Goal: Feedback & Contribution: Submit feedback/report problem

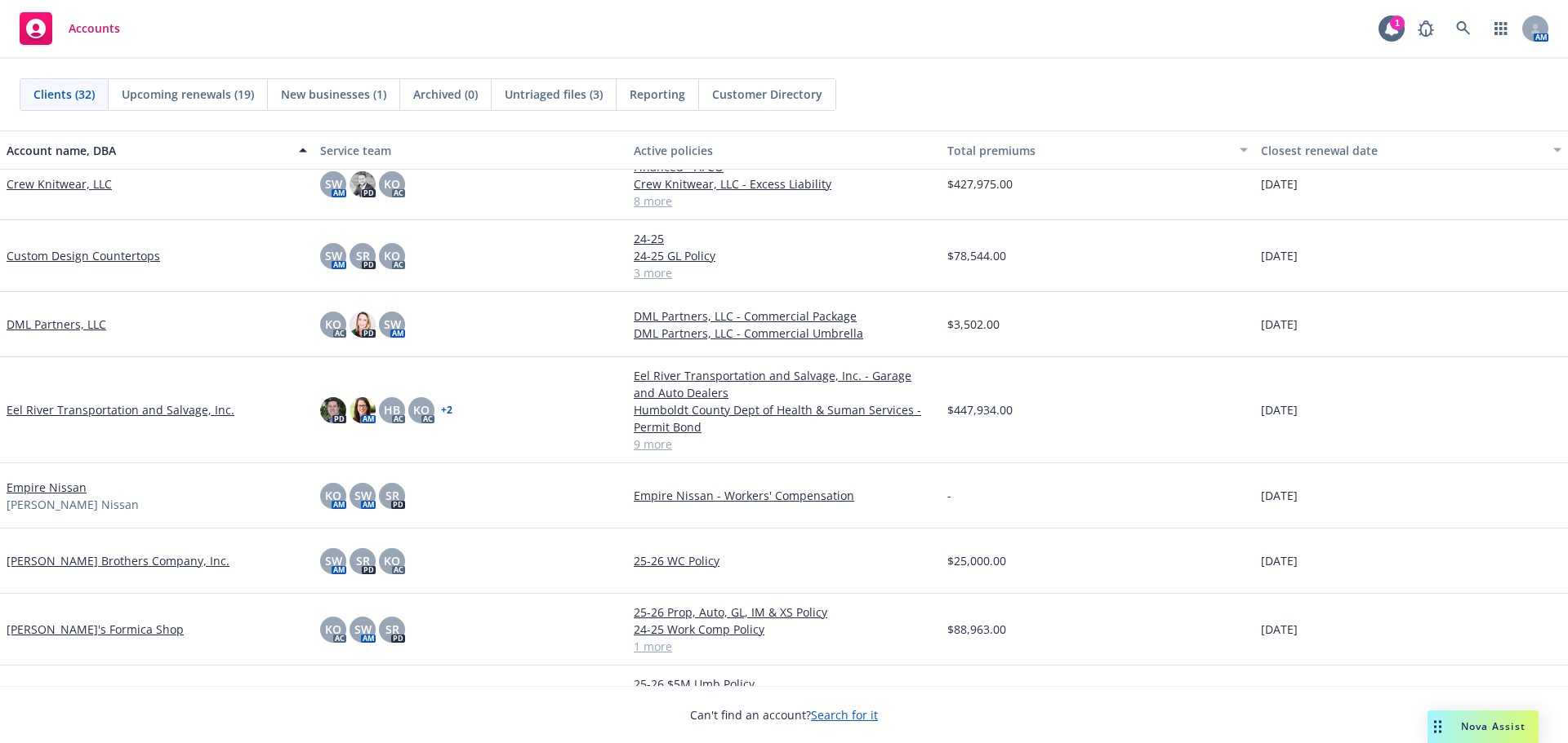
scroll to position [734, 0]
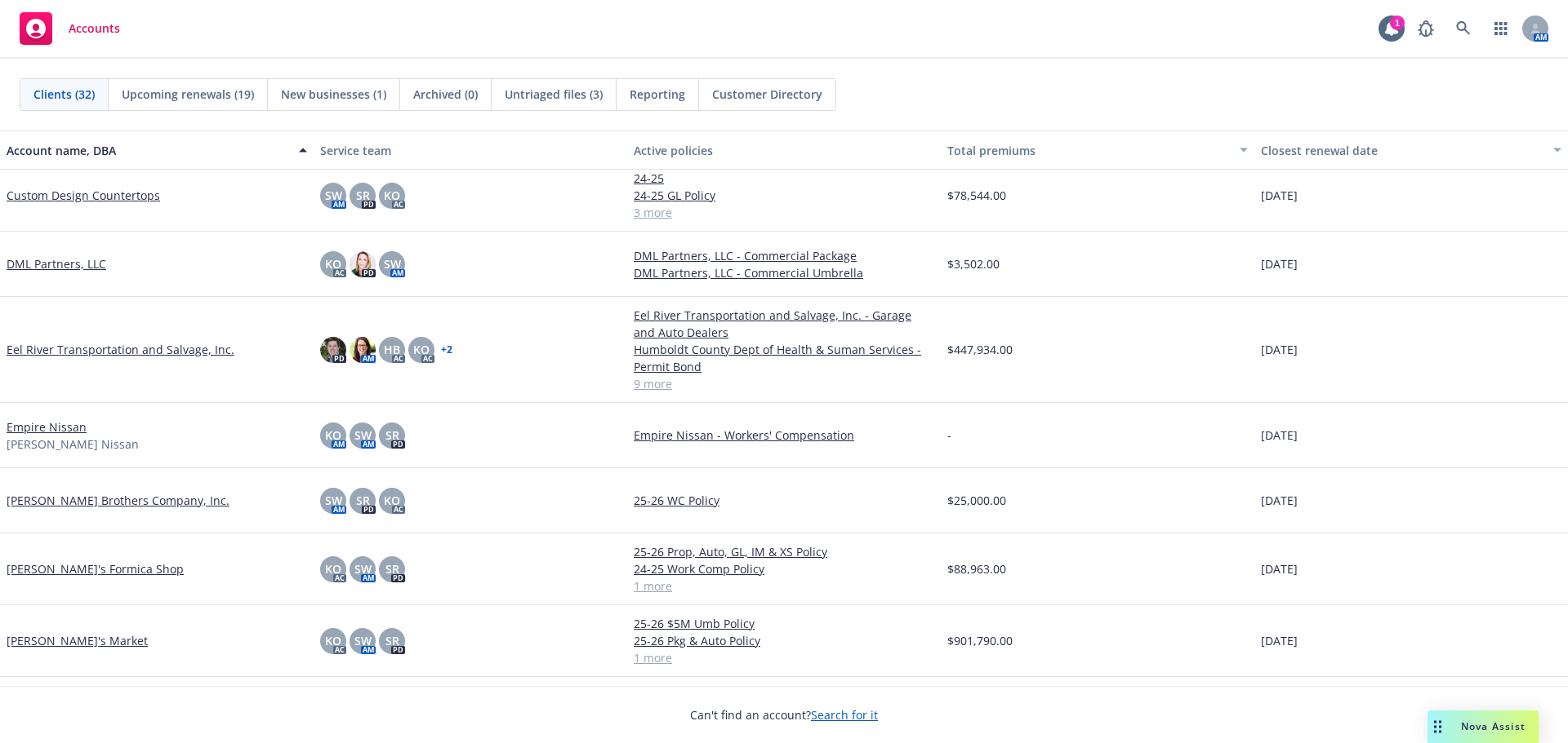
click at [45, 569] on link "John's Formica Shop" at bounding box center [94, 569] width 177 height 17
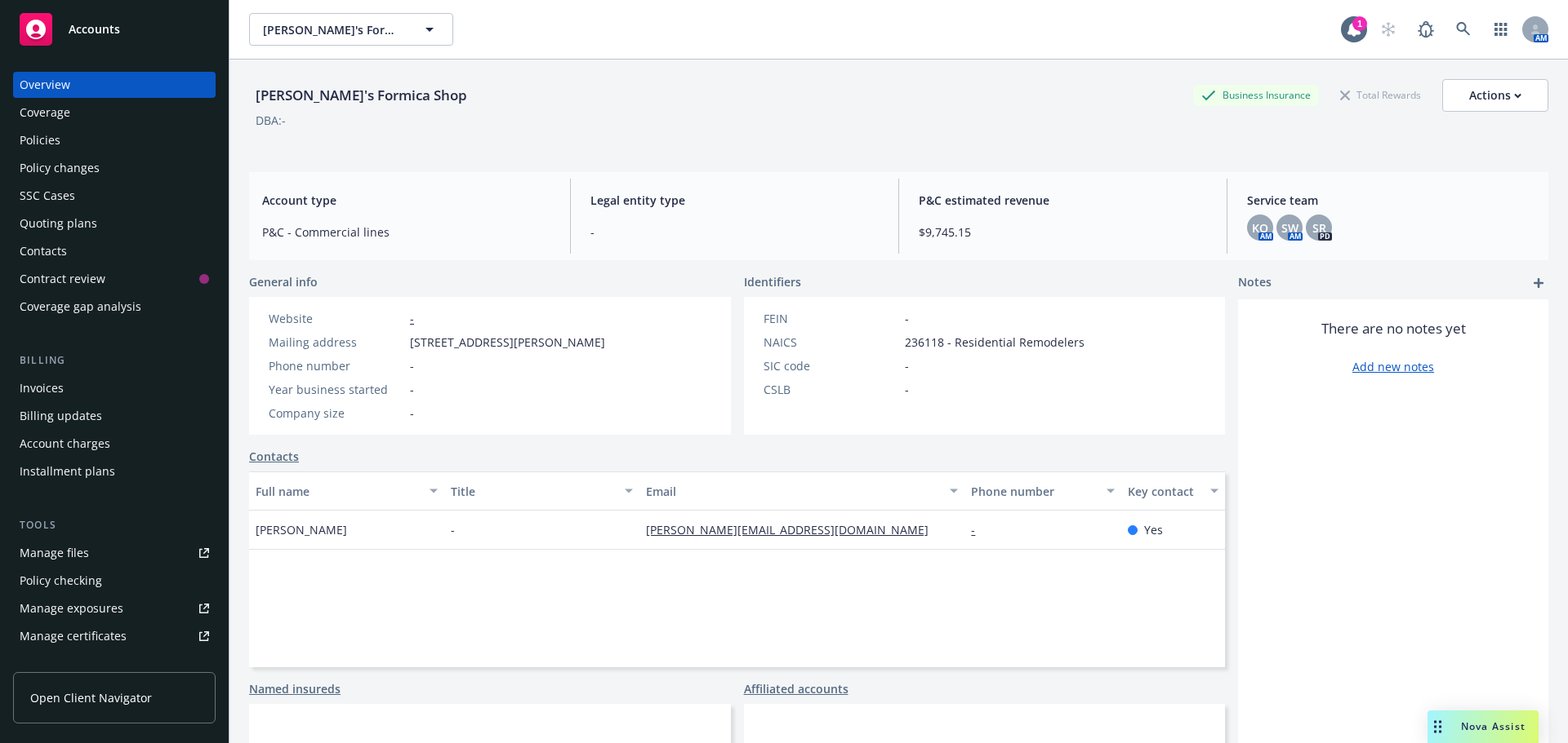
click at [58, 149] on div "Policies" at bounding box center [39, 140] width 41 height 26
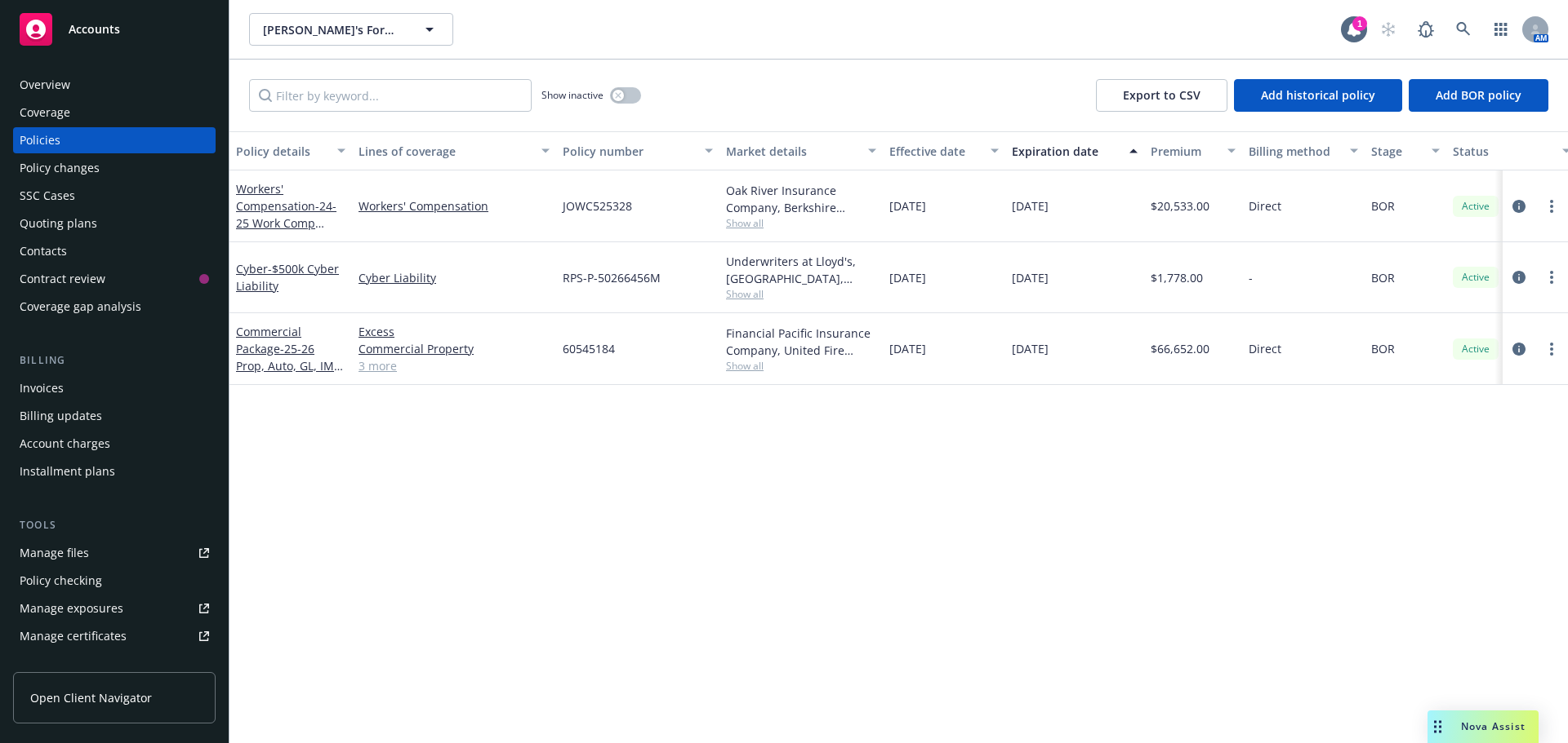
click at [51, 561] on div "Manage files" at bounding box center [54, 553] width 70 height 26
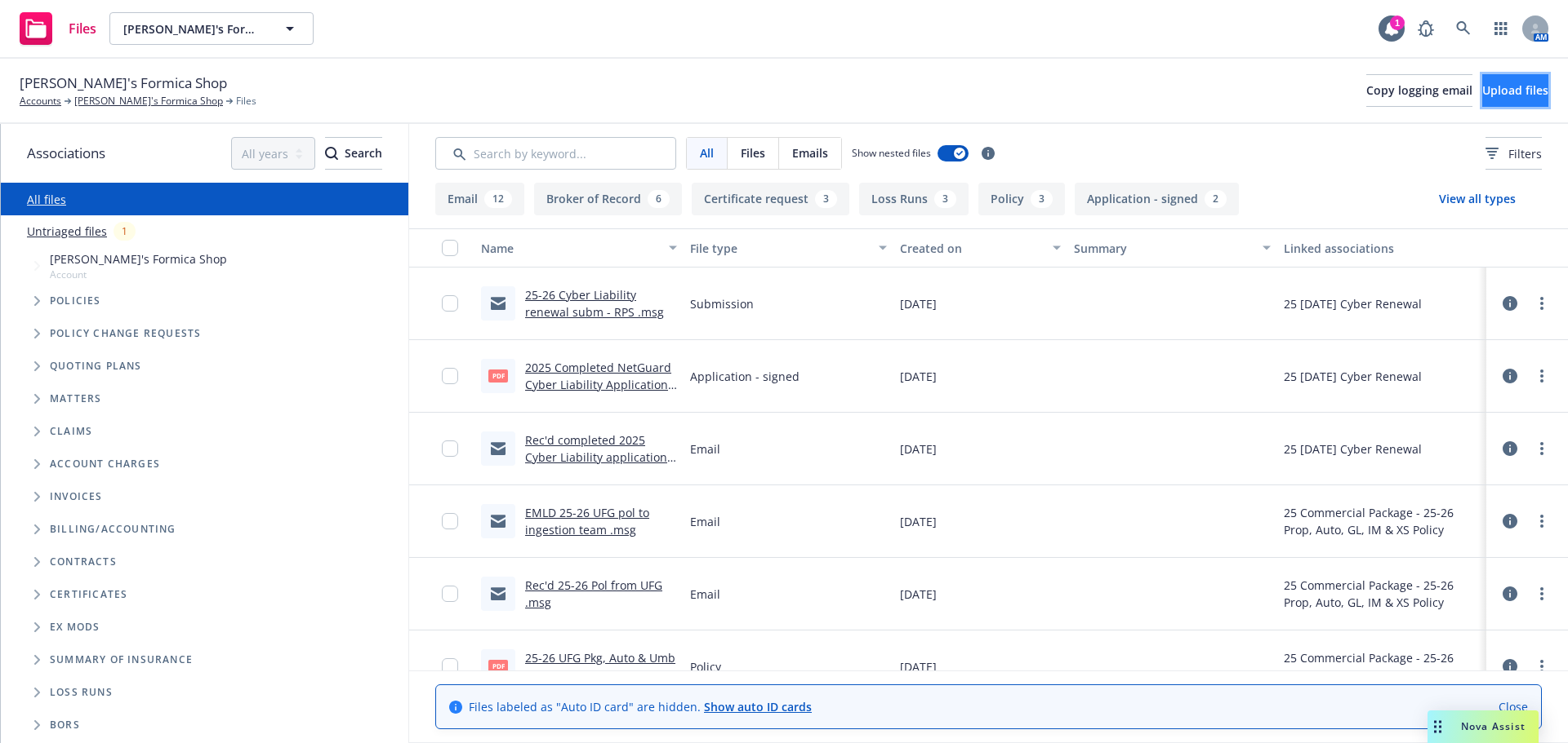
click at [1502, 102] on button "Upload files" at bounding box center [1515, 90] width 66 height 32
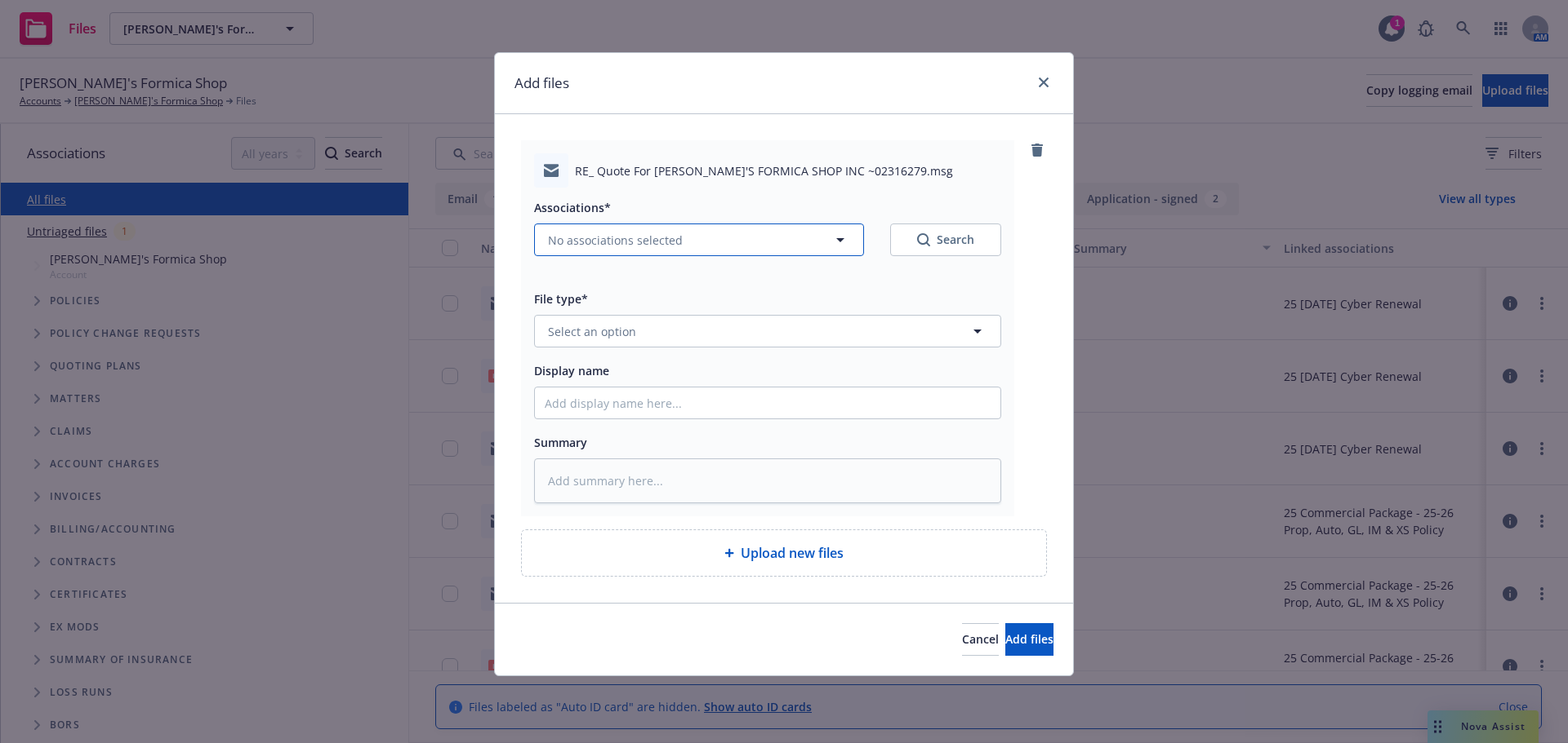
click at [614, 236] on span "No associations selected" at bounding box center [615, 241] width 134 height 17
type textarea "x"
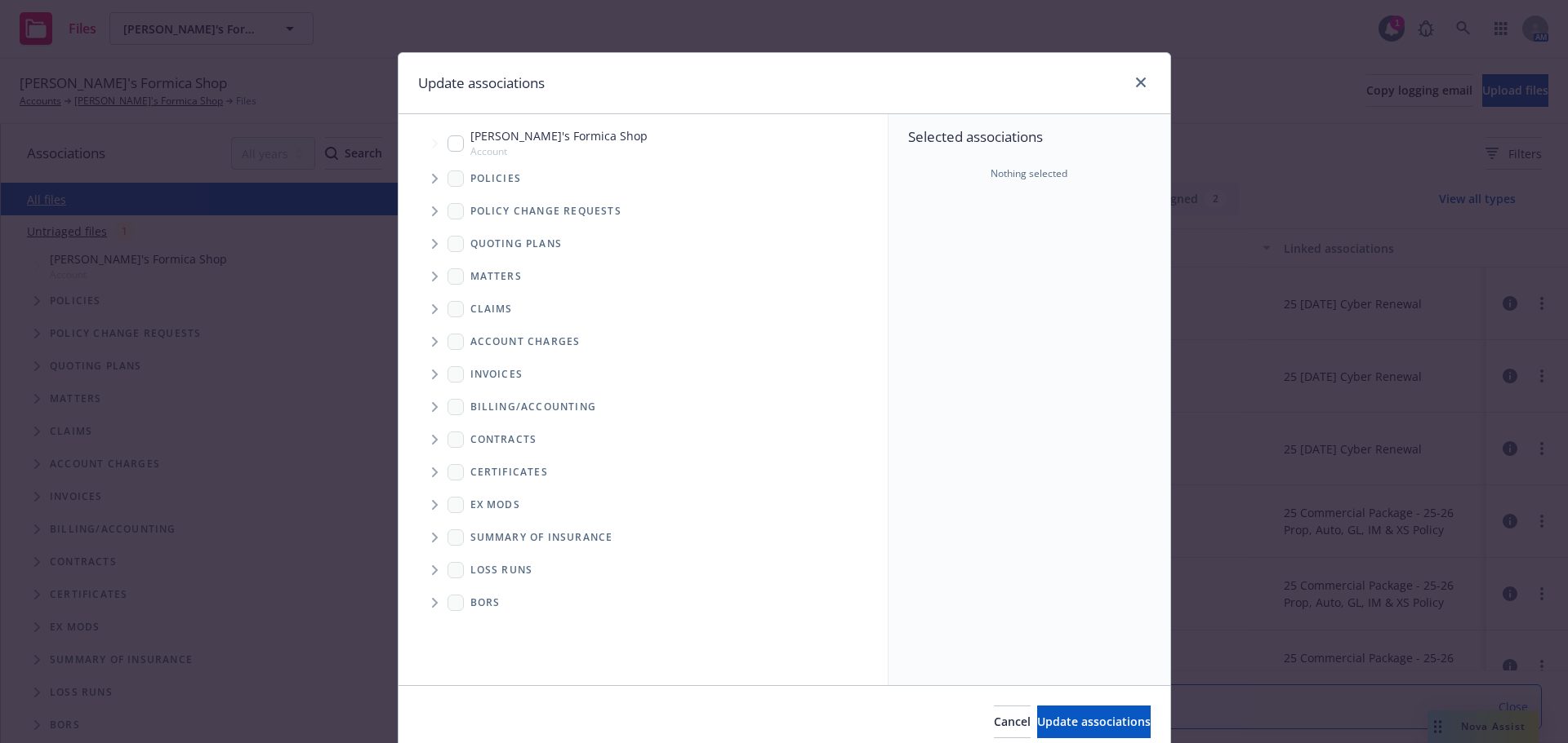
click at [456, 140] on input "Tree Example" at bounding box center [455, 143] width 17 height 17
checkbox input "true"
click at [421, 187] on span "Tree Example" at bounding box center [435, 179] width 26 height 26
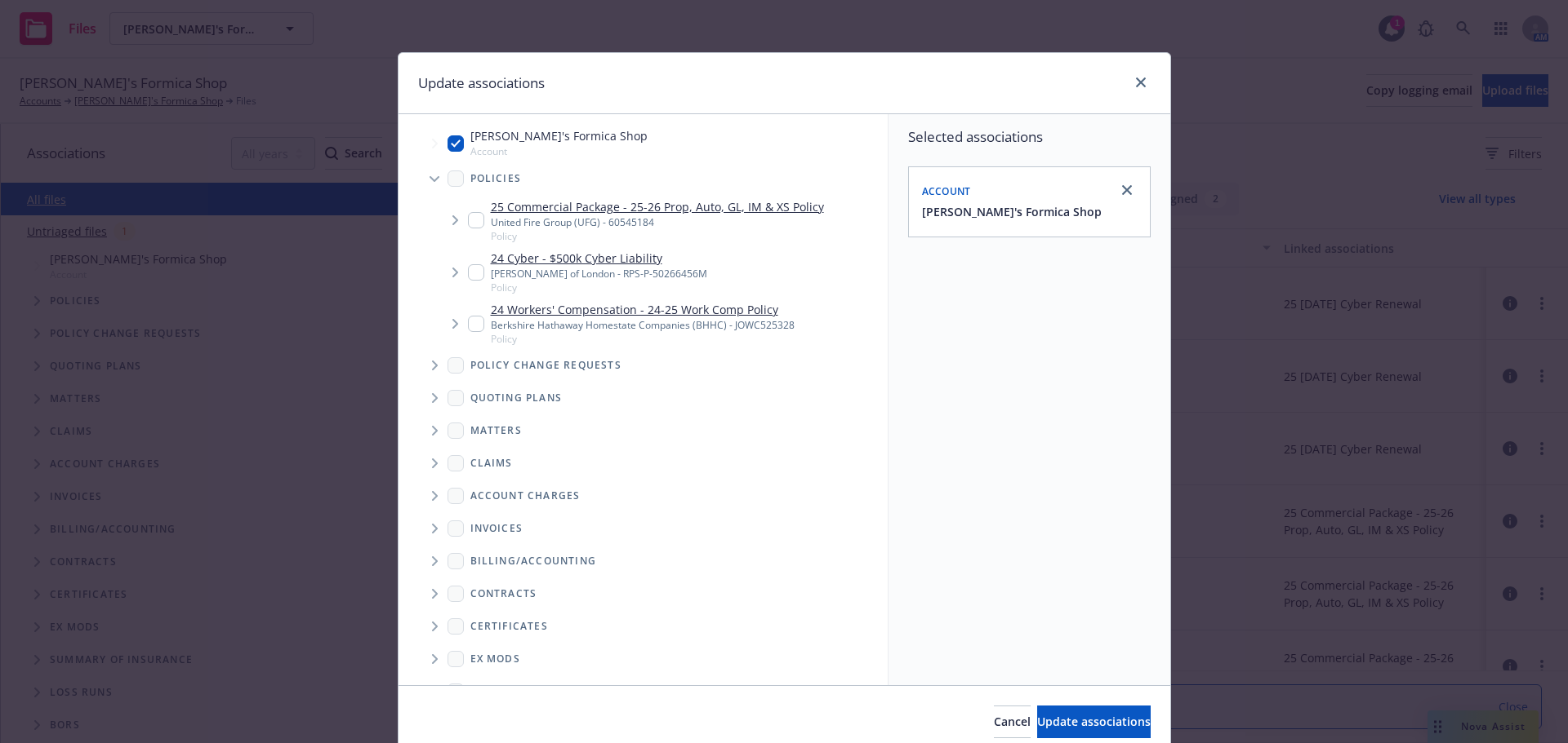
click at [459, 231] on span "Tree Example" at bounding box center [455, 221] width 26 height 26
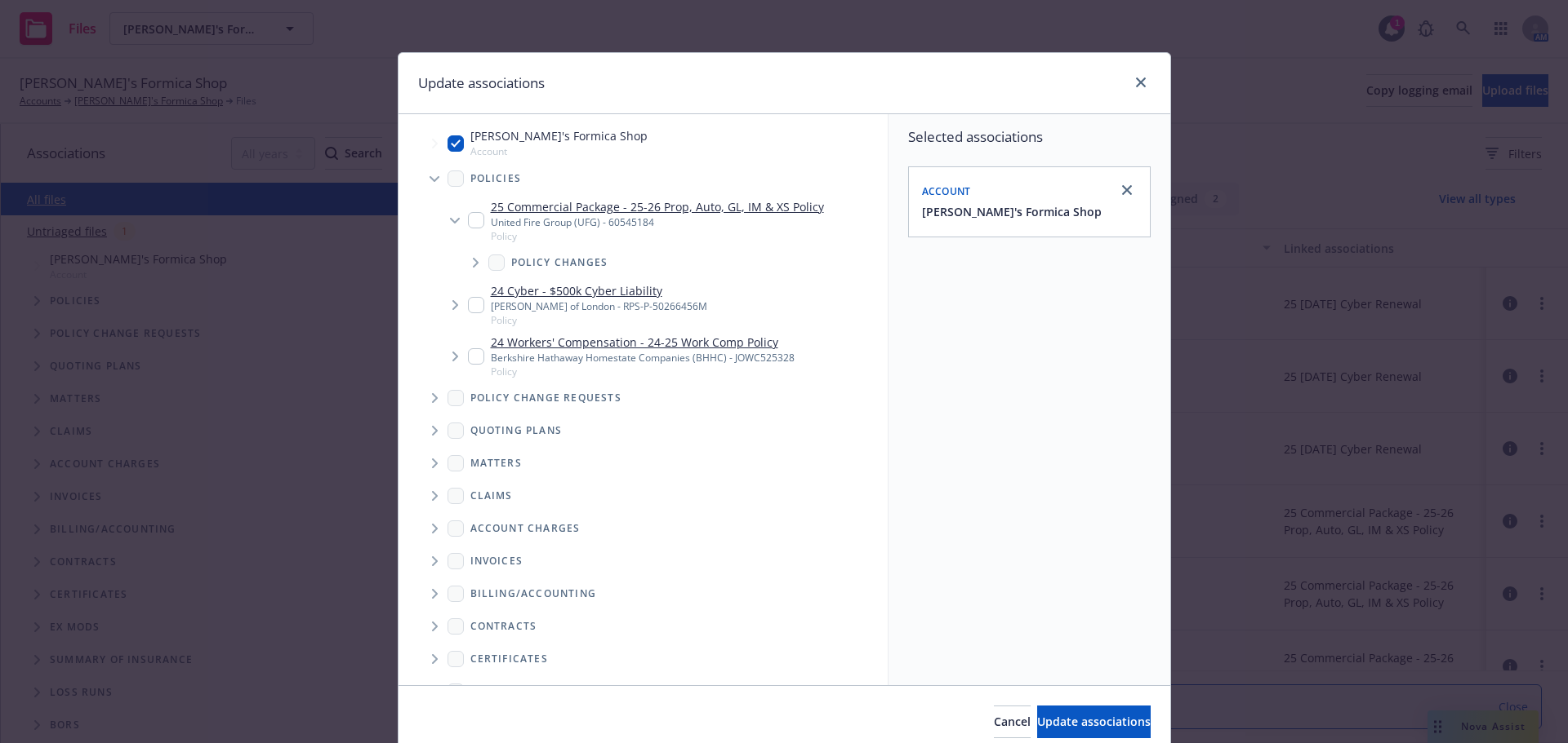
click at [472, 224] on input "Tree Example" at bounding box center [476, 220] width 17 height 17
checkbox input "true"
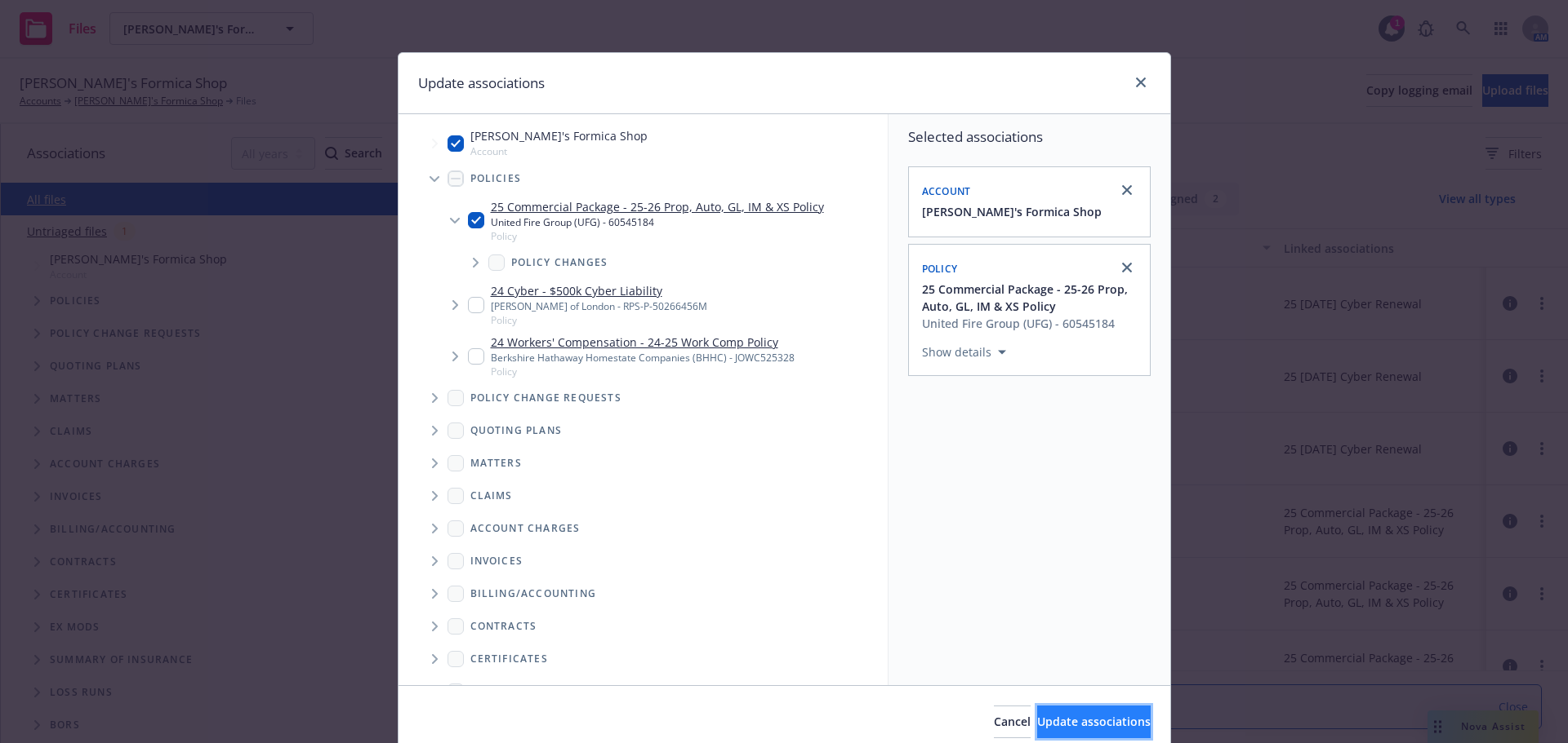
click at [1120, 725] on button "Update associations" at bounding box center [1093, 721] width 113 height 32
type textarea "x"
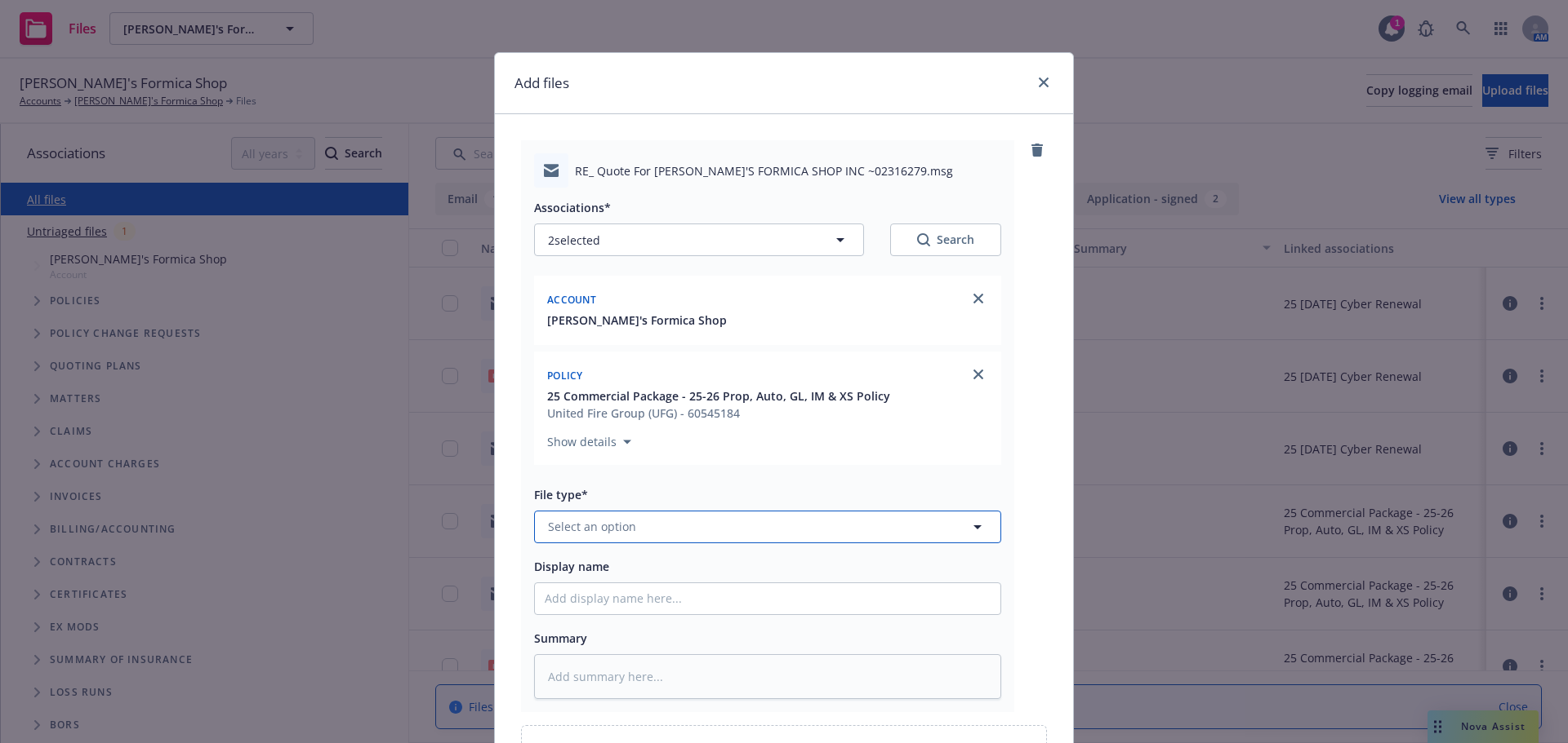
click at [595, 514] on button "Select an option" at bounding box center [767, 527] width 467 height 32
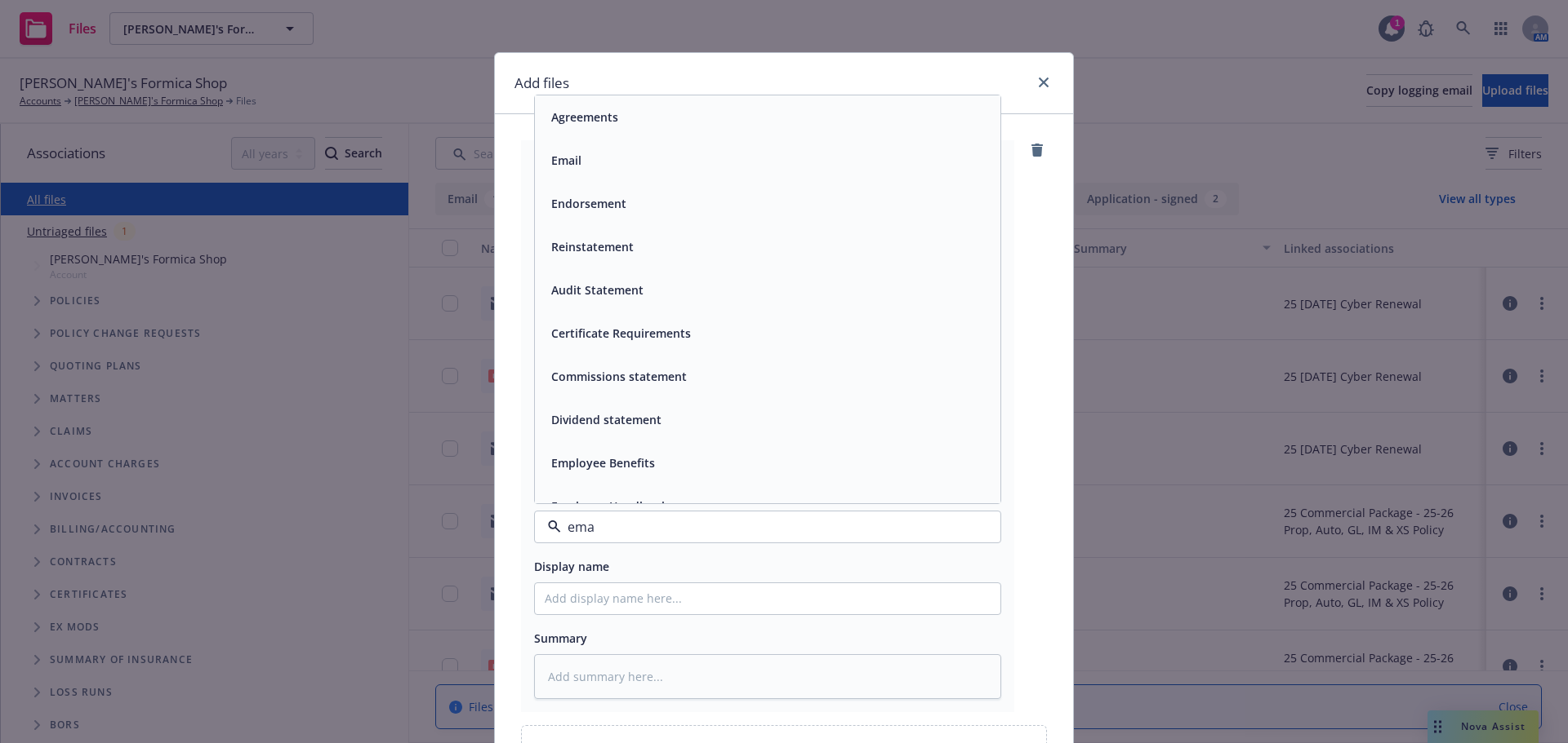
type input "emai"
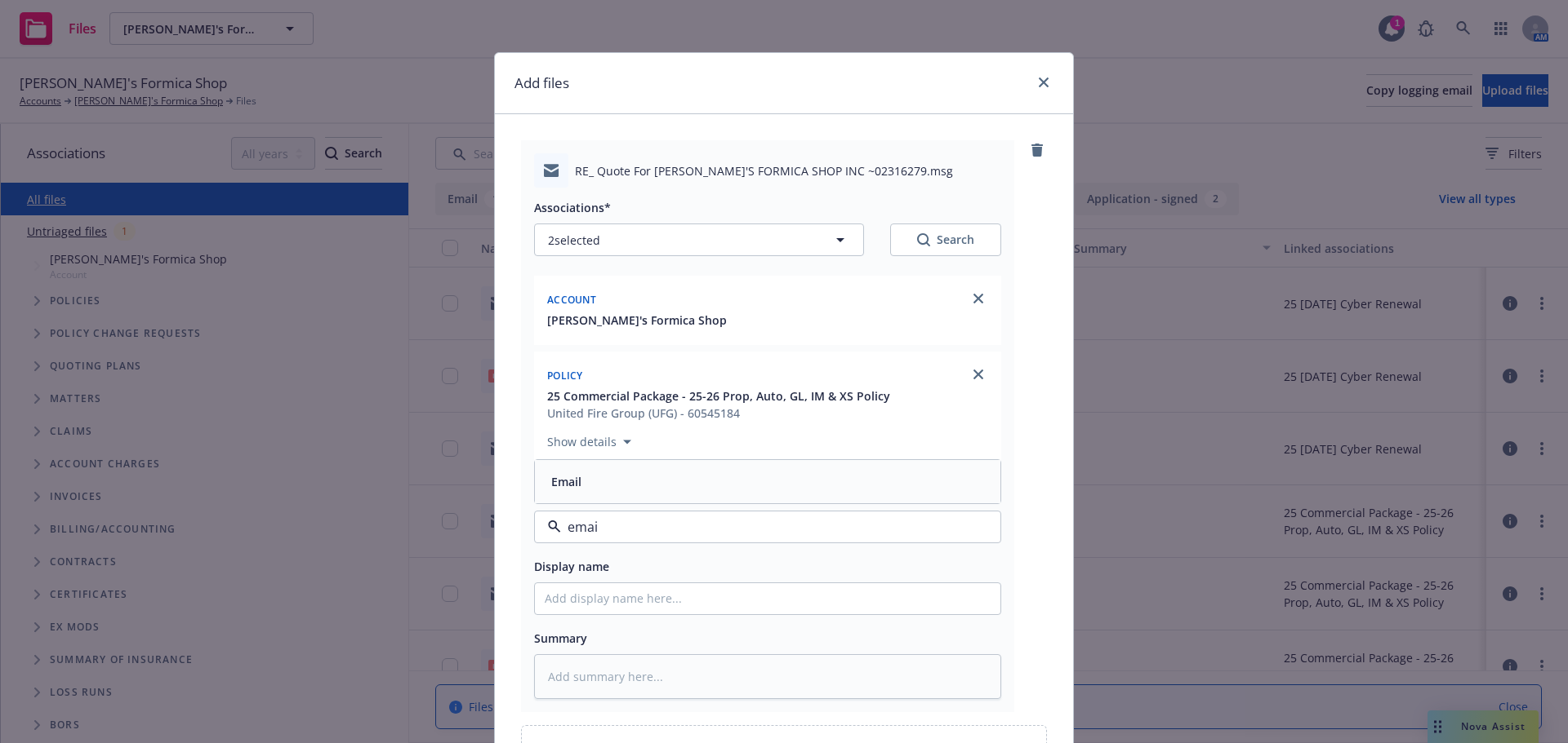
click at [599, 490] on div "Email" at bounding box center [767, 481] width 446 height 24
type textarea "x"
click at [587, 596] on input "Display name" at bounding box center [767, 599] width 465 height 31
type input "M"
type textarea "x"
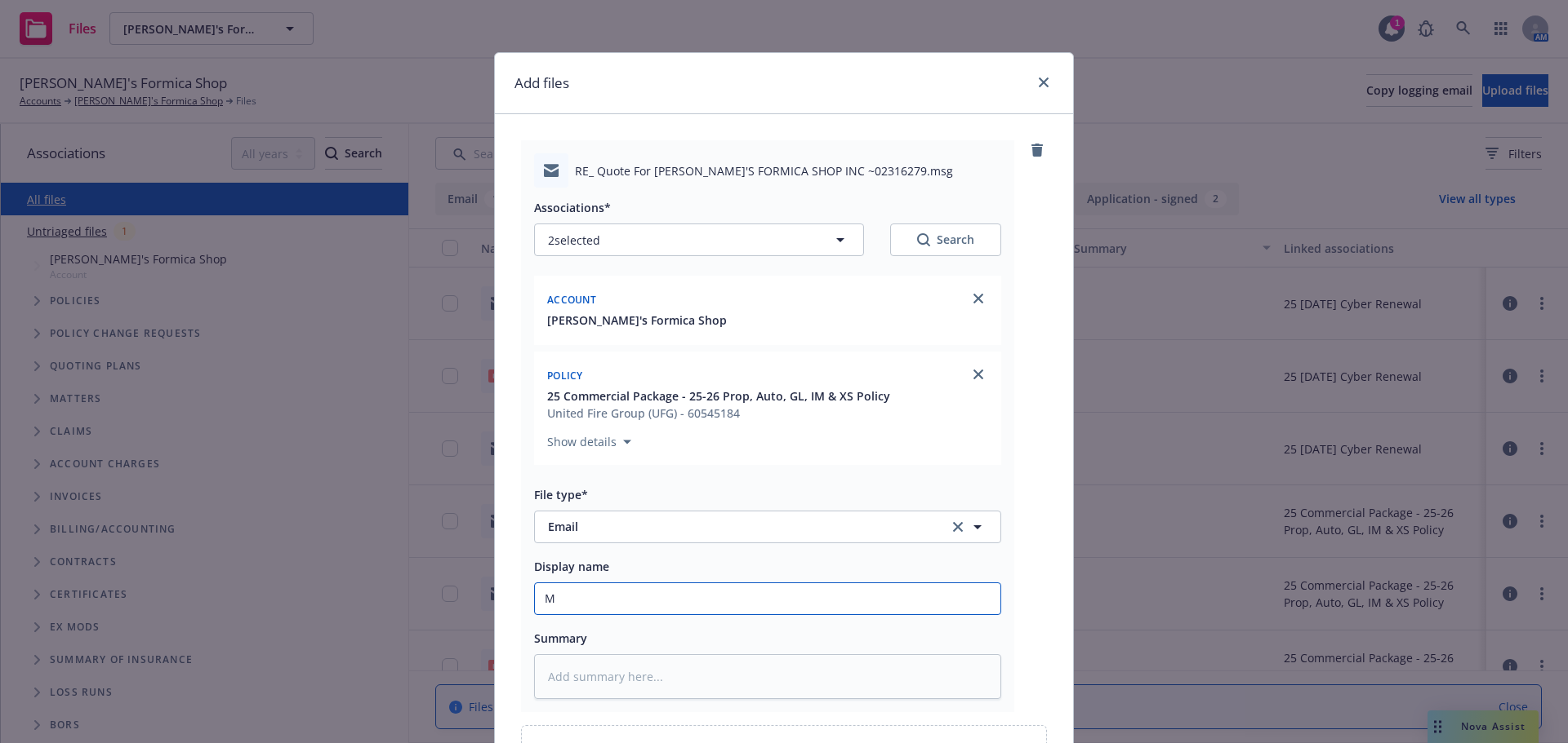
type input "ME"
type textarea "x"
type input "M"
type textarea "x"
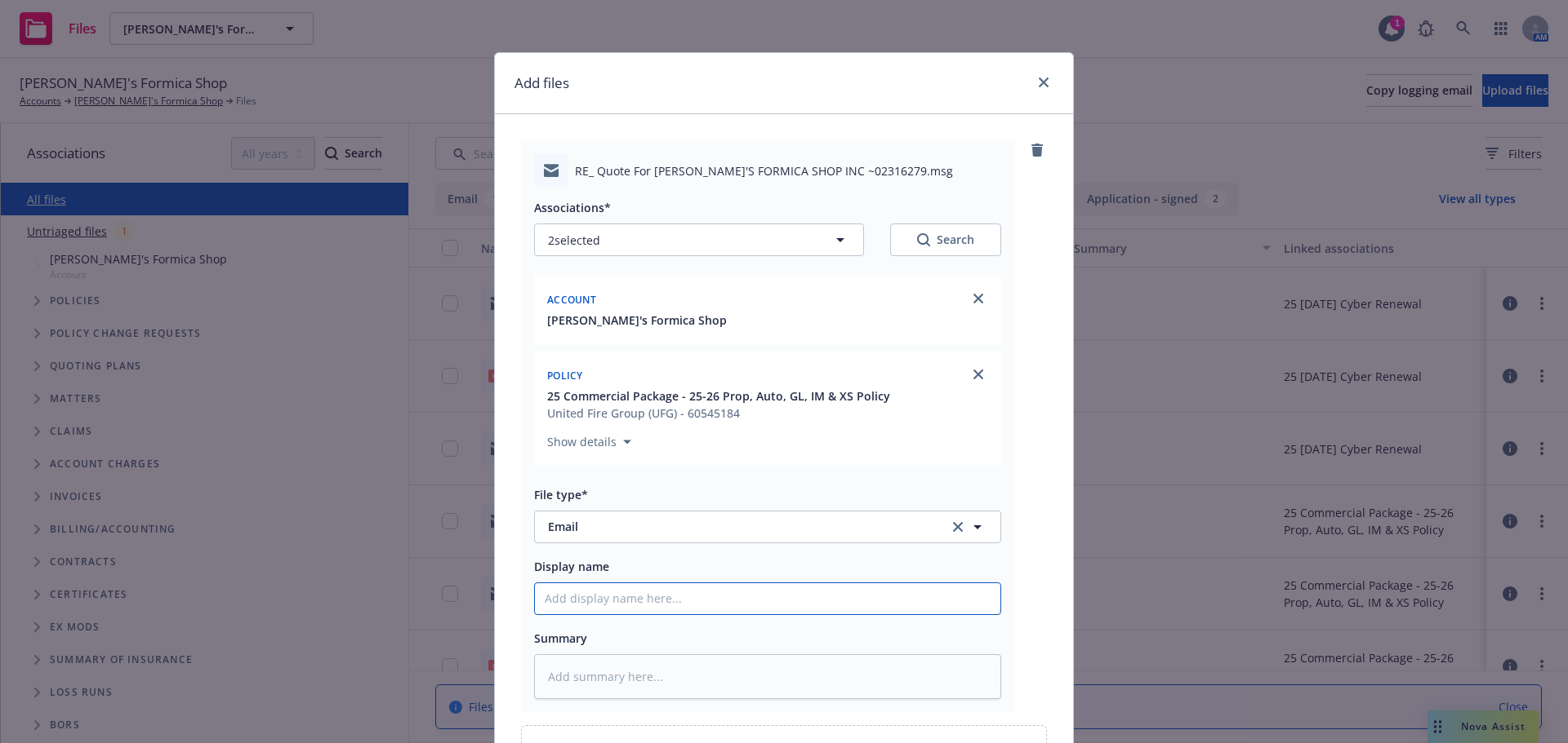
type input "E"
type textarea "x"
type input "EM"
type textarea "x"
type input "EML"
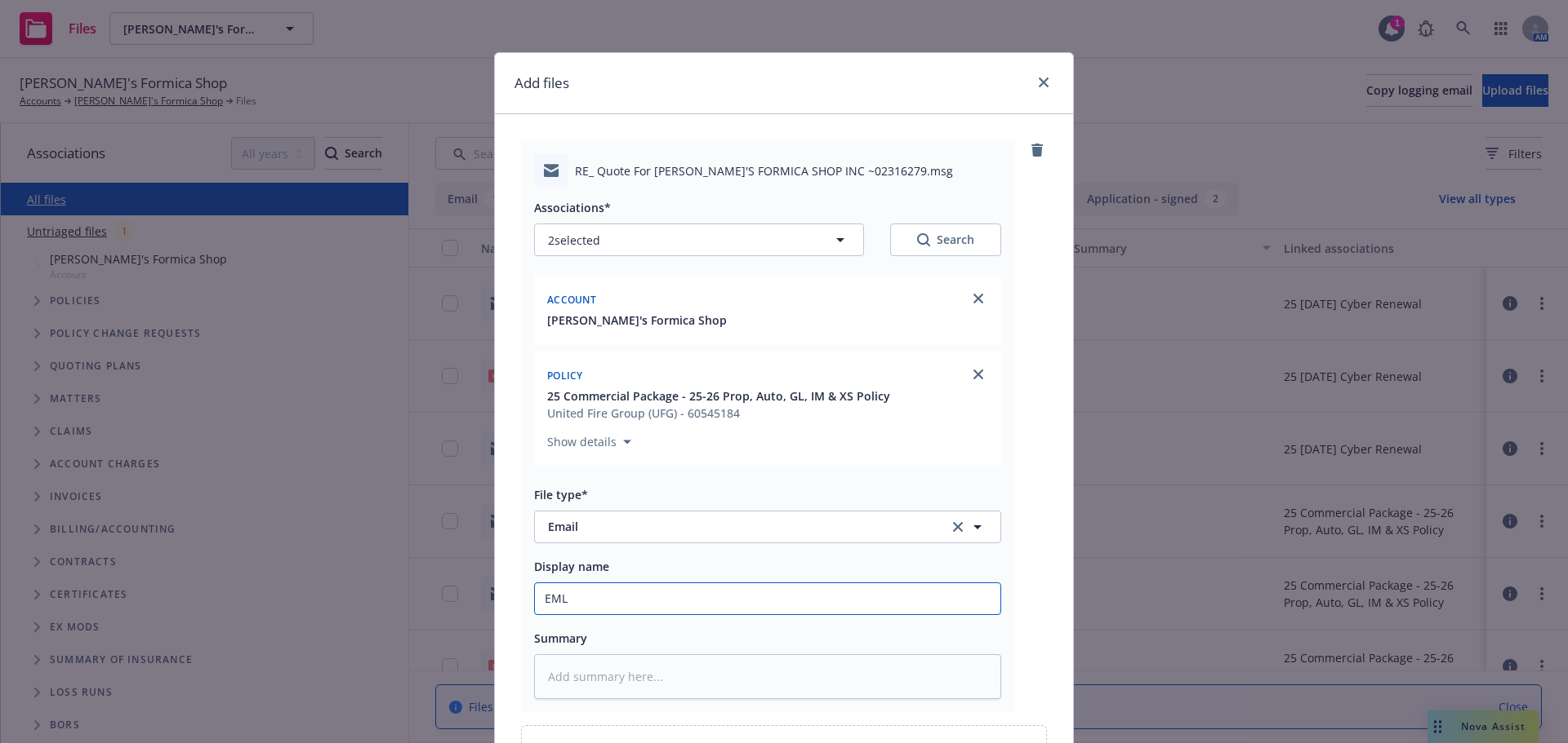
type textarea "x"
type input "EMLD"
type textarea "x"
type input "EMLD"
type textarea "x"
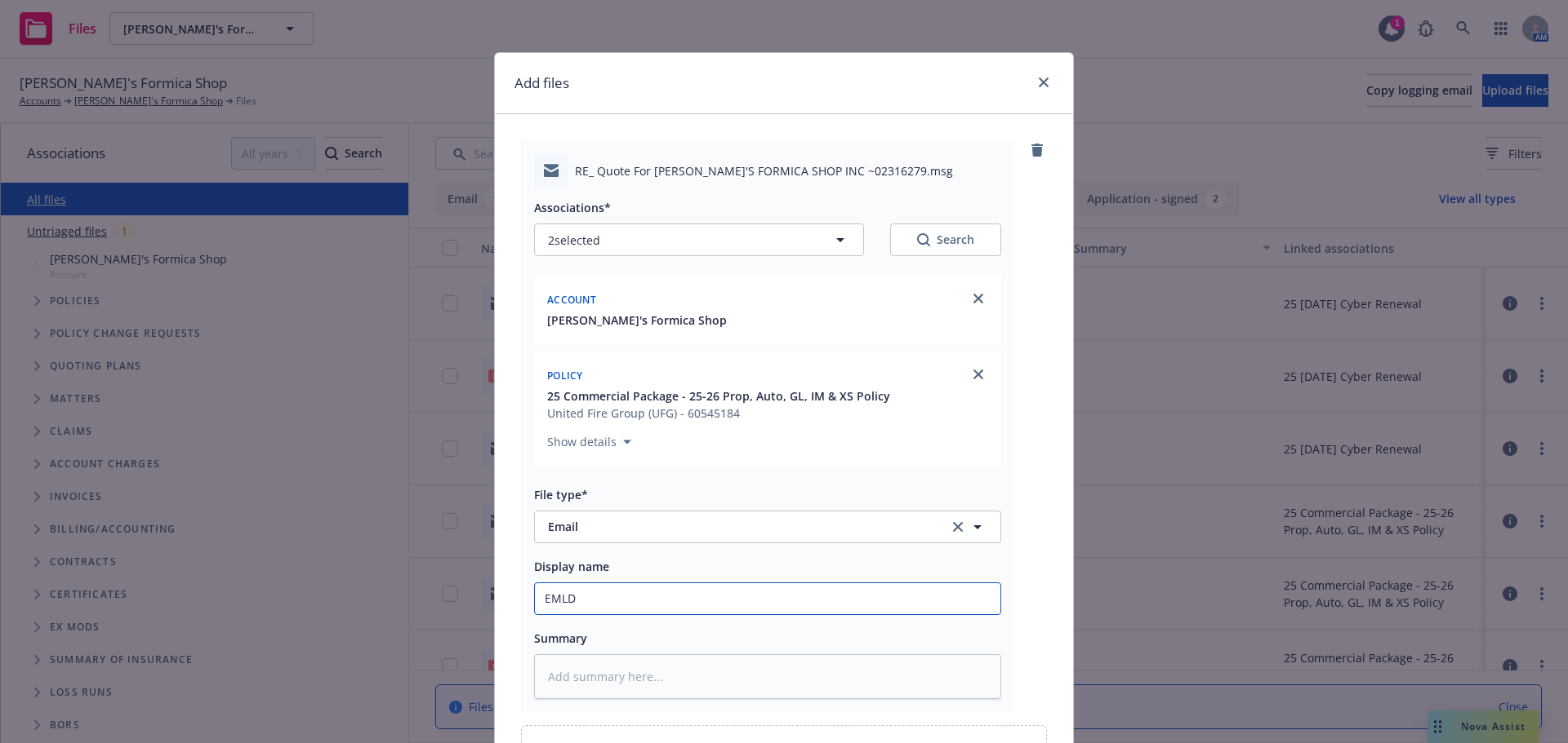
type input "EMLD u"
type textarea "x"
type input "EMLD up"
type textarea "x"
type input "EMLD upd"
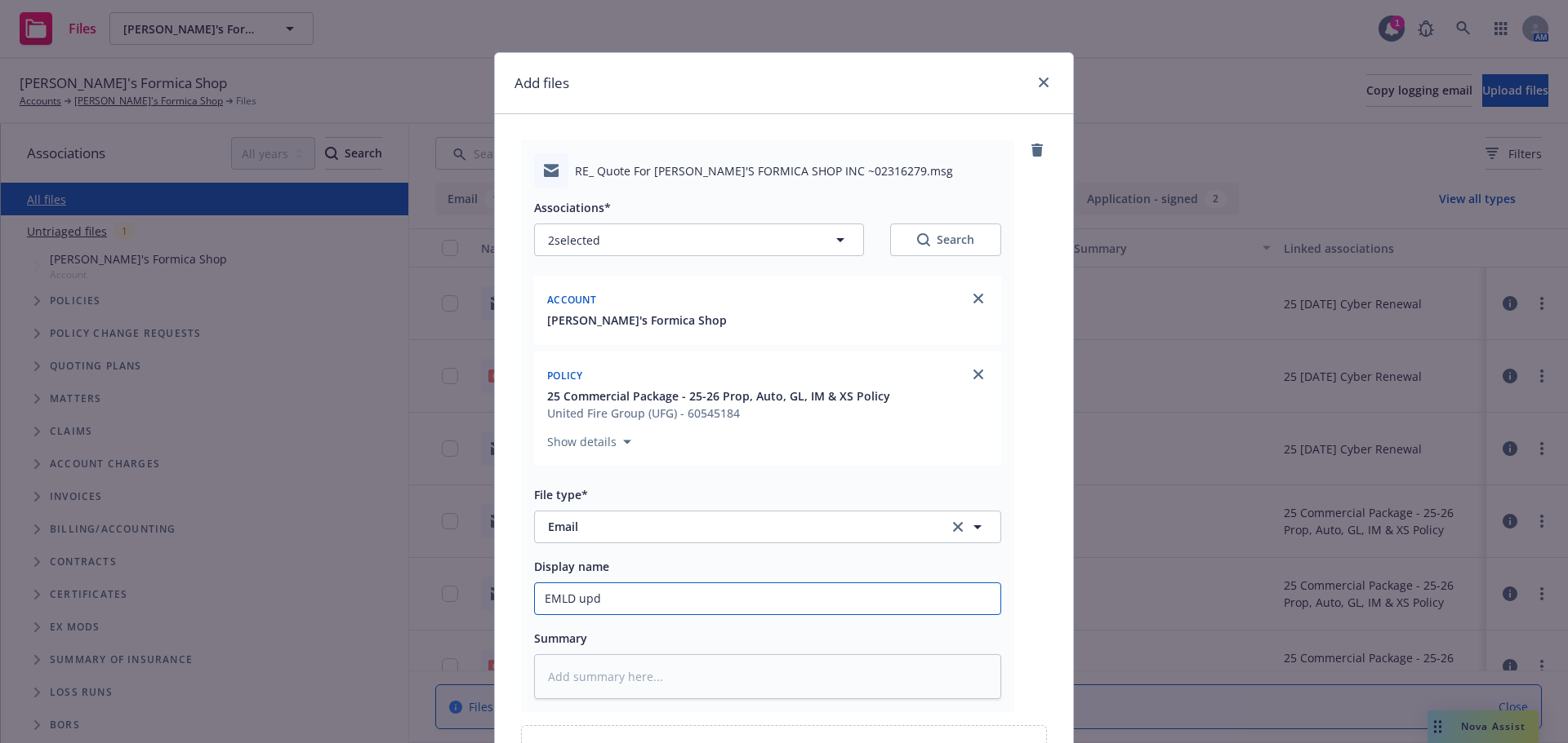
type textarea "x"
type input "EMLD updt"
type textarea "x"
type input "EMLD updte"
type textarea "x"
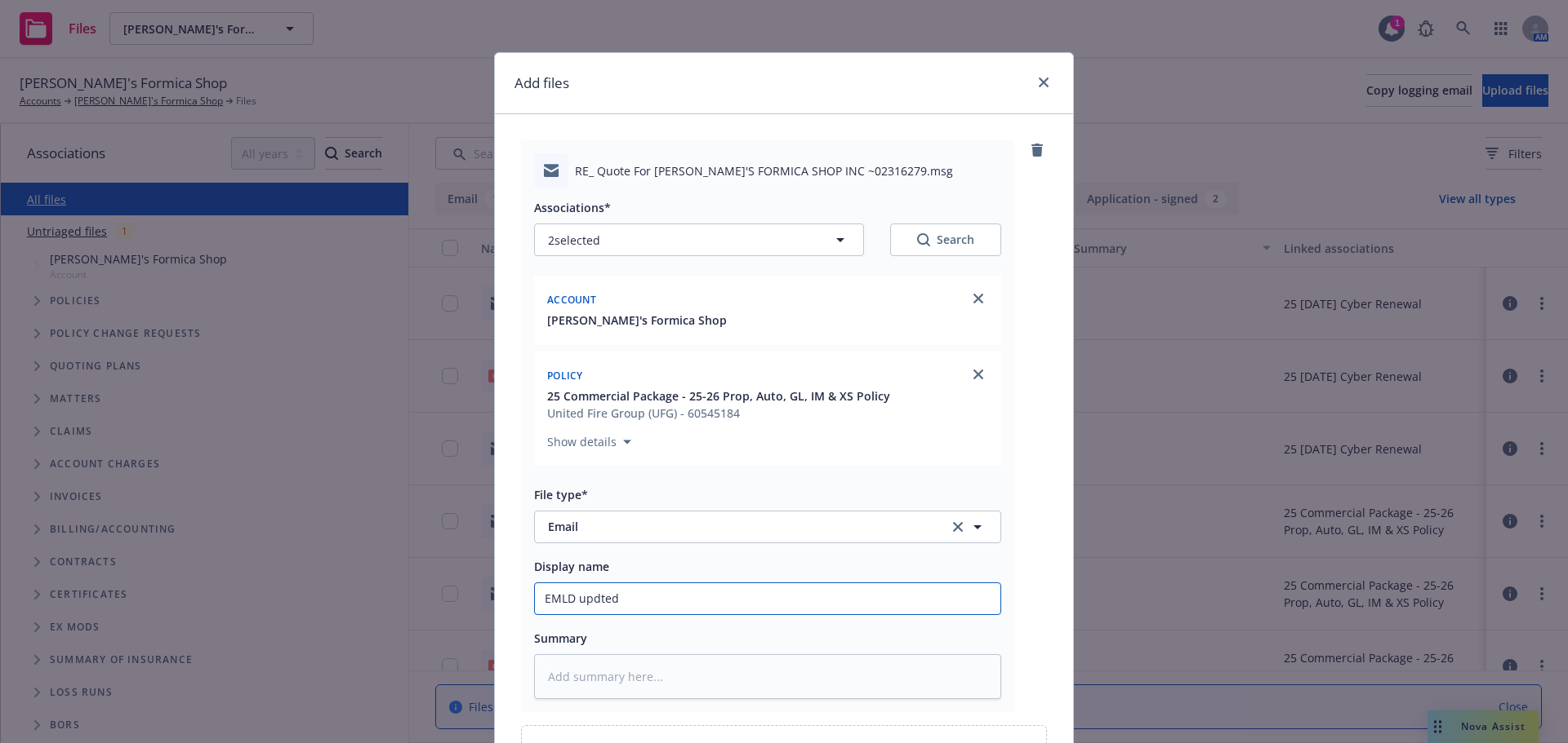
type input "EMLD updted"
type textarea "x"
type input "EMLD updted L"
type textarea "x"
type input "EMLD updted LP"
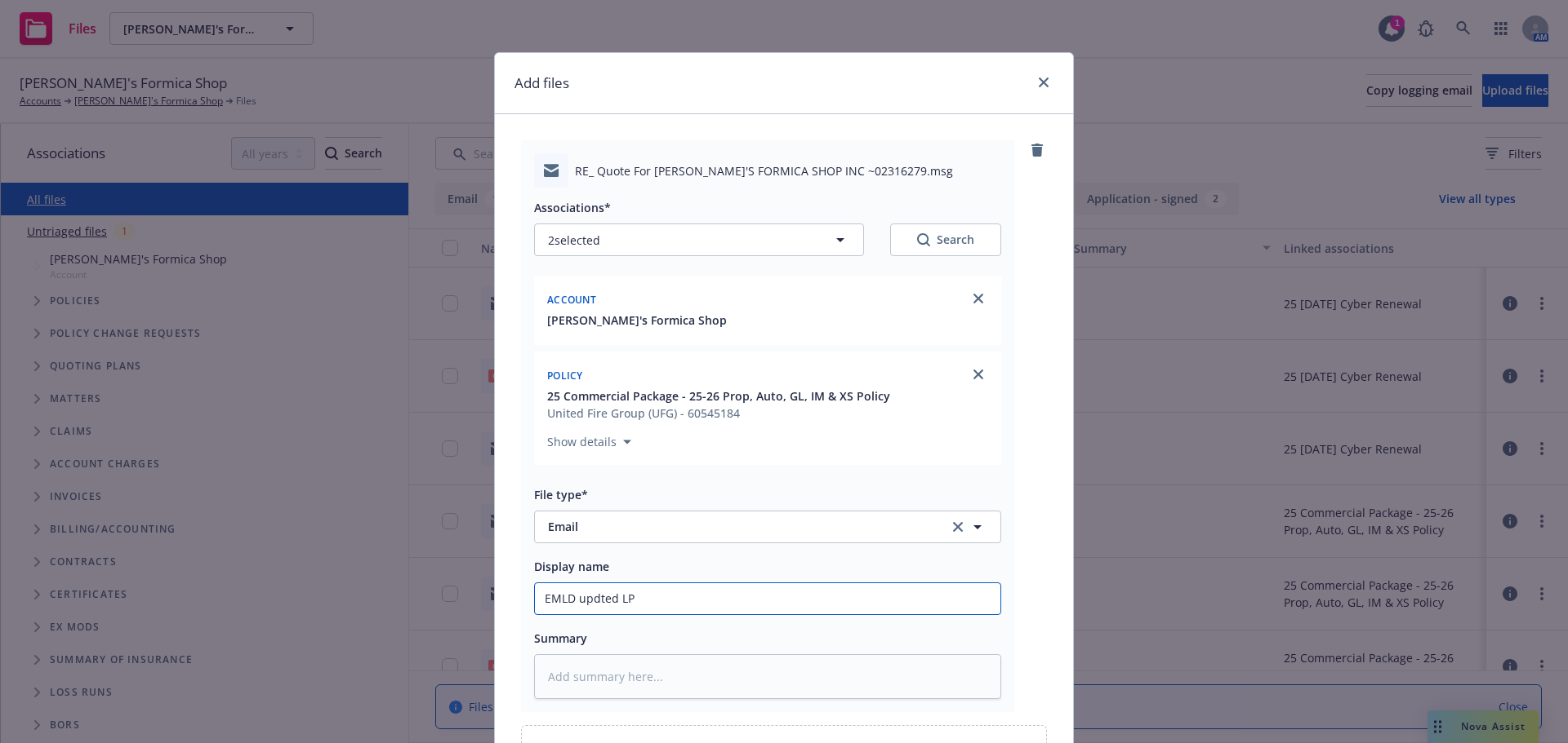
type textarea "x"
type input "EMLD updted LPR"
type textarea "x"
type input "EMLD updted LP"
type textarea "x"
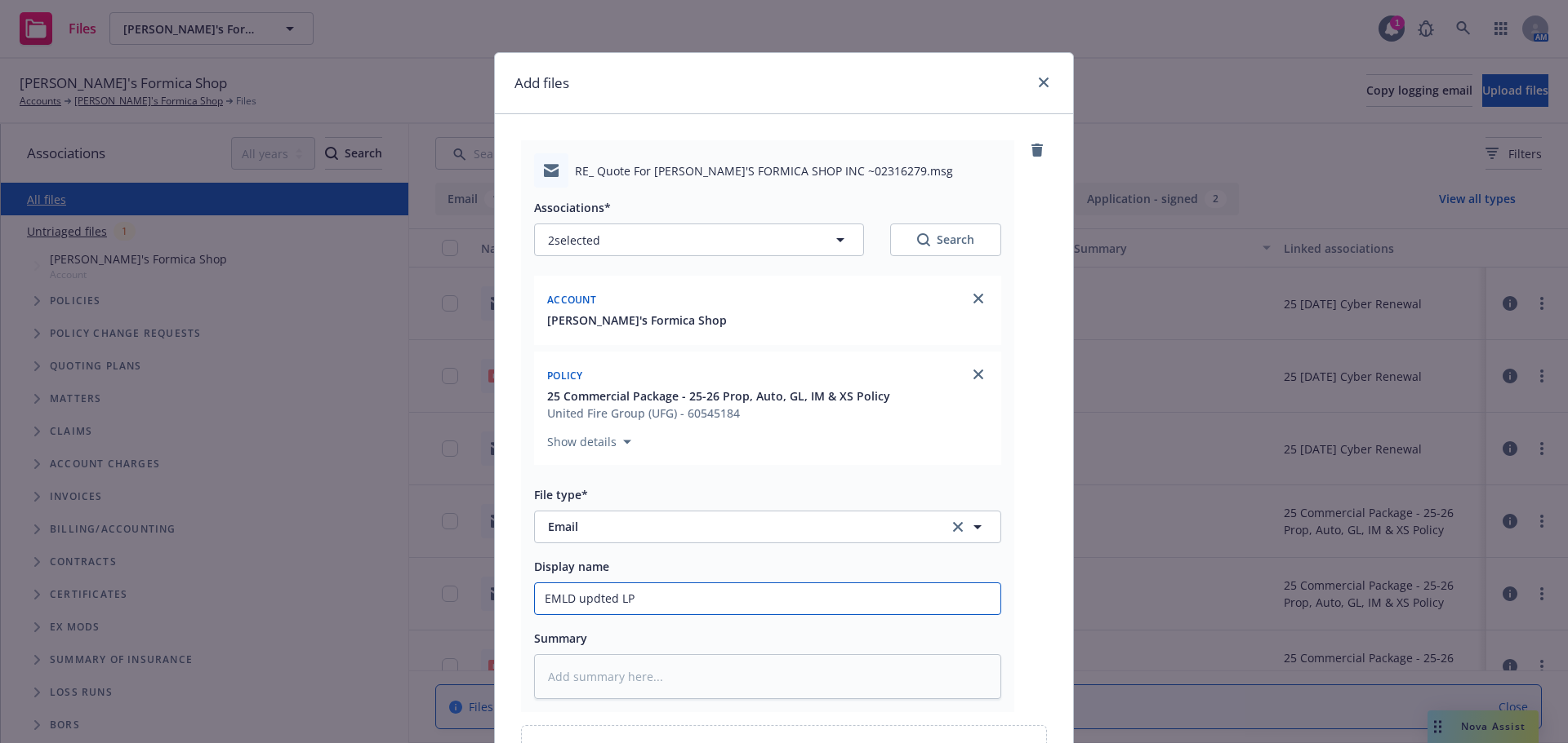
type input "EMLD updted L"
type textarea "x"
type input "EMLD updted"
type textarea "x"
type input "EMLD updted"
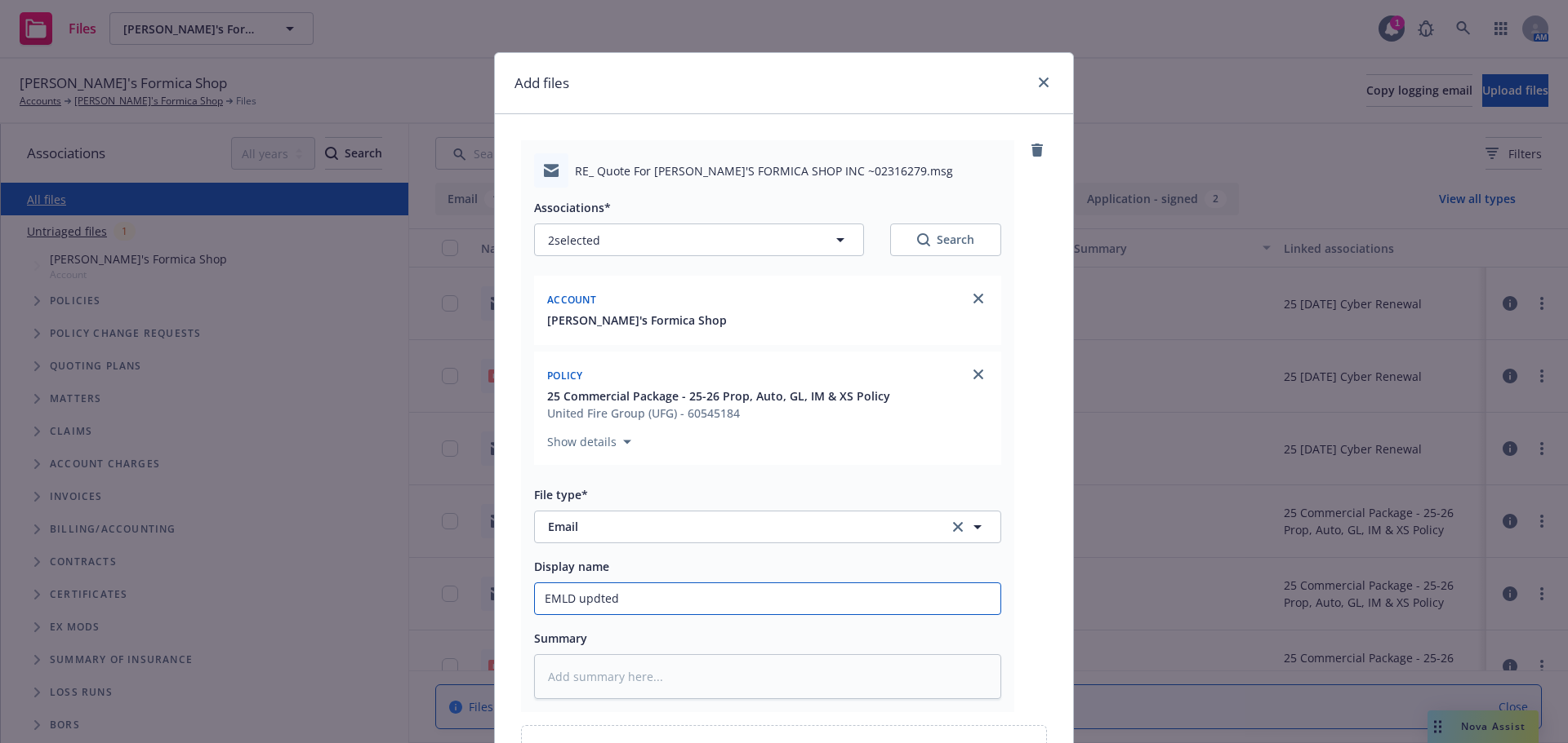
type textarea "x"
type input "EMLD updte"
type textarea "x"
type input "EMLD updt"
type textarea "x"
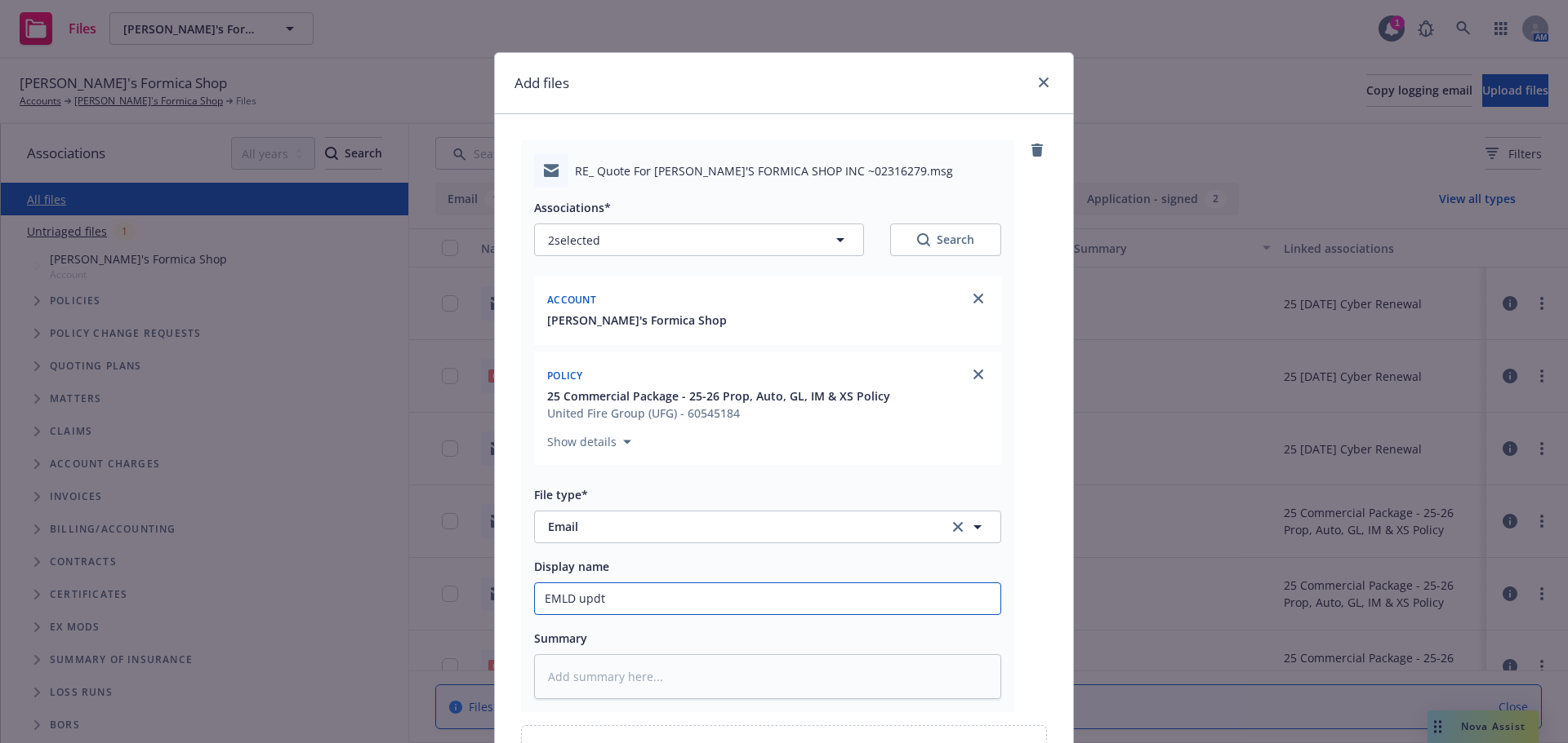
type input "EMLD upd"
type textarea "x"
type input "EMLD updd"
type textarea "x"
type input "EMLD updda"
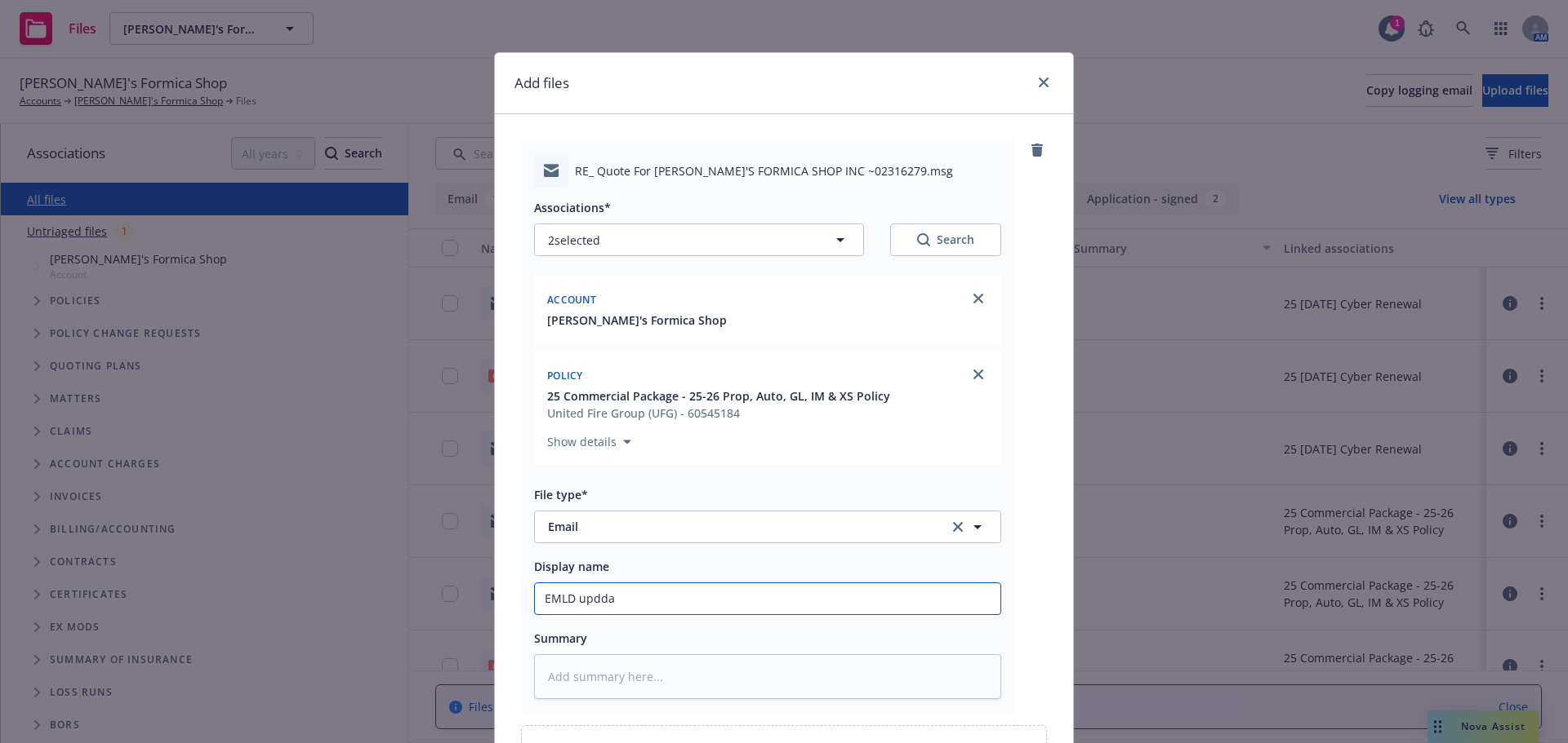
type textarea "x"
type input "EMLD upddat"
type textarea "x"
type input "EMLD upddate"
type textarea "x"
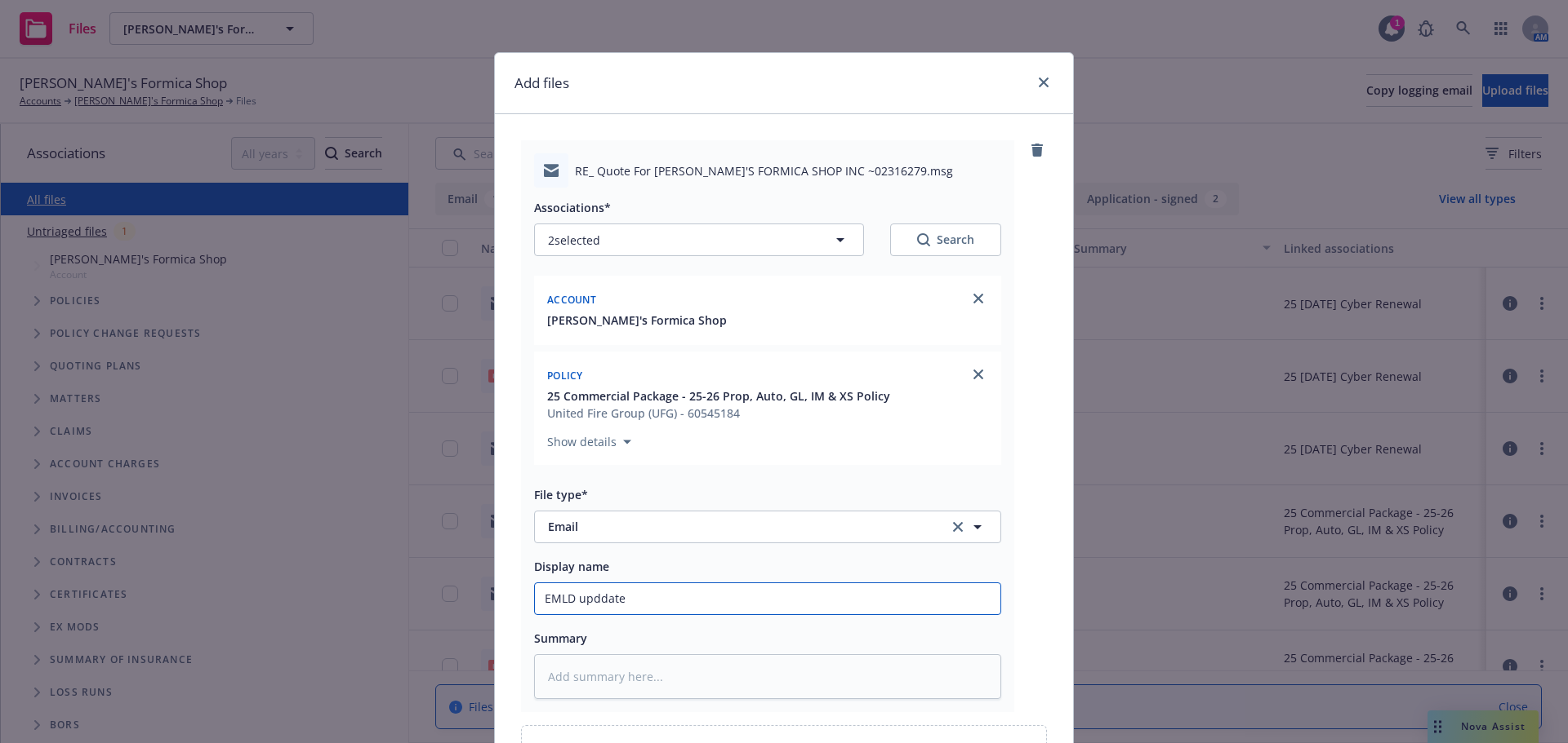
type input "EMLD upddated"
type textarea "x"
type input "EMLD upddate"
type textarea "x"
type input "EMLD upddat"
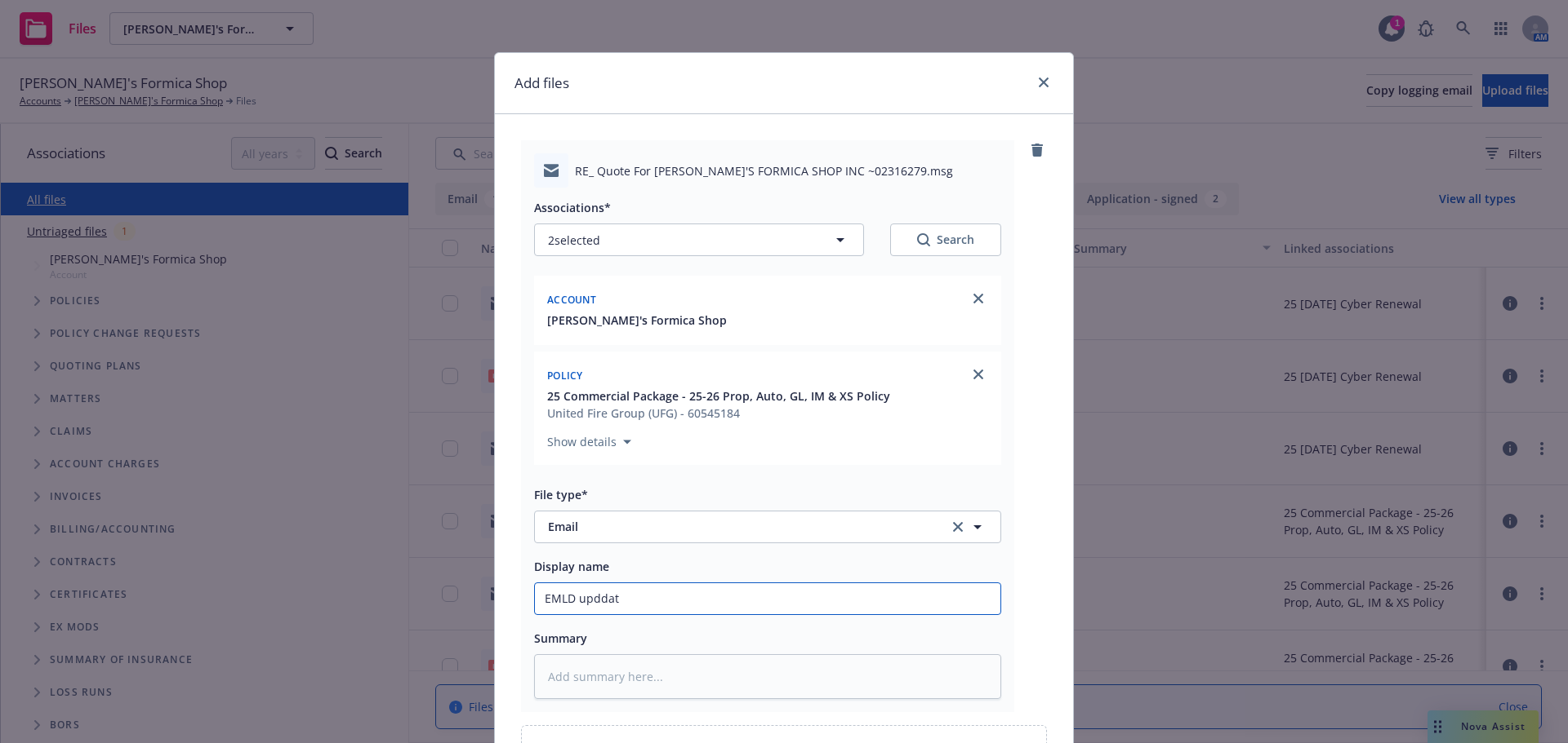
type textarea "x"
type input "EMLD updda"
type textarea "x"
type input "EMLD updd"
type textarea "x"
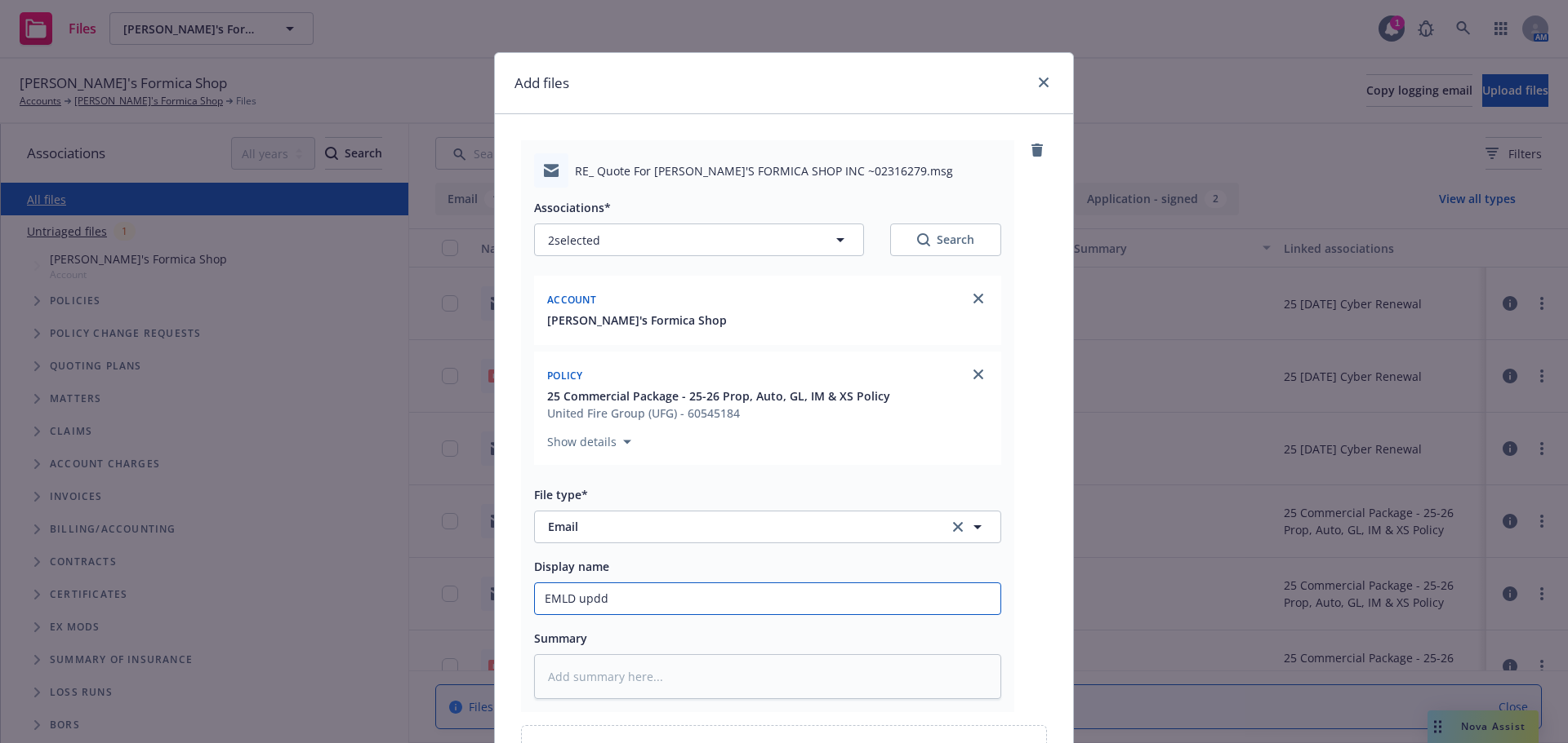
type input "EMLD upd"
type textarea "x"
type input "EMLD upda"
type textarea "x"
type input "EMLD updat"
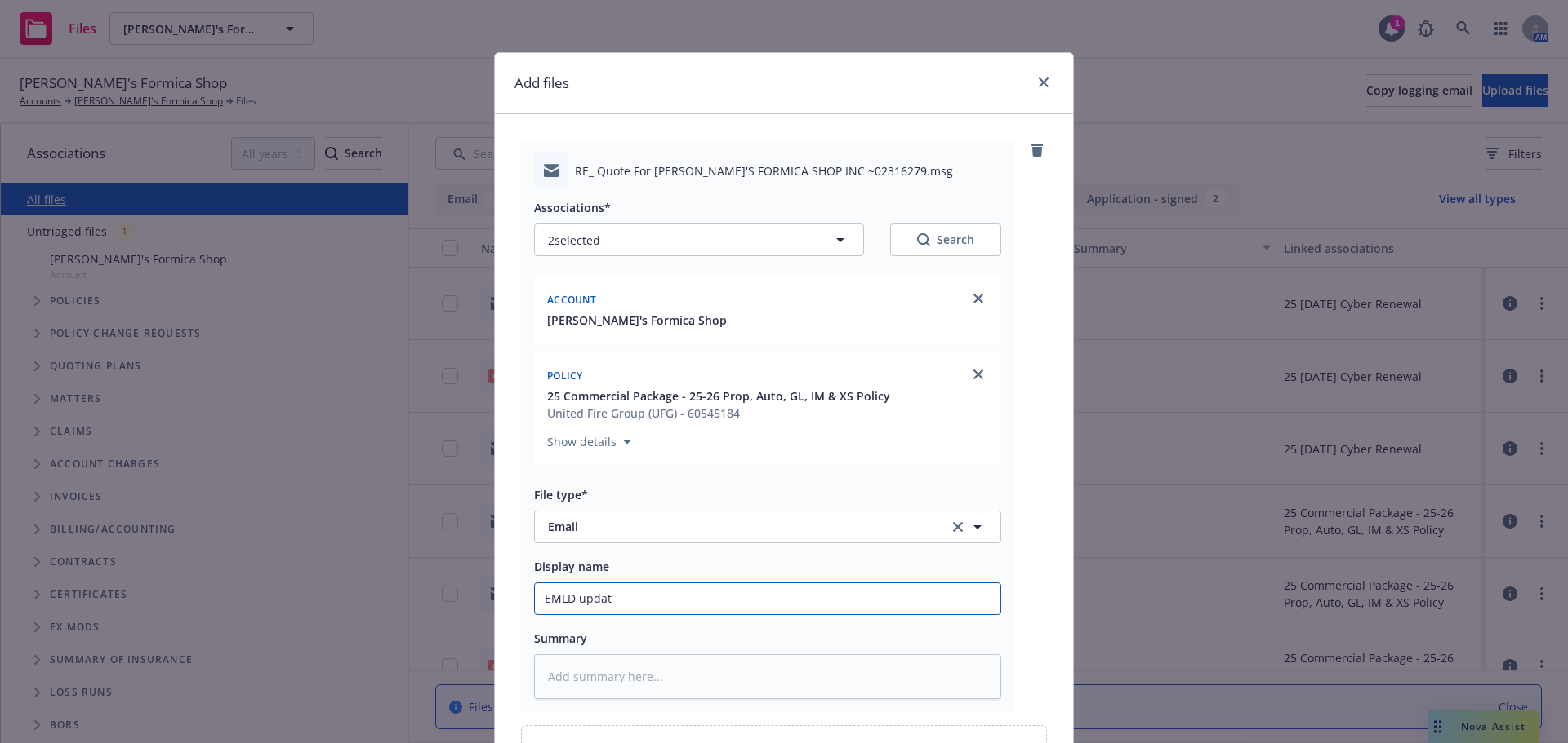
type textarea "x"
type input "EMLD update"
type textarea "x"
type input "EMLD updated"
type textarea "x"
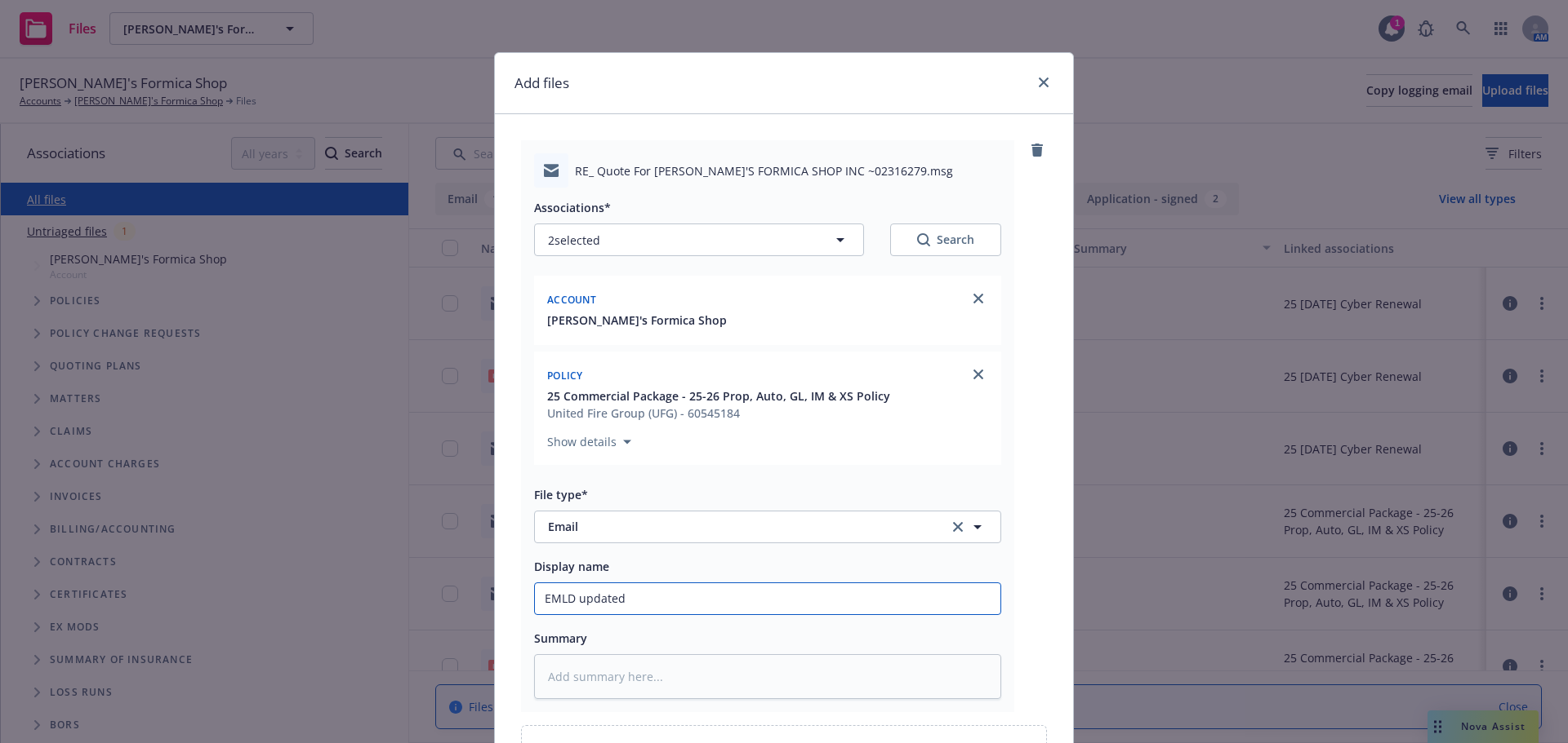
type input "EMLD updated"
type textarea "x"
type input "EMLD updated L"
type textarea "x"
type input "EMLD updated LP"
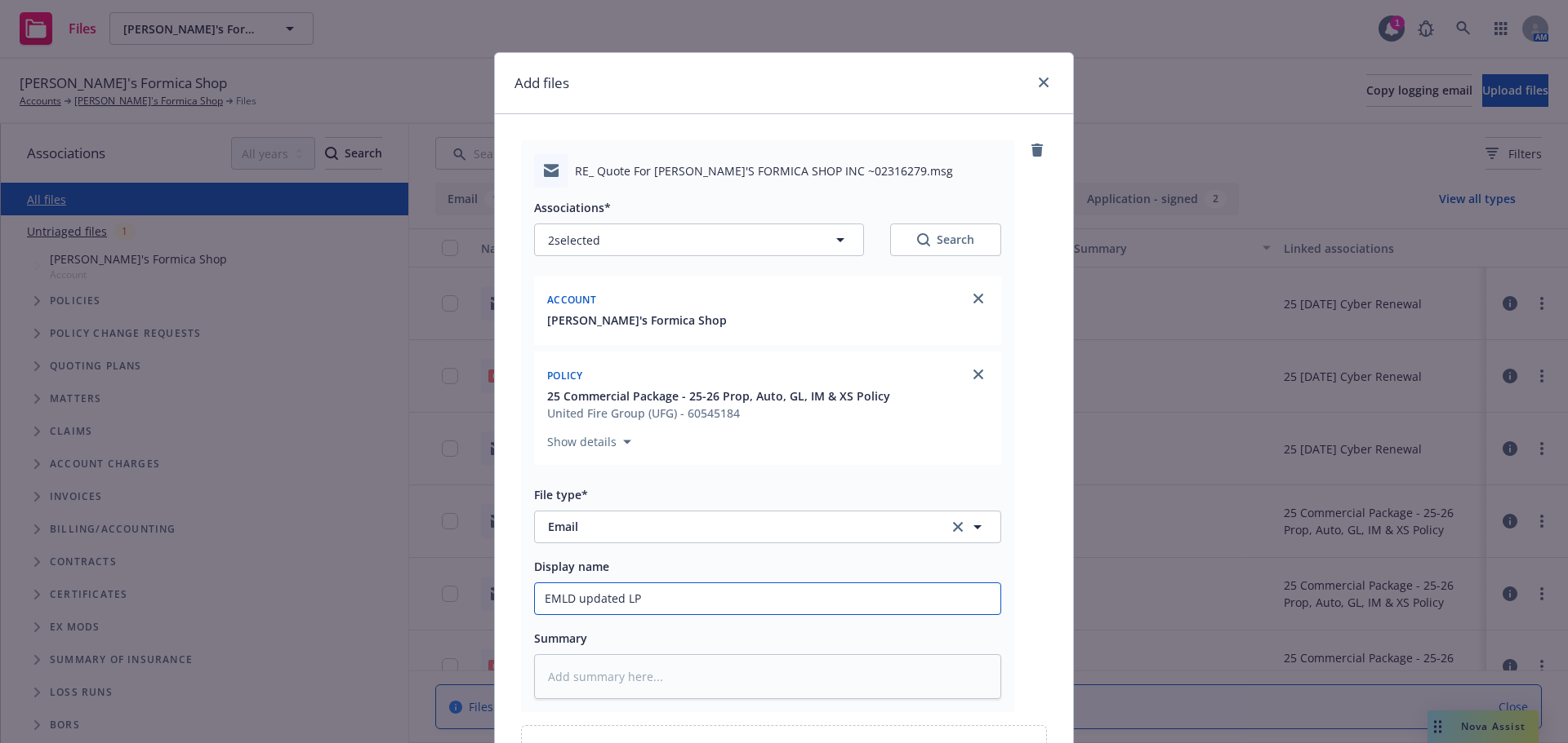
type textarea "x"
type input "EMLD updated LPR"
type textarea "x"
type input "EMLD updated LPR"
type textarea "x"
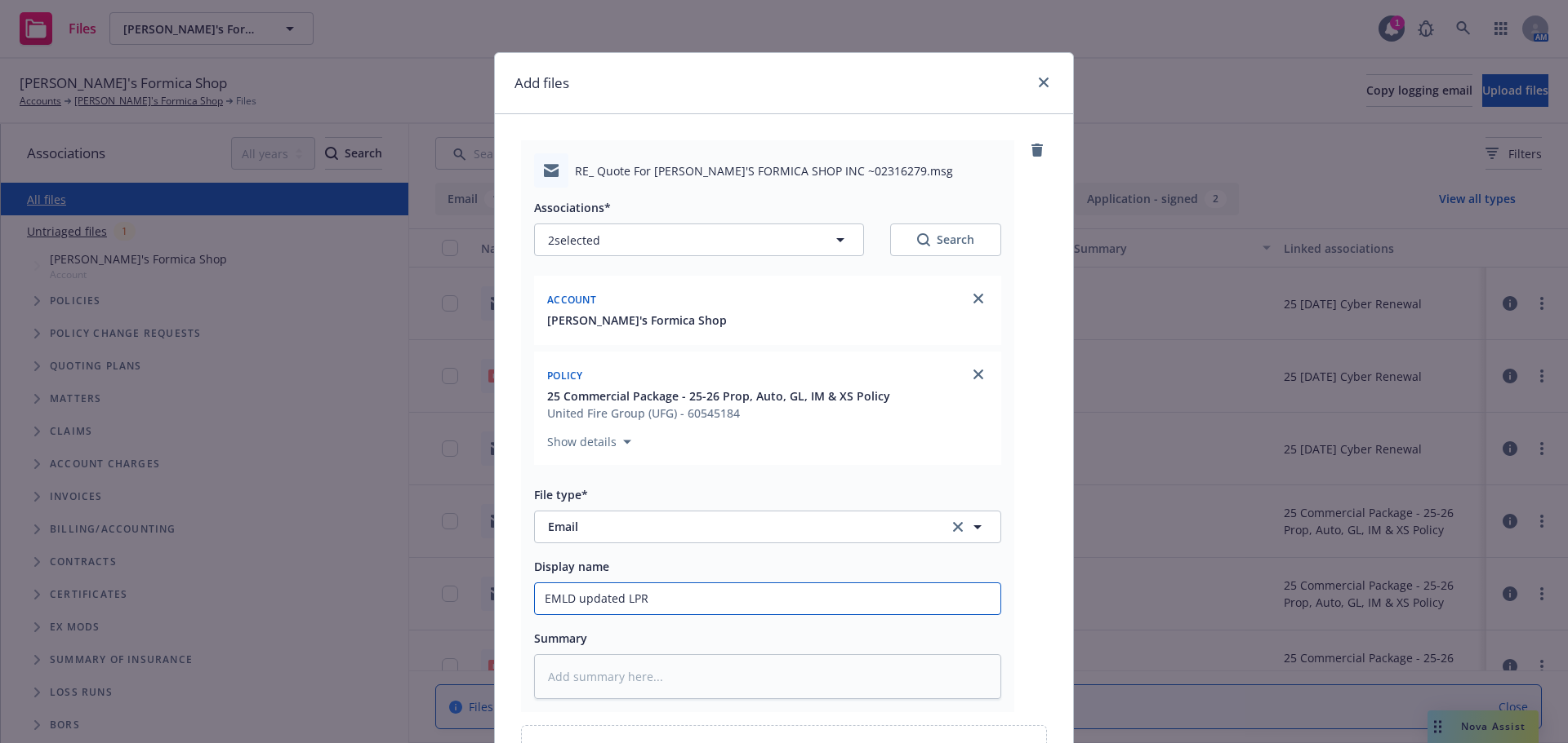
type input "EMLD updated LPR t"
type textarea "x"
type input "EMLD updated LPR to"
type textarea "x"
type input "EMLD updated LPR to"
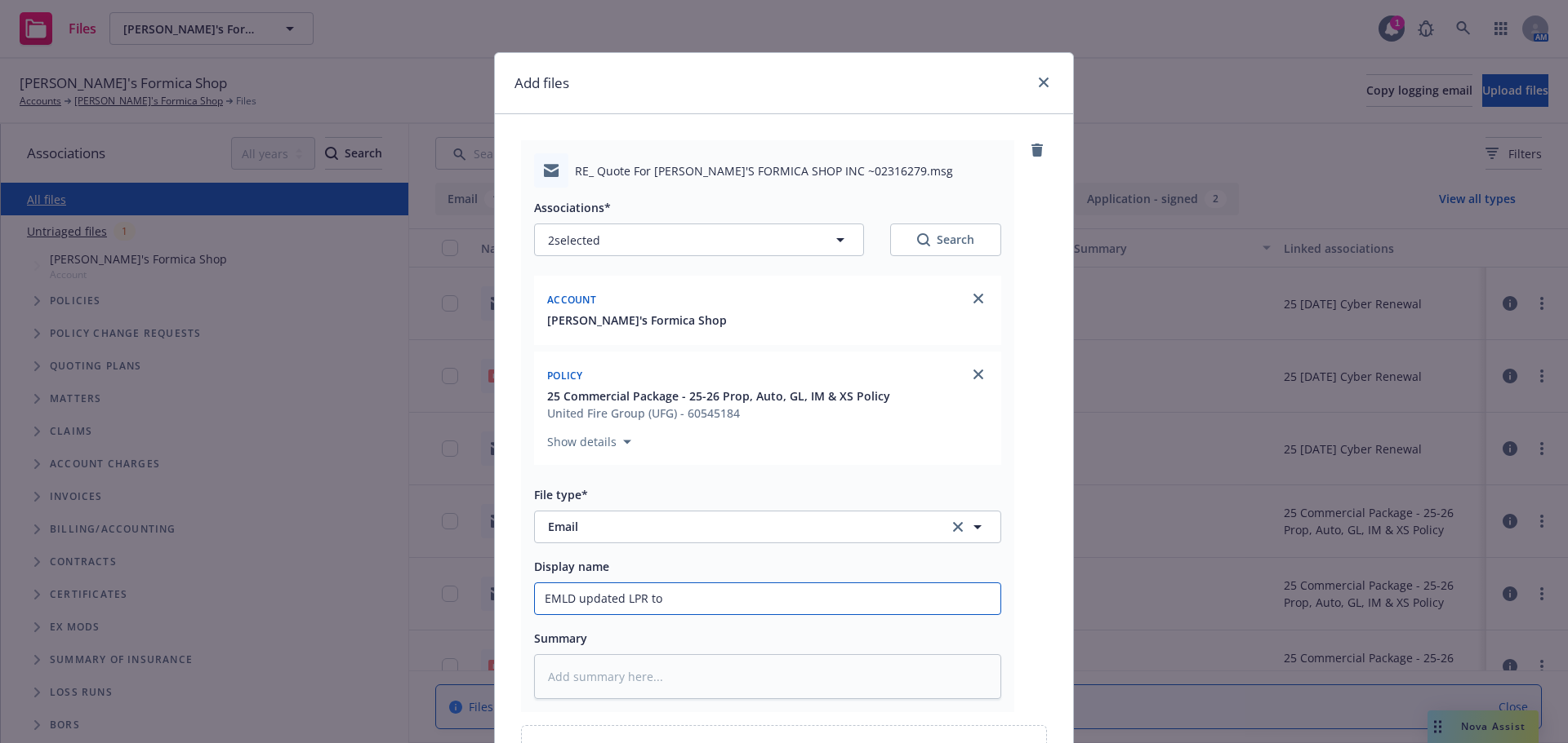
type textarea "x"
type input "EMLD updated LPR to U"
type textarea "x"
type input "EMLD updated LPR to UF"
type textarea "x"
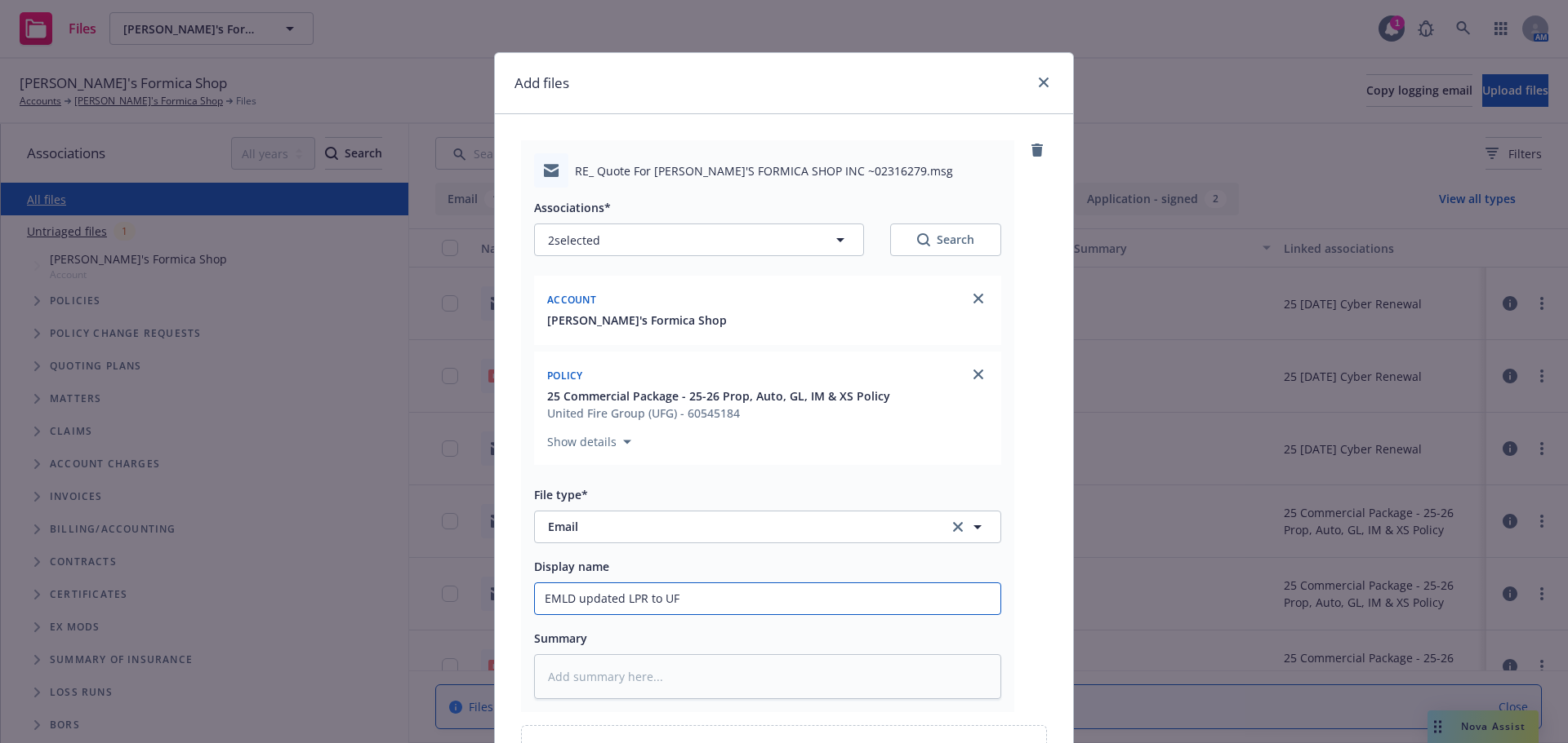
type input "EMLD updated LPR to UFG"
type textarea "x"
type input "EMLD updated LPR to UFG"
type textarea "x"
type input "EMLD updated LPR to UFG p"
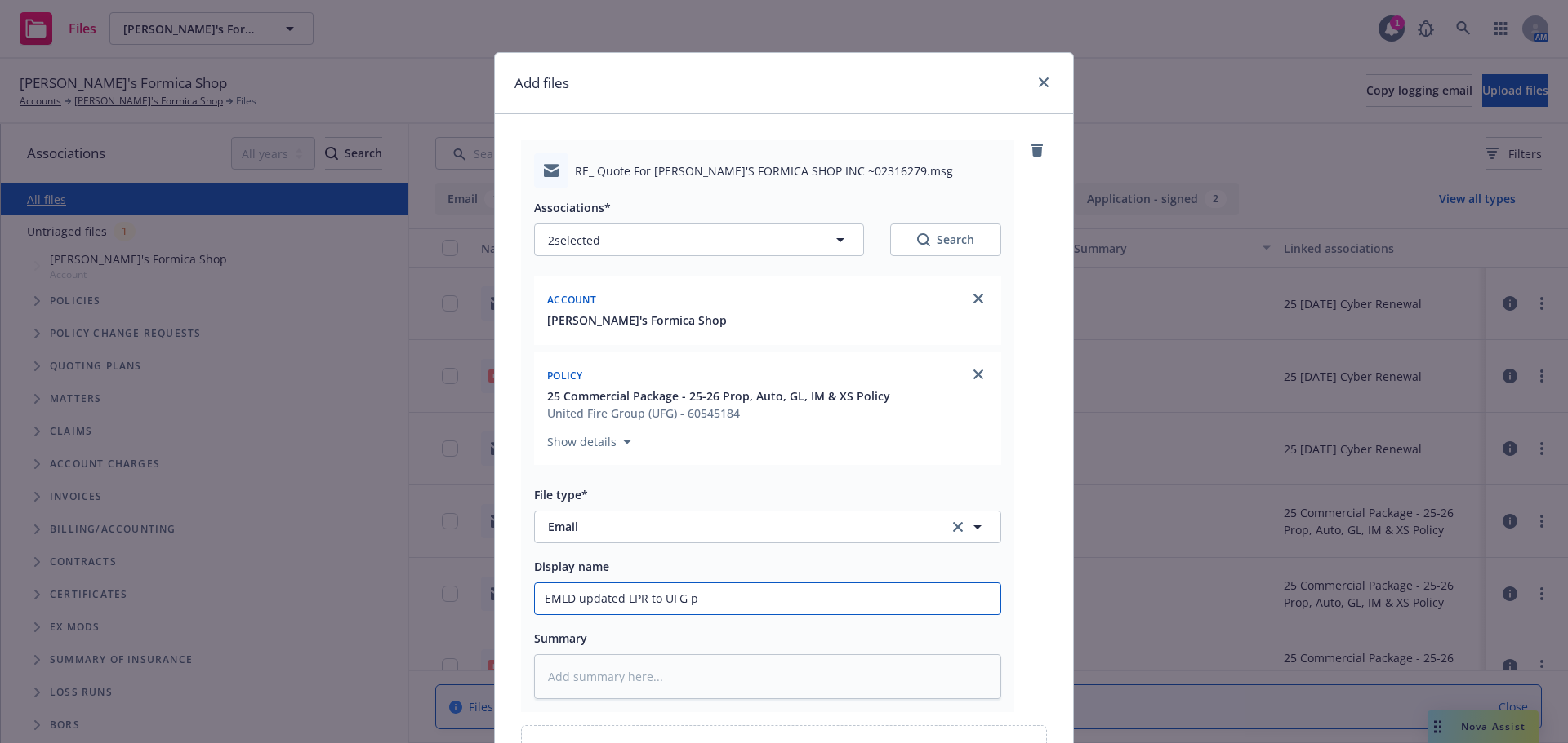
type textarea "x"
type input "EMLD updated LPR to UFG pe"
type textarea "x"
type input "EMLD updated LPR to UFG per"
type textarea "x"
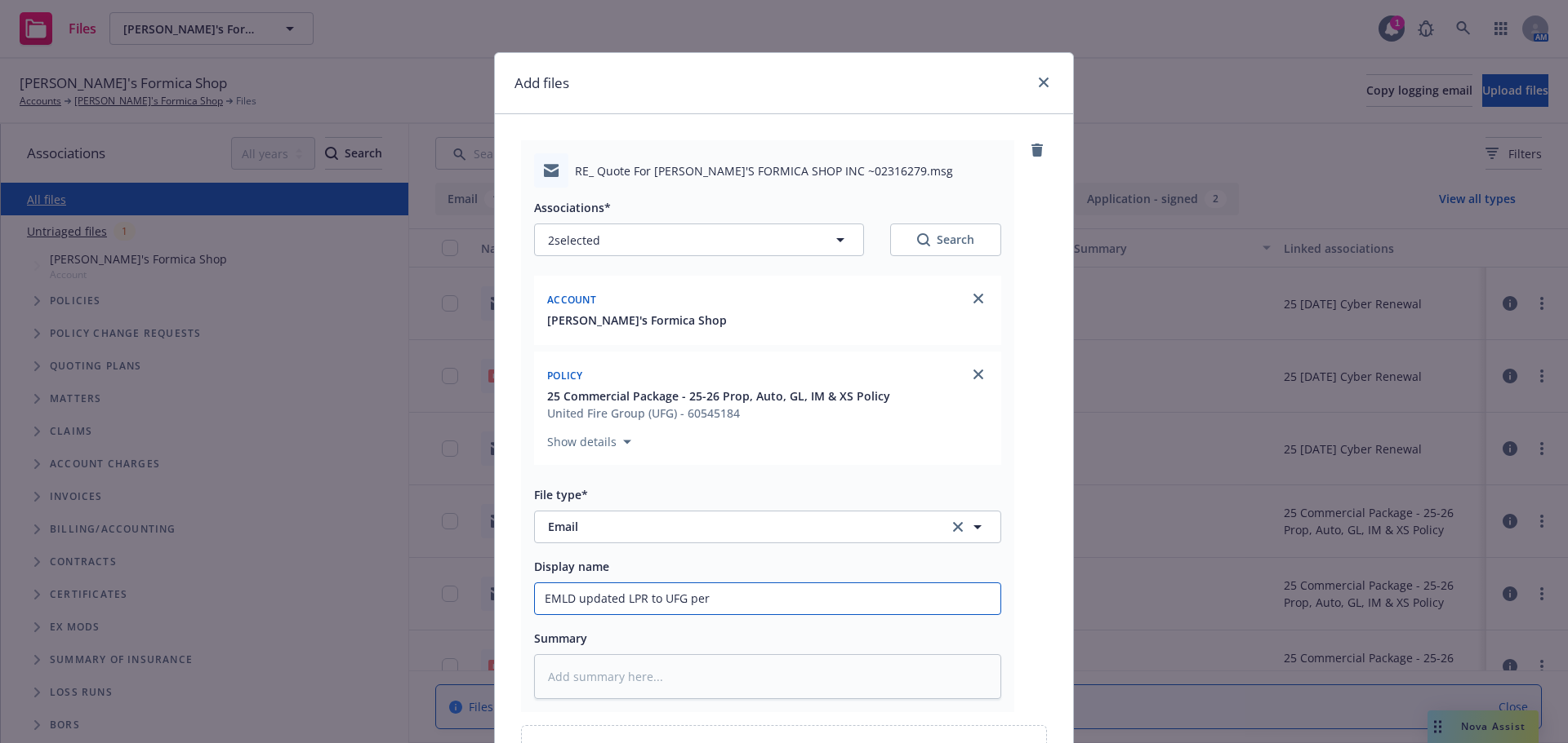
type input "EMLD updated LPR to UFG per"
type textarea "x"
type input "EMLD updated LPR to UFG per r"
type textarea "x"
type input "EMLD updated LPR to UFG per re"
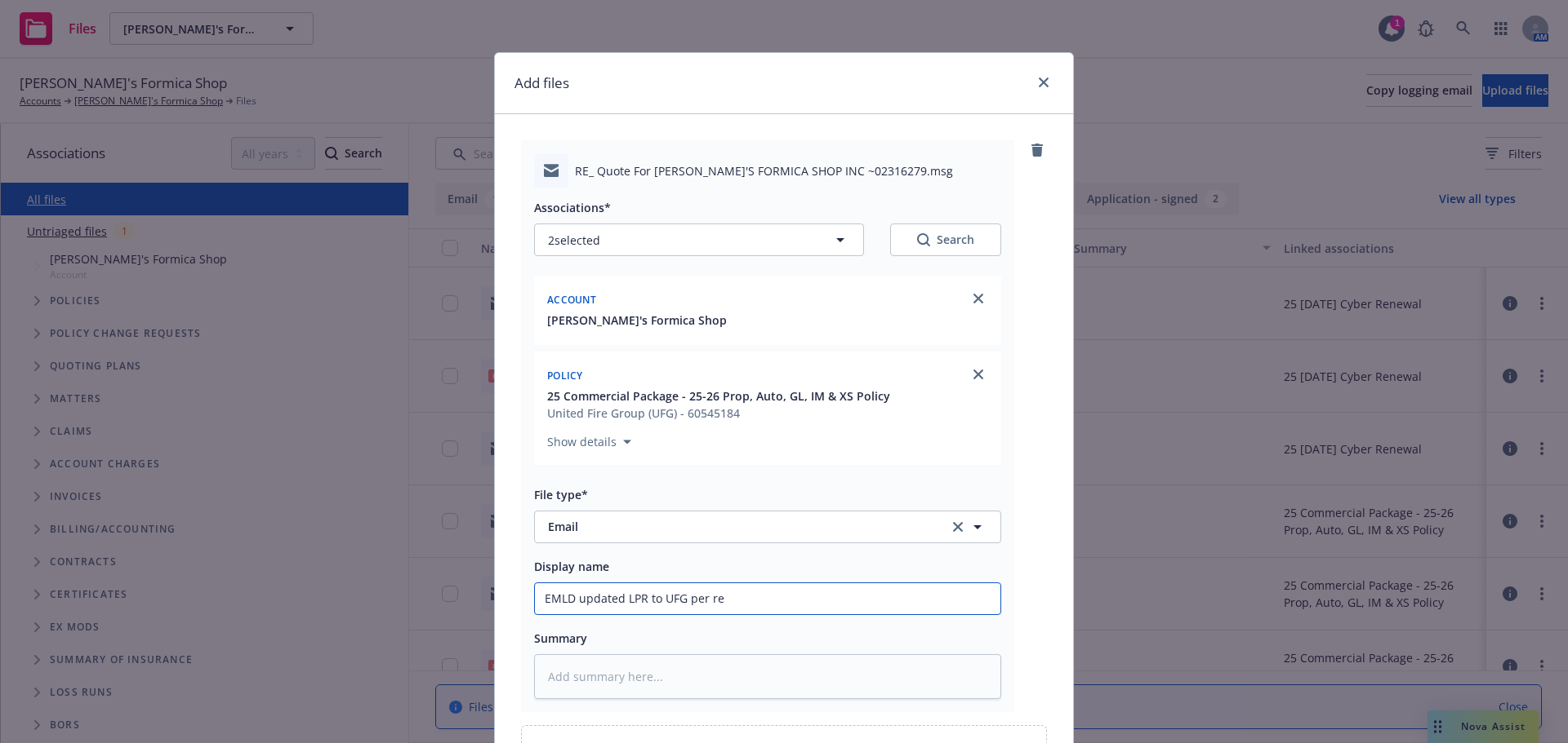
type textarea "x"
type input "EMLD updated LPR to UFG per req"
type textarea "x"
type input "EMLD updated LPR to UFG per requ"
type textarea "x"
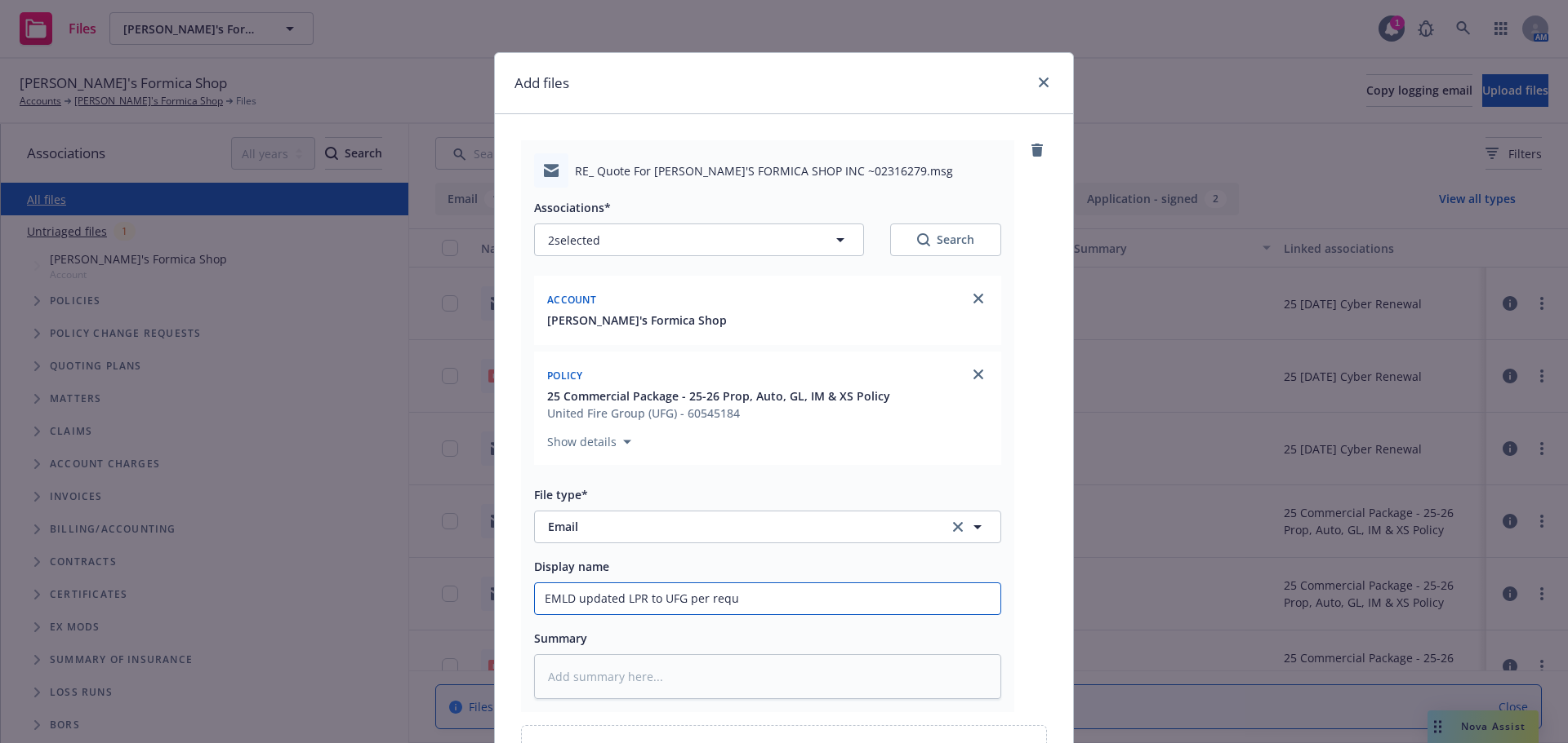
type input "EMLD updated LPR to UFG per req"
type textarea "x"
type input "EMLD updated LPR to UFG per requ"
type textarea "x"
type input "EMLD updated LPR to UFG per reque"
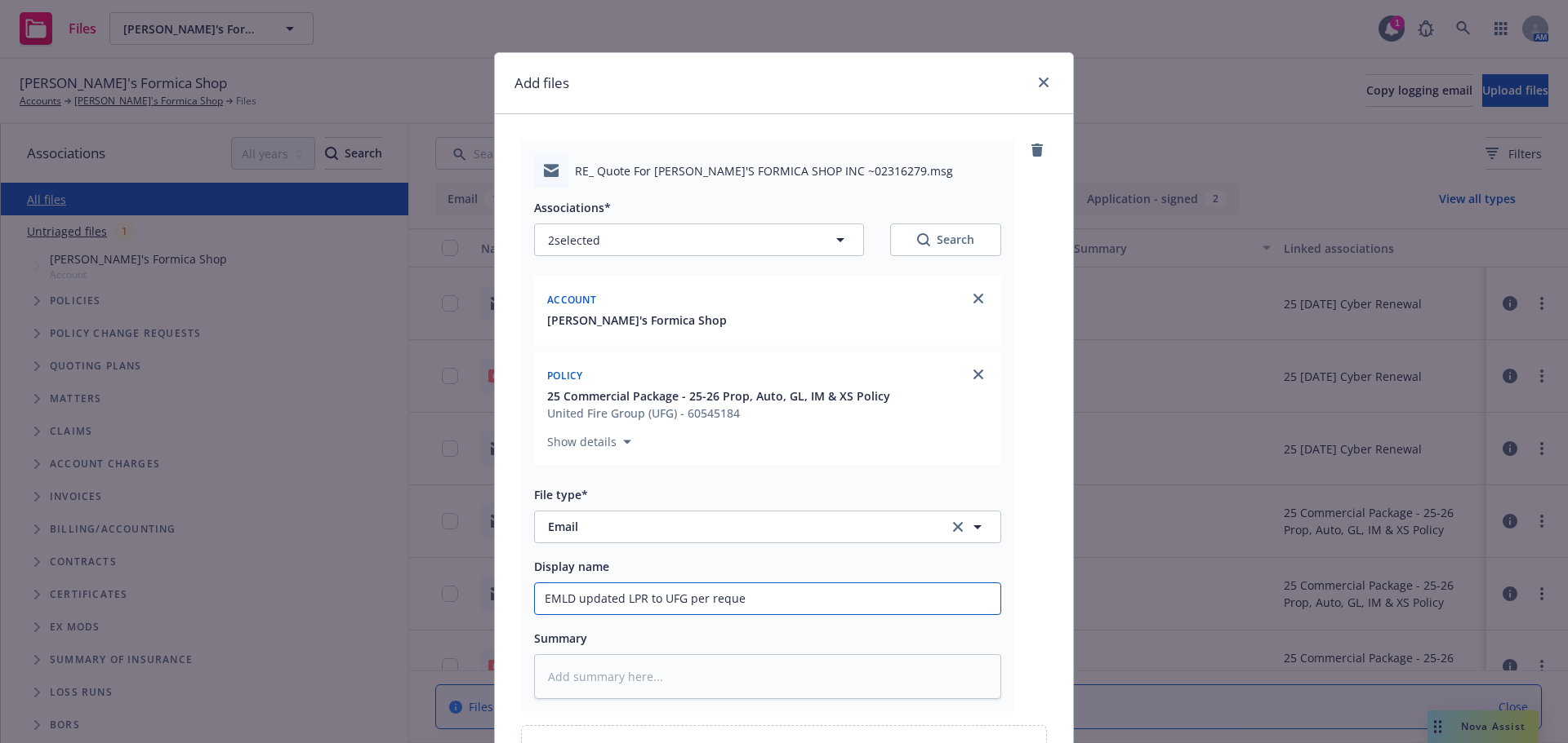
type textarea "x"
type input "EMLD updated LPR to UFG per reques"
type textarea "x"
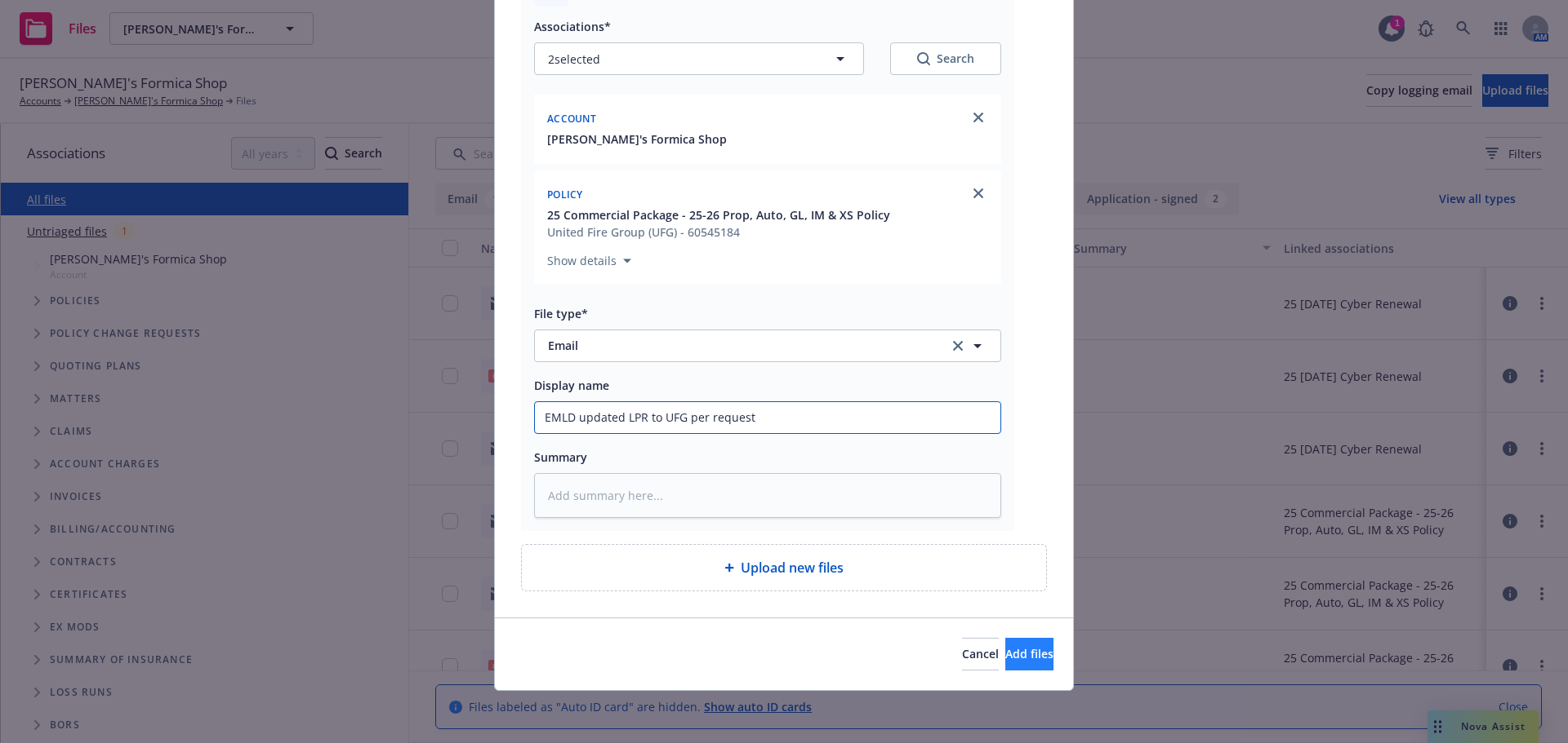
type input "EMLD updated LPR to UFG per request"
click at [1010, 667] on button "Add files" at bounding box center [1029, 654] width 48 height 32
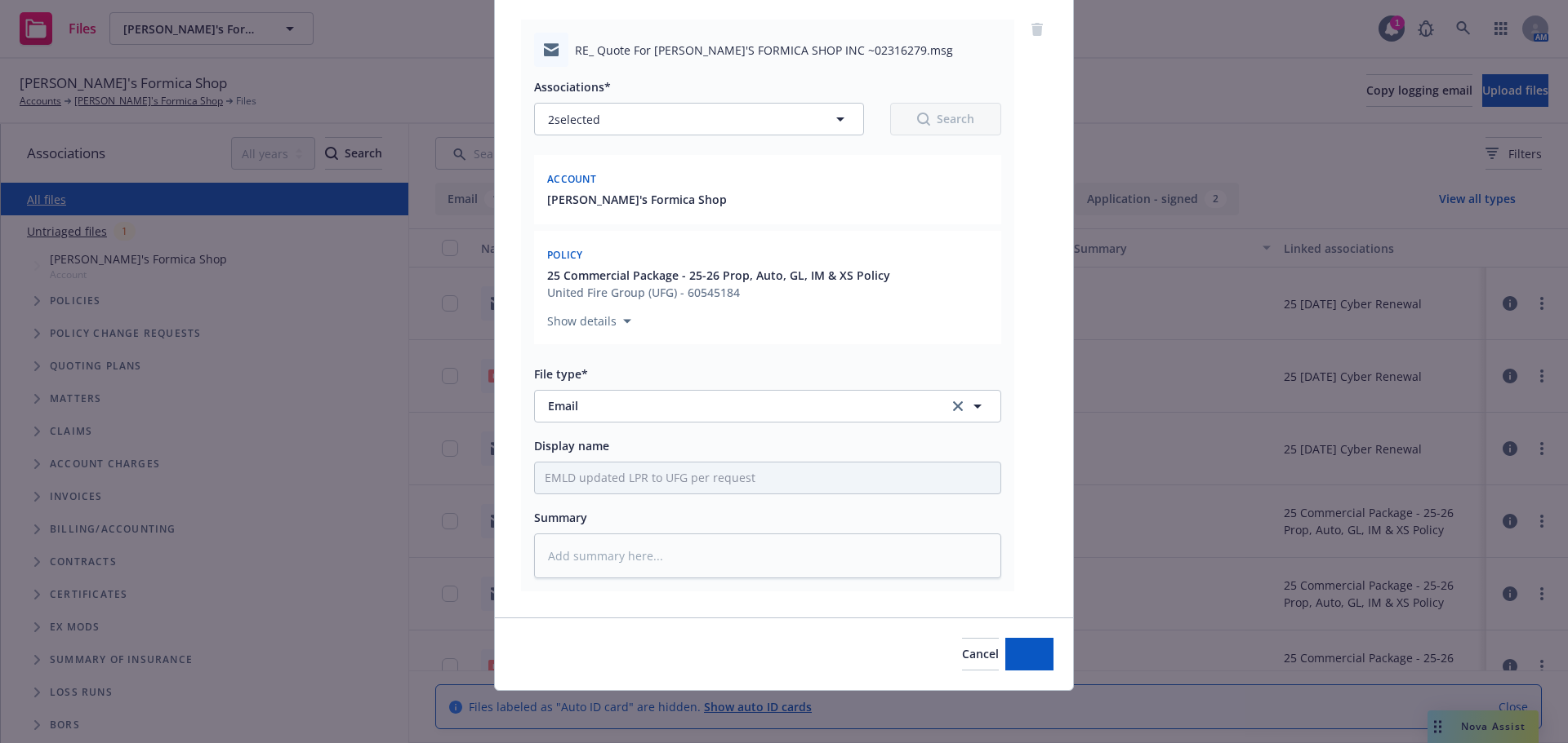
type textarea "x"
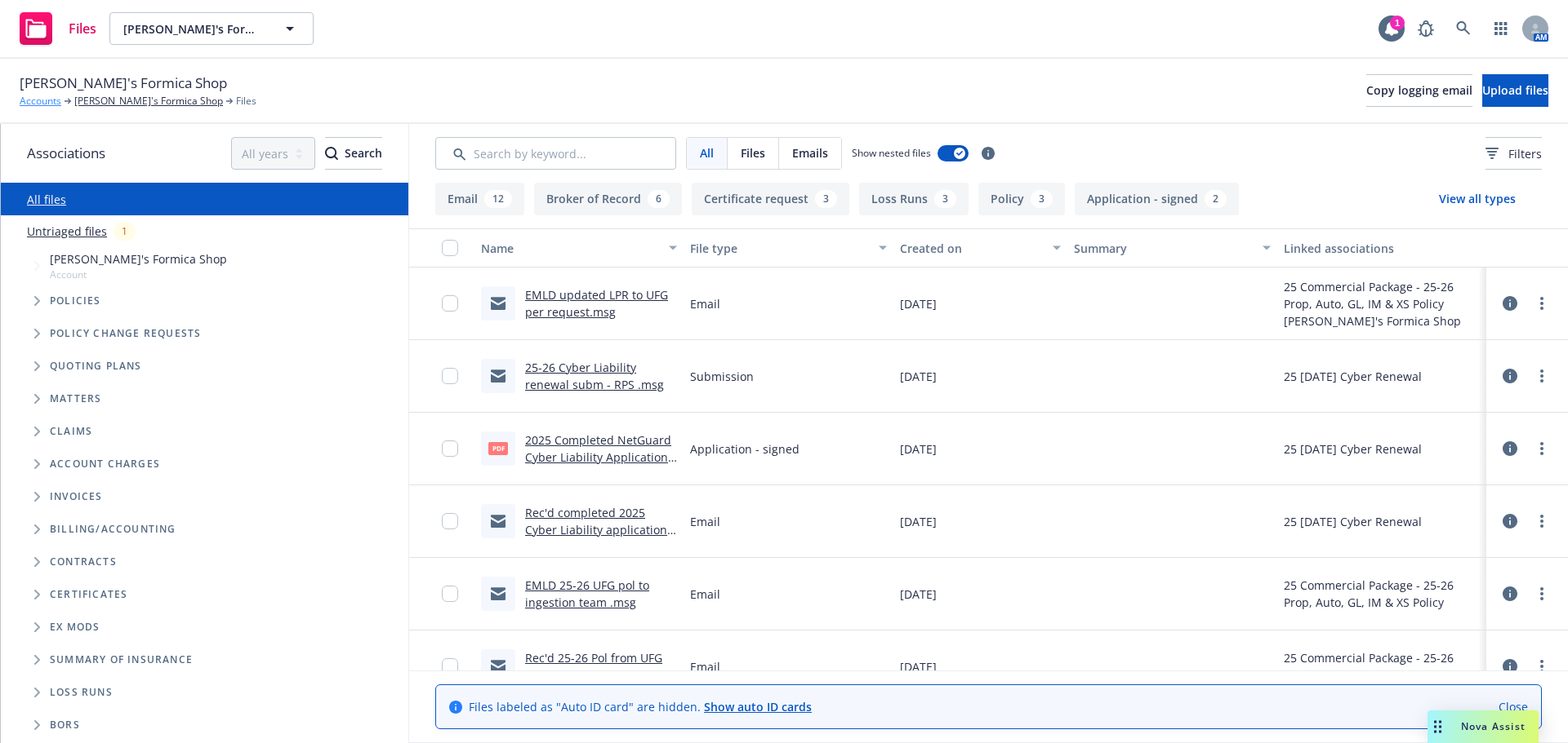
click at [45, 102] on link "Accounts" at bounding box center [40, 101] width 42 height 15
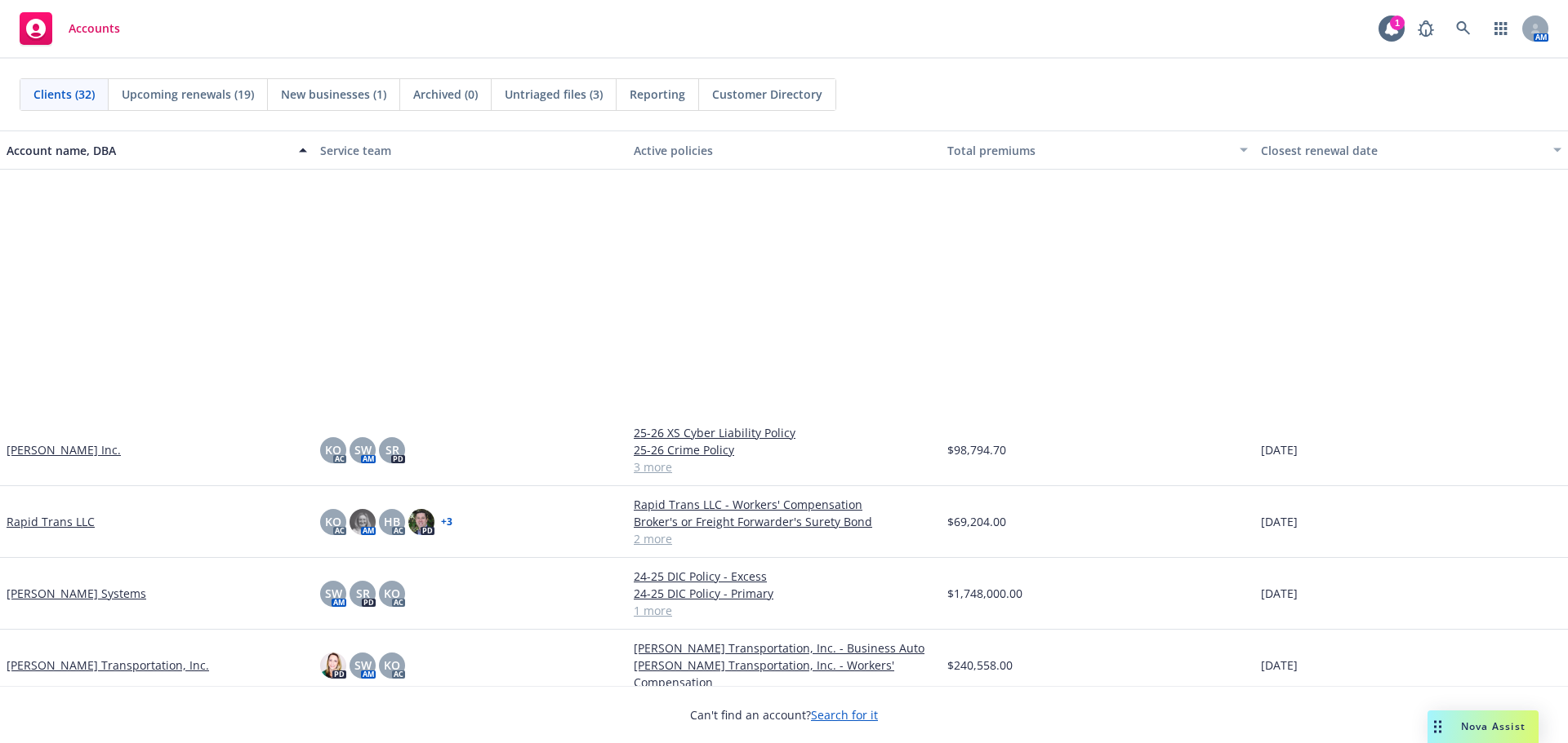
scroll to position [1469, 0]
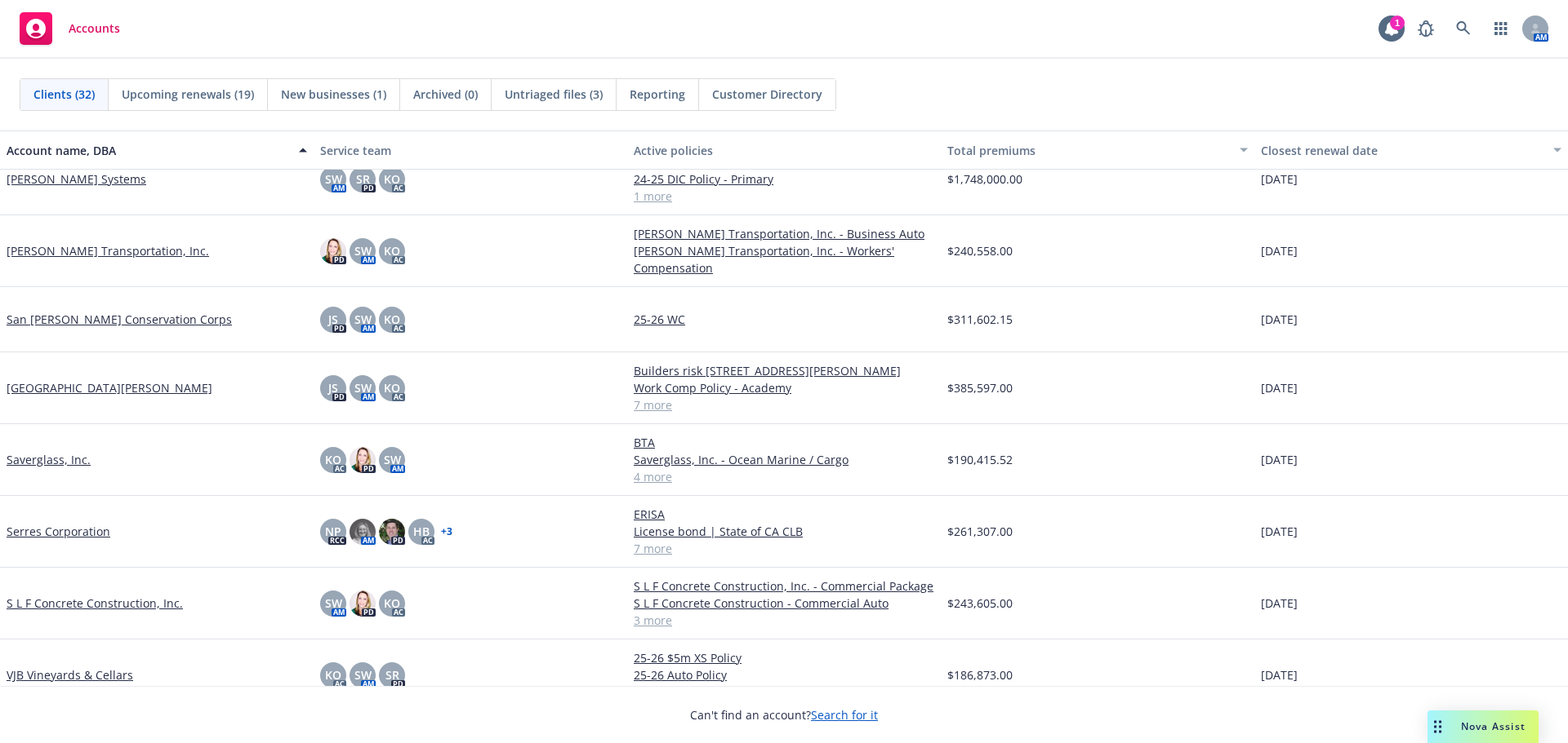
click at [70, 599] on link "S L F Concrete Construction, Inc." at bounding box center [94, 603] width 176 height 17
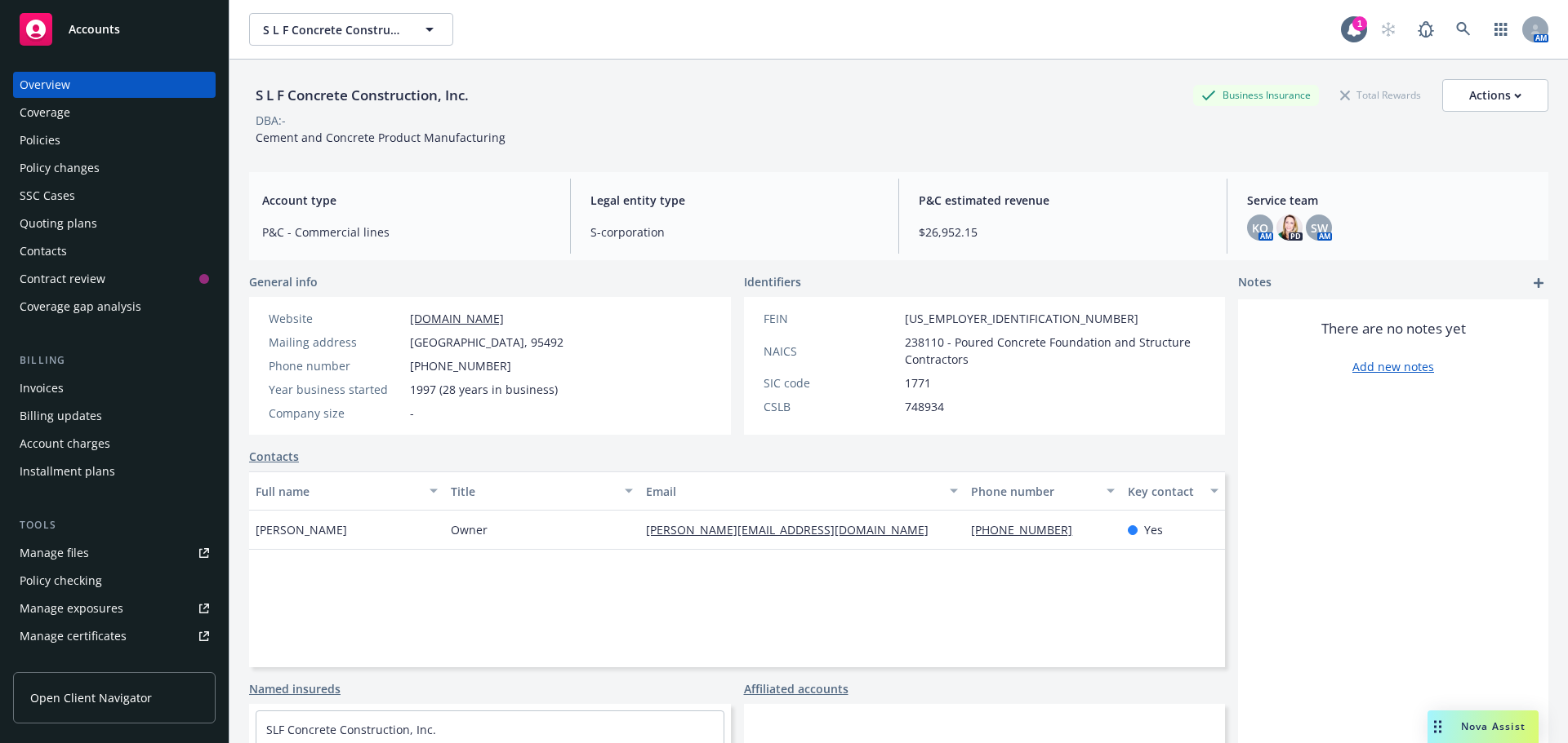
click at [109, 228] on div "Quoting plans" at bounding box center [113, 223] width 189 height 26
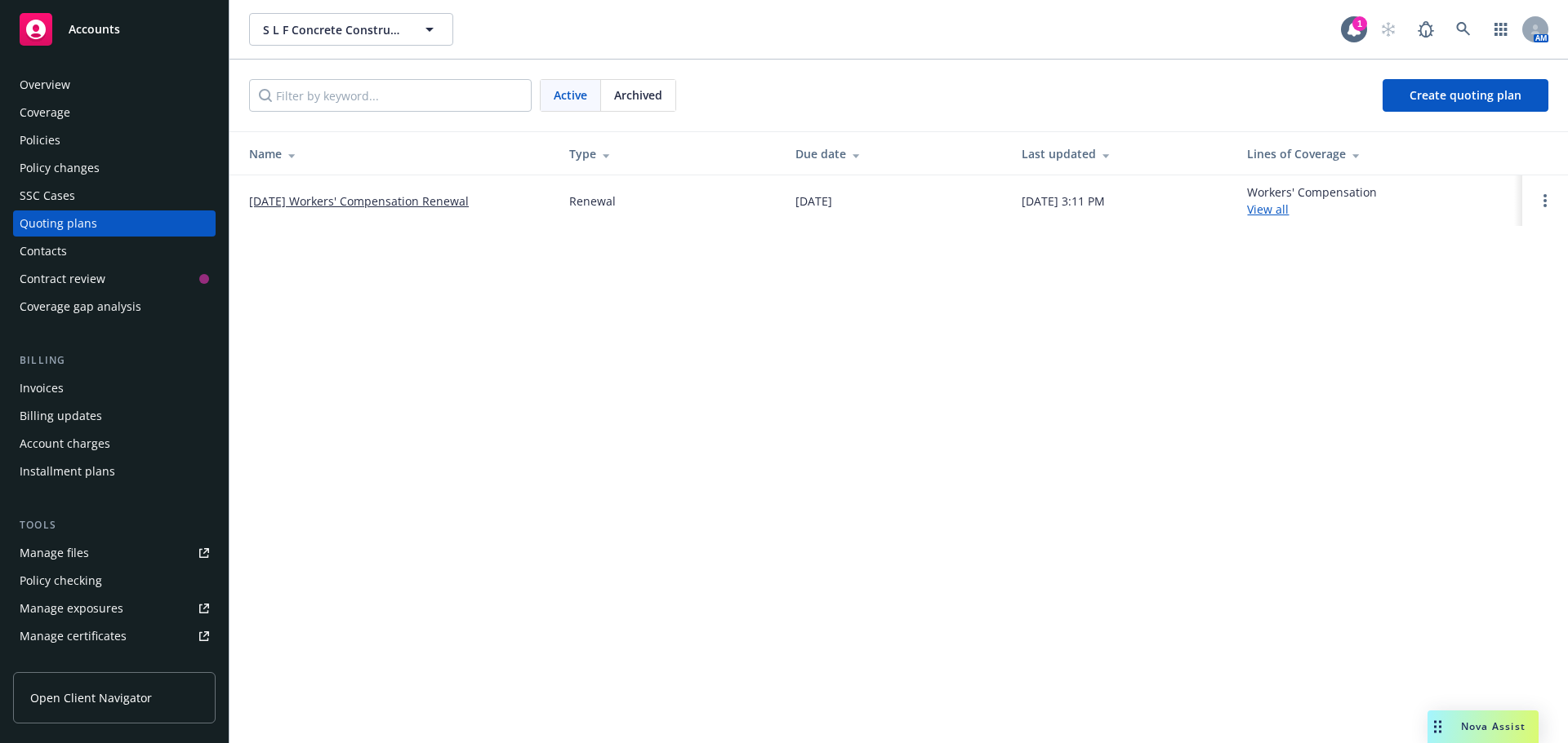
click at [407, 190] on td "[DATE] Workers' Compensation Renewal" at bounding box center [393, 201] width 326 height 51
click at [408, 201] on link "[DATE] Workers' Compensation Renewal" at bounding box center [359, 201] width 220 height 17
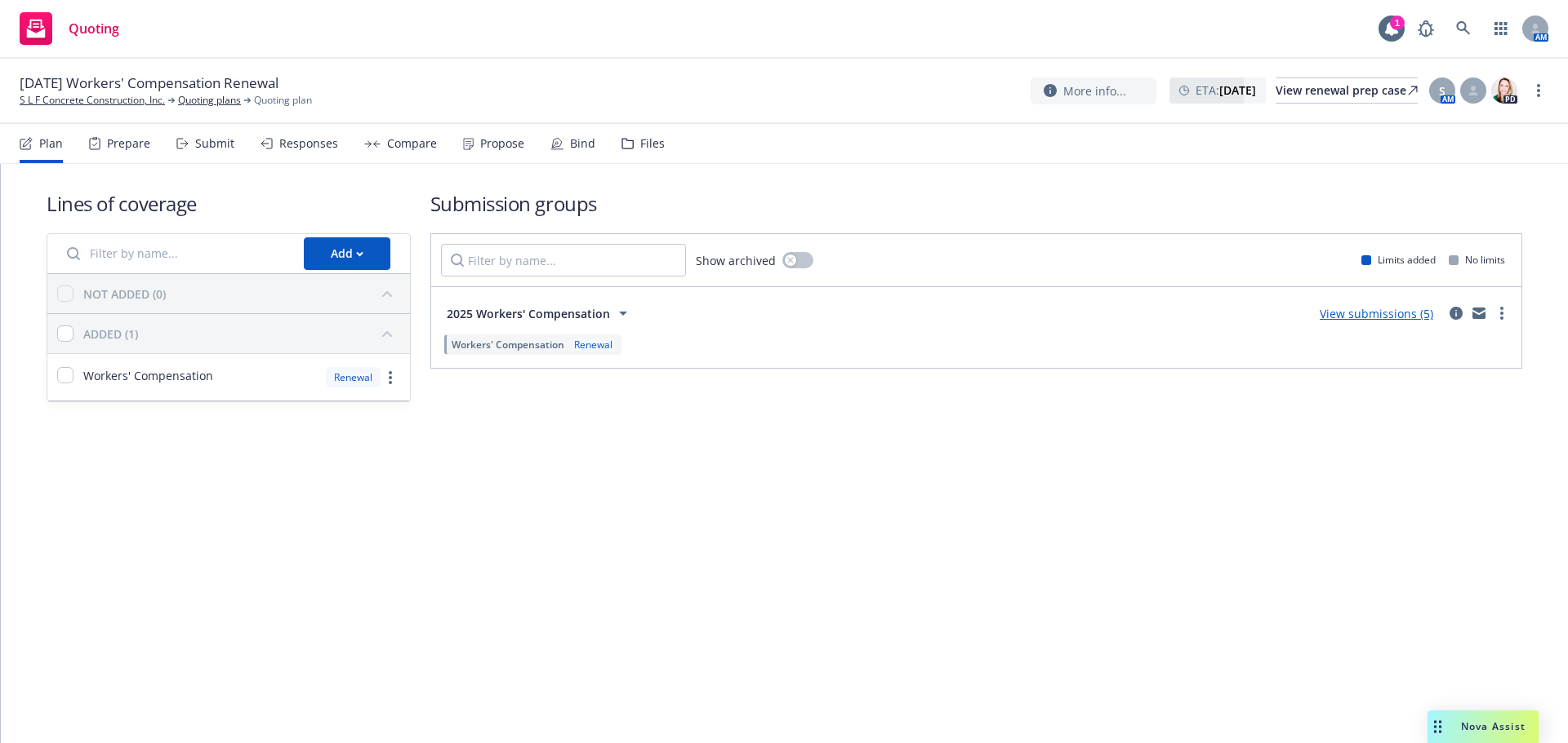
click at [196, 143] on div "Submit" at bounding box center [215, 143] width 39 height 13
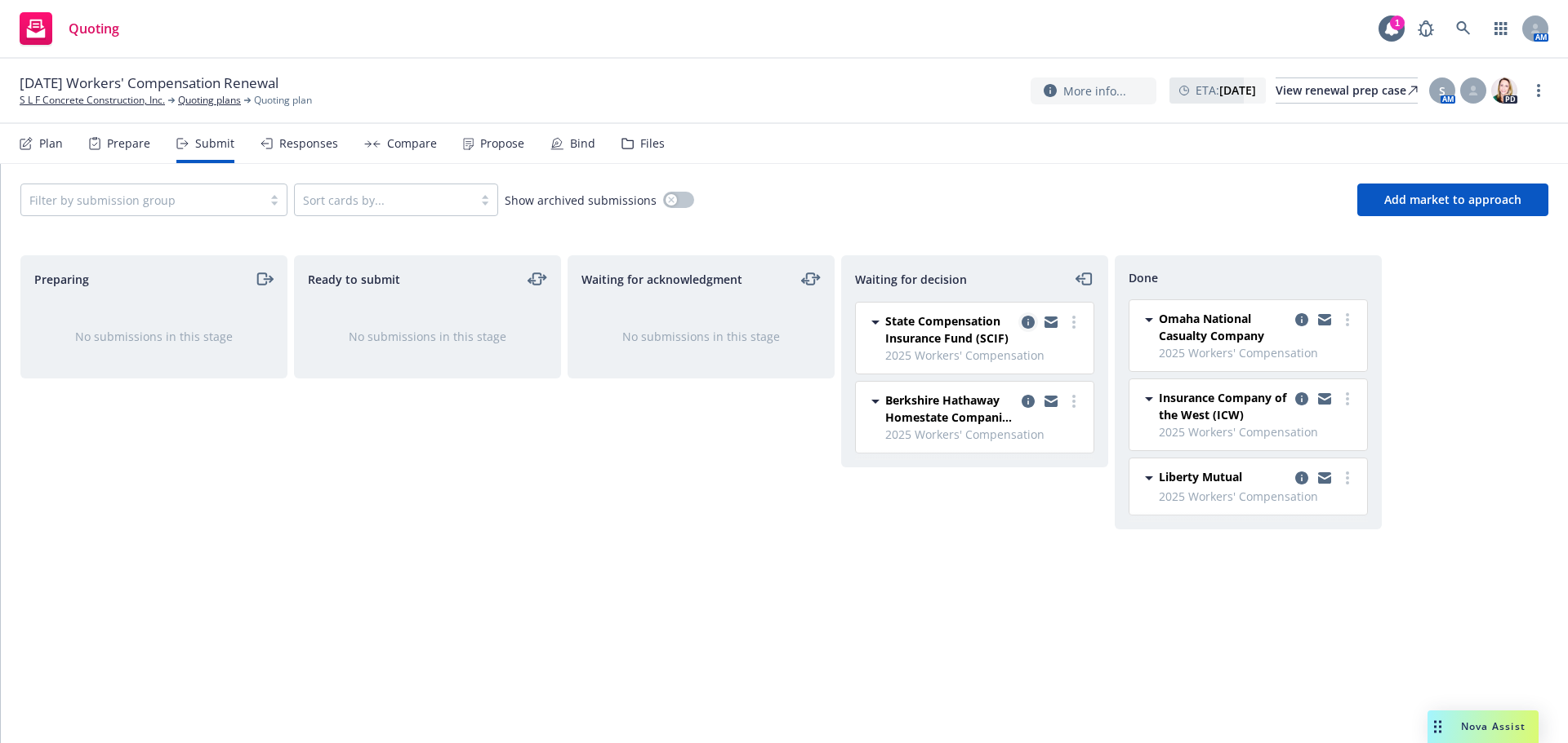
click at [1030, 324] on icon "copy logging email" at bounding box center [1028, 322] width 13 height 13
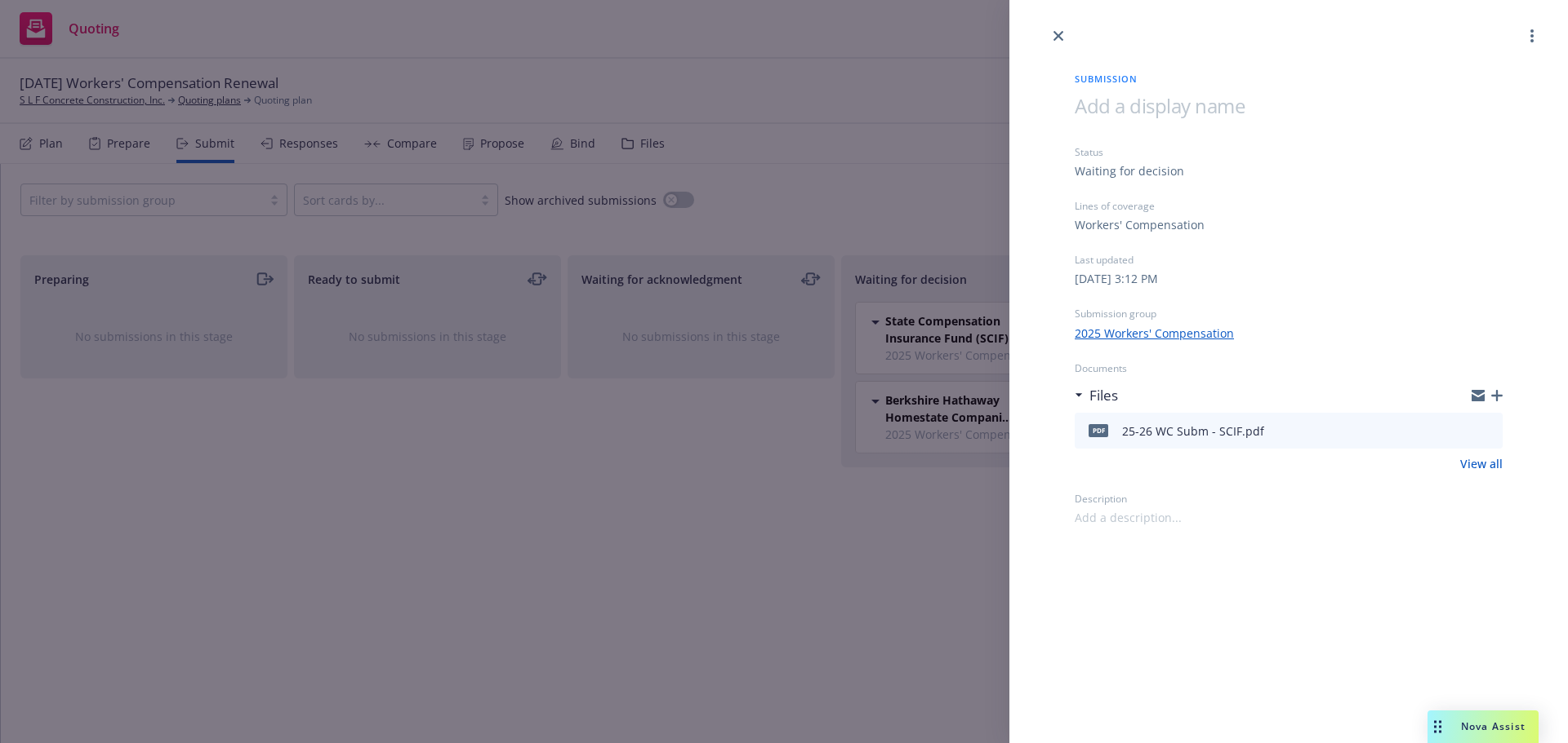
click at [1496, 394] on icon "button" at bounding box center [1496, 395] width 11 height 11
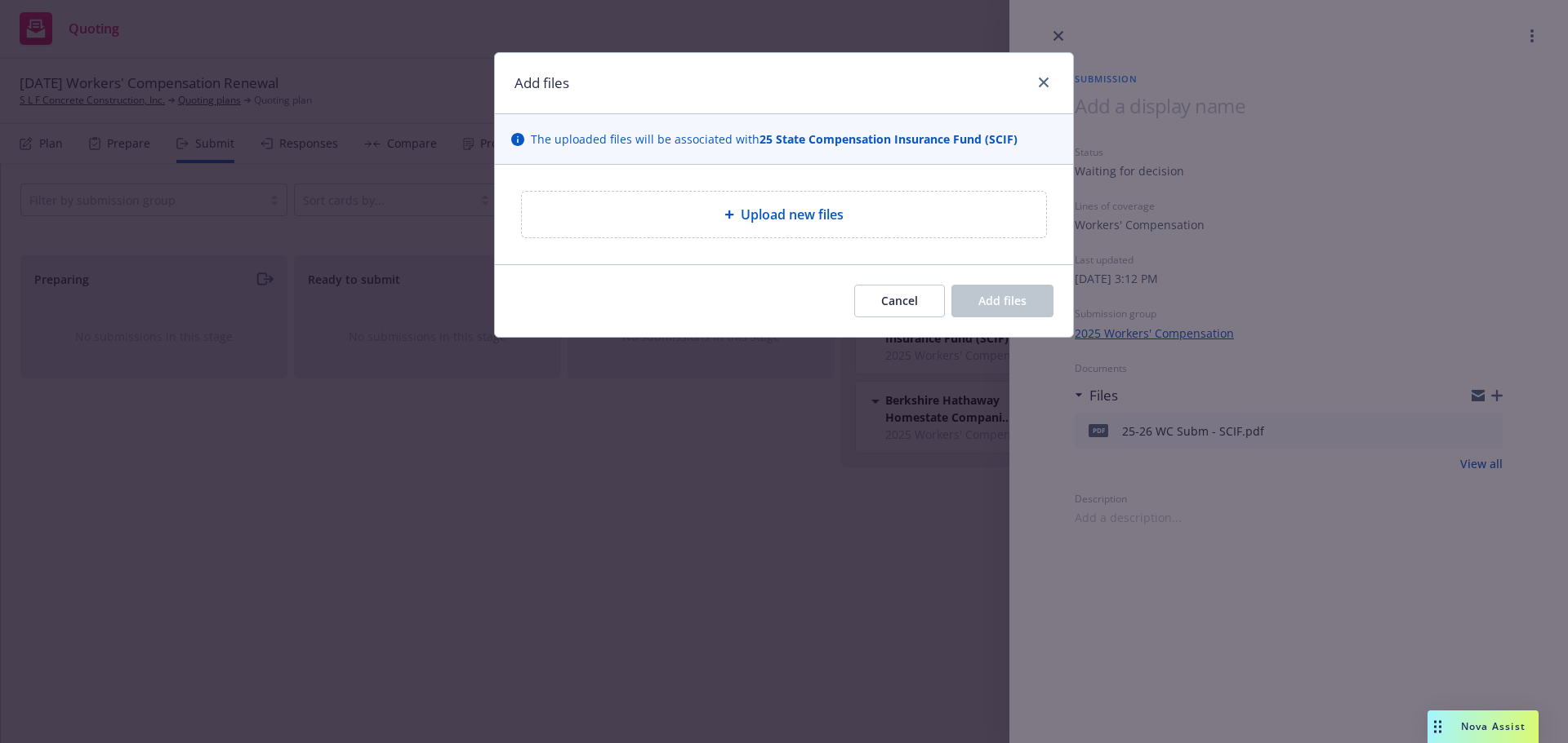
click at [710, 215] on div "Upload new files" at bounding box center [784, 215] width 498 height 19
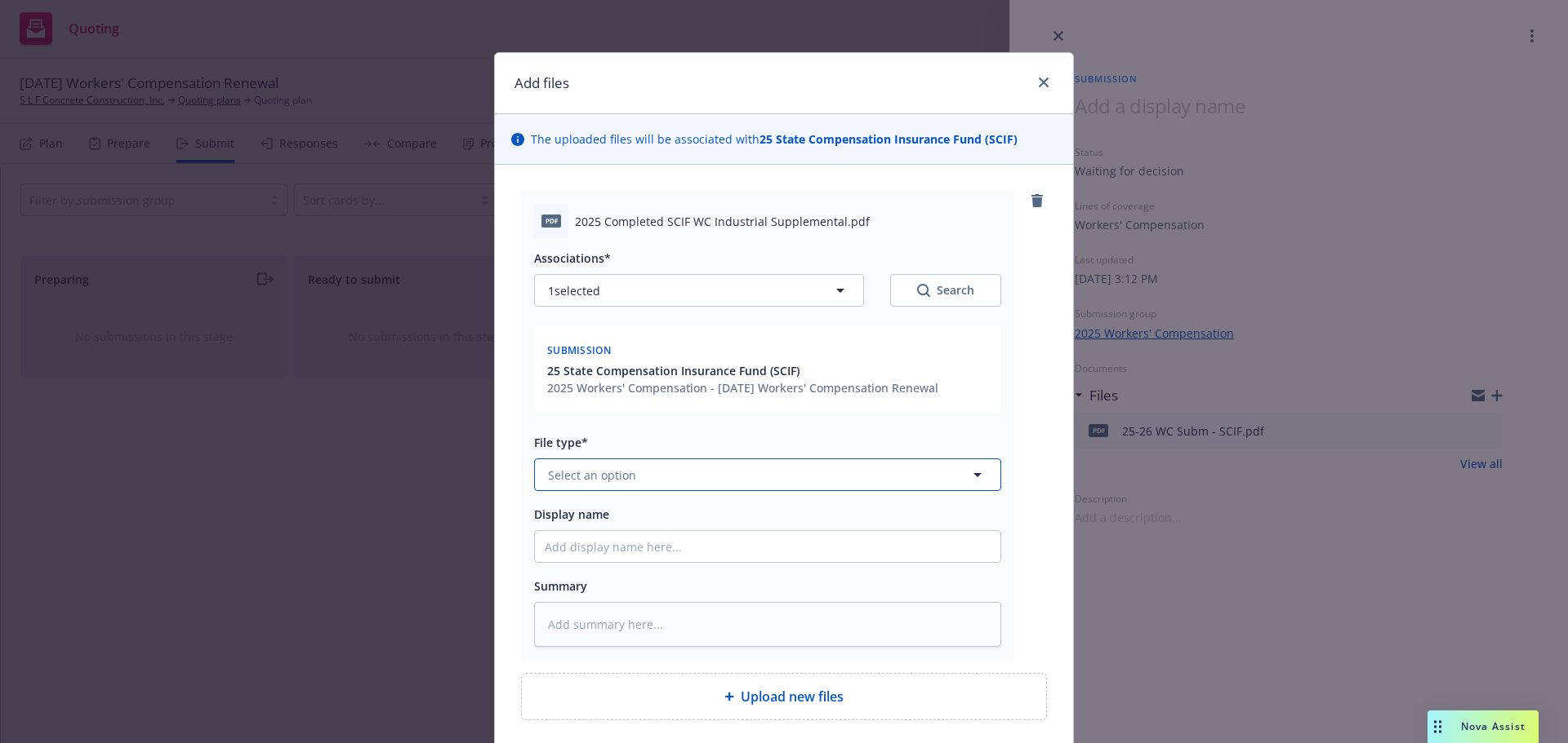
click at [641, 489] on button "Select an option" at bounding box center [767, 474] width 467 height 32
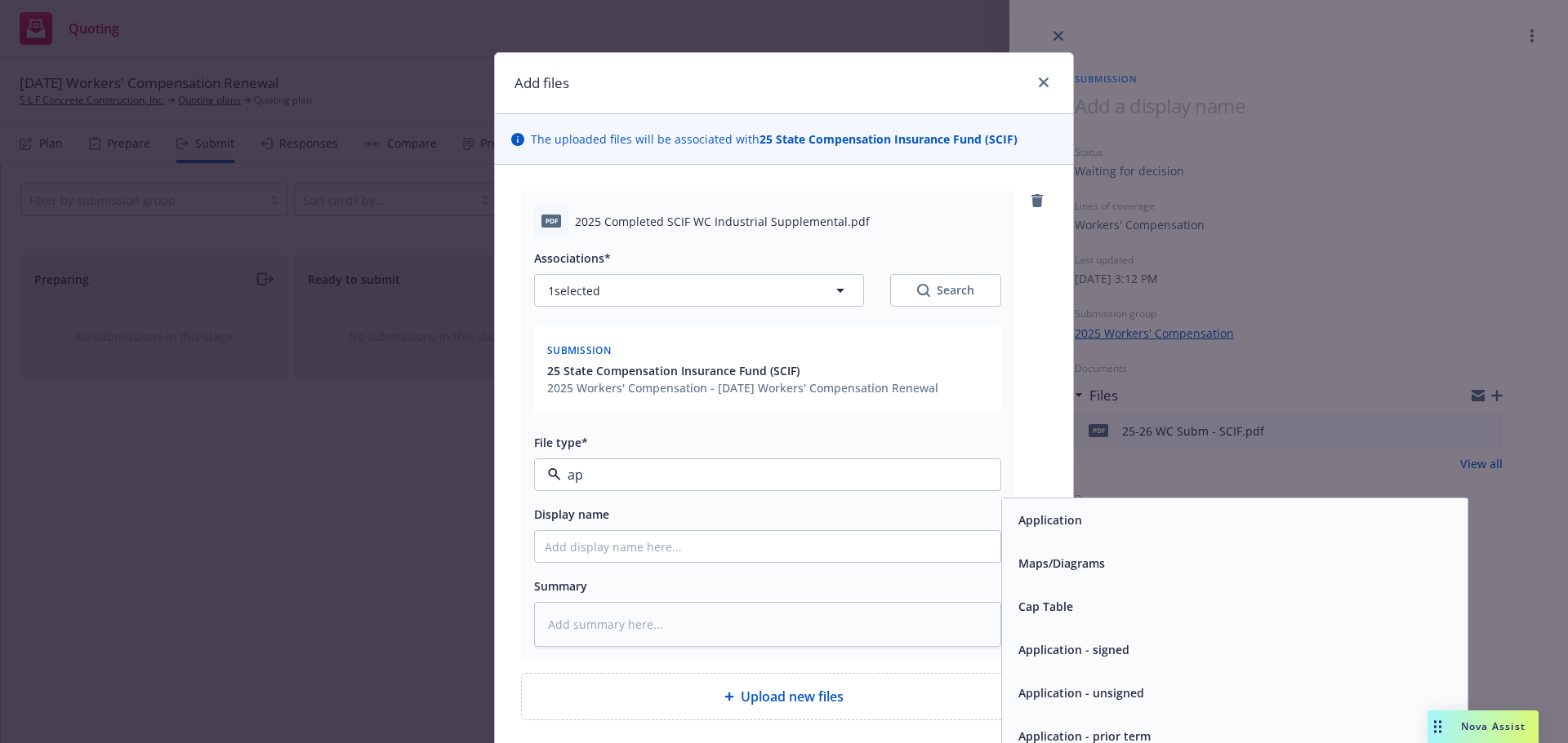
type input "a"
type input "s"
type input "app"
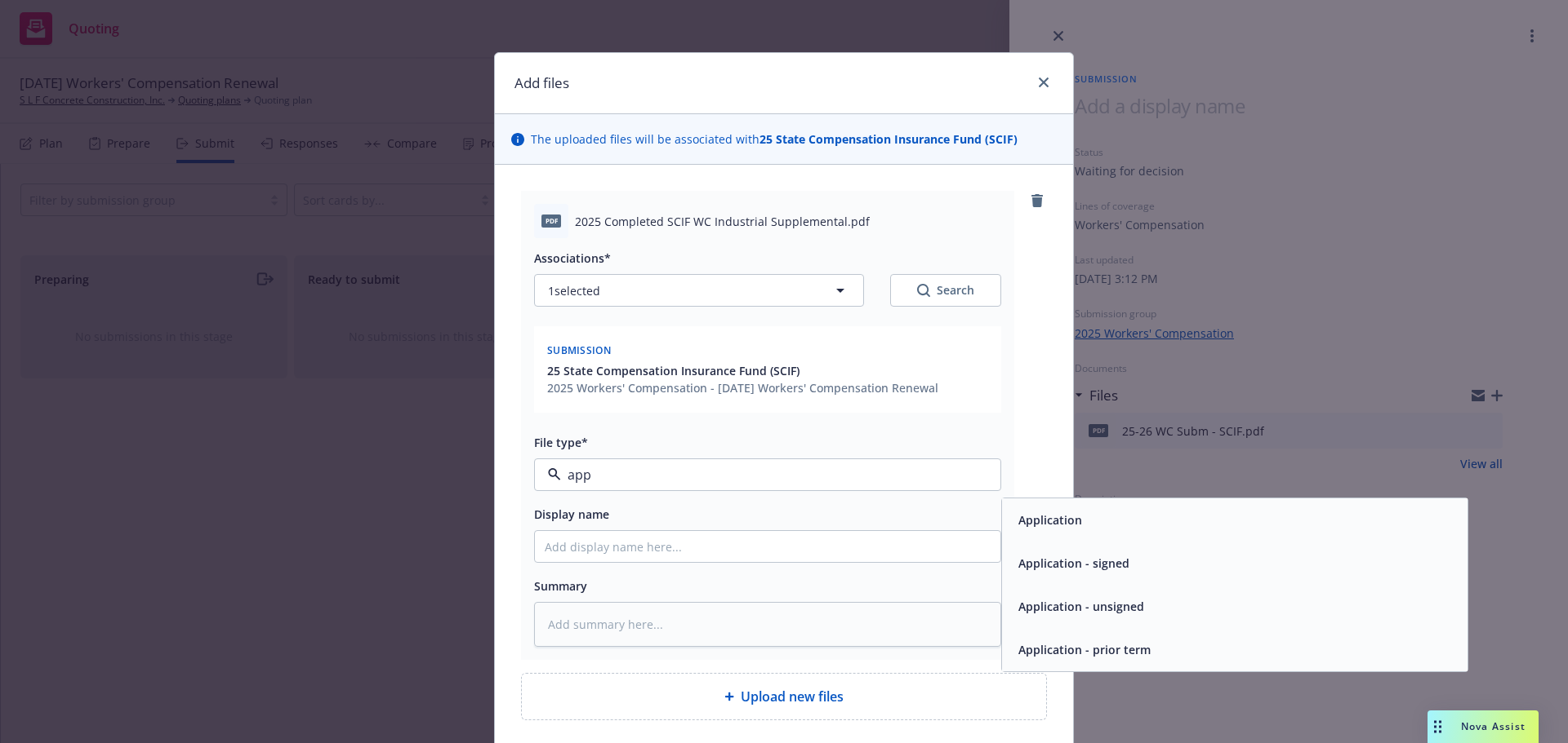
click at [1045, 556] on span "Application - signed" at bounding box center [1073, 563] width 111 height 17
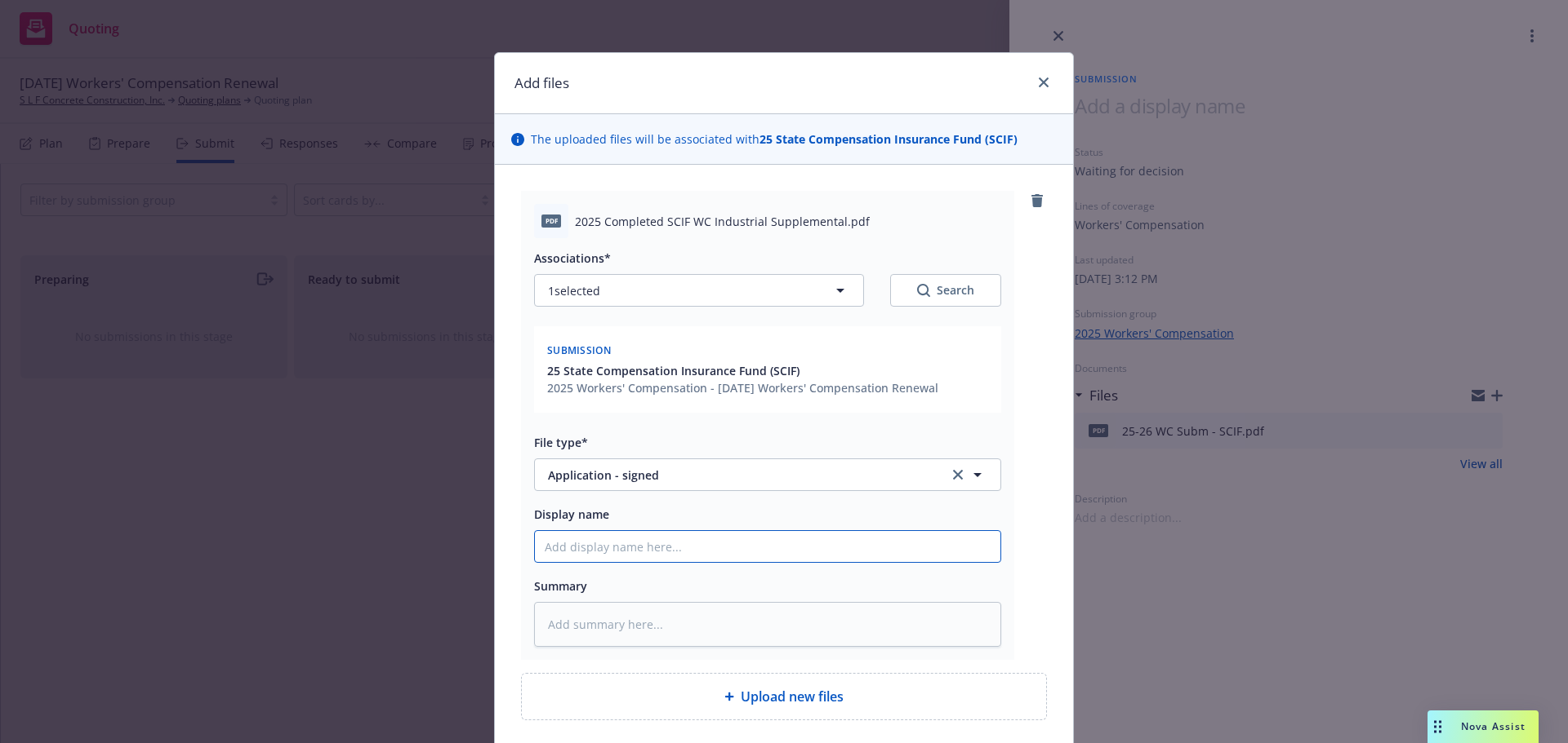
click at [663, 555] on input "Display name" at bounding box center [767, 547] width 465 height 31
type textarea "x"
type input "2"
type textarea "x"
type input "202"
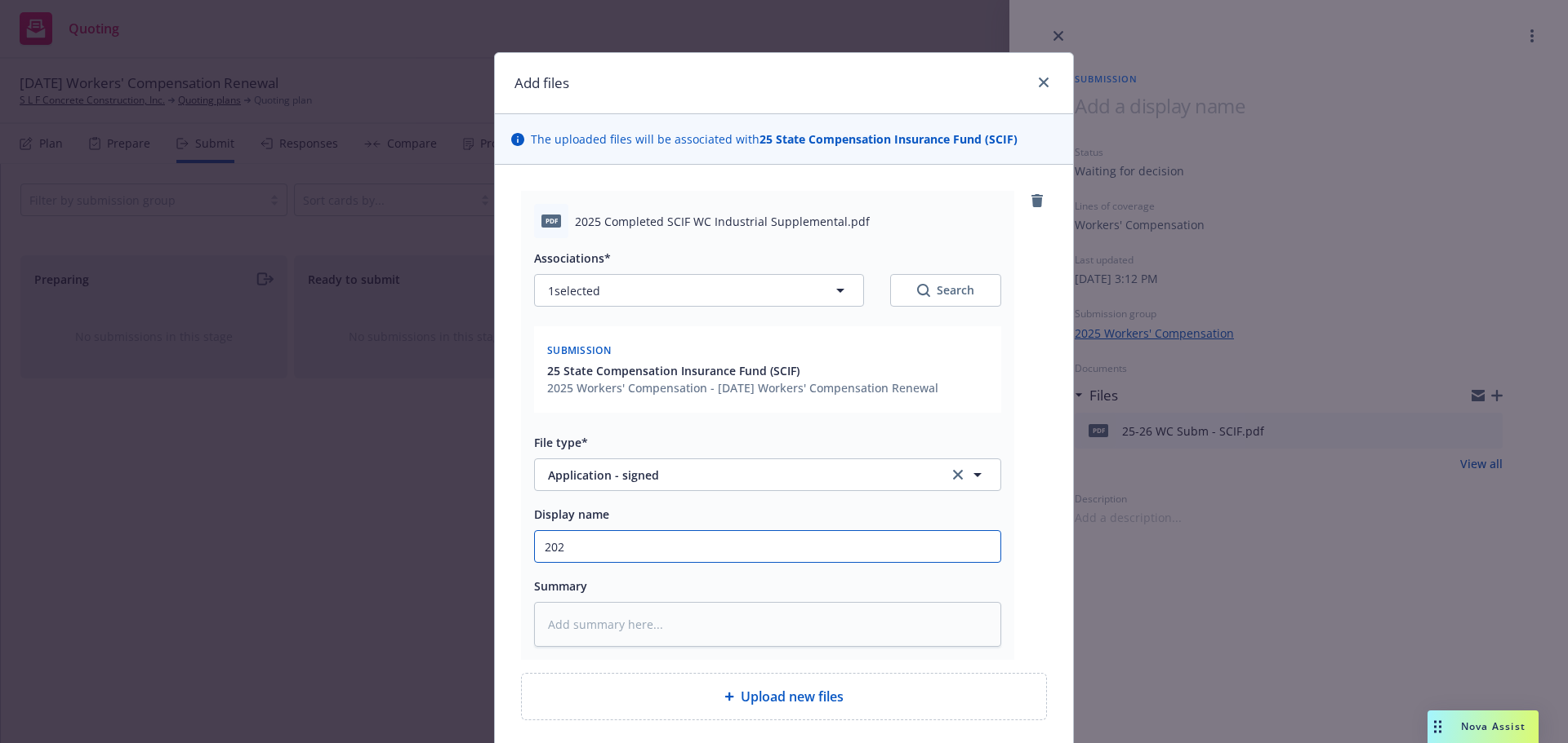
type textarea "x"
type input "2025"
type textarea "x"
type input "2025"
type textarea "x"
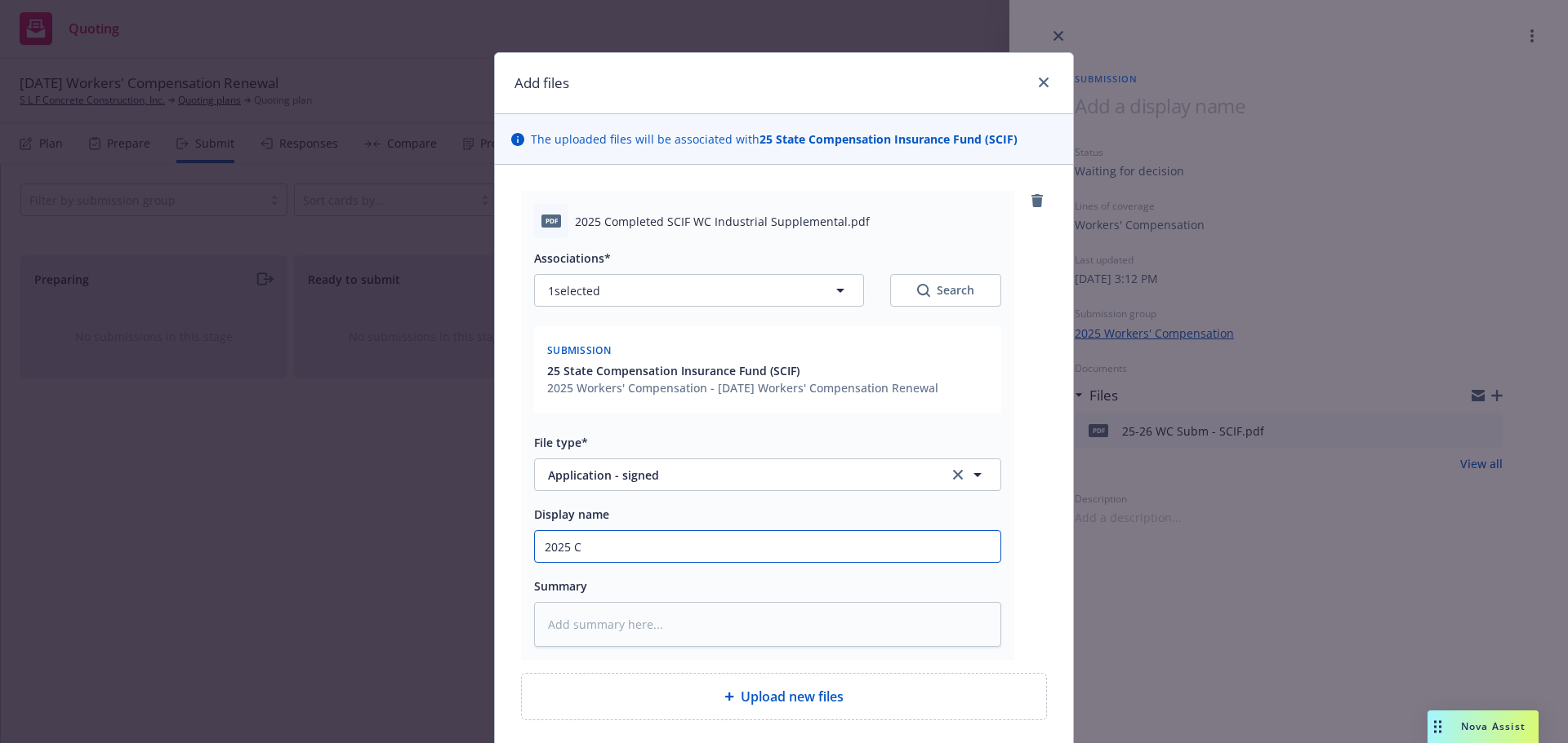
type input "2025 Co"
type textarea "x"
type input "2025 Com"
type textarea "x"
type input "2025 Compl"
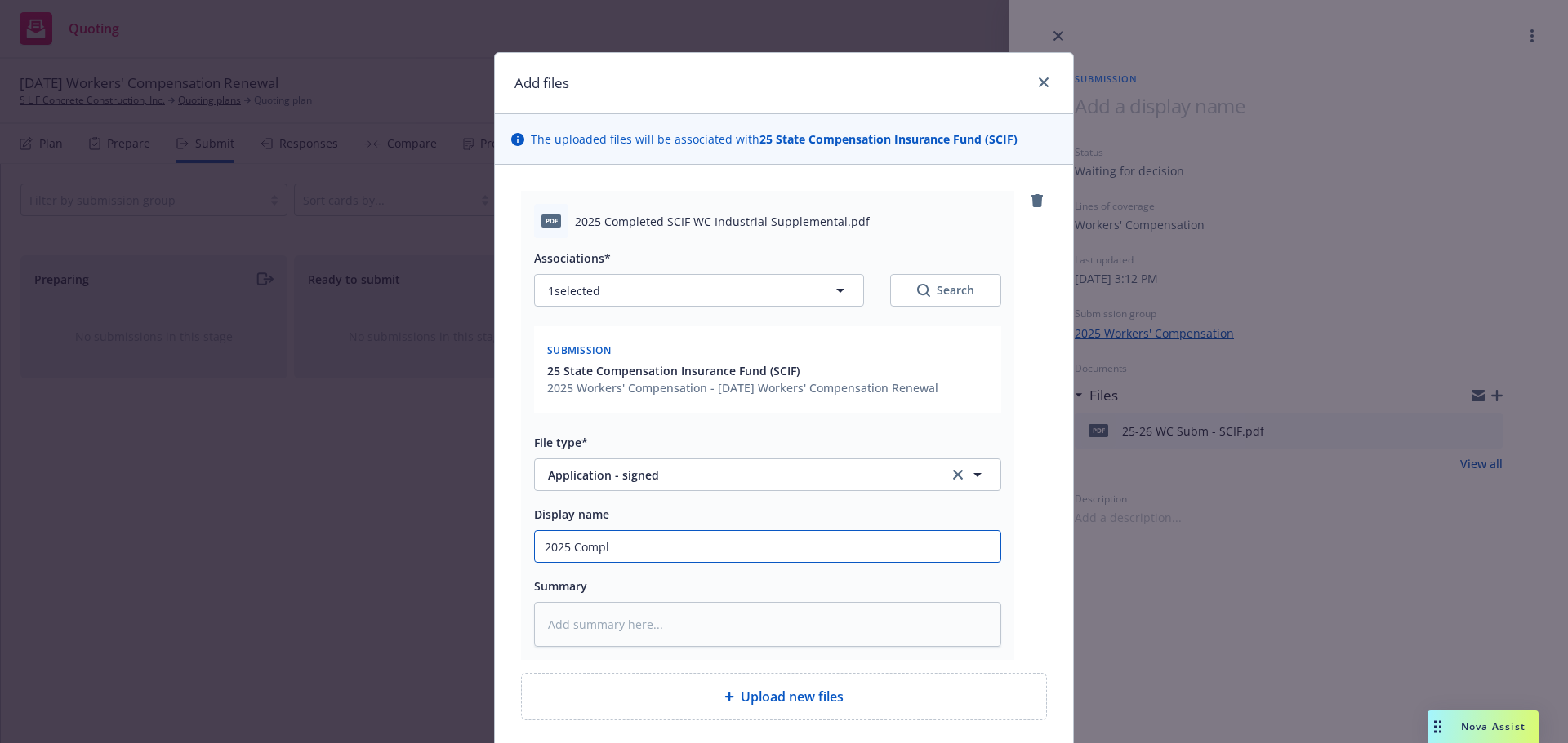
type textarea "x"
type input "2025 Comple"
type textarea "x"
type input "2025 Complet"
type textarea "x"
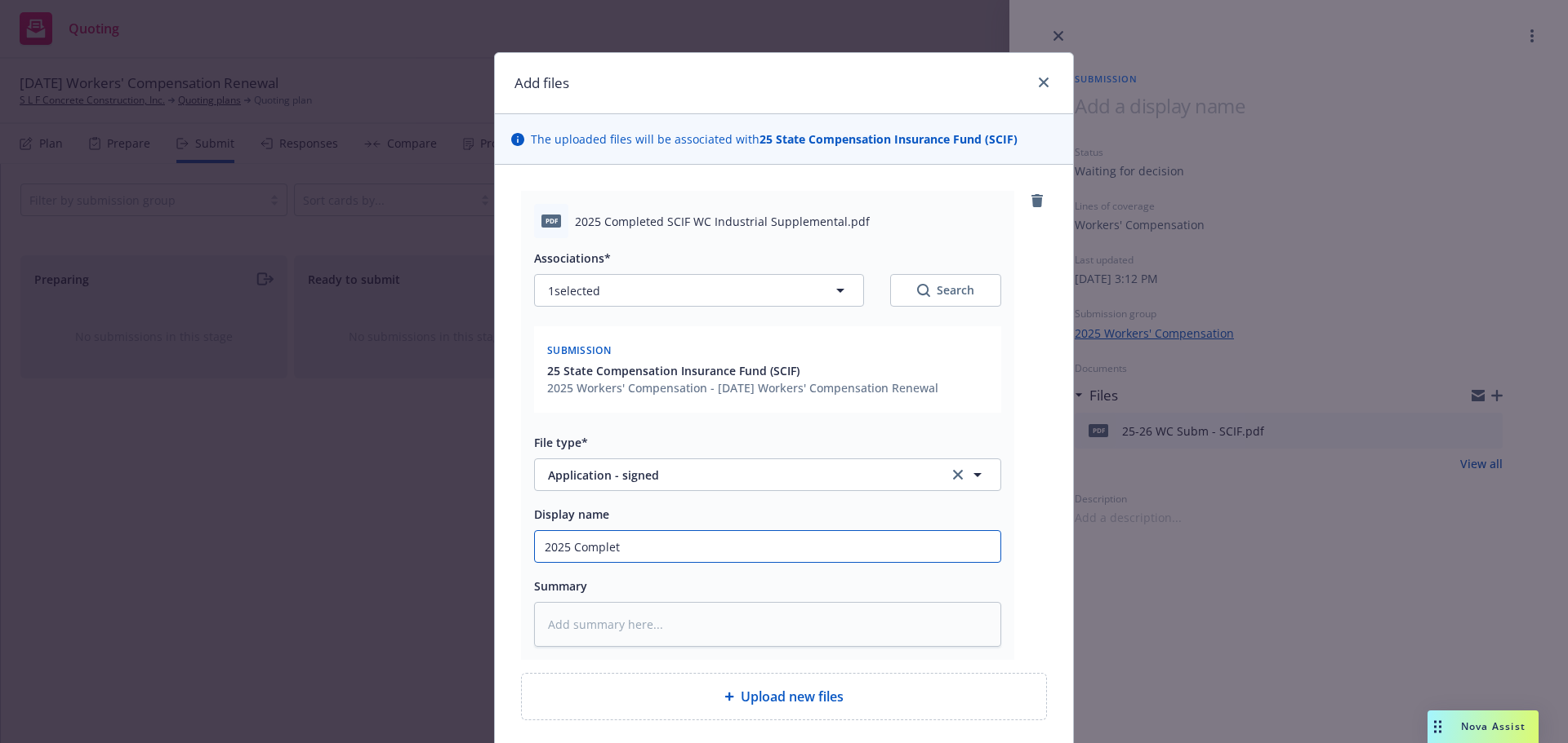
type input "2025 Complete"
type textarea "x"
type input "2025 Completed"
type textarea "x"
type input "2025 Completed"
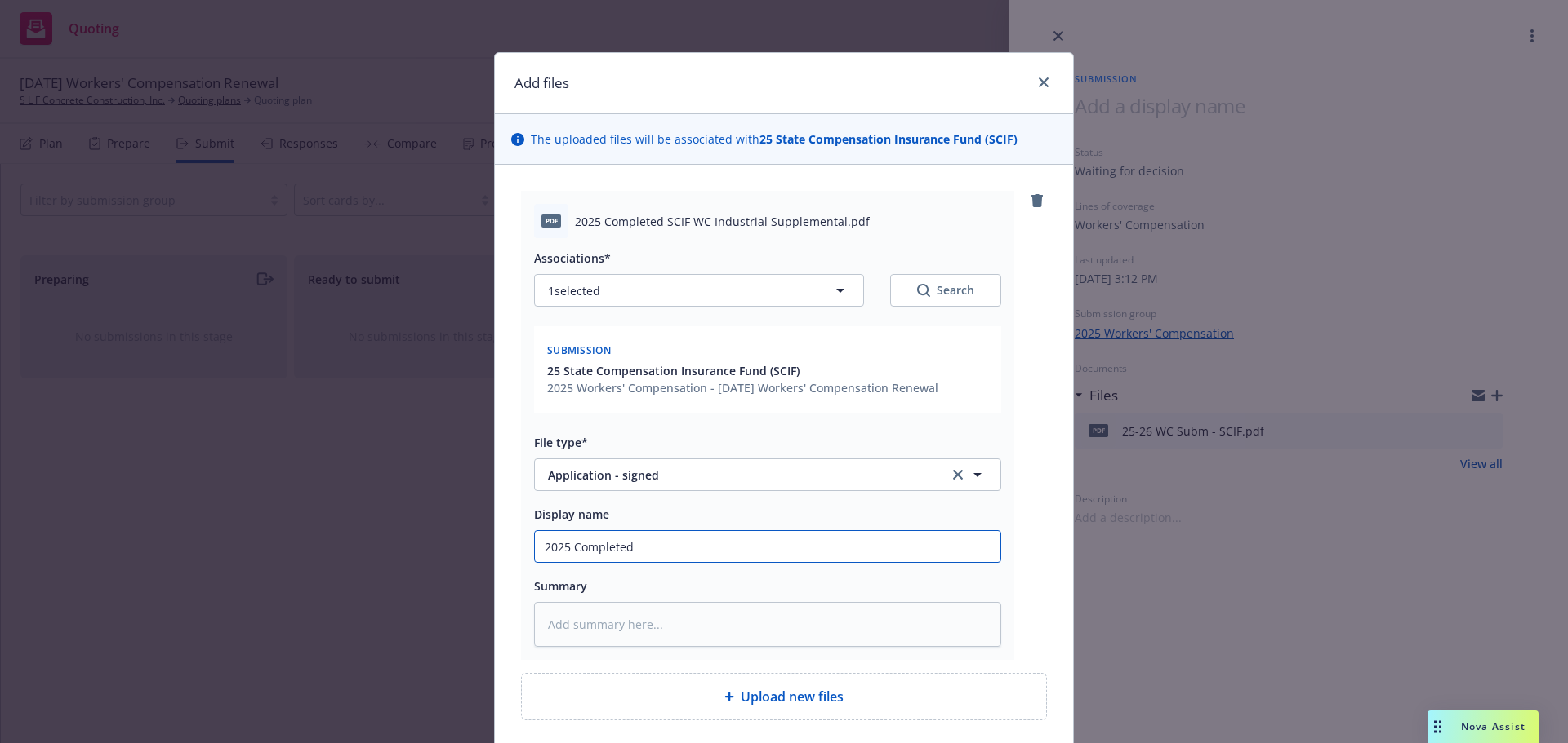
type textarea "x"
type input "2025 Completed S"
type textarea "x"
type input "2025 Completed SC"
type textarea "x"
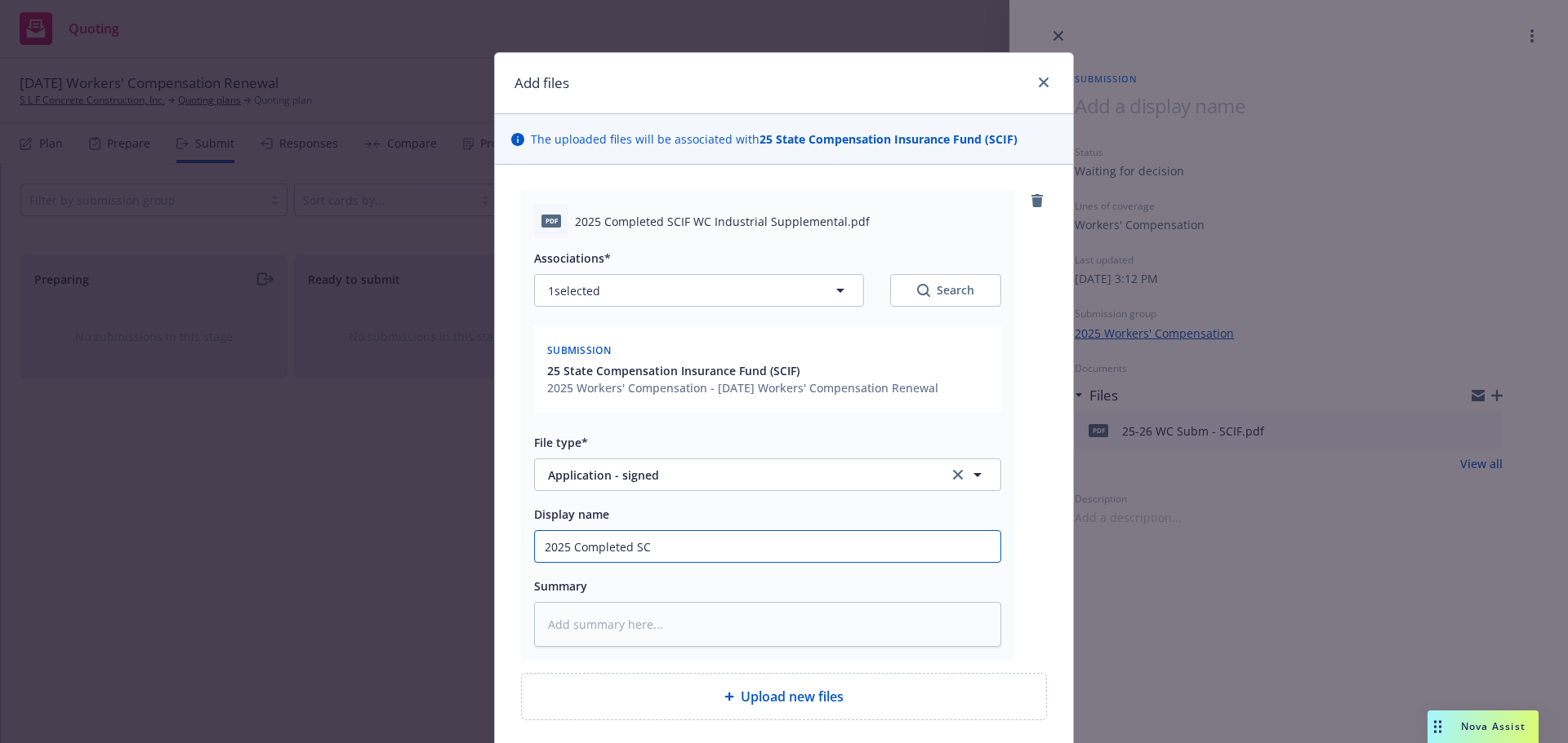
type input "2025 Completed SCI"
type textarea "x"
type input "2025 Completed SCIF"
type textarea "x"
type input "2025 Completed SCIF"
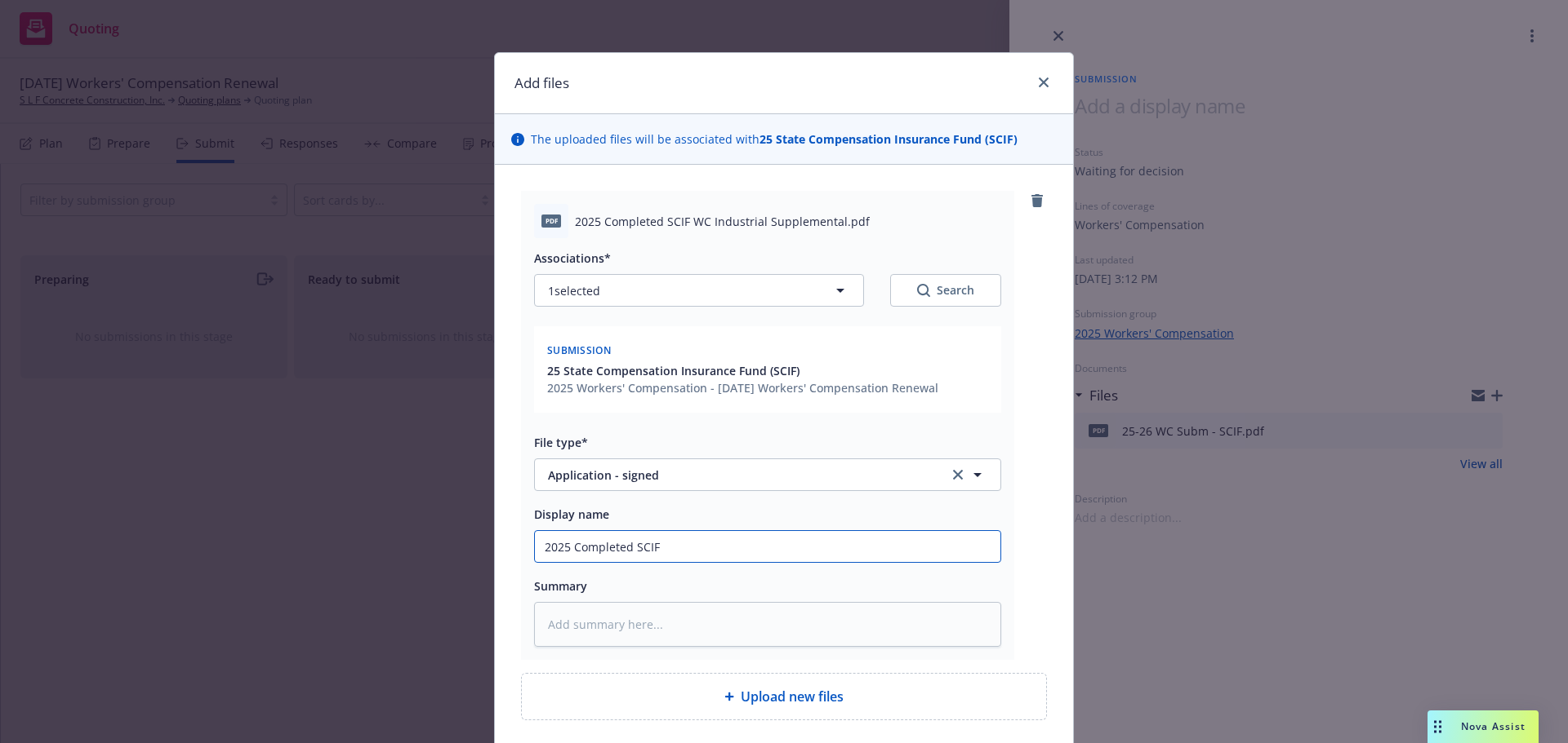
type textarea "x"
type input "2025 Completed SCIF W"
type textarea "x"
type input "2025 Completed SCIF WC"
type textarea "x"
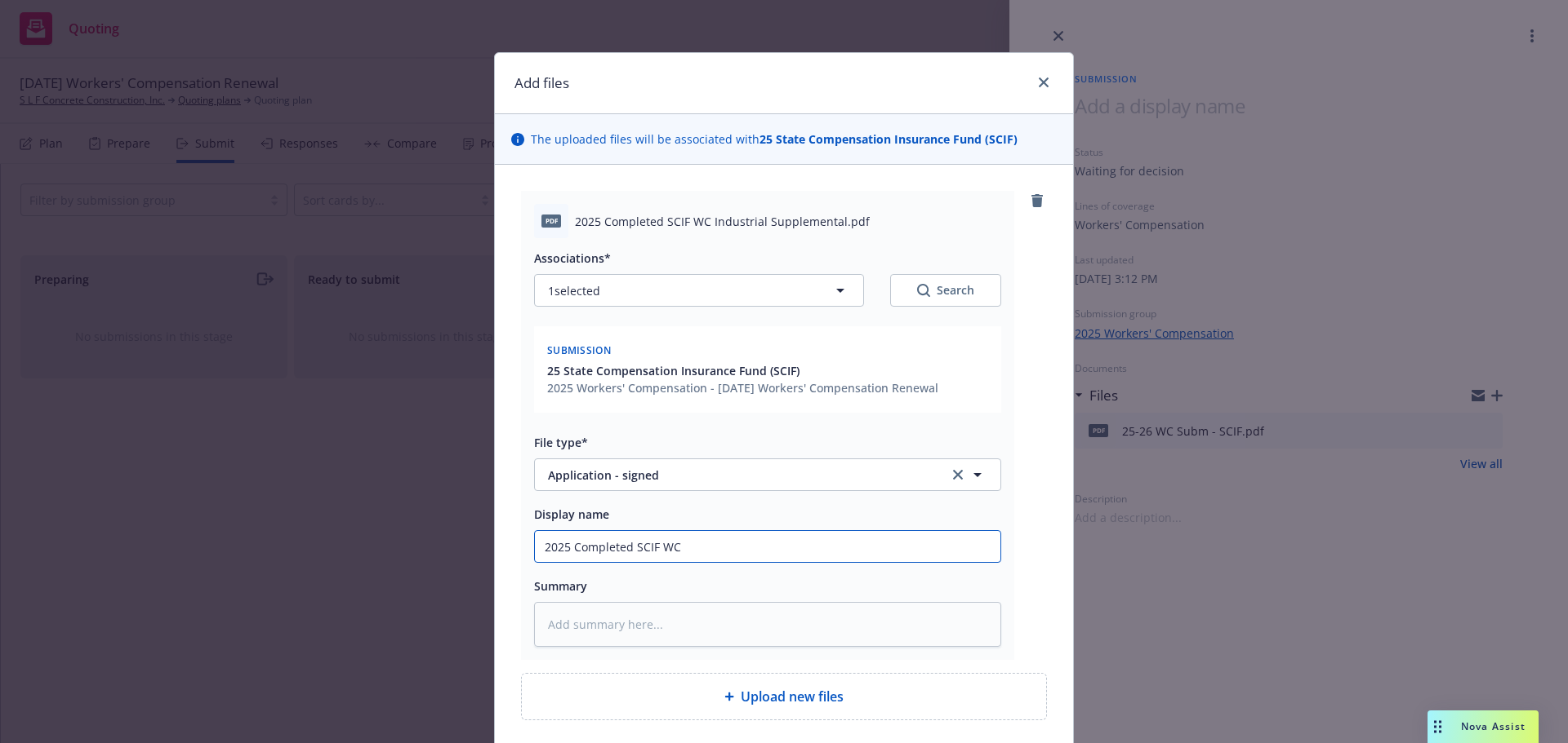
type input "2025 Completed SCIF WC U"
type textarea "x"
type input "2025 Completed SCIF WC"
type textarea "x"
type input "2025 Completed SCIF WC Ib"
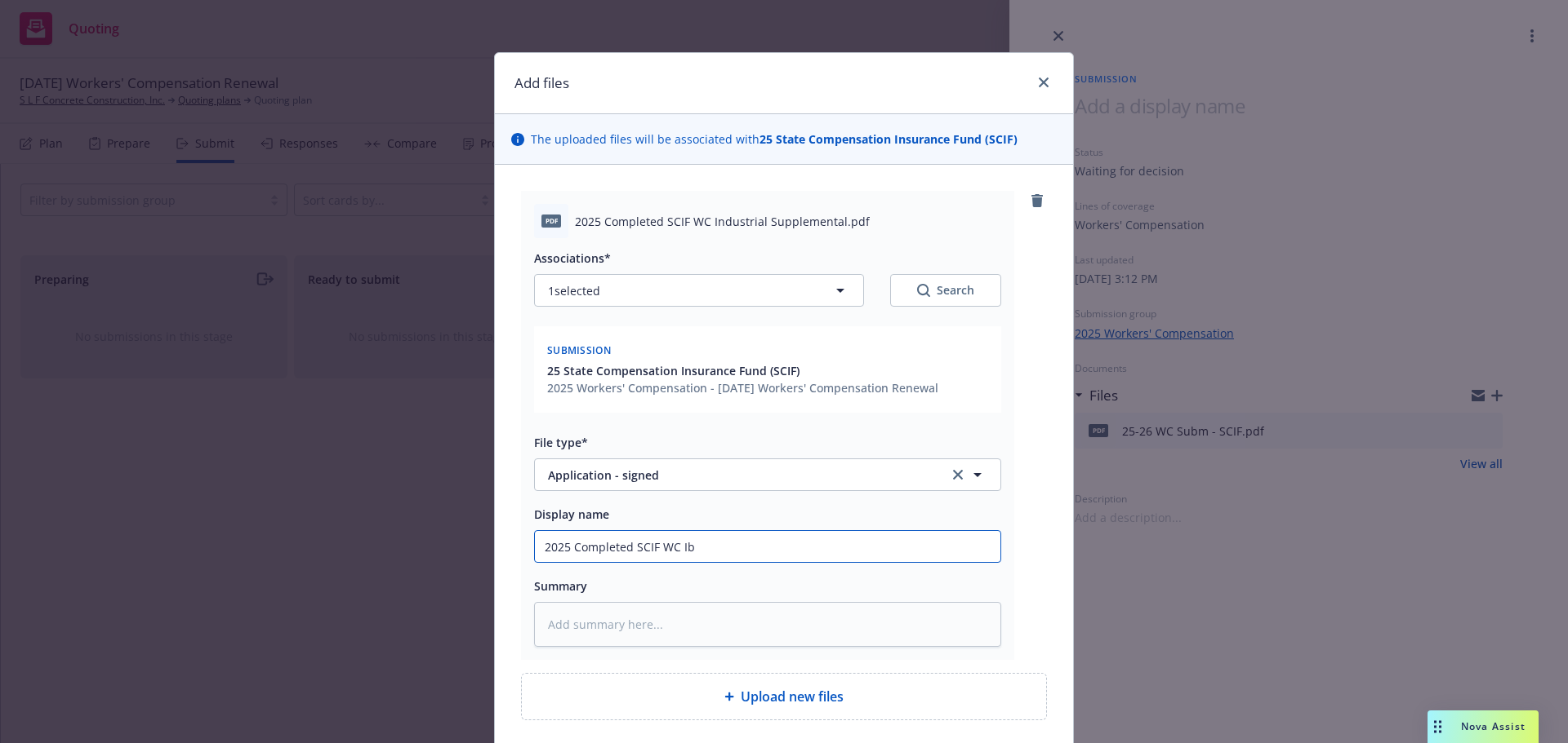
type textarea "x"
type input "2025 Completed SCIF WC Ibn"
type textarea "x"
type input "2025 Completed SCIF WC Ib"
type textarea "x"
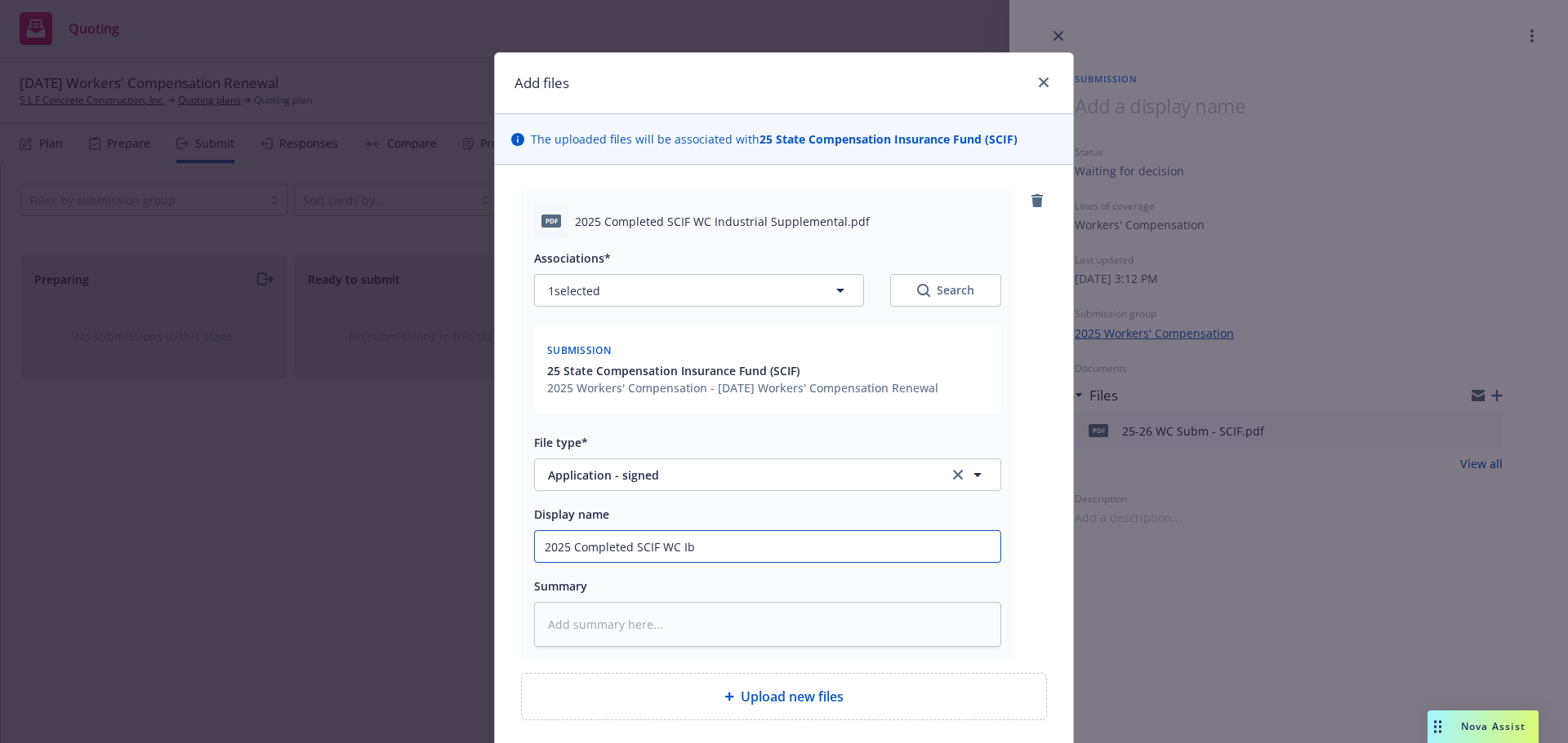
type input "2025 Completed SCIF WC I"
type textarea "x"
type input "2025 Completed SCIF WC In"
type textarea "x"
type input "2025 Completed SCIF WC Ind"
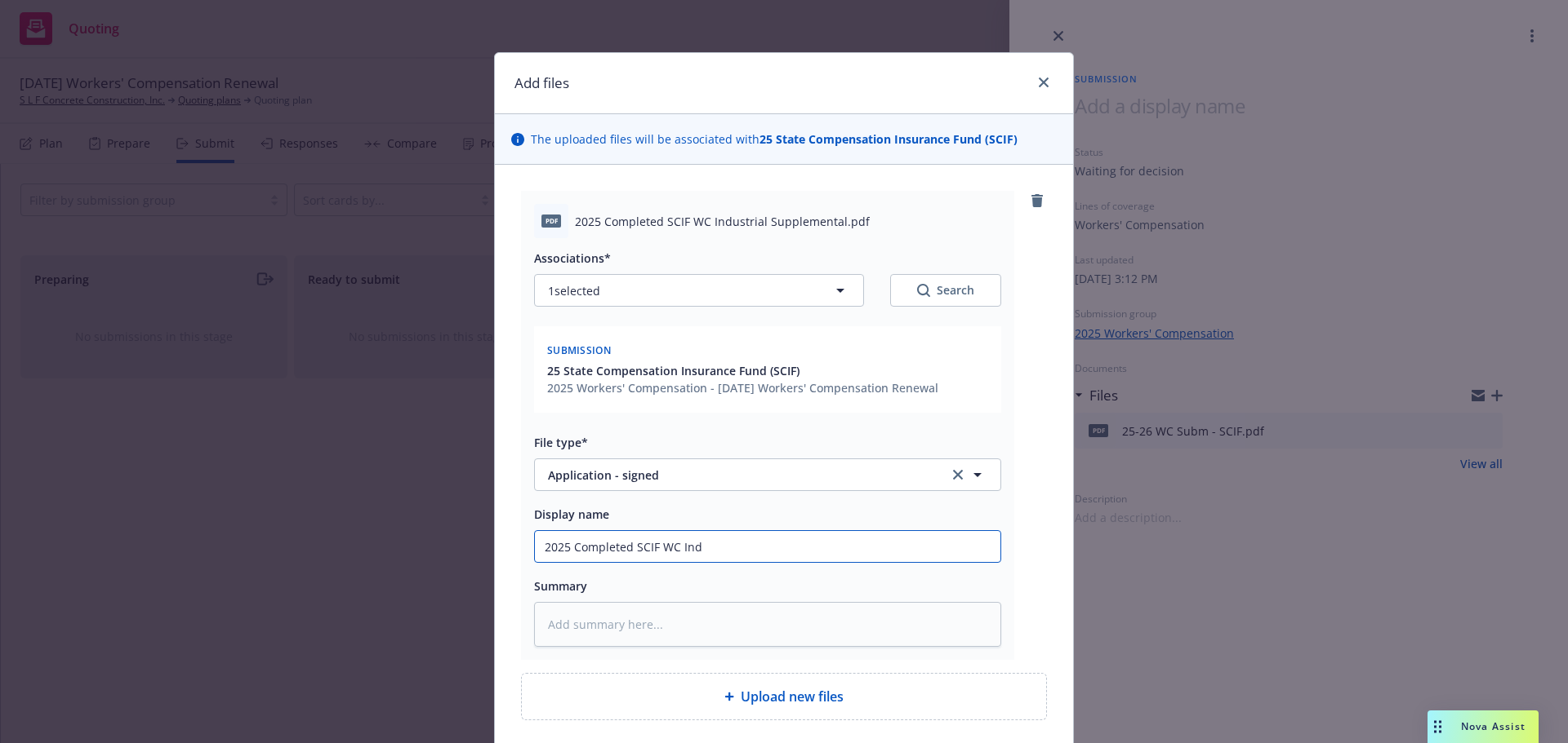
type textarea "x"
type input "2025 Completed SCIF WC Indu"
type textarea "x"
type input "2025 Completed SCIF WC Indus"
type textarea "x"
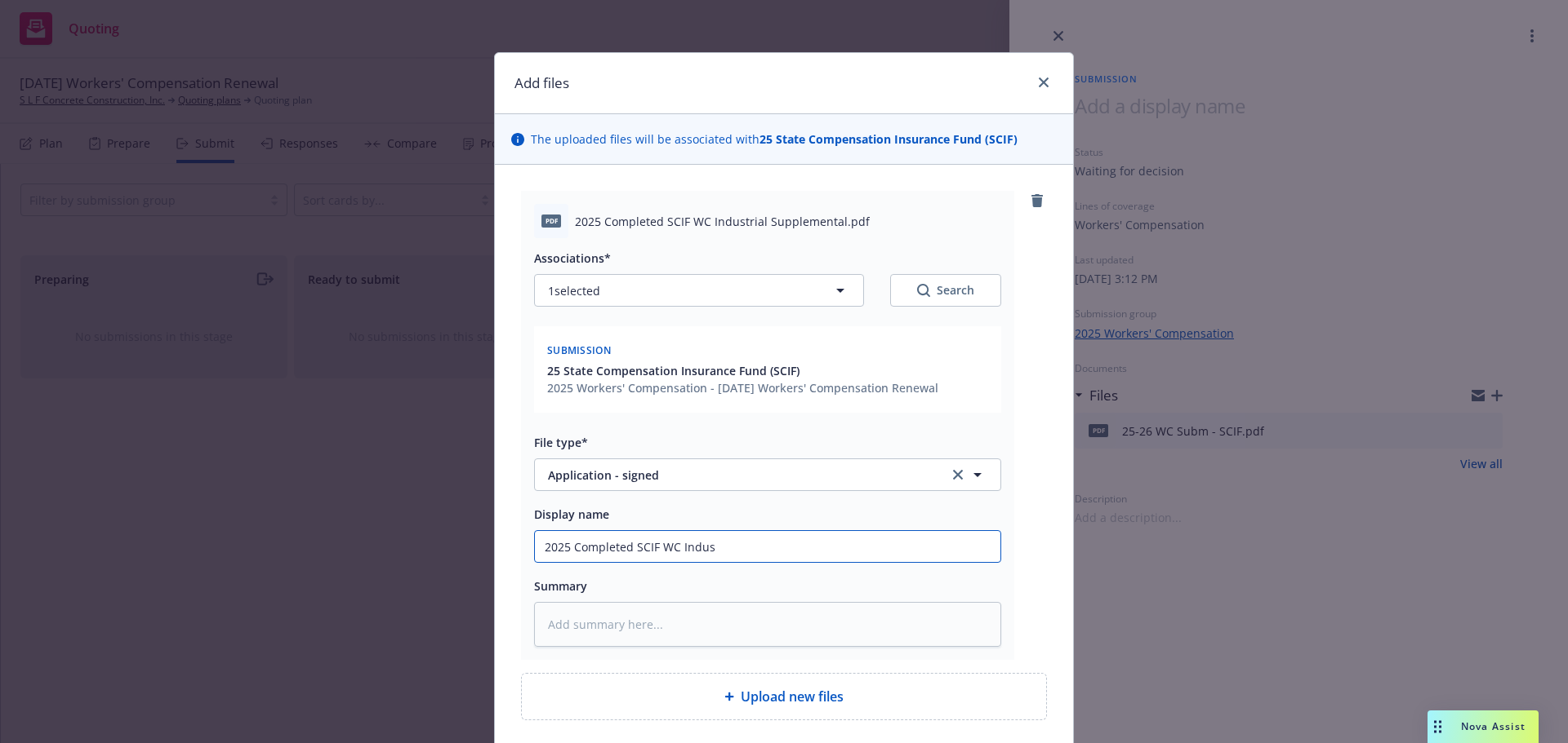
type input "2025 Completed SCIF WC Indust"
type textarea "x"
type input "2025 Completed SCIF WC Industi"
type textarea "x"
type input "2025 Completed SCIF WC Industir"
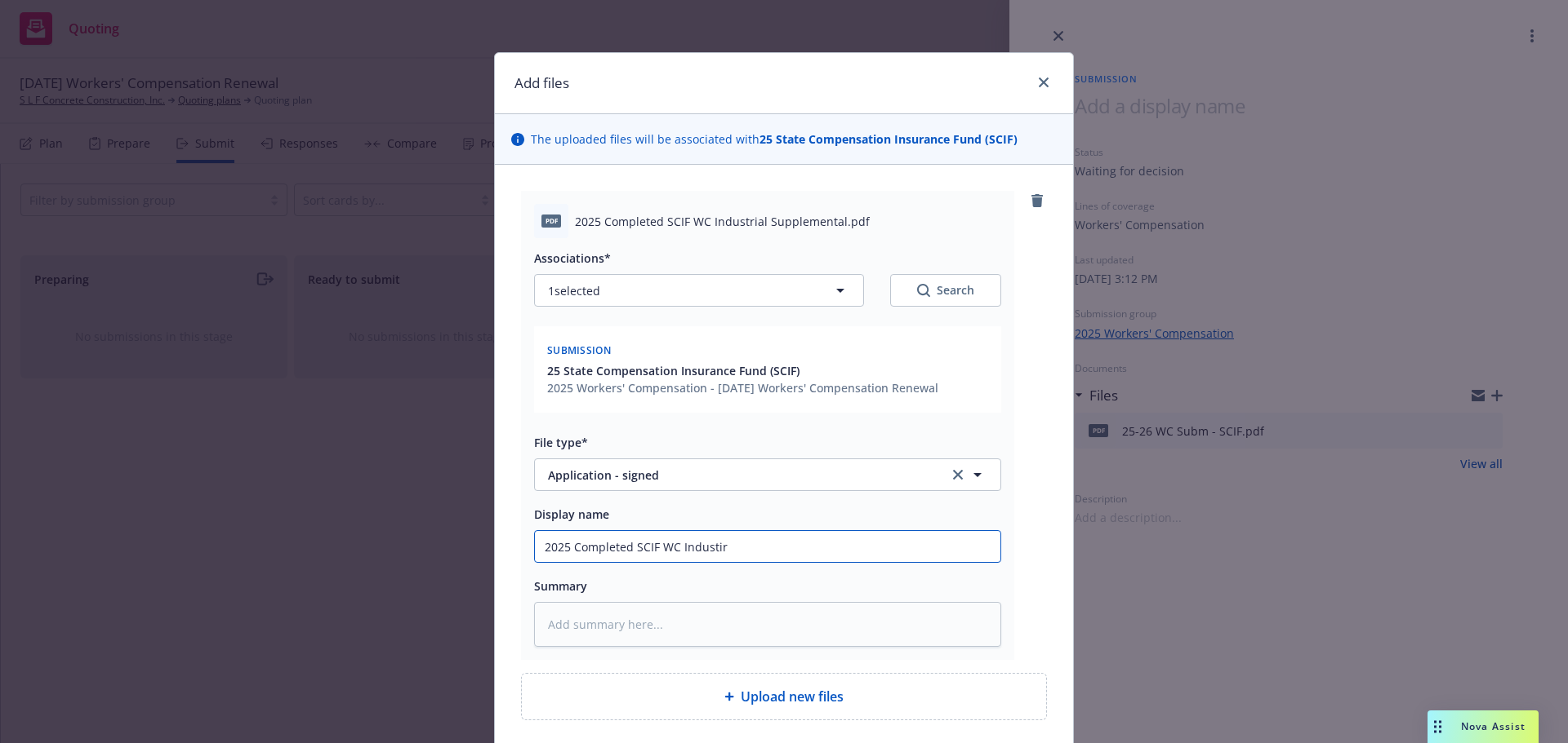
type textarea "x"
type input "2025 Completed SCIF WC Industira"
type textarea "x"
type input "2025 Completed SCIF WC Industiral"
type textarea "x"
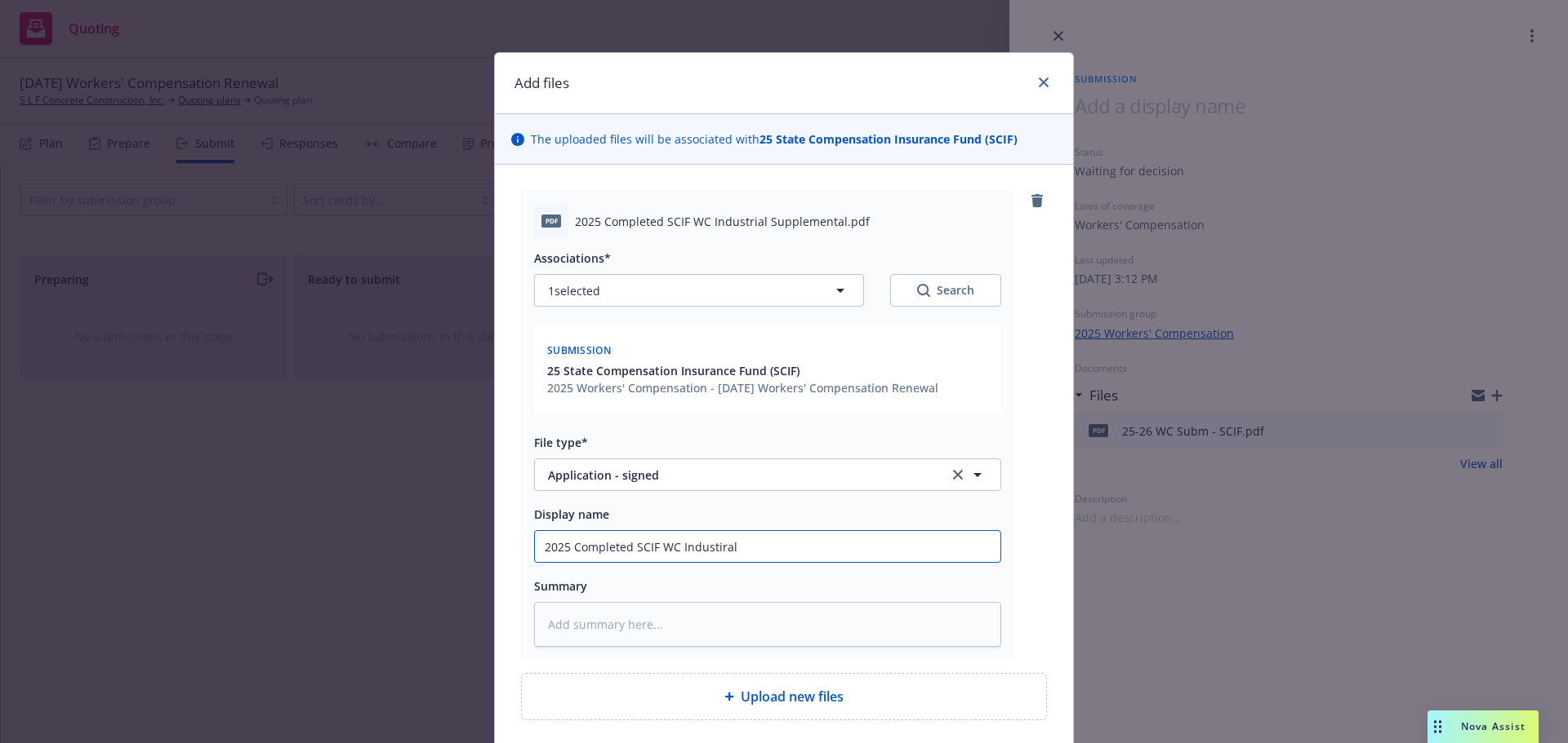
type input "2025 Completed SCIF WC Industira"
type textarea "x"
type input "2025 Completed SCIF WC Industir"
type textarea "x"
type input "2025 Completed SCIF WC Industi"
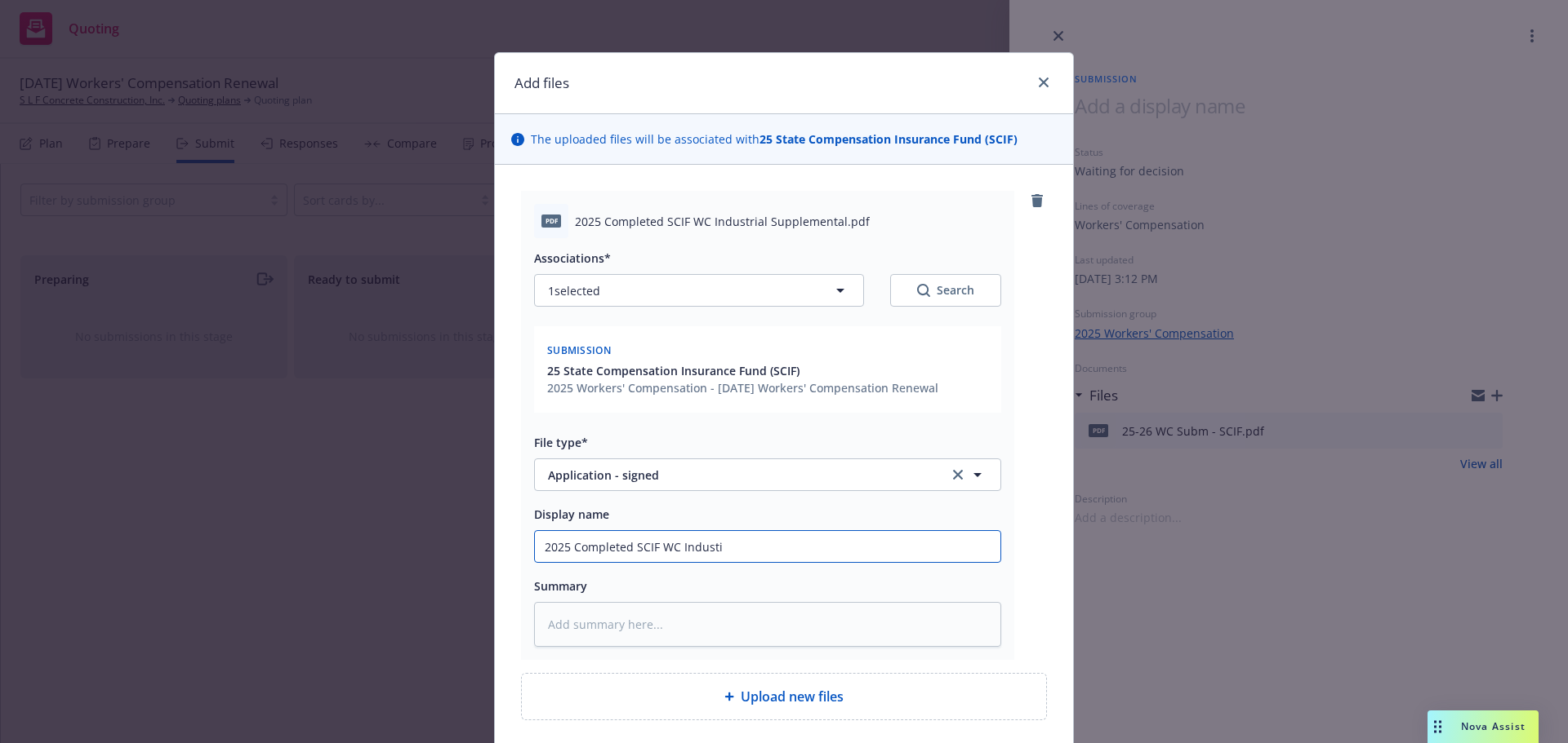
type textarea "x"
type input "2025 Completed SCIF WC Industir"
type textarea "x"
type input "2025 Completed SCIF WC Industi"
type textarea "x"
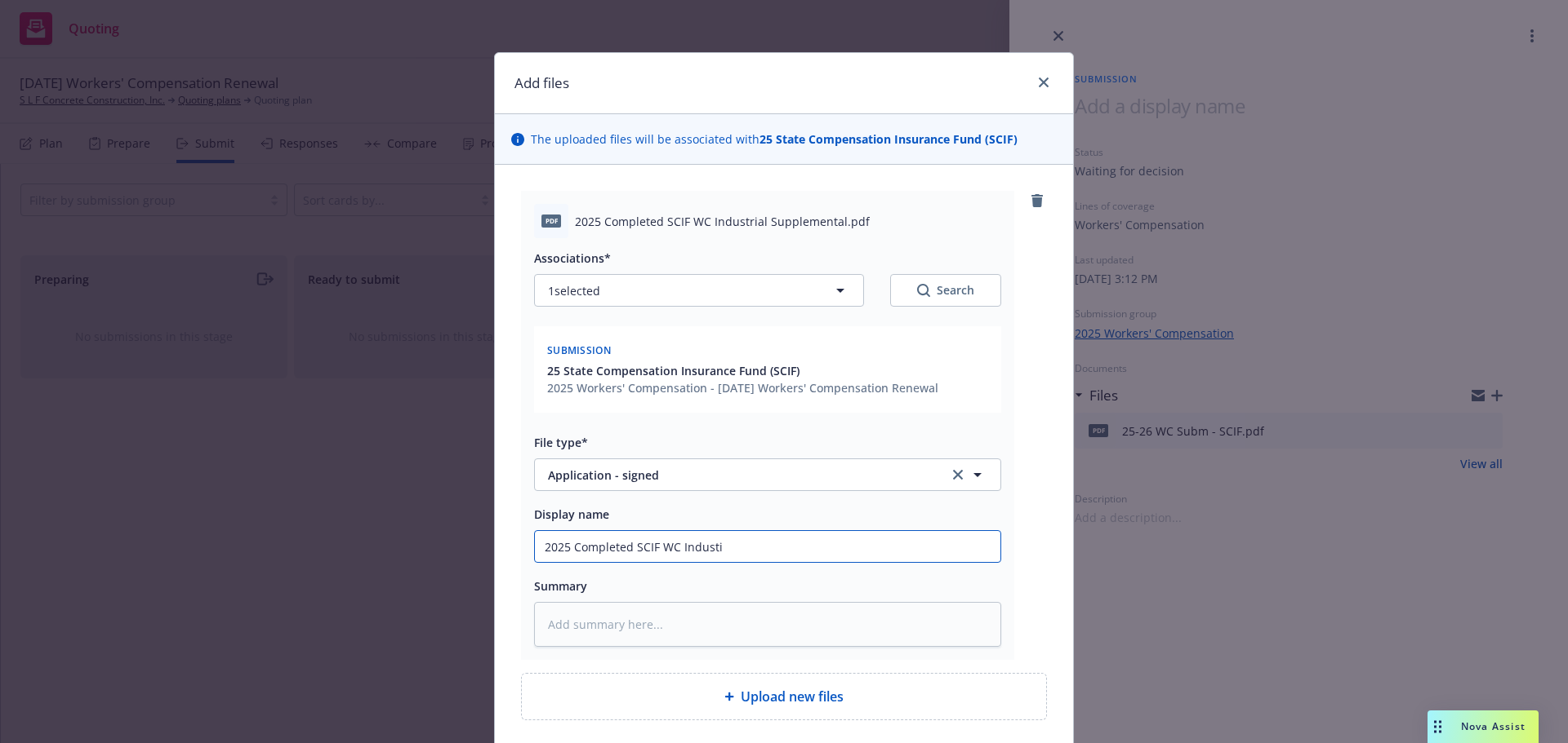
type input "2025 Completed SCIF WC Indust"
type textarea "x"
type input "2025 Completed SCIF WC Industr"
type textarea "x"
type input "2025 Completed SCIF WC Industri"
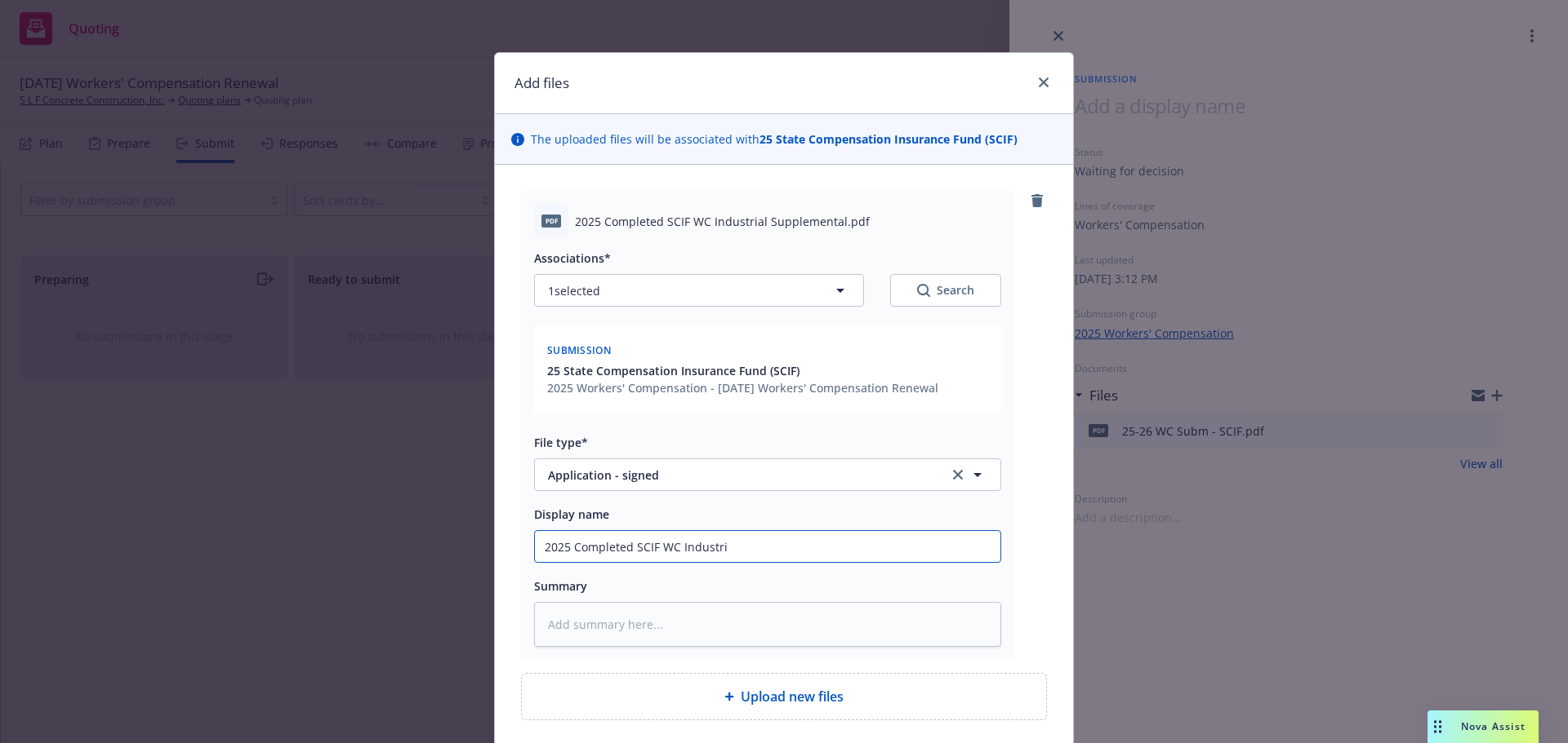
type textarea "x"
type input "2025 Completed SCIF WC Industrial"
type textarea "x"
type input "2025 Completed SCIF WC Industrial"
type textarea "x"
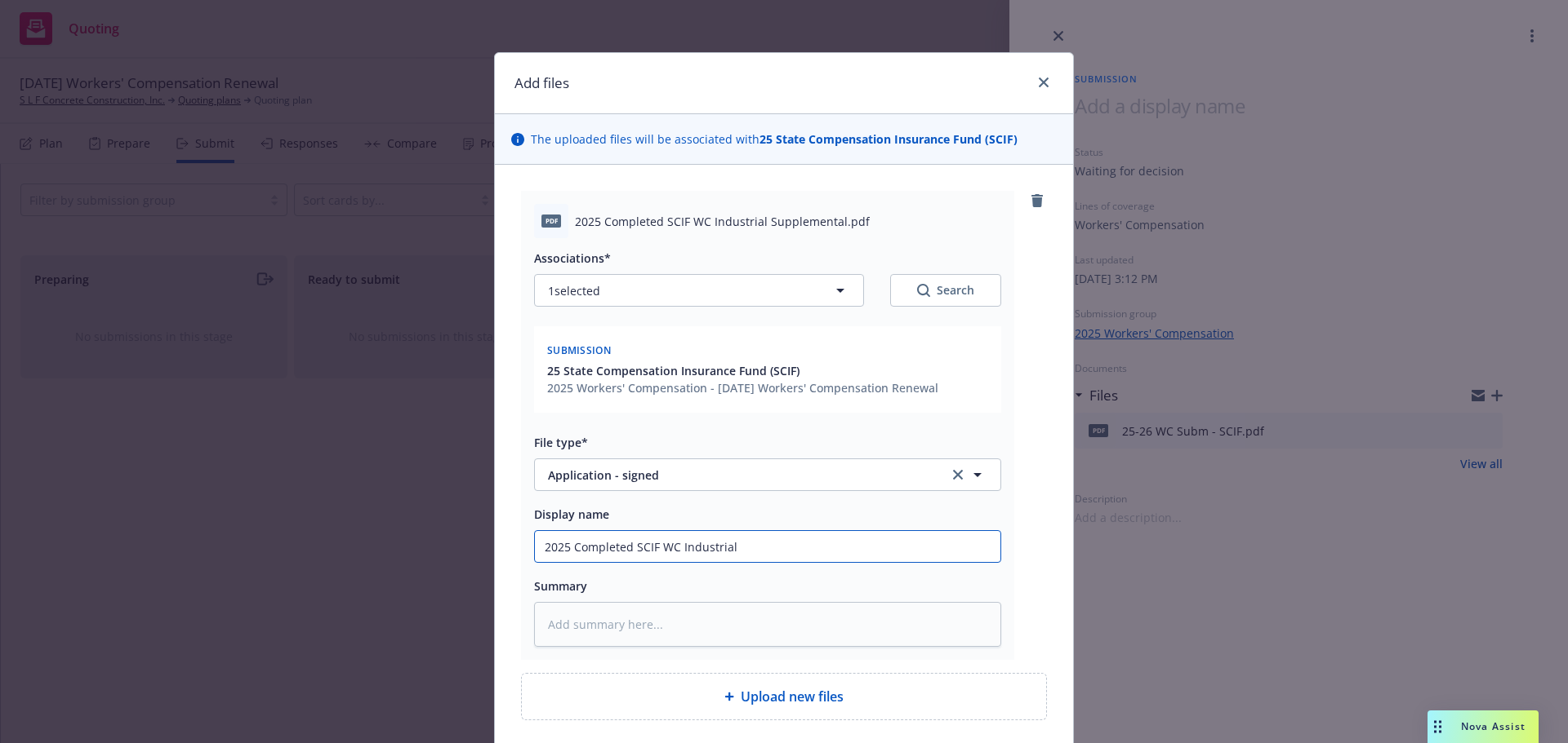
type input "2025 Completed SCIF WC Industrial S"
type textarea "x"
type input "2025 Completed SCIF WC Industrial Se"
type textarea "x"
type input "2025 Completed SCIF WC Industrial Seg"
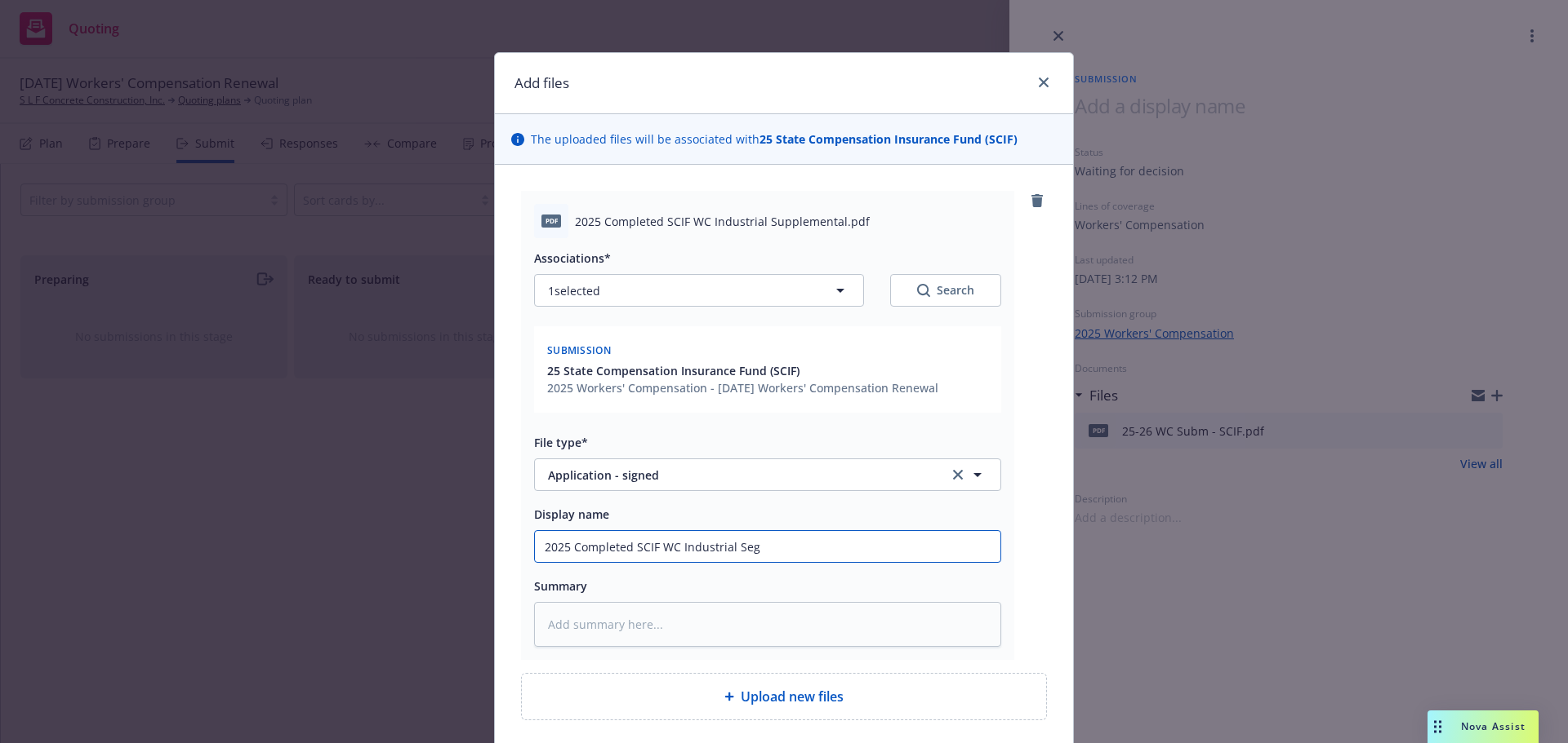
type textarea "x"
type input "2025 Completed SCIF WC Industrial Segm"
type textarea "x"
type input "2025 Completed SCIF WC Industrial Segme"
type textarea "x"
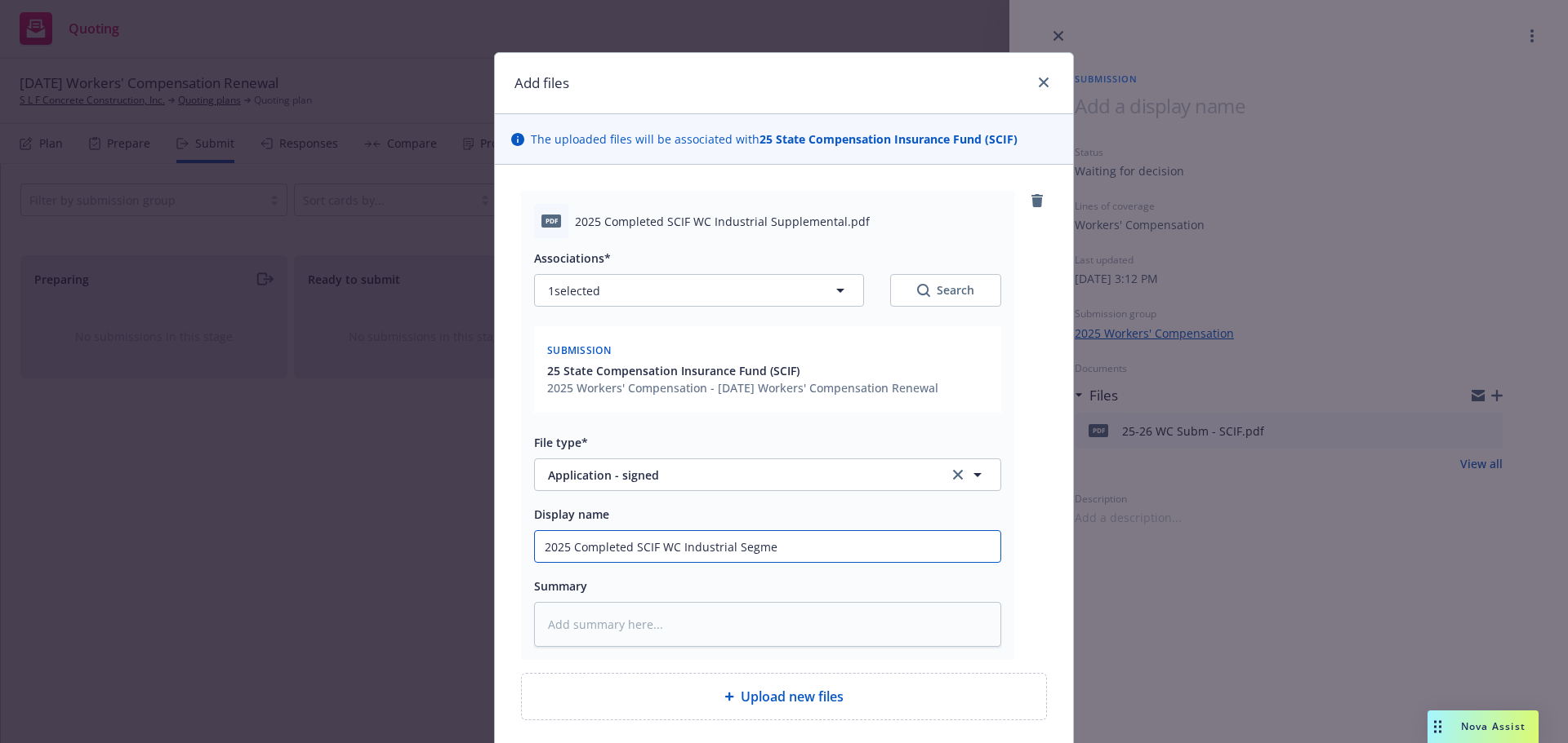
type input "2025 Completed SCIF WC Industrial Segmen"
type textarea "x"
type input "2025 Completed SCIF WC Industrial Segmene"
type textarea "x"
type input "2025 Completed SCIF WC Industrial Segmene"
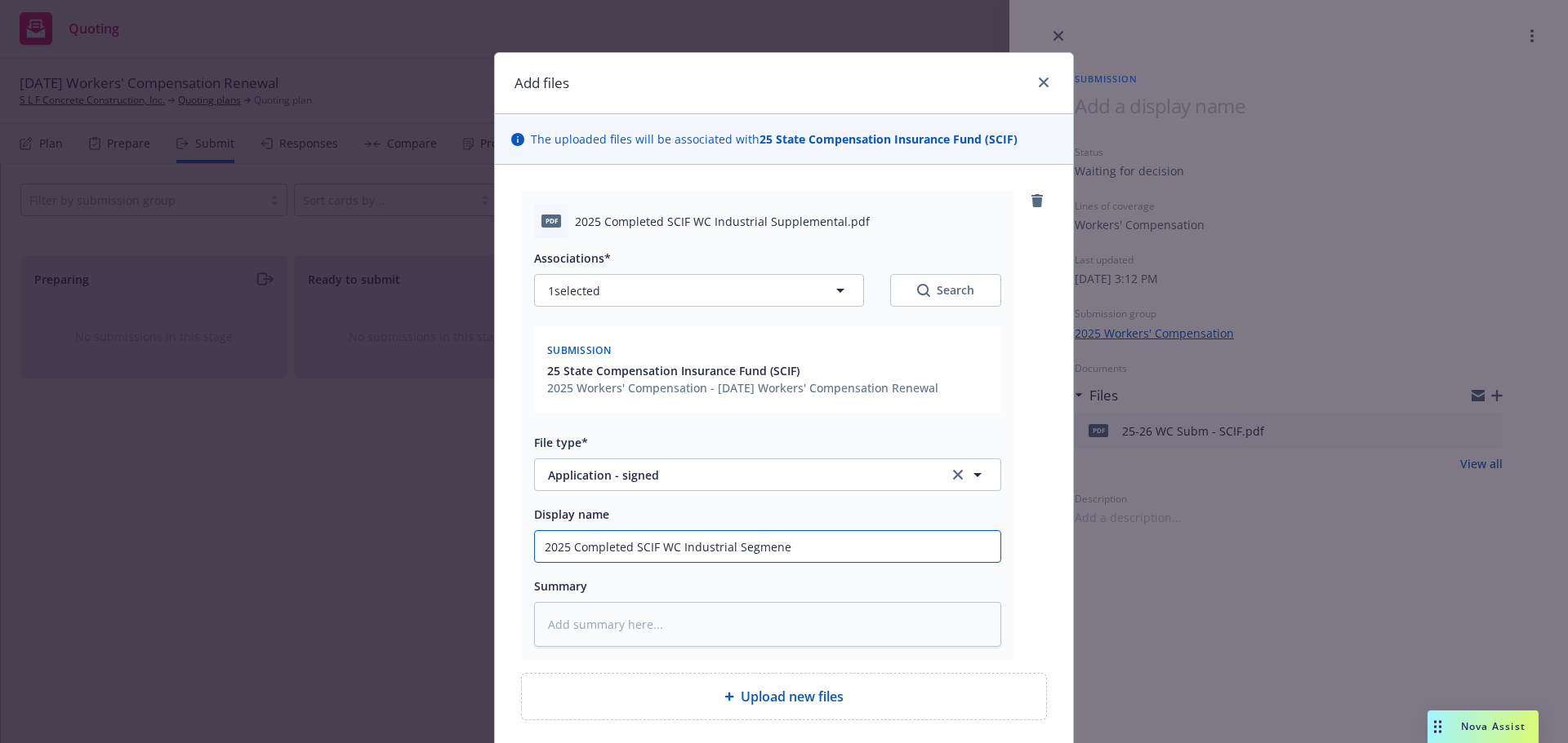
type textarea "x"
type input "2025 Completed SCIF WC Industrial Segmene"
type textarea "x"
type input "2025 Completed SCIF WC Industrial Segmen"
type textarea "x"
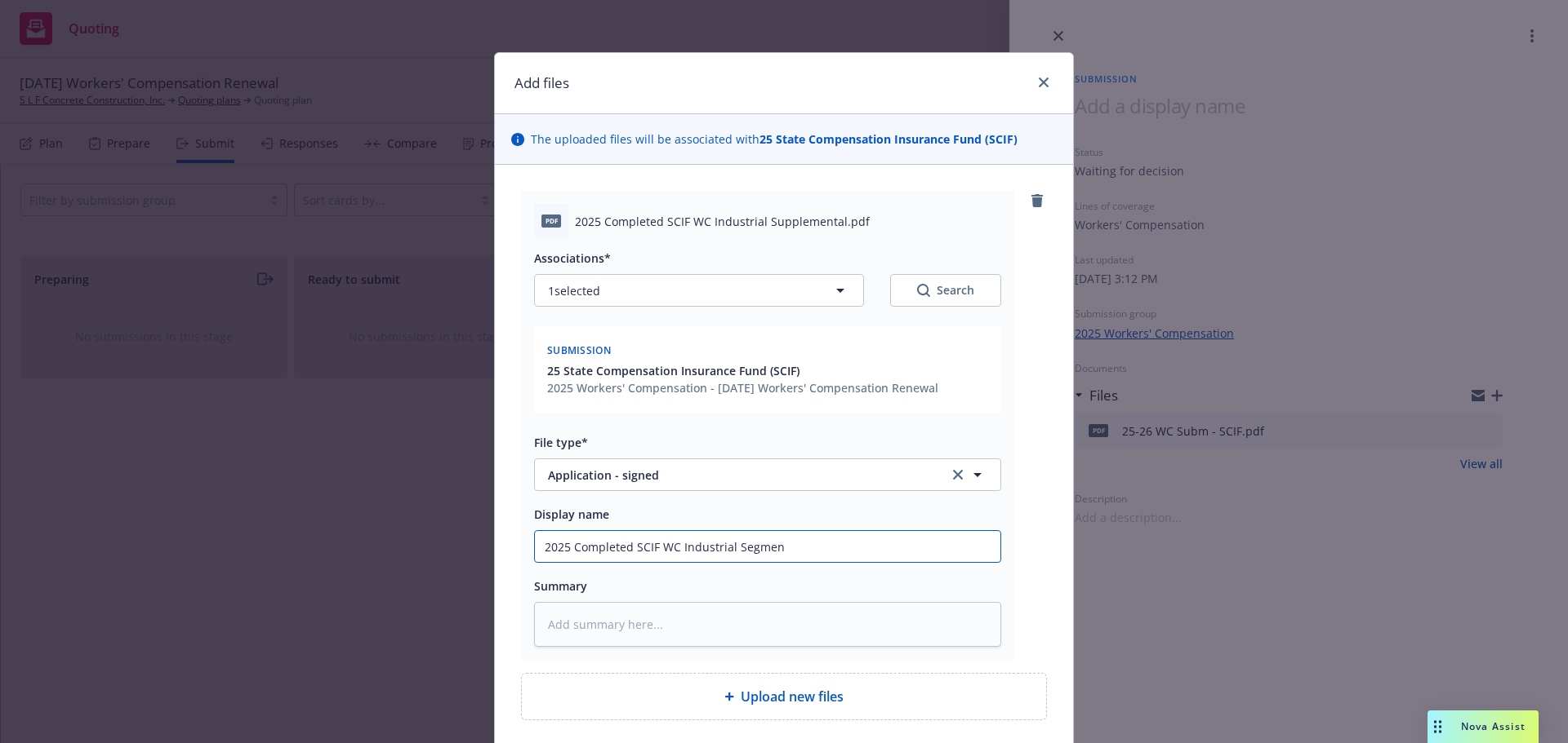
type input "2025 Completed SCIF WC Industrial Segment"
type textarea "x"
type input "2025 Completed SCIF WC Industrial Segment"
type textarea "x"
type input "2025 Completed SCIF WC Industrial Segment S"
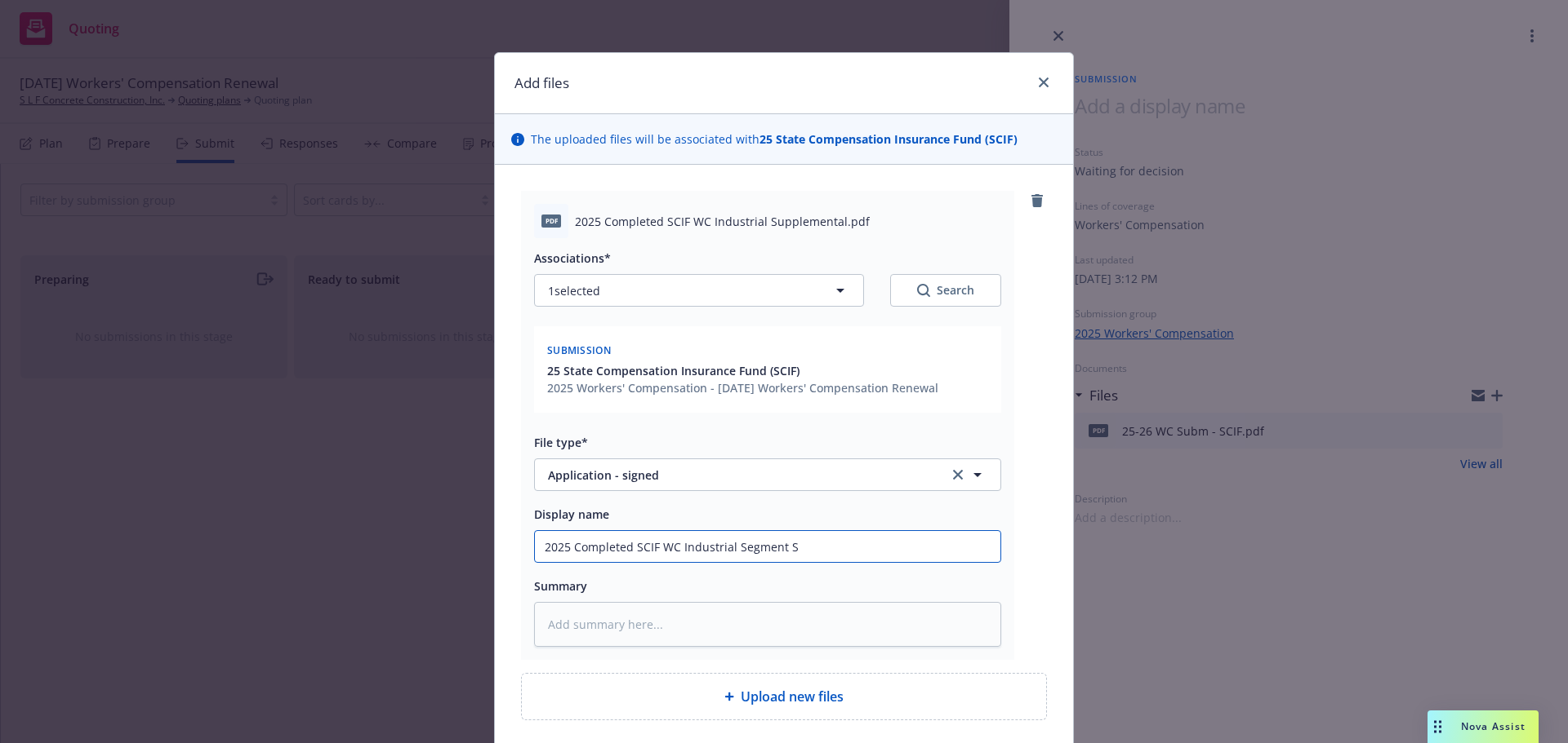
type textarea "x"
type input "2025 Completed SCIF WC Industrial Segment Su"
type textarea "x"
type input "2025 Completed SCIF WC Industrial Segment Sup"
type textarea "x"
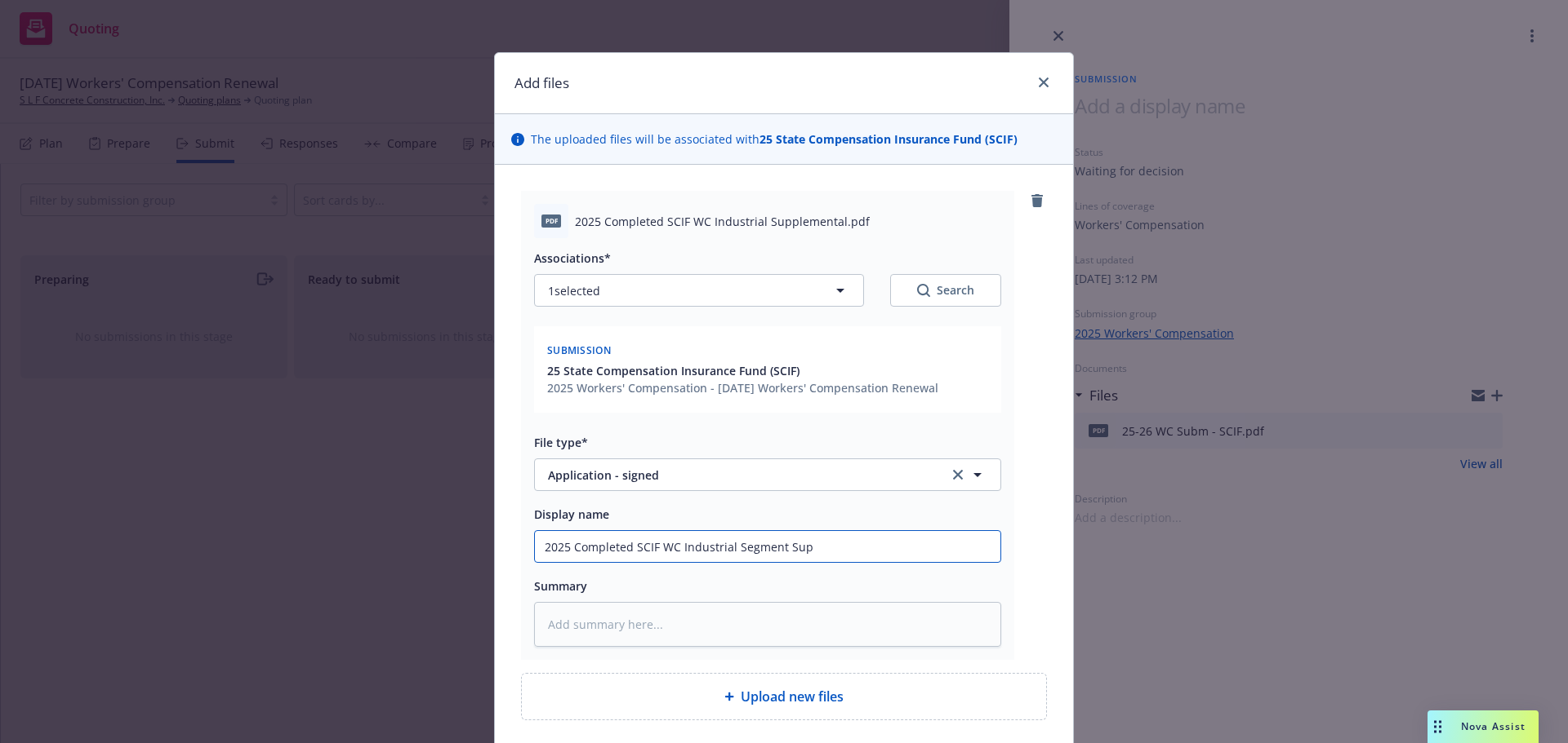
type input "2025 Completed SCIF WC Industrial Segment Supp"
type textarea "x"
type input "2025 Completed SCIF WC Industrial Segment Suppl"
type textarea "x"
type input "2025 Completed SCIF WC Industrial Segment Supplm"
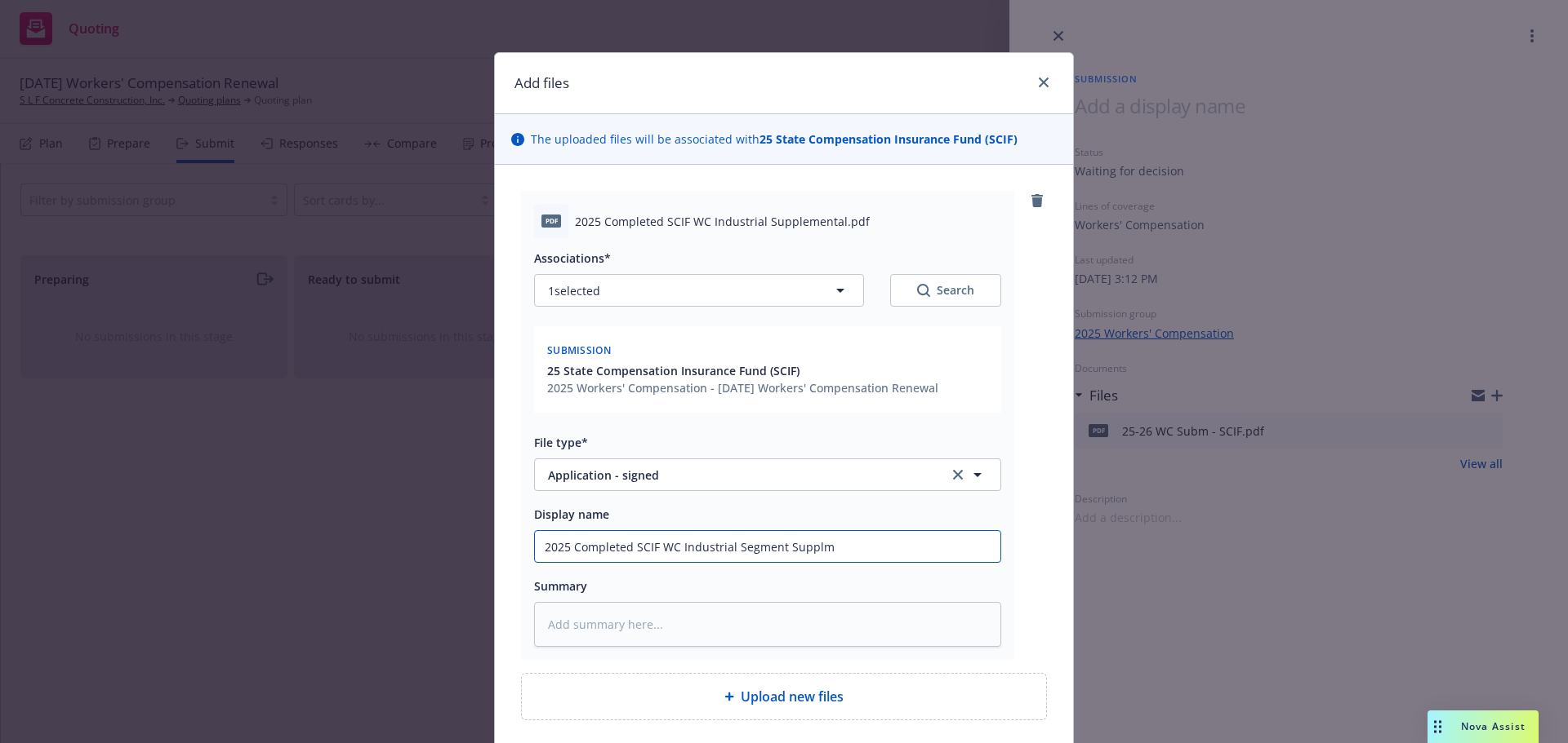
type textarea "x"
type input "2025 Completed SCIF WC Industrial Segment Supplme"
type textarea "x"
type input "2025 Completed SCIF WC Industrial Segment Supplmen"
type textarea "x"
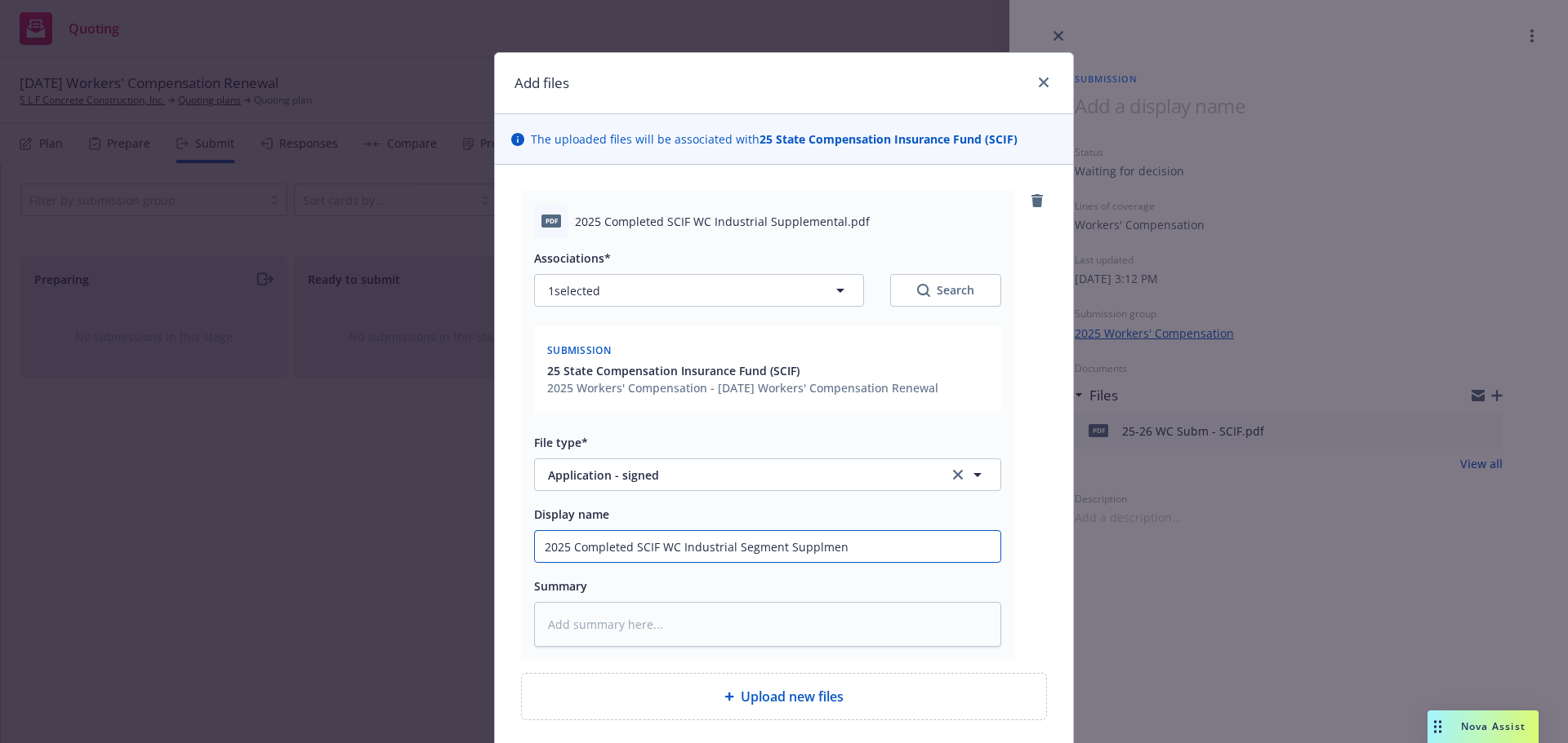
type input "2025 Completed SCIF WC Industrial Segment Supplment"
type textarea "x"
type input "2025 Completed SCIF WC Industrial Segment Supplmenta"
type textarea "x"
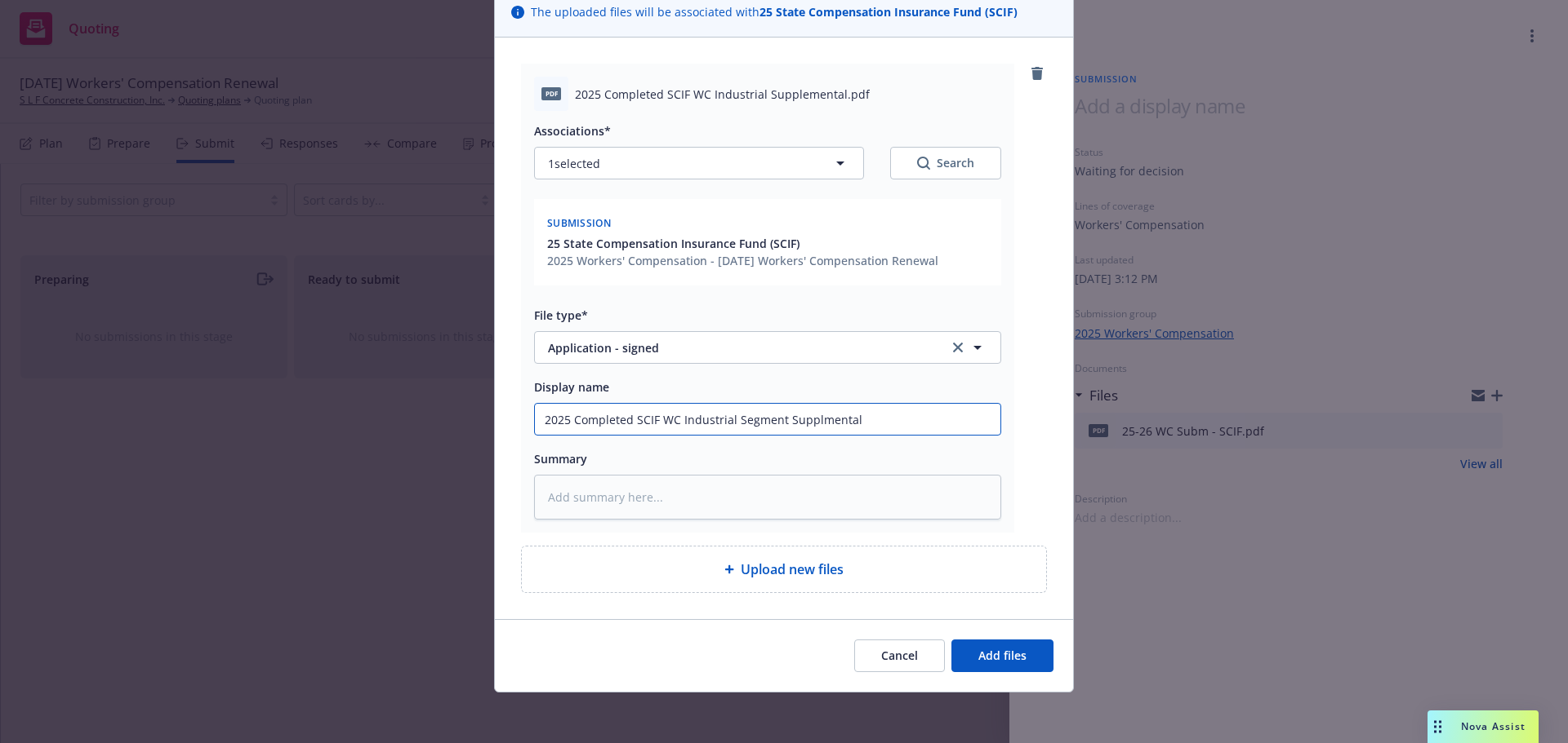
scroll to position [129, 0]
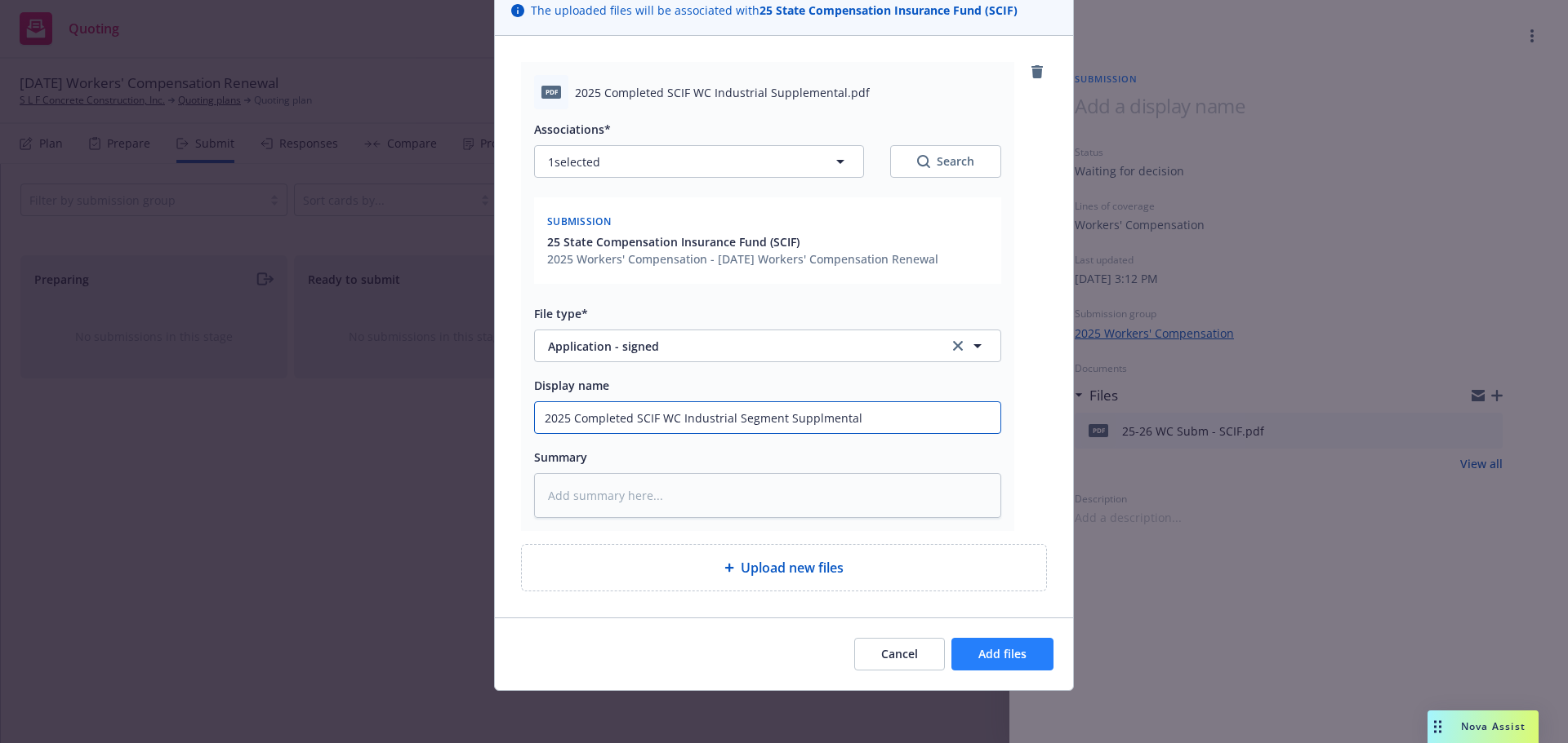
type input "2025 Completed SCIF WC Industrial Segment Supplmental"
click at [978, 654] on span "Add files" at bounding box center [1002, 654] width 48 height 16
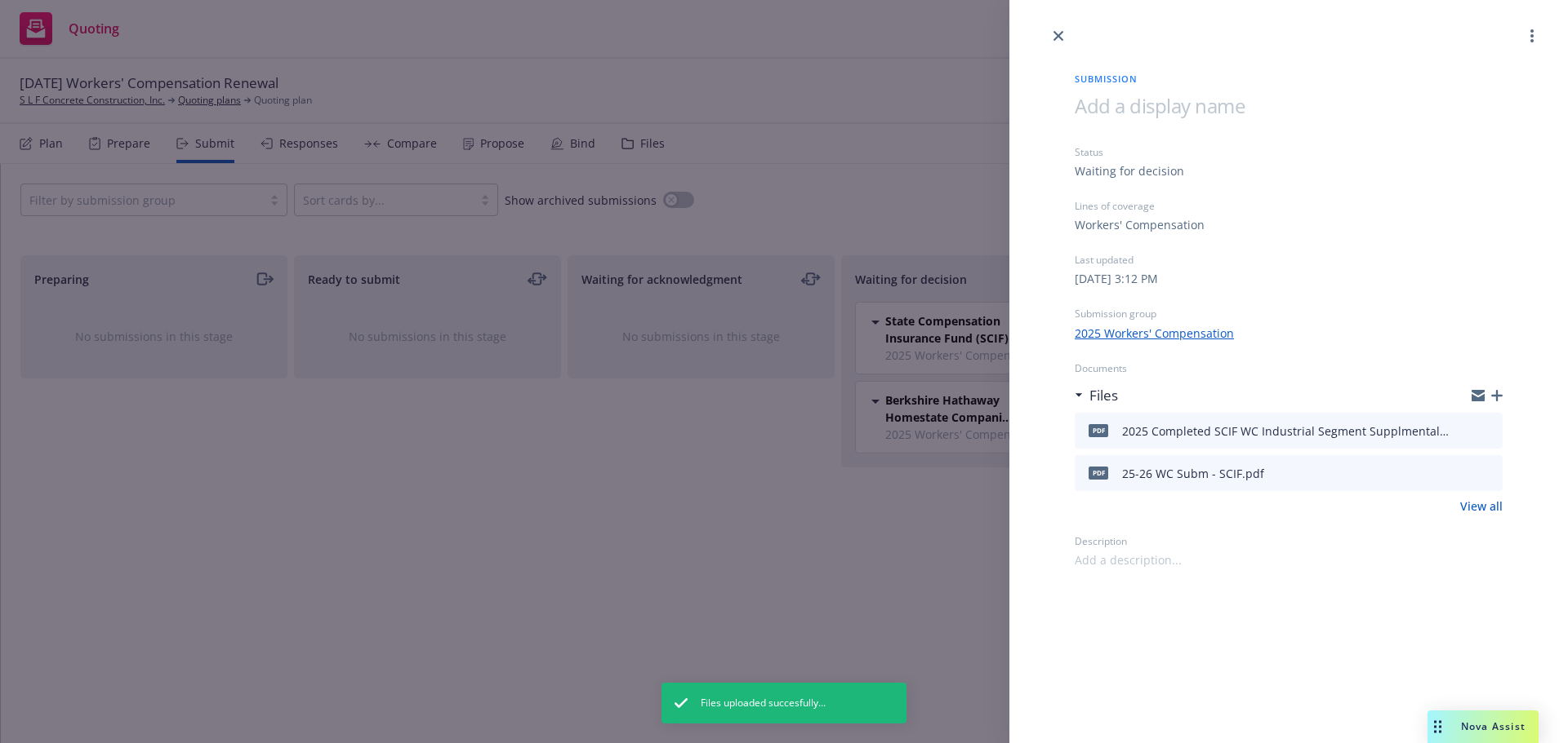
click at [1497, 390] on icon "button" at bounding box center [1496, 395] width 11 height 11
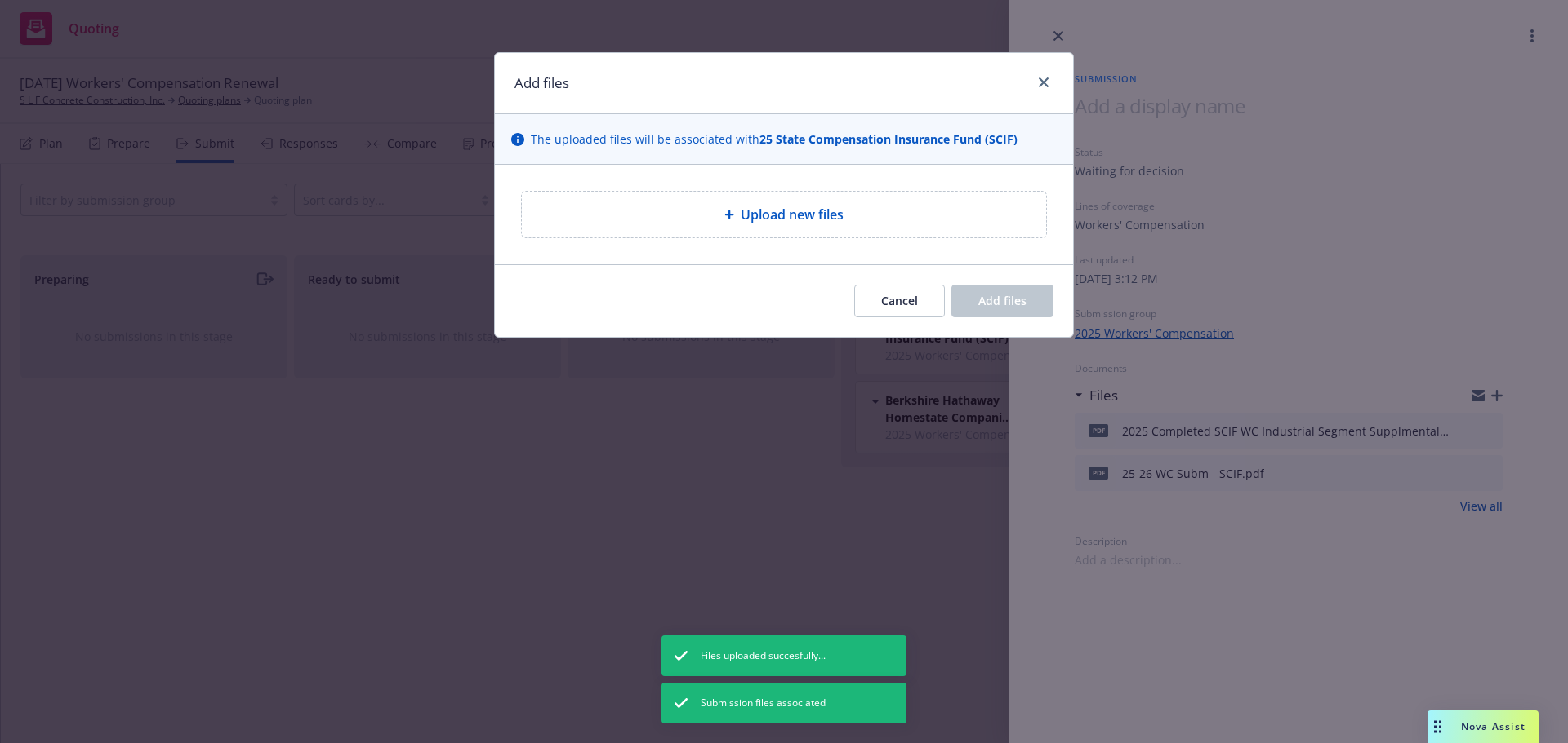
type textarea "x"
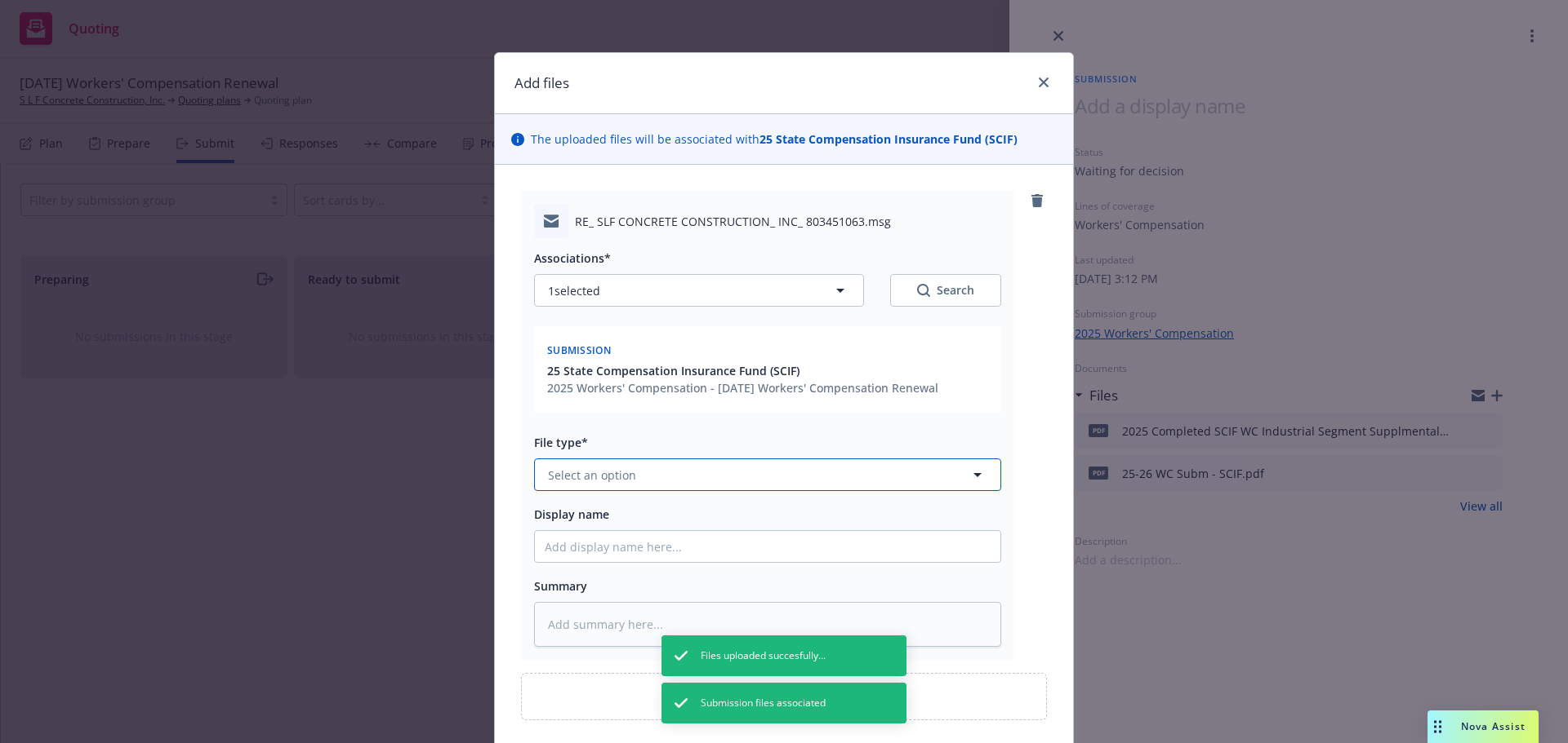
click at [627, 472] on button "Select an option" at bounding box center [767, 474] width 467 height 32
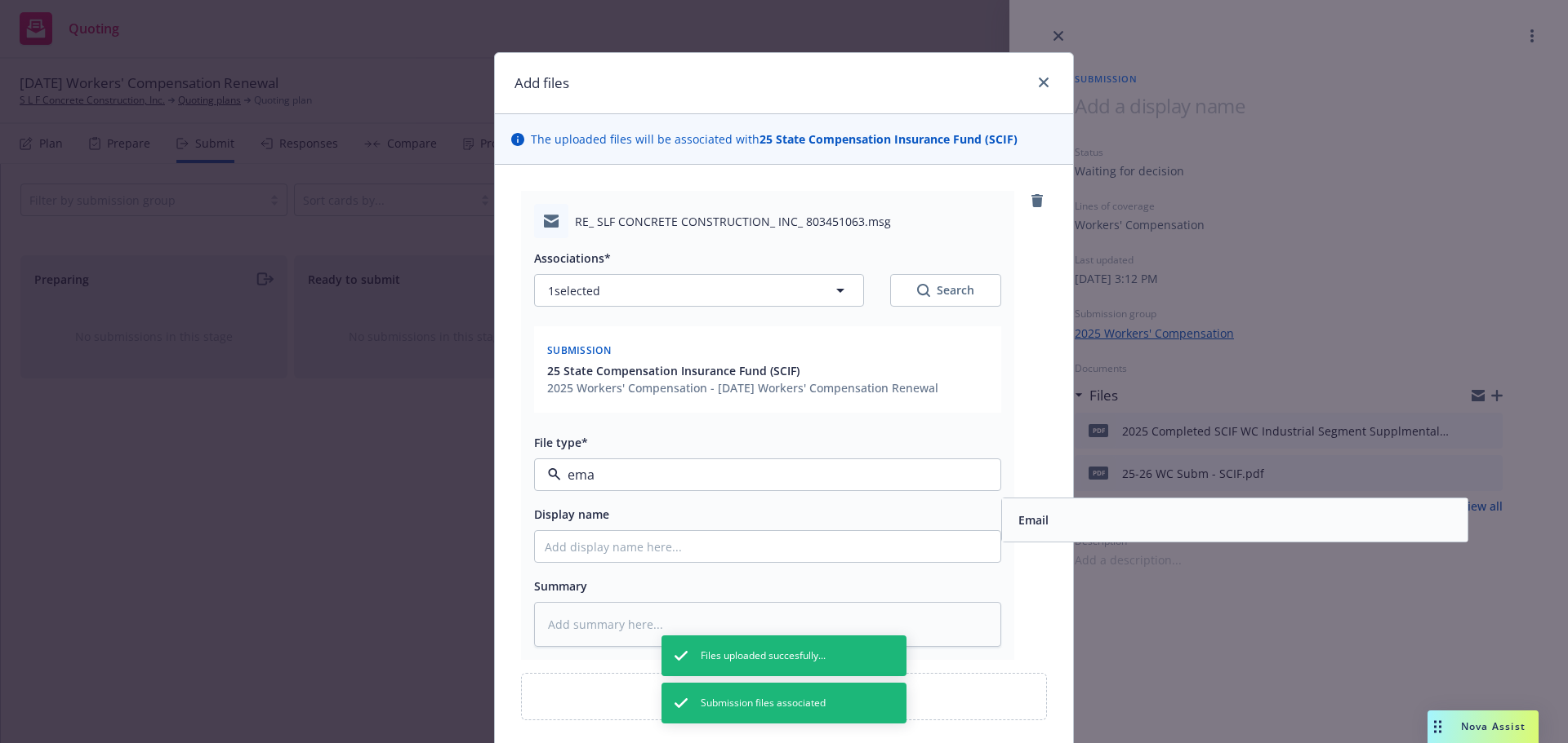
type input "emai"
click at [1020, 525] on span "Email" at bounding box center [1033, 521] width 31 height 17
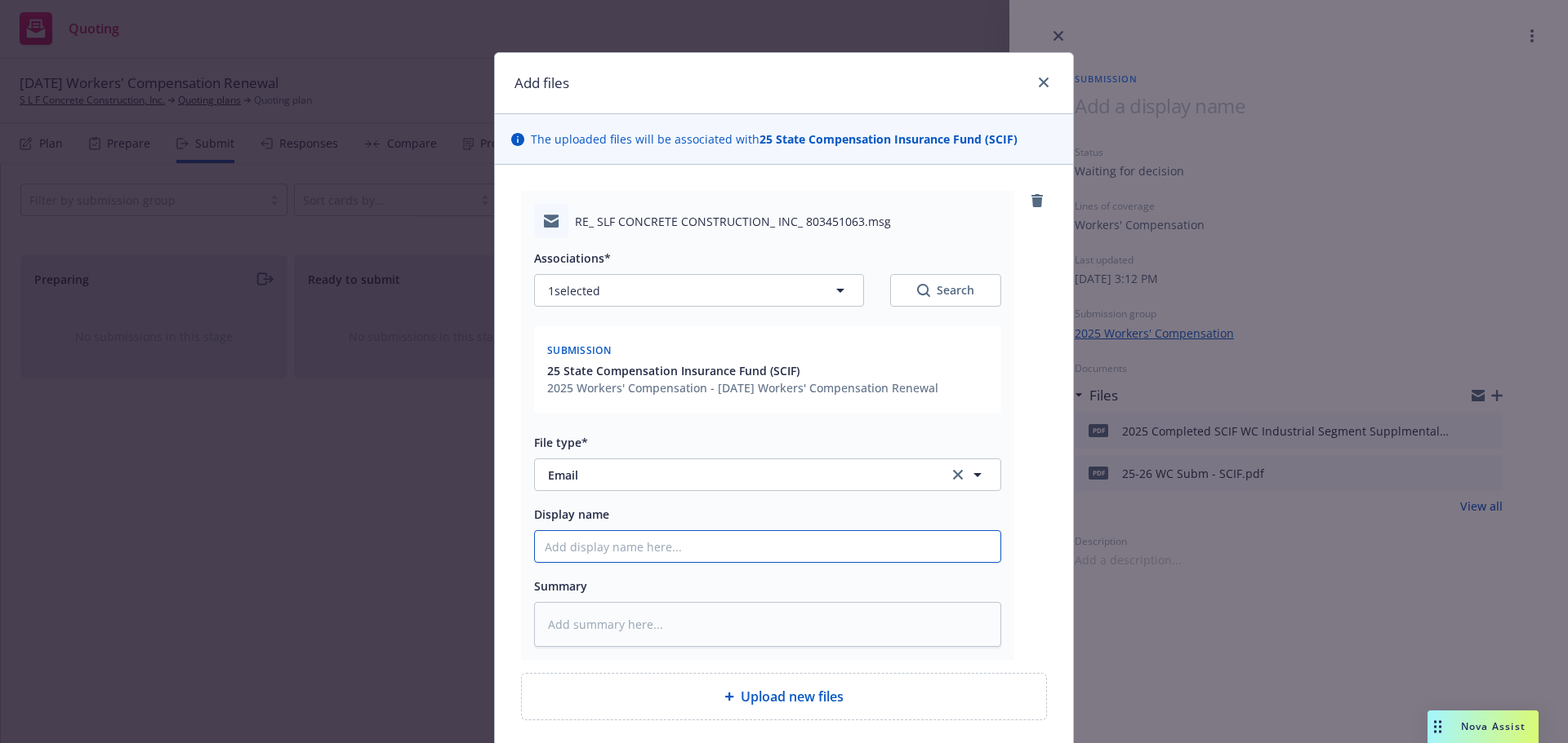
click at [693, 548] on input "Display name" at bounding box center [767, 547] width 465 height 31
type textarea "x"
type input "E"
type textarea "x"
type input "EML"
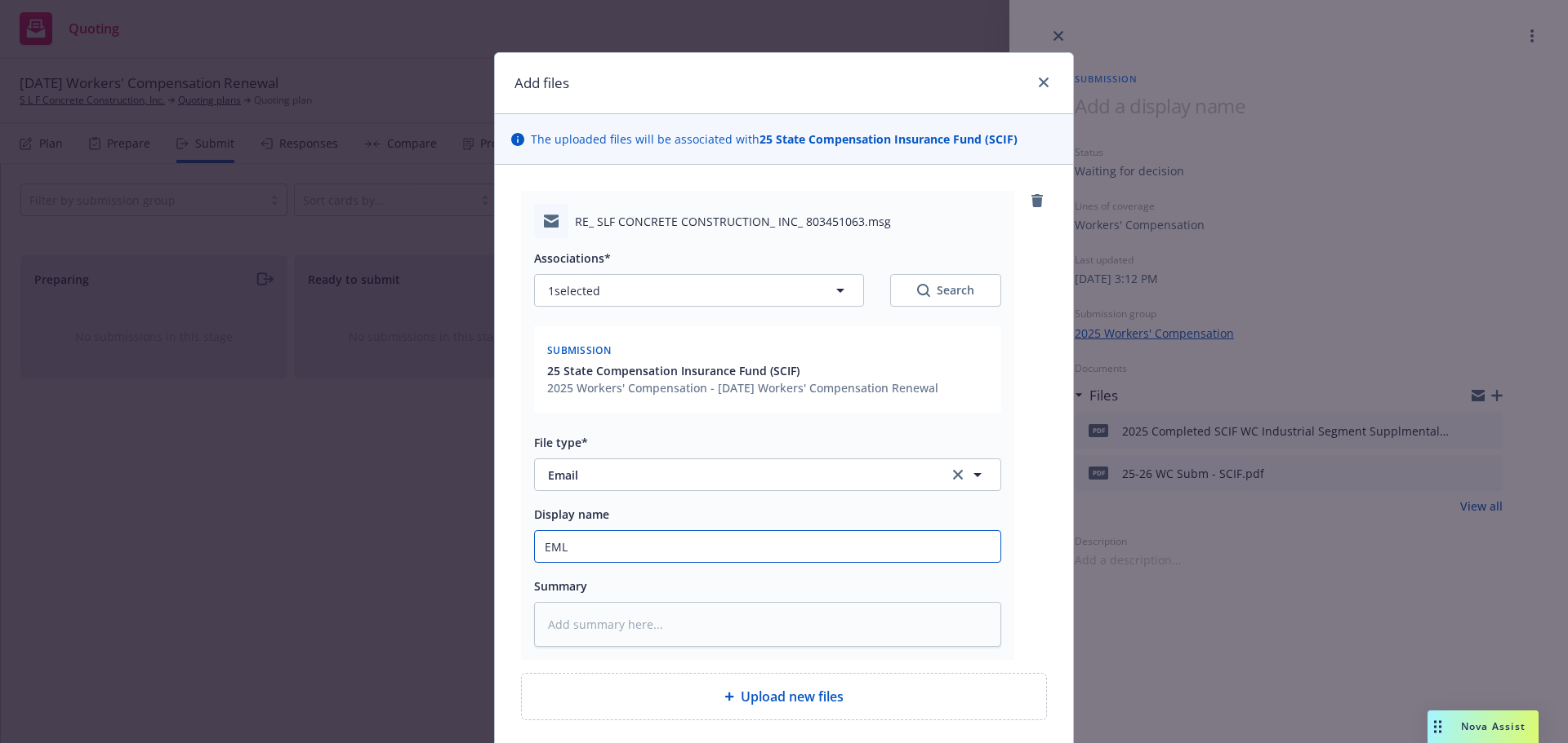
type textarea "x"
type input "EMLD"
type textarea "x"
type input "EMLD"
type textarea "x"
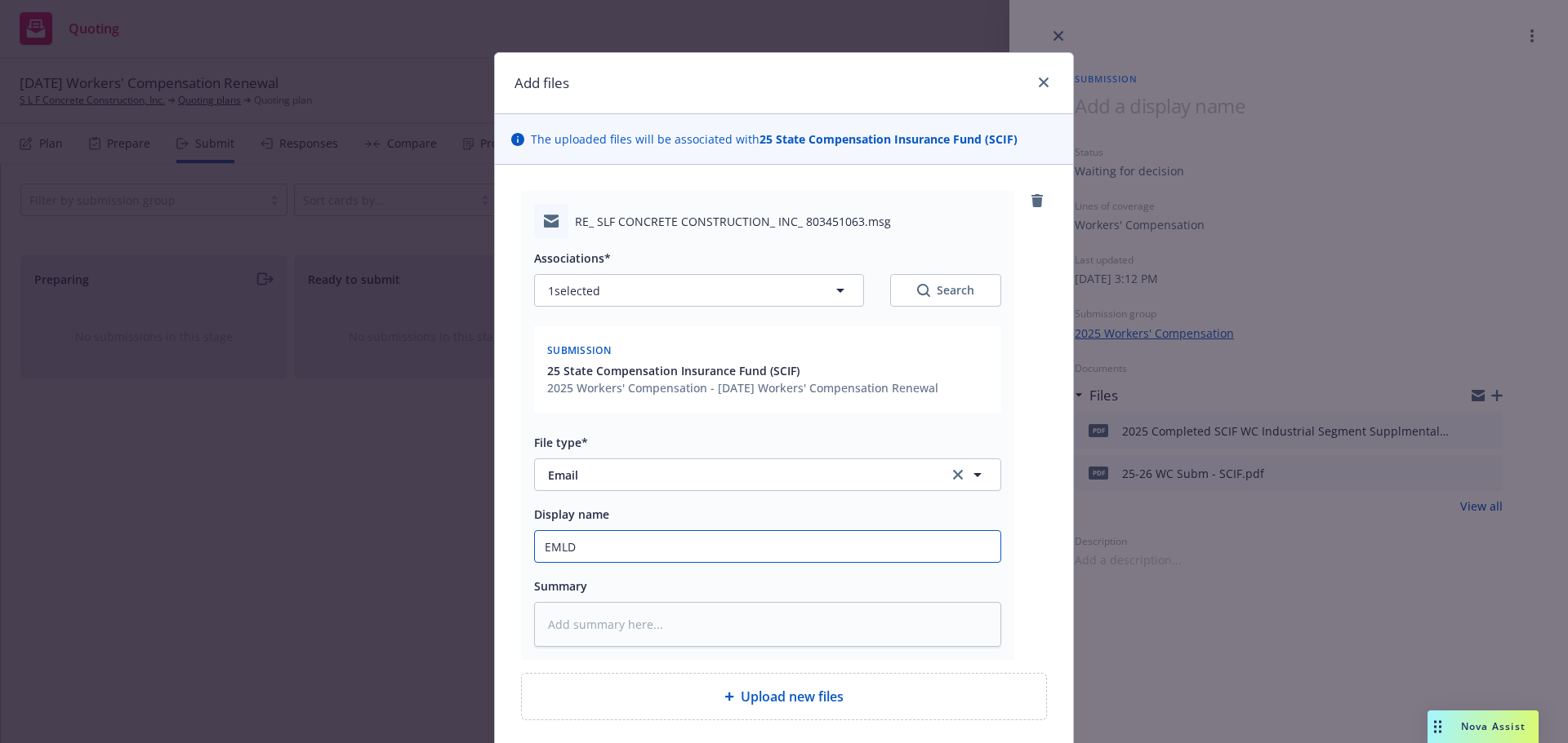
type input "EMLD c"
type textarea "x"
type input "EMLD co"
type textarea "x"
type input "EMLD comp"
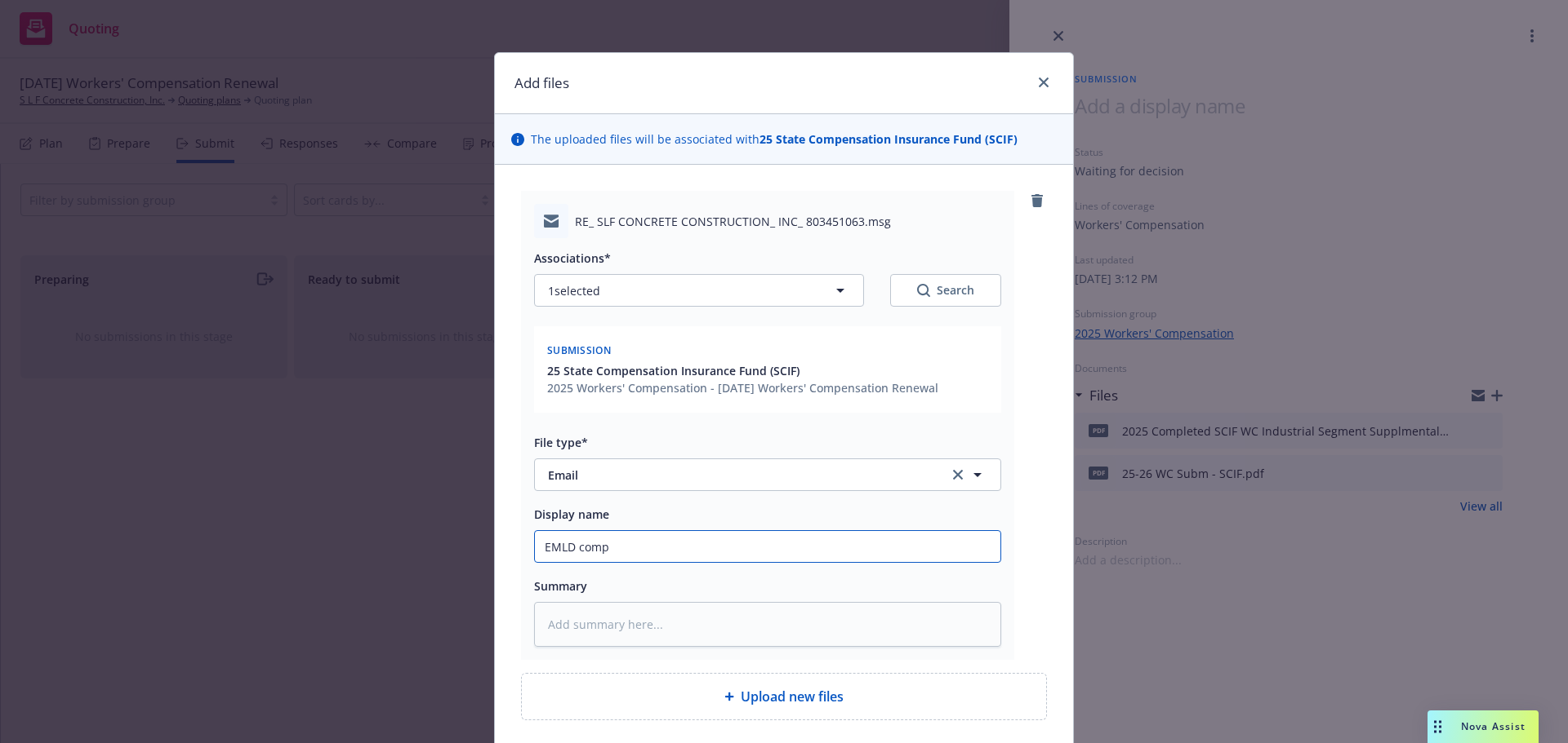
type textarea "x"
type input "EMLD comp0"
type textarea "x"
type input "EMLD comp"
type textarea "x"
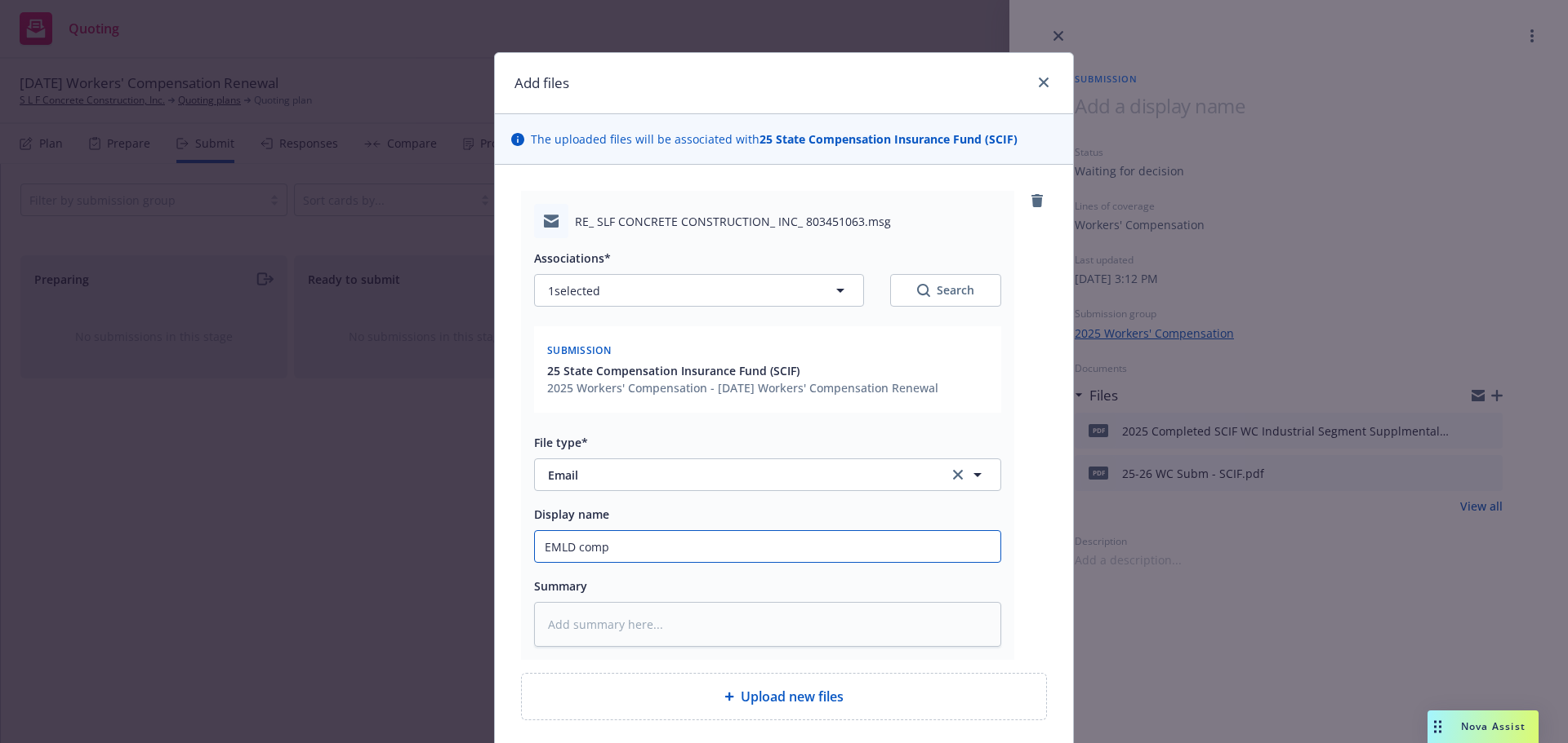
type input "EMLD com"
type textarea "x"
type input "EMLD comp"
type textarea "x"
type input "EMLD compl"
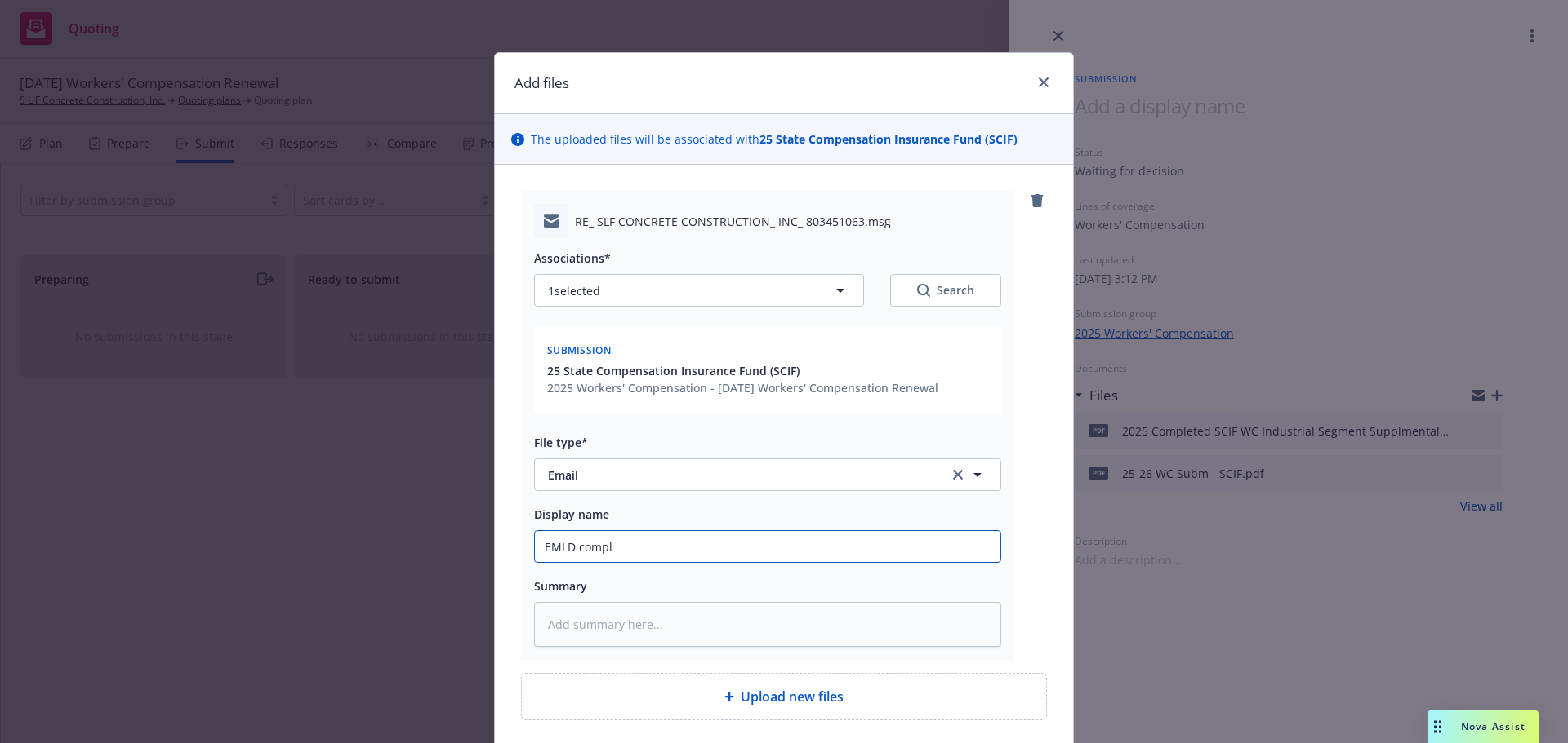
type textarea "x"
type input "EMLD complet"
type textarea "x"
type input "EMLD complete"
type textarea "x"
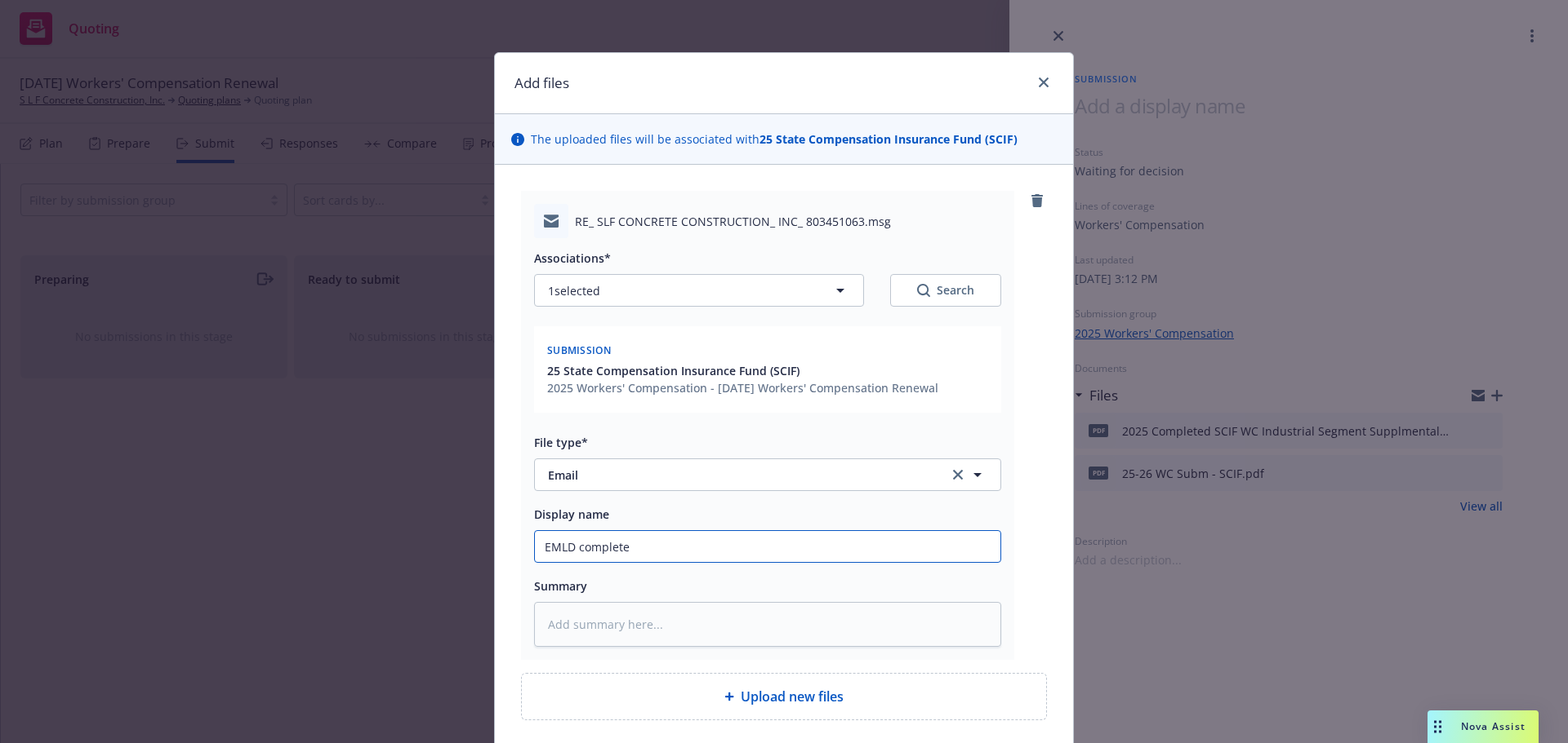
type input "EMLD completed"
type textarea "x"
type input "EMLD completed"
type textarea "x"
type input "EMLD completed I"
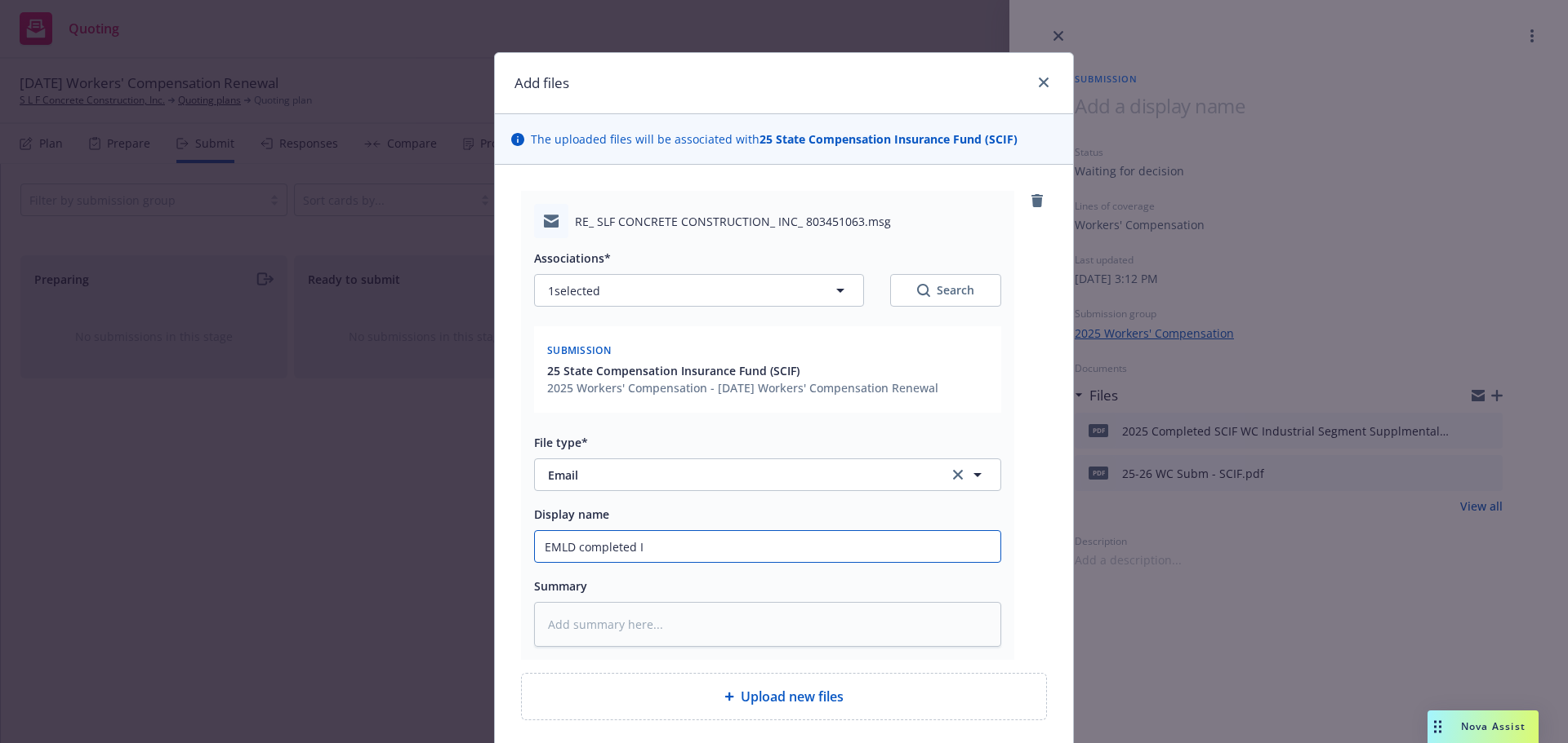
type textarea "x"
type input "EMLD completed In"
type textarea "x"
type input "EMLD completed Ind"
type textarea "x"
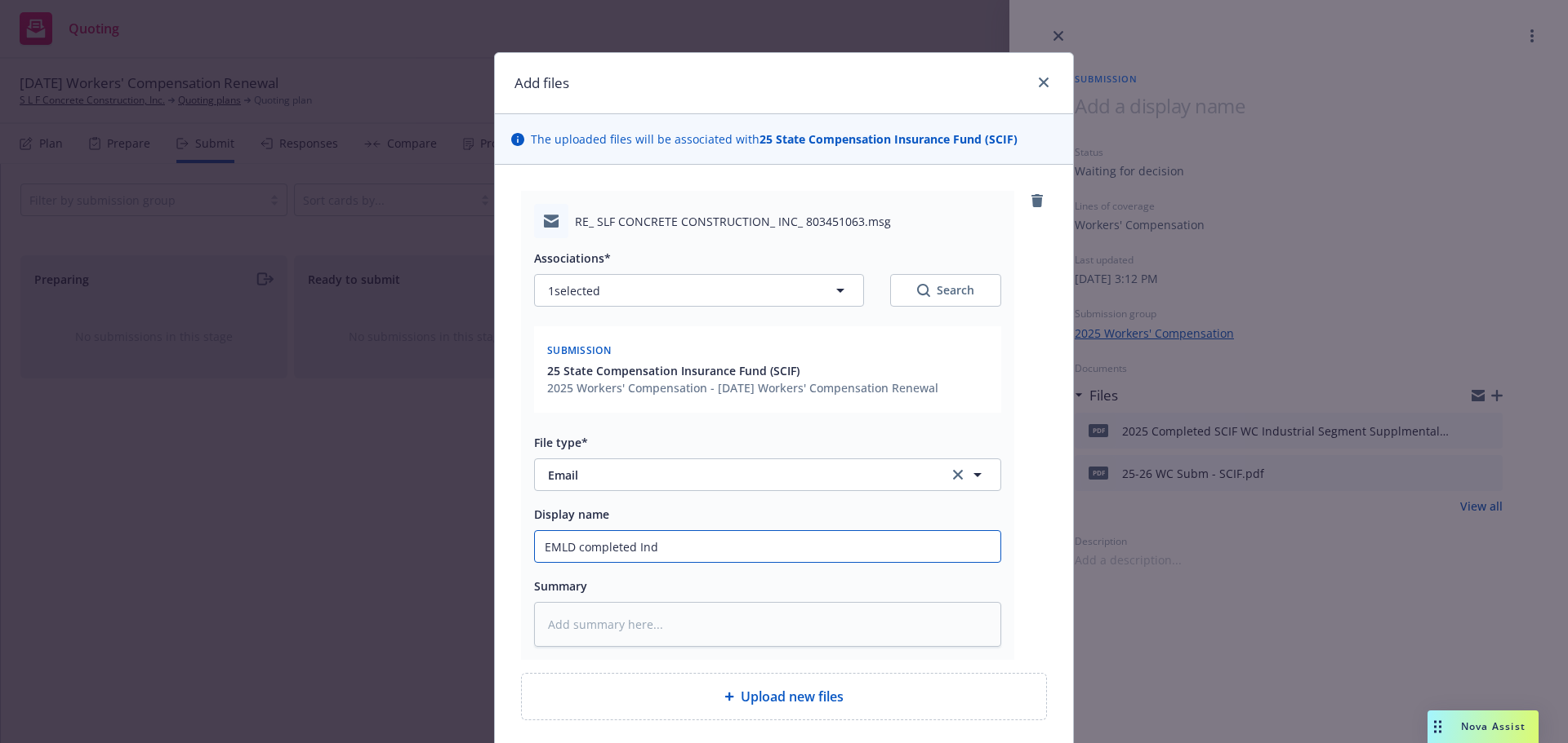
type input "EMLD completed Indu"
type textarea "x"
type input "EMLD completed Indus"
type textarea "x"
type input "EMLD completed Indust"
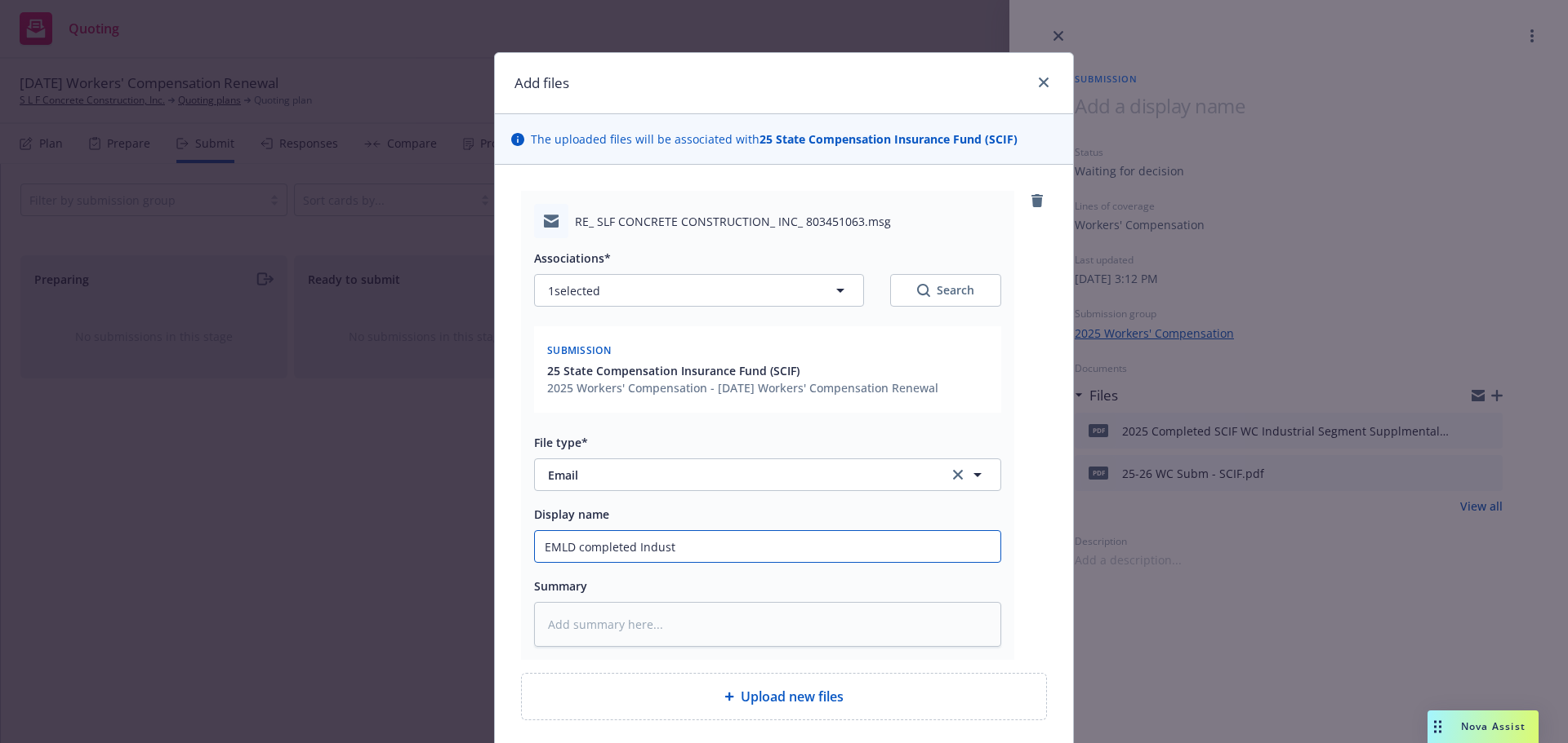
type textarea "x"
type input "EMLD completed Industr"
type textarea "x"
type input "EMLD completed Industri"
type textarea "x"
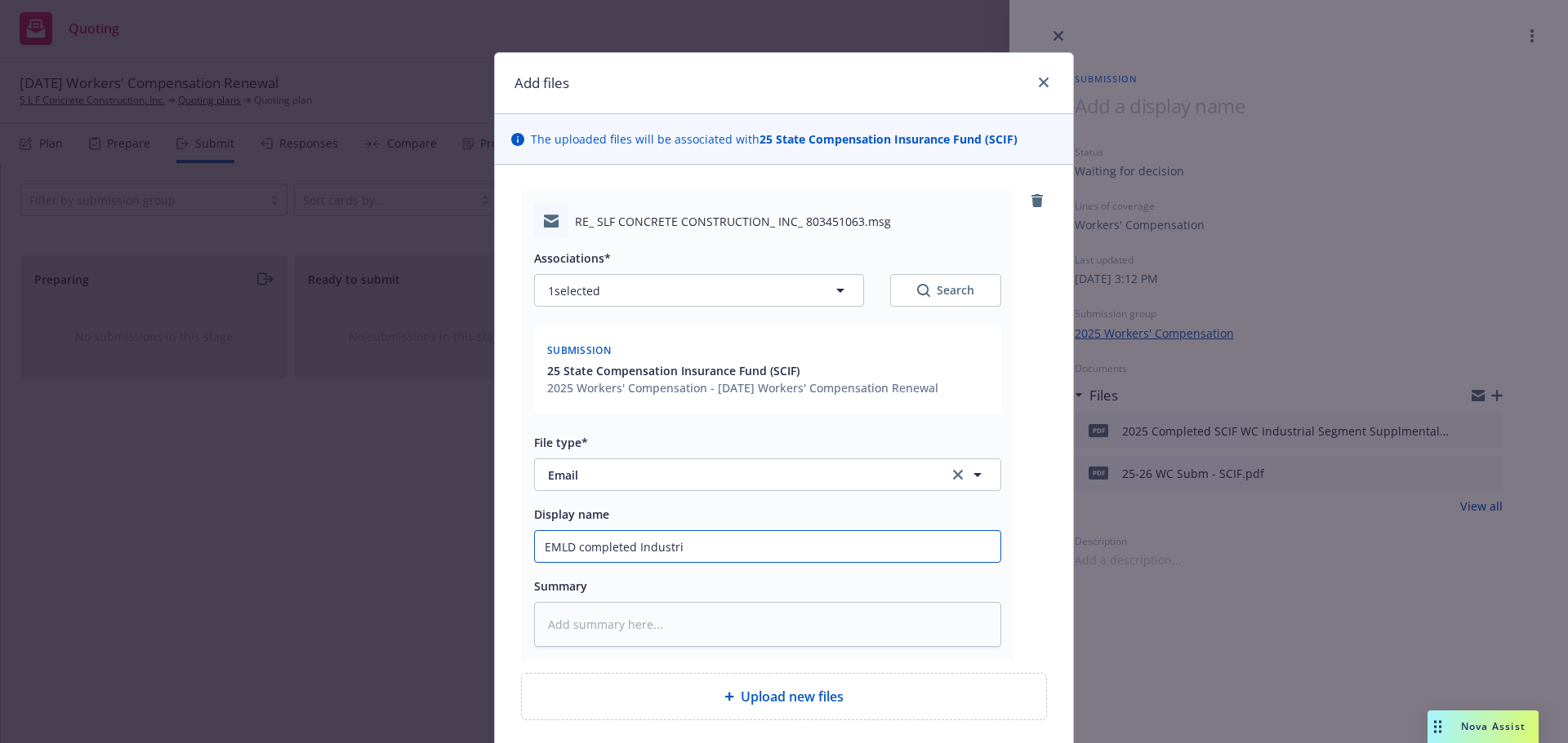
type input "EMLD completed Industria"
type textarea "x"
type input "EMLD completed Industrial"
type textarea "x"
type input "EMLD completed Industrial"
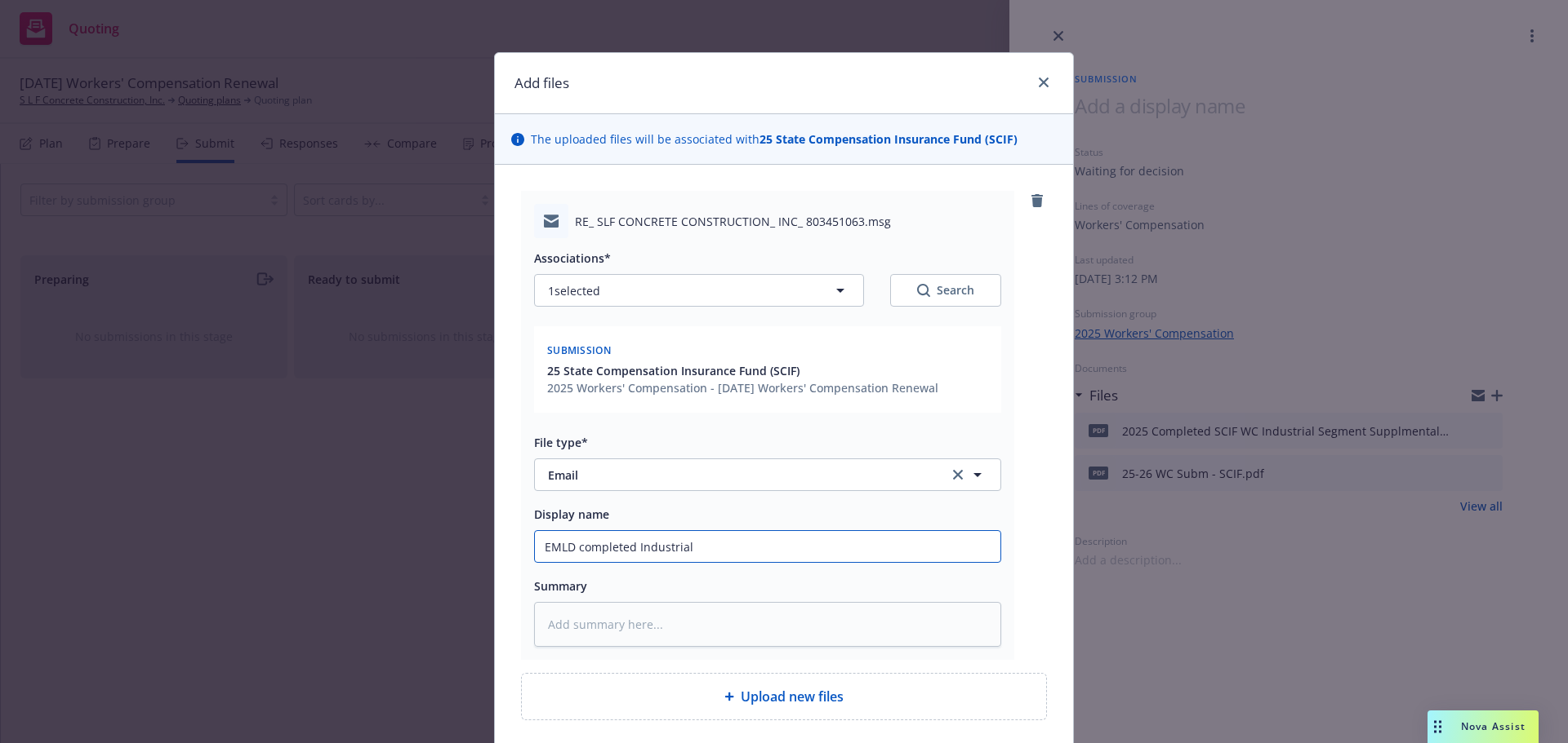
type textarea "x"
type input "EMLD completed Industrial s"
type textarea "x"
type input "EMLD completed Industrial"
type textarea "x"
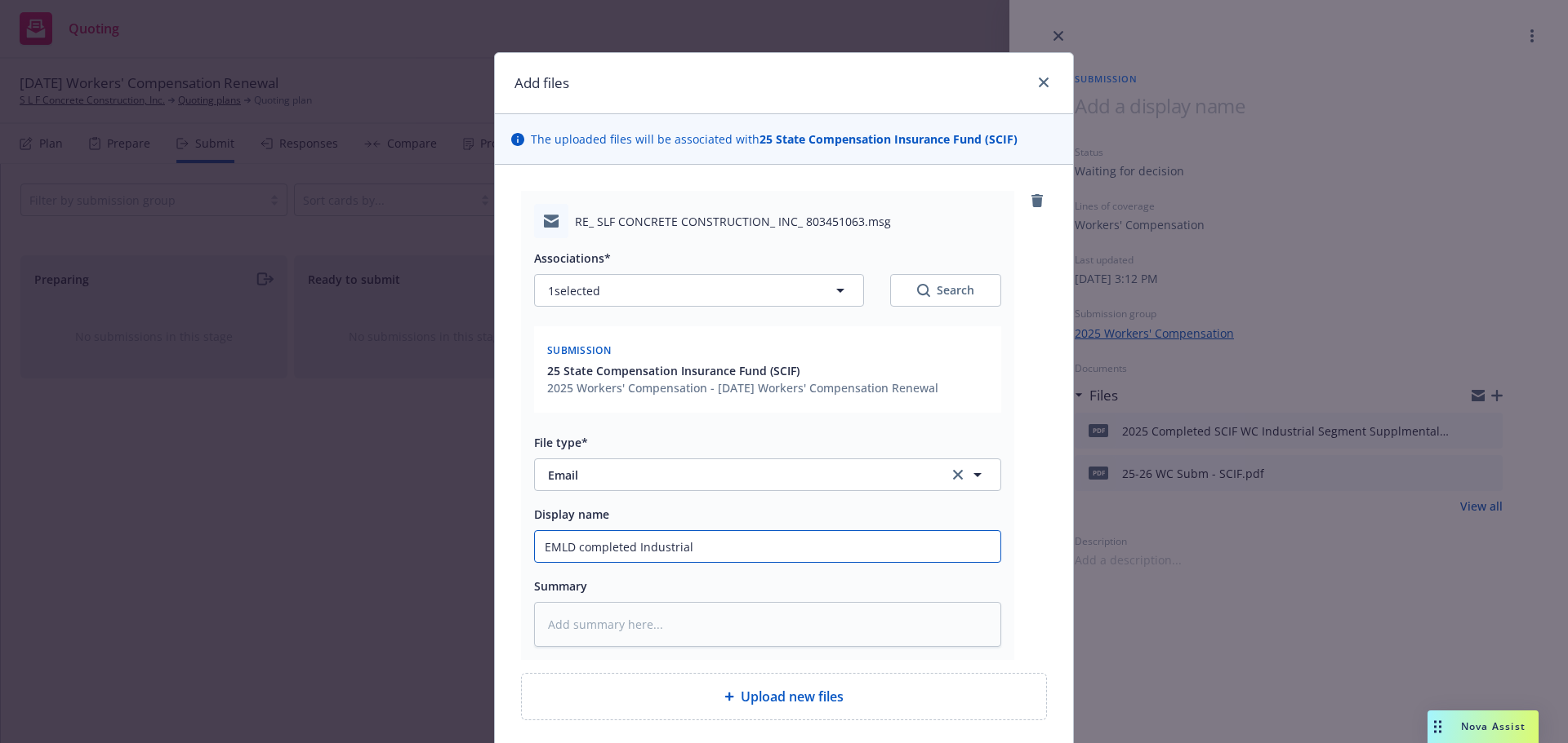
type input "EMLD completed Industrial S"
type textarea "x"
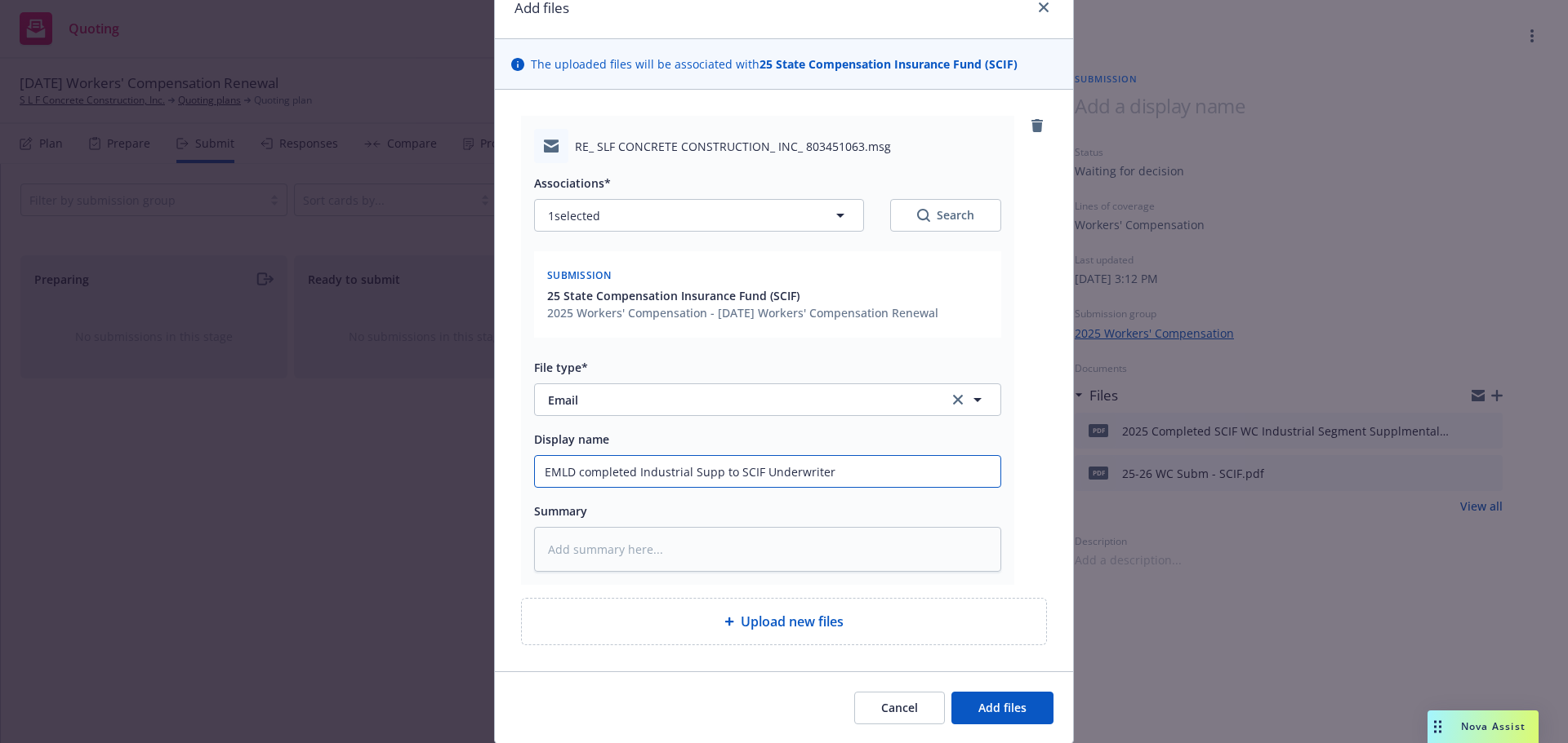
scroll to position [129, 0]
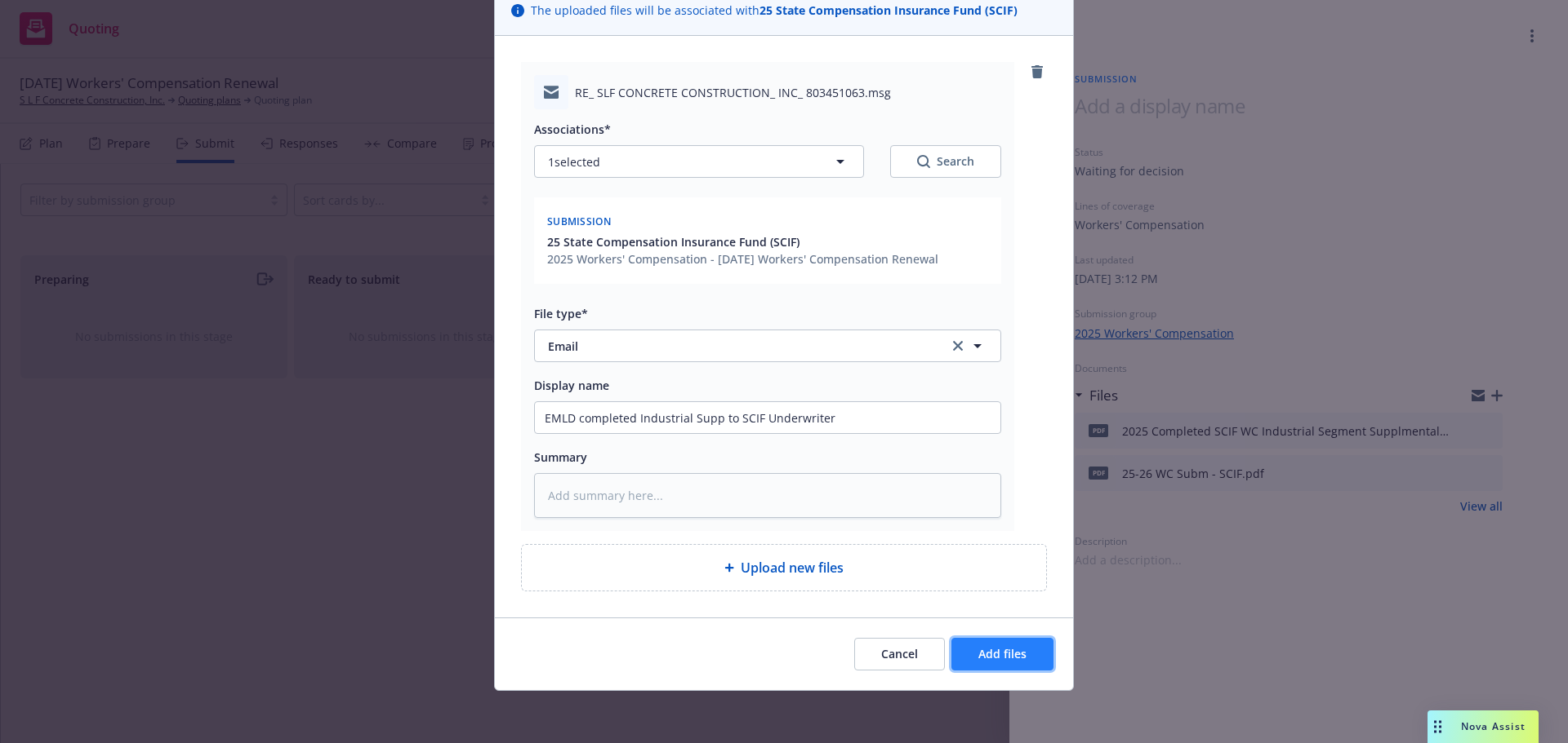
click at [1017, 658] on span "Add files" at bounding box center [1002, 654] width 48 height 16
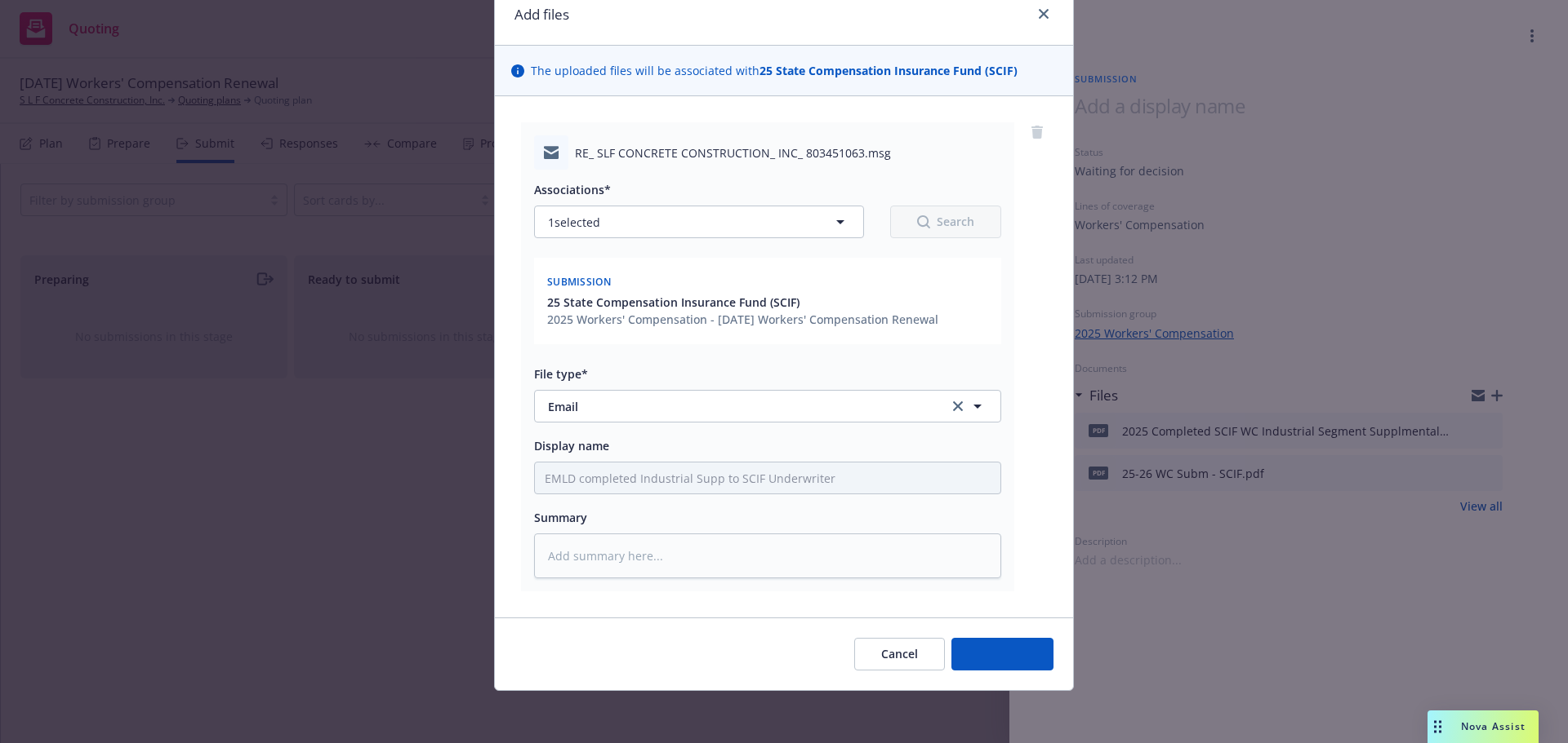
scroll to position [69, 0]
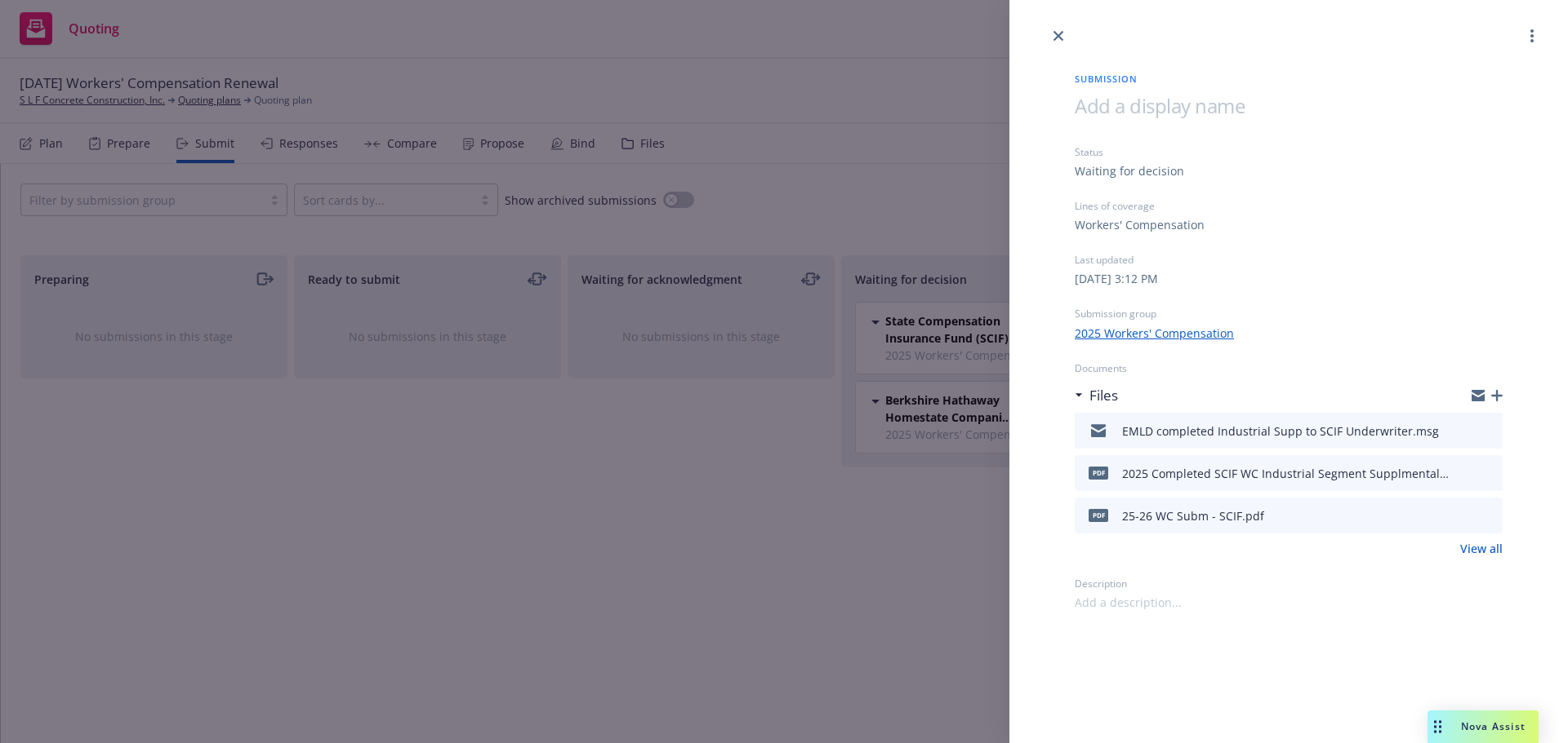
click at [1497, 393] on icon "button" at bounding box center [1496, 395] width 11 height 11
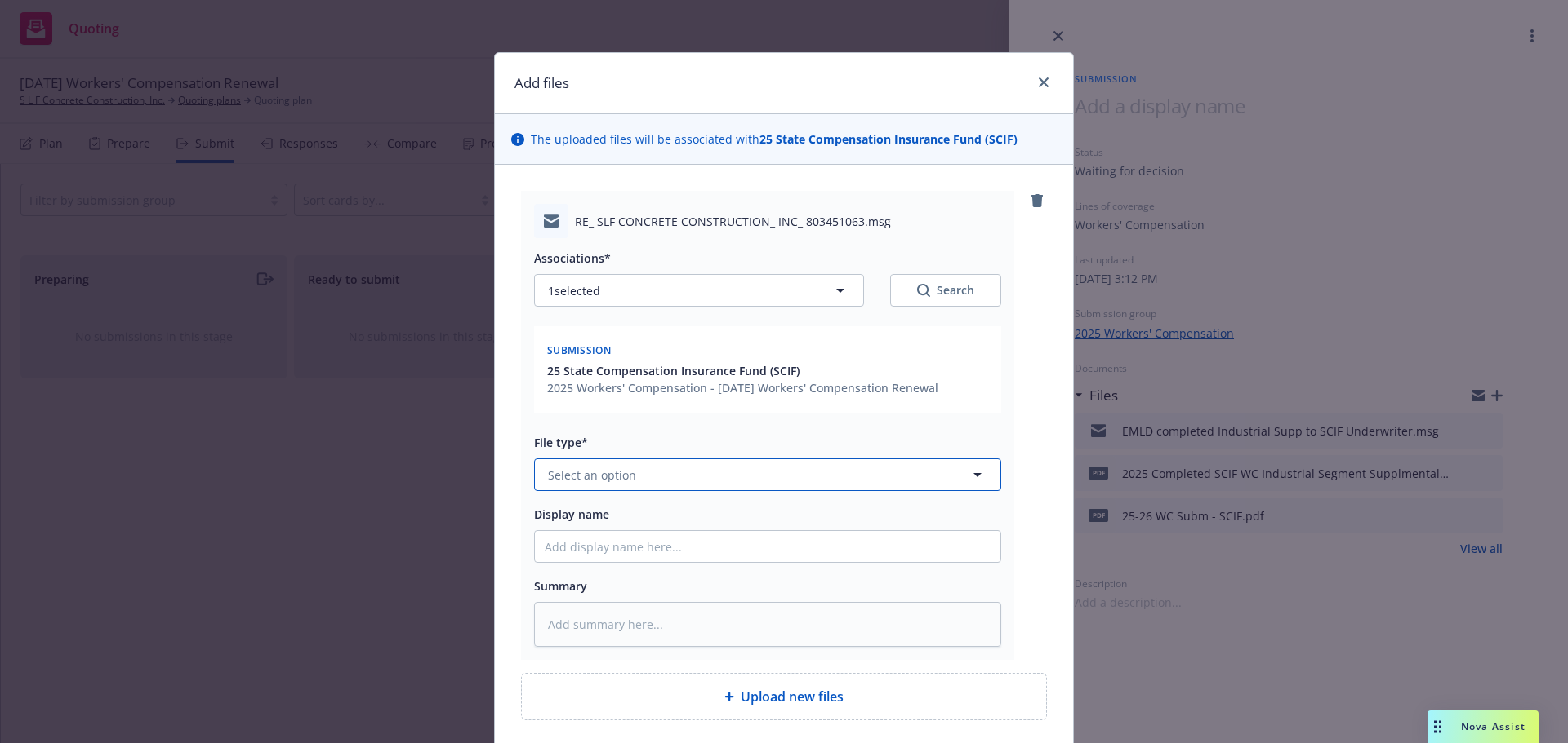
click at [652, 471] on button "Select an option" at bounding box center [767, 474] width 467 height 32
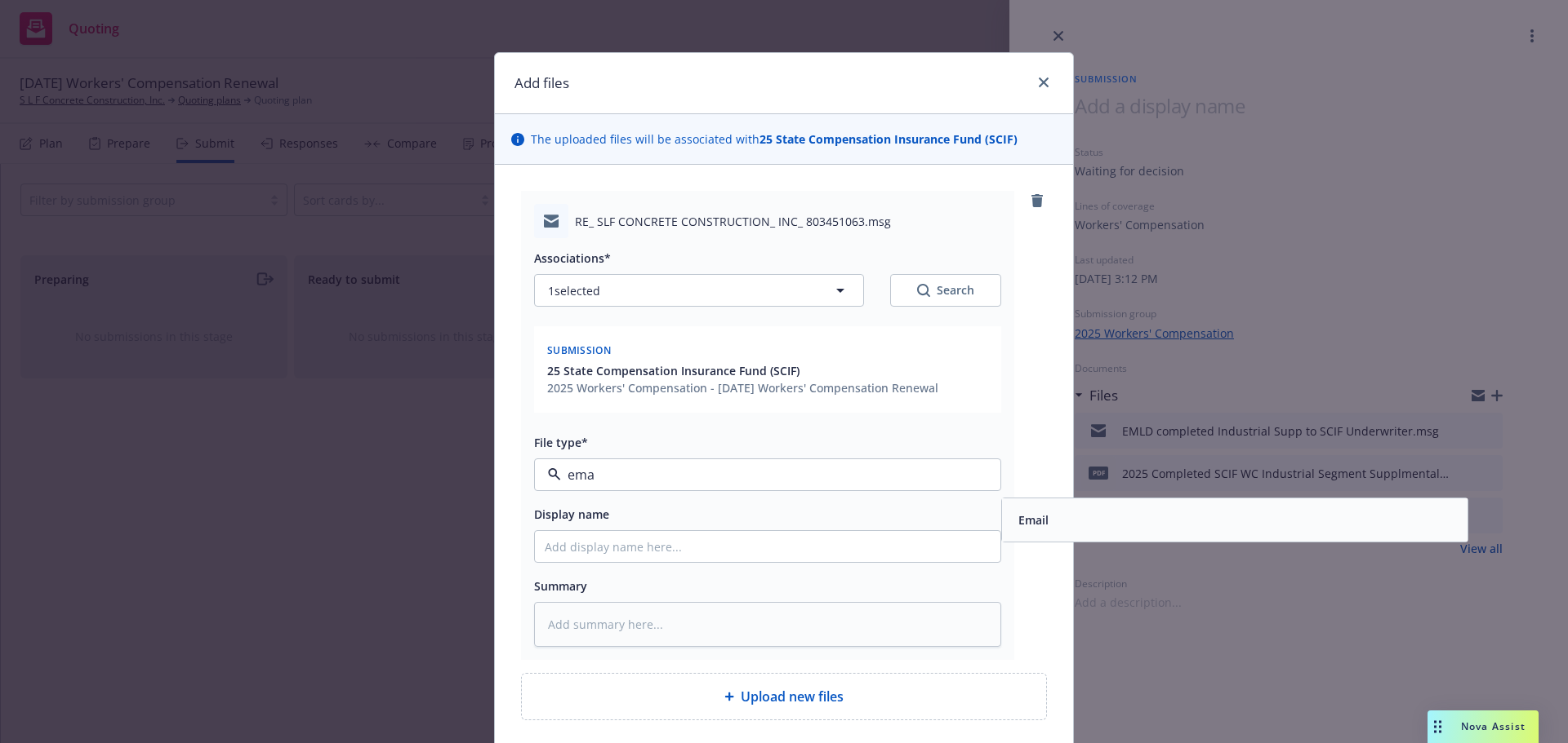
click at [1100, 514] on div "Email" at bounding box center [1234, 520] width 446 height 24
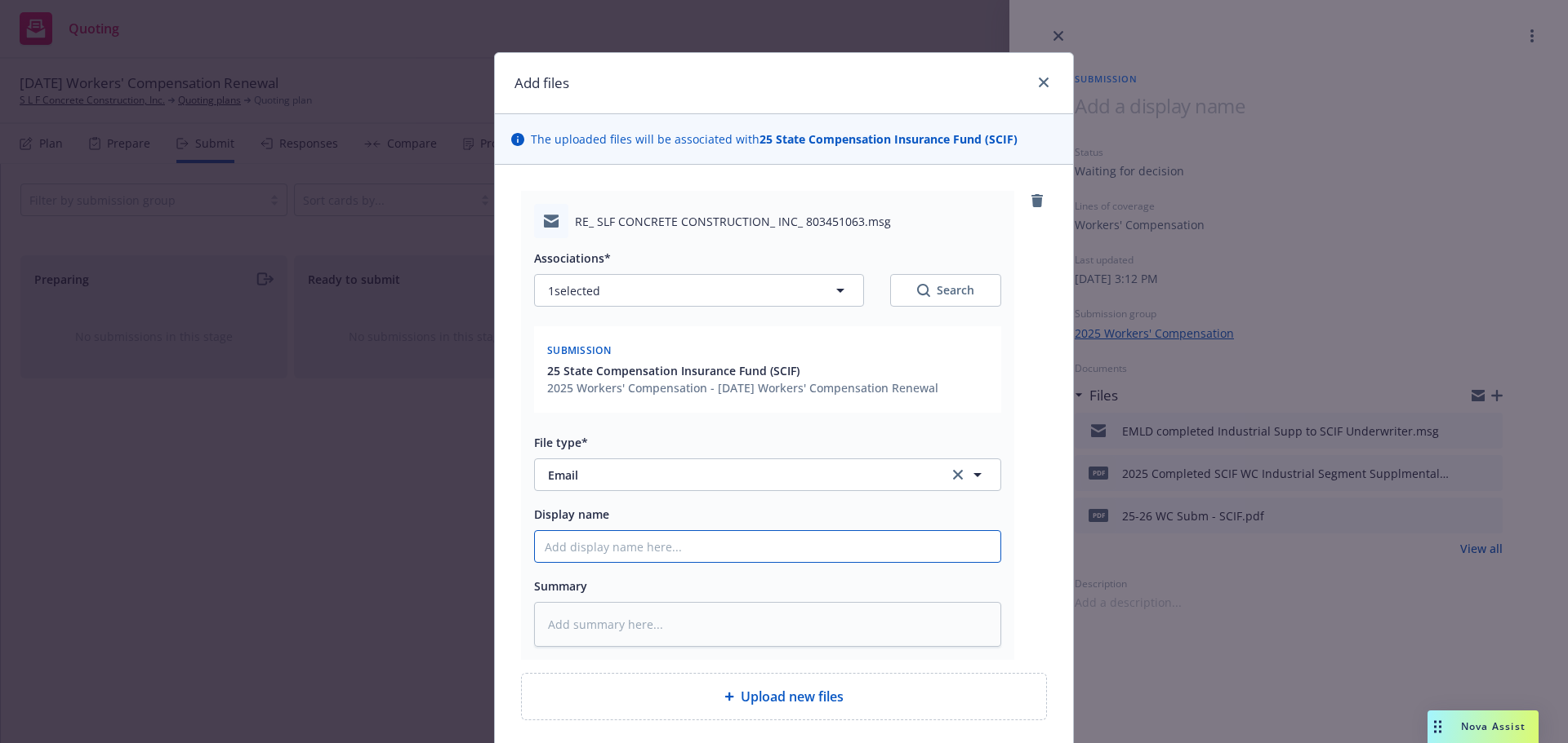
click at [750, 543] on input "Display name" at bounding box center [767, 547] width 465 height 31
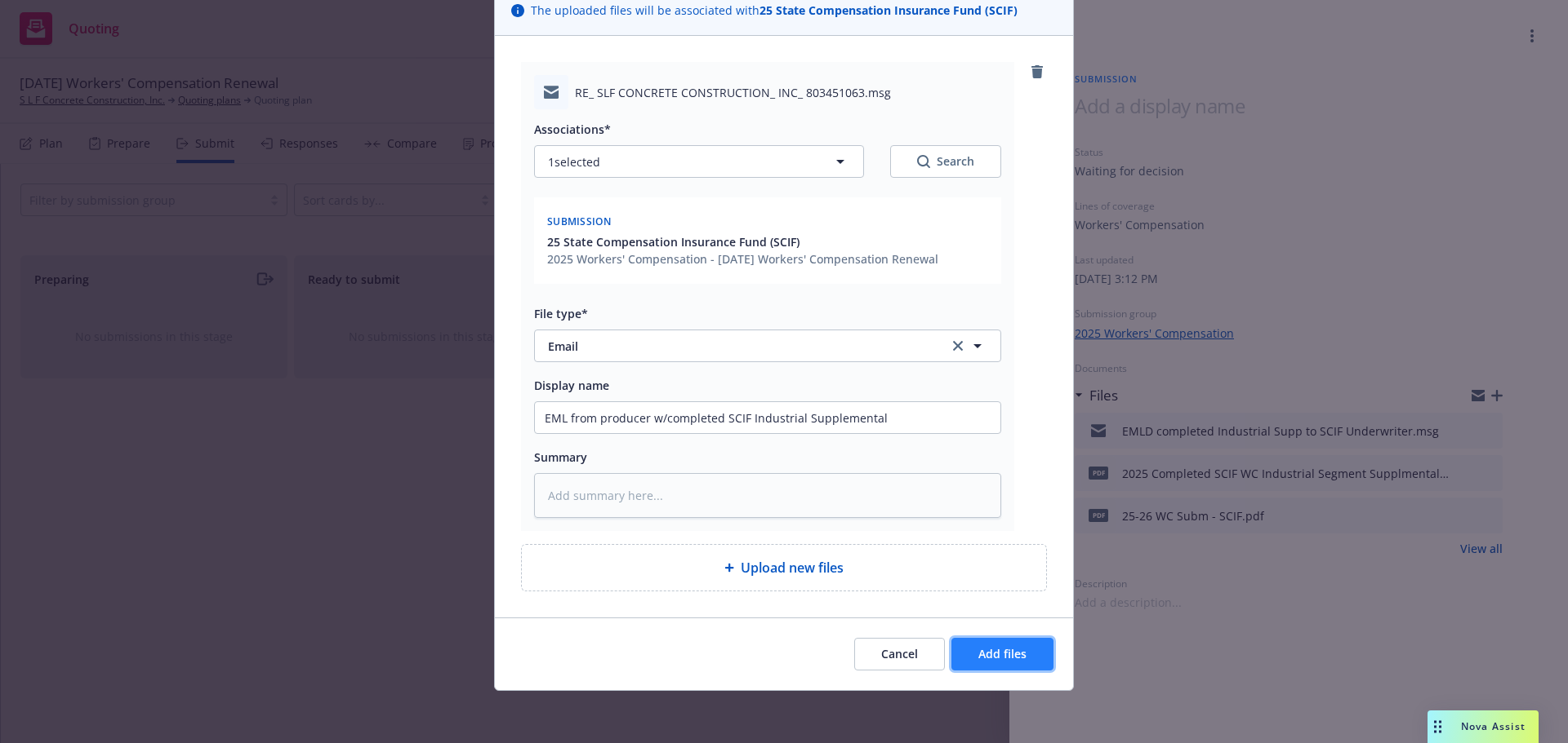
click at [970, 653] on button "Add files" at bounding box center [1002, 654] width 102 height 32
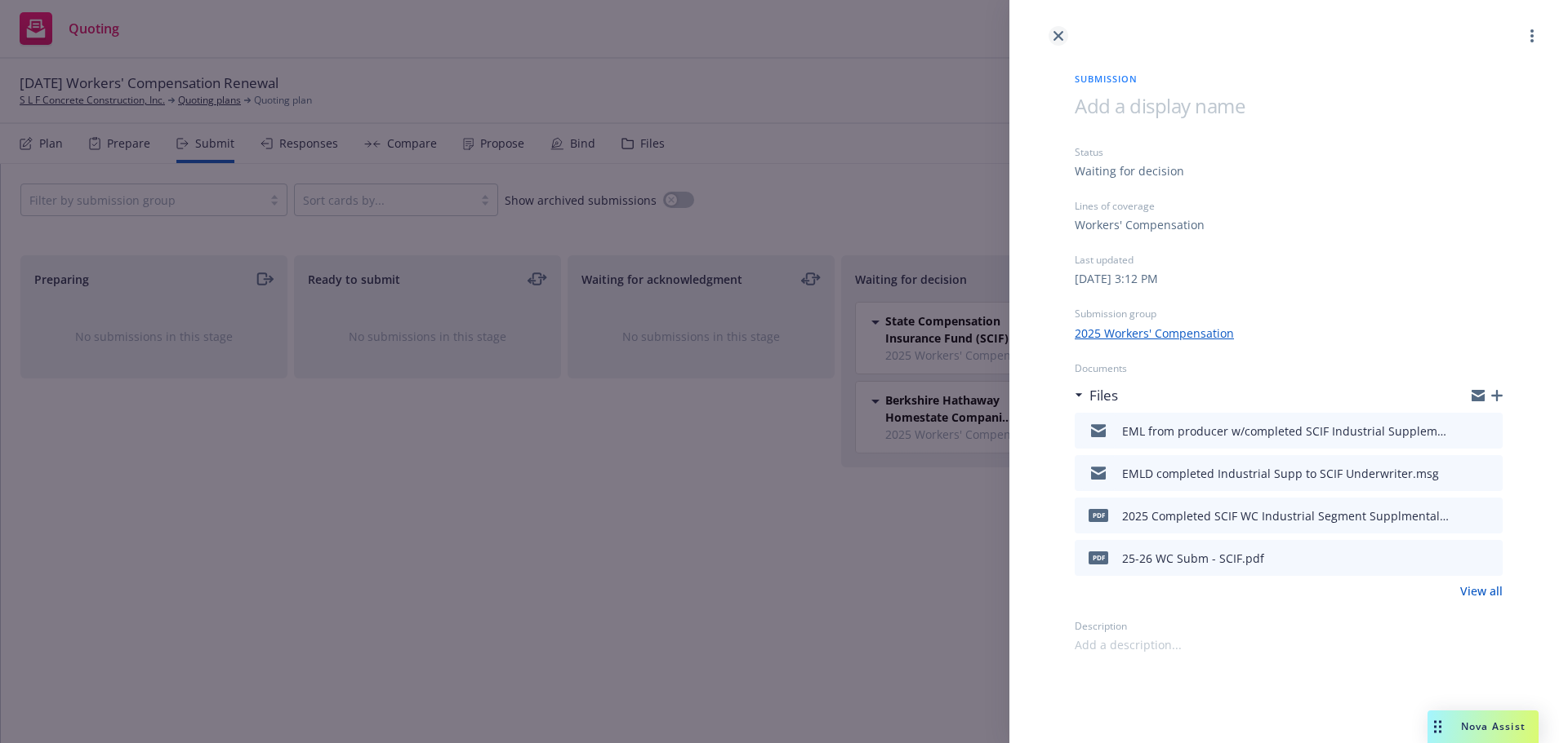
click at [1051, 35] on link "close" at bounding box center [1058, 36] width 19 height 19
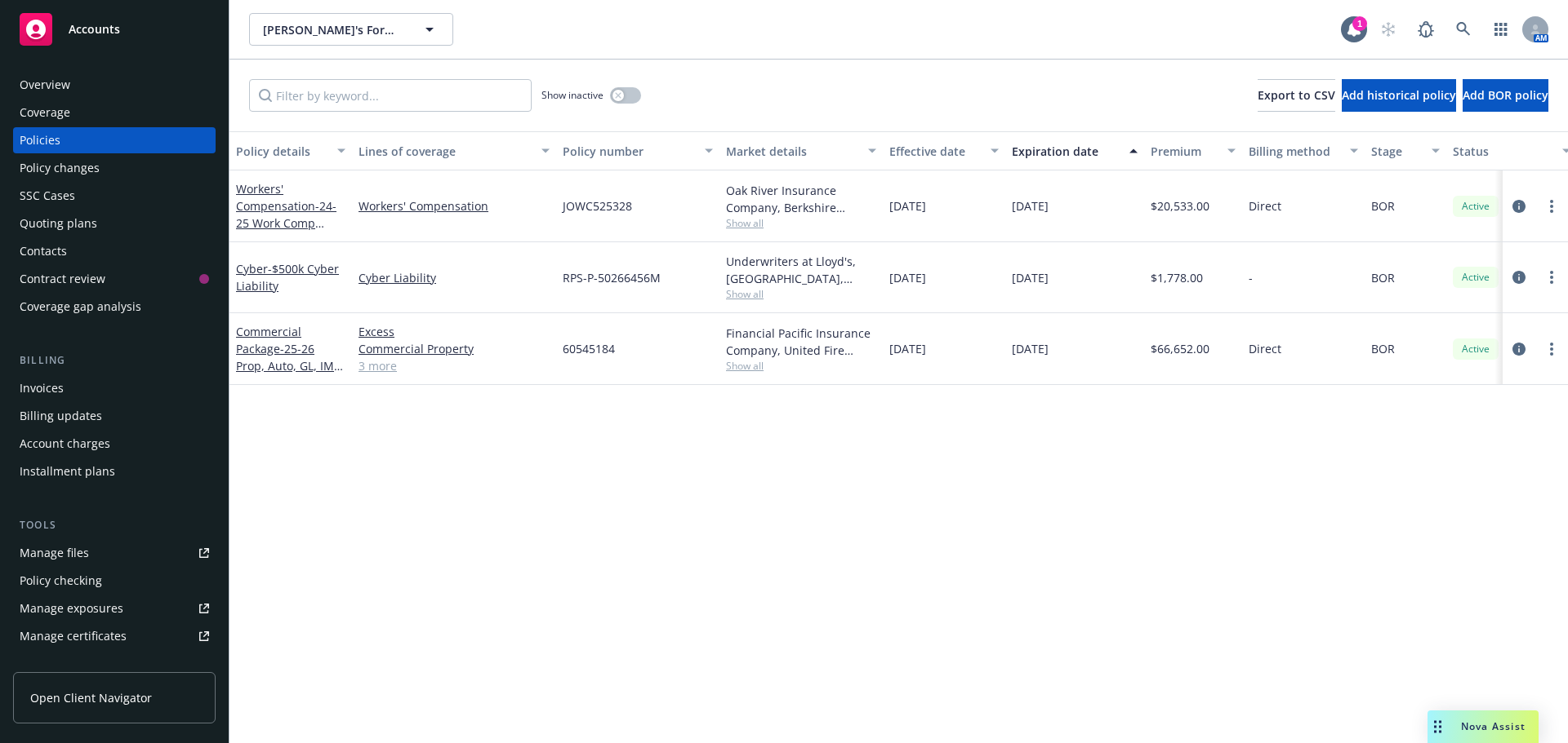
click at [67, 37] on div "Accounts" at bounding box center [113, 29] width 189 height 32
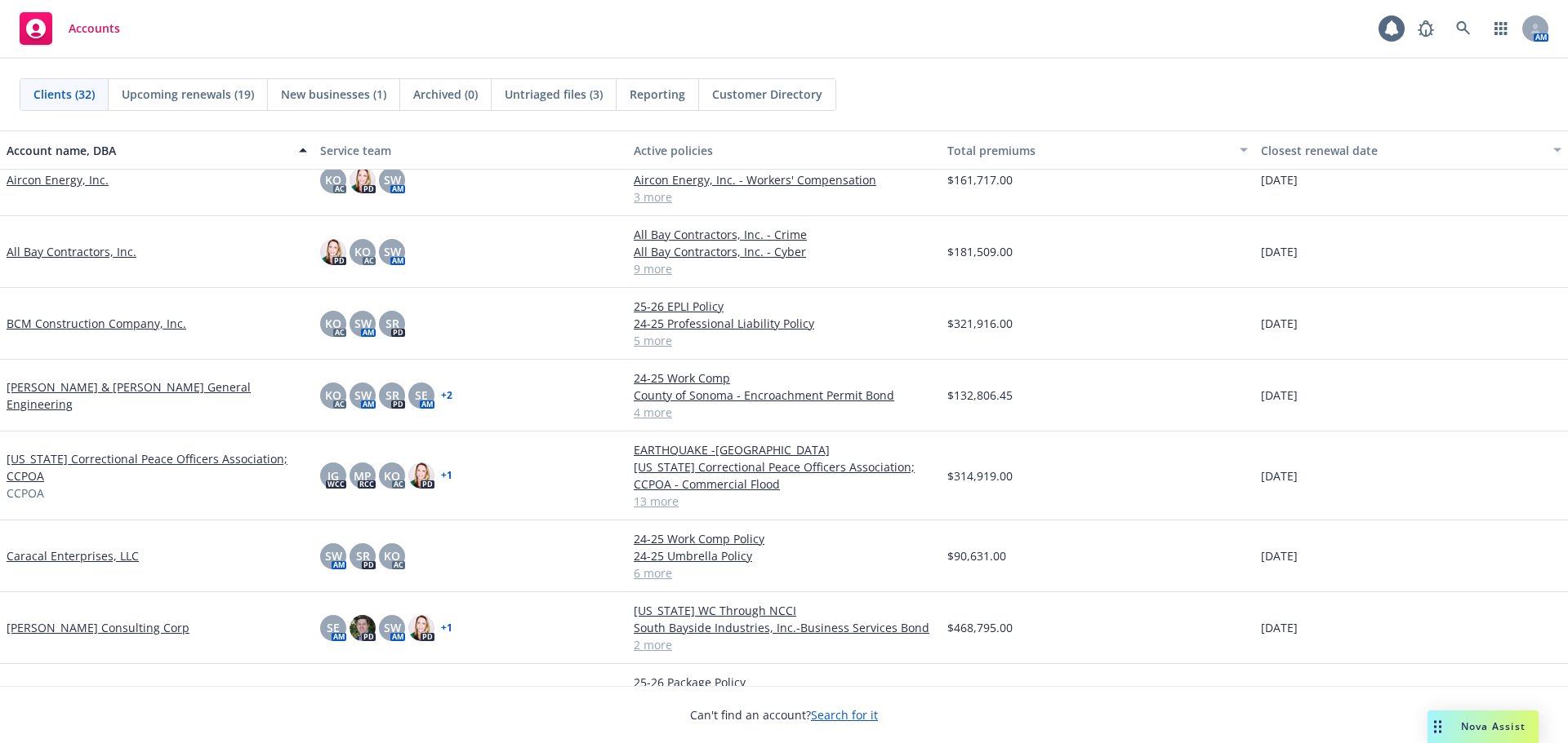
scroll to position [82, 0]
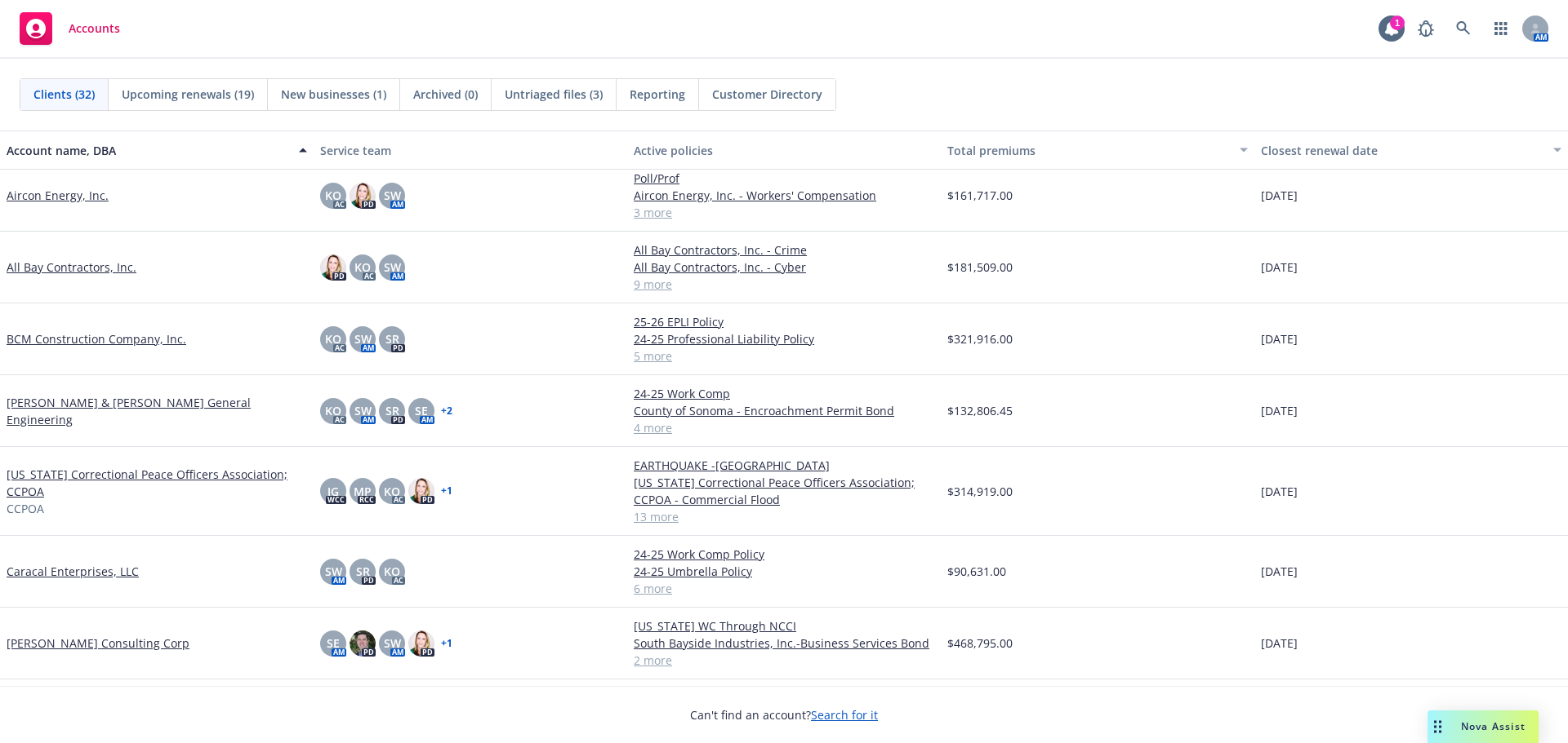
click at [63, 410] on link "[PERSON_NAME] & [PERSON_NAME] General Engineering" at bounding box center [156, 411] width 300 height 34
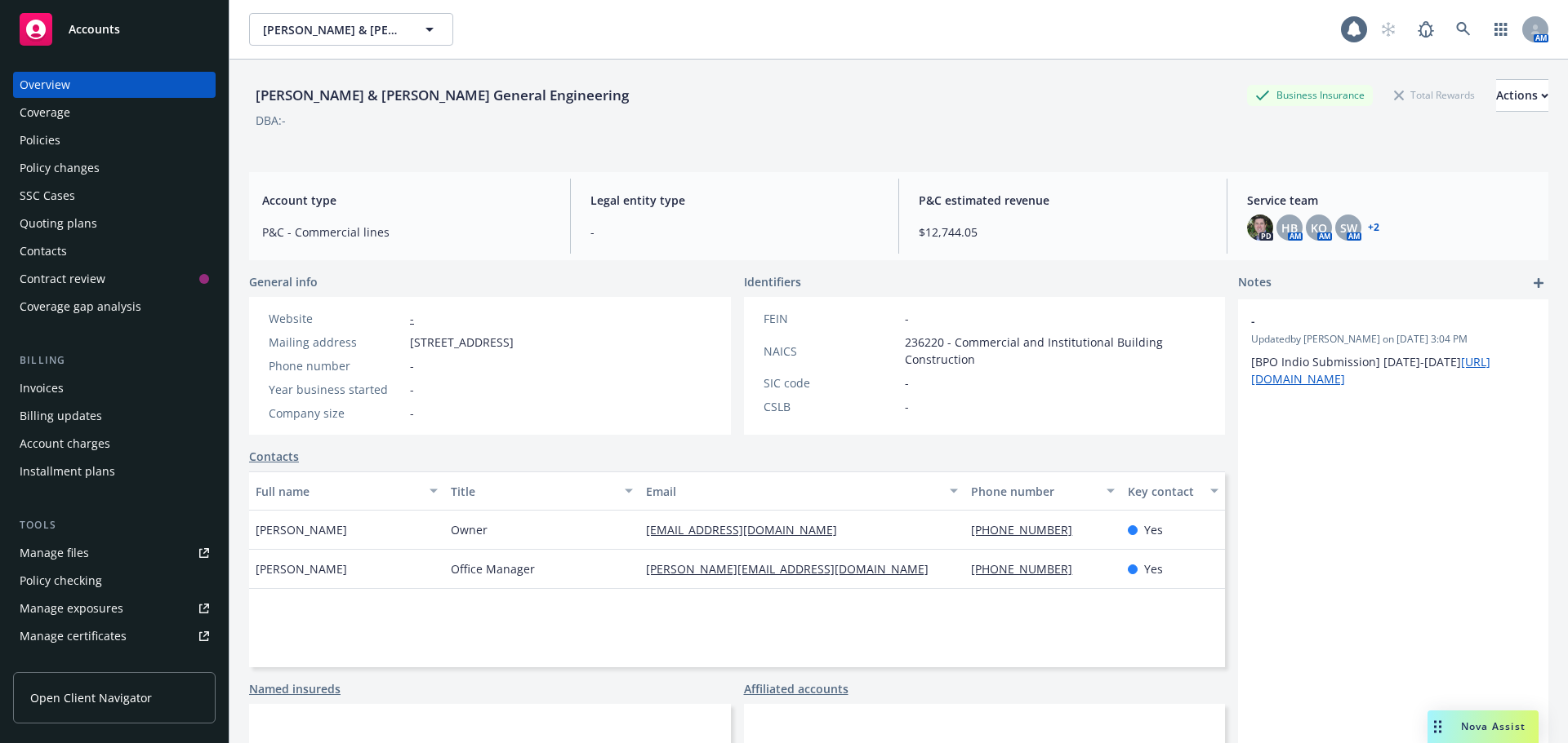
click at [58, 549] on div "Manage files" at bounding box center [54, 553] width 70 height 26
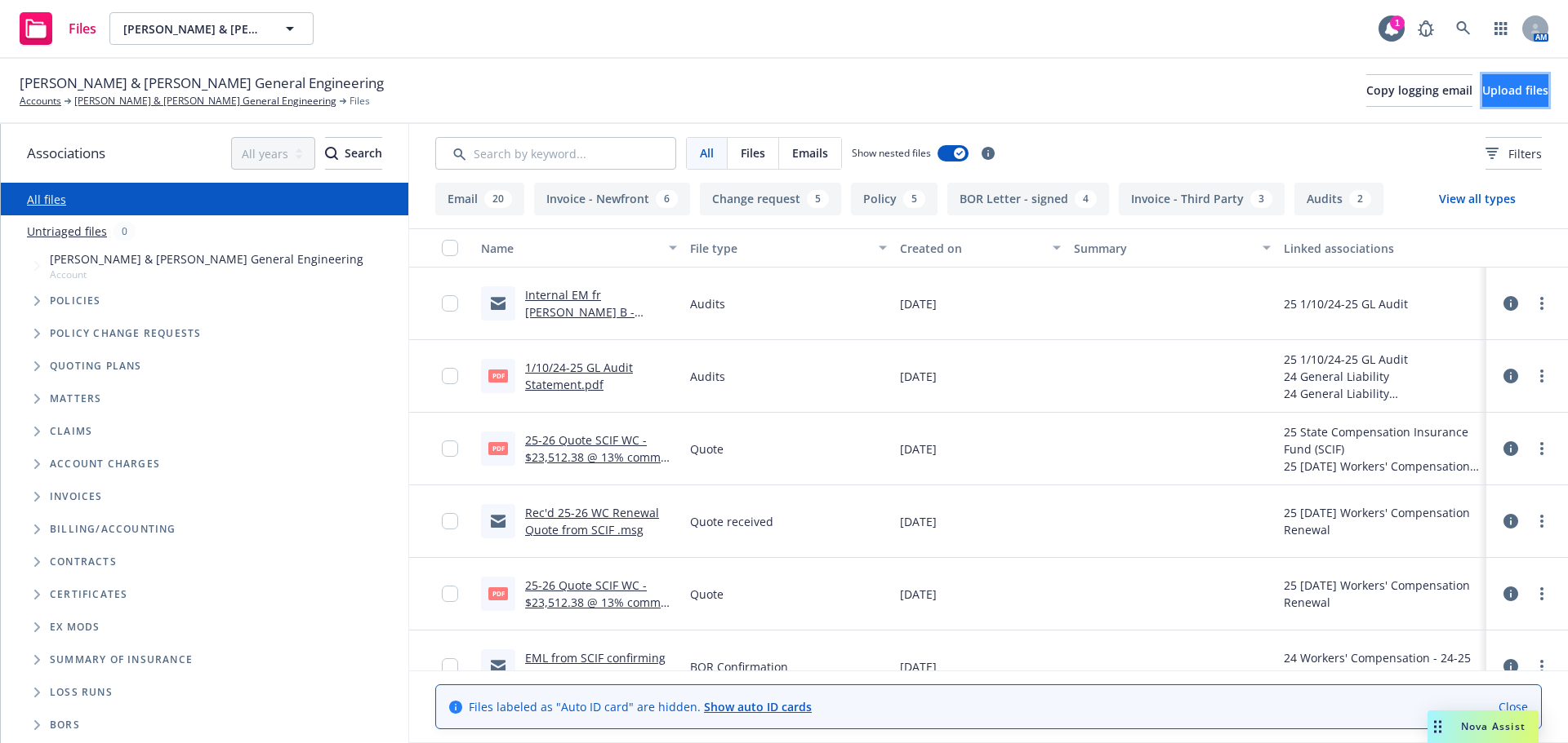
click at [1504, 95] on span "Upload files" at bounding box center [1515, 91] width 66 height 16
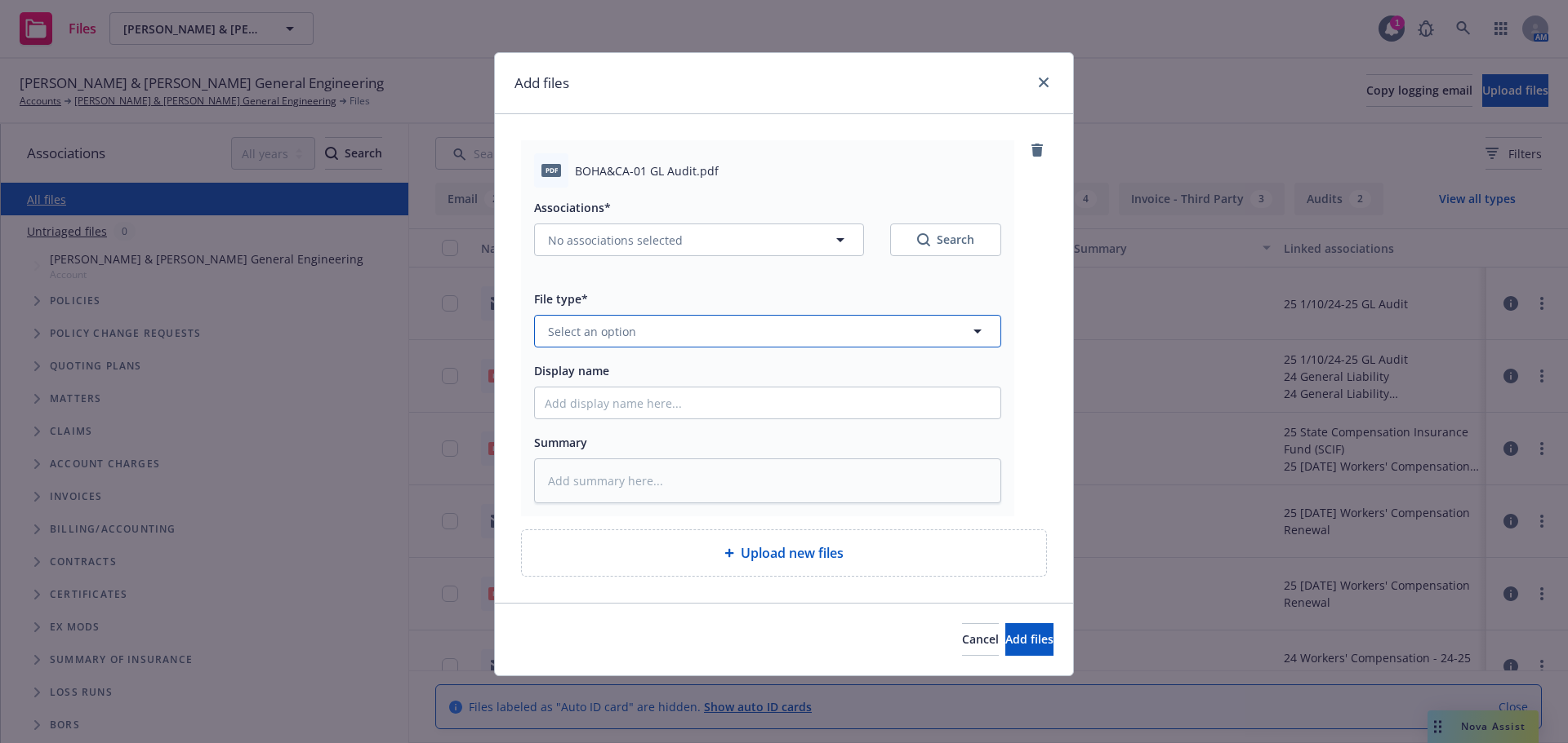
click at [647, 326] on button "Select an option" at bounding box center [767, 331] width 467 height 32
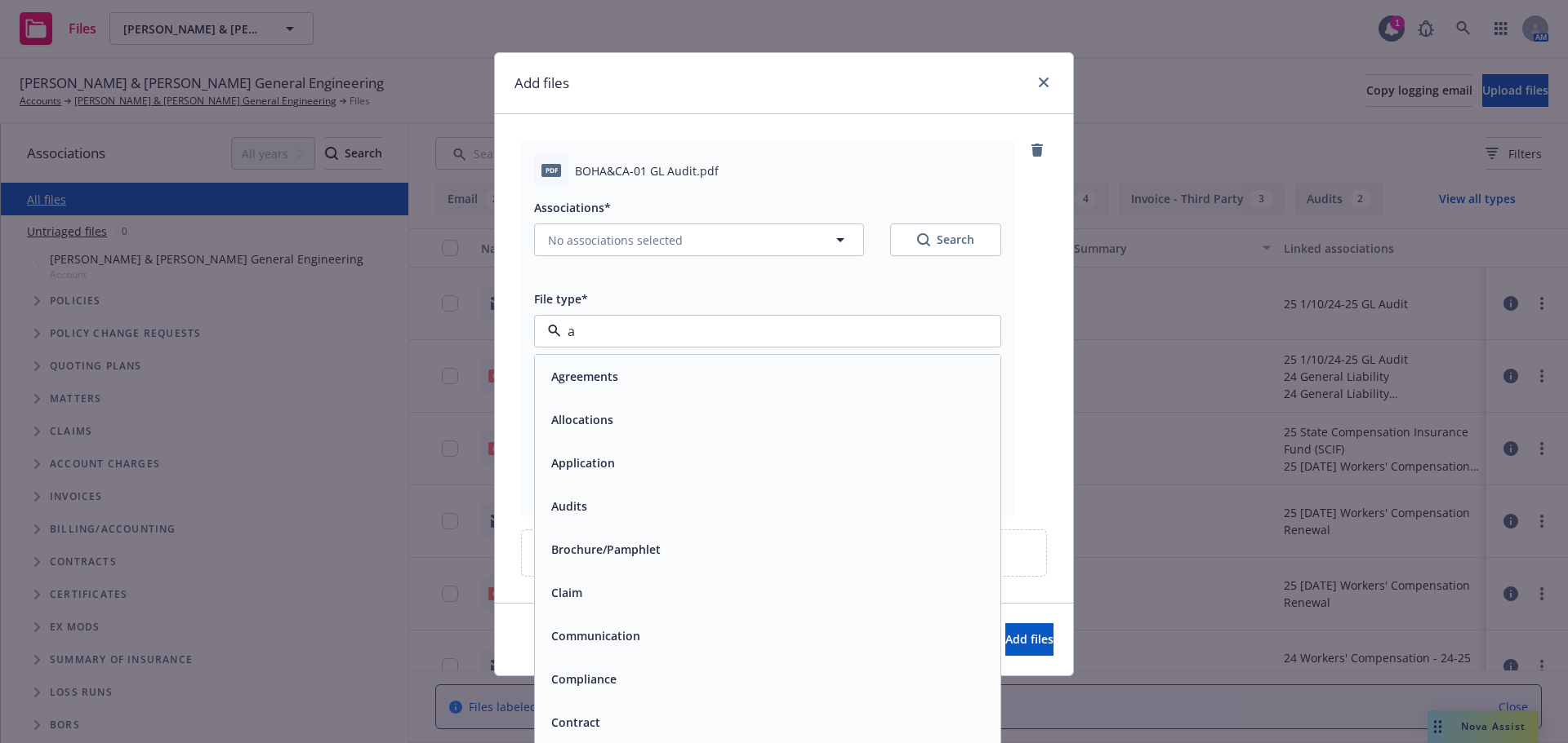
type input "au"
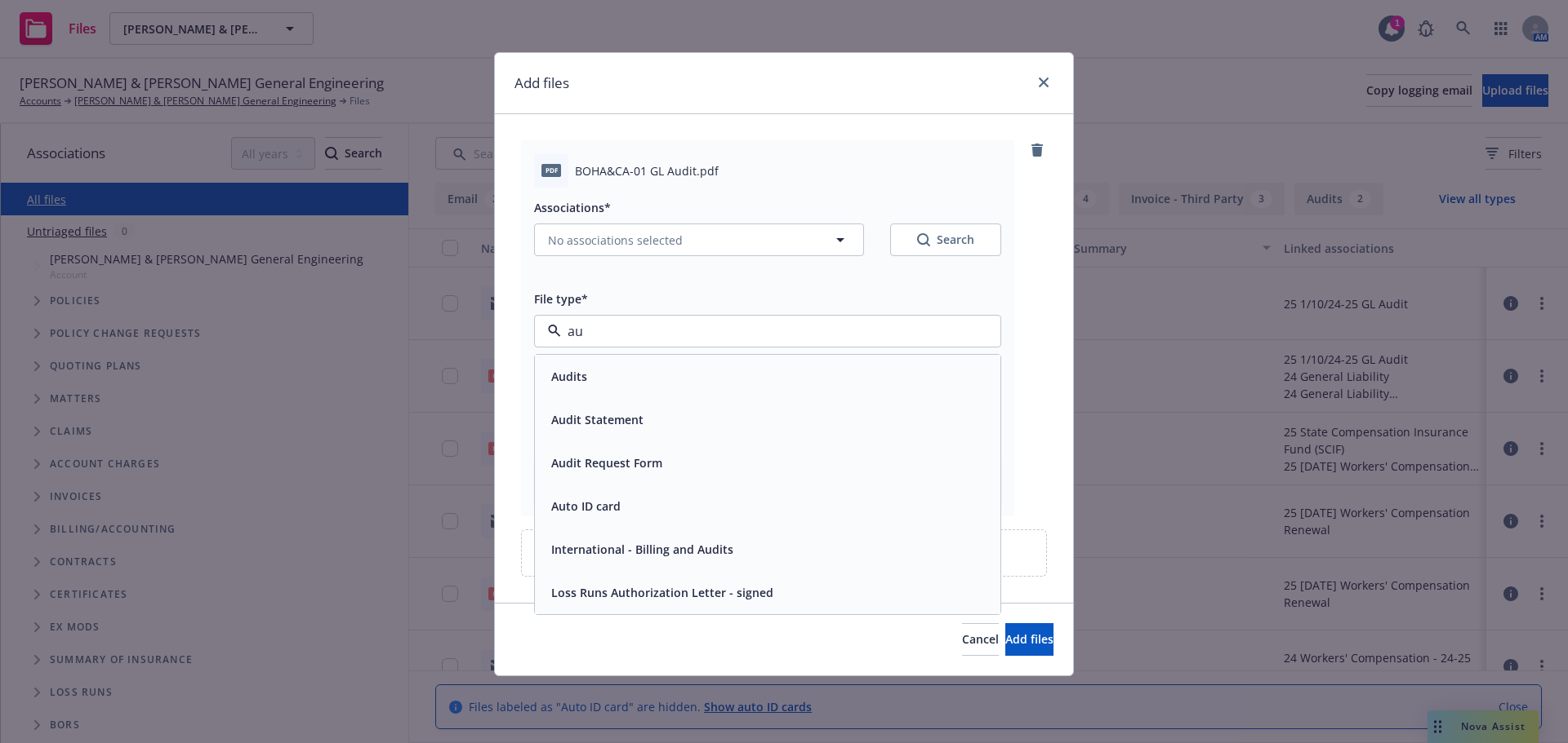
click at [630, 372] on div "Audits" at bounding box center [767, 376] width 446 height 24
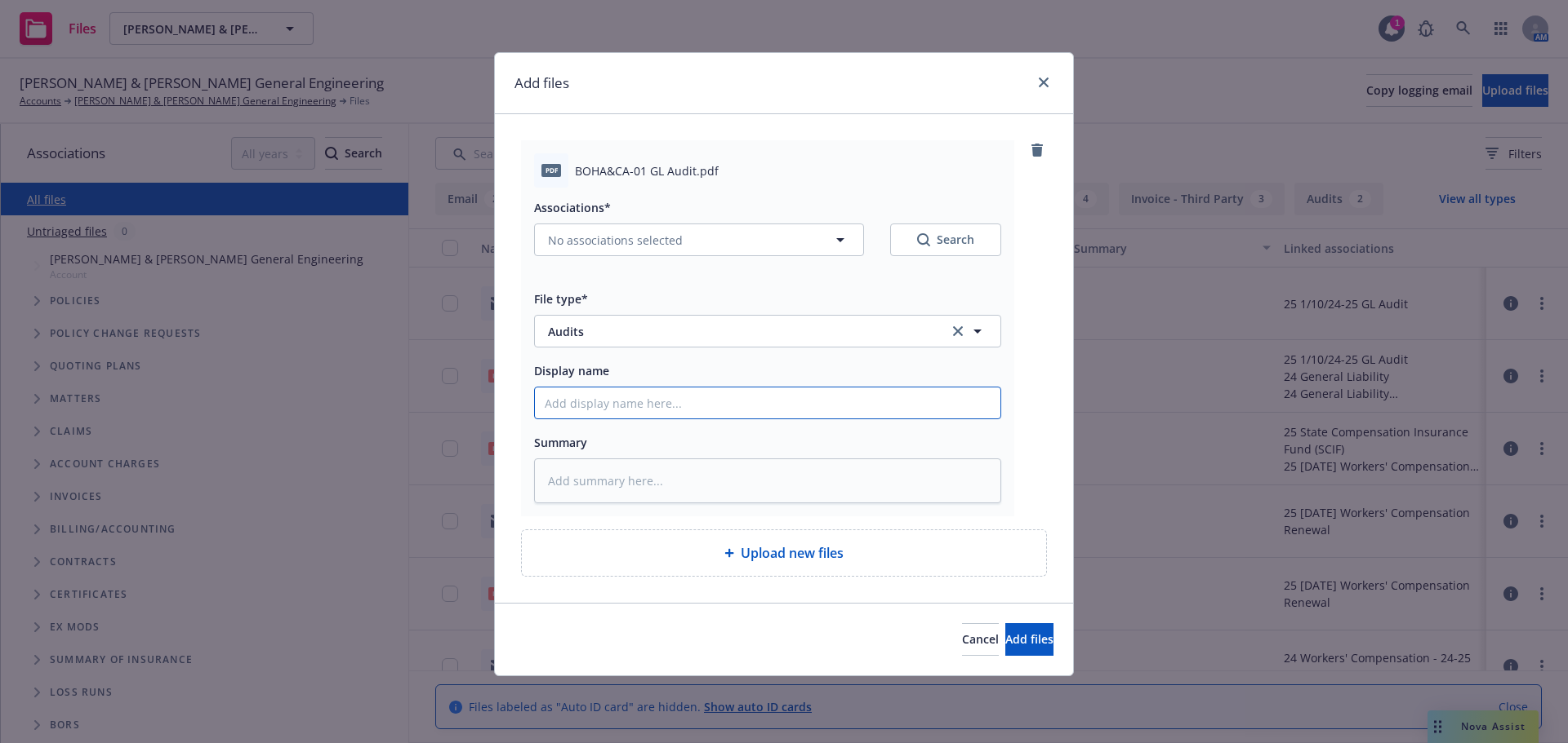
click at [569, 409] on input "Display name" at bounding box center [767, 403] width 465 height 31
type textarea "x"
type input "2"
type textarea "x"
type input "25"
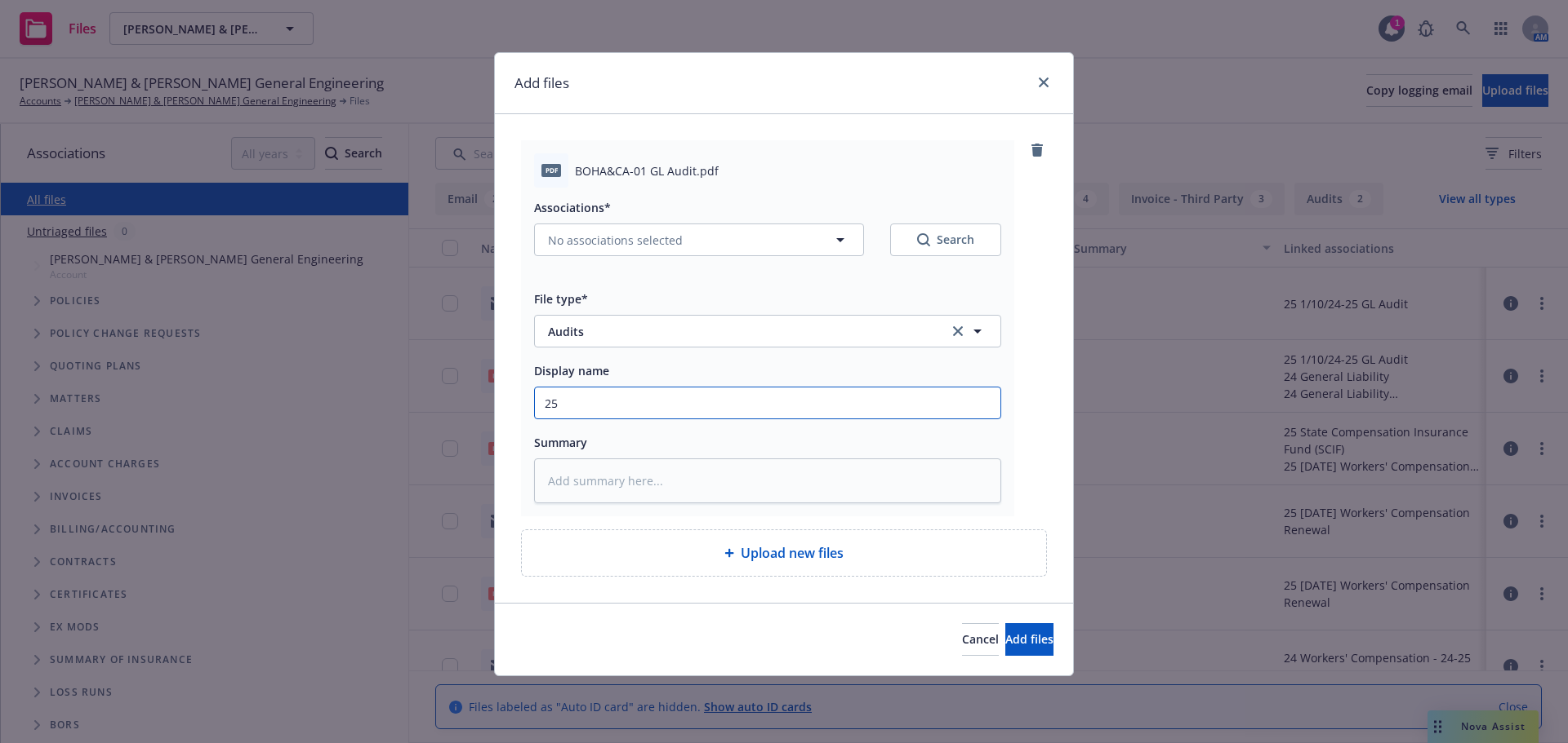
type textarea "x"
type input "25-"
type textarea "x"
type input "25-2"
type textarea "x"
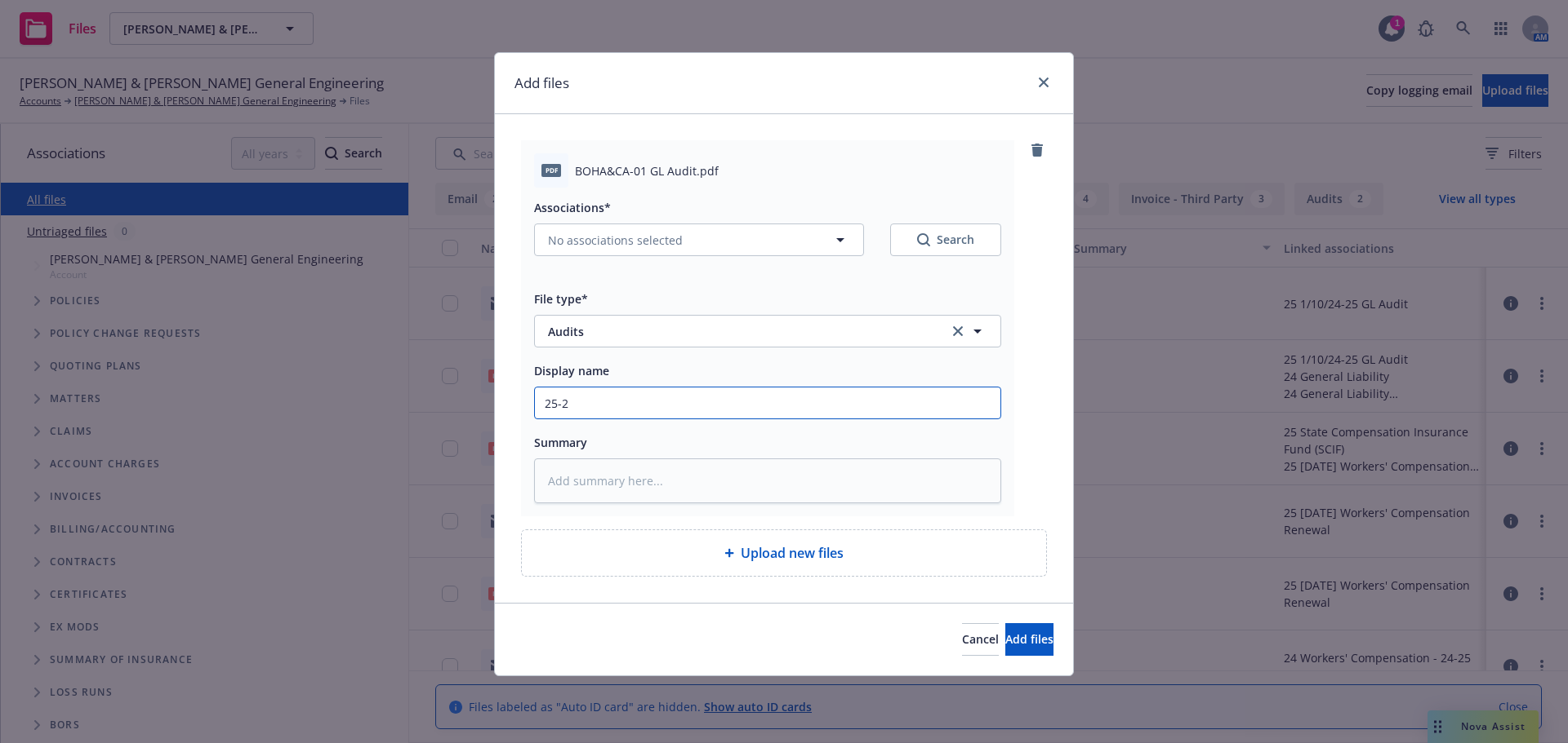
type input "25-26"
type textarea "x"
type input "25-26"
type textarea "x"
type input "25-26 G"
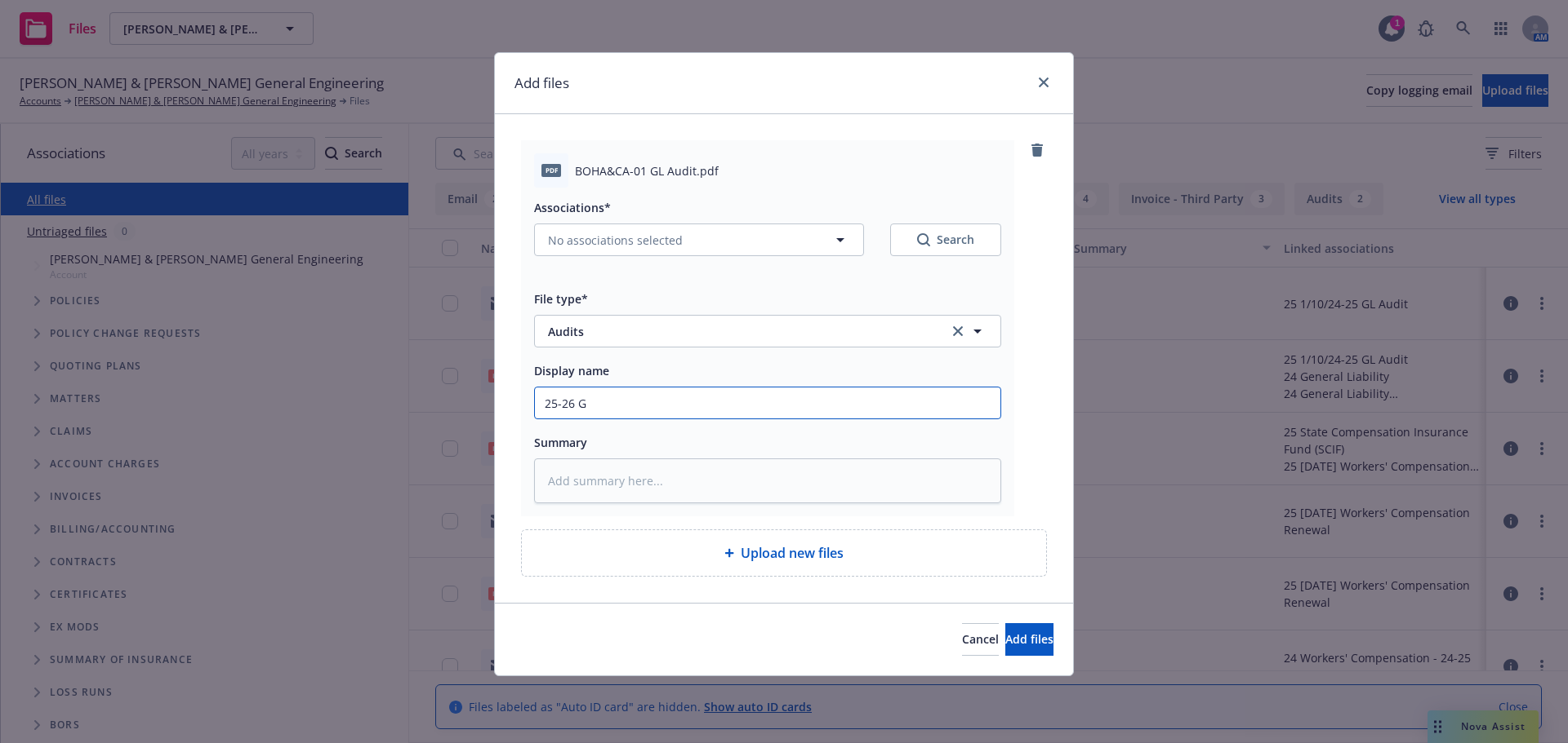
type textarea "x"
type input "25-26 GL"
type textarea "x"
type input "25-26 GL"
type textarea "x"
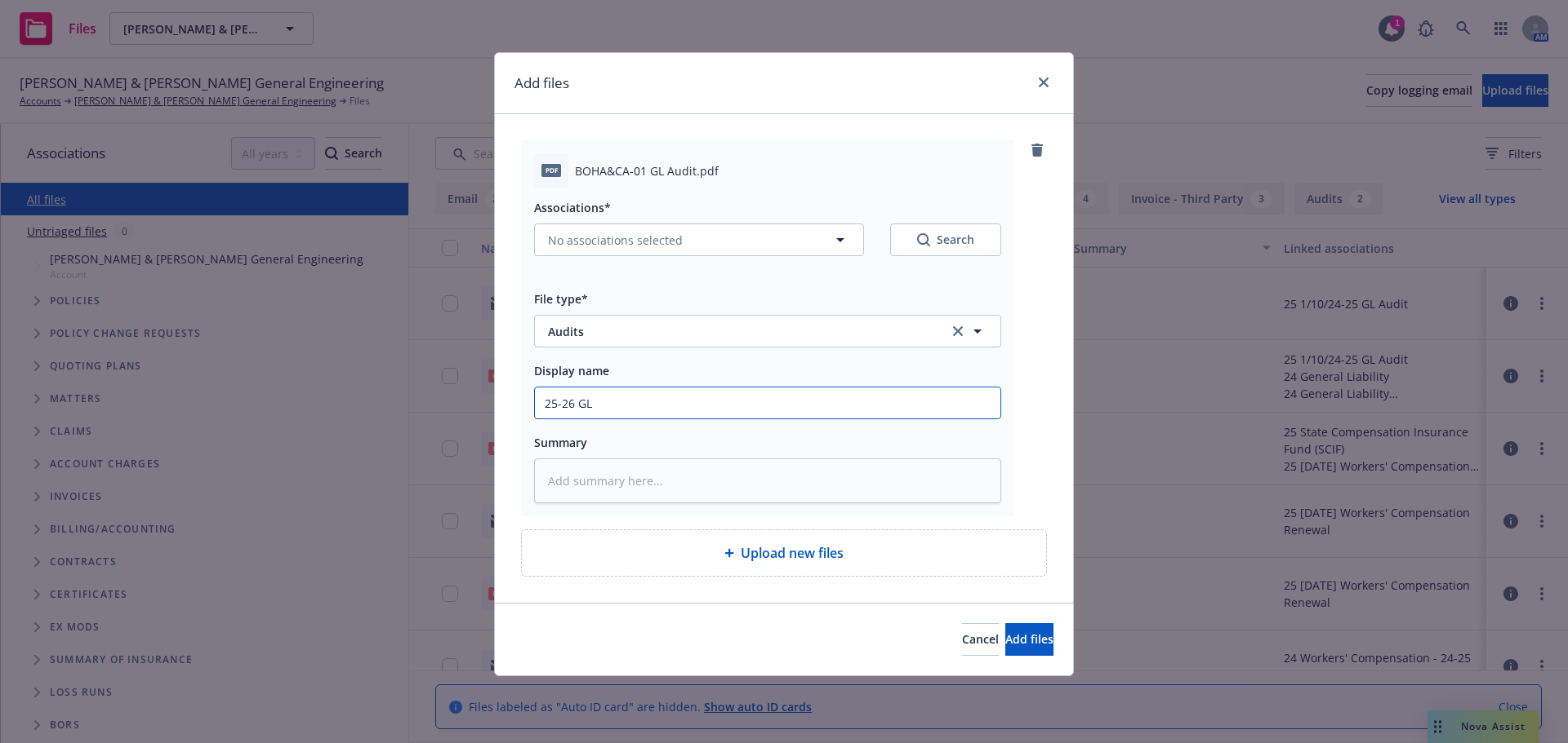
type input "25-26 GL A"
type textarea "x"
type input "25-26 GL Au"
type textarea "x"
type input "25-26 GL Aud"
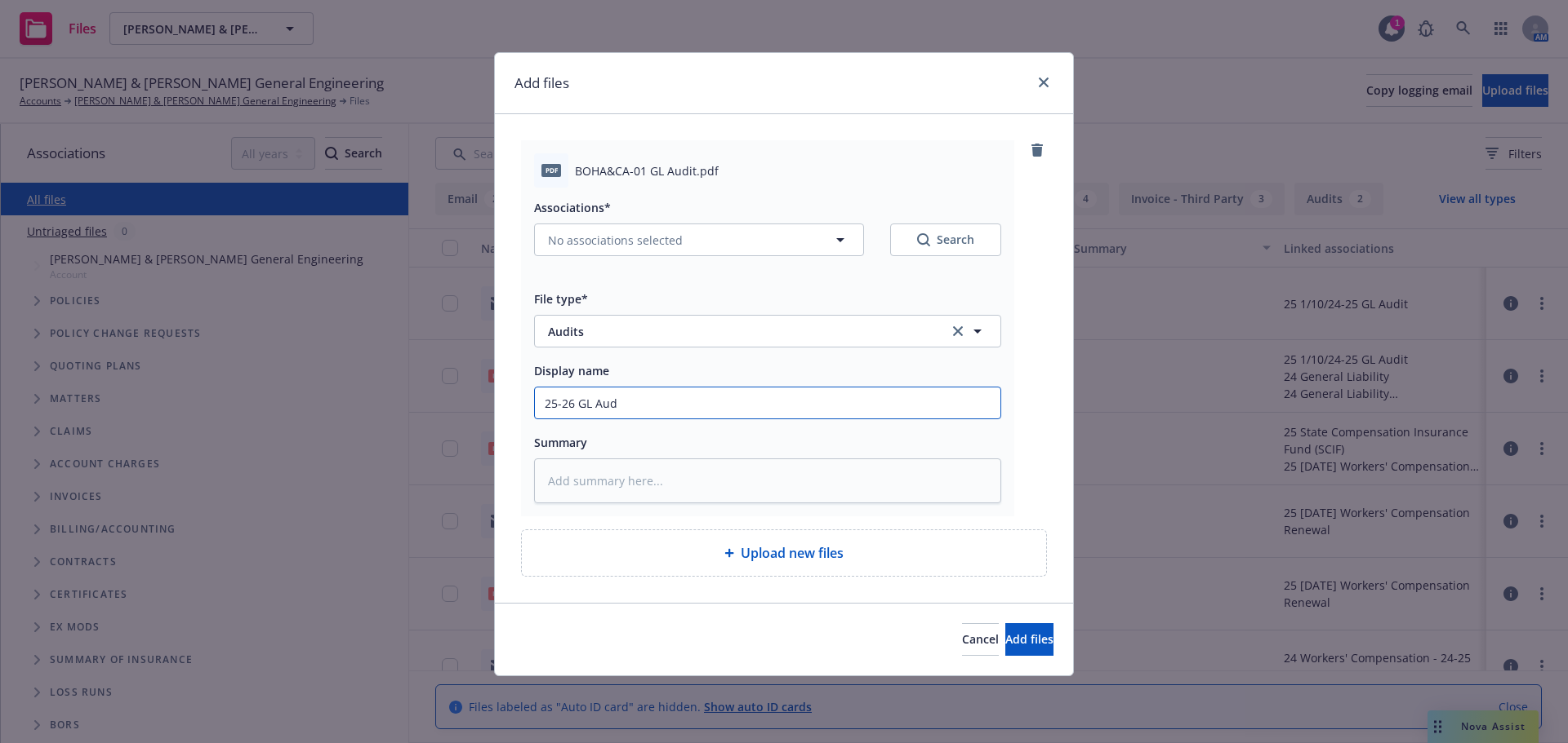
type textarea "x"
type input "25-26 GL Audi"
type textarea "x"
type input "25-26 GL Audit"
type textarea "x"
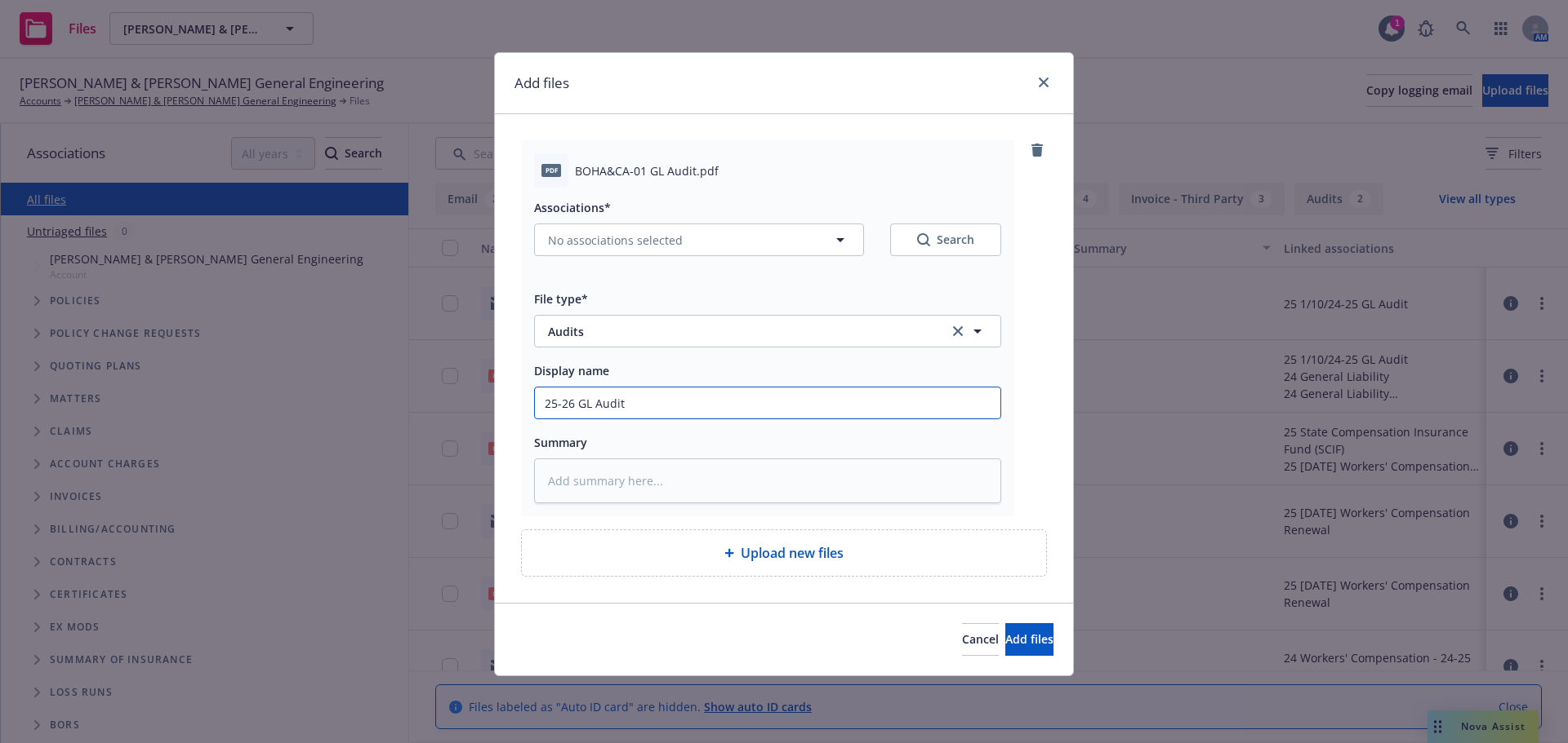
type input "25-26 GL Audit"
type textarea "x"
type input "25-26 GL Audit"
type textarea "x"
type input "25-26 GL Audi"
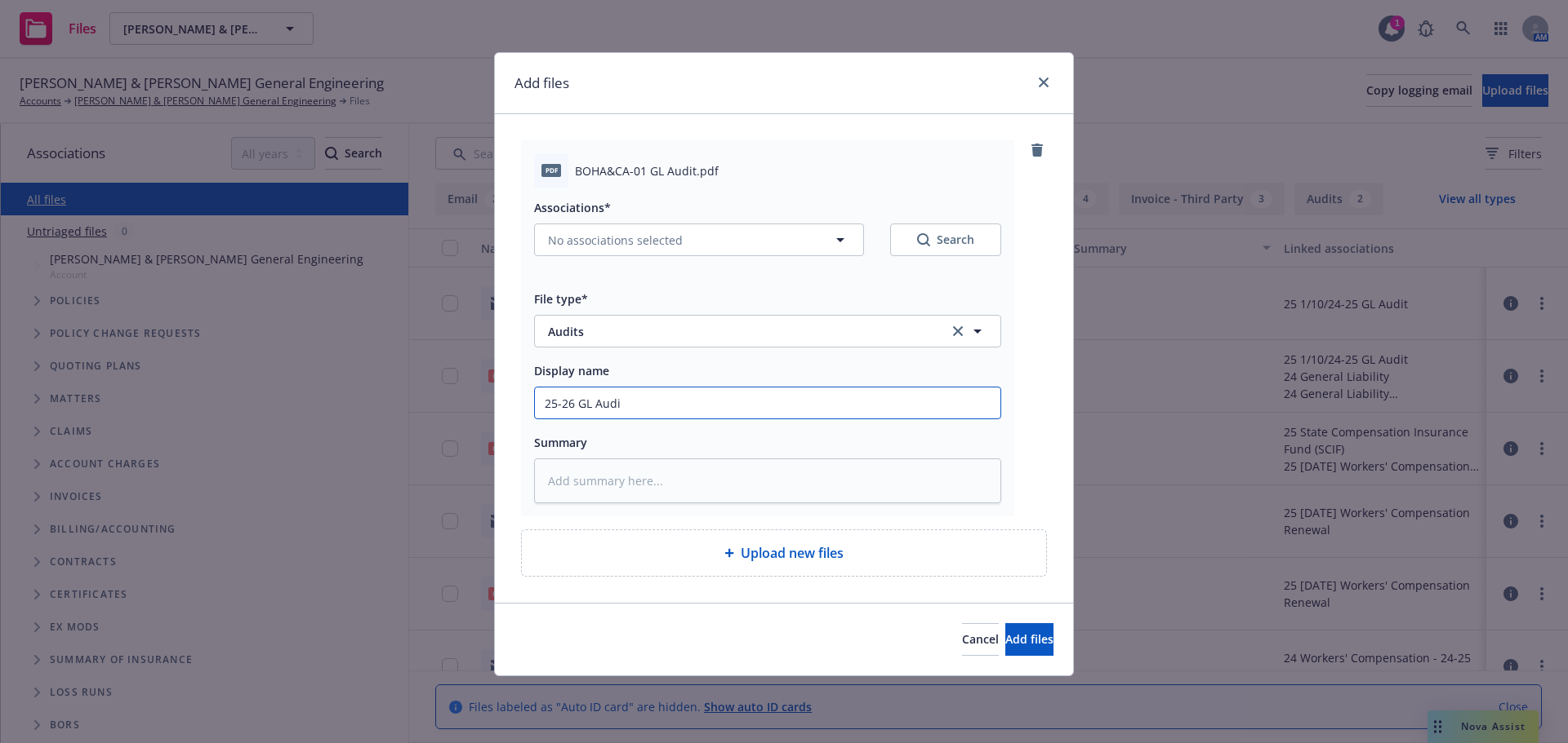
type textarea "x"
type input "25-26 GL Aud"
type textarea "x"
type input "25-26 GL Au"
type textarea "x"
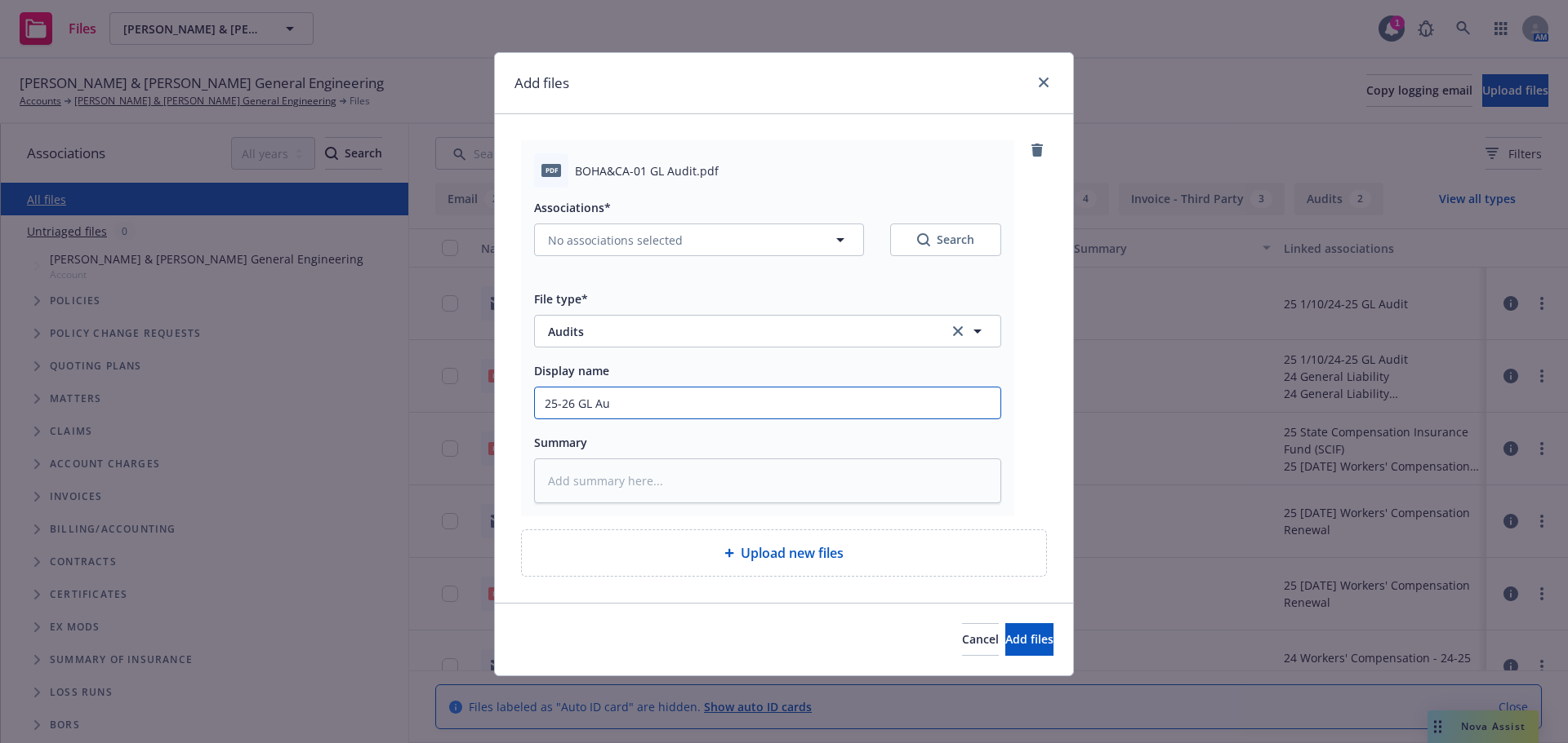
type input "25-26 GL A"
type textarea "x"
type input "25-26 GL"
type textarea "x"
type input "25-26 GL F"
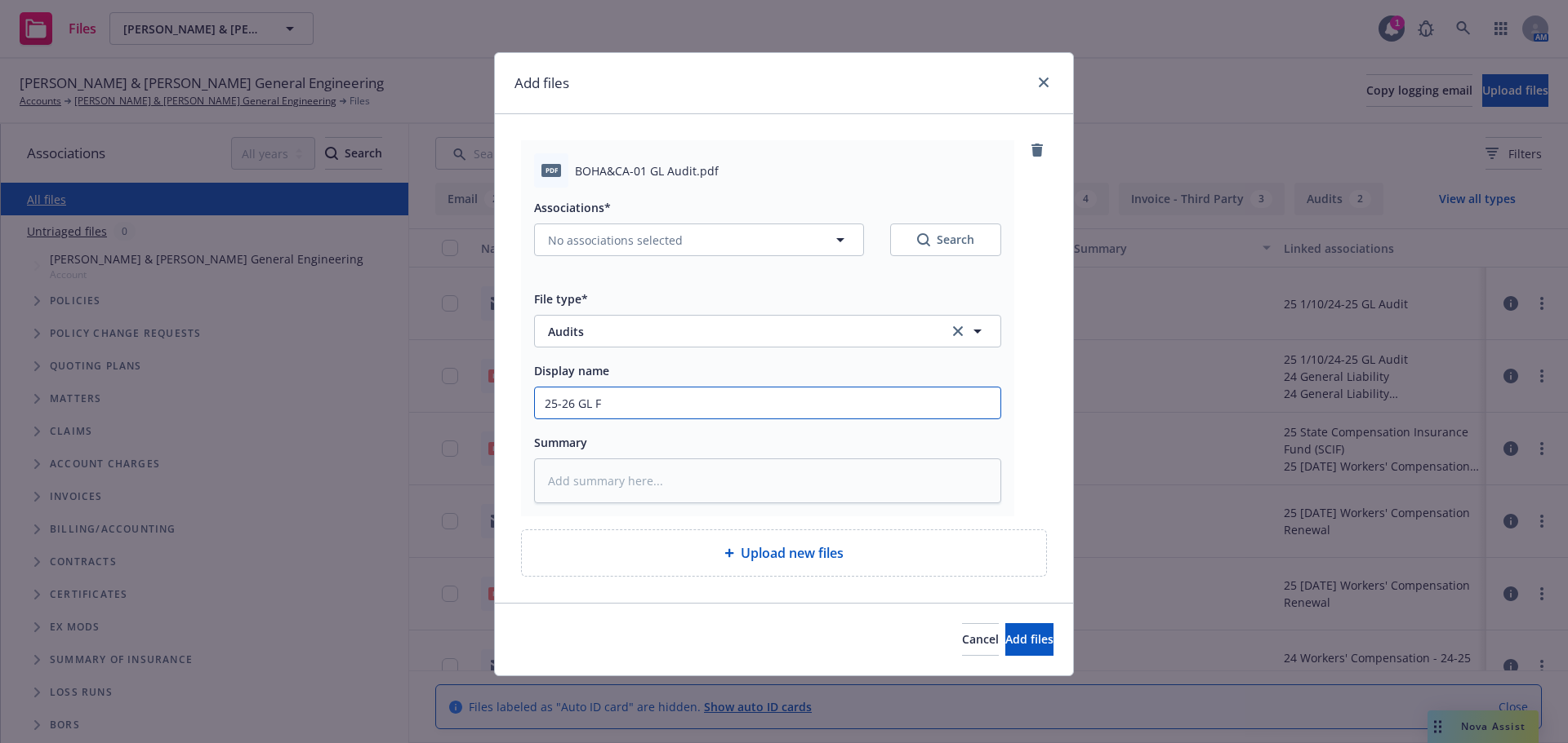
type textarea "x"
type input "25-26 GL Fi"
type textarea "x"
type input "25-26 GL Fin"
type textarea "x"
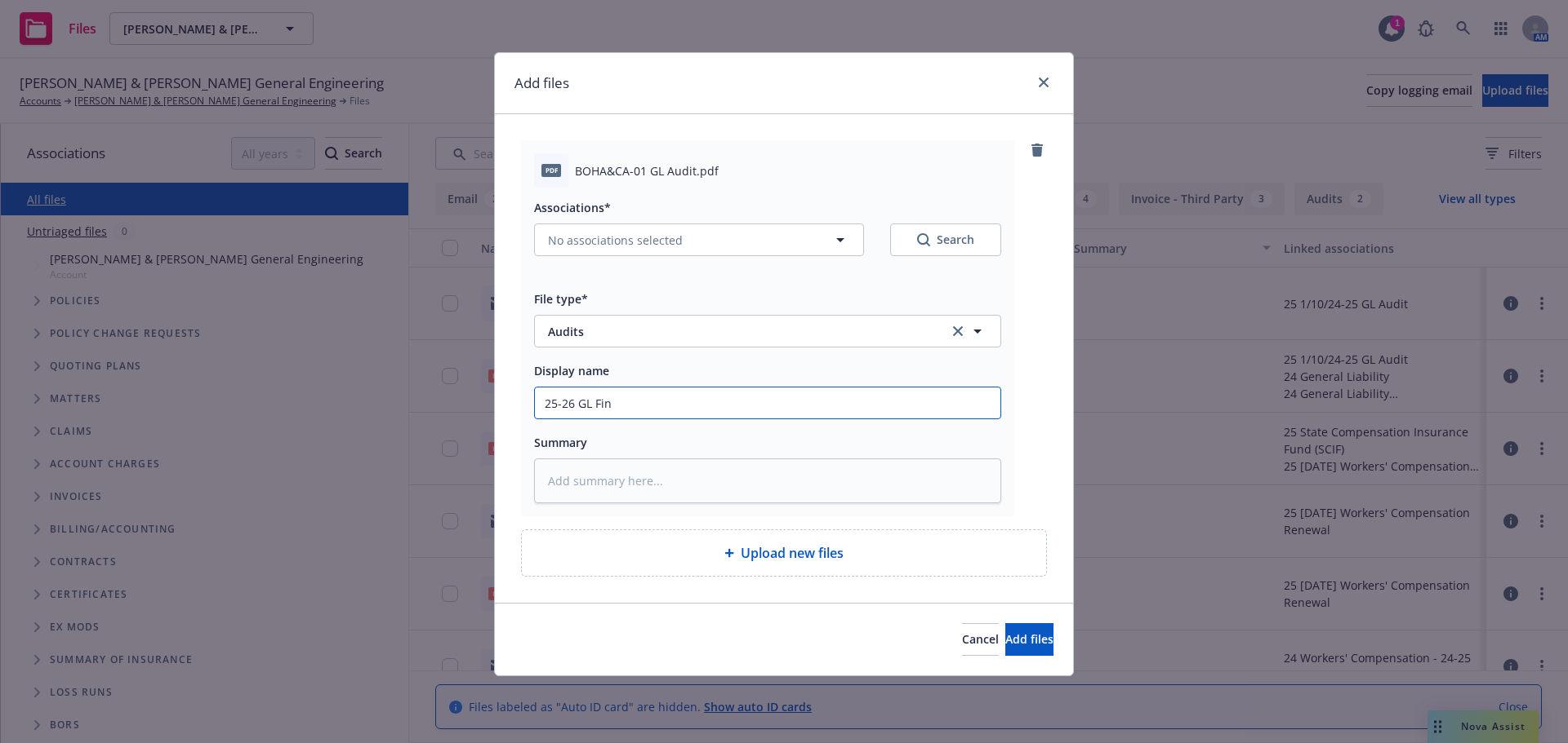
type input "25-26 GL Fina"
type textarea "x"
type input "25-26 GL Final"
type textarea "x"
type input "25-26 GL Final A"
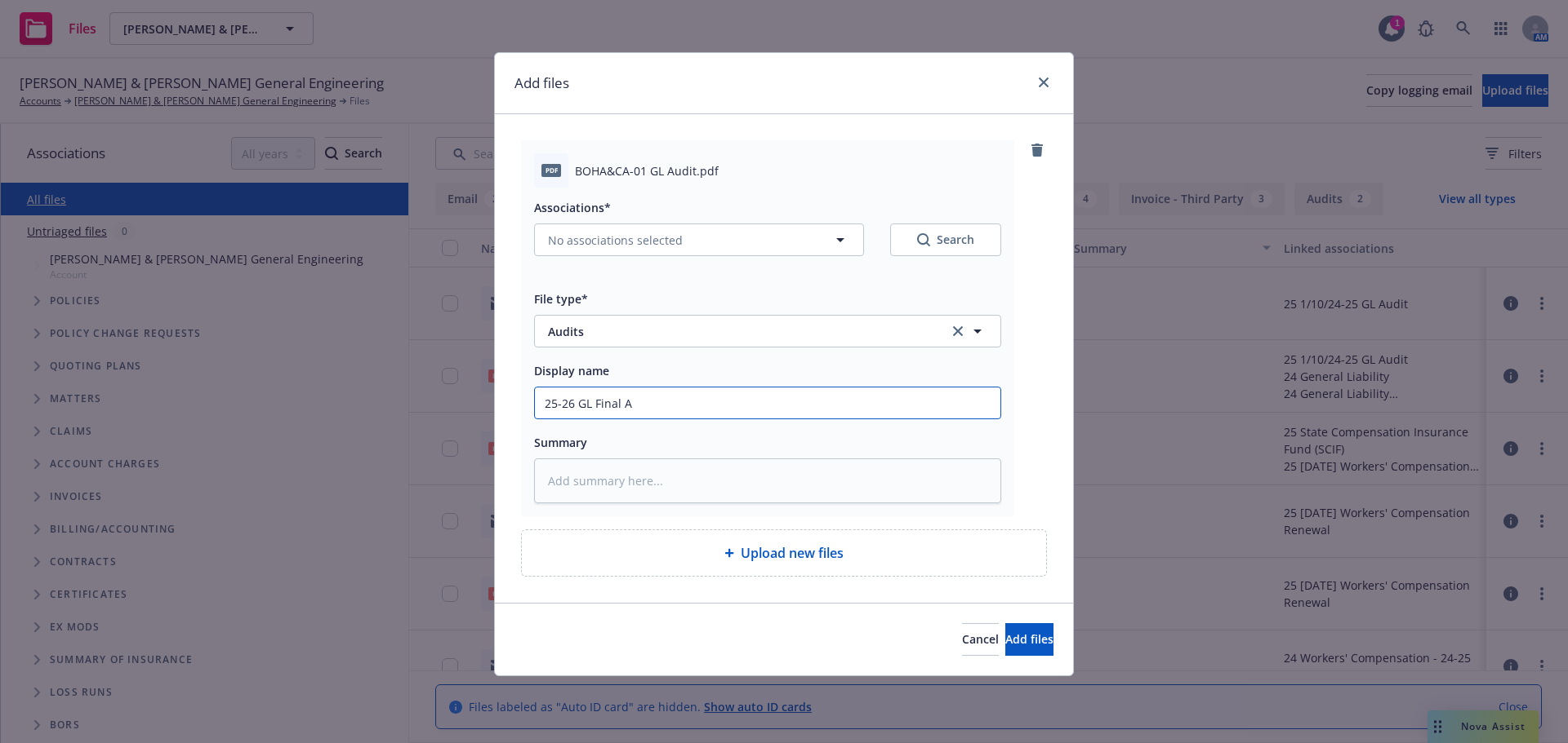
type textarea "x"
type input "25-26 GL Final Au"
type textarea "x"
type input "25-26 GL Final Aud"
type textarea "x"
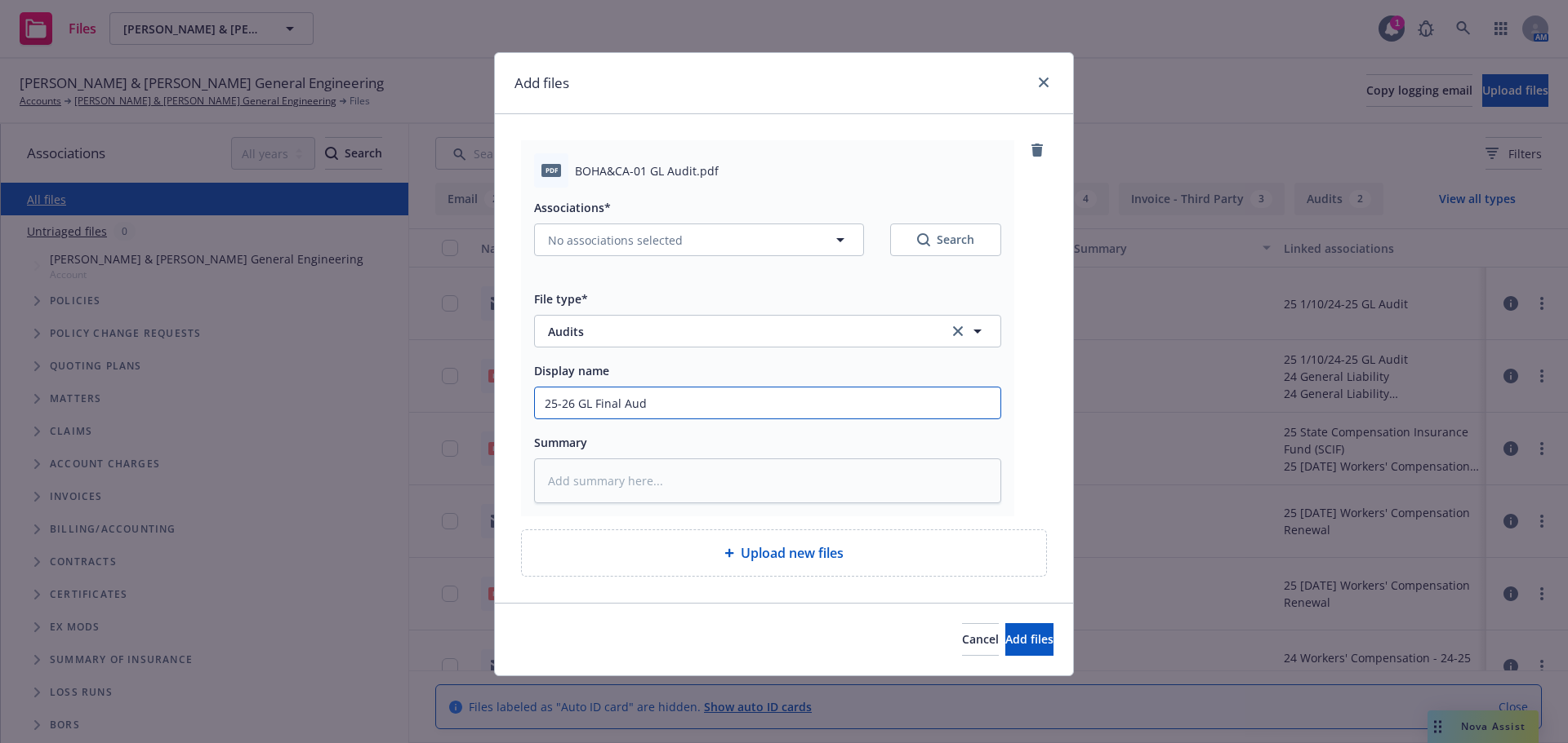
type input "25-26 GL Final Audi"
type textarea "x"
type input "25-26 GL Final Audit"
type textarea "x"
type input "25-26 GL Final Audit"
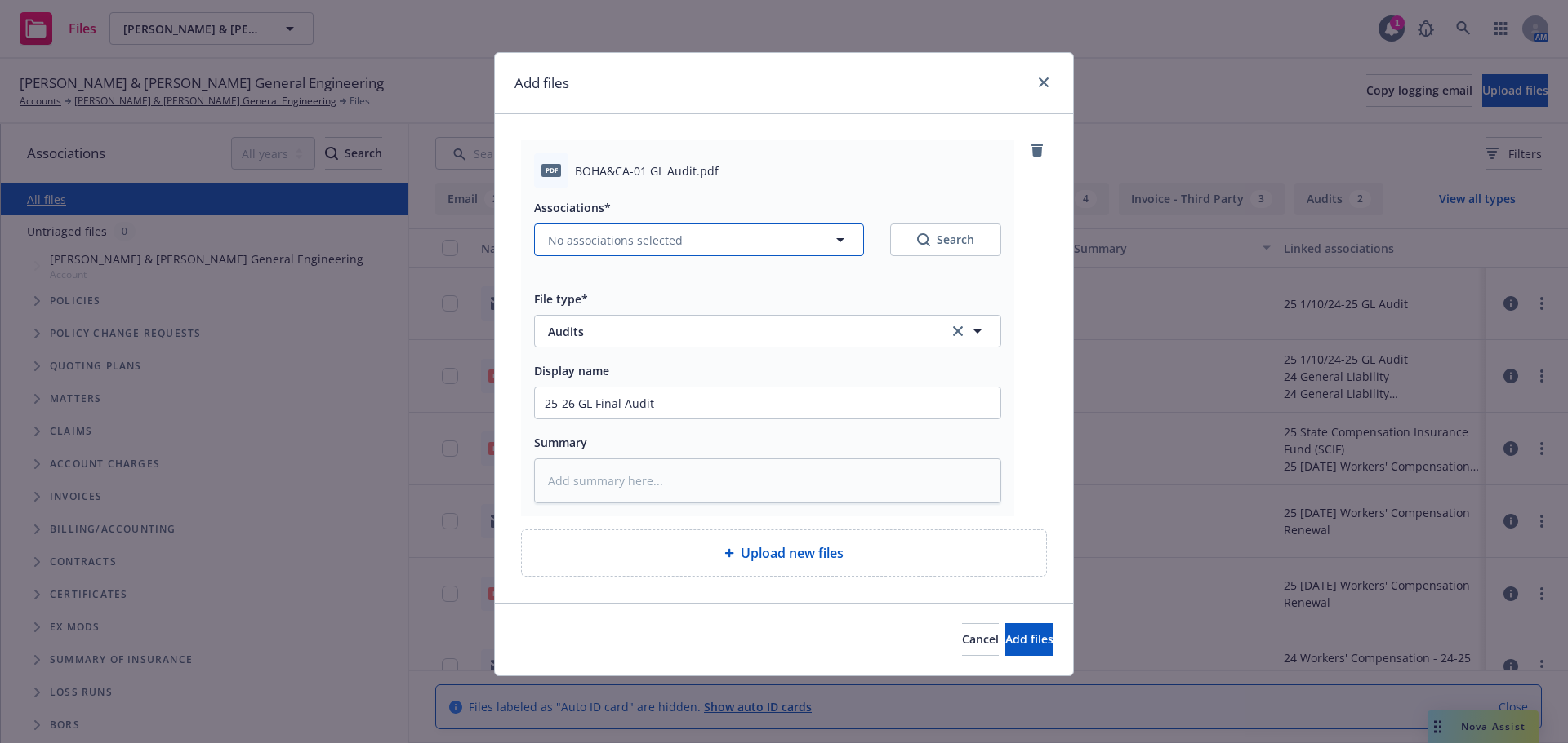
click at [617, 241] on span "No associations selected" at bounding box center [615, 241] width 134 height 17
type textarea "x"
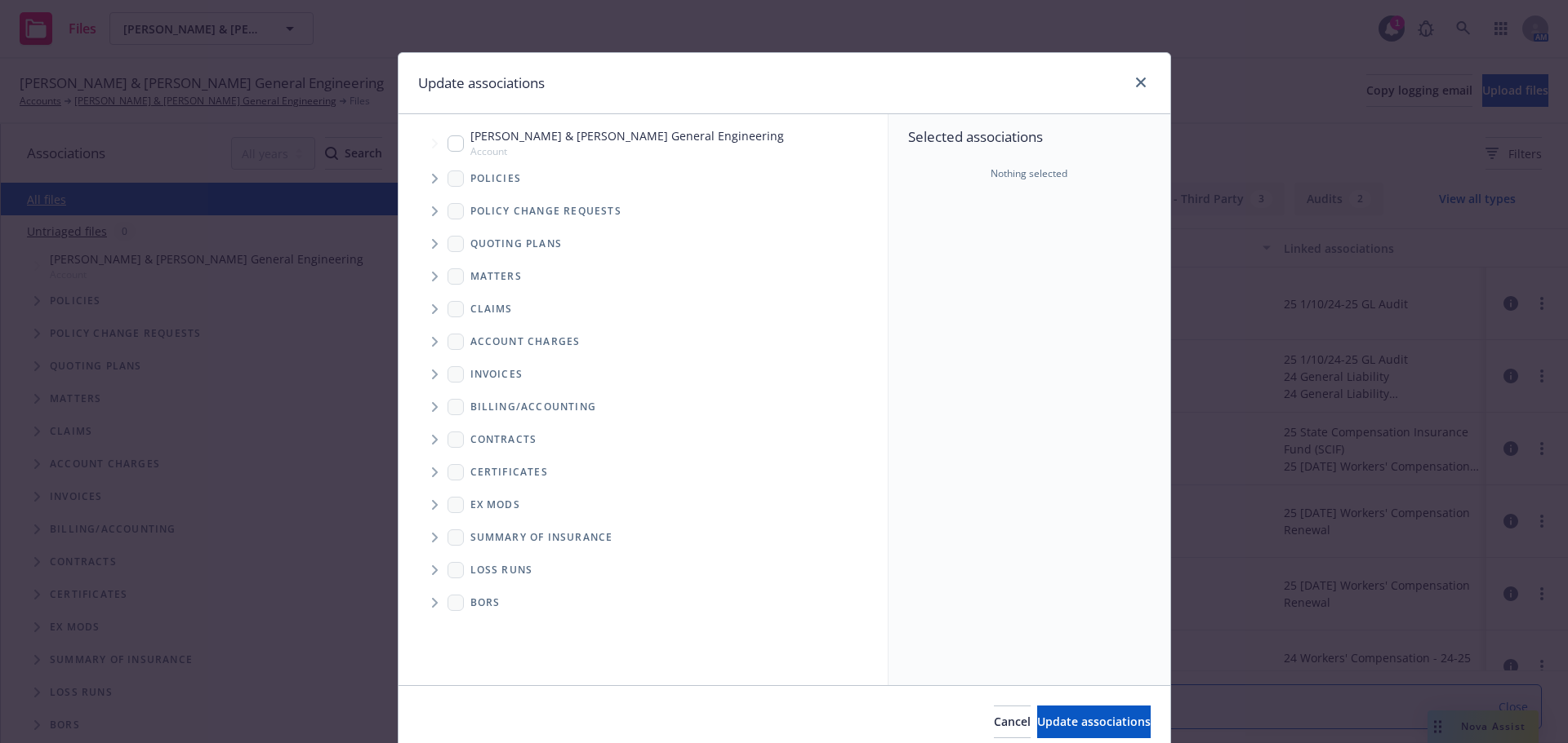
click at [448, 136] on input "Tree Example" at bounding box center [455, 143] width 17 height 17
checkbox input "true"
click at [432, 182] on icon "Tree Example" at bounding box center [435, 178] width 6 height 10
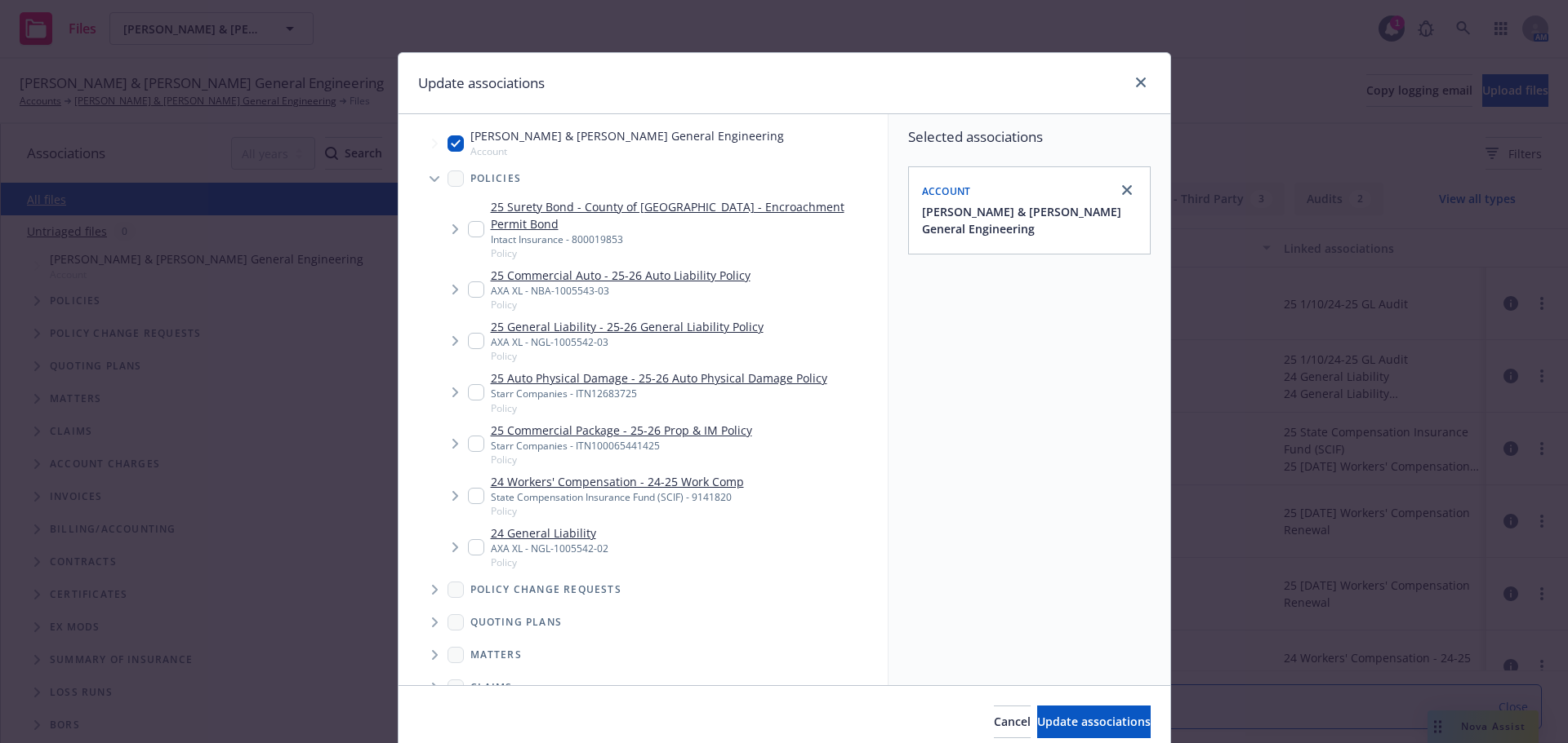
click at [468, 333] on input "Tree Example" at bounding box center [476, 341] width 17 height 17
checkbox input "true"
click at [1037, 728] on span "Update associations" at bounding box center [1093, 722] width 113 height 16
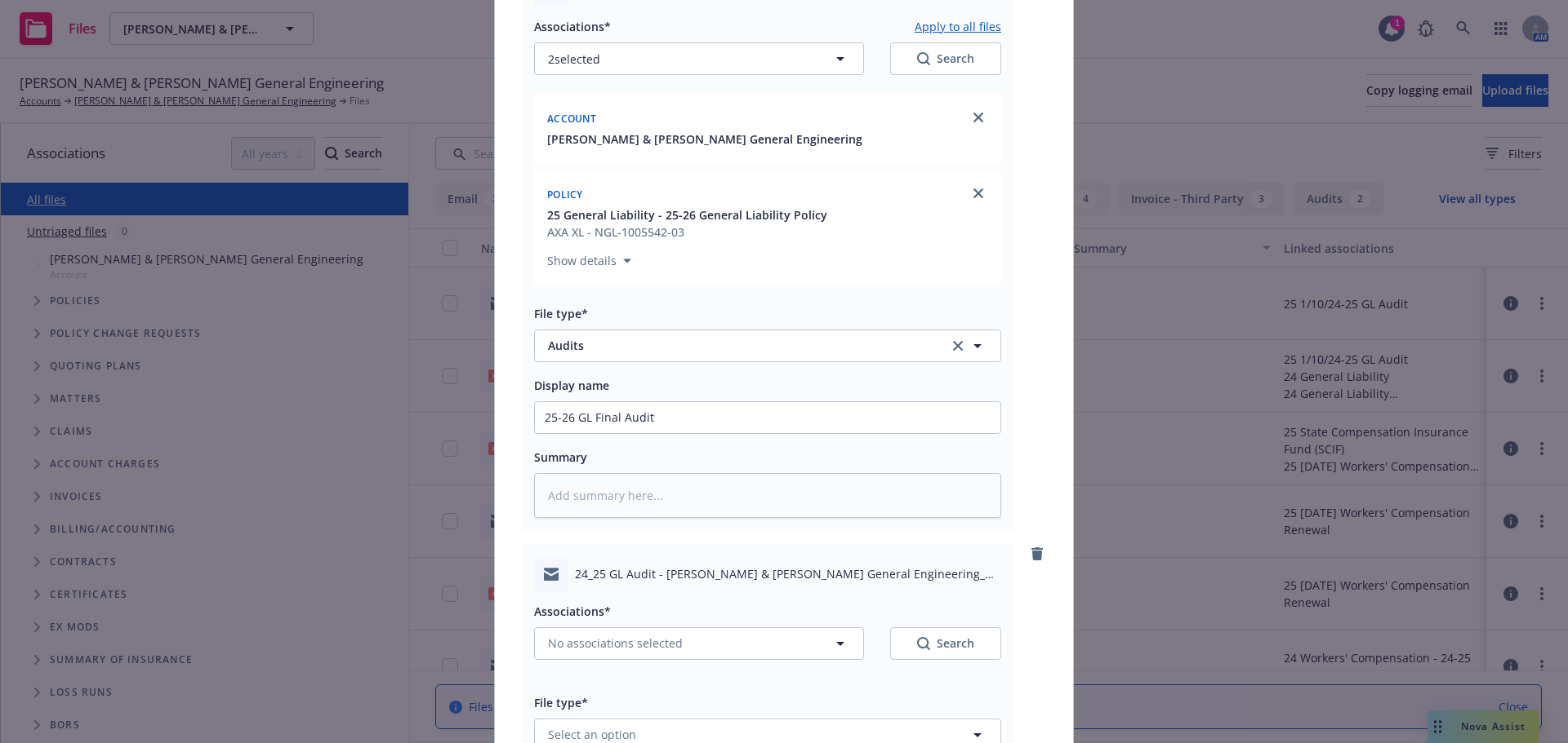
scroll to position [508, 0]
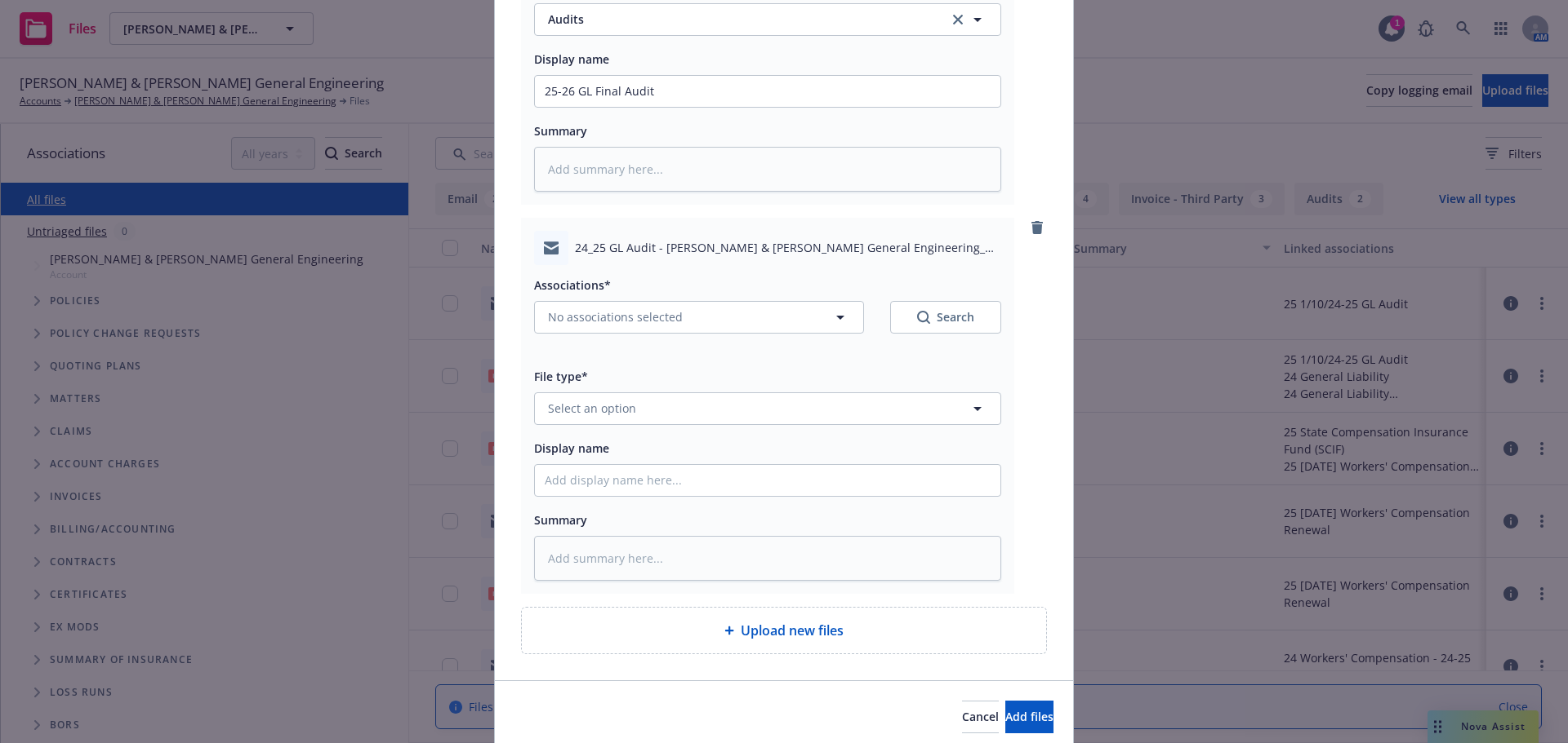
click at [619, 290] on div "Associations*" at bounding box center [767, 284] width 467 height 19
click at [648, 332] on button "No associations selected" at bounding box center [699, 317] width 330 height 32
type textarea "x"
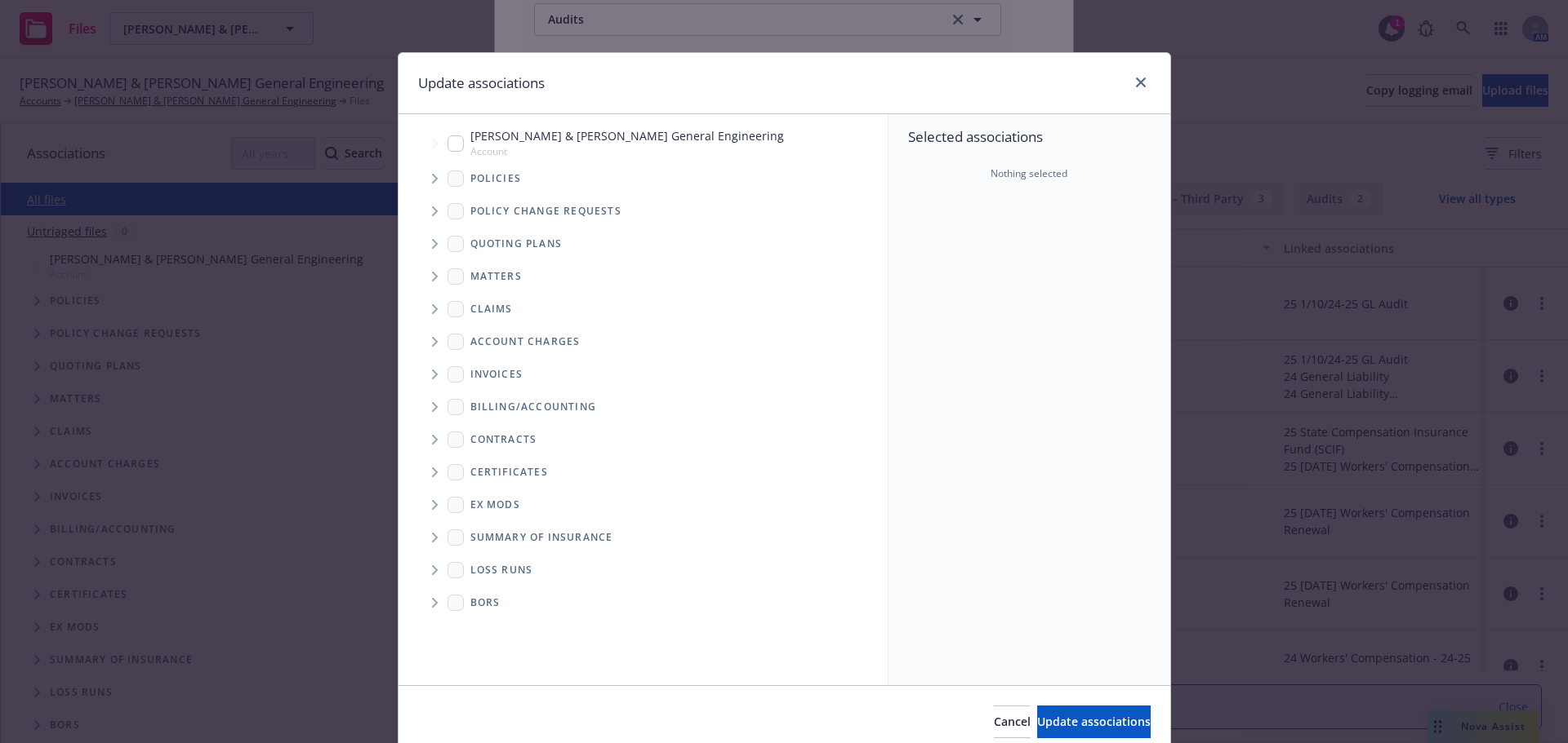
drag, startPoint x: 435, startPoint y: 139, endPoint x: 448, endPoint y: 147, distance: 15.3
click at [439, 140] on span "Tree Example" at bounding box center [435, 144] width 26 height 26
checkbox input "true"
click at [432, 169] on span "Tree Example" at bounding box center [435, 179] width 26 height 26
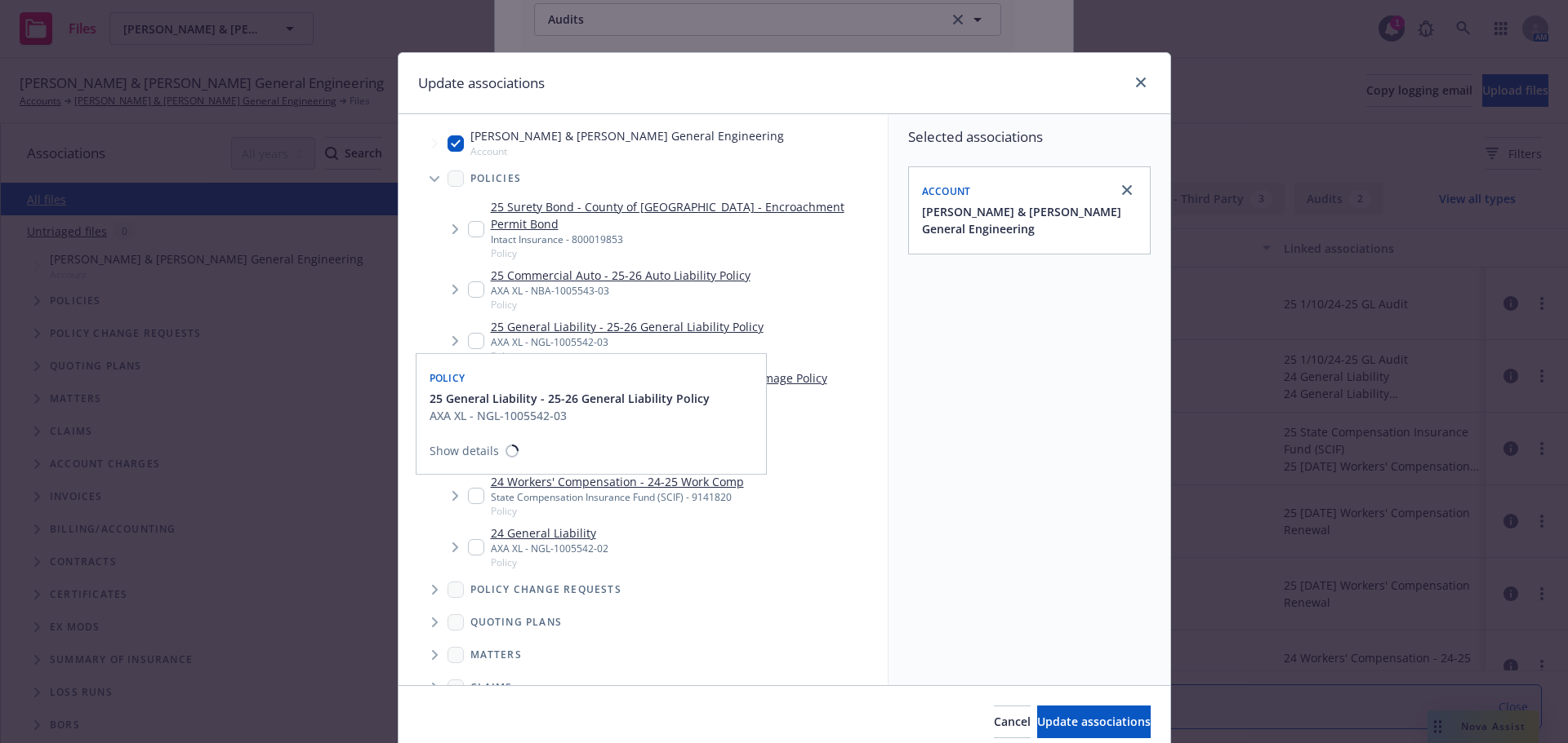
click at [468, 319] on div "25 General Liability - 25-26 General Liability Policy AXA XL - NGL-1005542-03 P…" at bounding box center [615, 340] width 296 height 44
checkbox input "true"
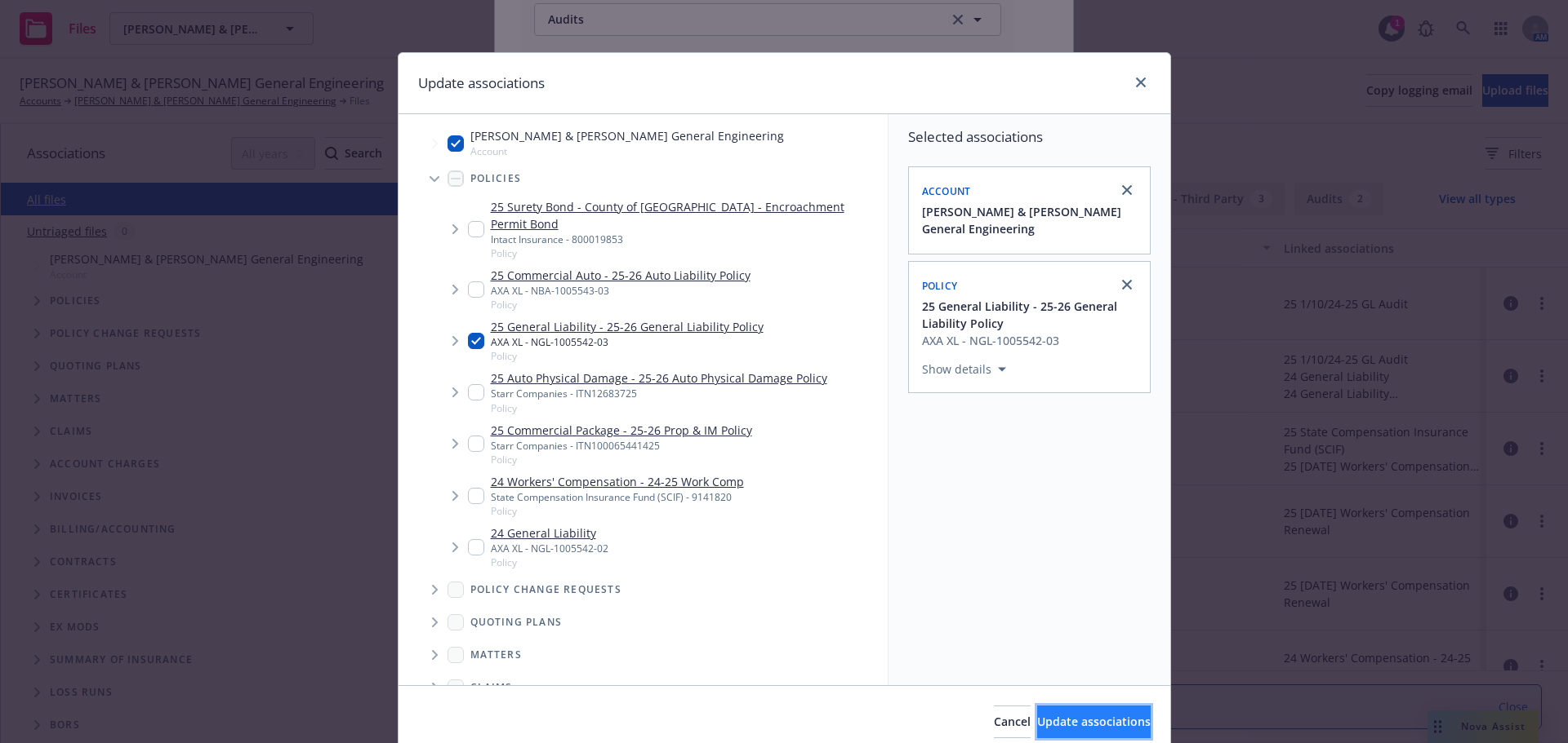
click at [1037, 714] on button "Update associations" at bounding box center [1093, 721] width 113 height 32
type textarea "x"
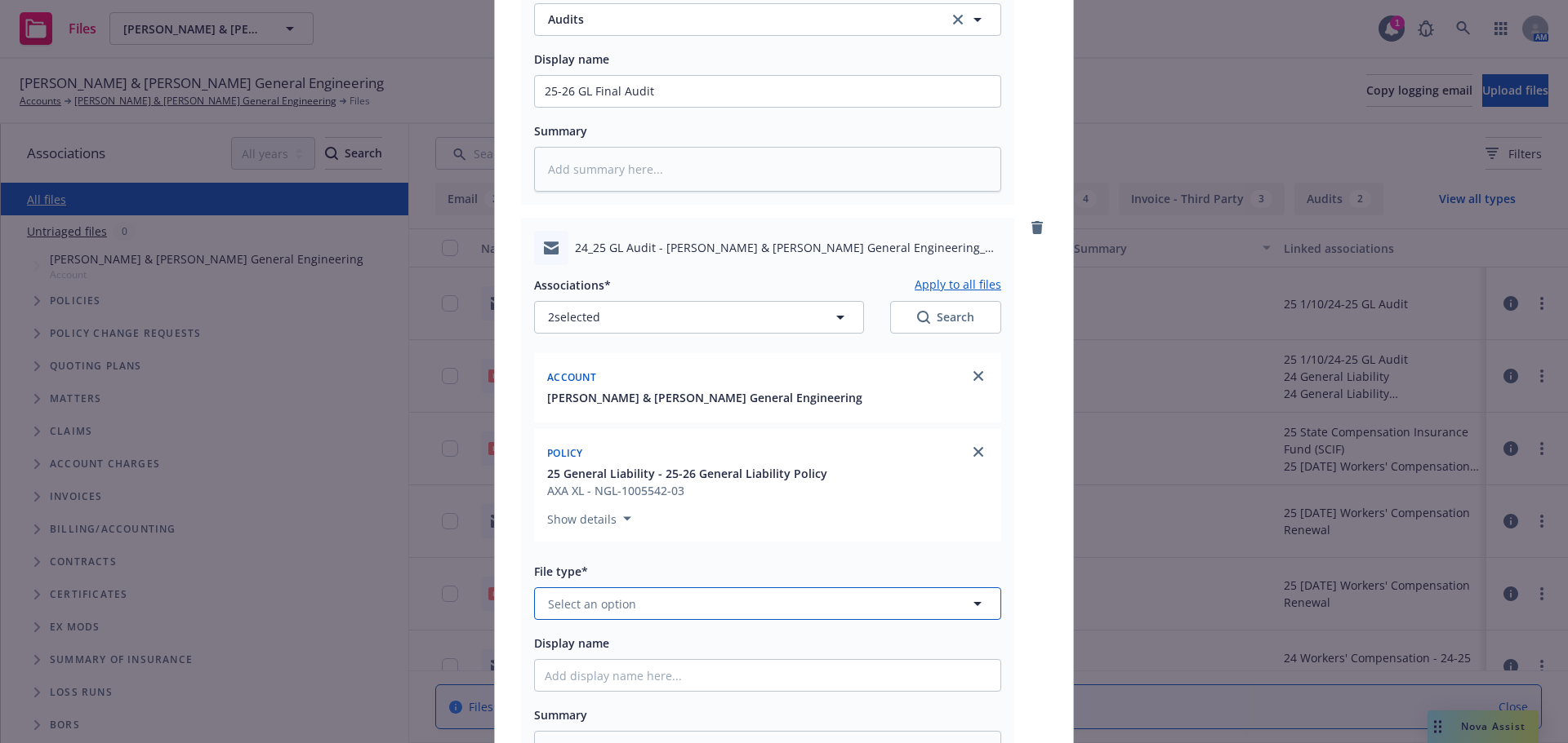
click at [648, 600] on button "Select an option" at bounding box center [767, 603] width 467 height 32
type input "email"
click at [593, 610] on input "email" at bounding box center [764, 603] width 407 height 19
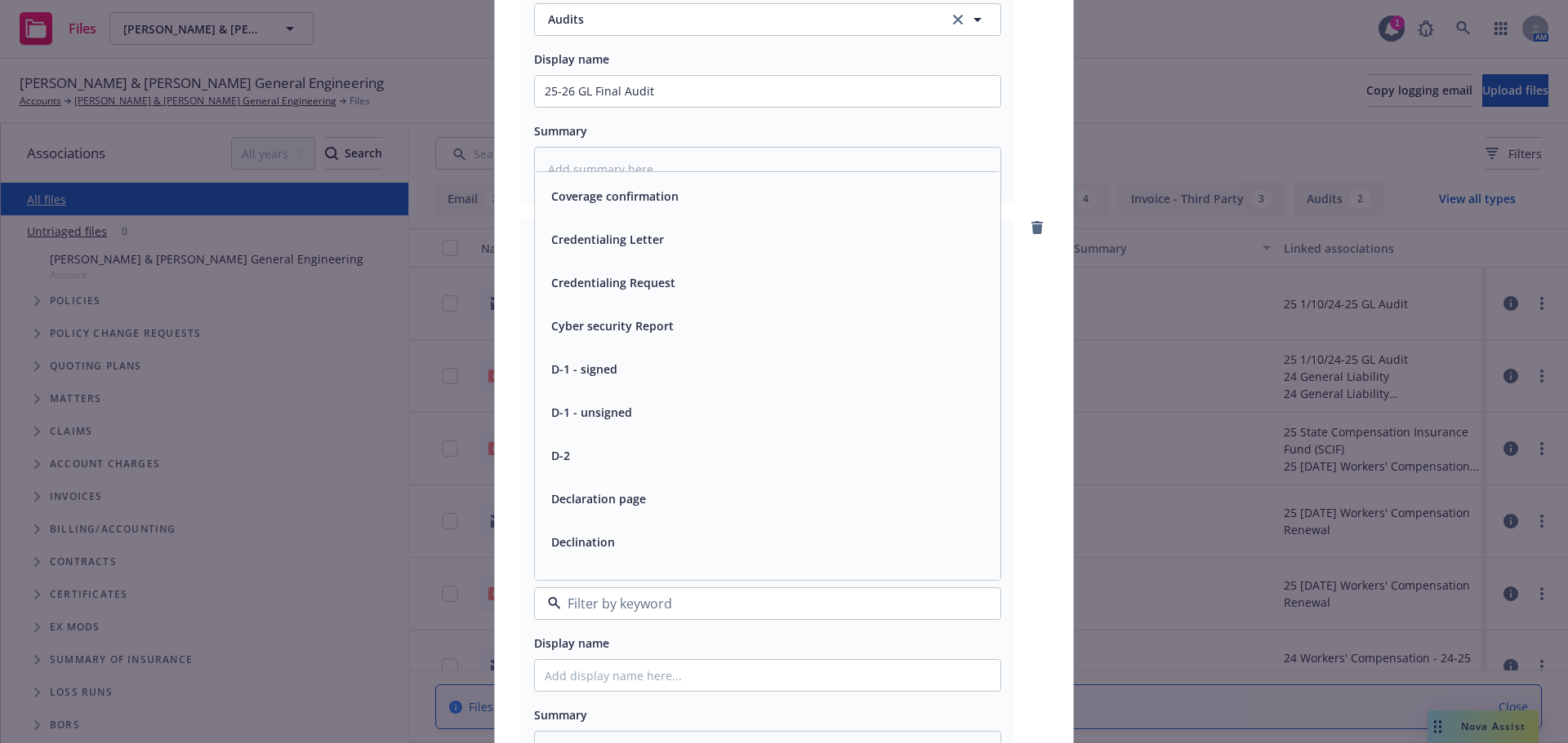
scroll to position [2448, 0]
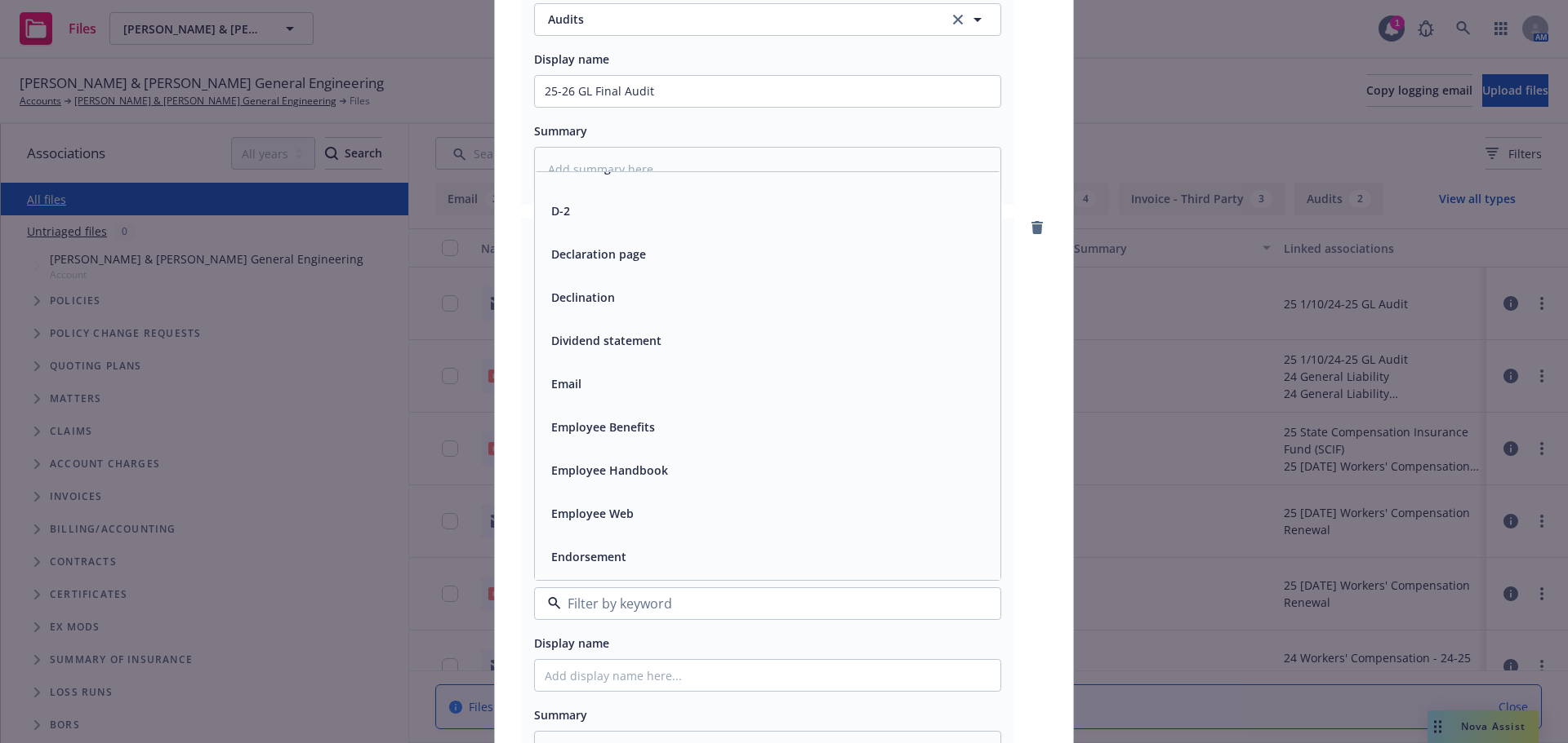
click at [603, 398] on div "Email" at bounding box center [767, 384] width 465 height 44
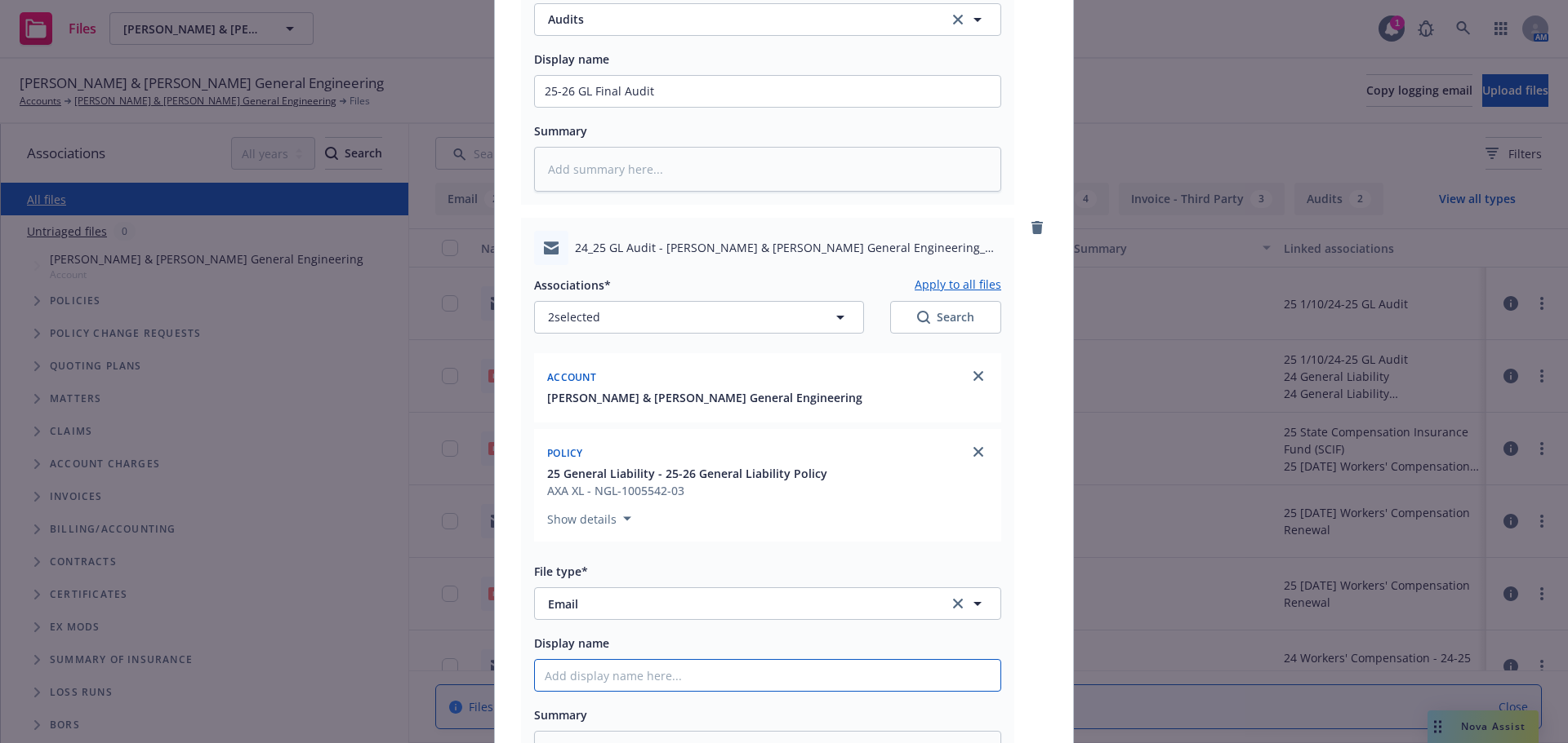
click at [591, 680] on input "Display name" at bounding box center [767, 676] width 465 height 31
type textarea "x"
type input "RE"
type textarea "x"
type input "REc"
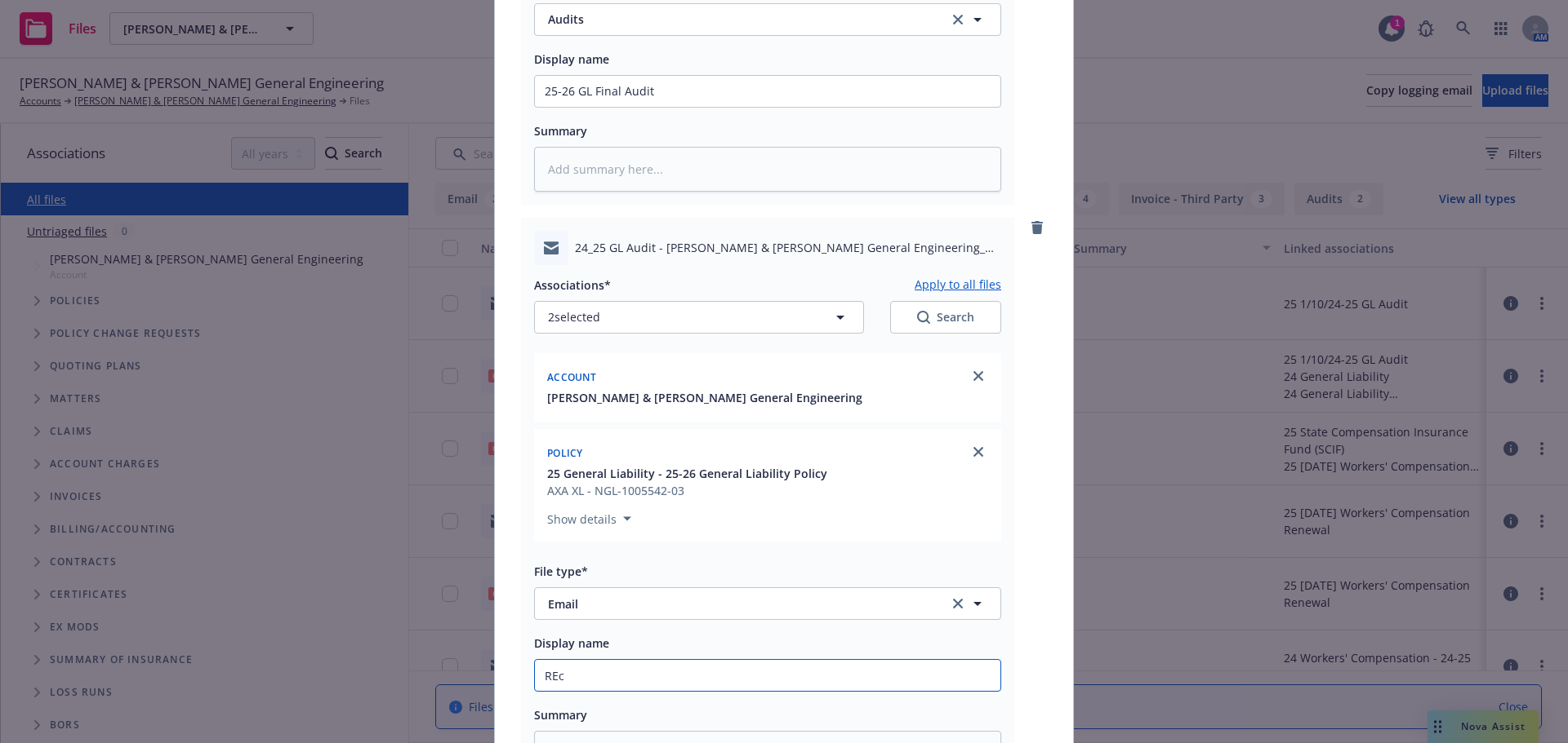
type textarea "x"
type input "REc'"
type textarea "x"
type input "REc'd"
type textarea "x"
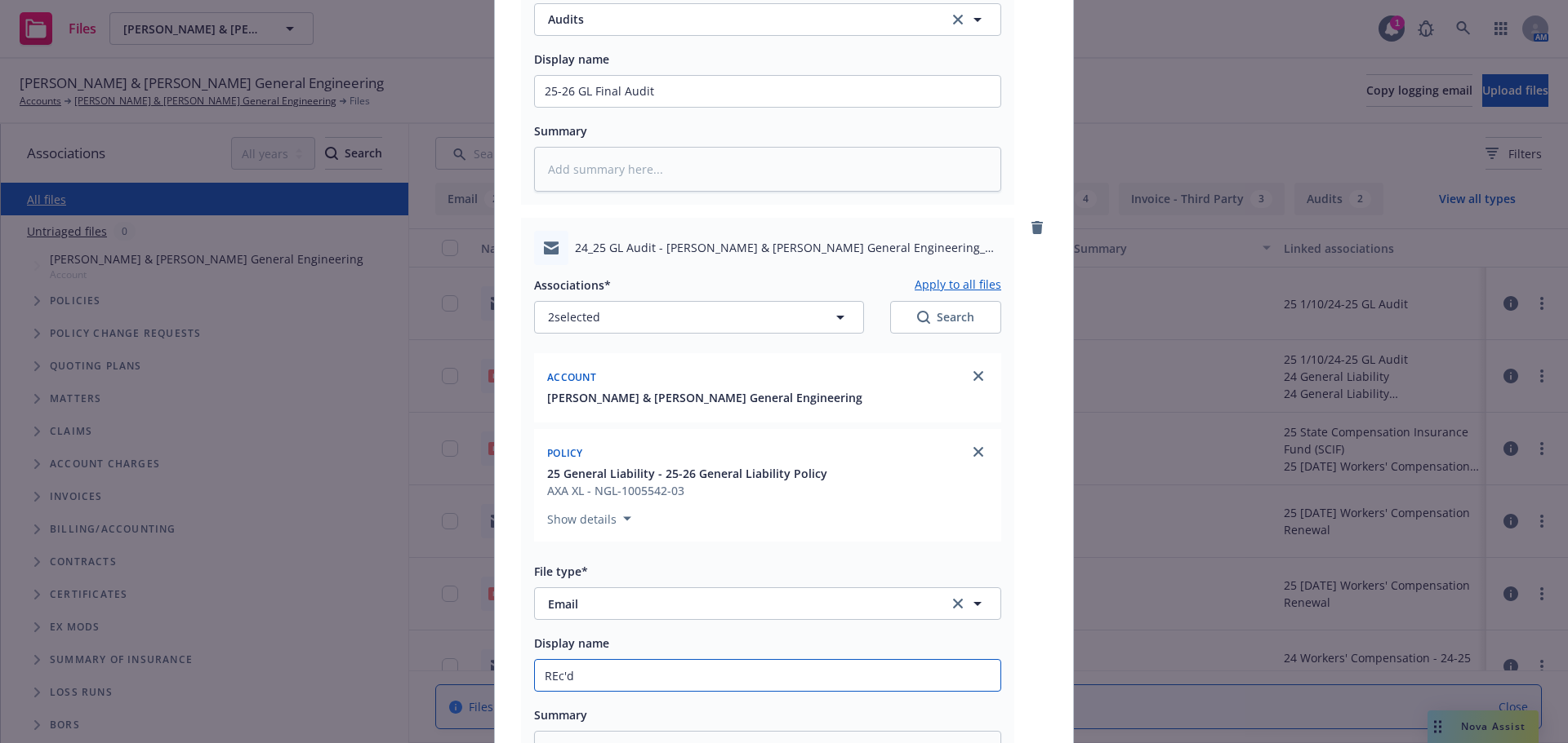
type input "REc'd"
type textarea "x"
type input "REc'd"
type textarea "x"
type input "REc'"
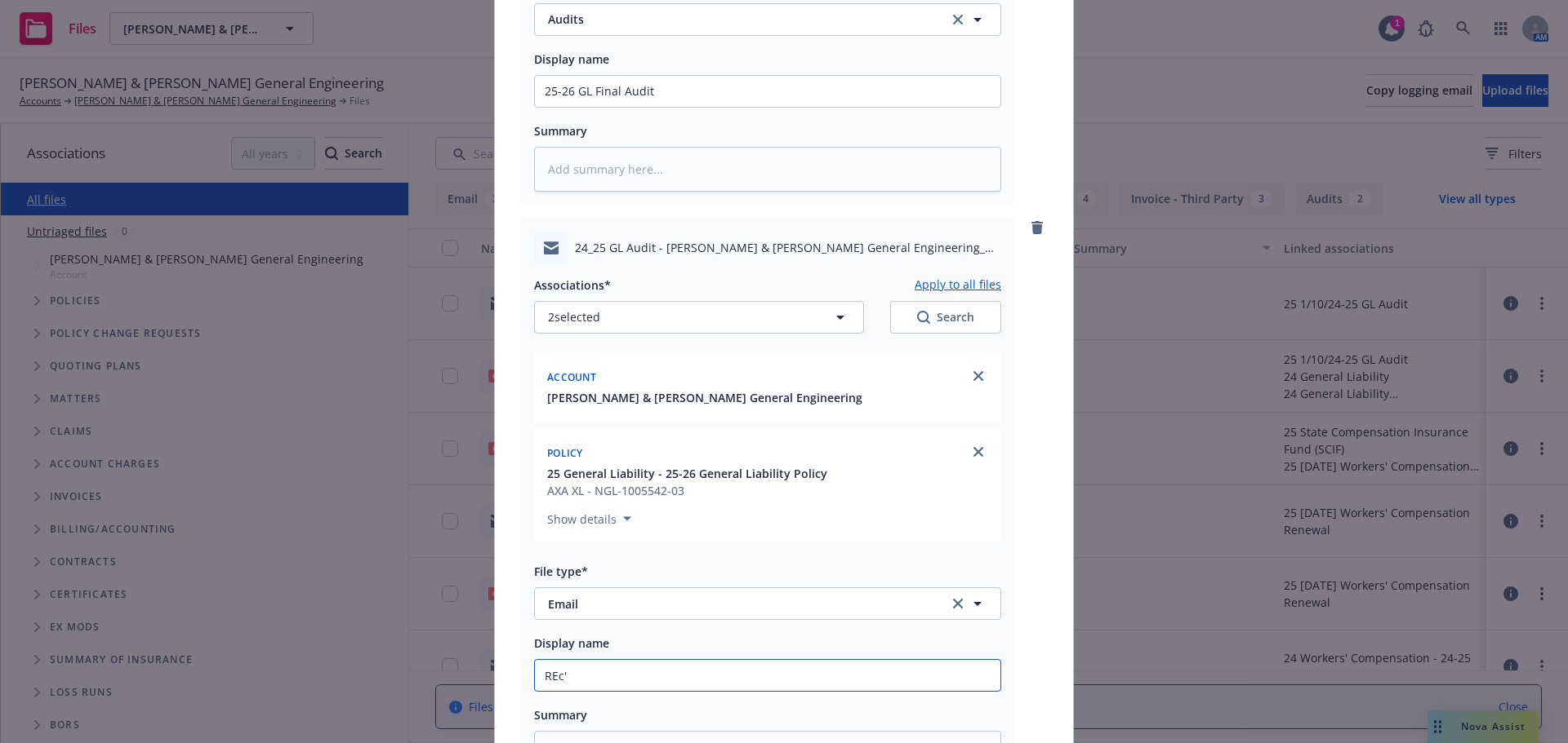
type textarea "x"
type input "REc"
type textarea "x"
type input "RE"
type textarea "x"
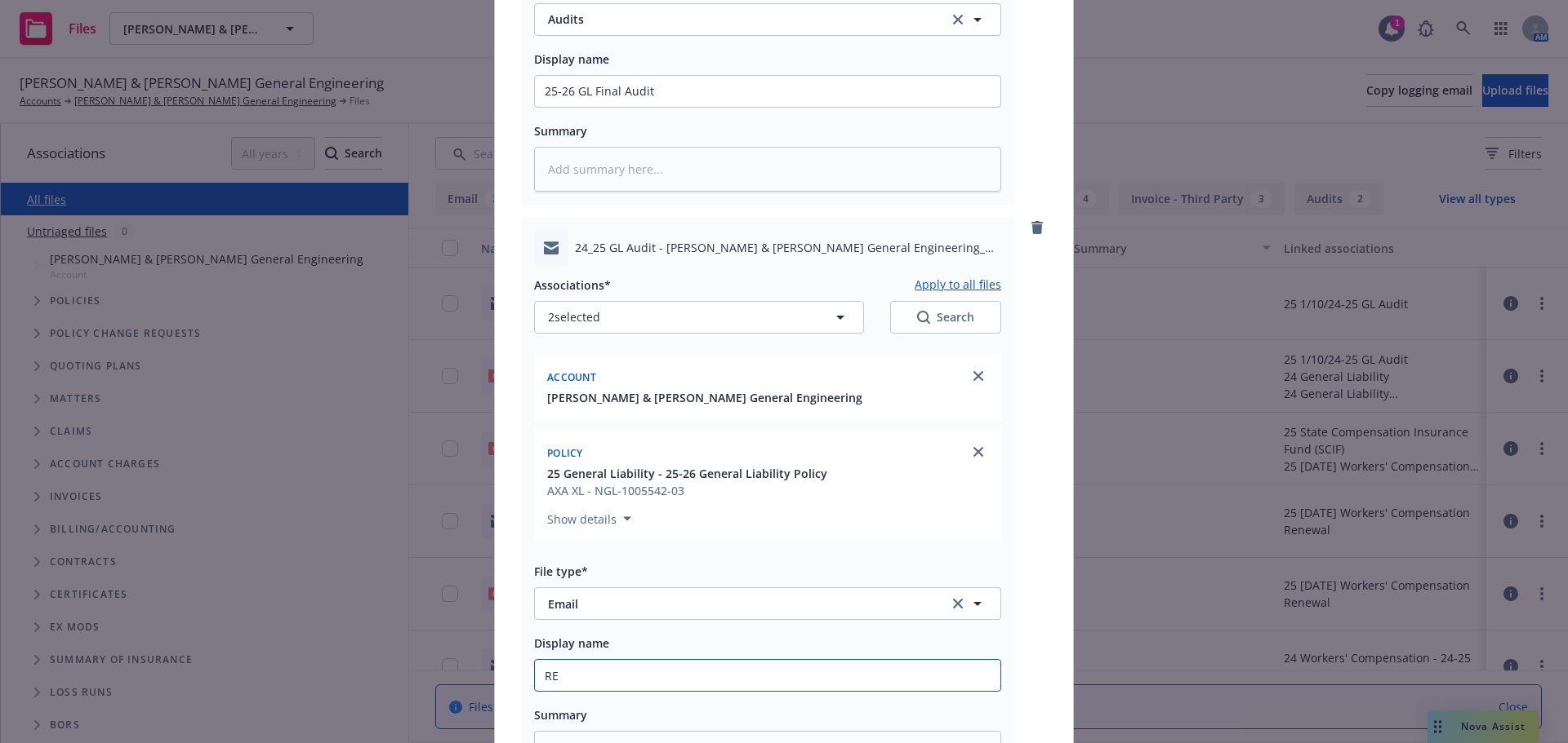
type input "R"
type textarea "x"
type input "Re"
type textarea "x"
type input "Rec"
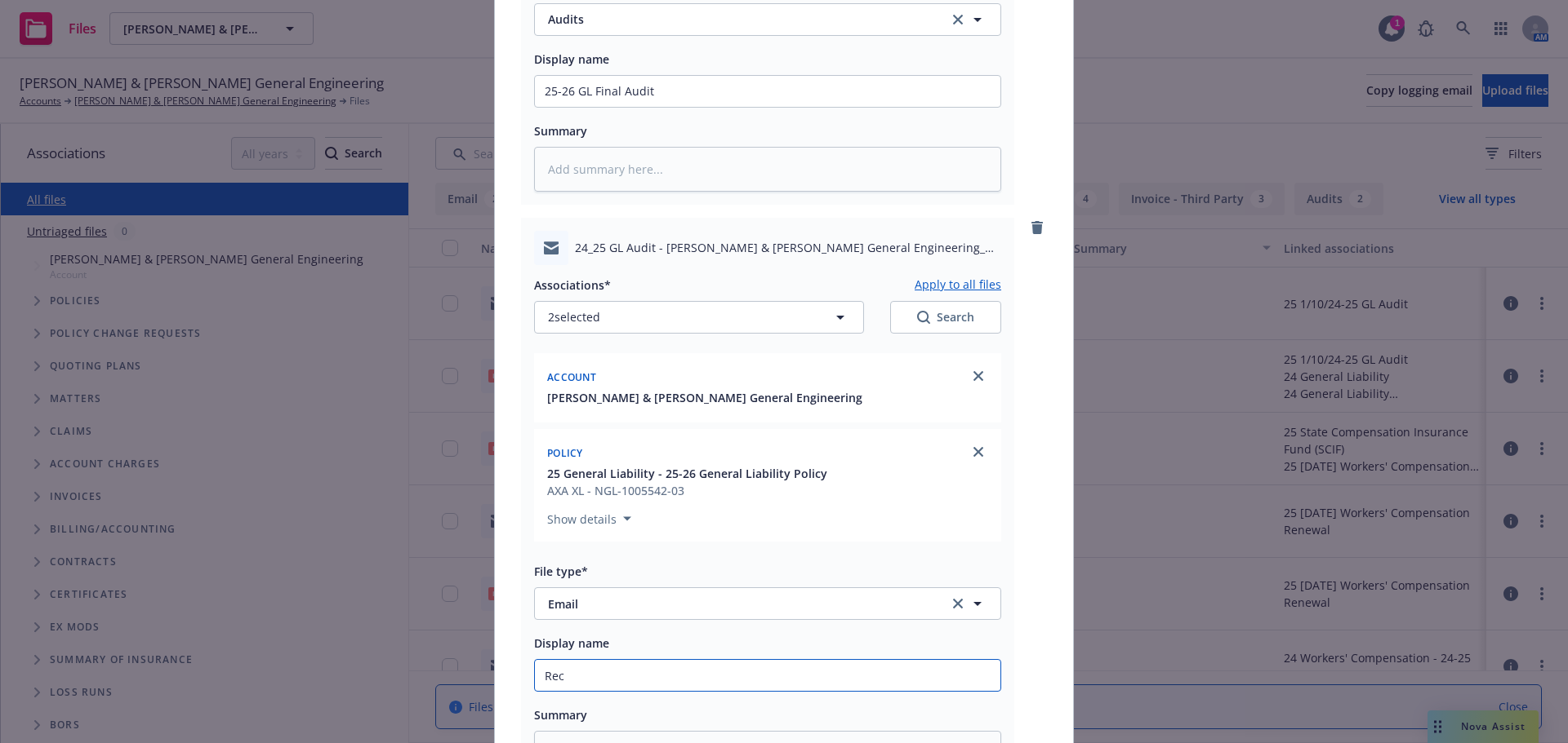
type textarea "x"
type input "Rec'"
type textarea "x"
type input "Rec'd"
type textarea "x"
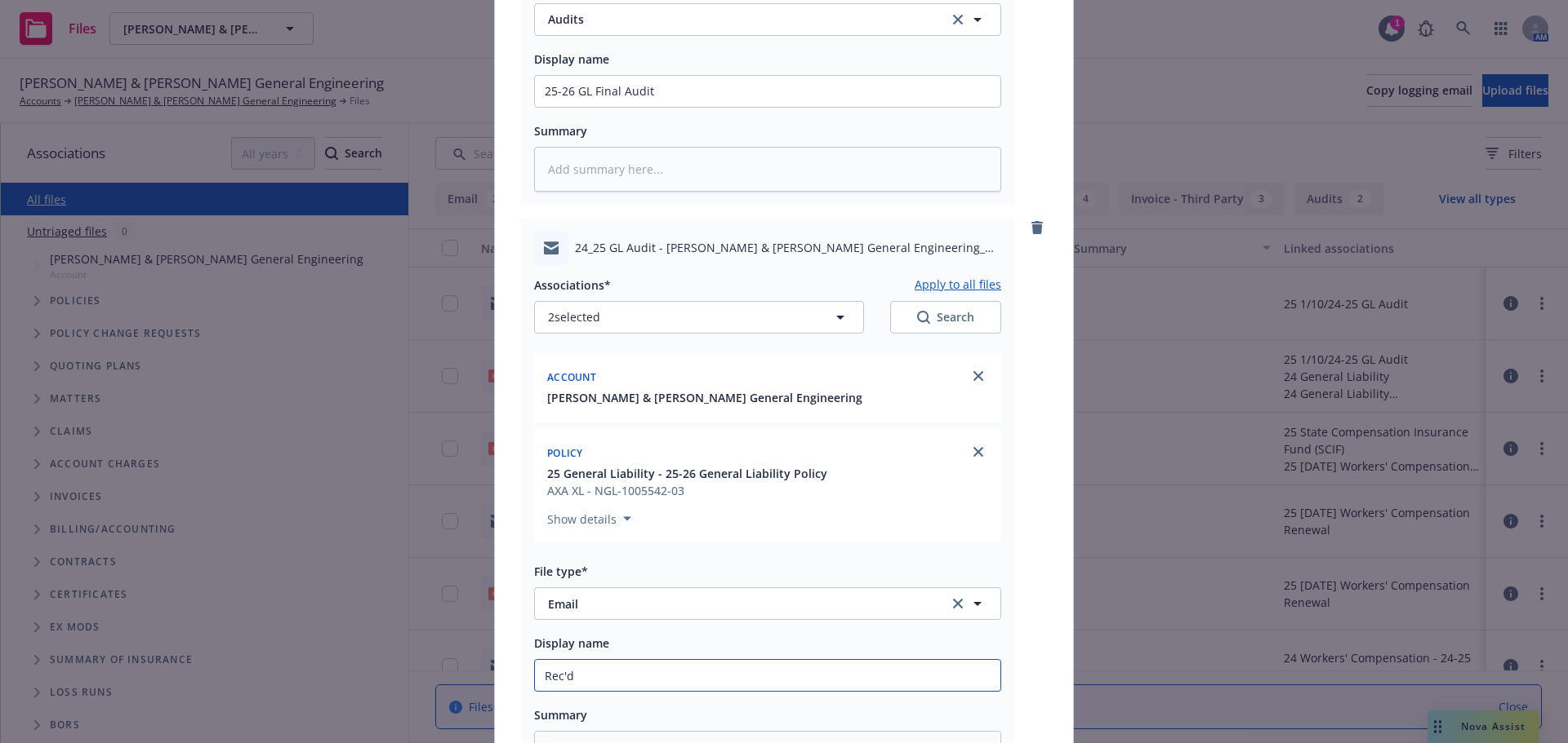
type input "Rec'd"
type textarea "x"
type input "Rec'd 2"
type textarea "x"
type input "Rec'd 24"
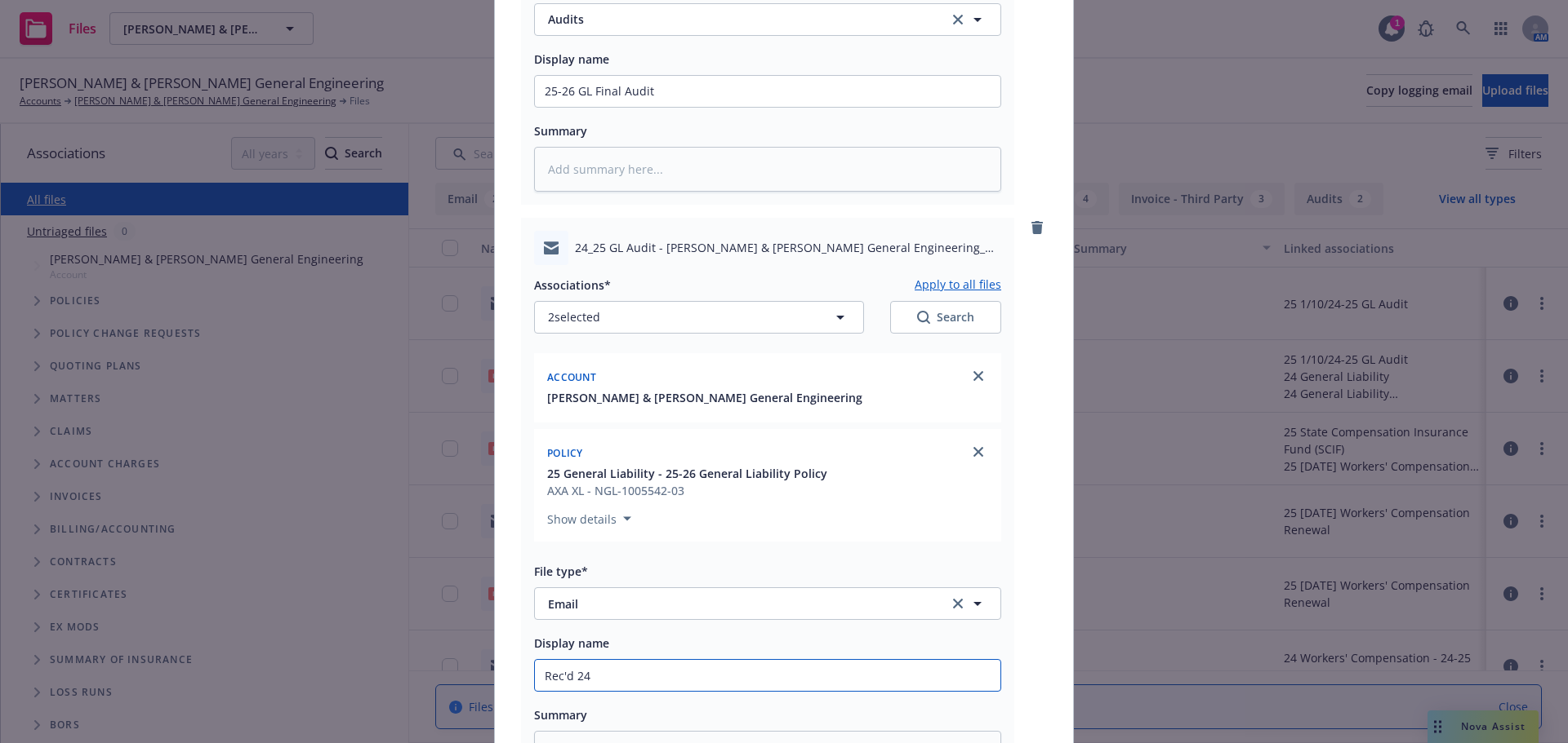
type textarea "x"
type input "Rec'd 24-"
type textarea "x"
type input "Rec'd 24-2"
type textarea "x"
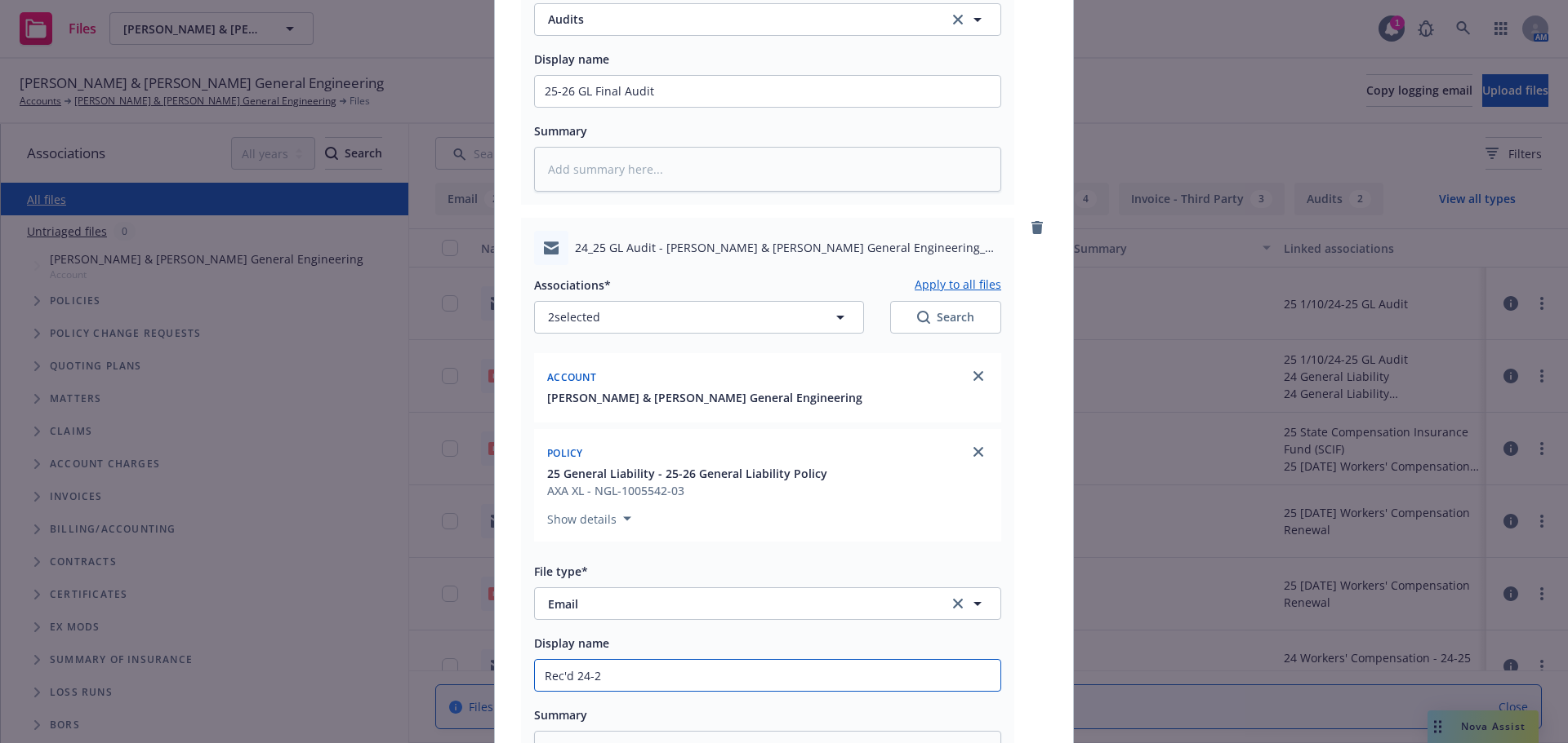
type input "Rec'd 24-25"
type textarea "x"
type input "Rec'd 24-25"
type textarea "x"
type input "Rec'd 24-25 G"
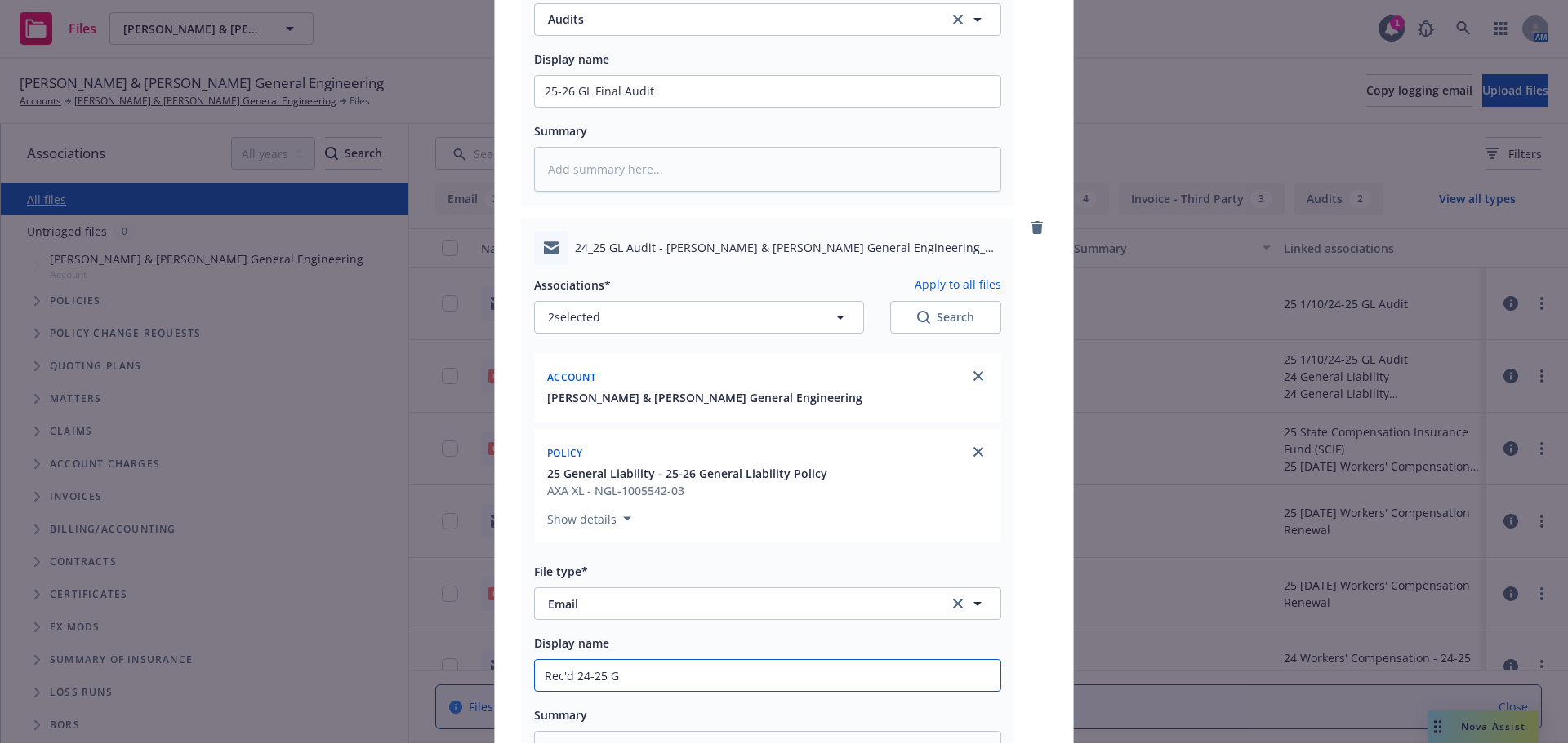
type textarea "x"
type input "Rec'd 24-25 GL"
type textarea "x"
type input "Rec'd 24-25 GL f"
type textarea "x"
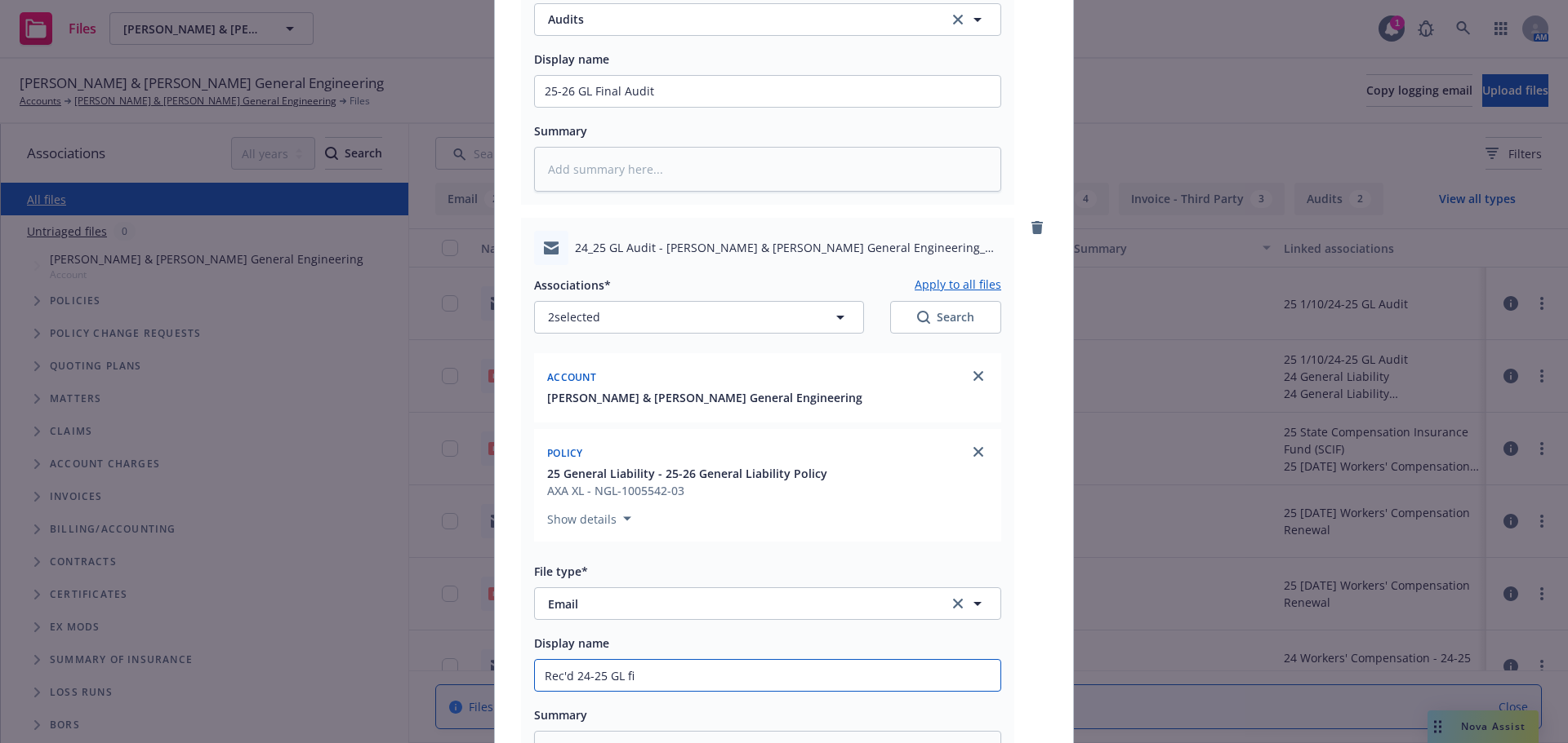
type input "Rec'd 24-25 GL fin"
type textarea "x"
type input "Rec'd 24-25 GL fina"
type textarea "x"
type input "Rec'd 24-25 GL final"
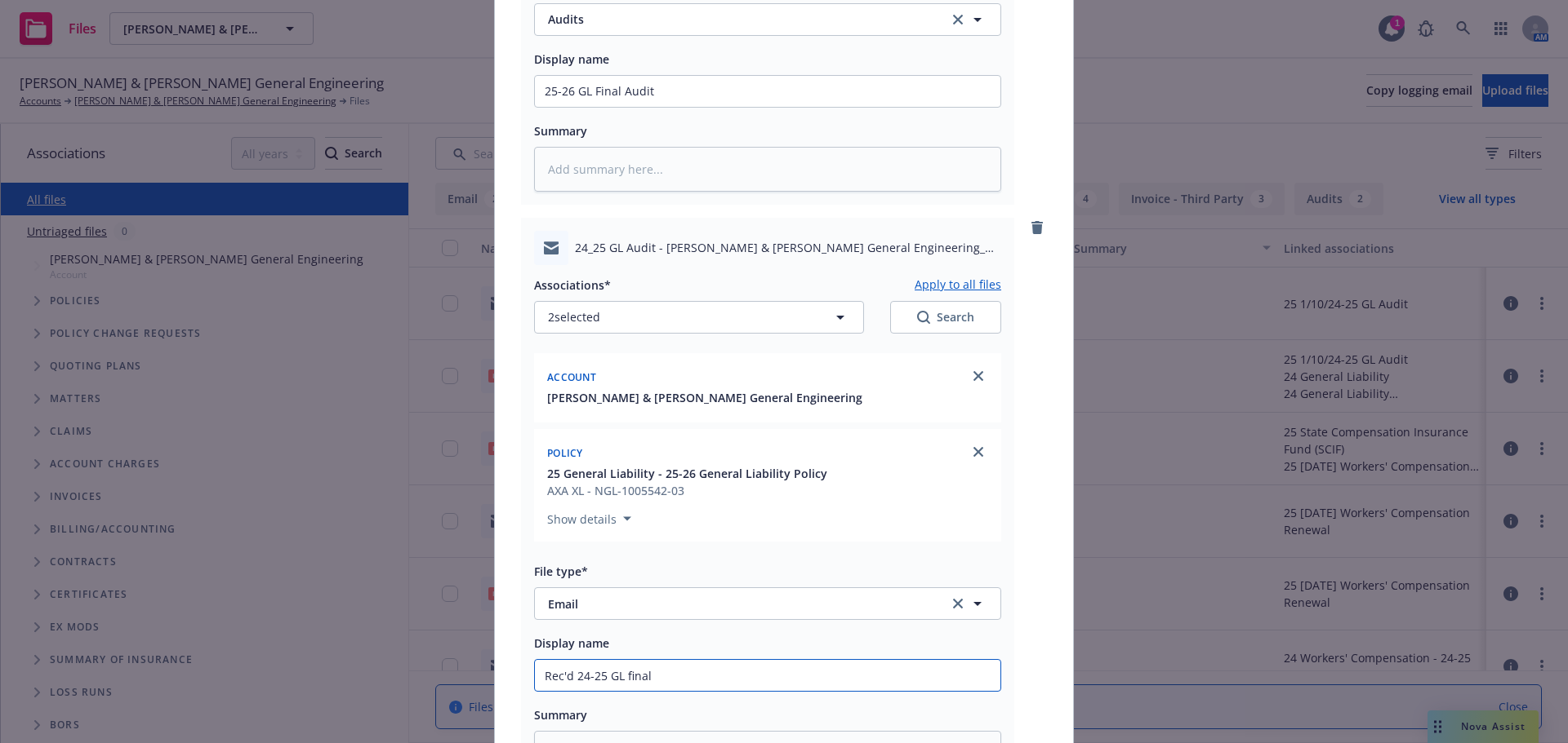
type textarea "x"
type input "Rec'd 24-25 GL final"
type textarea "x"
type input "Rec'd 24-25 GL final a"
type textarea "x"
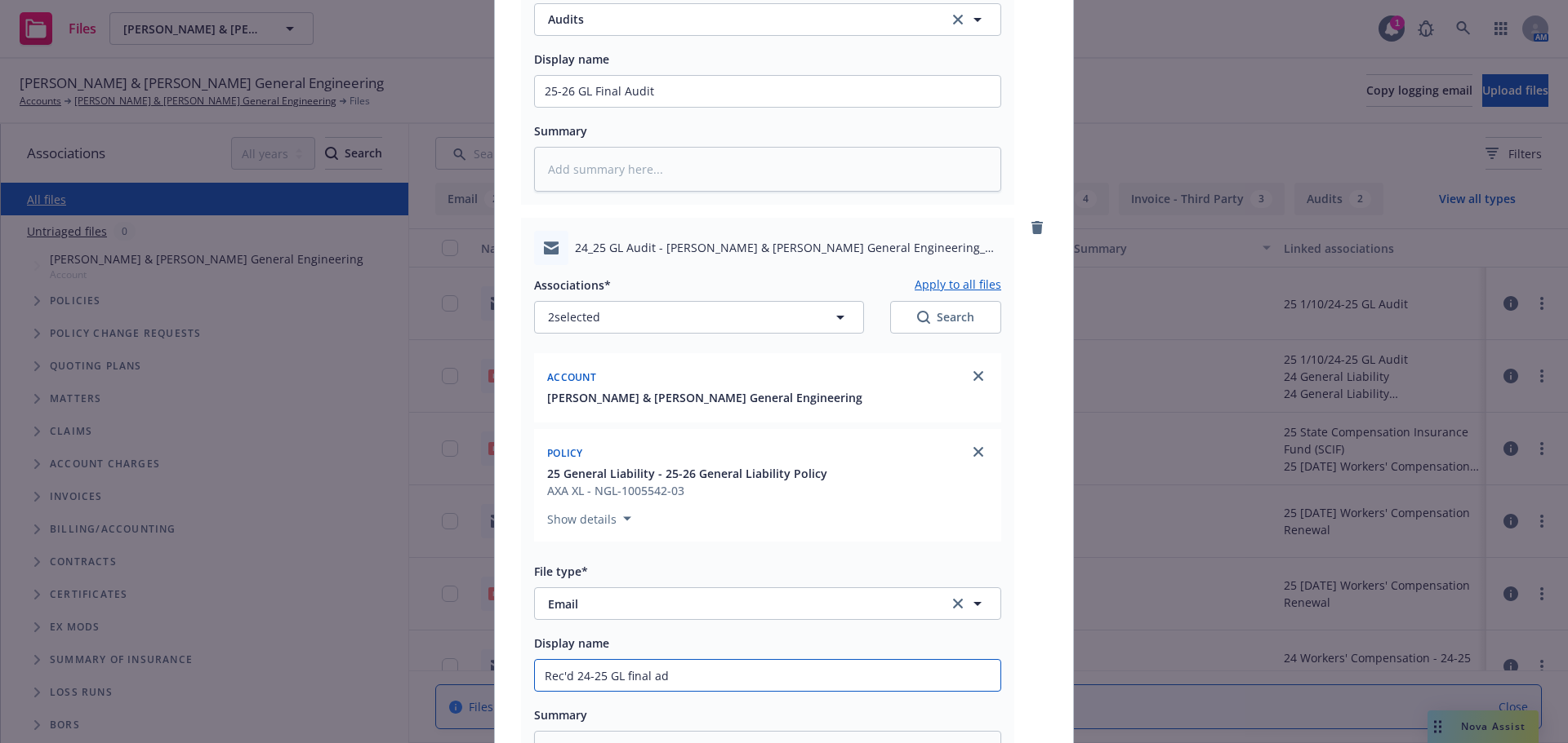
type input "Rec'd 24-25 GL final adu"
type textarea "x"
type input "Rec'd 24-25 GL final adut"
type textarea "x"
type input "Rec'd 24-25 GL final aduti"
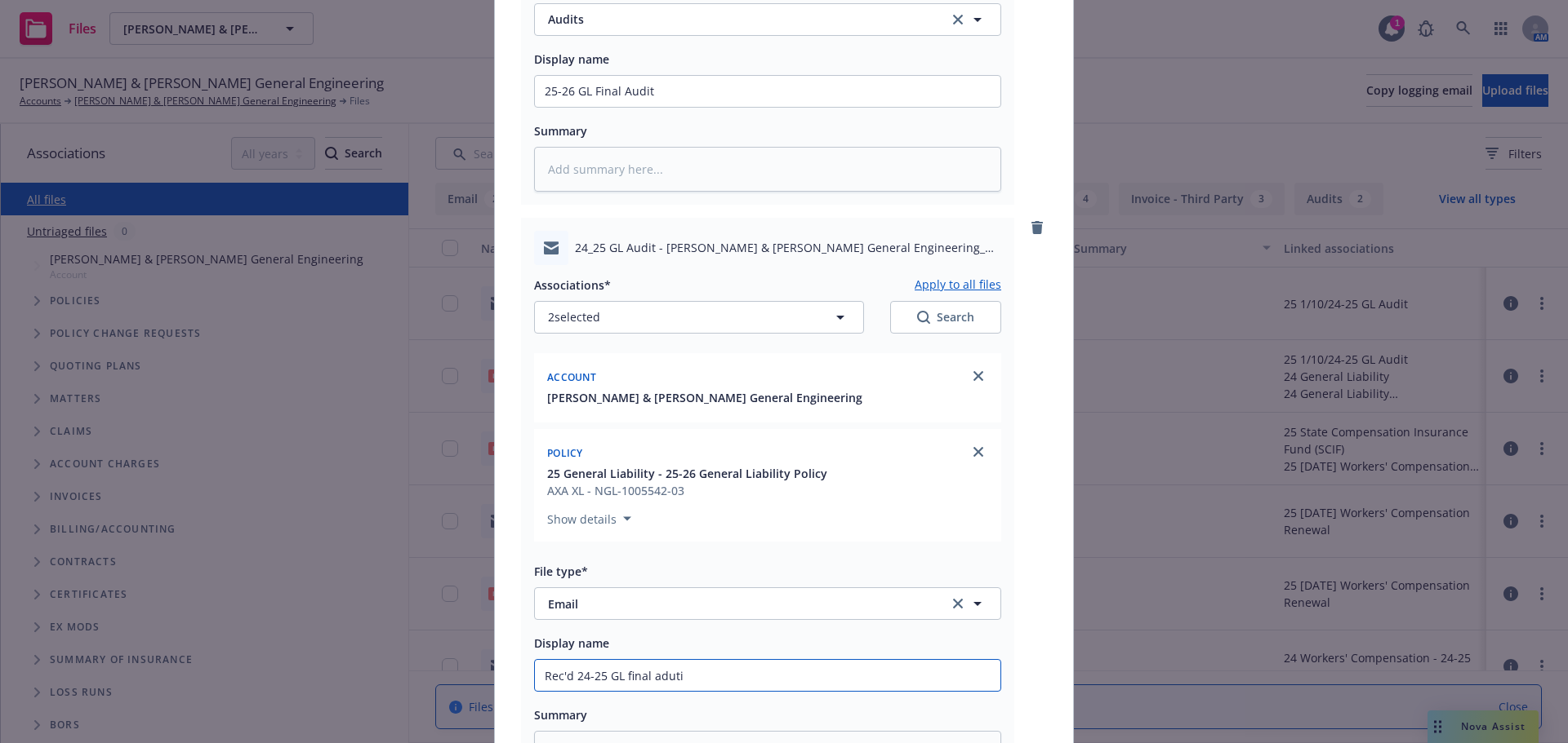
type textarea "x"
type input "Rec'd 24-25 GL final aduti"
type textarea "x"
type input "Rec'd 24-25 GL final aduti"
type textarea "x"
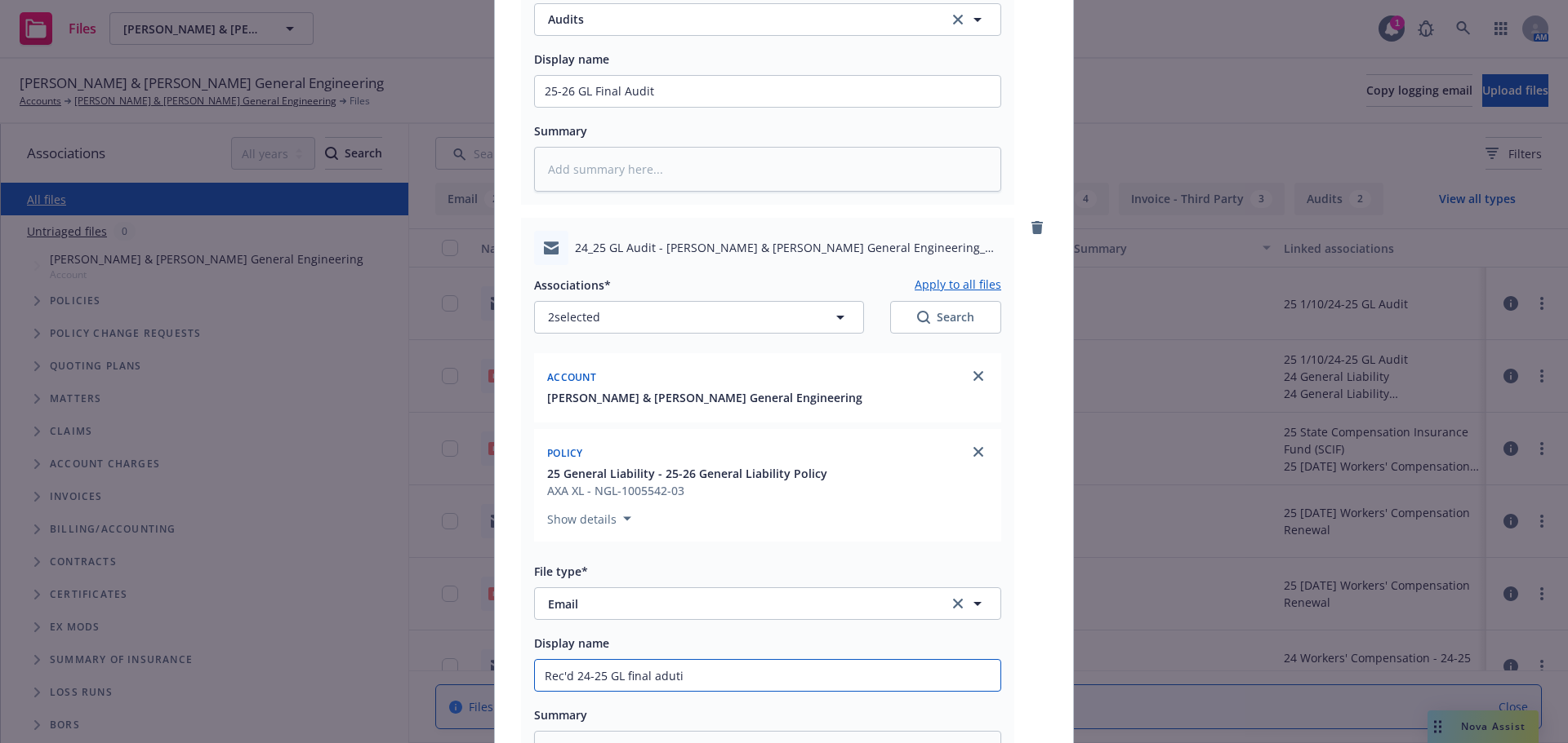
type input "Rec'd 24-25 GL final adut"
type textarea "x"
type input "Rec'd 24-25 GL final adu"
type textarea "x"
type input "Rec'd 24-25 GL final ad"
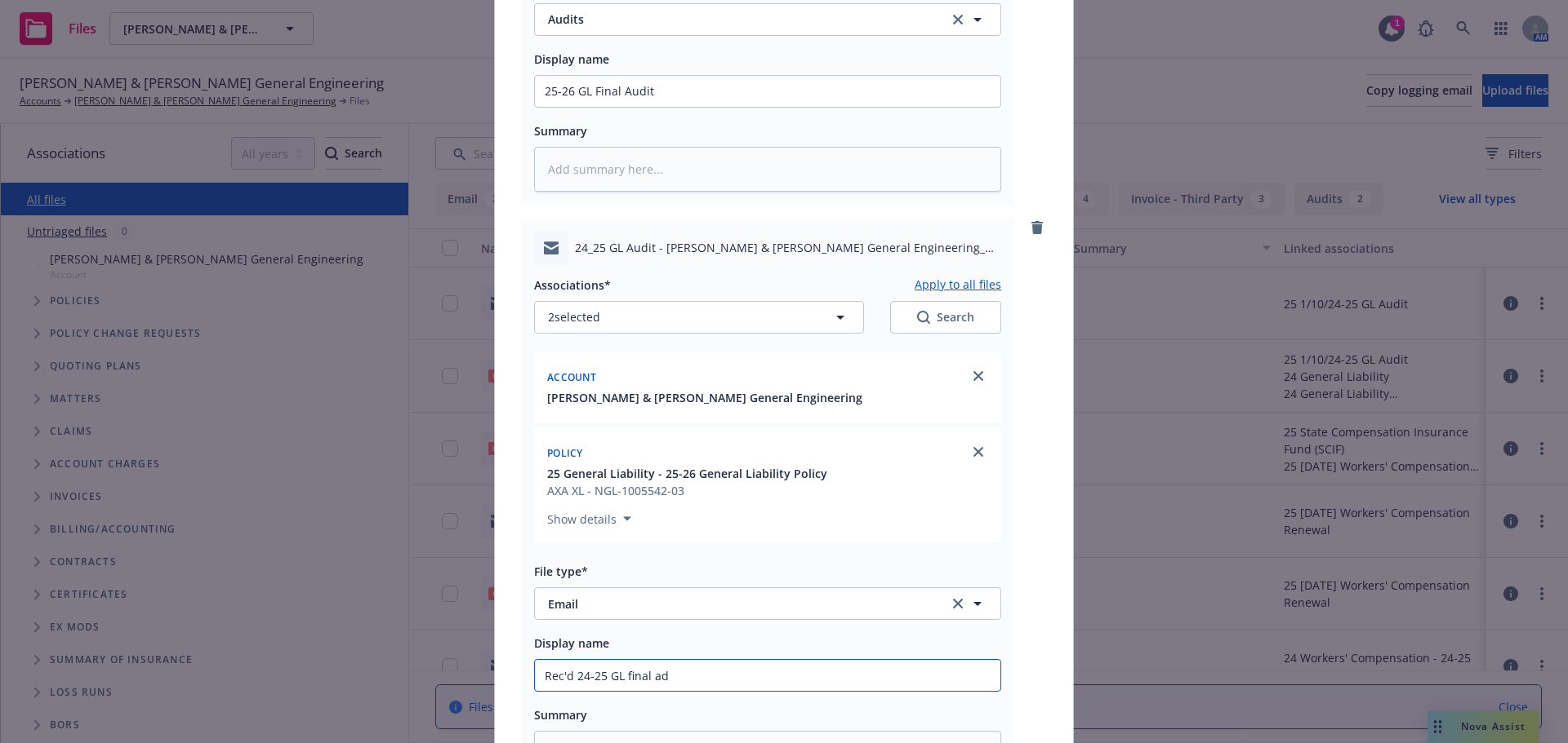
type textarea "x"
type input "Rec'd 24-25 GL final a"
type textarea "x"
type input "Rec'd 24-25 GL final au"
type textarea "x"
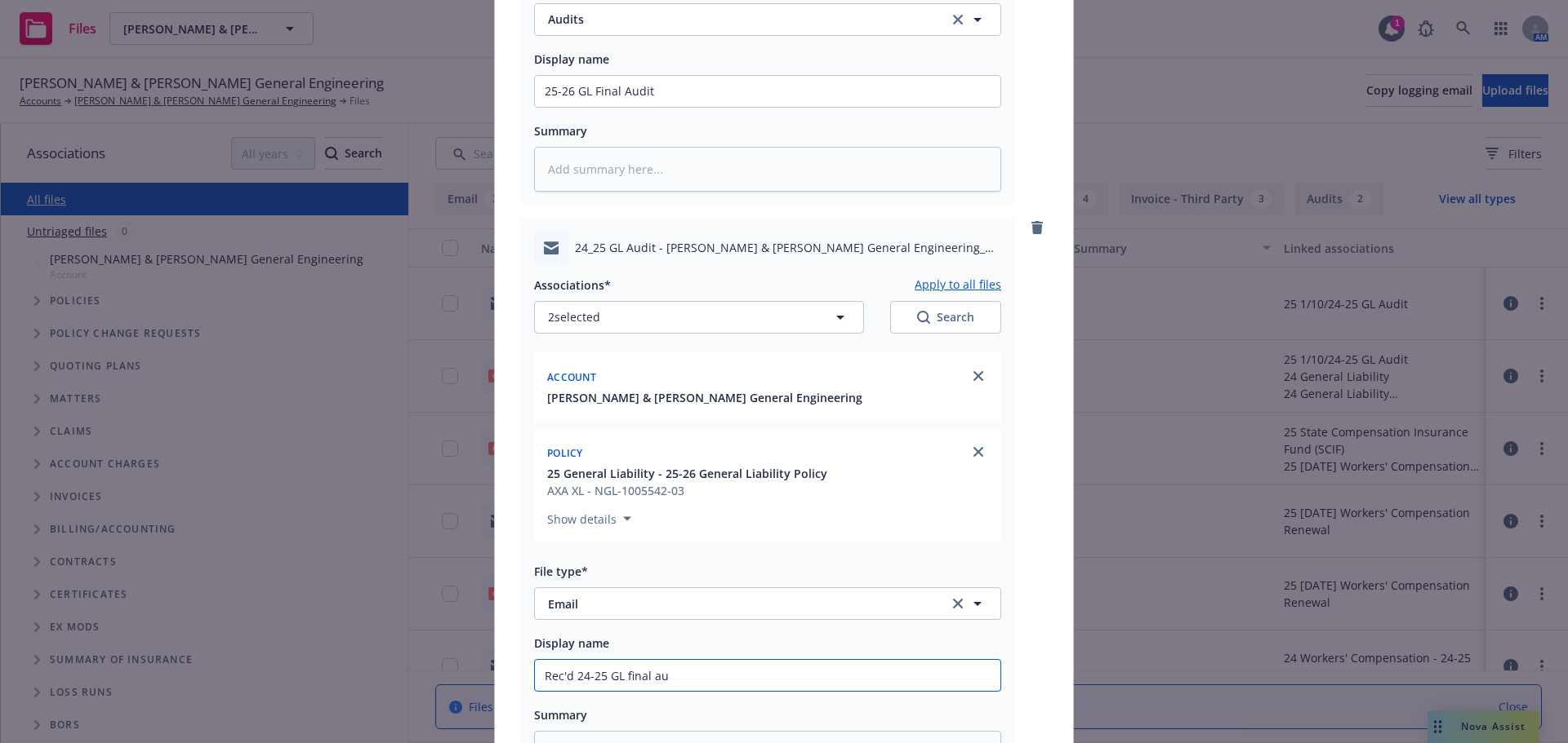
type input "Rec'd 24-25 GL final aud"
type textarea "x"
type input "Rec'd 24-25 GL final audi"
type textarea "x"
type input "Rec'd 24-25 GL final audit"
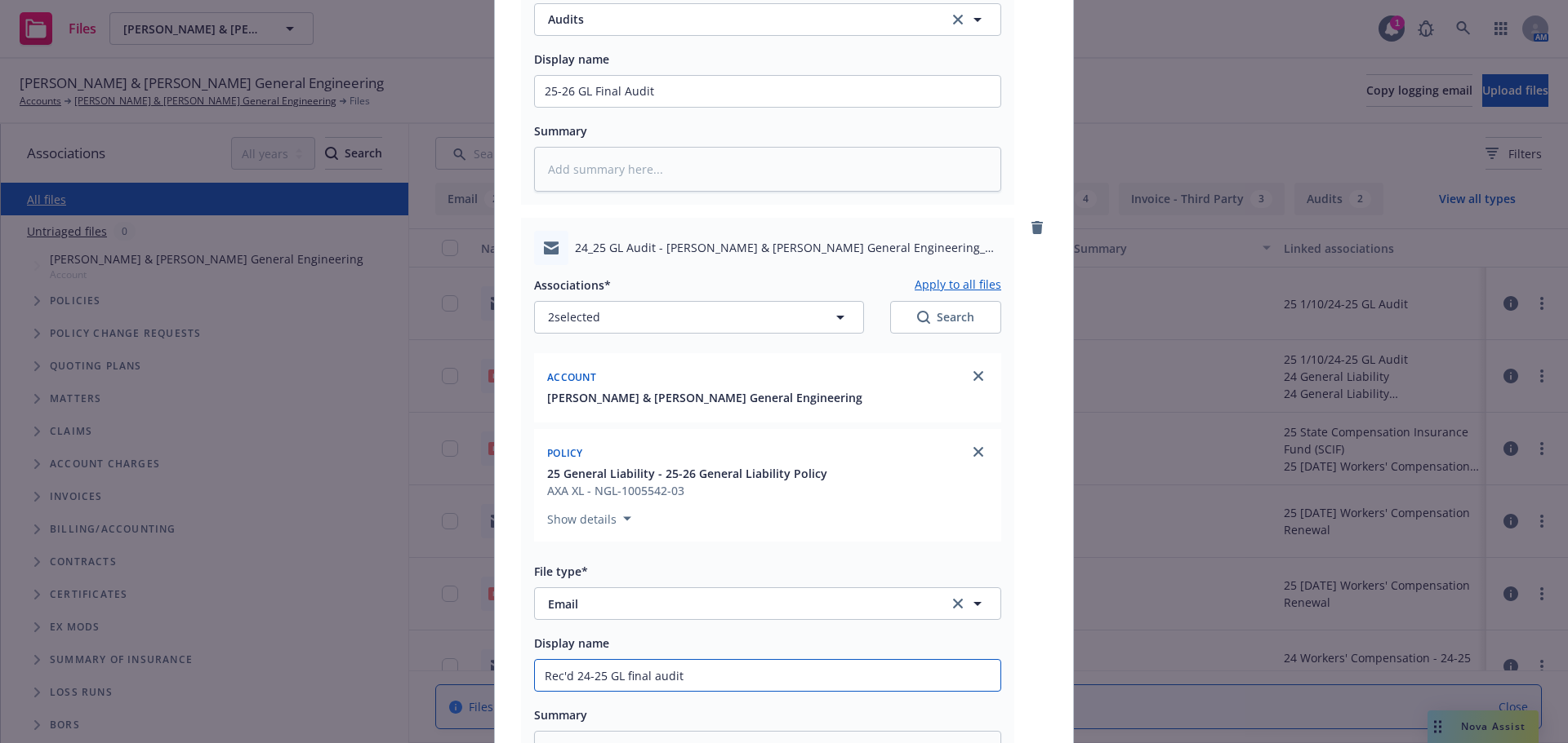
type textarea "x"
type input "Rec'd 24-25 GL final audit"
type textarea "x"
type input "Rec'd 24-25 GL final audit f"
type textarea "x"
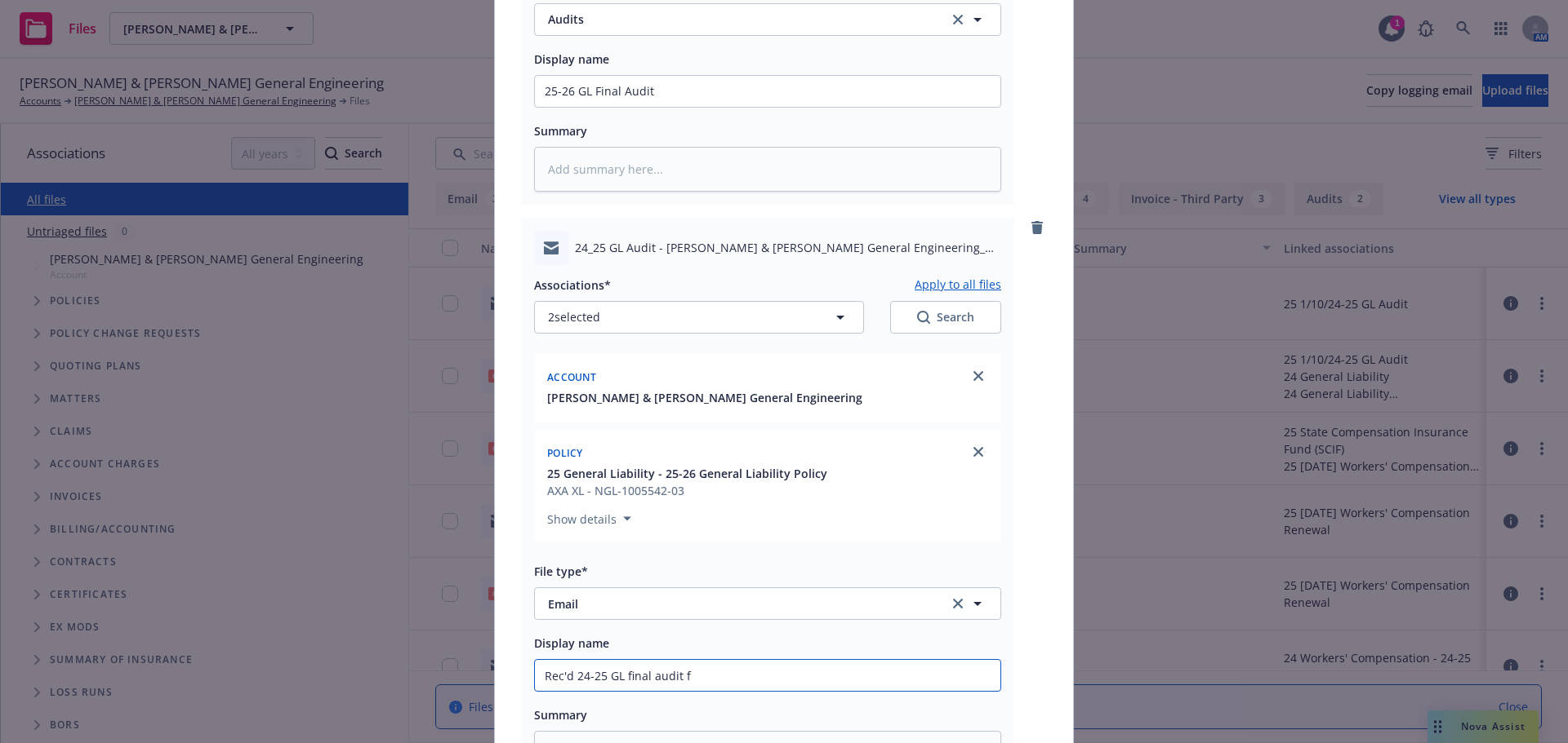
type input "Rec'd 24-25 GL final audit fr"
type textarea "x"
type input "Rec'd 24-25 GL final audit from"
type textarea "x"
type input "Rec'd 24-25 GL final audit from"
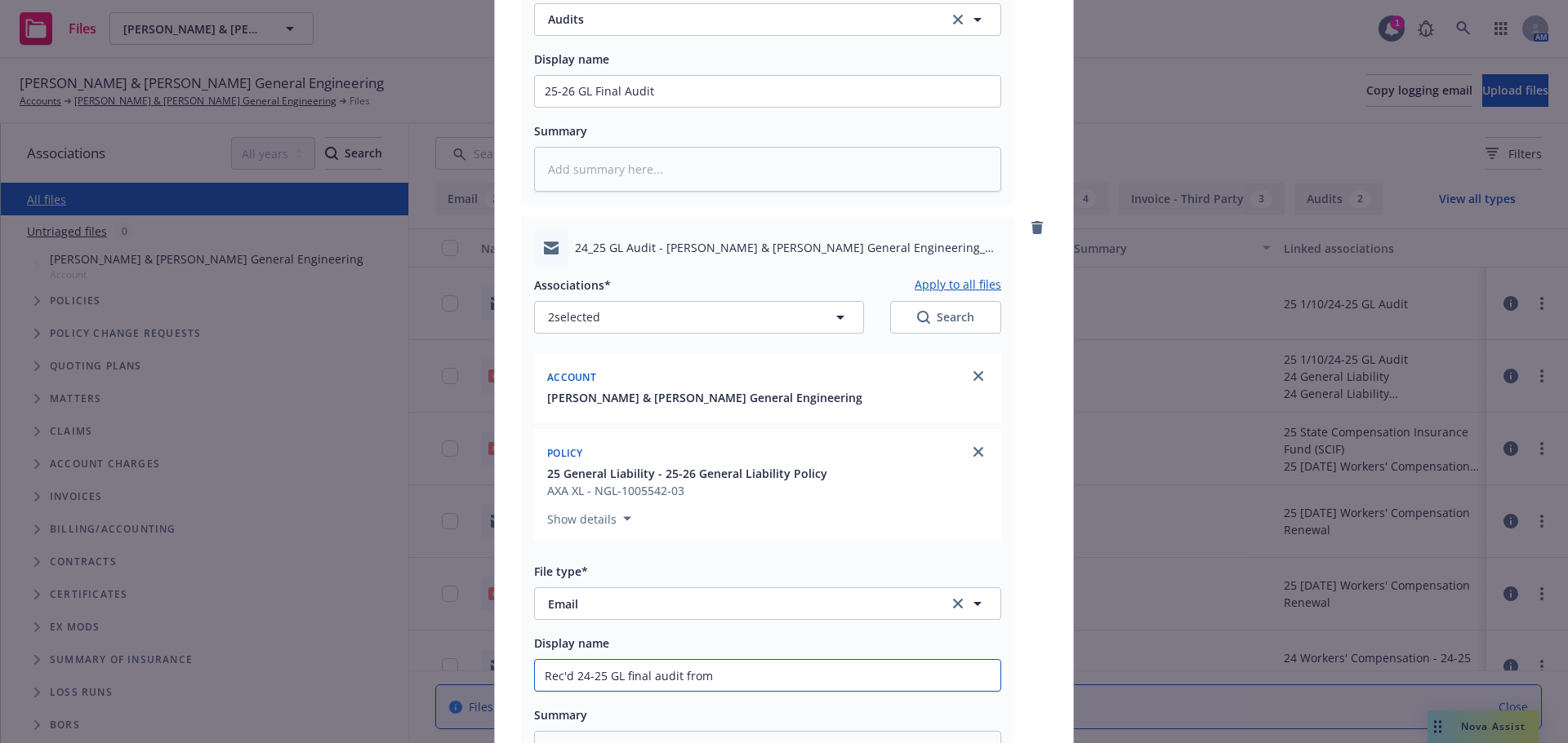
type textarea "x"
type input "Rec'd 24-25 GL final audit from N"
type textarea "x"
type input "Rec'd 24-25 GL final audit from NI"
type textarea "x"
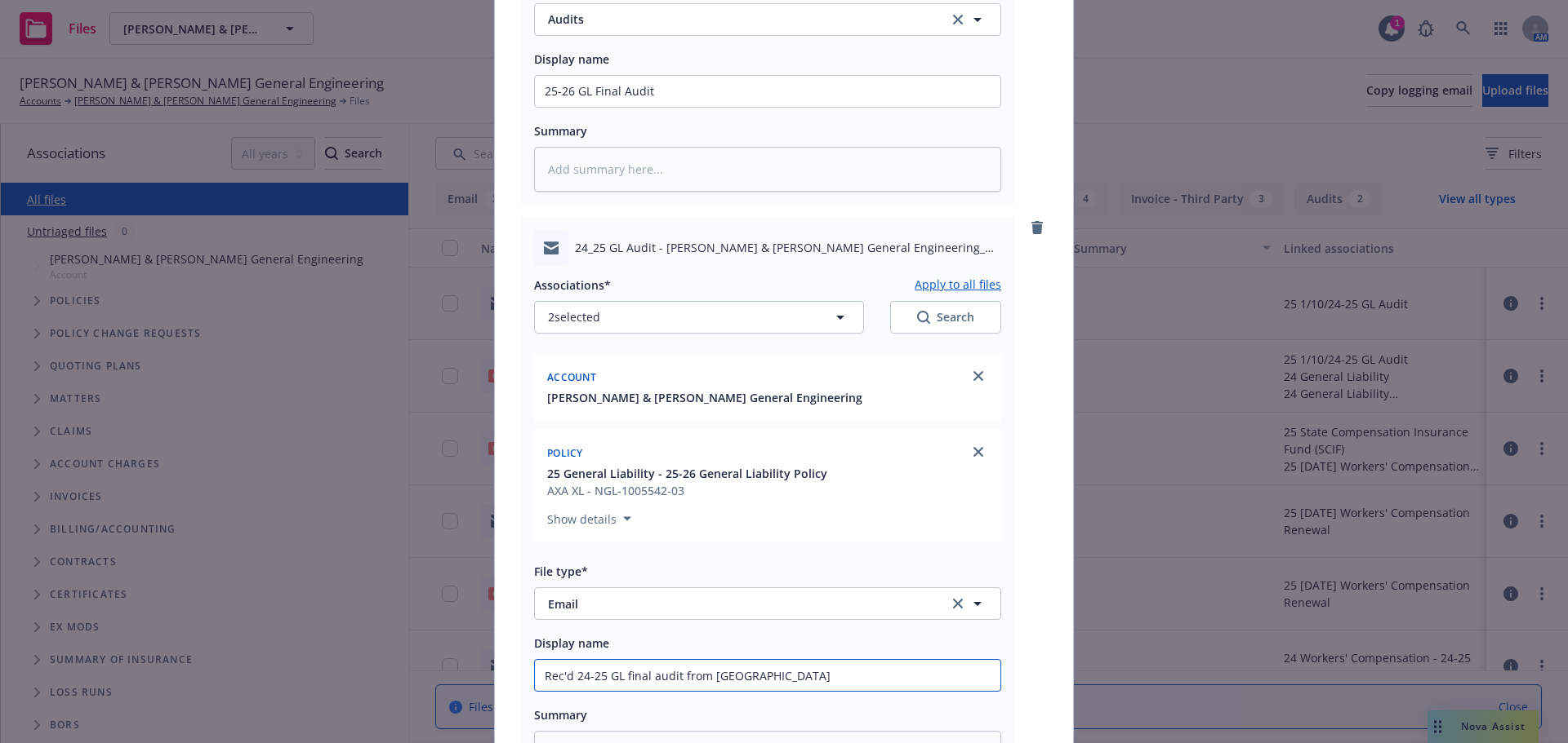
scroll to position [766, 0]
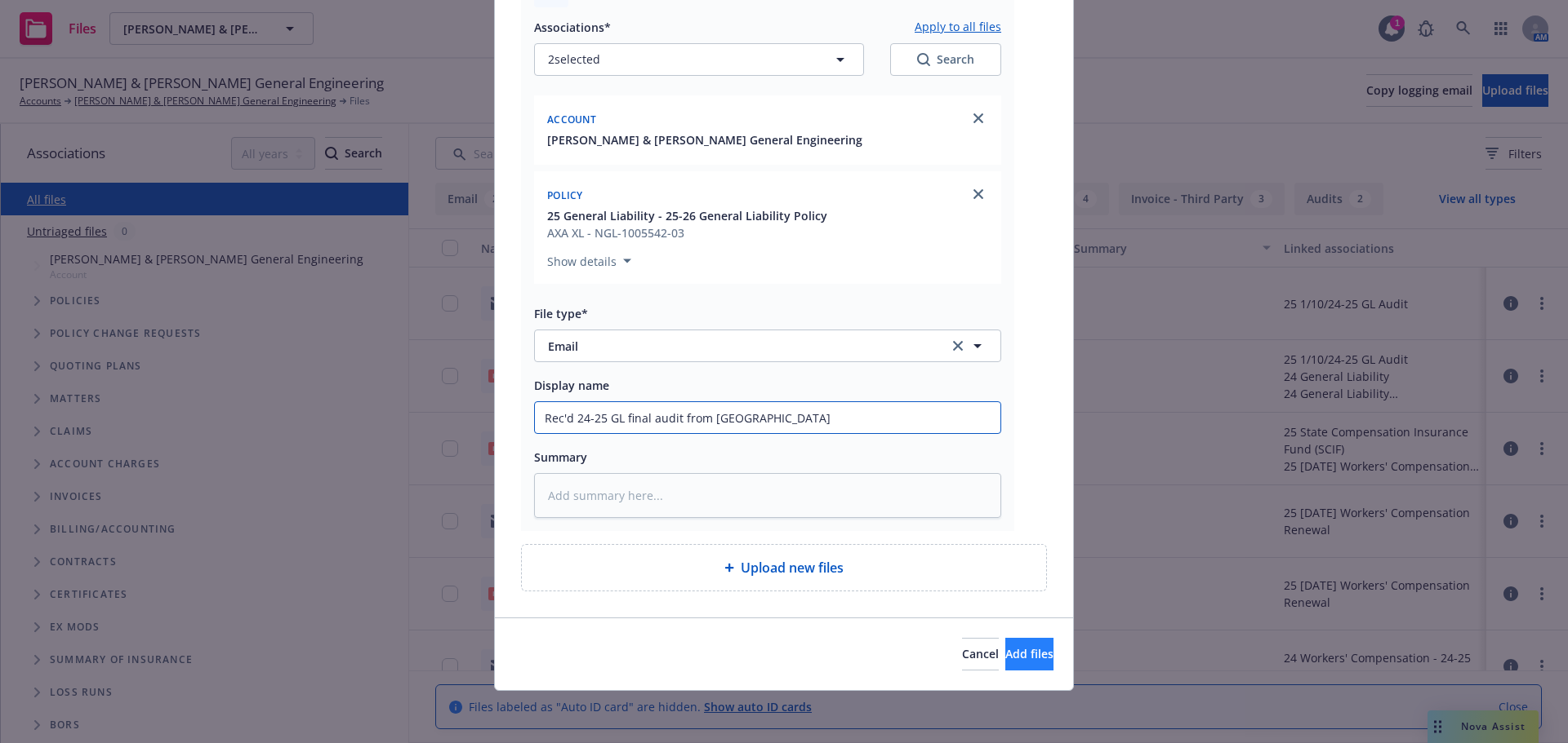
type input "Rec'd 24-25 GL final audit from NIP"
click at [1005, 652] on span "Add files" at bounding box center [1029, 654] width 48 height 16
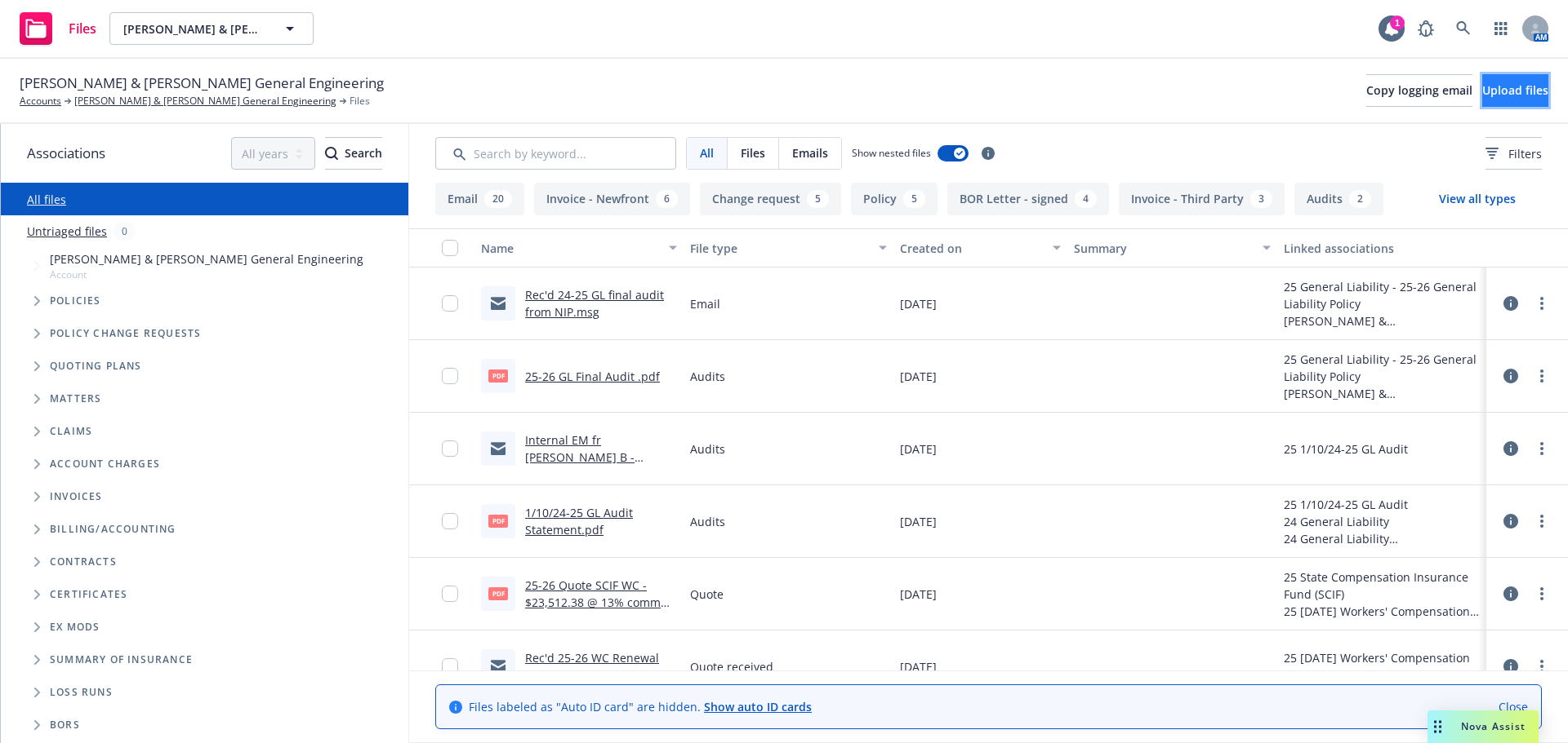
click at [1486, 83] on span "Upload files" at bounding box center [1515, 91] width 66 height 16
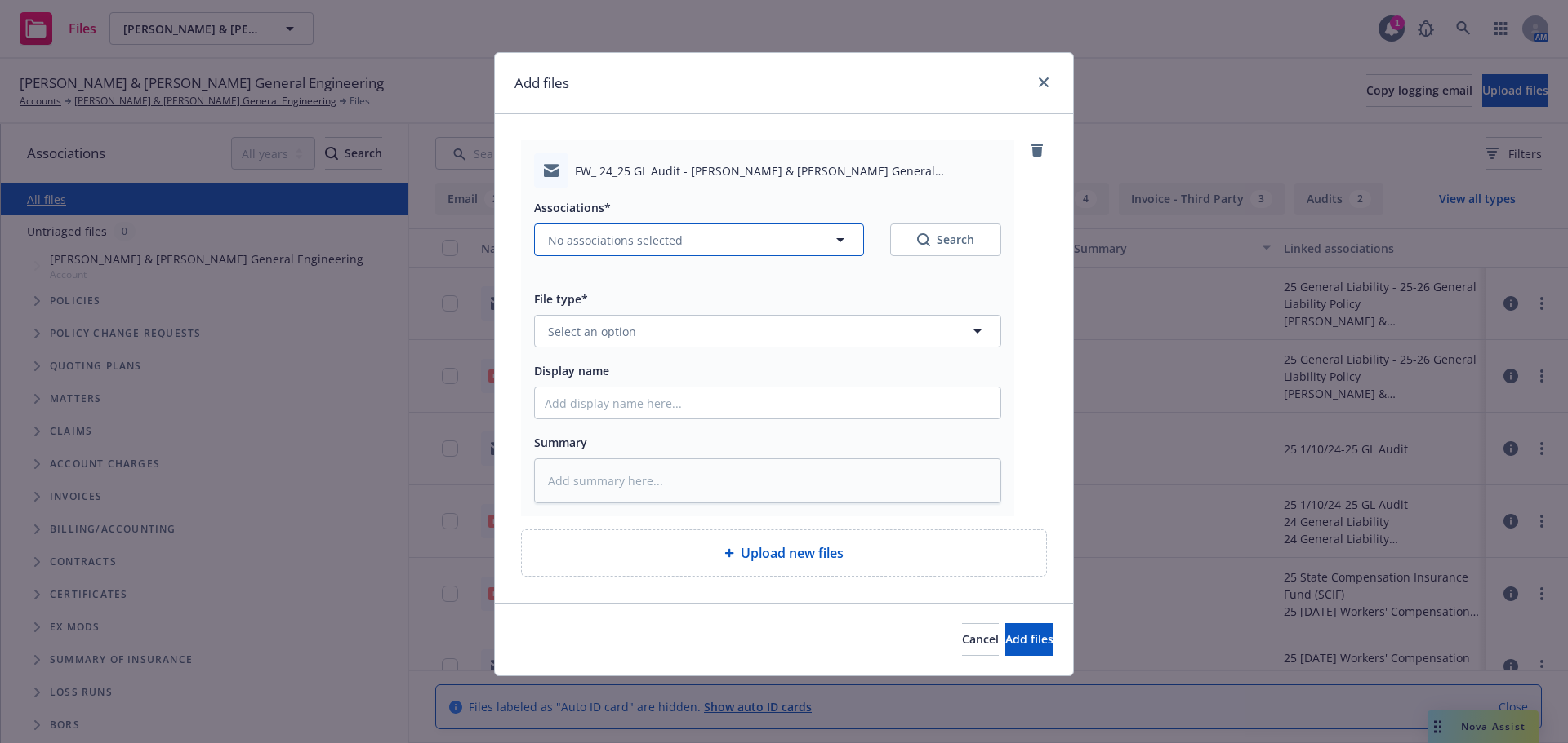
click at [690, 248] on button "No associations selected" at bounding box center [699, 239] width 330 height 32
type textarea "x"
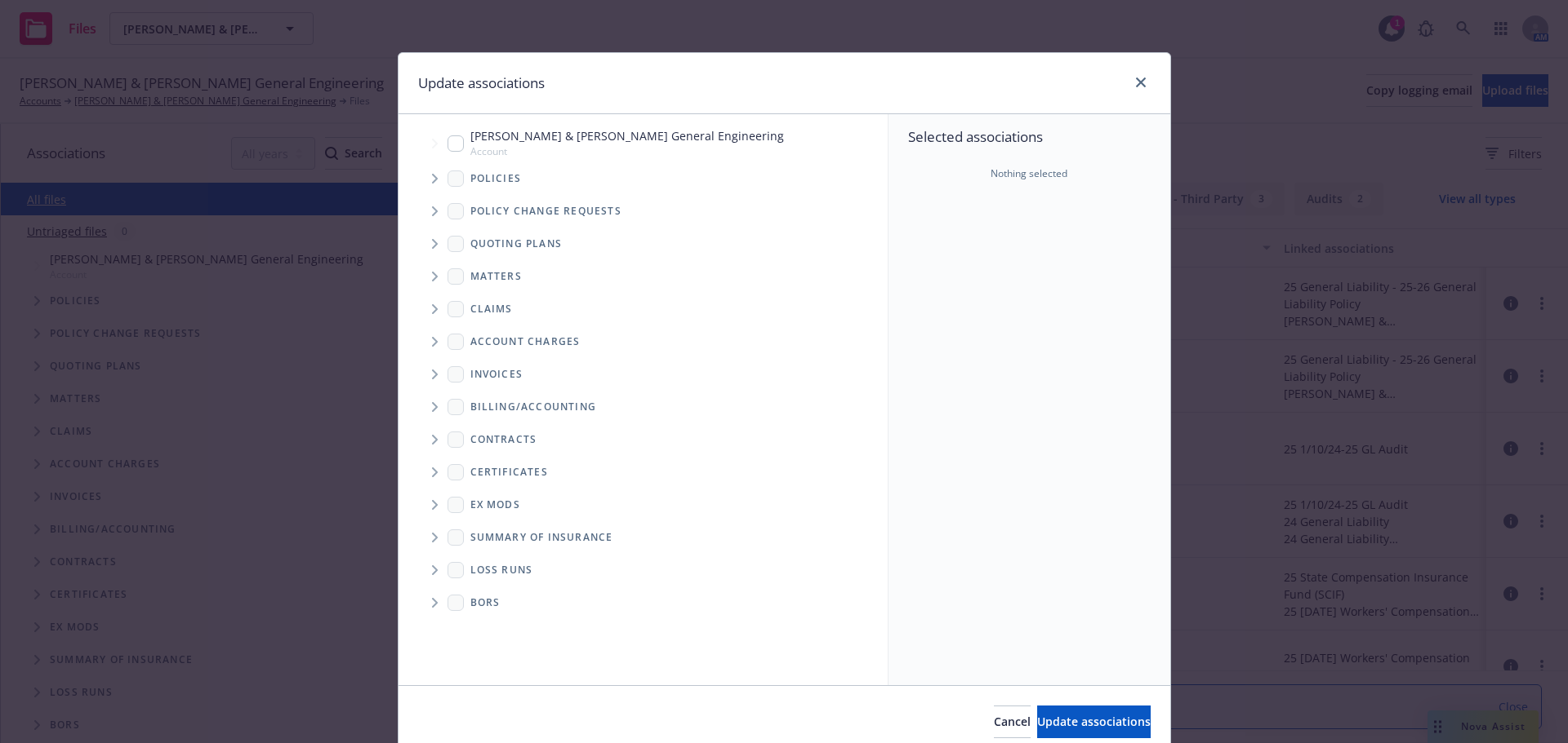
click at [448, 146] on input "Tree Example" at bounding box center [455, 143] width 17 height 17
checkbox input "true"
click at [432, 182] on icon "Tree Example" at bounding box center [435, 178] width 6 height 10
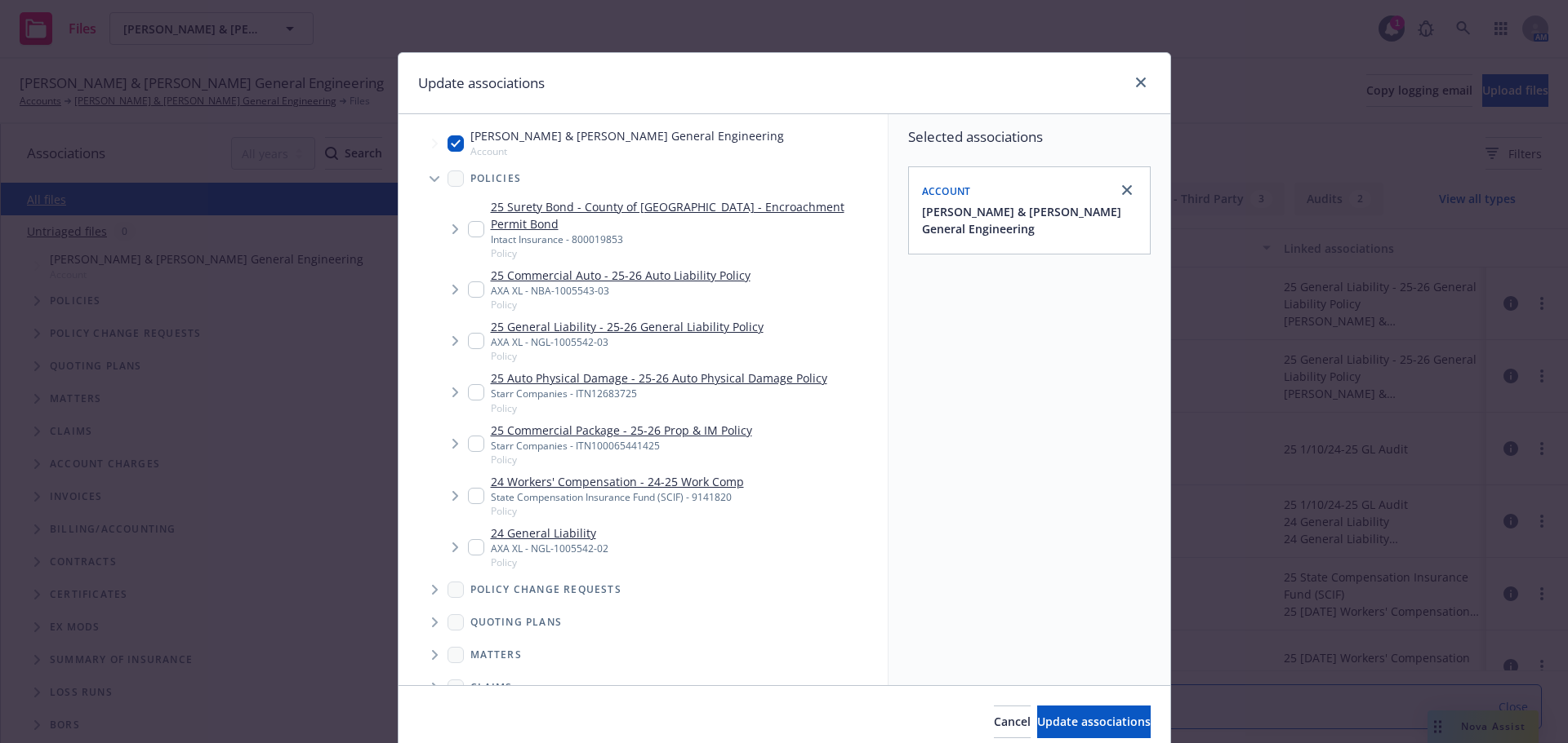
click at [469, 333] on input "Tree Example" at bounding box center [476, 341] width 17 height 17
checkbox input "true"
click at [1037, 733] on button "Update associations" at bounding box center [1093, 721] width 113 height 32
type textarea "x"
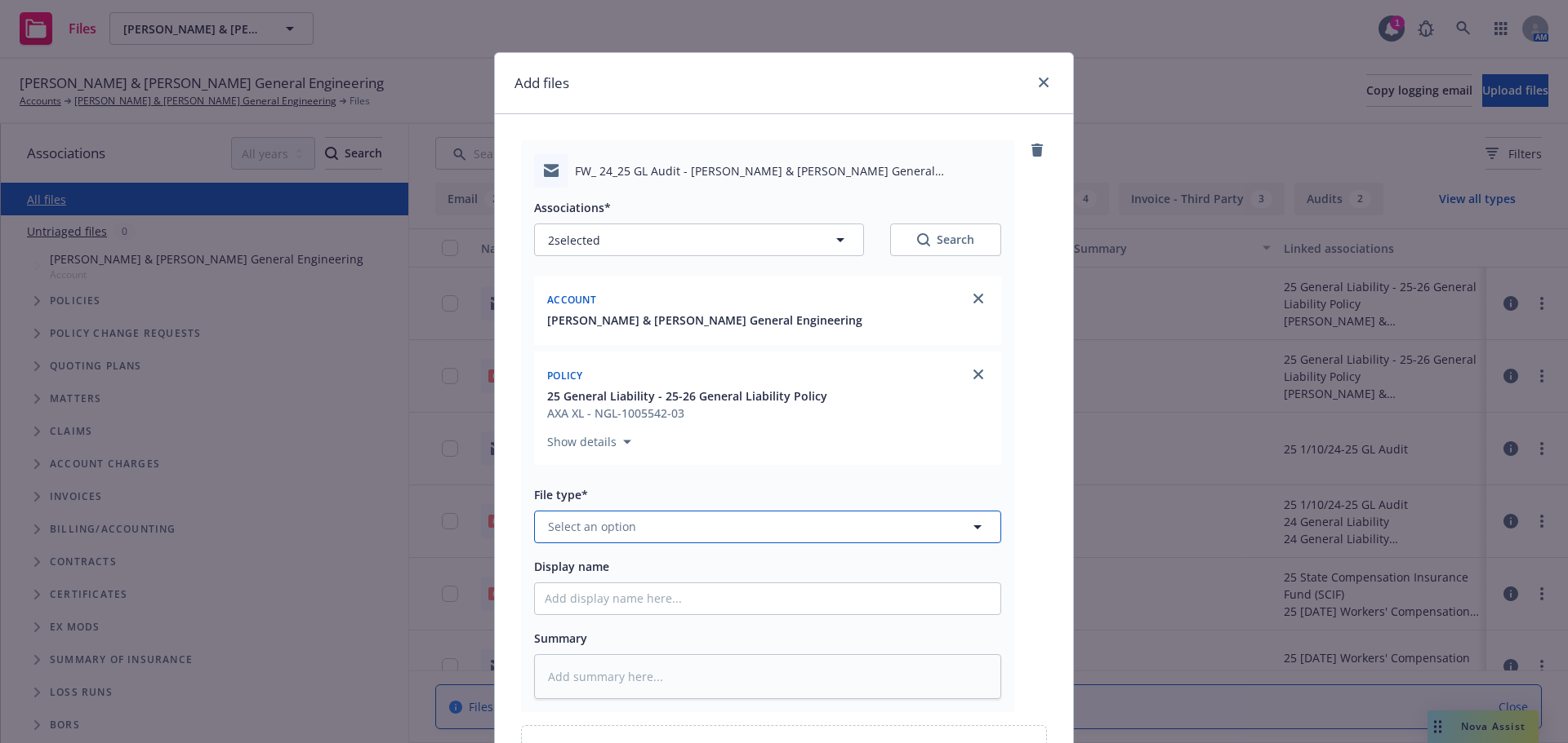
click at [666, 529] on button "Select an option" at bounding box center [767, 527] width 467 height 32
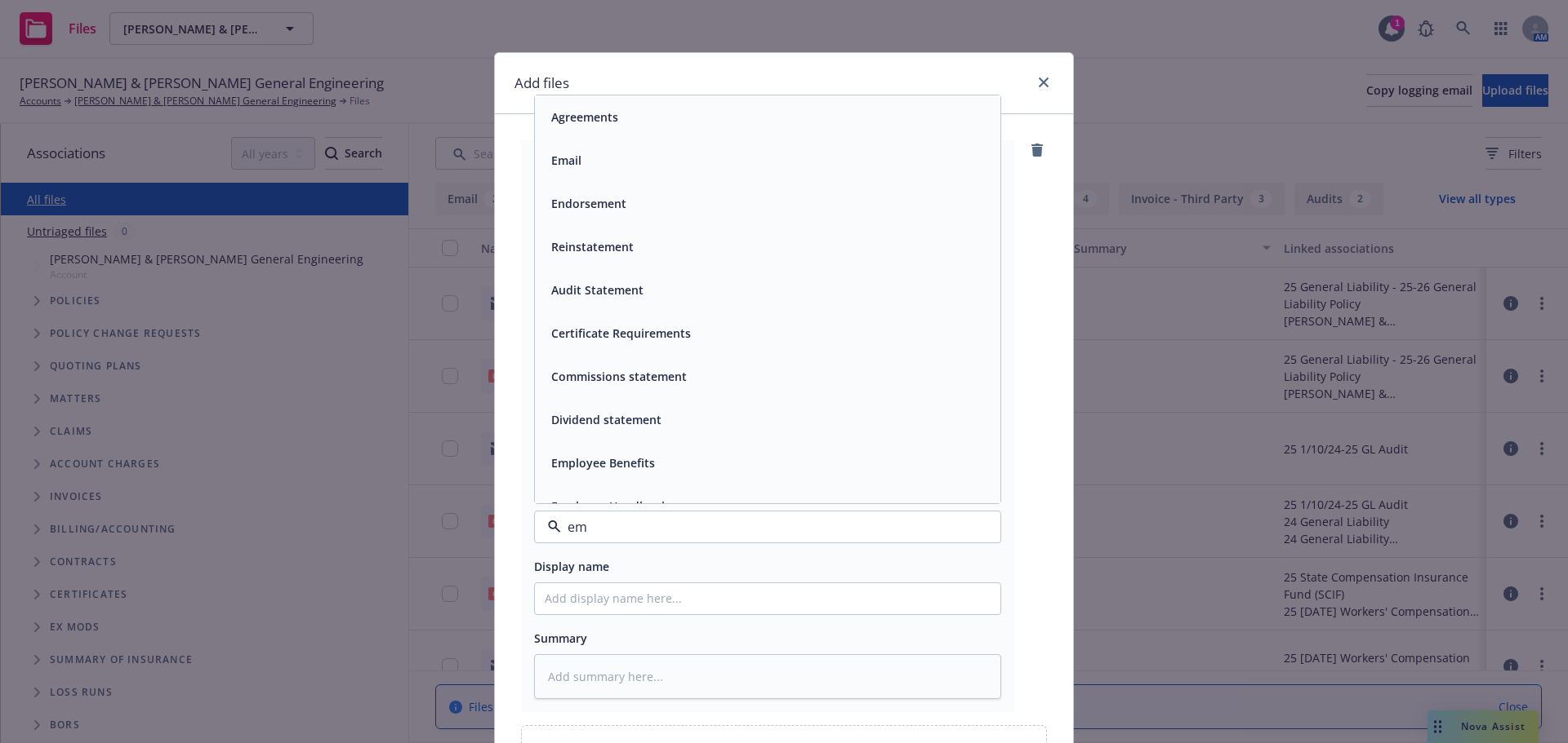
type input "ema"
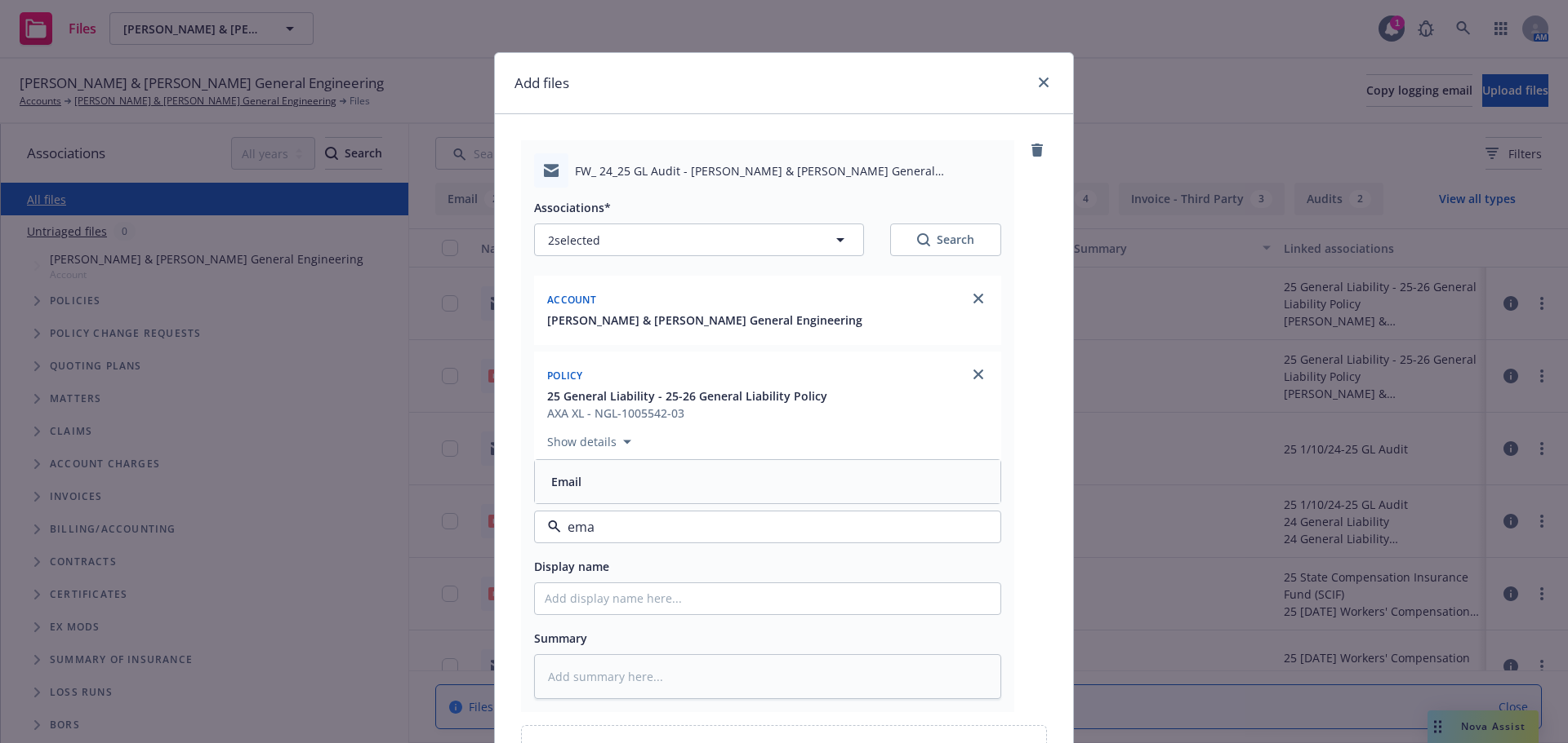
click at [651, 470] on div "Email" at bounding box center [767, 481] width 446 height 24
click at [634, 603] on input "Display name" at bounding box center [767, 599] width 465 height 31
type textarea "x"
type input "E"
type textarea "x"
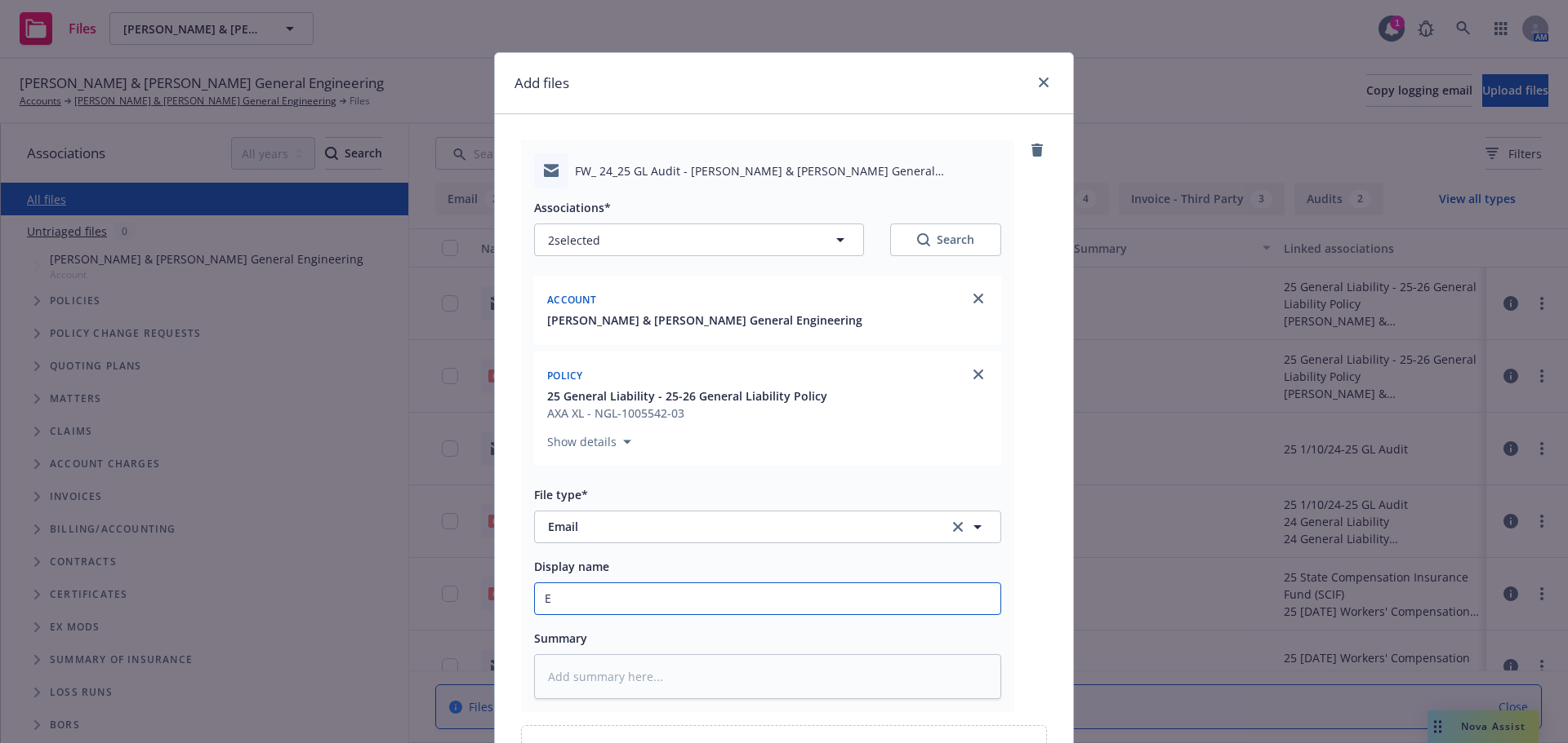
type input "EM"
type textarea "x"
type input "EML"
type textarea "x"
type input "EMLD"
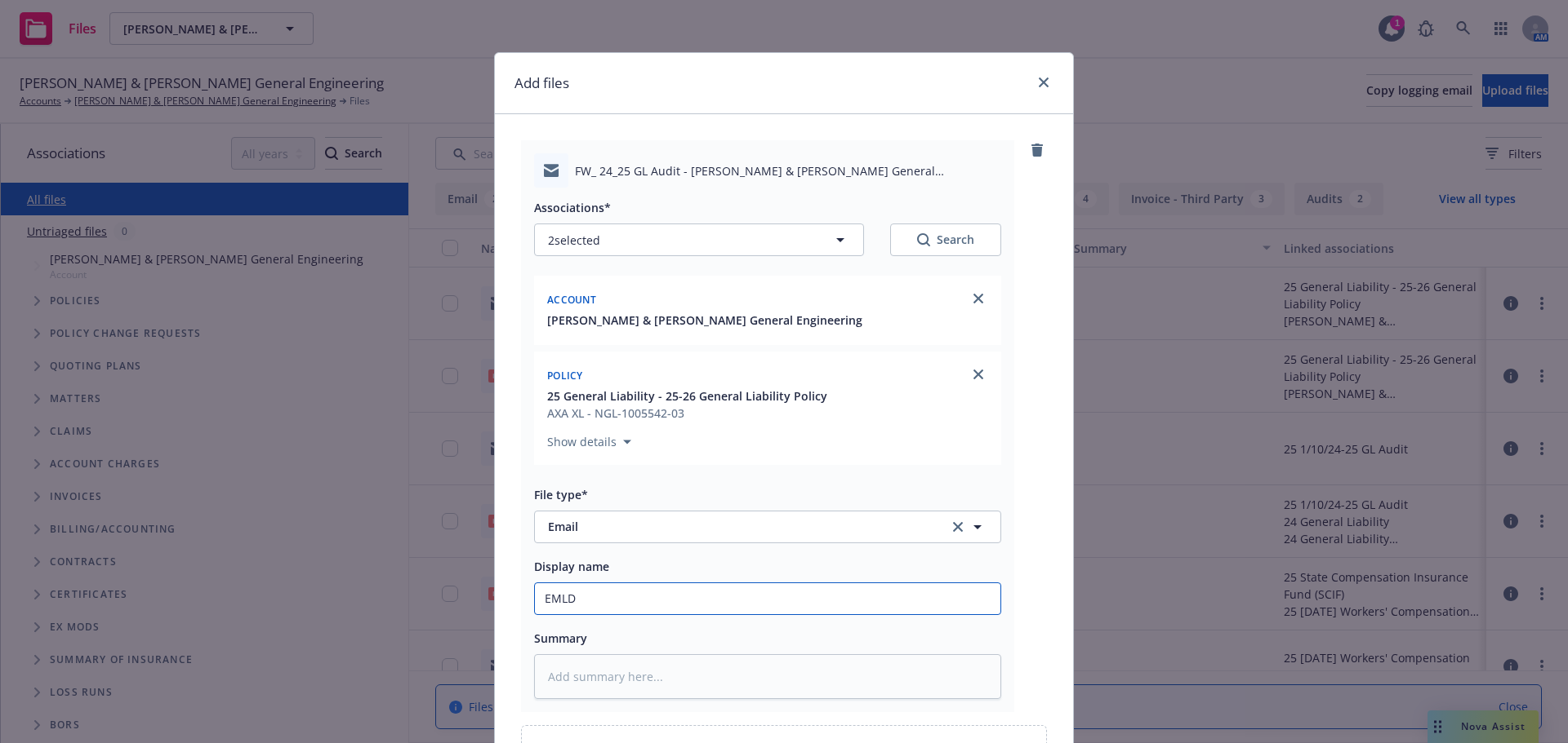
type textarea "x"
type input "EMLD"
type textarea "x"
type input "EMLD 2"
type textarea "x"
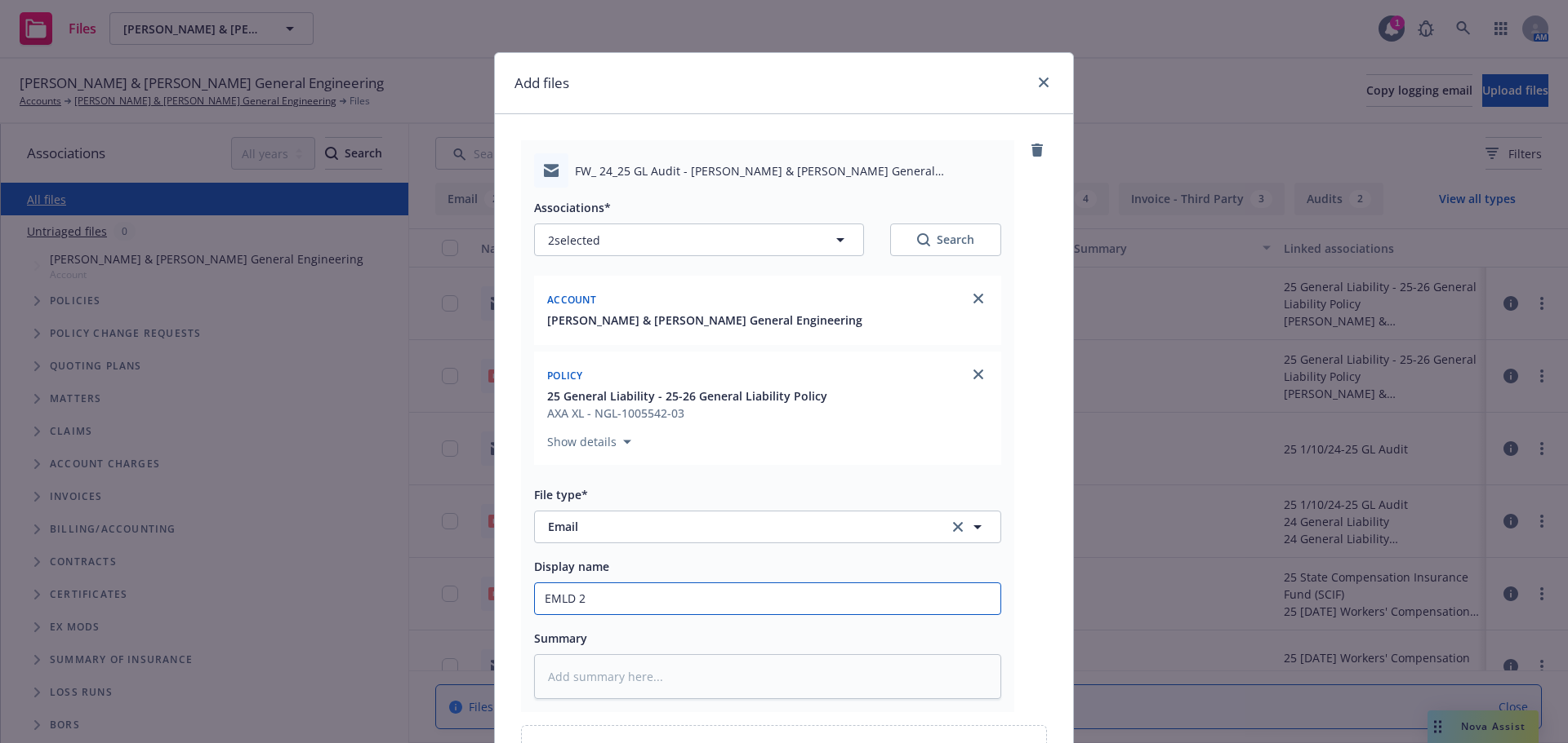
type input "EMLD 24"
type textarea "x"
type input "EMLD 24-"
type textarea "x"
type input "EMLD 24-5"
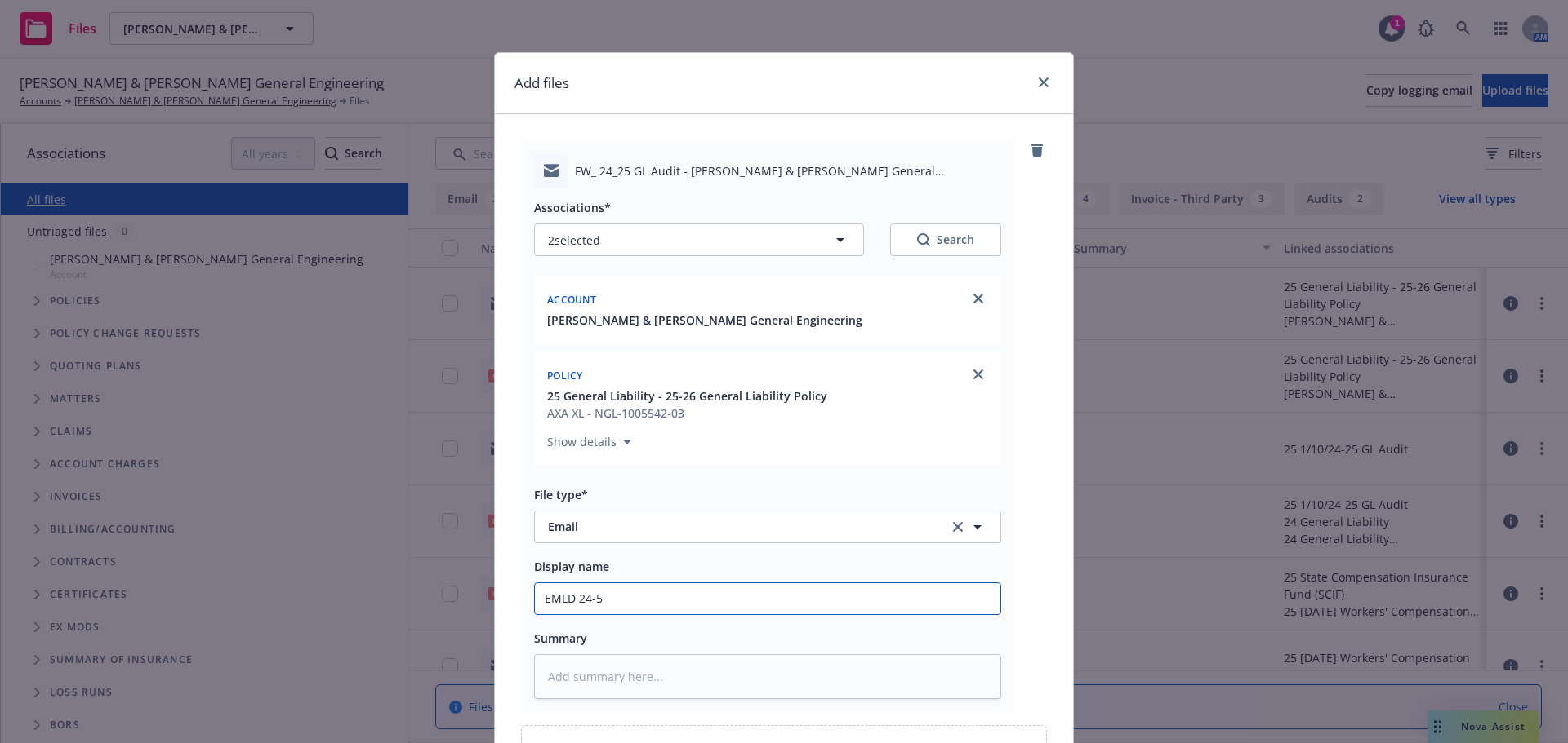
type textarea "x"
type input "EMLD 24-52"
type textarea "x"
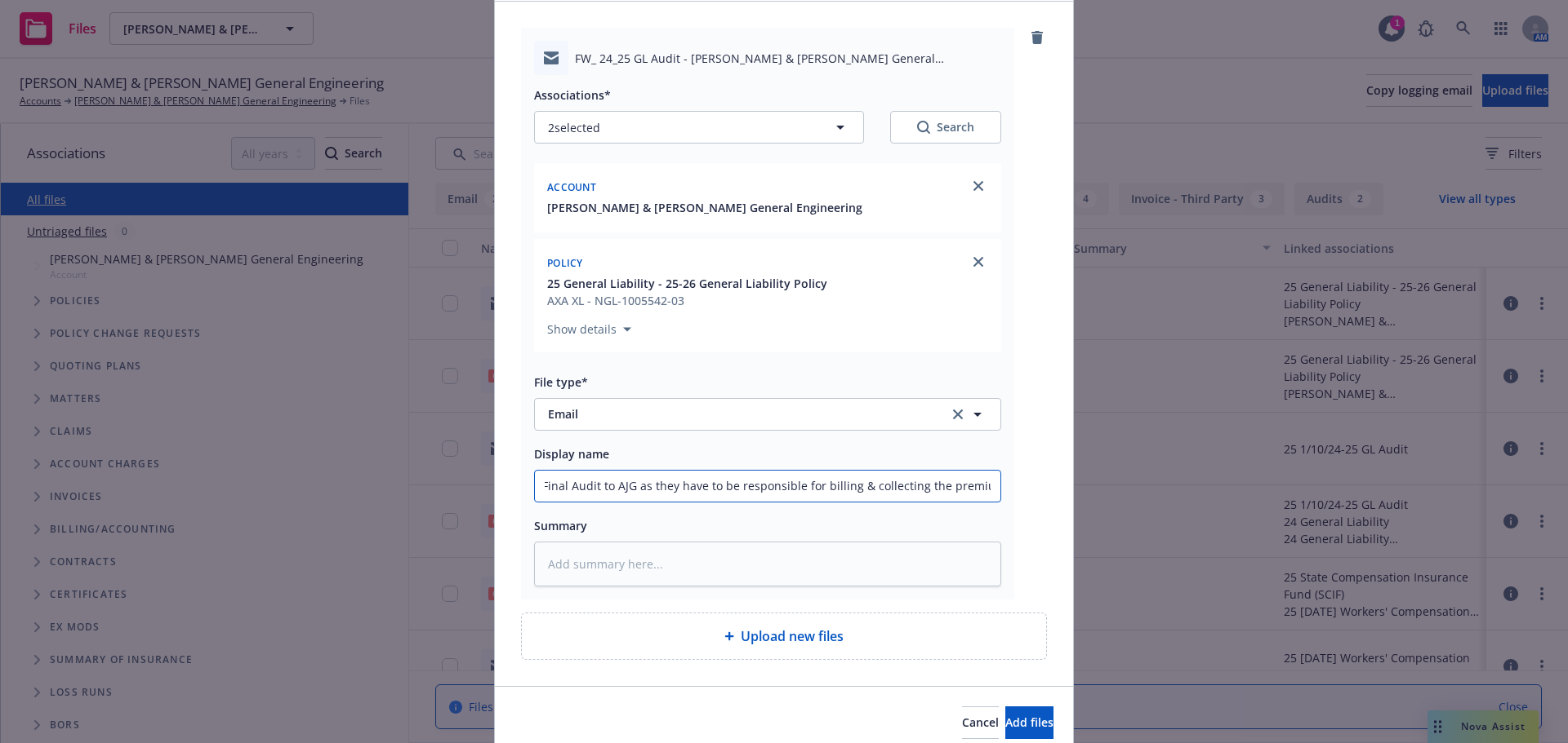
scroll to position [181, 0]
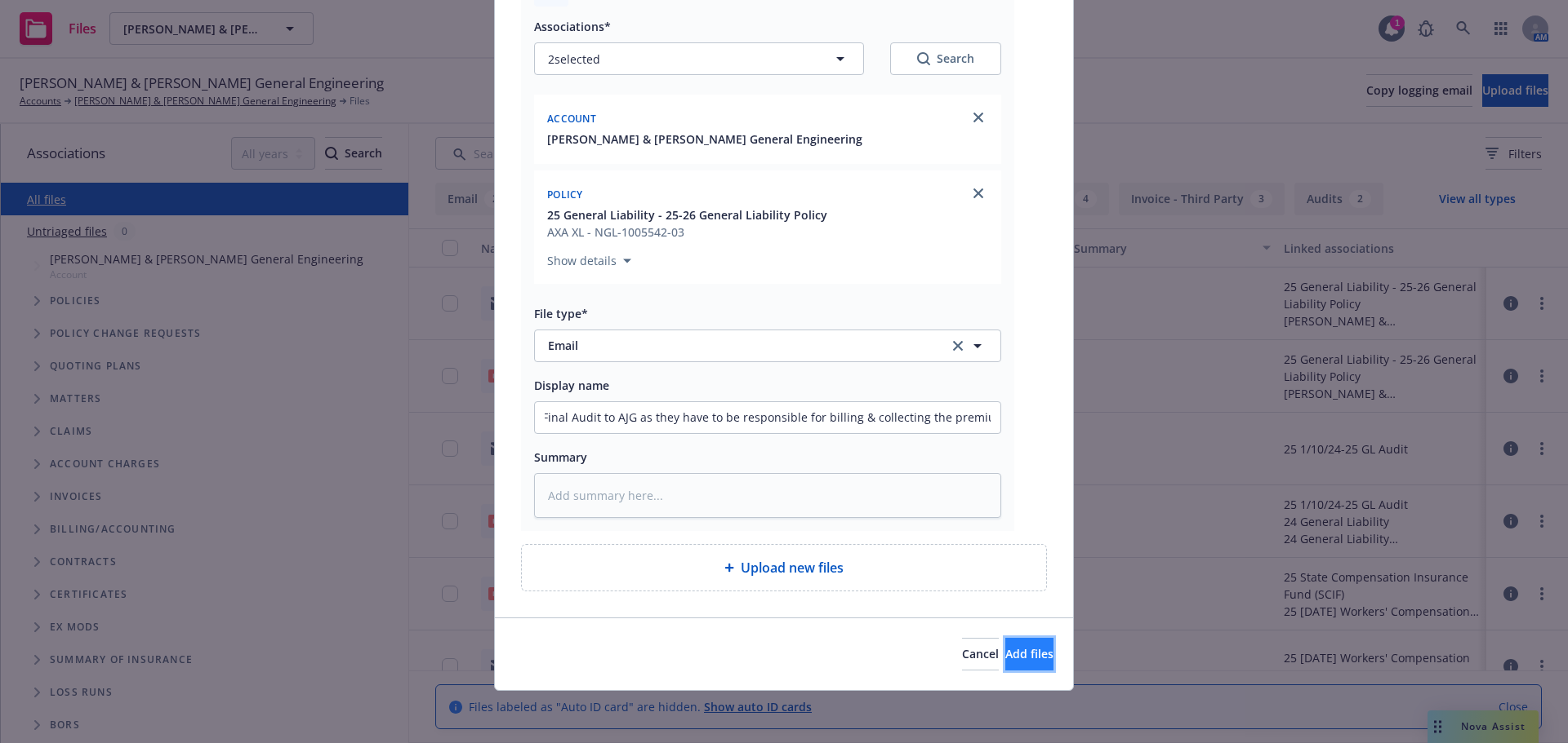
click at [1005, 666] on button "Add files" at bounding box center [1029, 654] width 48 height 32
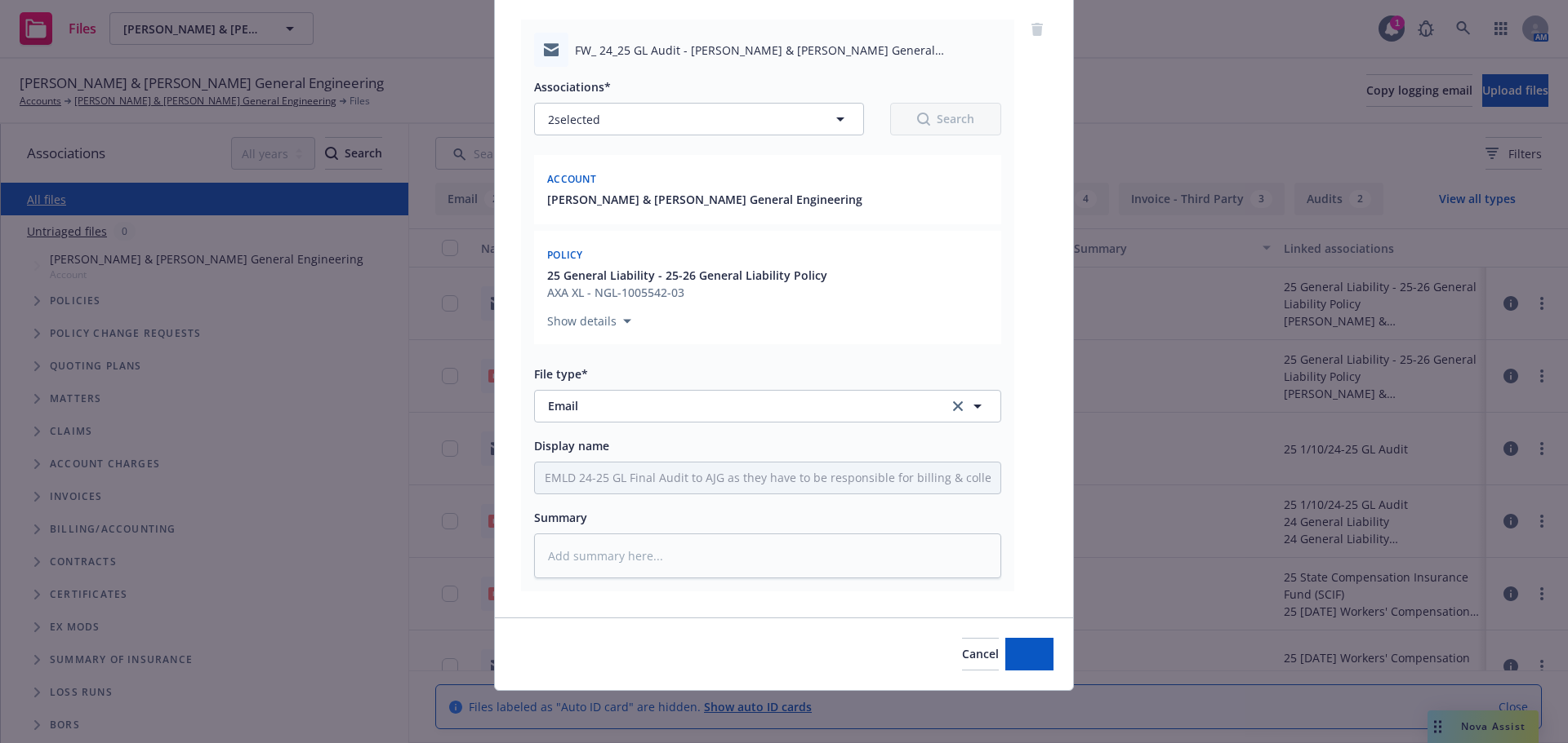
scroll to position [120, 0]
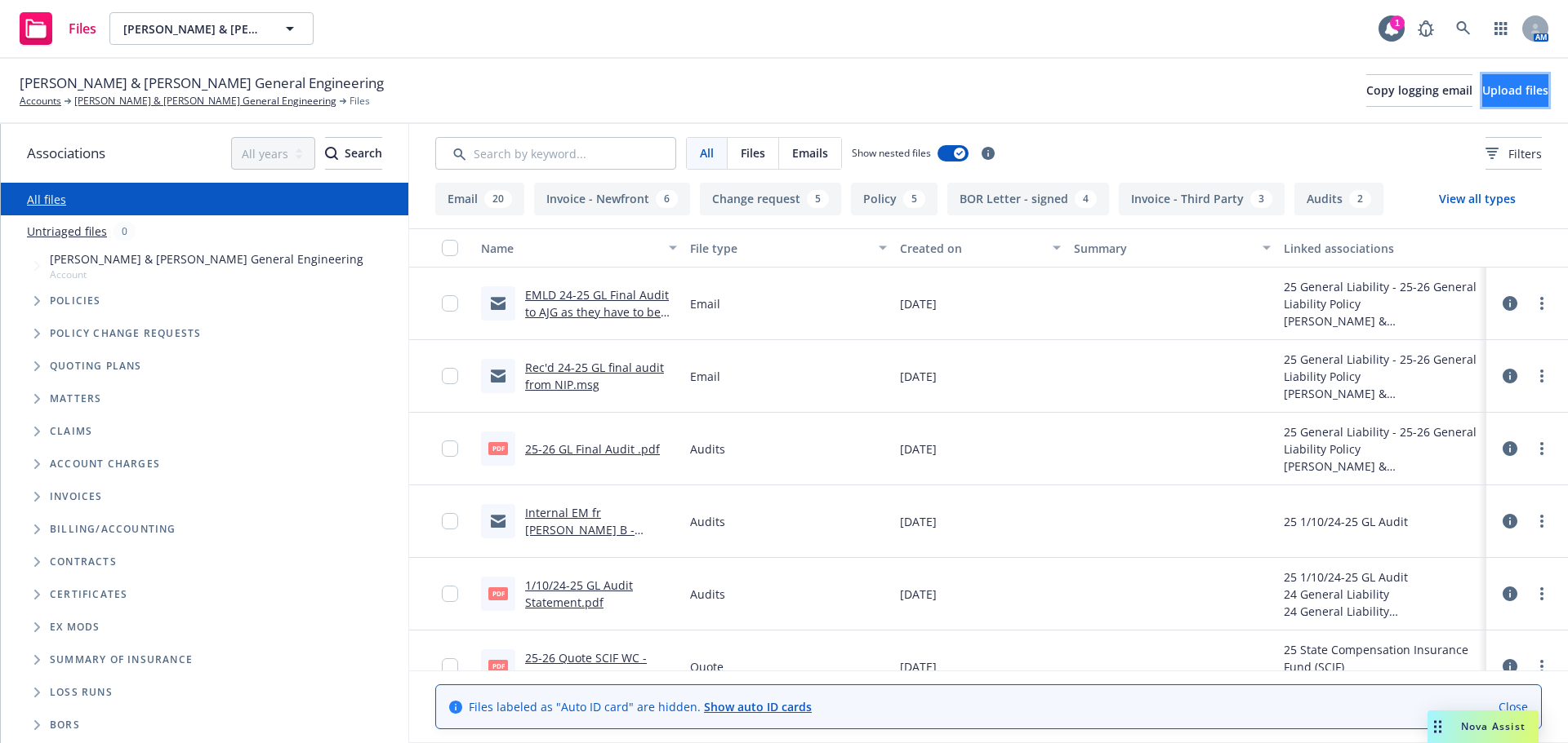
click at [1485, 94] on span "Upload files" at bounding box center [1515, 91] width 66 height 16
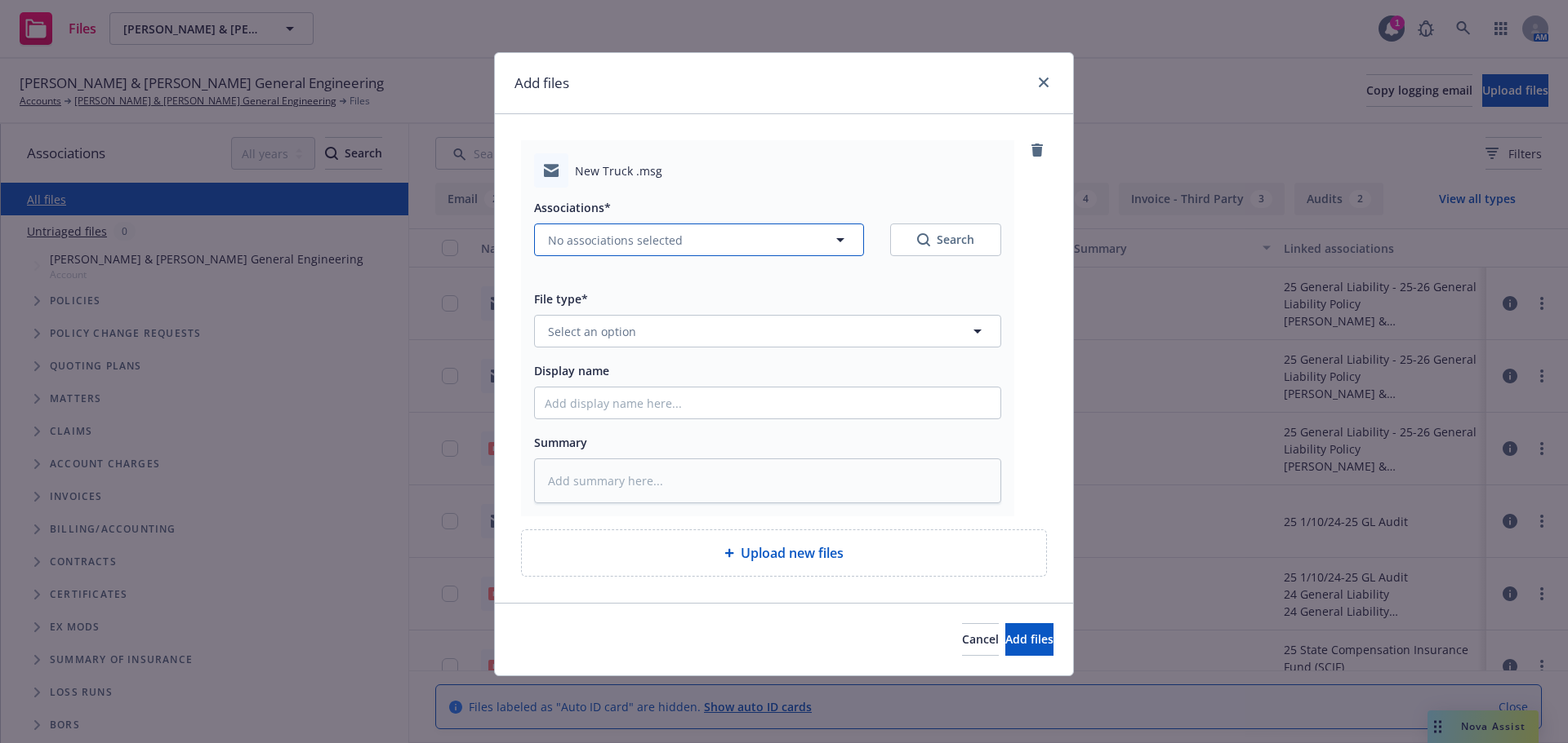
click at [653, 235] on span "No associations selected" at bounding box center [615, 241] width 134 height 17
type textarea "x"
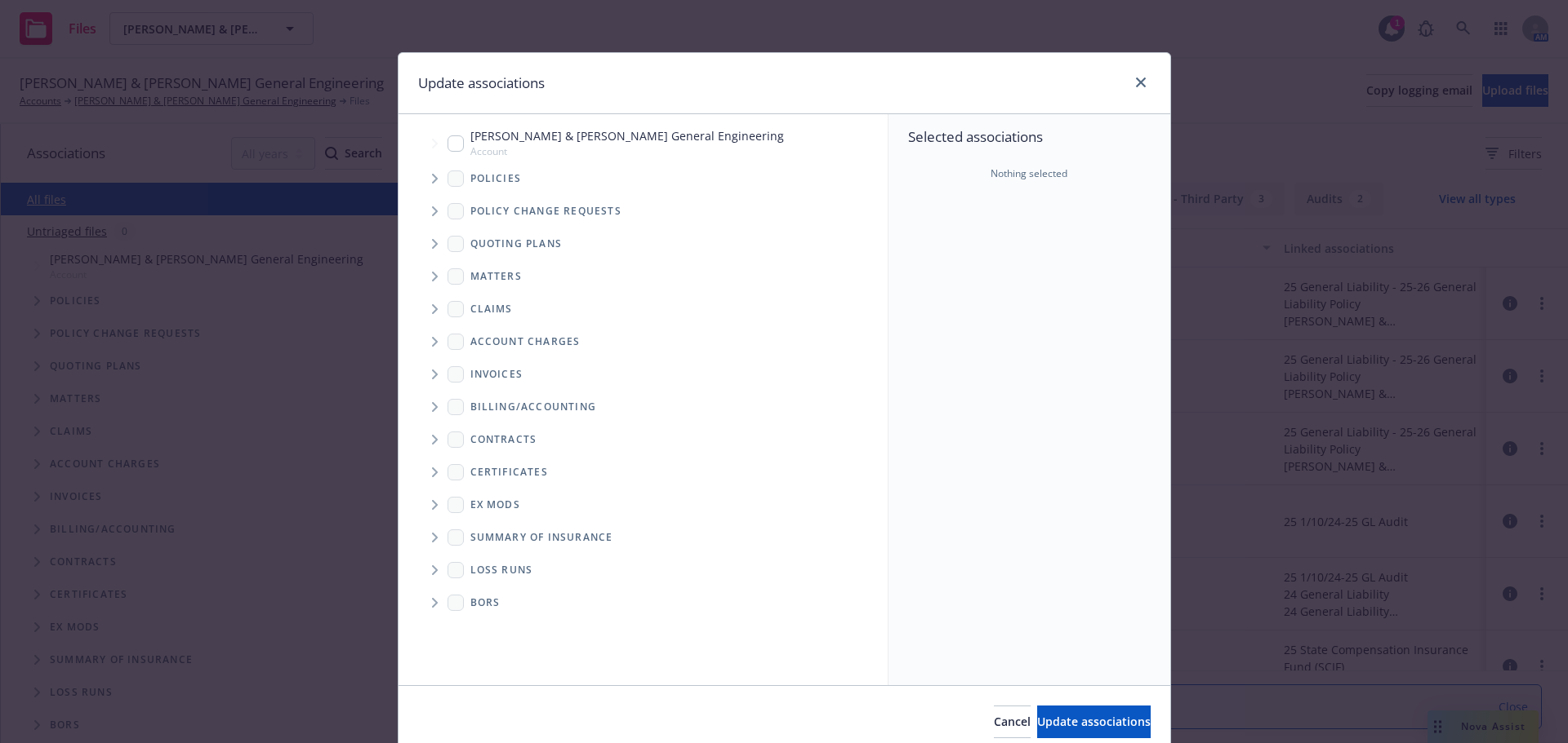
click at [450, 146] on input "Tree Example" at bounding box center [455, 143] width 17 height 17
checkbox input "true"
click at [432, 181] on icon "Tree Example" at bounding box center [435, 178] width 6 height 10
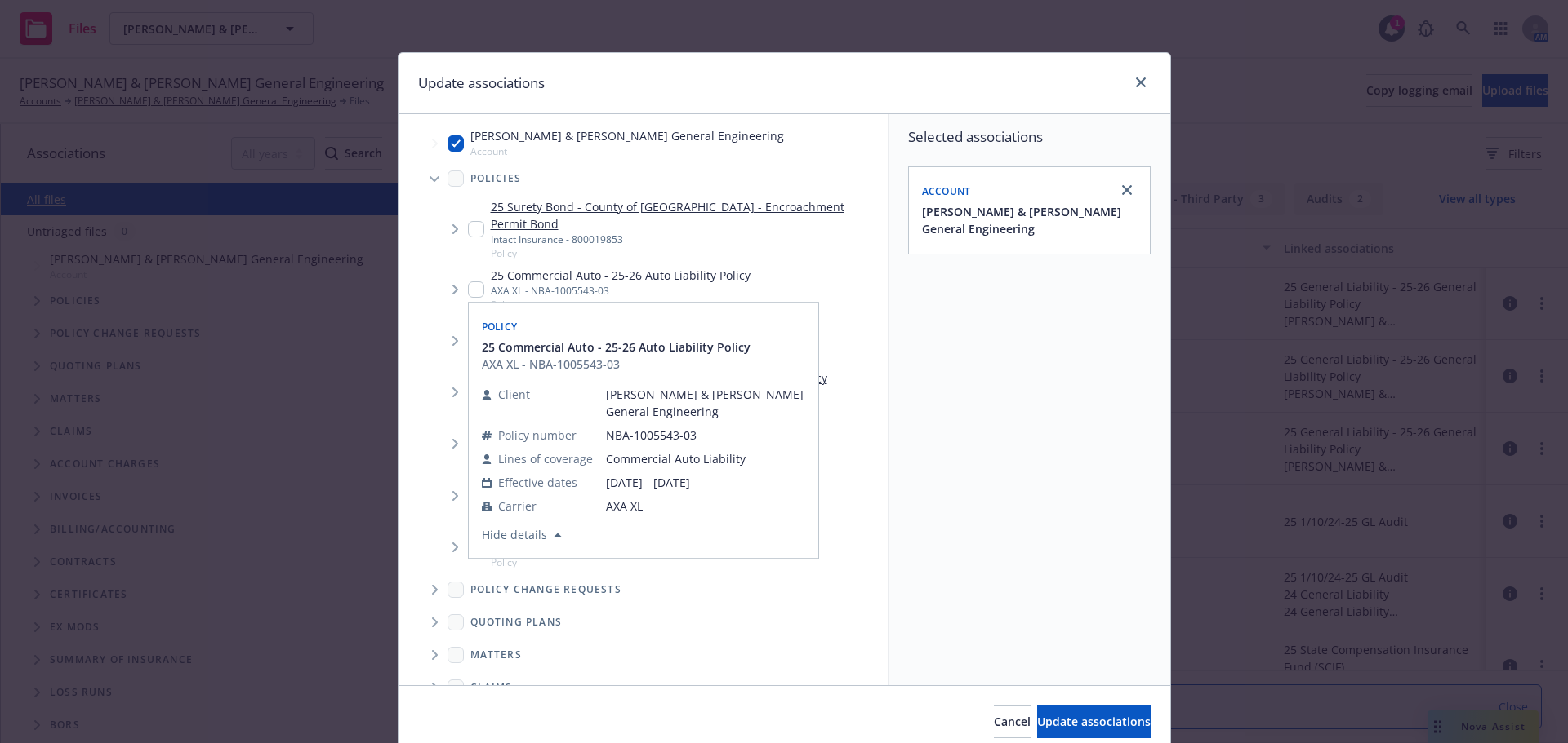
click at [469, 282] on input "Tree Example" at bounding box center [476, 290] width 17 height 17
checkbox input "true"
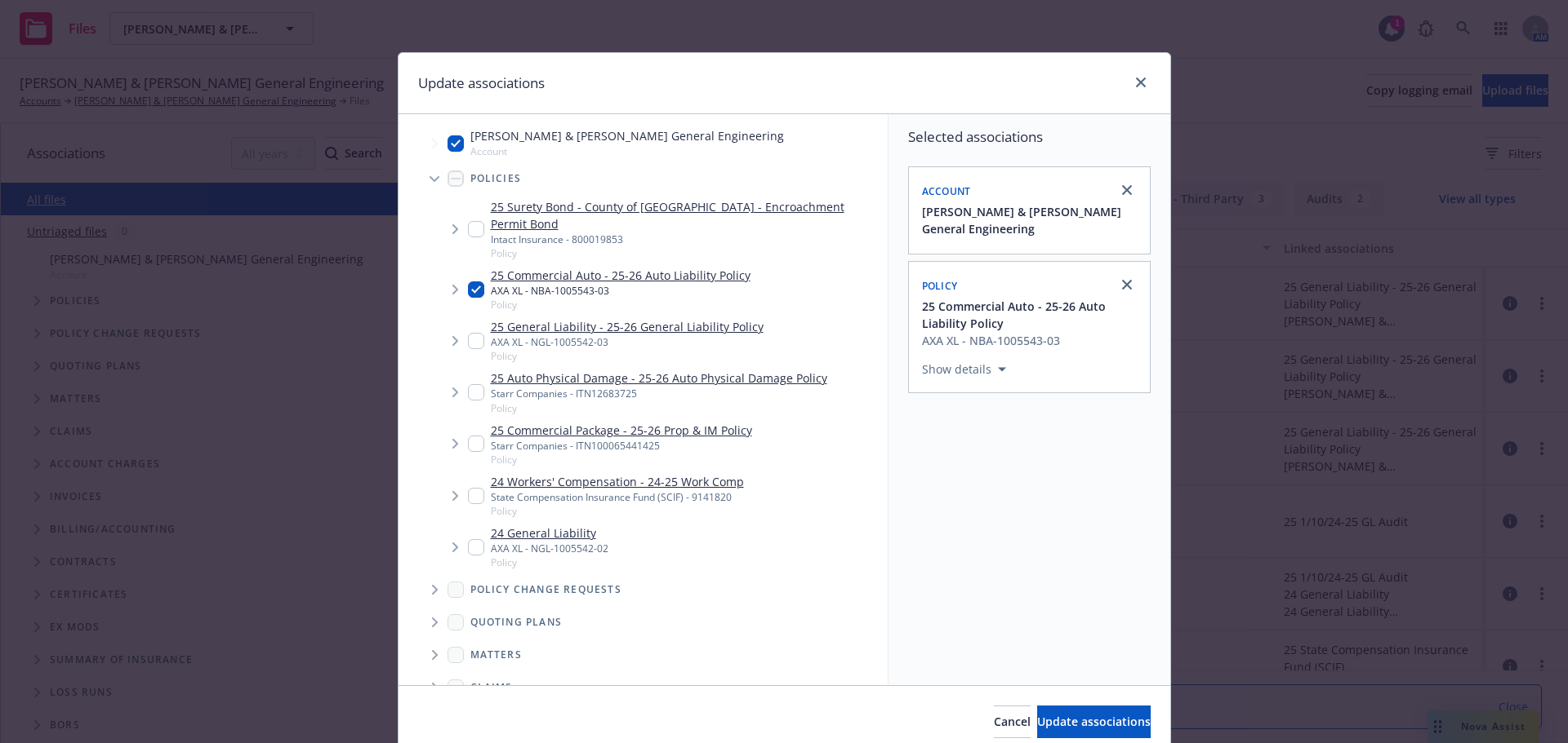
click at [468, 385] on input "Tree Example" at bounding box center [476, 392] width 17 height 17
checkbox input "true"
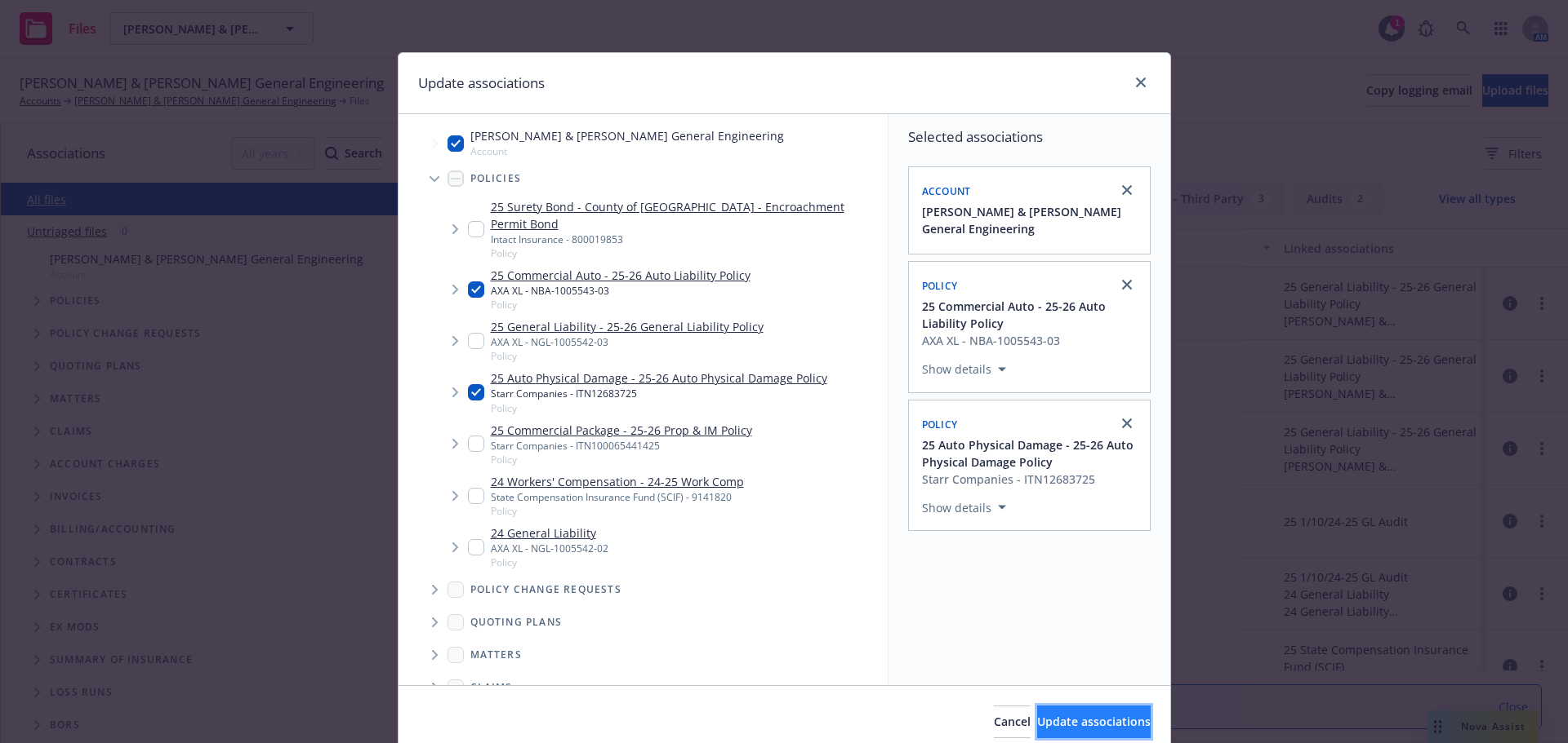
click at [1087, 733] on button "Update associations" at bounding box center [1093, 721] width 113 height 32
type textarea "x"
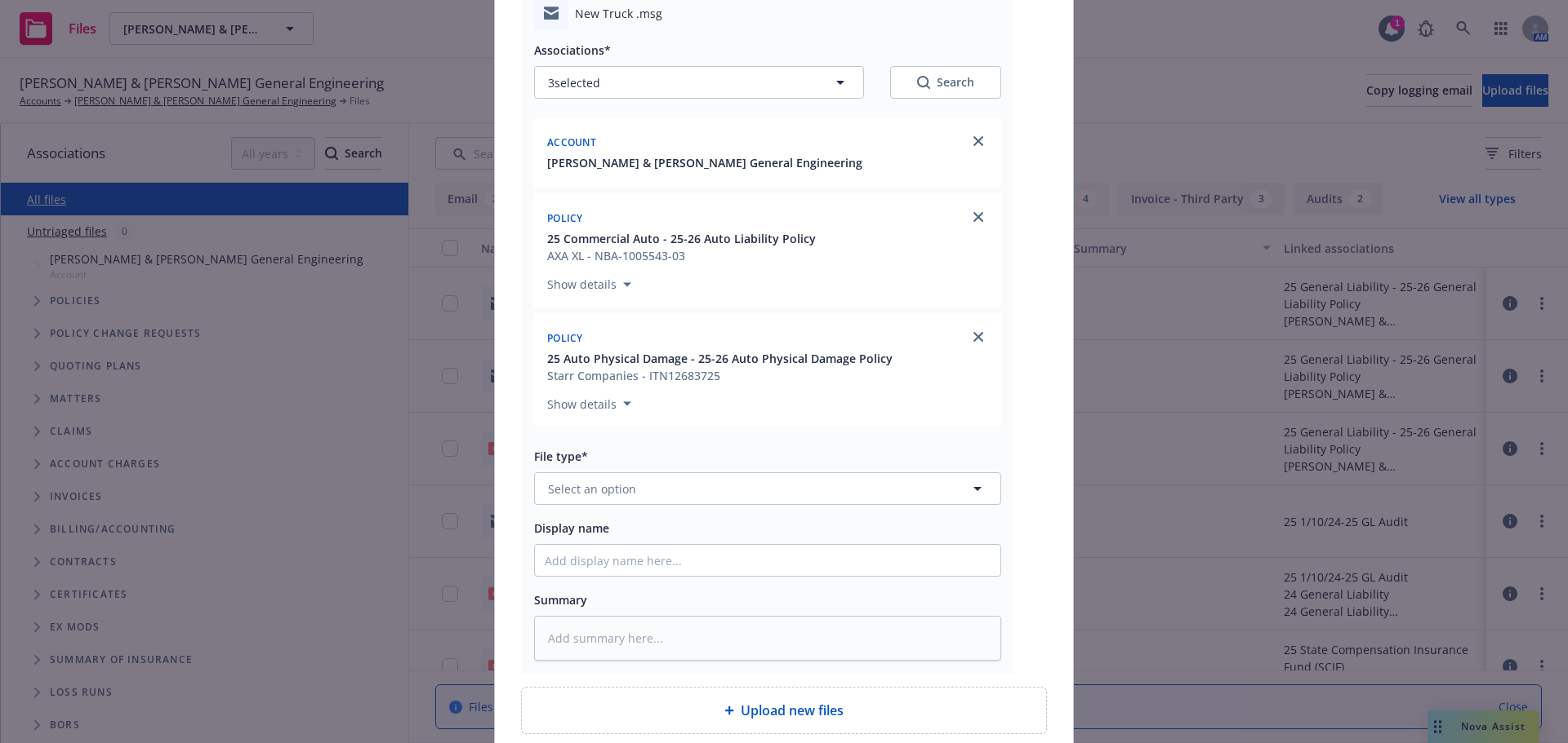
scroll to position [245, 0]
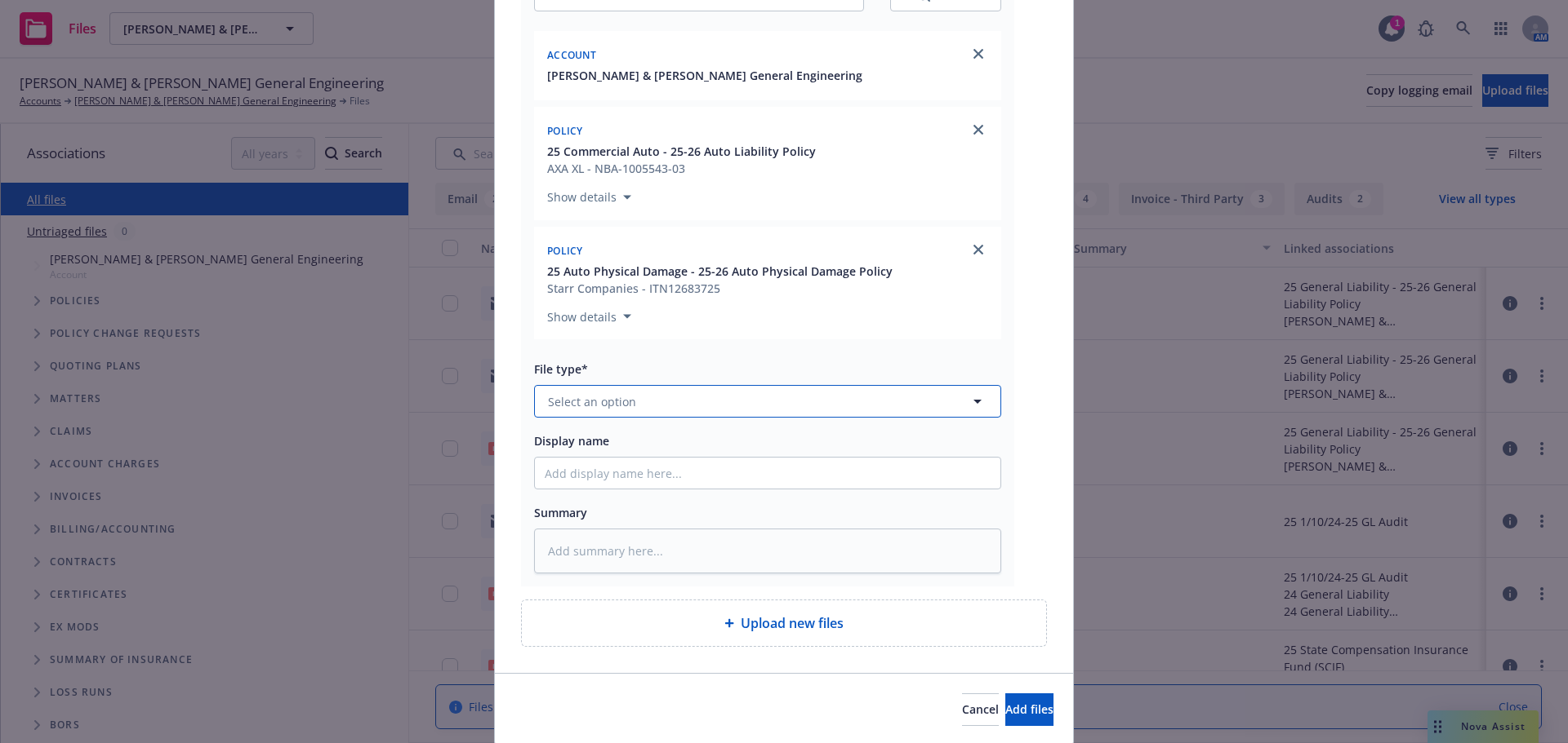
click at [744, 400] on button "Select an option" at bounding box center [767, 401] width 467 height 32
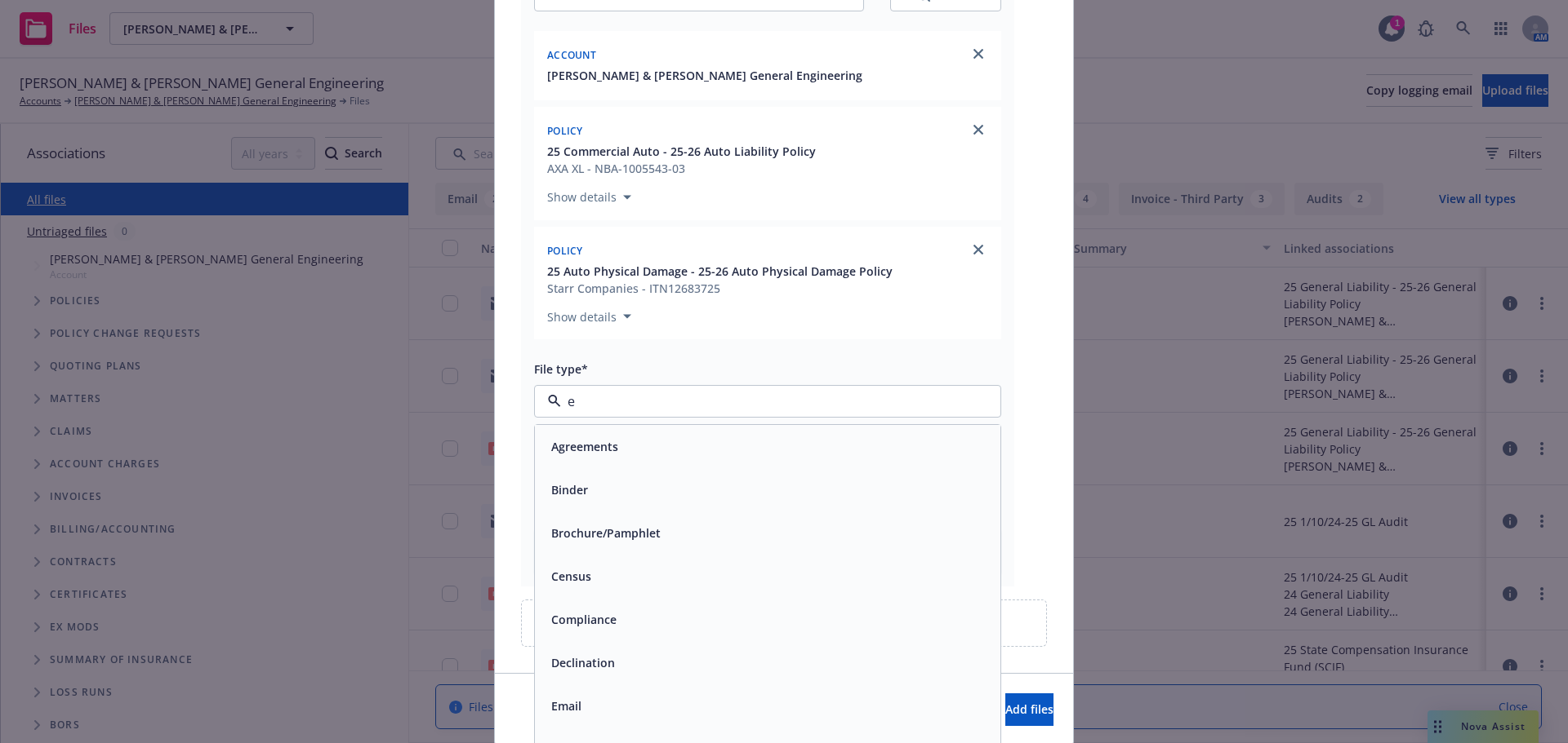
type input "em"
click at [636, 482] on div "Email" at bounding box center [767, 489] width 446 height 24
click at [609, 507] on div "Summary" at bounding box center [767, 512] width 467 height 19
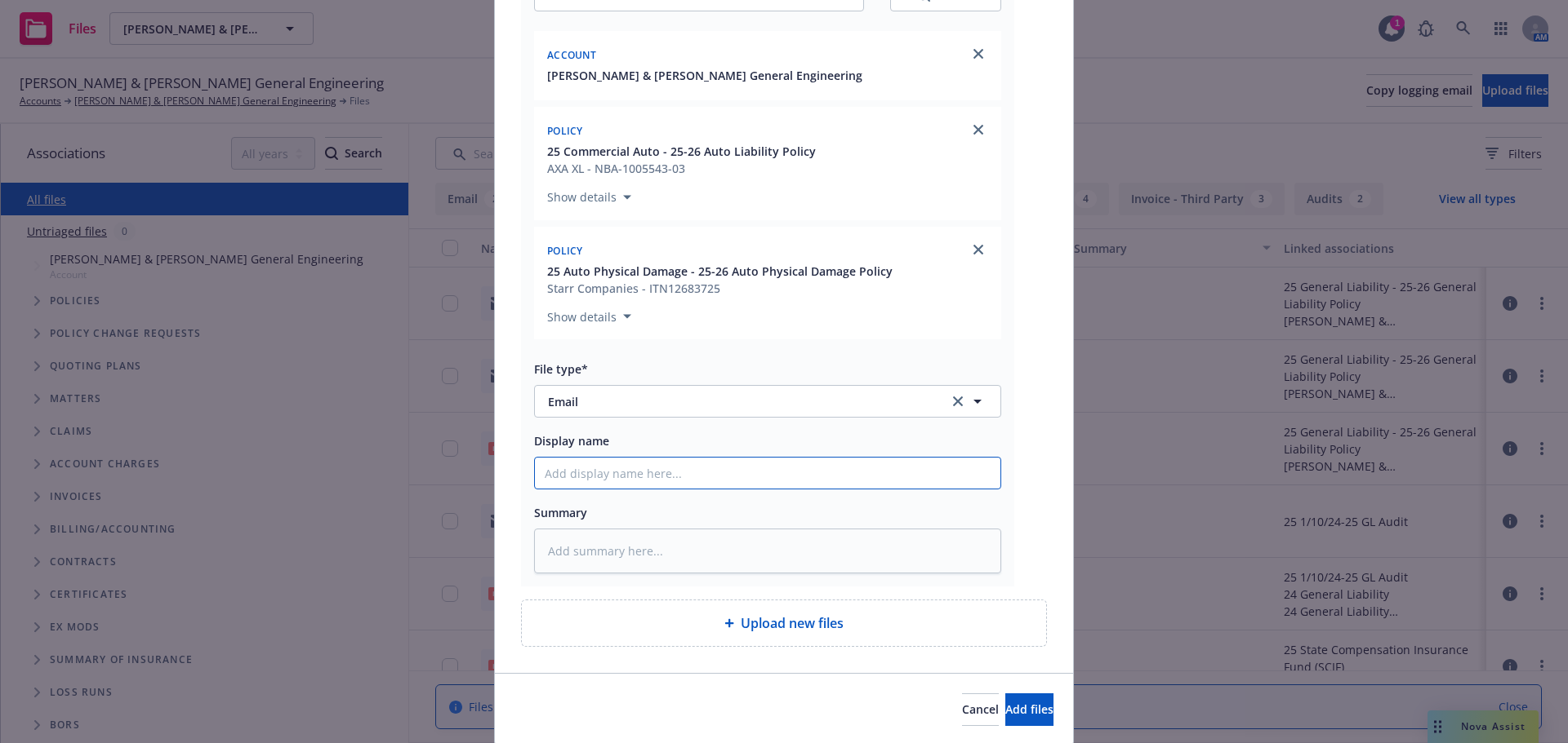
click at [595, 472] on input "Display name" at bounding box center [767, 474] width 465 height 31
type textarea "x"
type input "E"
type textarea "x"
type input "EM"
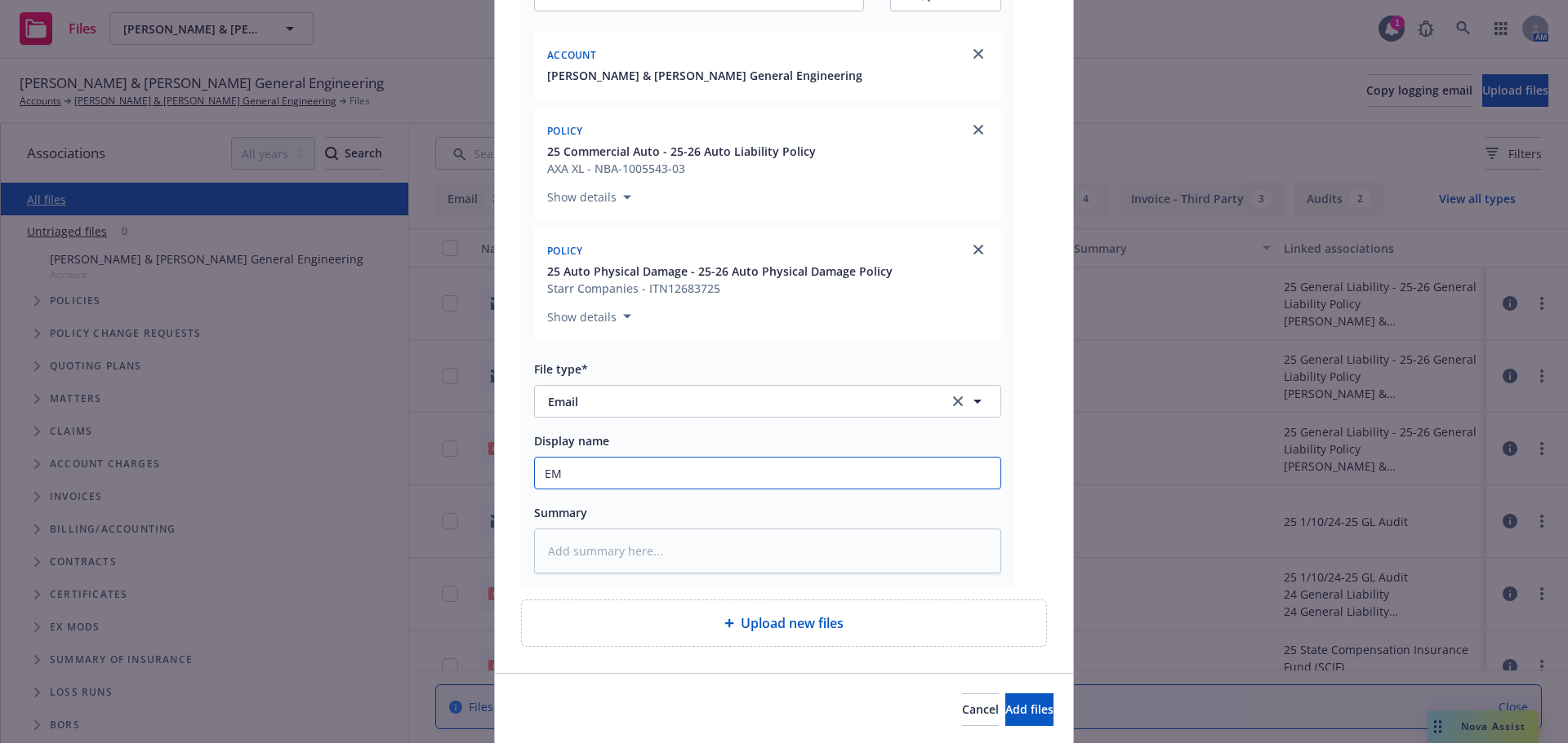
type textarea "x"
type input "EML"
type textarea "x"
type input "EMLf"
type textarea "x"
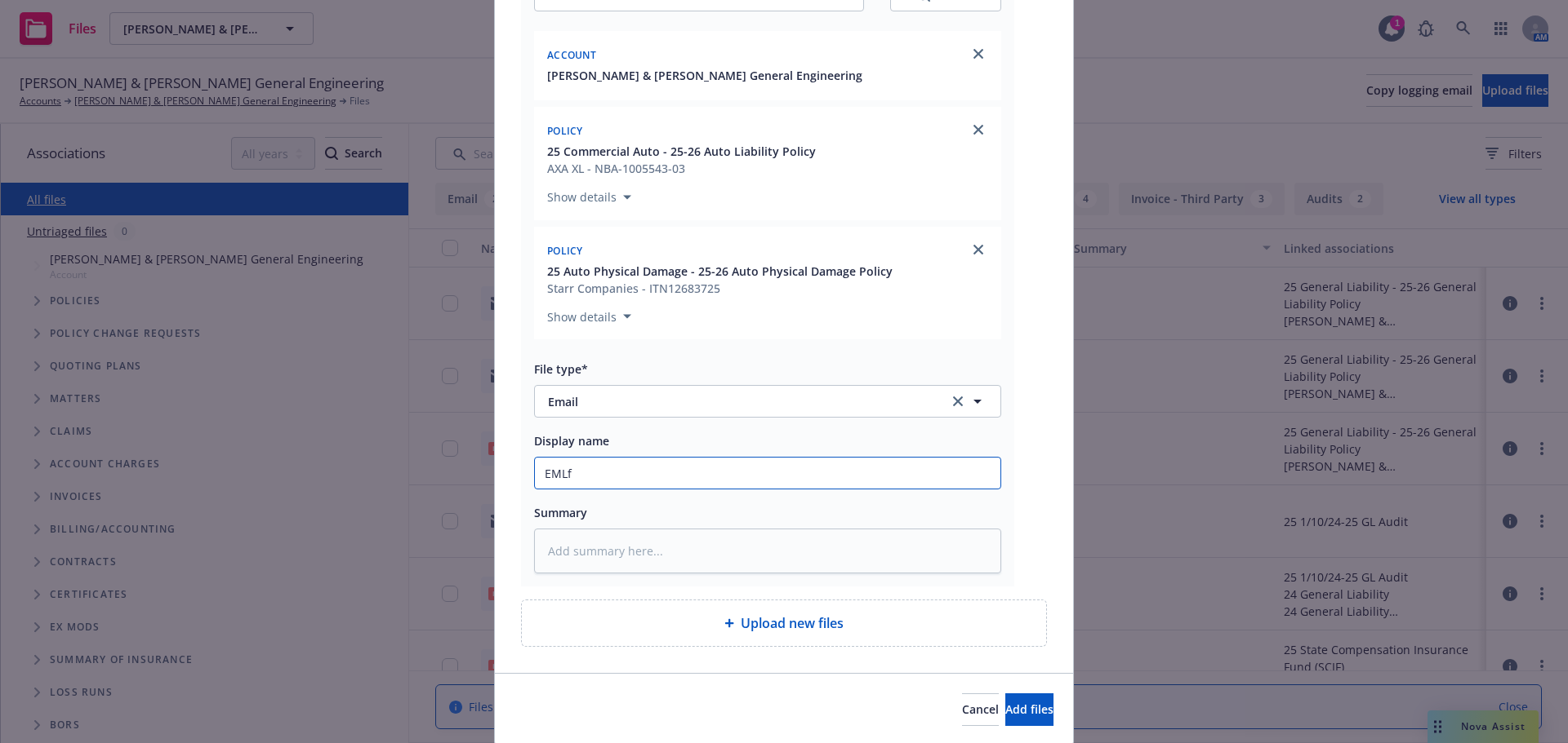
type input "EMLf"
type textarea "x"
type input "EMLf r"
type textarea "x"
type input "EMLf ro"
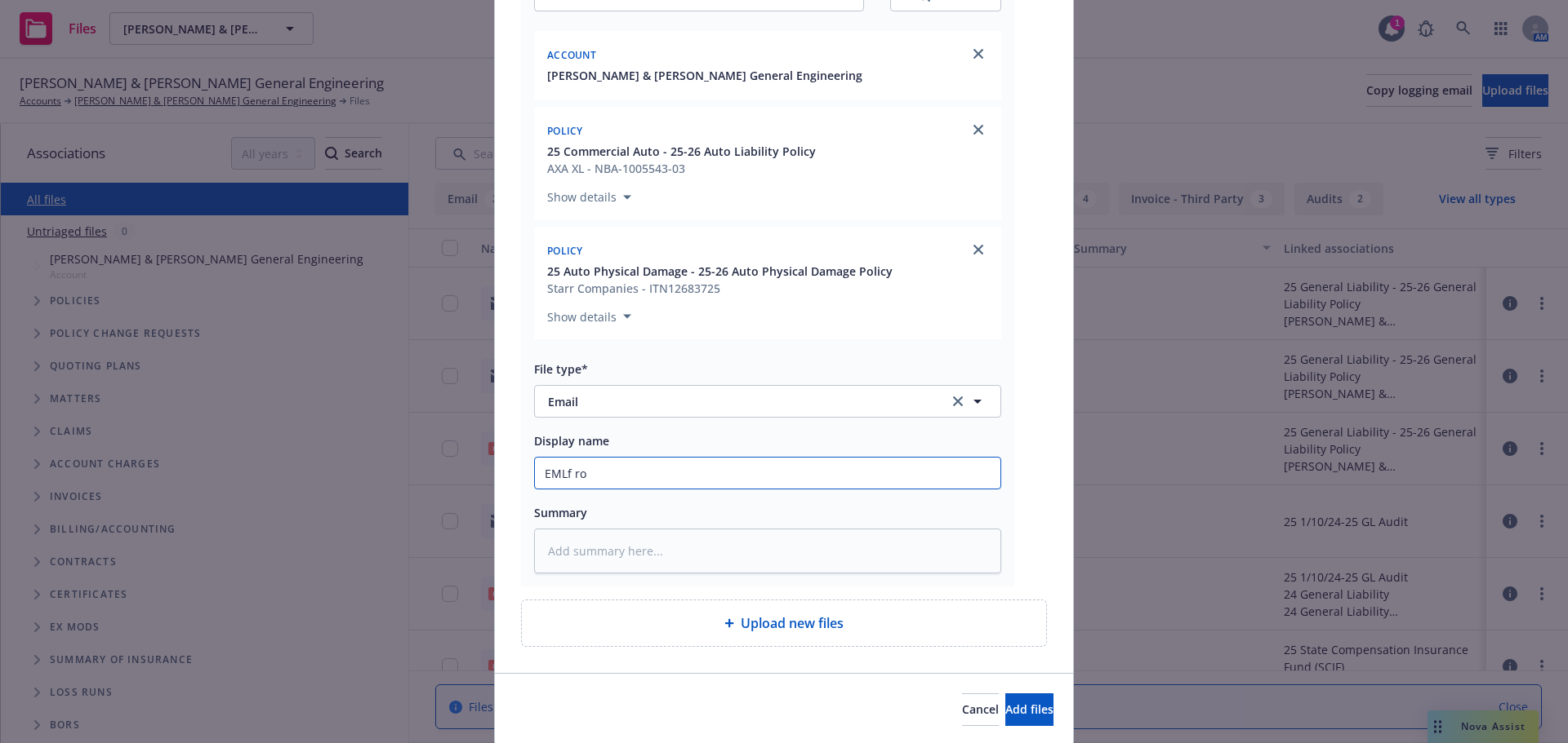
type textarea "x"
type input "EMLf rom"
type textarea "x"
type input "EMLf rom"
type textarea "x"
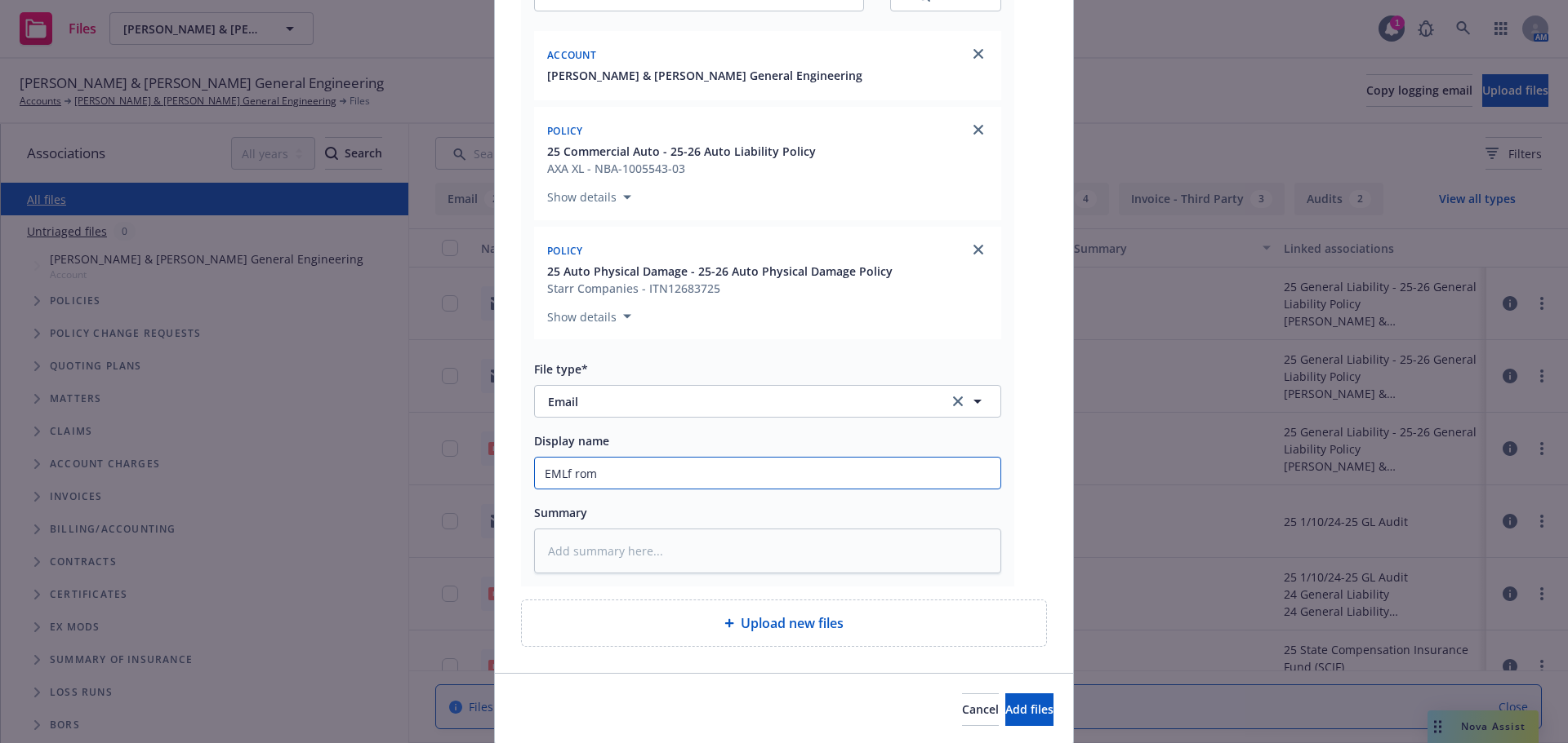
type input "EMLf rom"
type textarea "x"
type input "EMLf ro"
type textarea "x"
type input "EMLf r"
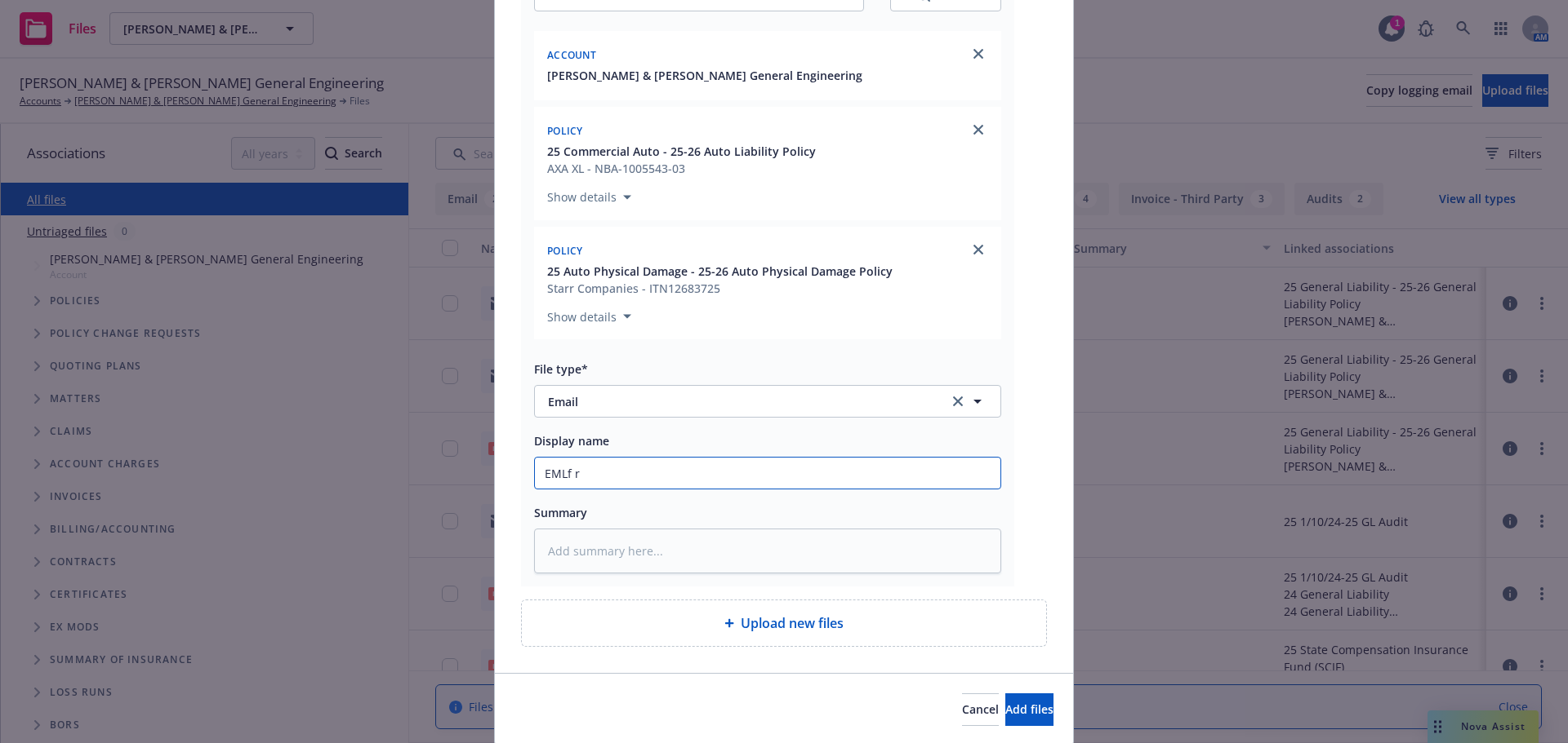
type textarea "x"
type input "EMLf"
type textarea "x"
type input "EMLf"
type textarea "x"
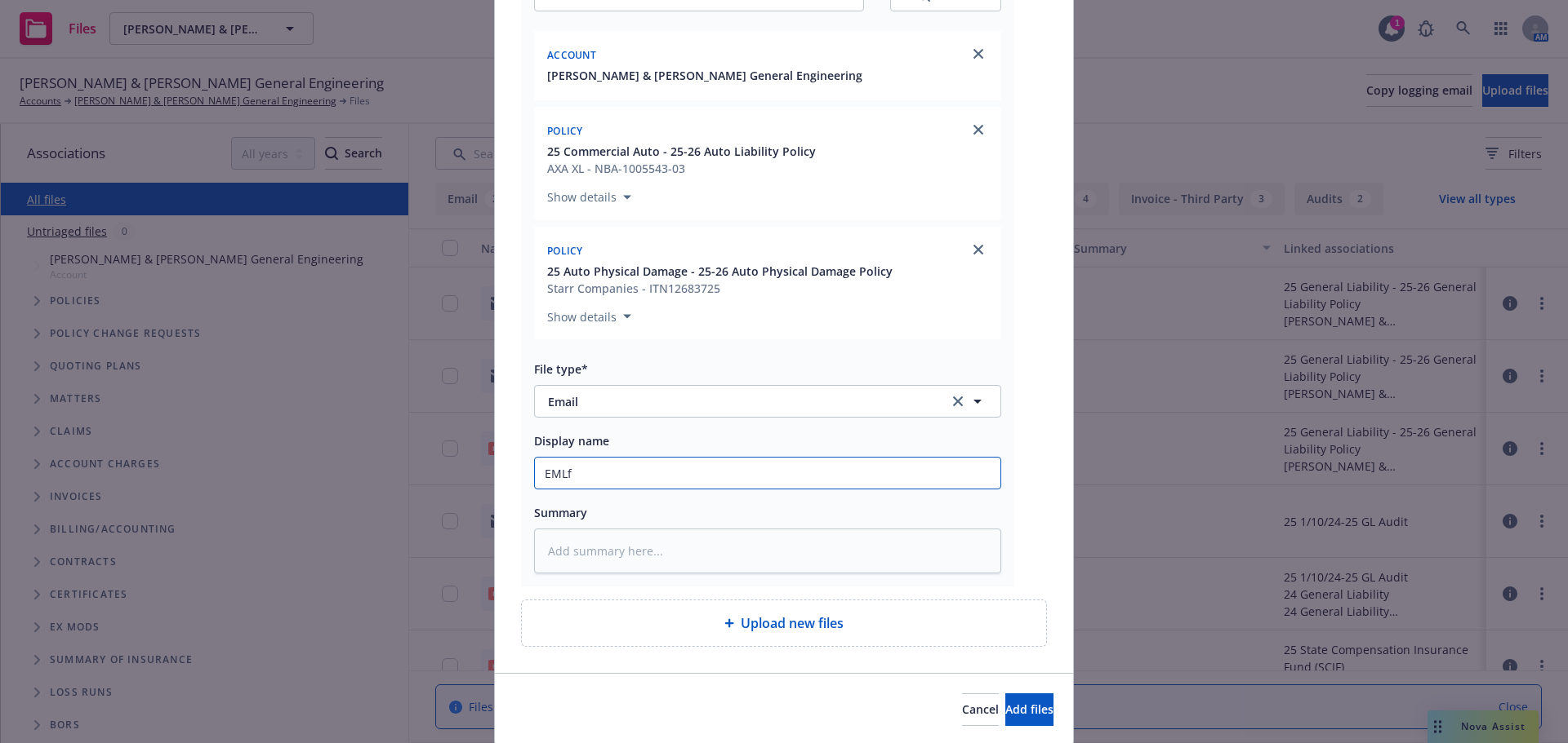
type input "EML"
type textarea "x"
type input "EML"
type textarea "x"
type input "EML fr"
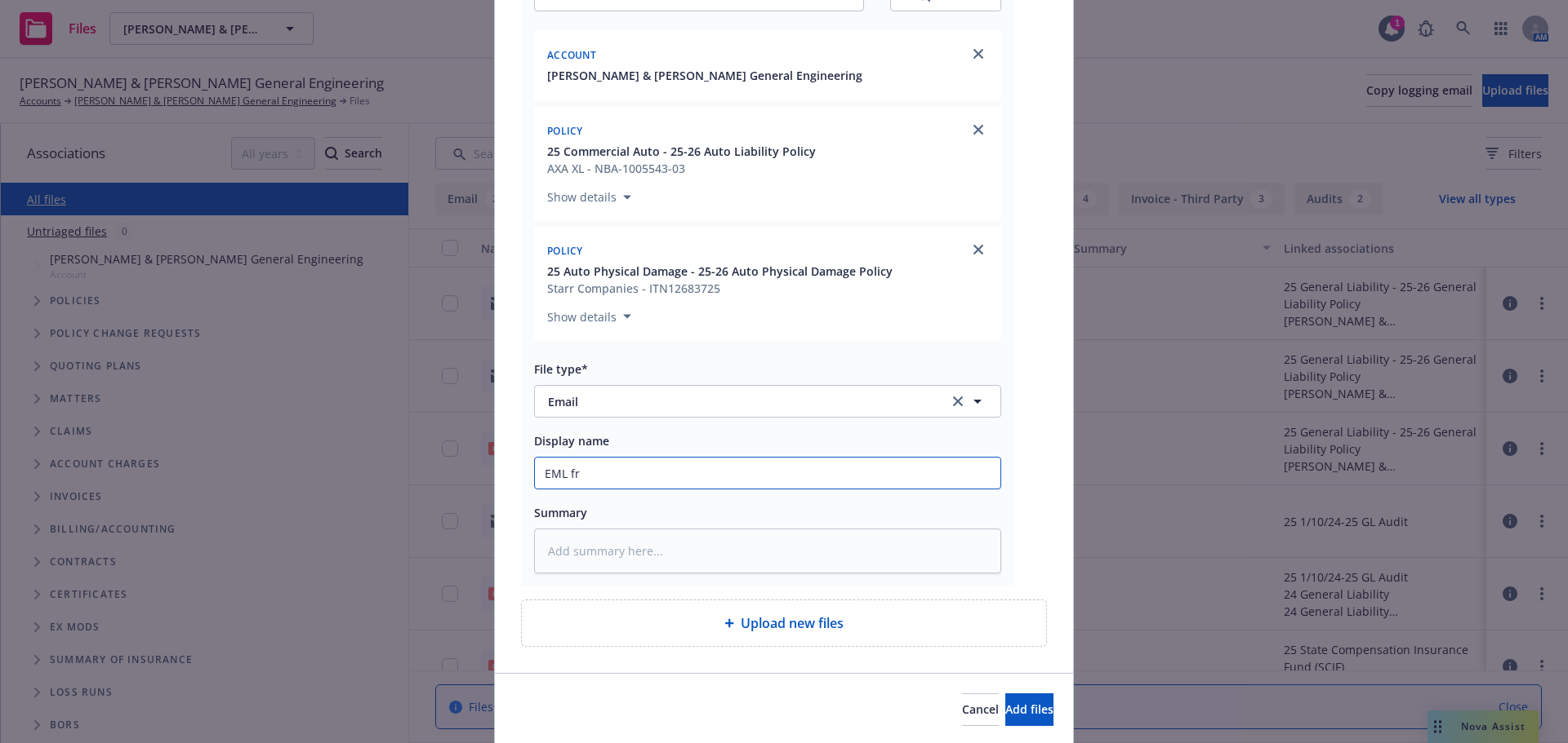
type textarea "x"
type input "EML fro"
type textarea "x"
type input "EML from"
type textarea "x"
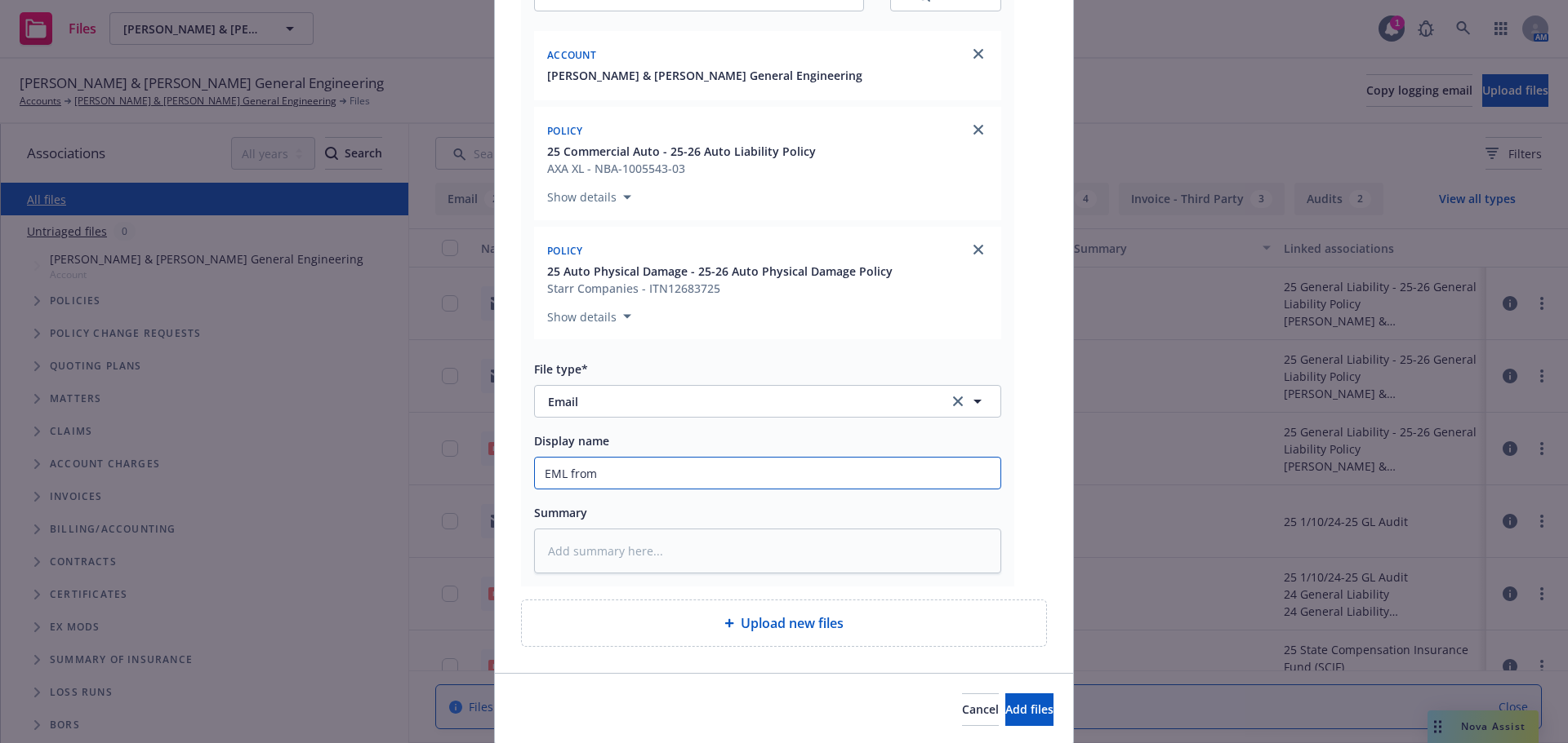
type input "EML from"
type textarea "x"
type input "EML from i"
type textarea "x"
type input "EML from ins"
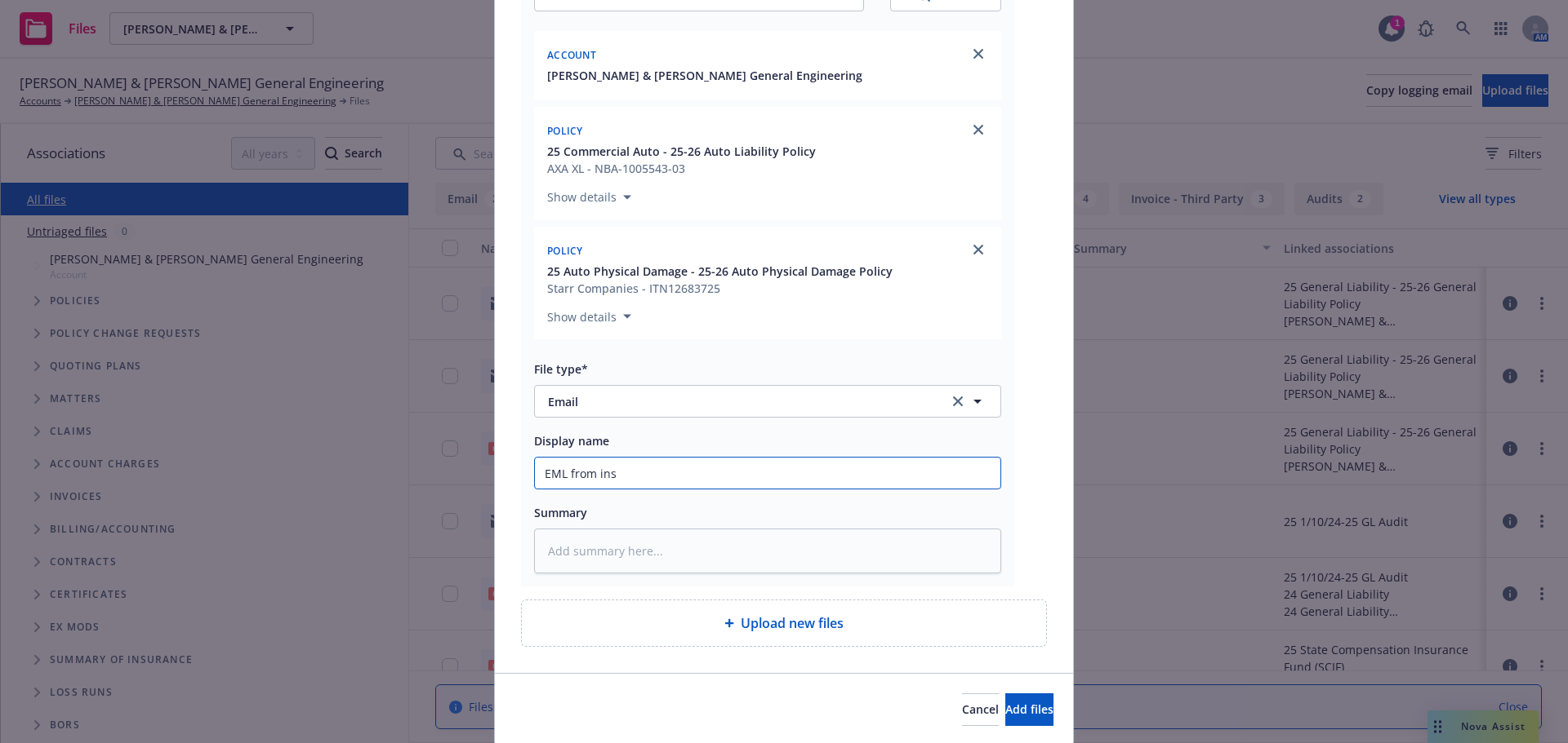
type textarea "x"
type input "EML from insd"
type textarea "x"
type input "EML from insd"
type textarea "x"
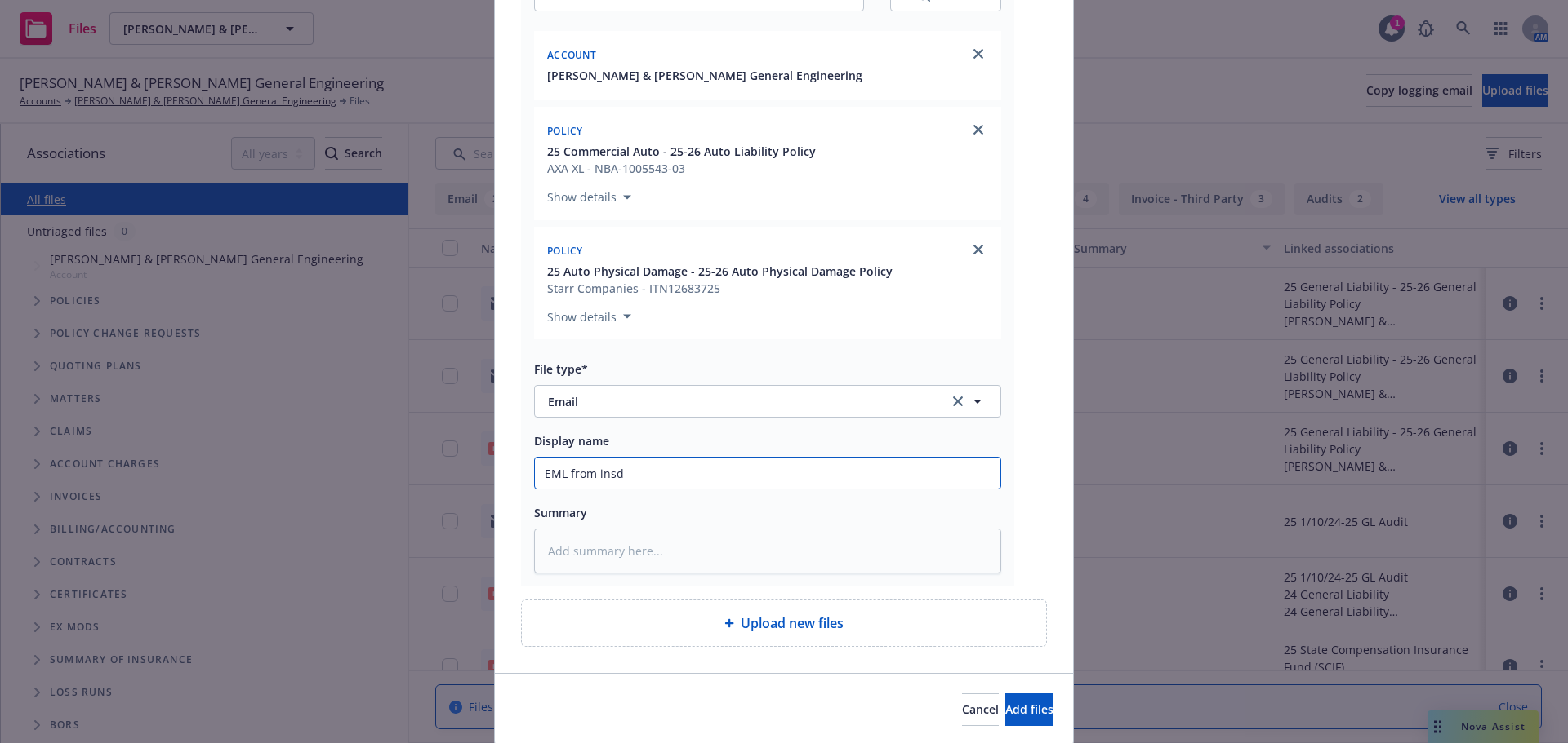
type input "EML from insd w"
type textarea "x"
type input "EML from insd w/"
type textarea "x"
type input "EML from insd w/r"
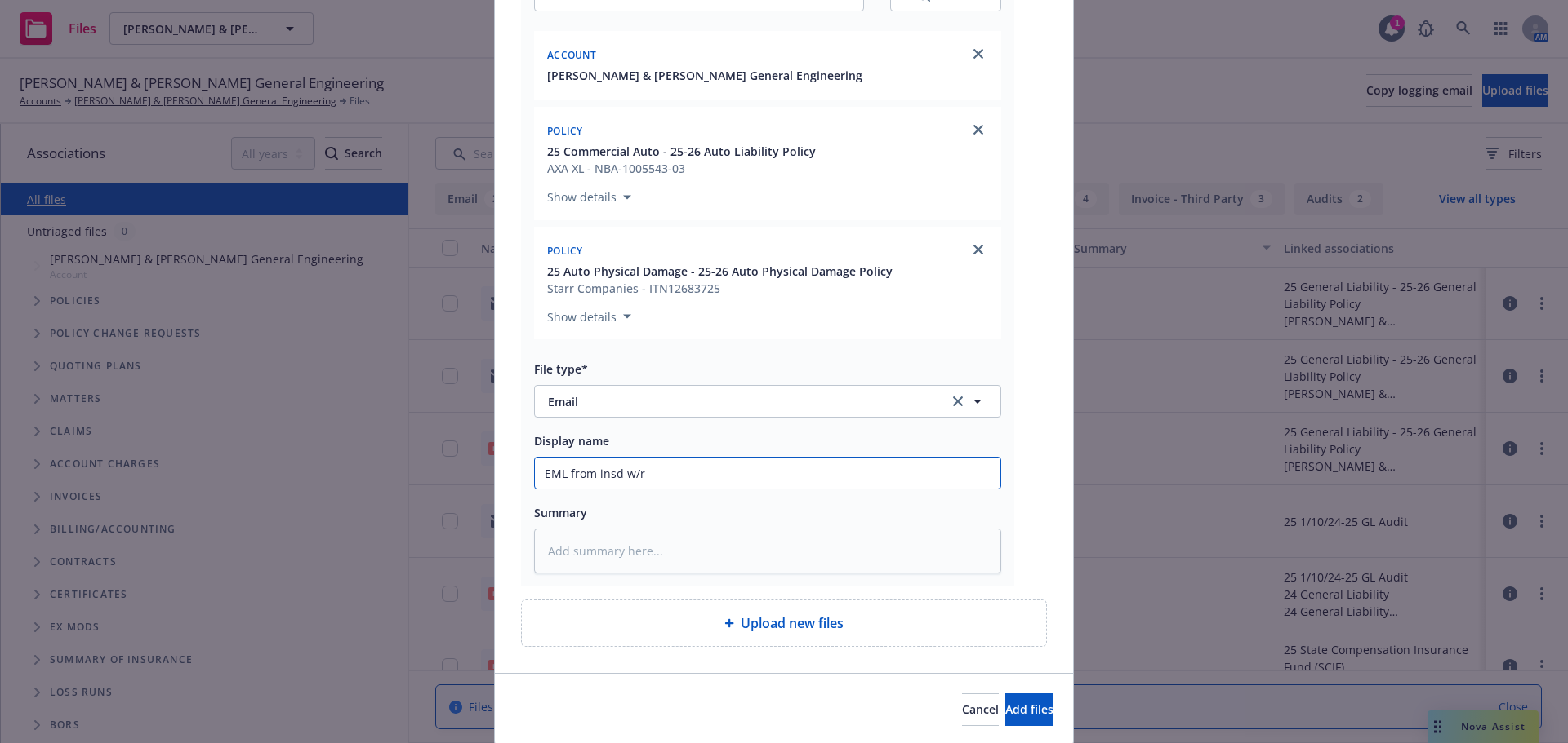
type textarea "x"
type input "EML from insd w/req"
type textarea "x"
type input "EML from insd w/reqt"
type textarea "x"
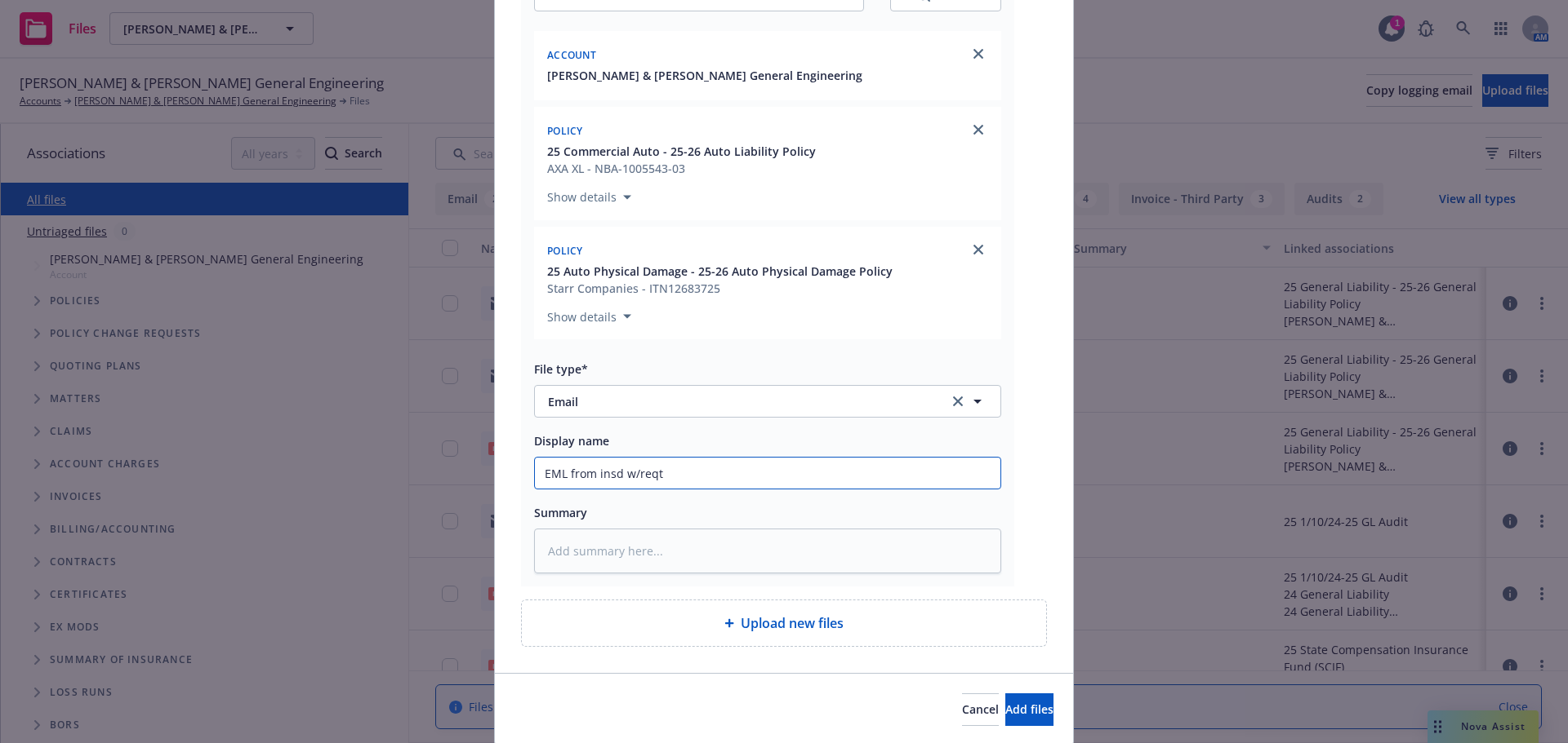
type input "EML from insd w/reqt"
type textarea "x"
type input "EML from insd w/reqt to"
type textarea "x"
type input "EML from insd w/reqt to"
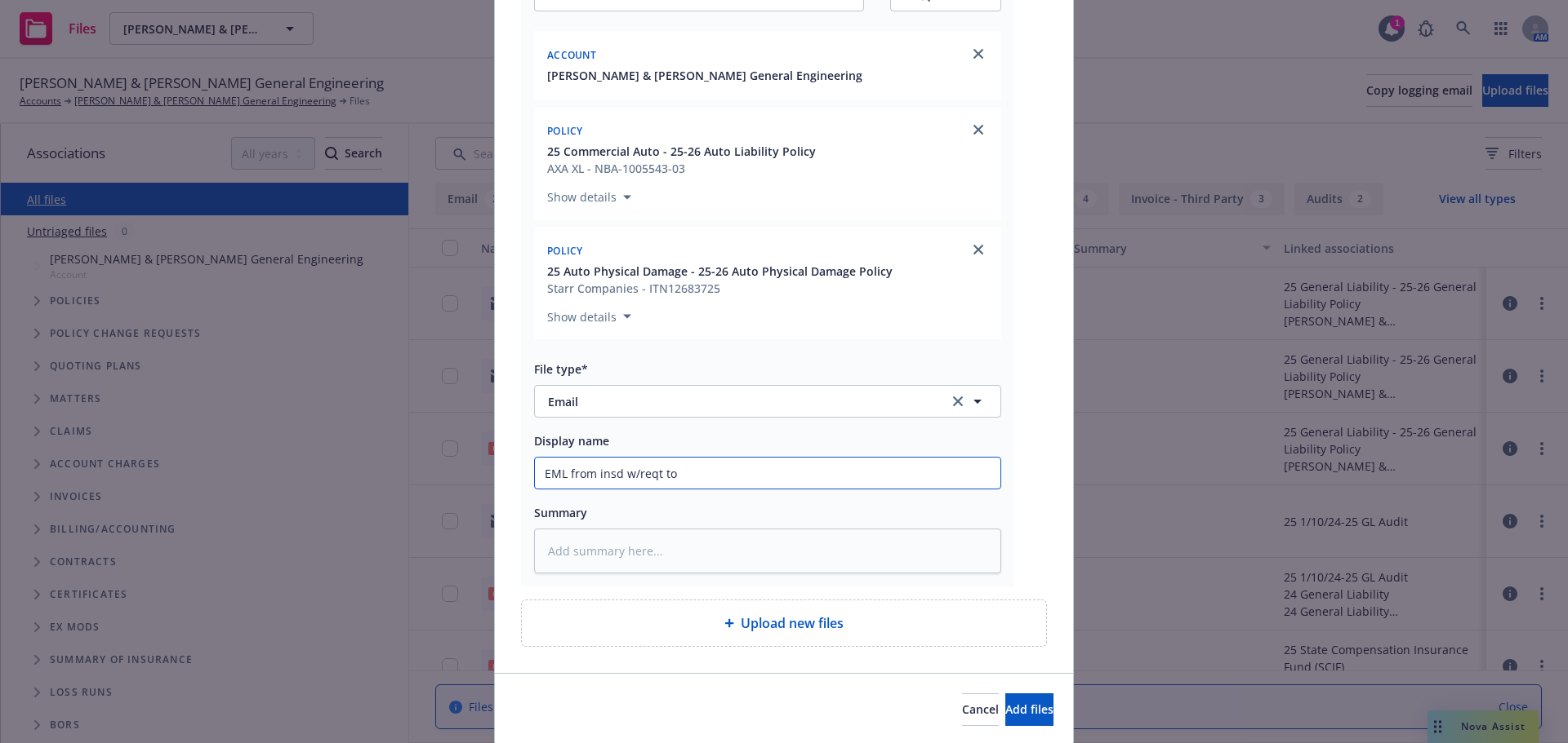
type textarea "x"
type input "EML from insd w/reqt to a"
type textarea "x"
type input "EML from insd w/reqt to ad"
type textarea "x"
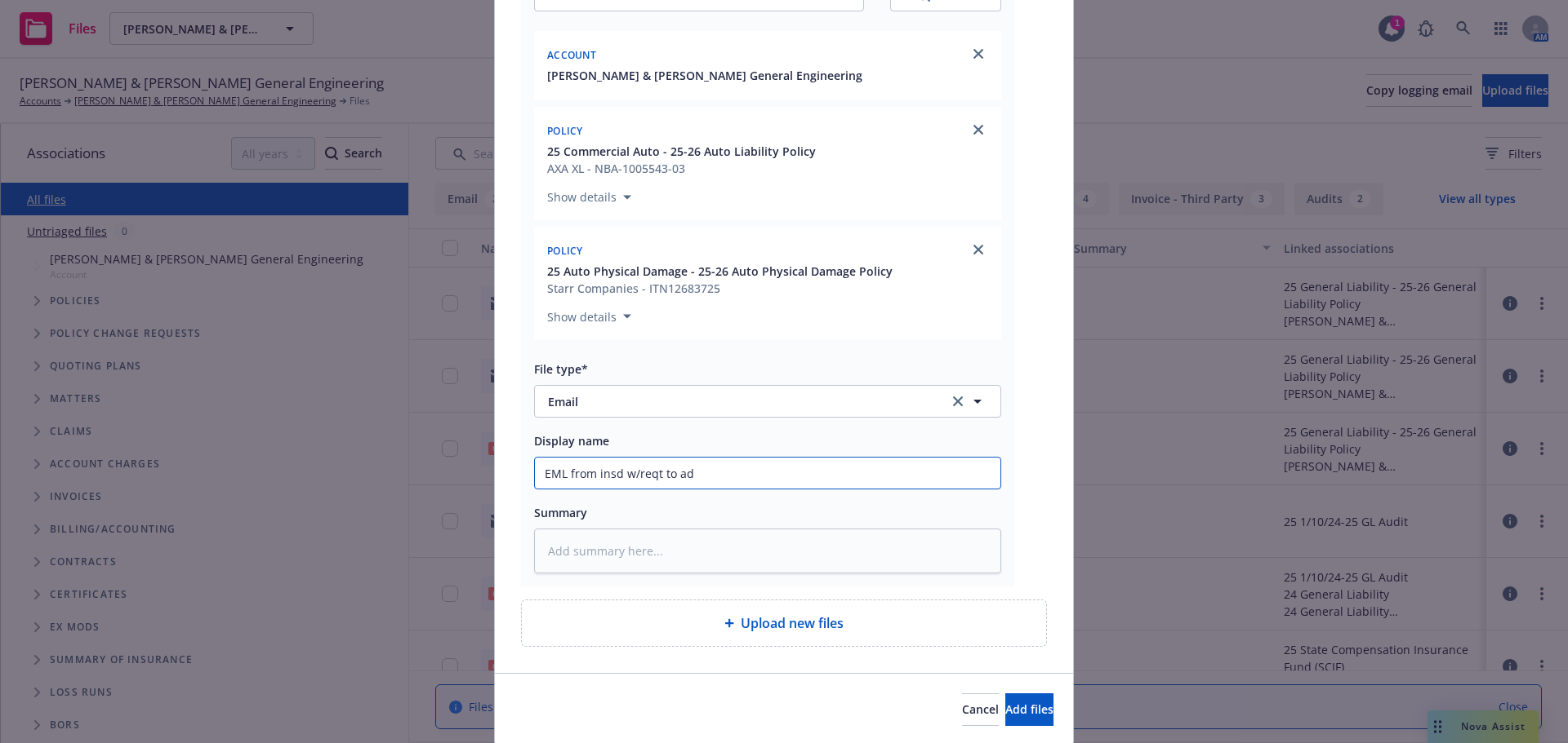
type input "EML from insd w/reqt to add"
type textarea "x"
type input "EML from insd w/reqt to add"
type textarea "x"
type input "EML from insd w/reqt to add 2"
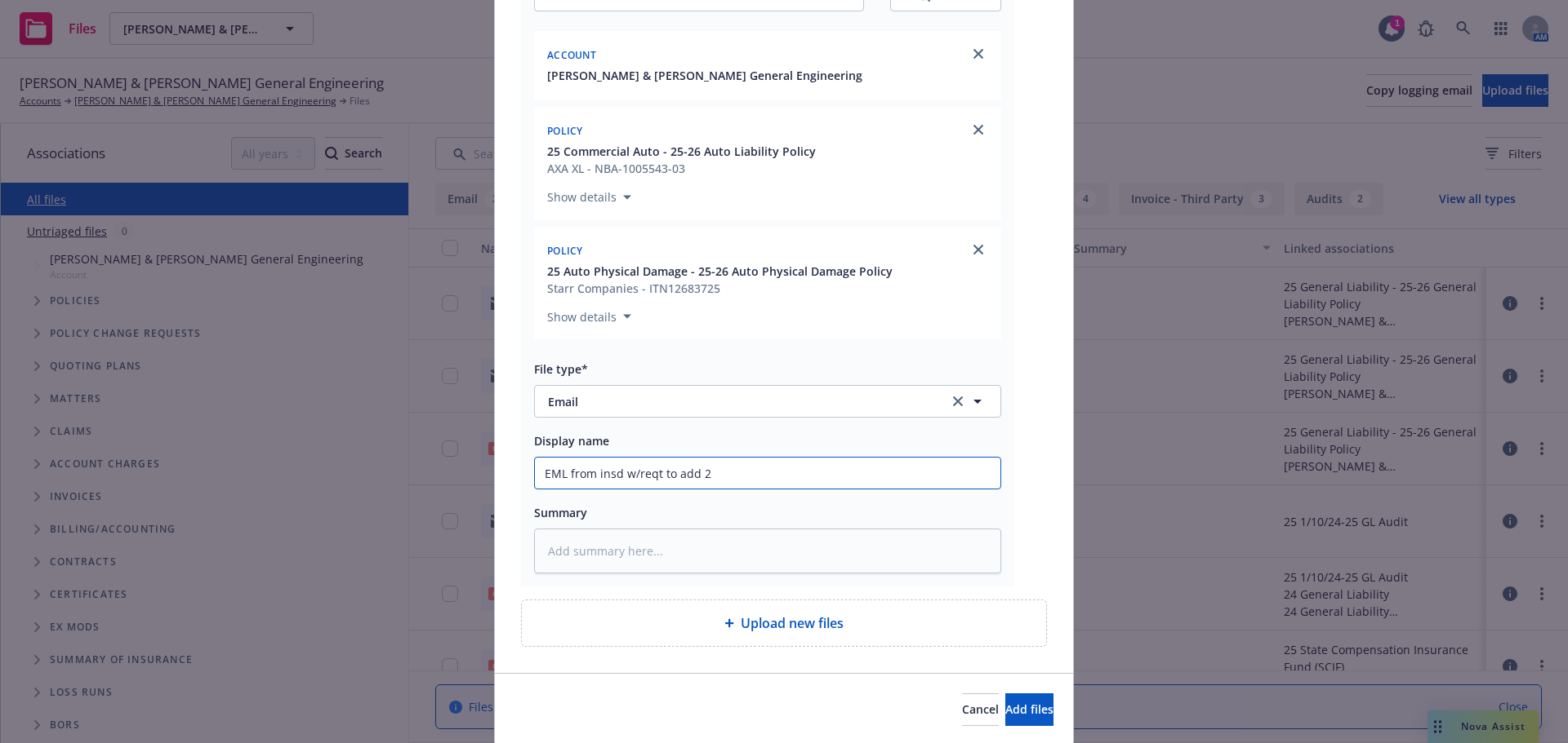
type textarea "x"
type input "EML from insd w/reqt to add 20"
type textarea "x"
type input "EML from insd w/reqt to add 200"
type textarea "x"
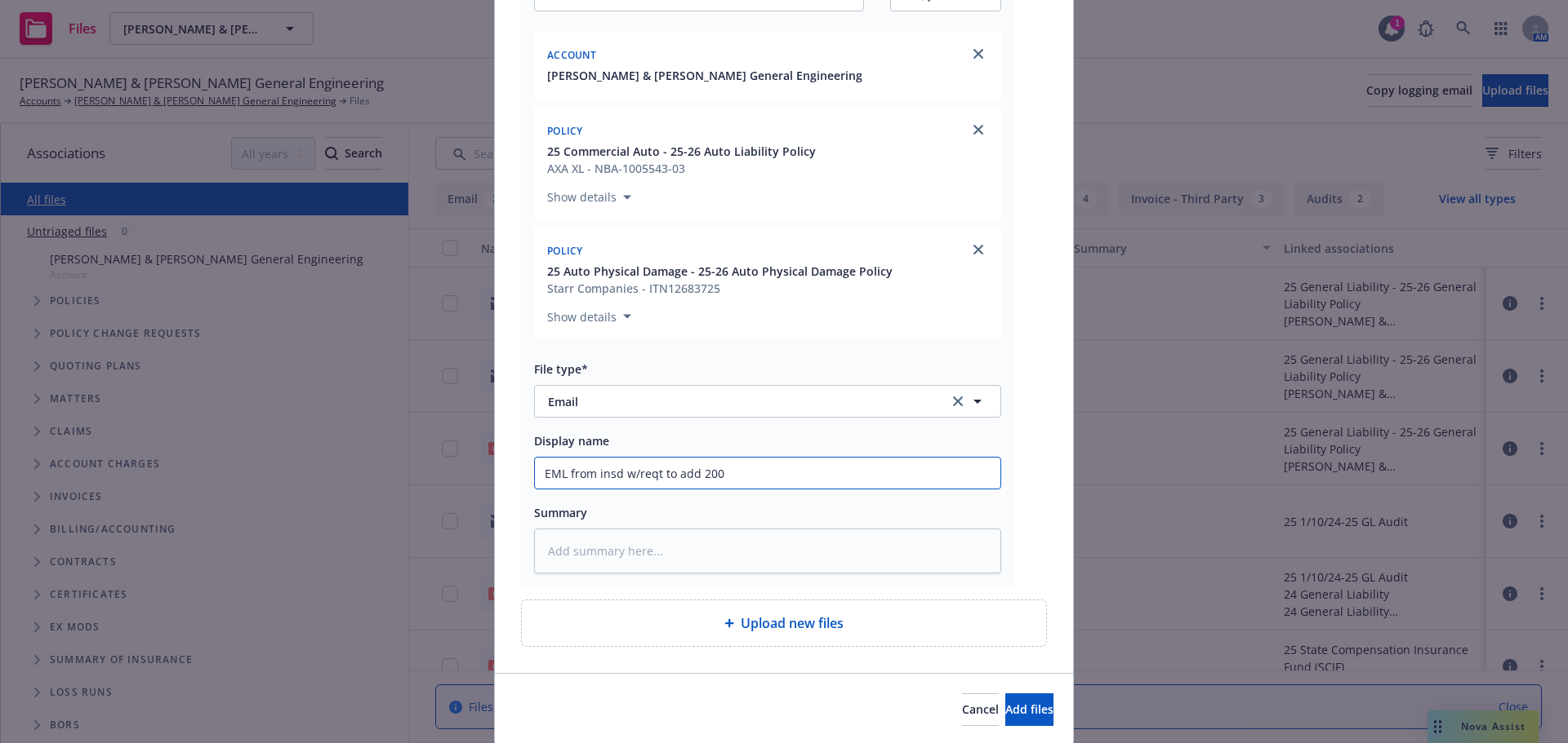
type input "EML from insd w/reqt to add 2001"
type textarea "x"
type input "EML from insd w/reqt to add 2001"
type textarea "x"
type input "EML from insd w/reqt to add 2001 P"
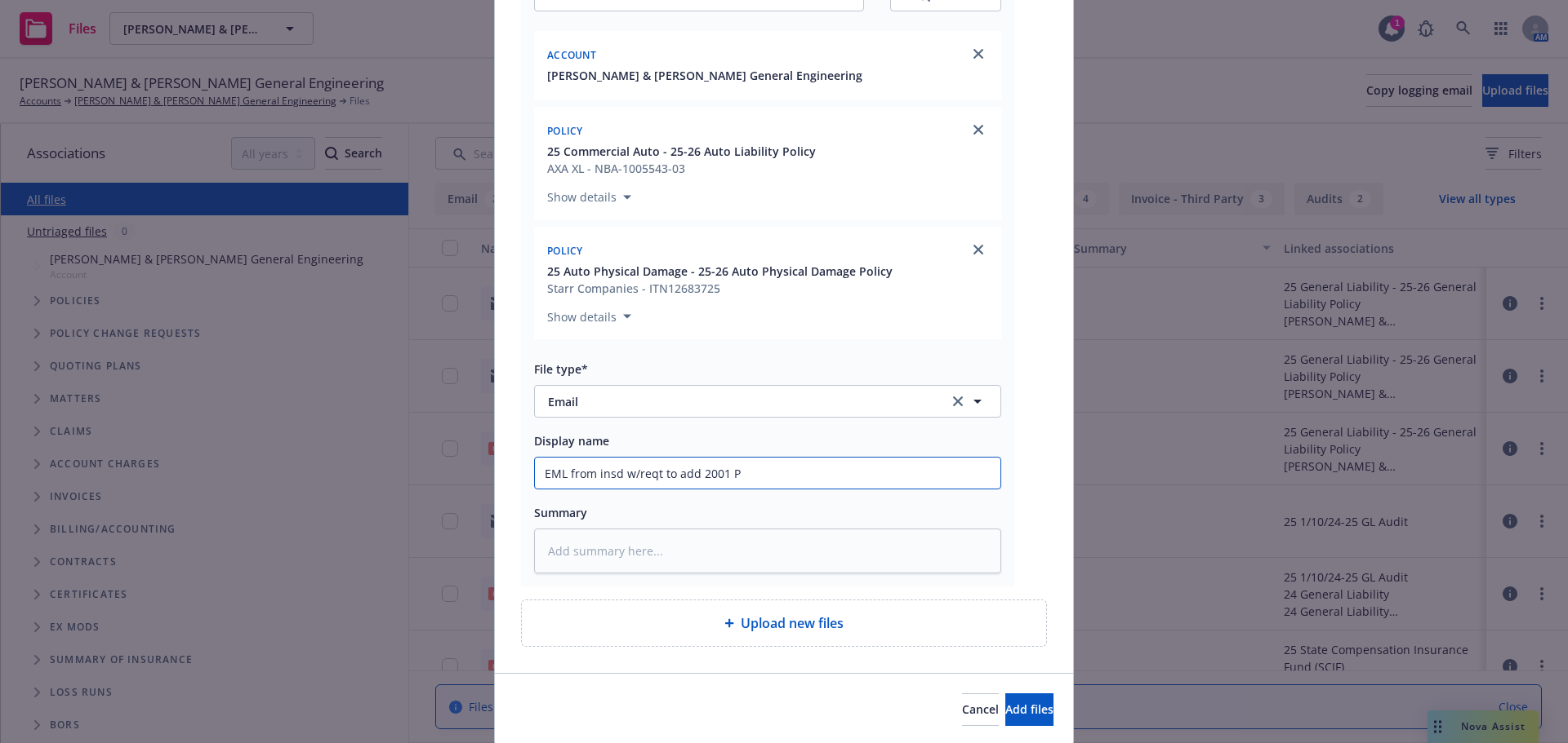
type textarea "x"
type input "EML from insd w/reqt to add 2001 Pe"
type textarea "x"
type input "EML from insd w/reqt to add 2001 Pet"
type textarea "x"
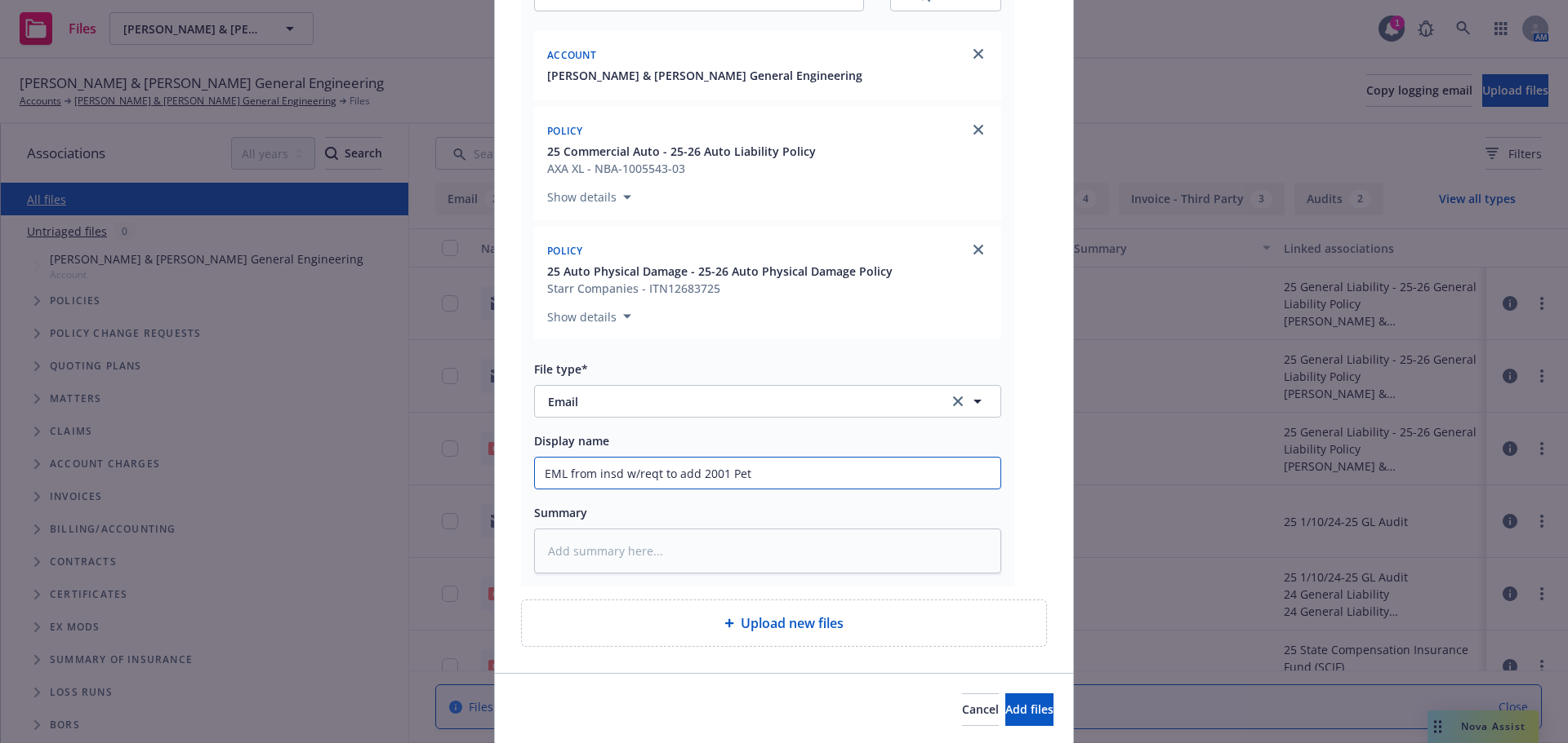
type input "EML from insd w/reqt to add 2001 [PERSON_NAME]"
type textarea "x"
type input "EML from insd w/reqt to add 2001 [PERSON_NAME]"
type textarea "x"
type input "EML from insd w/reqt to add 2001 Peterb"
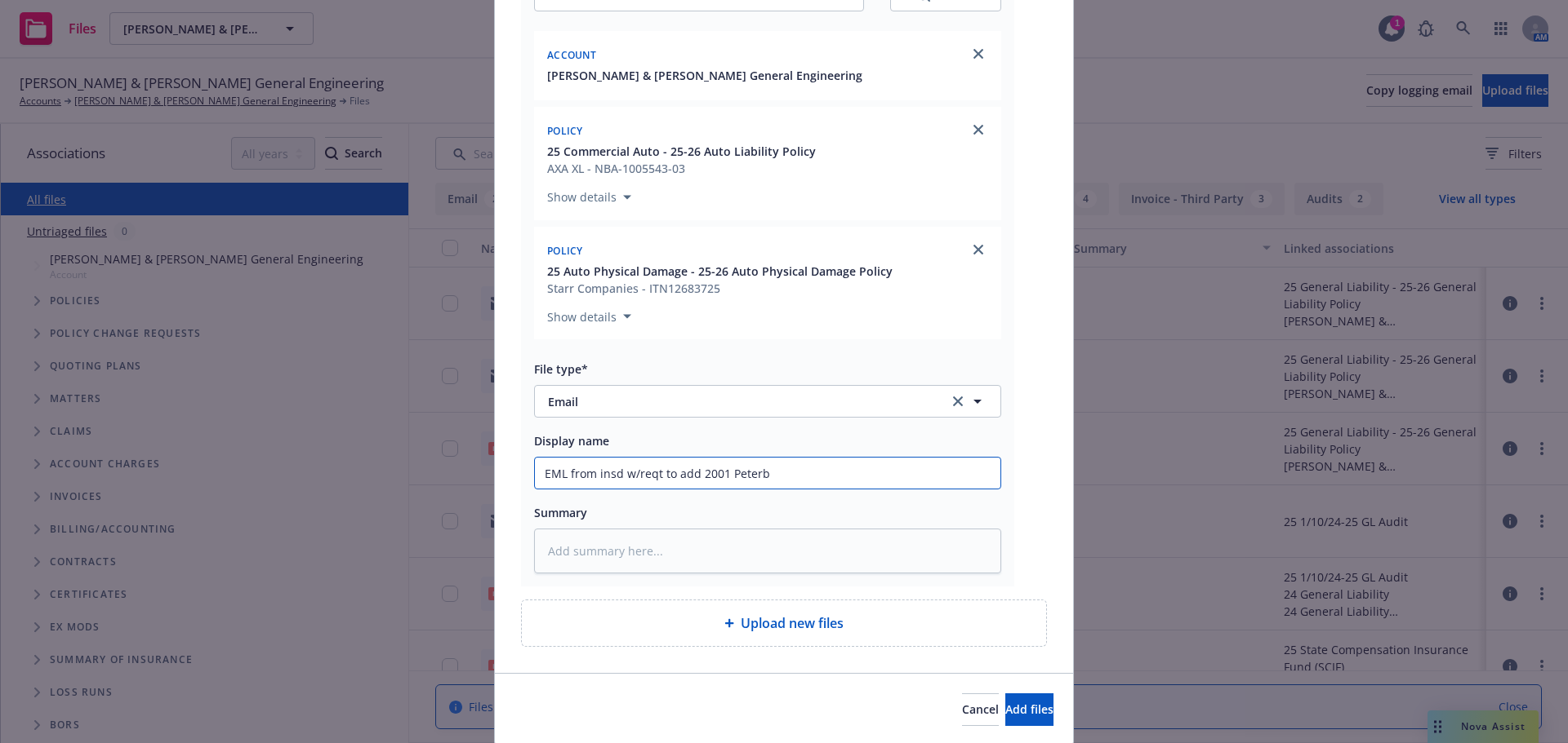
type textarea "x"
type input "EML from insd w/reqt to add 2001 [PERSON_NAME]"
type textarea "x"
type input "EML from insd w/reqt to add 2001 Peterbil"
type textarea "x"
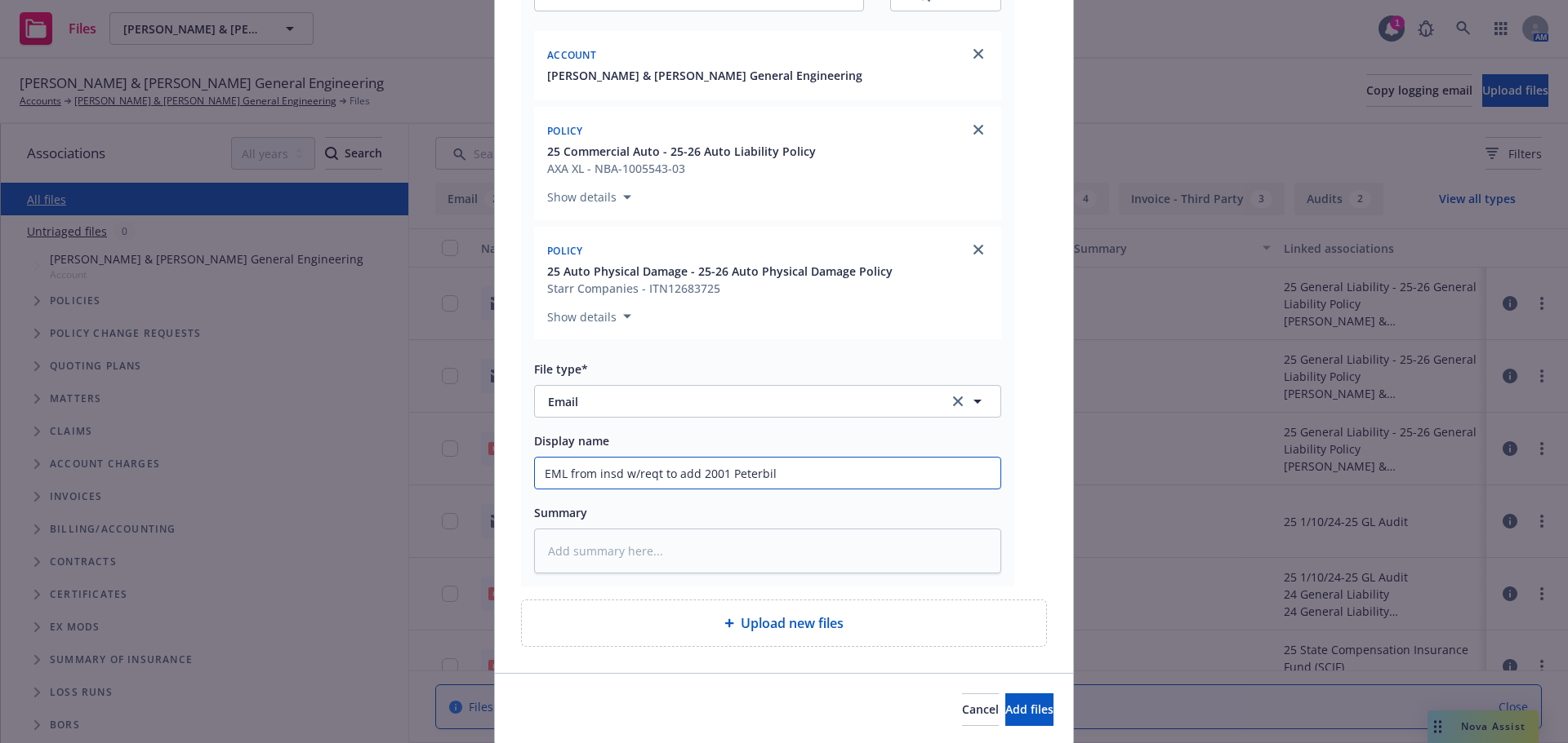
type input "EML from insd w/reqt to add 2001 Peterbilt"
type textarea "x"
type input "EML from insd w/reqt to add 2001 Peterbilt"
type textarea "x"
type input "EML from insd w/reqt to add 2001 Peterbilt #"
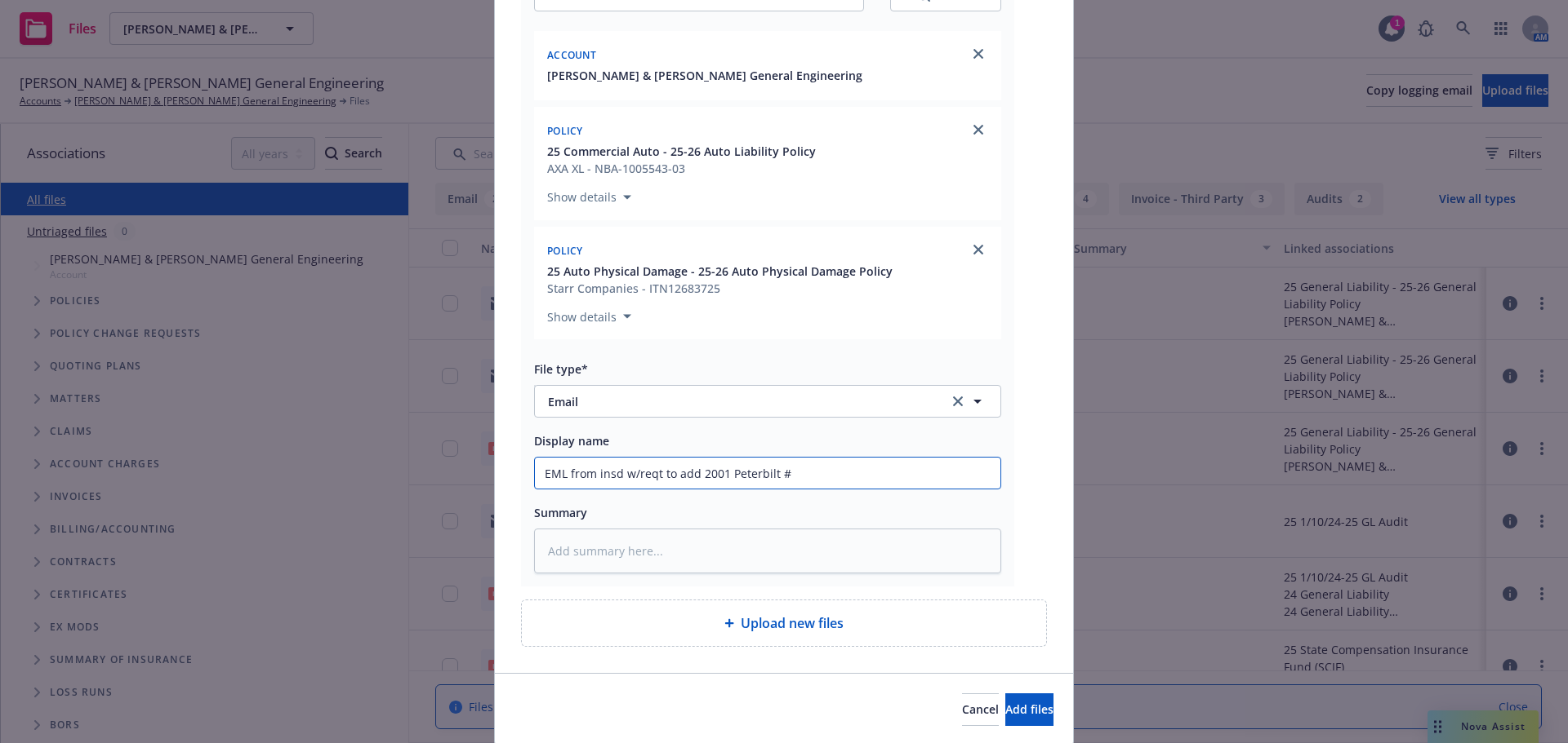
type textarea "x"
type input "EML from insd w/reqt to add 2001 Peterbilt"
type textarea "x"
type input "EML from insd w/reqt to add 2001 Peterbilt t"
type textarea "x"
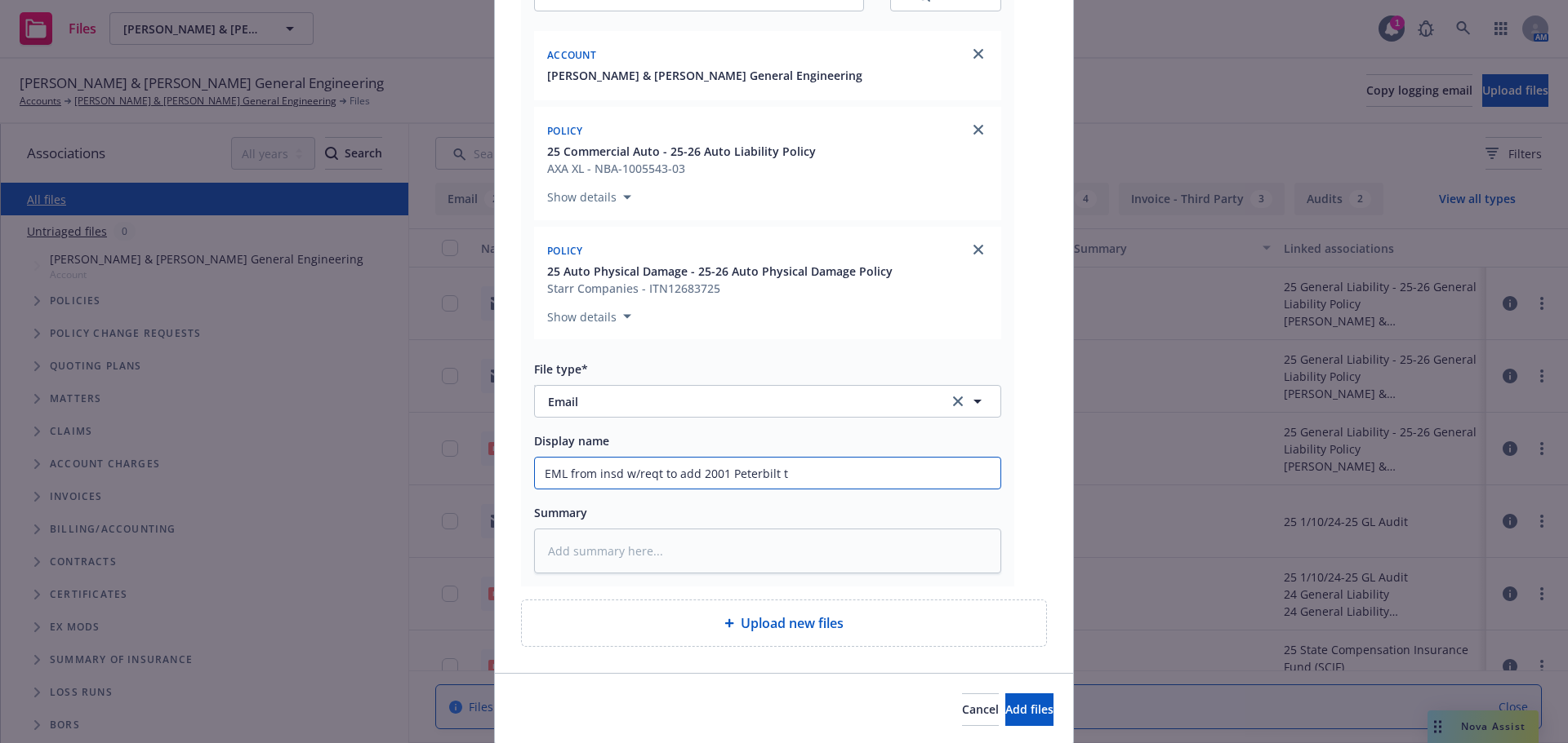
type input "EML from insd w/reqt to add 2001 Peterbilt to"
type textarea "x"
type input "EML from insd w/reqt to add 2001 Peterbilt to"
type textarea "x"
type input "EML from insd w/reqt to add 2001 Peterbilt to p"
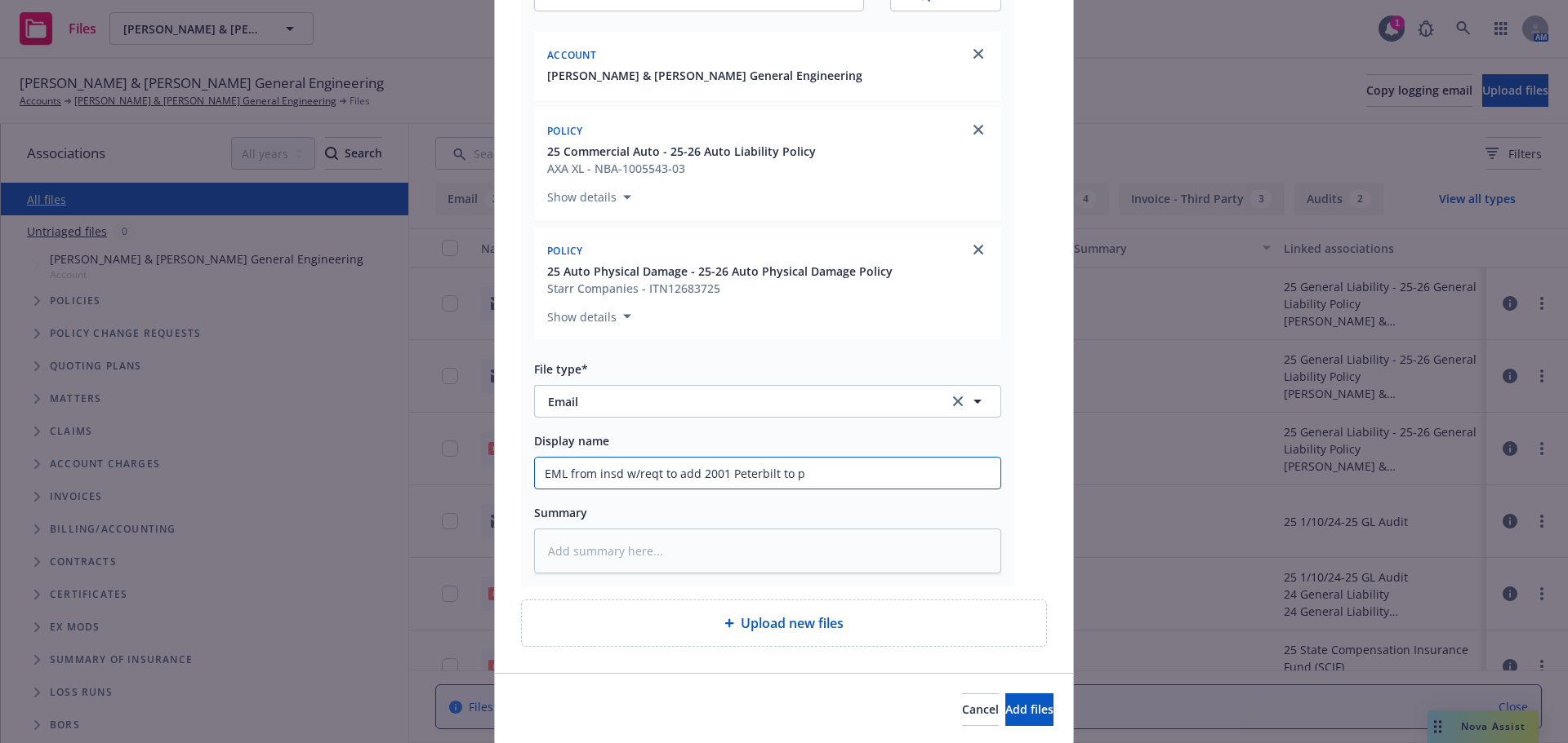
type textarea "x"
type input "EML from insd w/reqt to add 2001 Peterbilt to po"
type textarea "x"
type input "EML from insd w/reqt to add 2001 Peterbilt to polc"
type textarea "x"
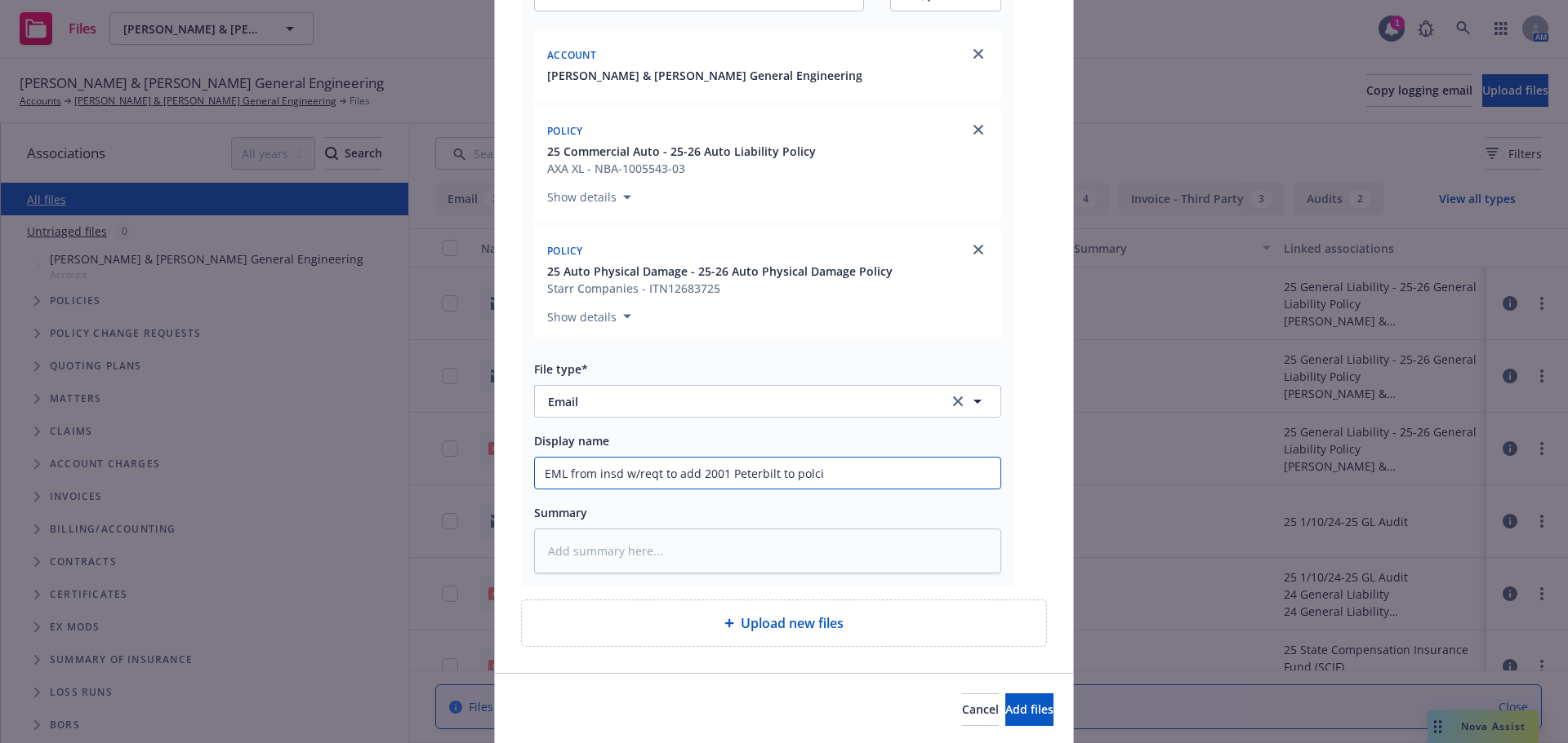
type input "EML from insd w/reqt to add 2001 Peterbilt to polciy"
type textarea "x"
type input "EML from insd w/reqt to add 2001 Peterbilt to polciy("
type textarea "x"
type input "EML from insd w/reqt to add 2001 Peterbilt to polciy"
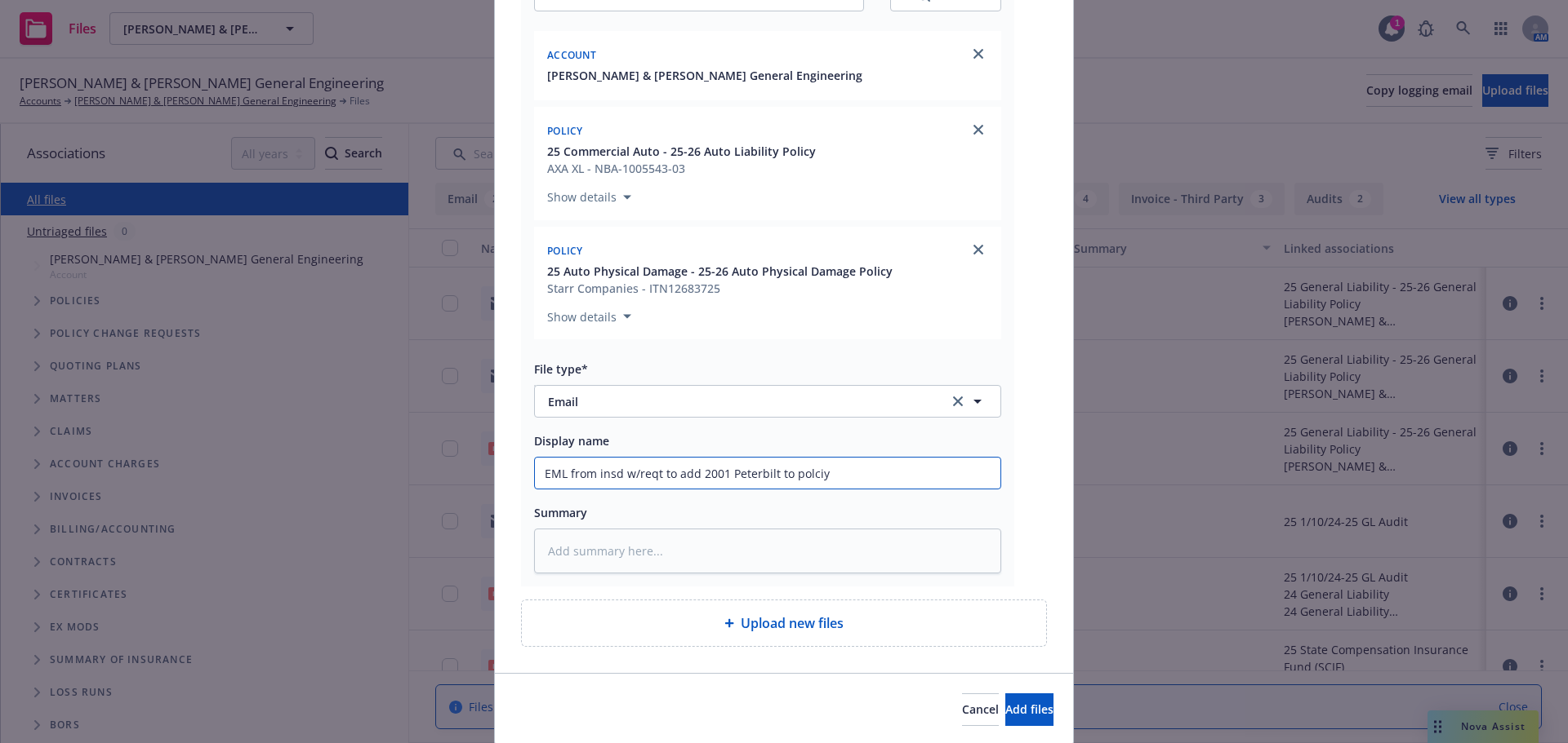
type textarea "x"
type input "EML from insd w/reqt to add 2001 Peterbilt to polci"
type textarea "x"
type input "EML from insd w/reqt to add 2001 Peterbilt to polc"
type textarea "x"
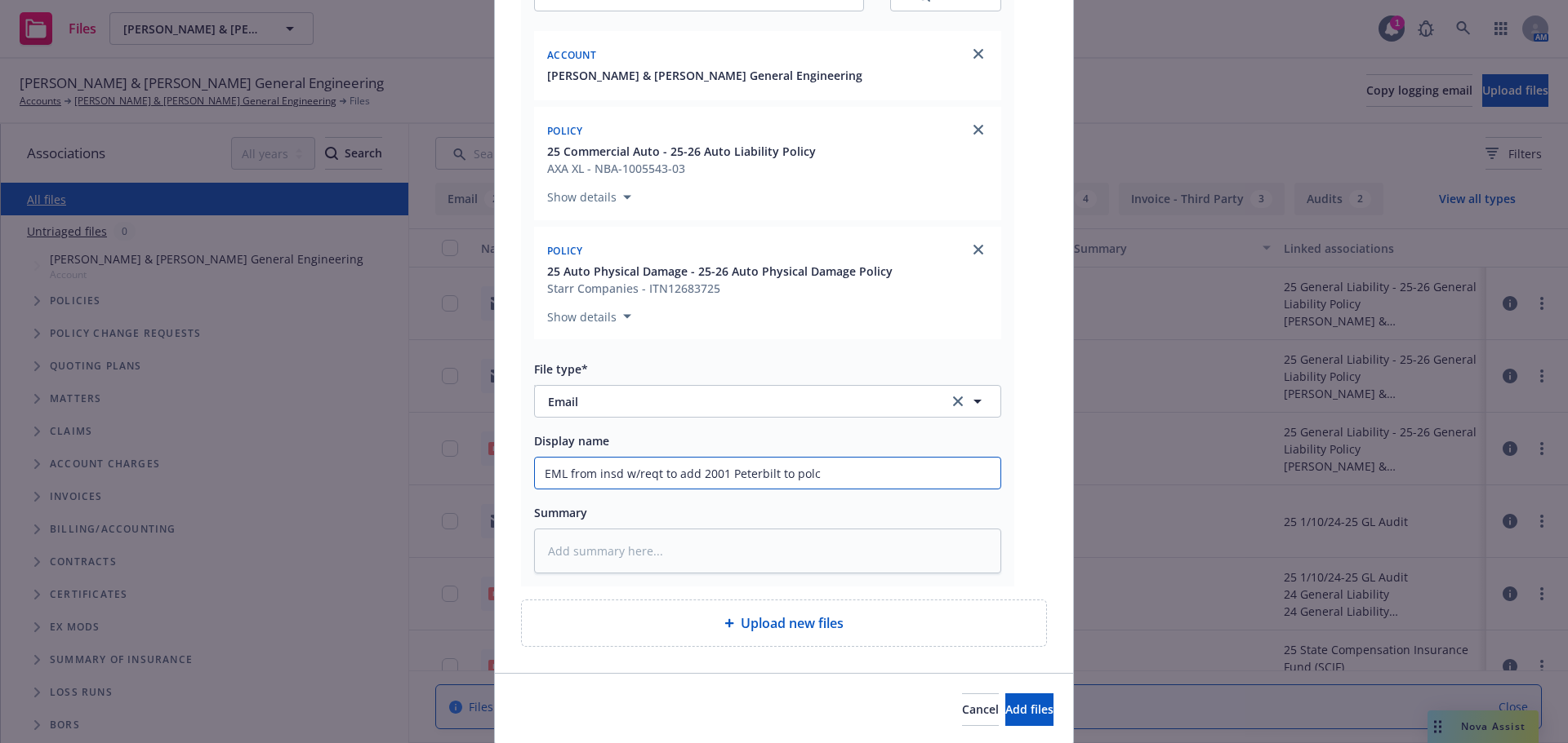
type input "EML from insd w/reqt to add 2001 Peterbilt to pol"
type textarea "x"
type input "EML from insd w/reqt to add 2001 Peterbilt to poli"
type textarea "x"
type input "EML from insd w/reqt to add 2001 Peterbilt to polic"
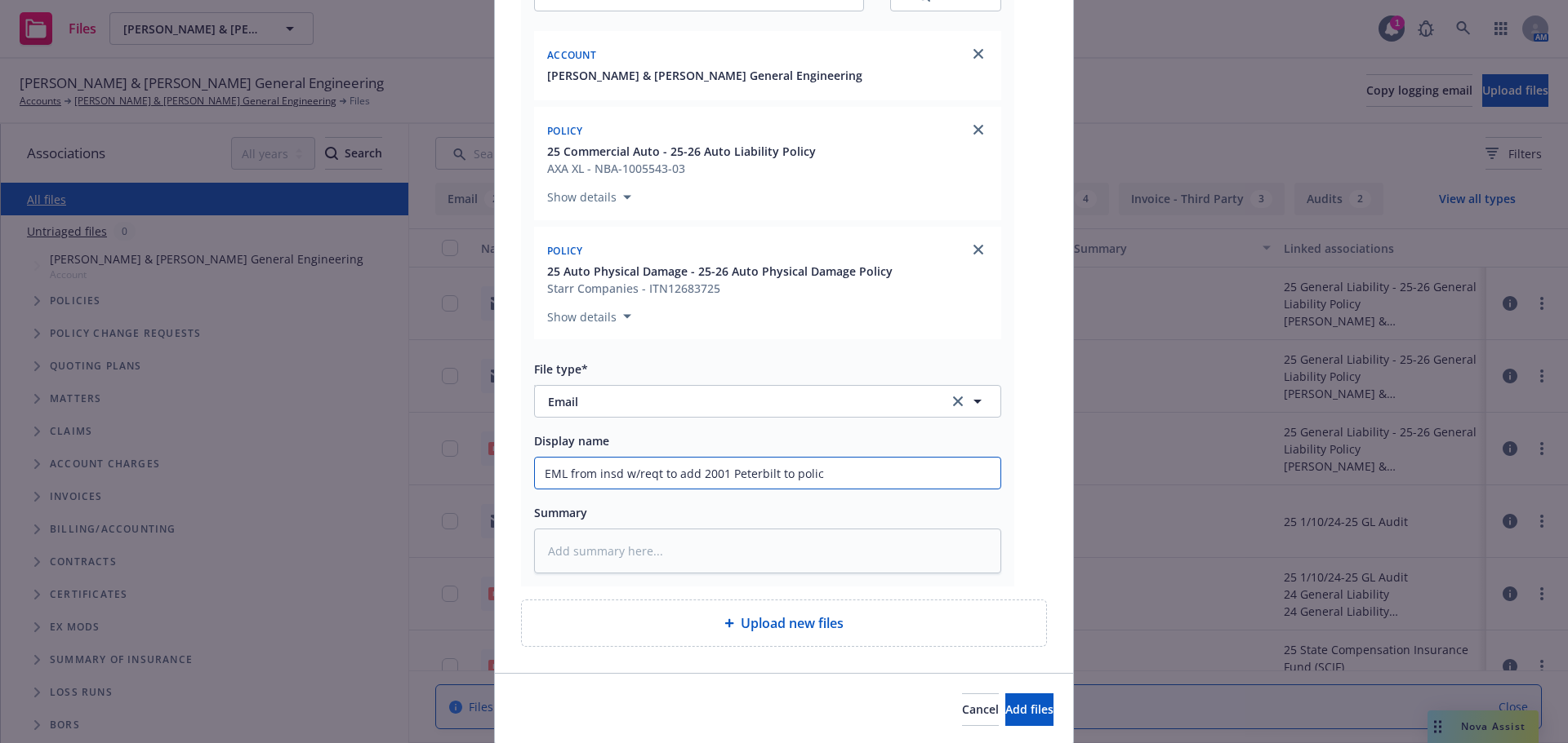
type textarea "x"
type input "EML from insd w/reqt to add 2001 Peterbilt to policy"
type textarea "x"
type input "EML from insd w/reqt to add 2001 Peterbilt to policy("
type textarea "x"
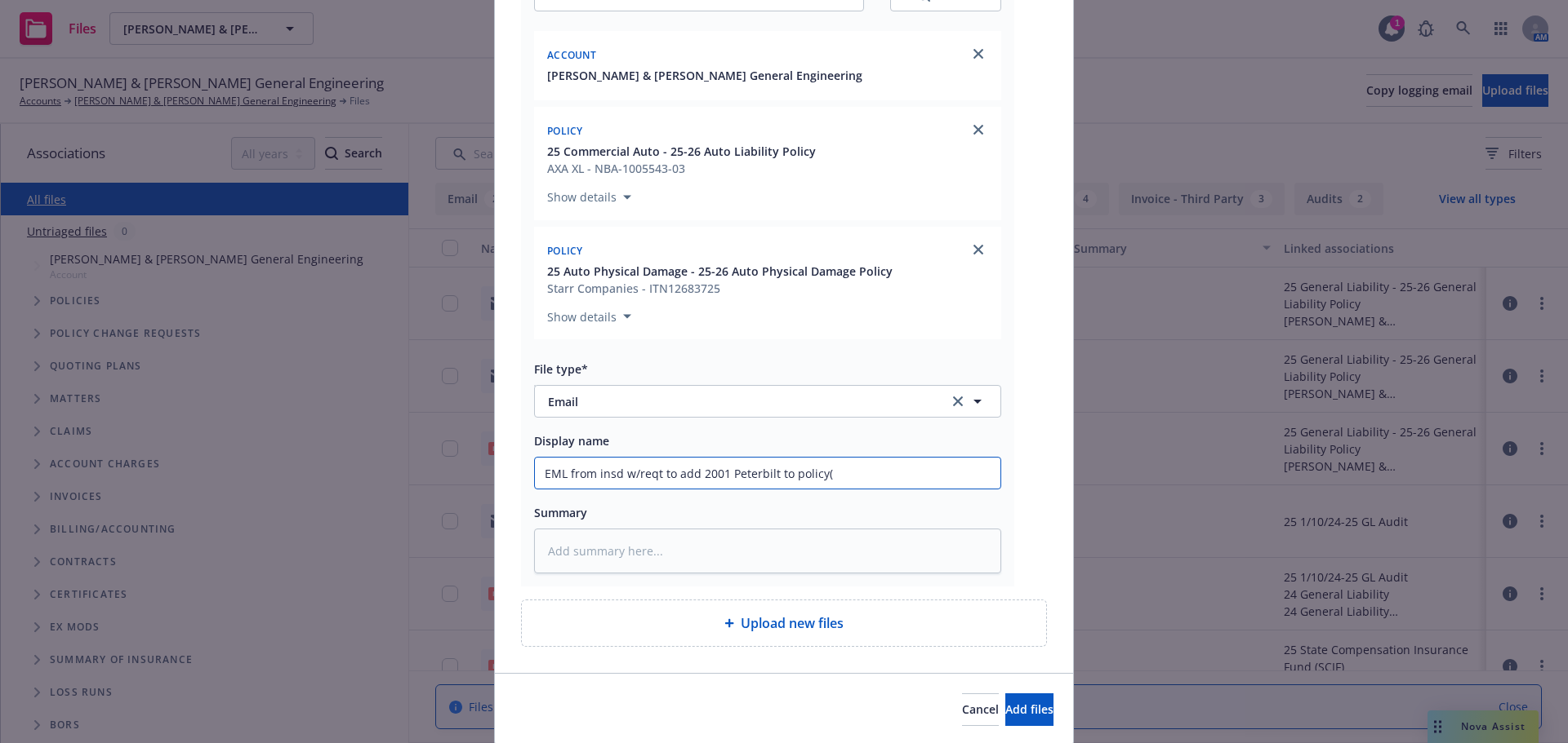
type input "EML from insd w/reqt to add 2001 Peterbilt to policy(s"
type textarea "x"
type input "EML from insd w/reqt to add 2001 Peterbilt to policy(s)"
click at [1019, 704] on span "Add files" at bounding box center [1029, 710] width 48 height 16
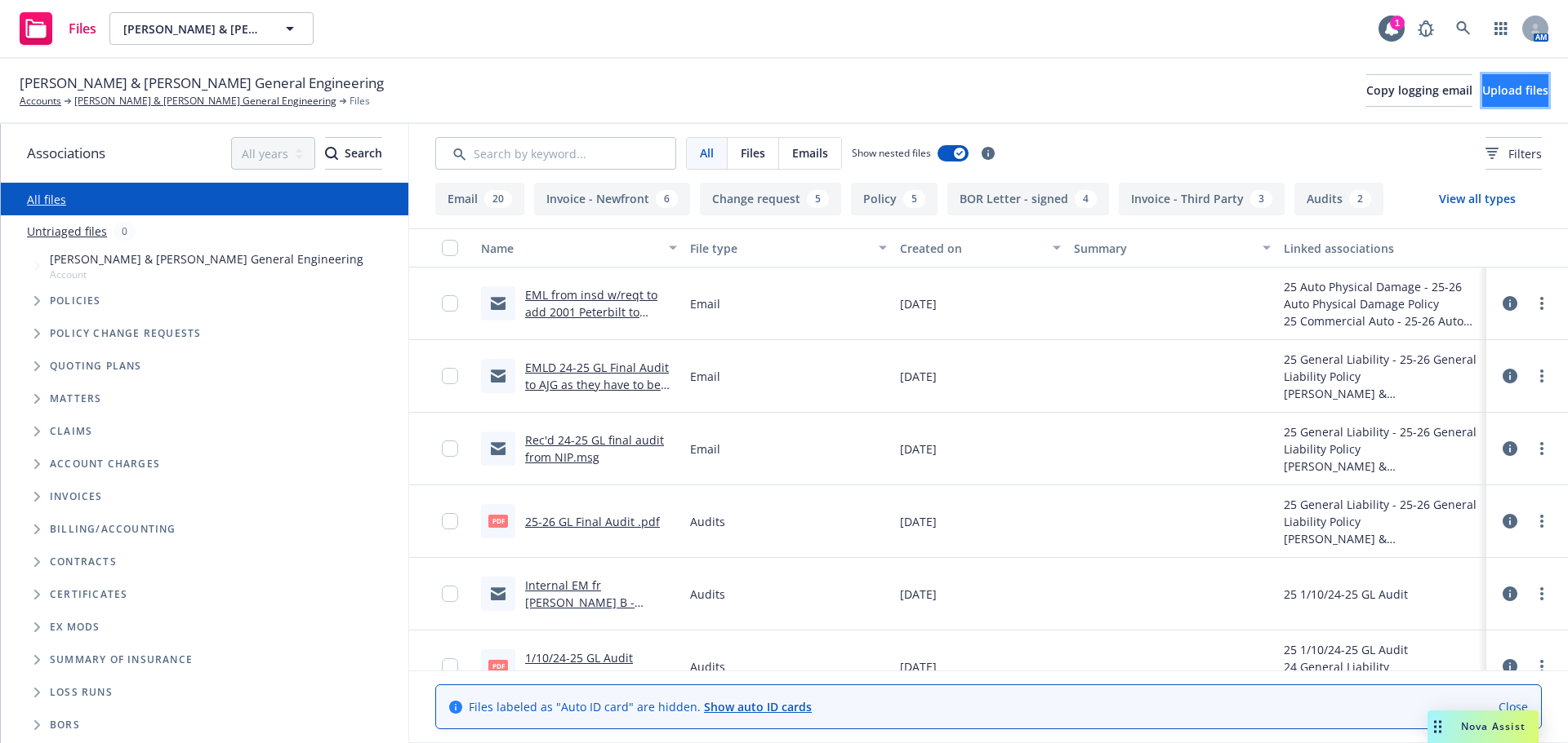
click at [1482, 86] on span "Upload files" at bounding box center [1515, 91] width 66 height 16
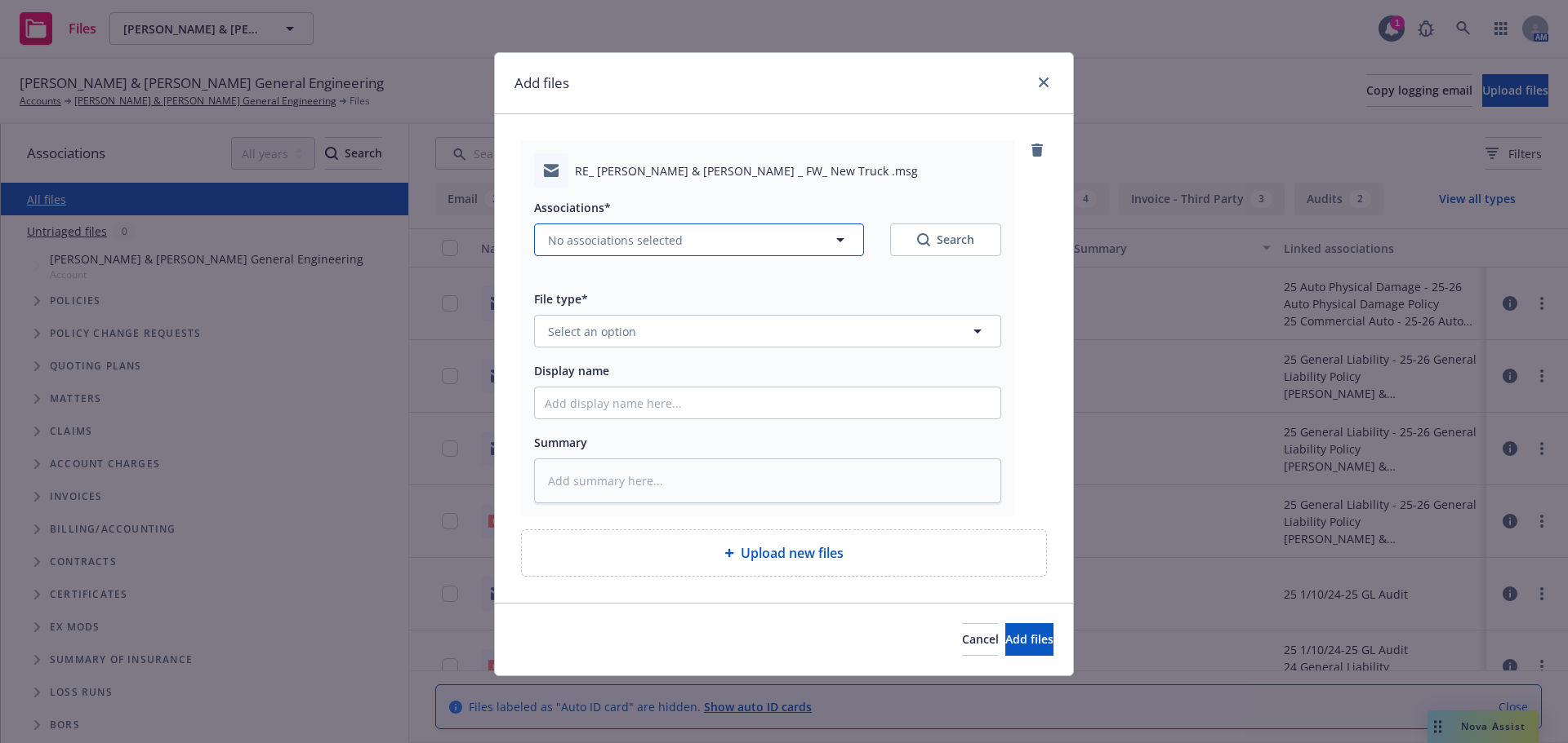
click at [682, 243] on button "No associations selected" at bounding box center [699, 239] width 330 height 32
type textarea "x"
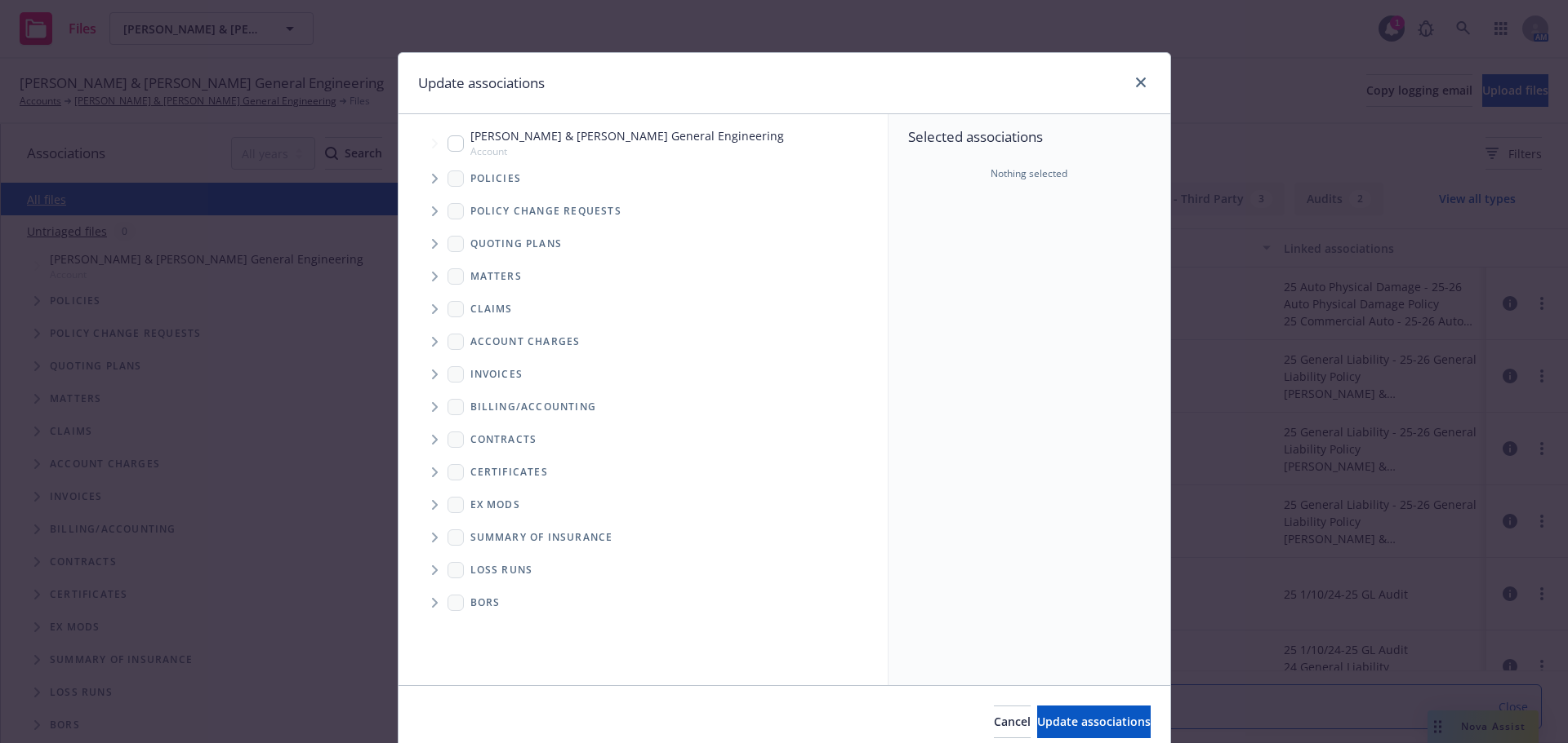
click at [448, 143] on input "Tree Example" at bounding box center [455, 143] width 17 height 17
checkbox input "true"
click at [432, 182] on icon "Tree Example" at bounding box center [435, 178] width 6 height 10
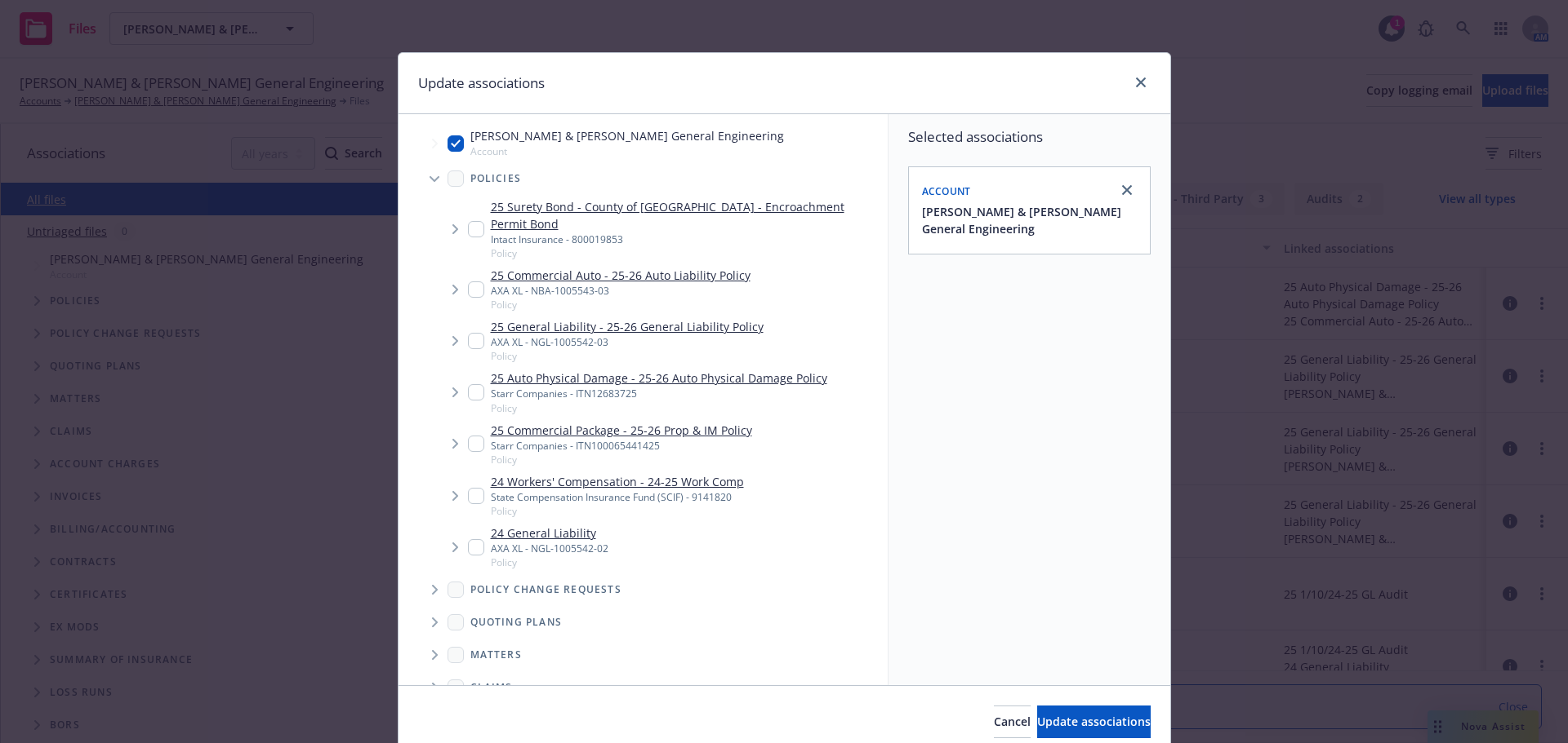
click at [468, 282] on input "Tree Example" at bounding box center [476, 290] width 17 height 17
checkbox input "true"
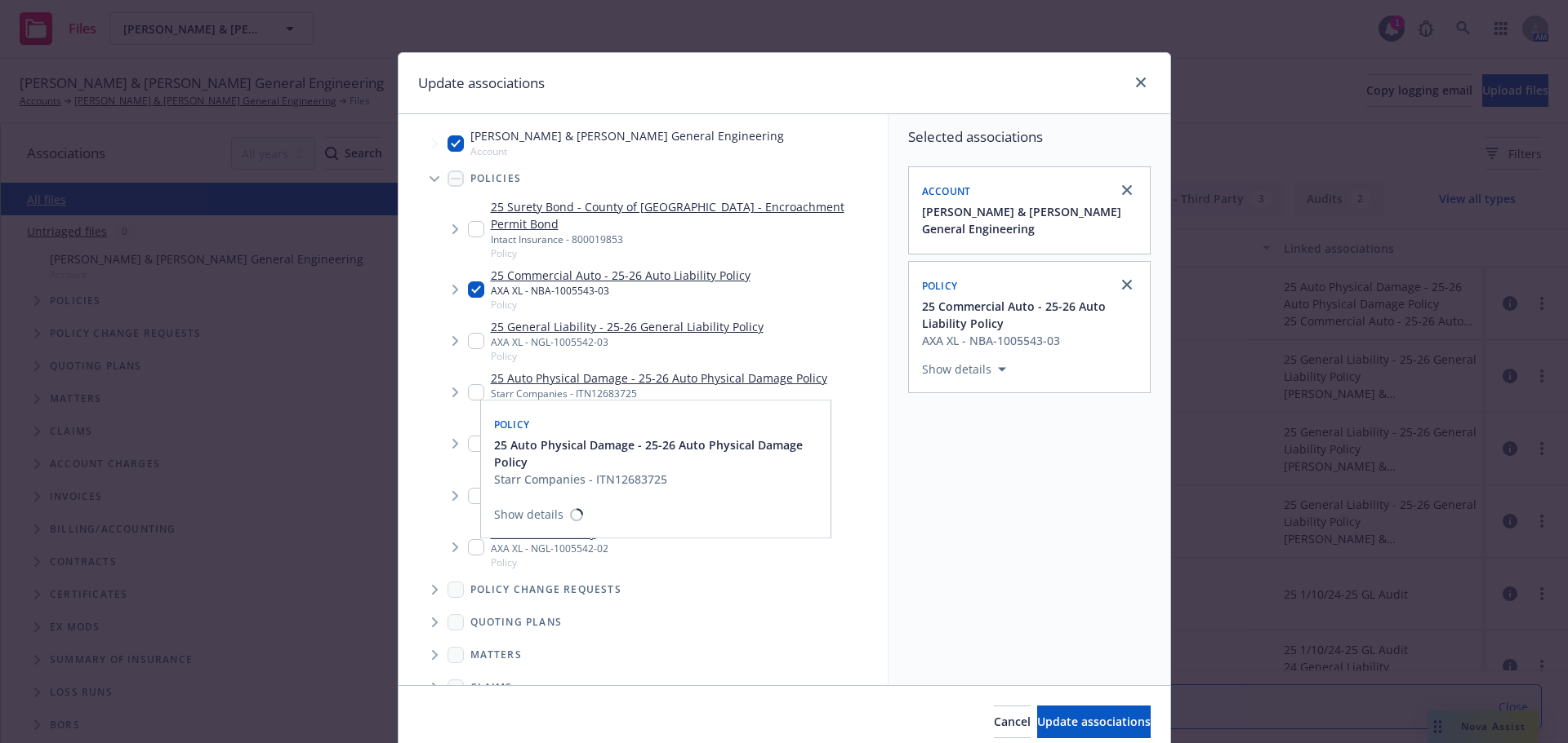
click at [468, 370] on div "25 Auto Physical Damage - 25-26 Auto Physical Damage Policy Starr Companies - I…" at bounding box center [647, 392] width 359 height 44
checkbox input "true"
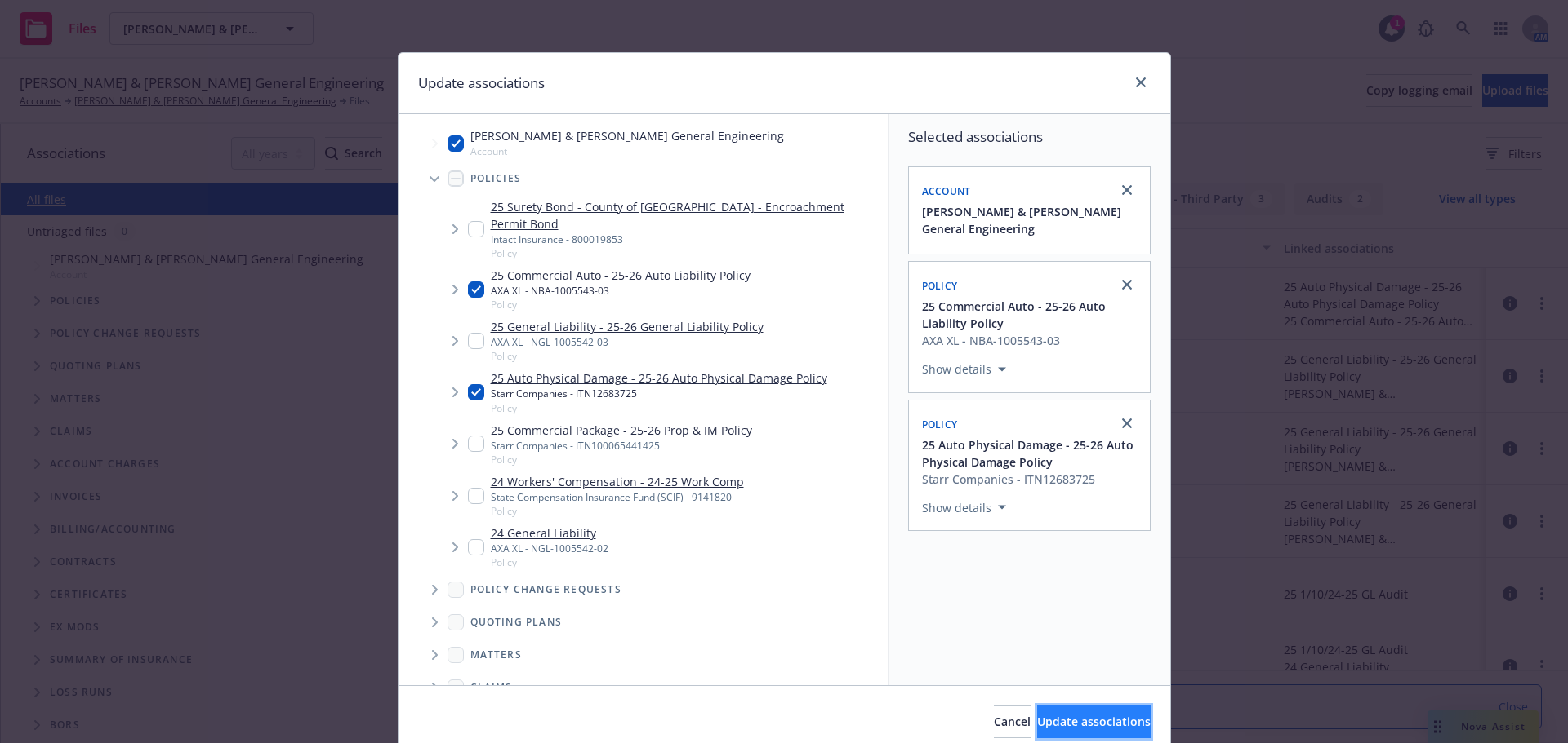
click at [1047, 716] on span "Update associations" at bounding box center [1093, 722] width 113 height 16
type textarea "x"
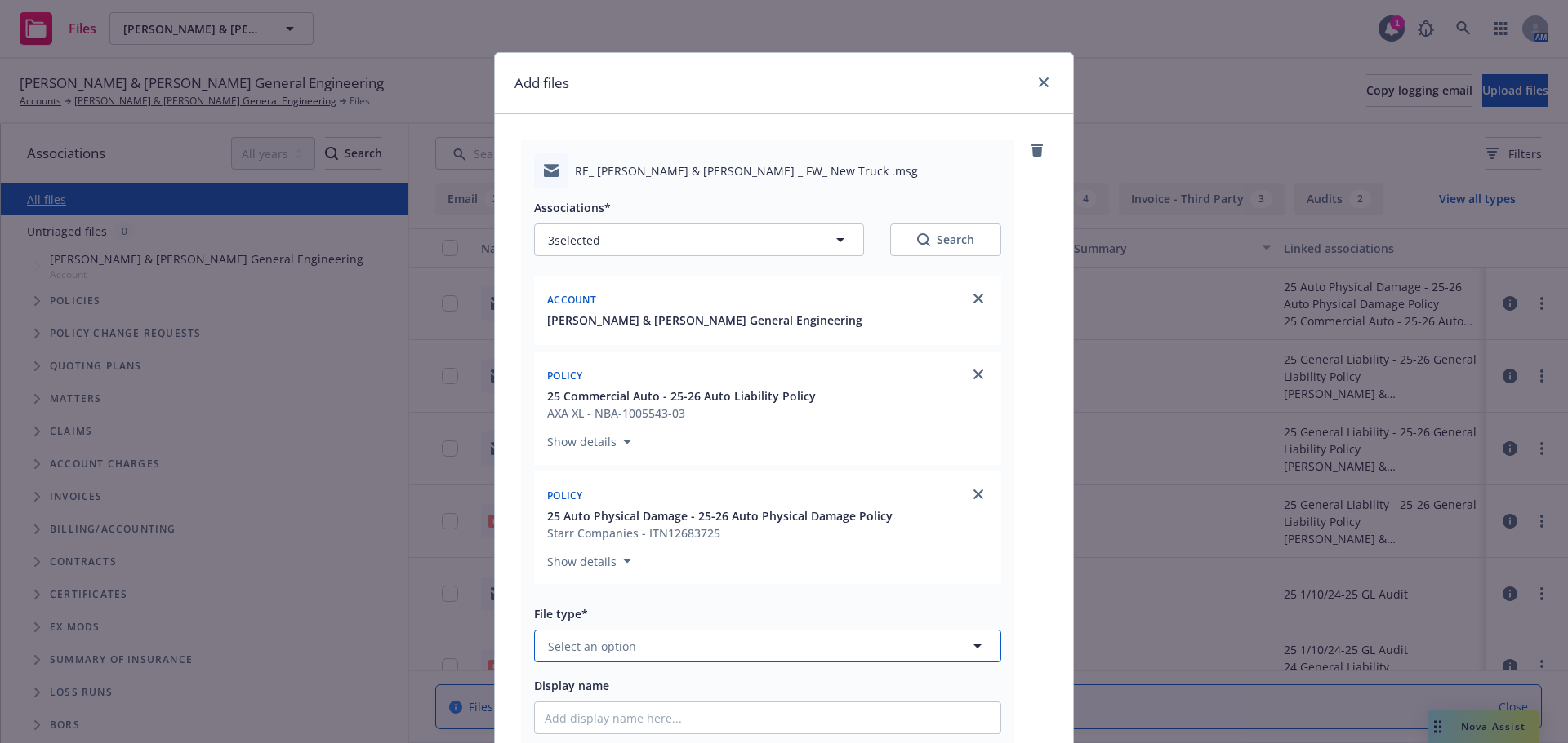
click at [627, 650] on span "Select an option" at bounding box center [592, 647] width 88 height 17
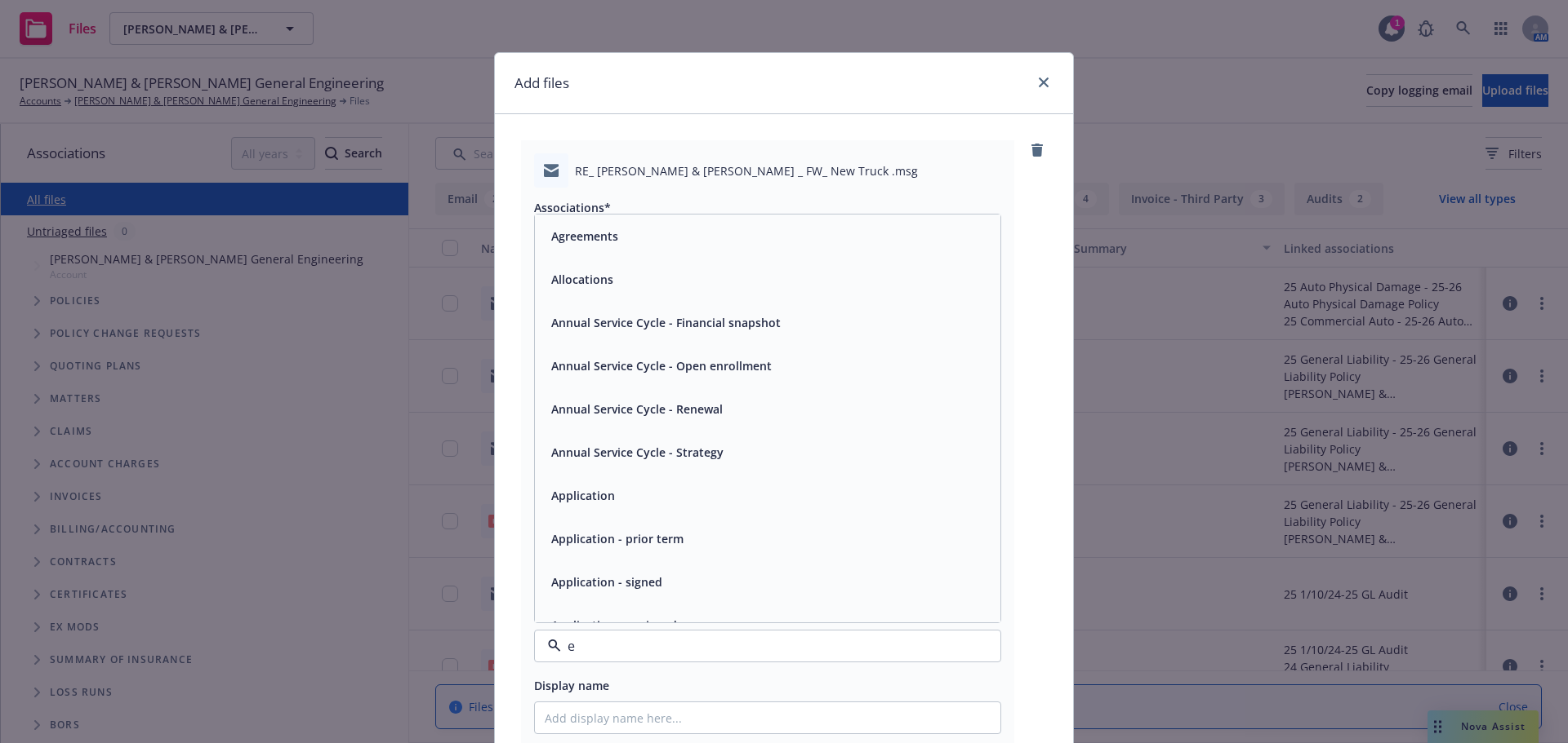
type input "em"
click at [663, 285] on div "Email" at bounding box center [767, 279] width 446 height 24
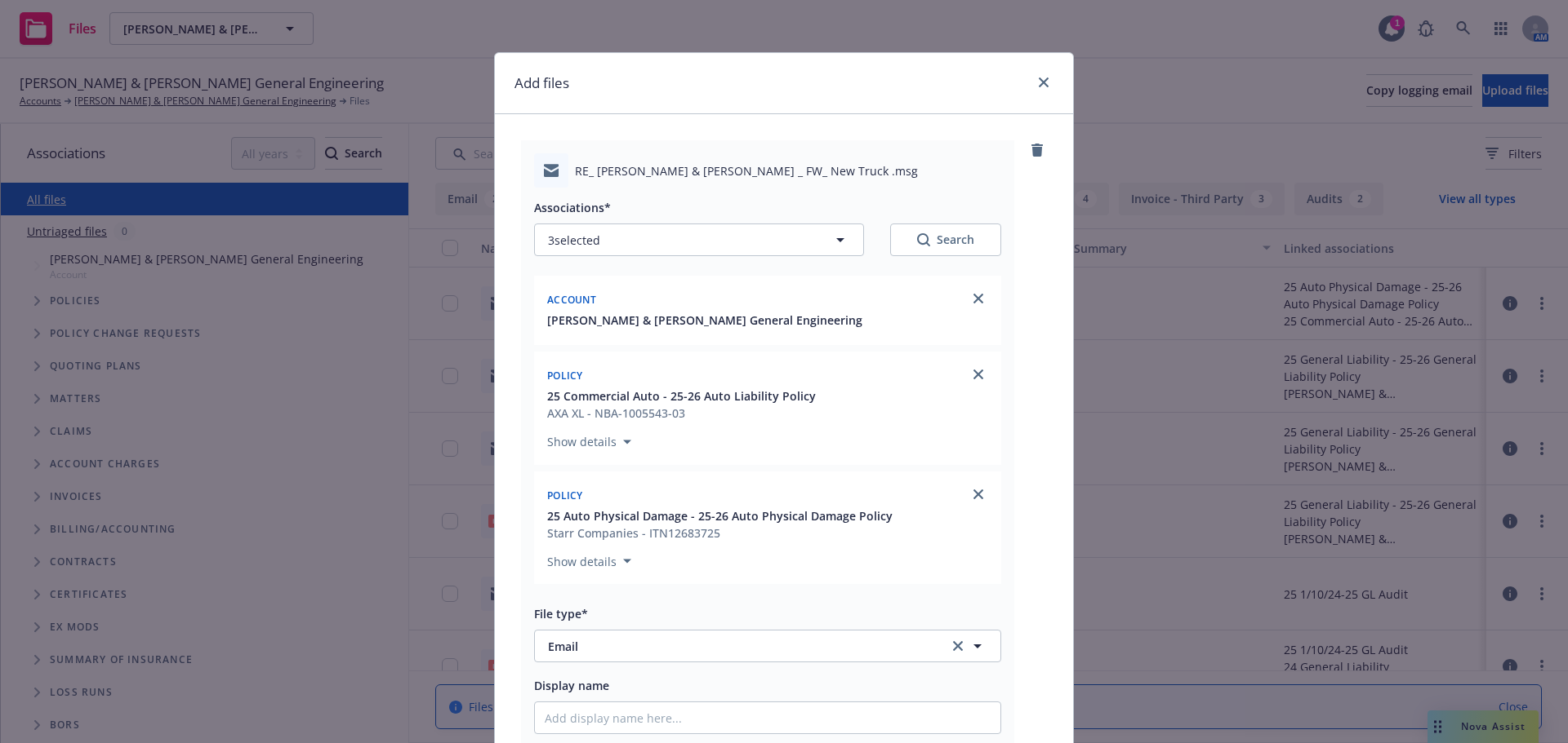
click at [604, 701] on div "Display name" at bounding box center [767, 705] width 467 height 58
click at [603, 710] on input "Display name" at bounding box center [767, 719] width 465 height 31
type textarea "x"
type input "E"
type textarea "x"
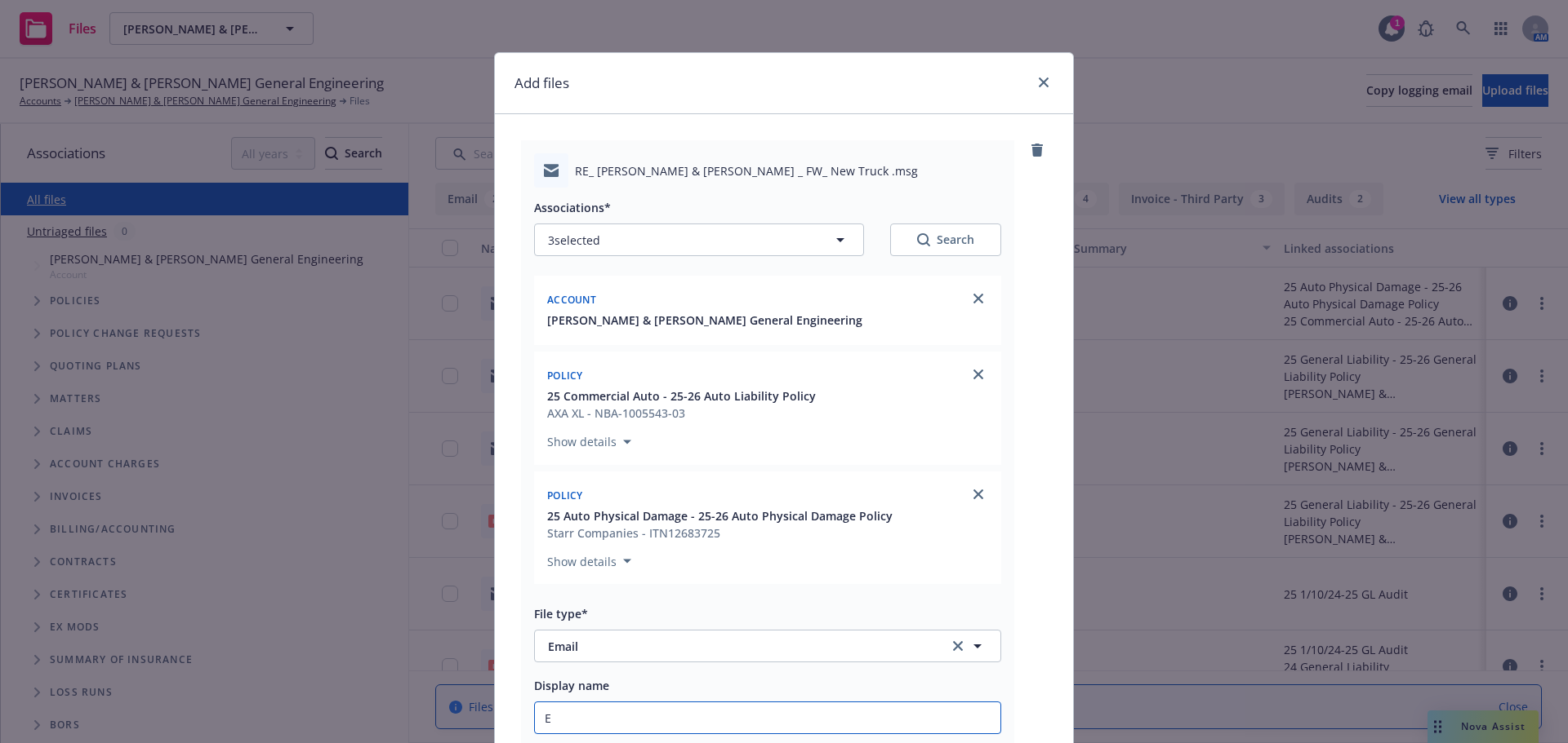
type input "EM"
type textarea "x"
type input "EML"
type textarea "x"
type input "EML"
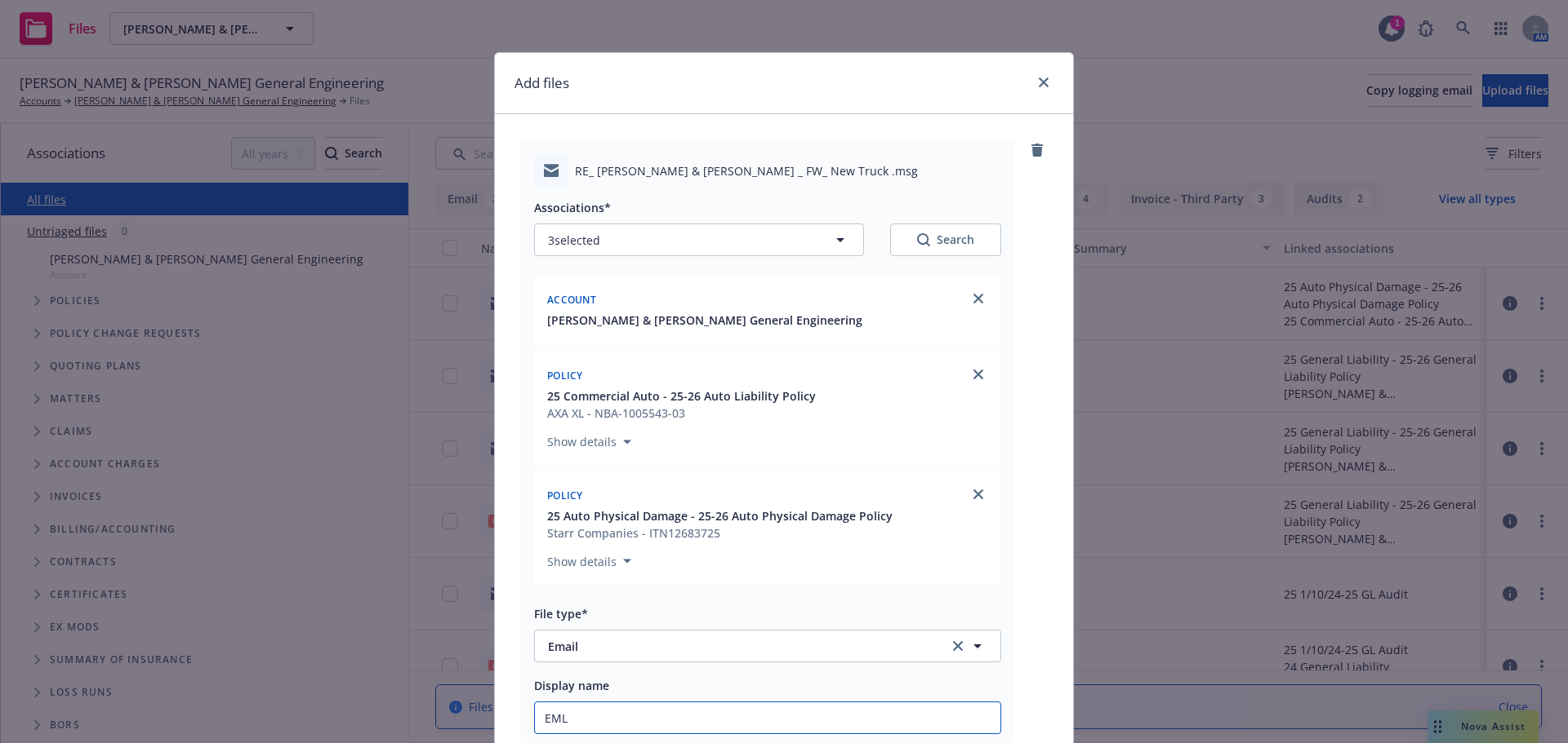
type textarea "x"
type input "EML t"
type textarea "x"
type input "EML to"
type textarea "x"
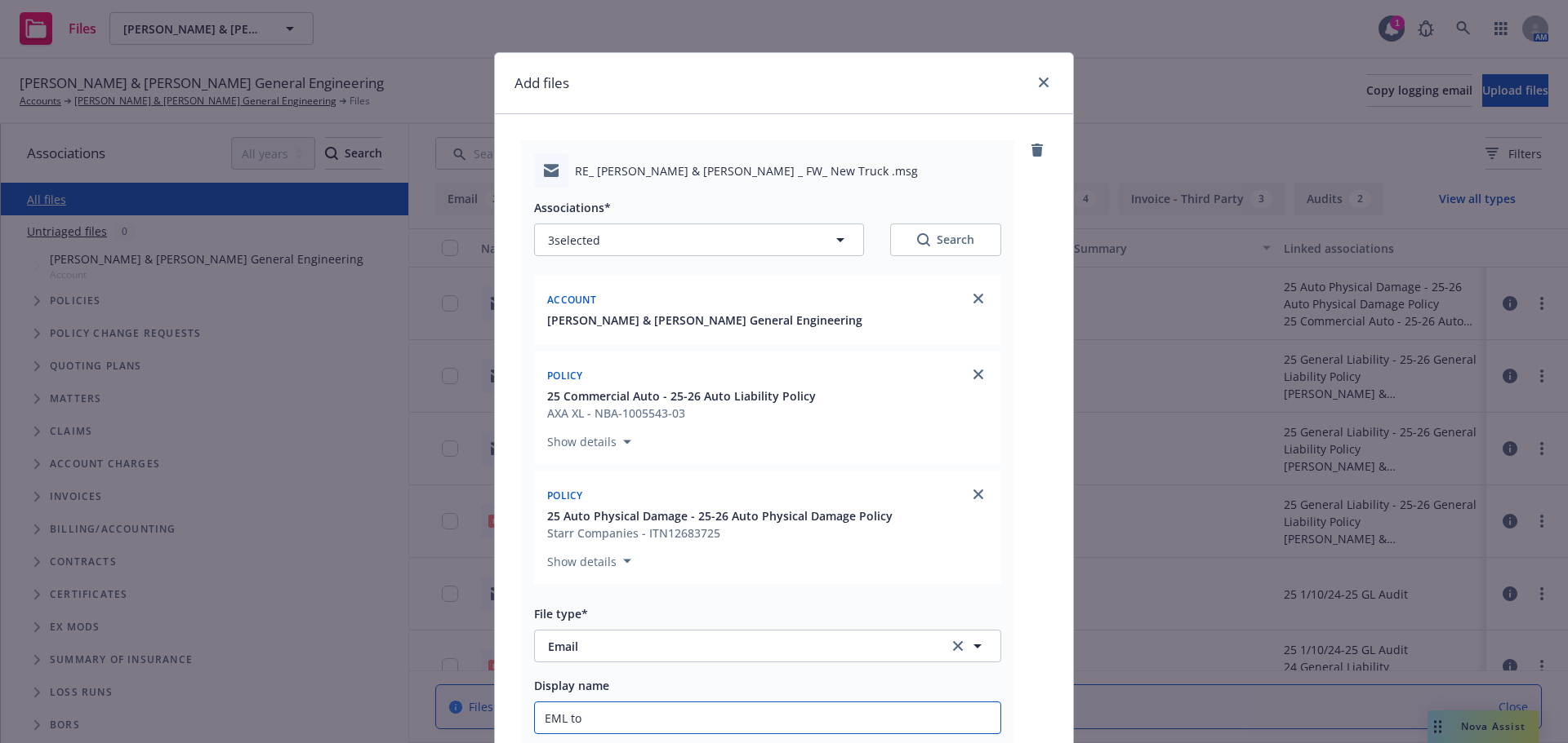
type input "EML to"
type textarea "x"
type input "EML to A"
type textarea "x"
type input "EML to AC"
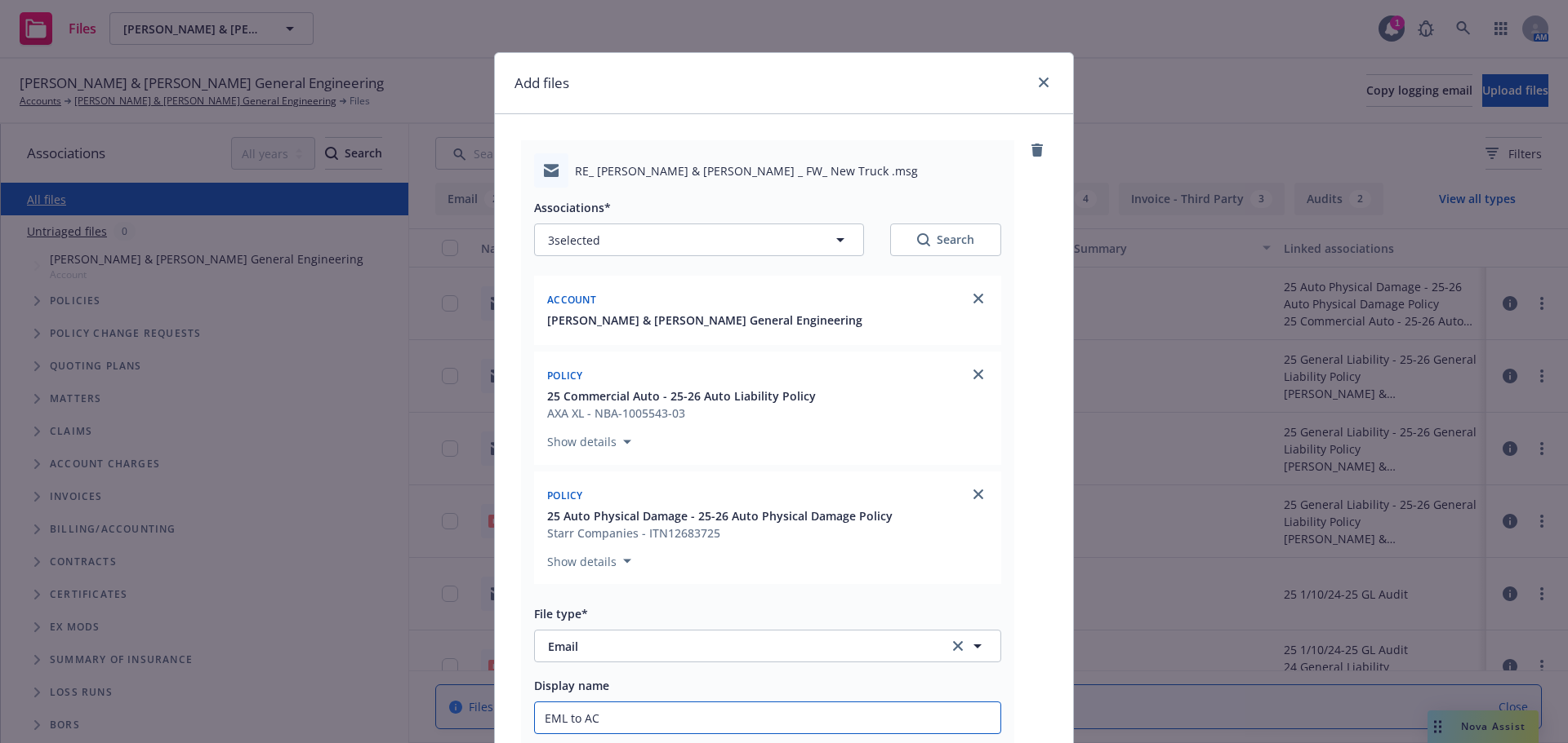
type textarea "x"
type input "EML to AC"
type textarea "x"
type input "EML to AC w"
type textarea "x"
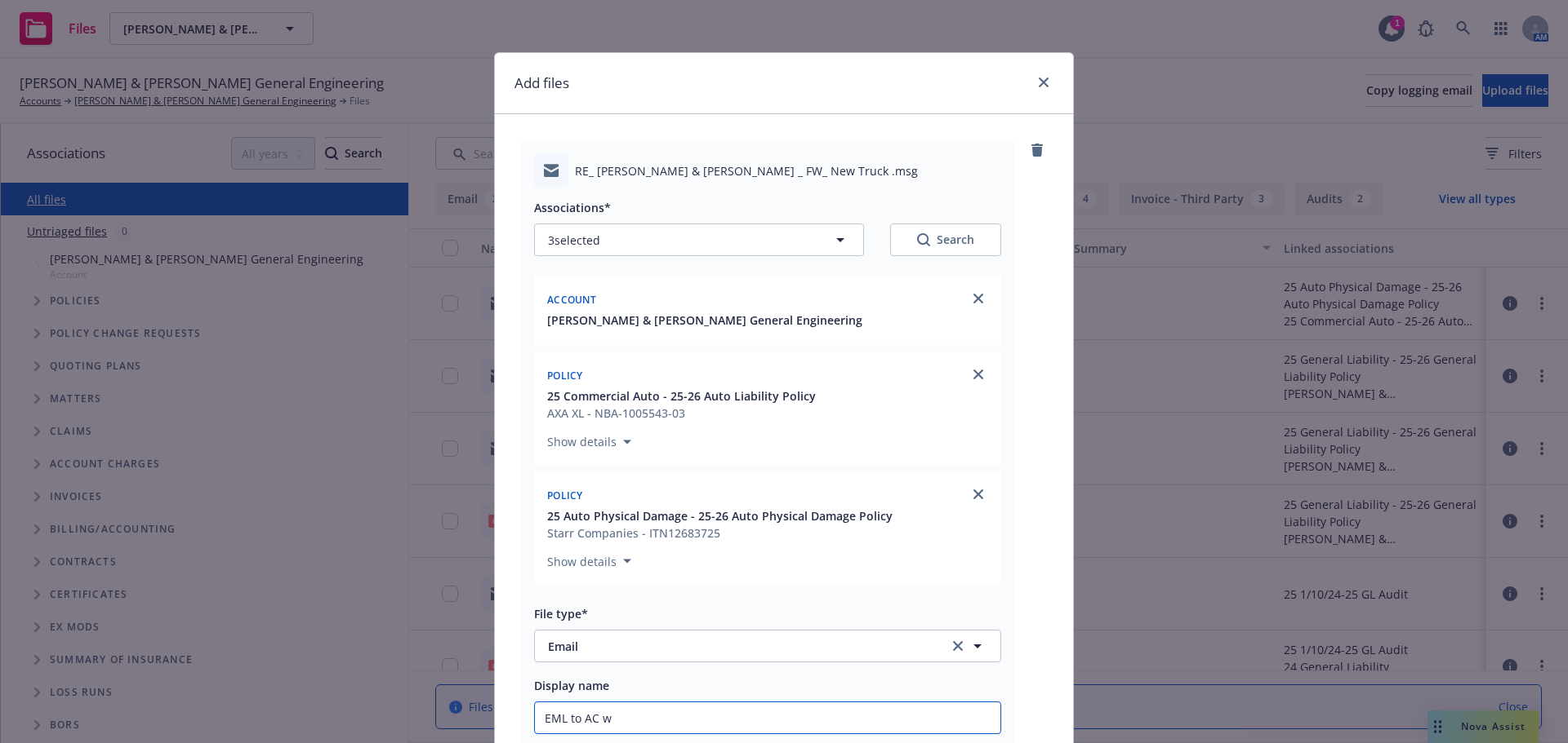
type input "EML to AC w/"
type textarea "x"
type input "EML to AC w/r"
type textarea "x"
type input "EML to AC w/re"
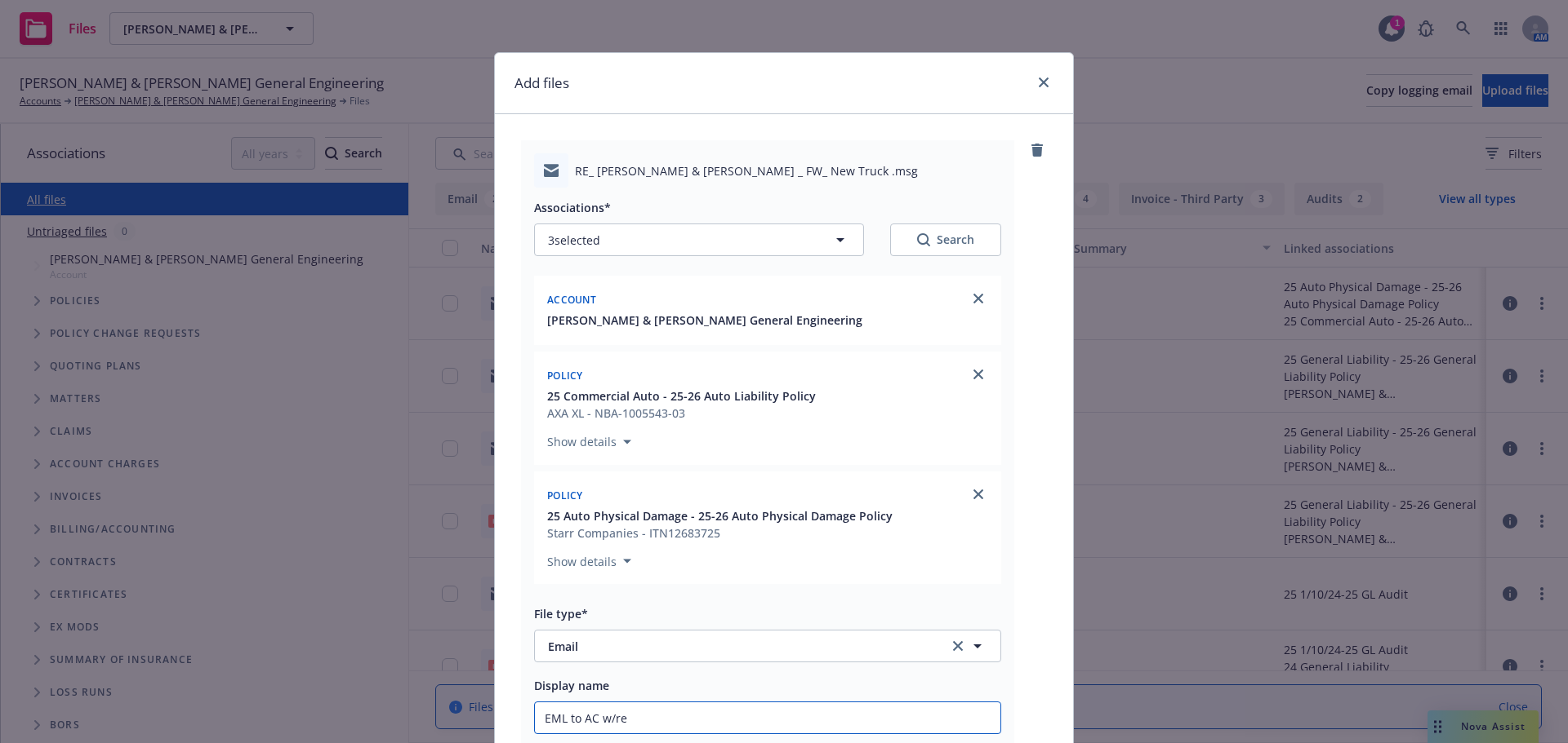
type textarea "x"
type input "EML to AC w/req"
type textarea "x"
type input "EML to AC w/reqt"
type textarea "x"
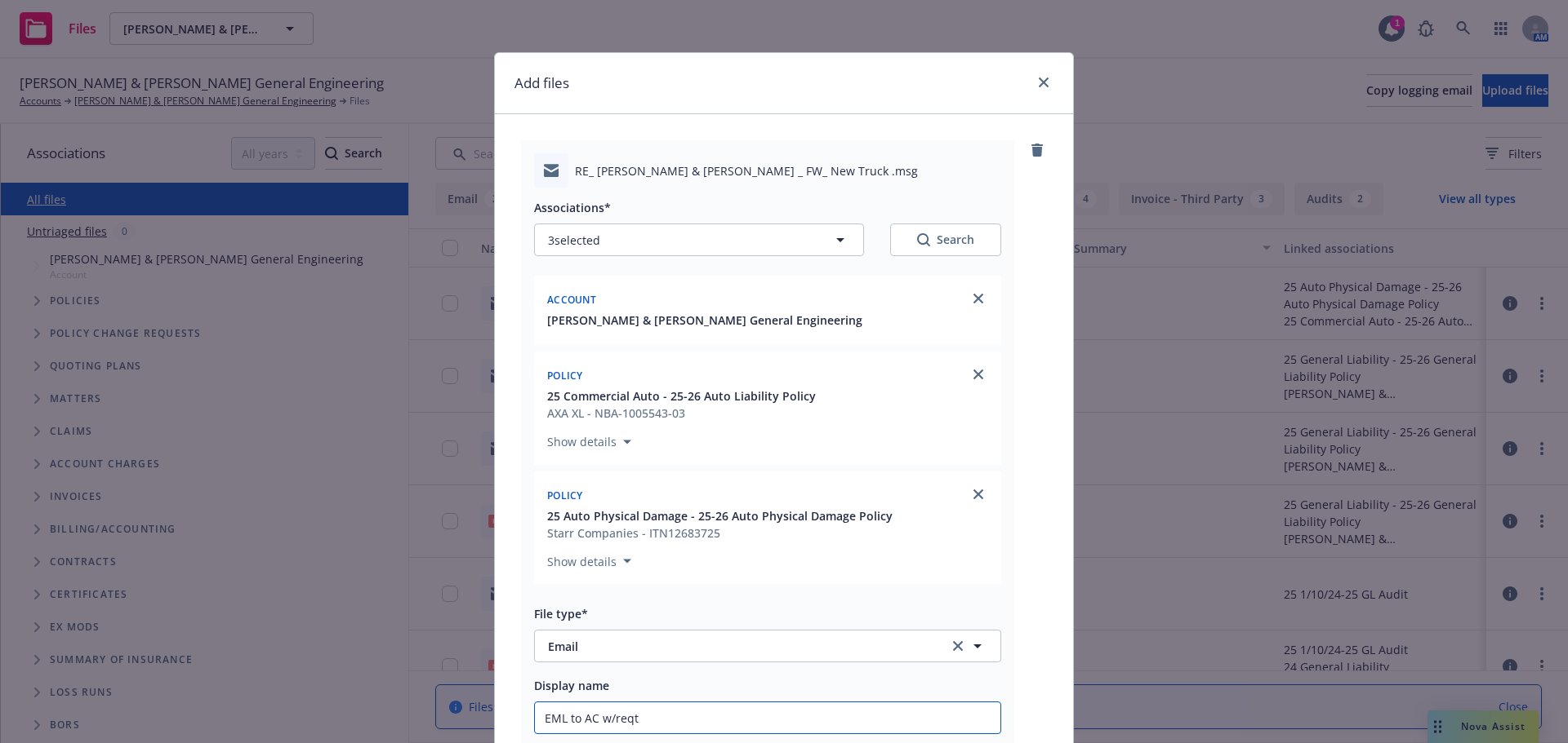
type input "EML to AC w/reqt"
type textarea "x"
type input "EML to AC w/reqt to"
type textarea "x"
type input "EML to AC w/reqt to"
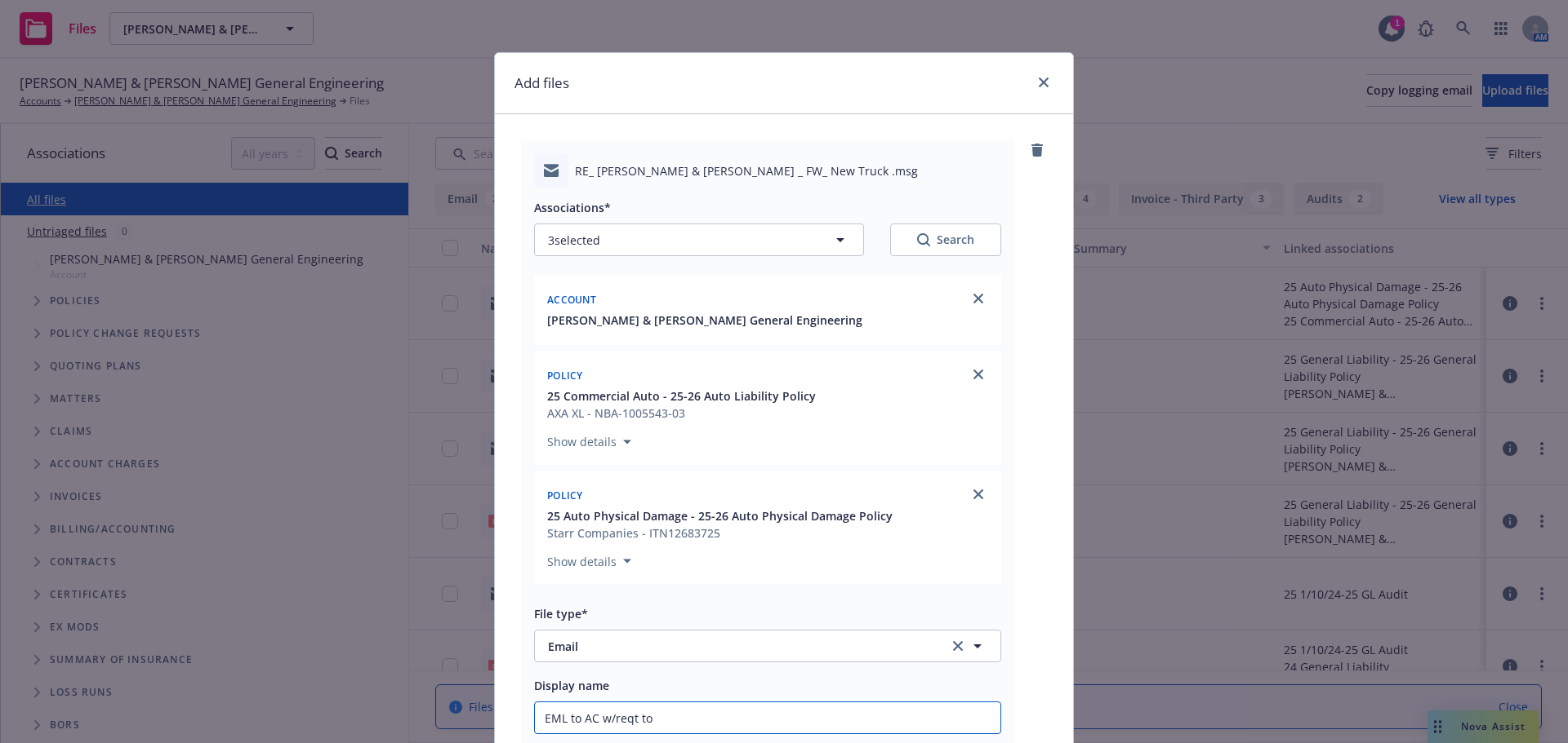
type textarea "x"
type input "EML to AC w/reqt to e"
type textarea "x"
type input "EML to AC w/reqt to en"
type textarea "x"
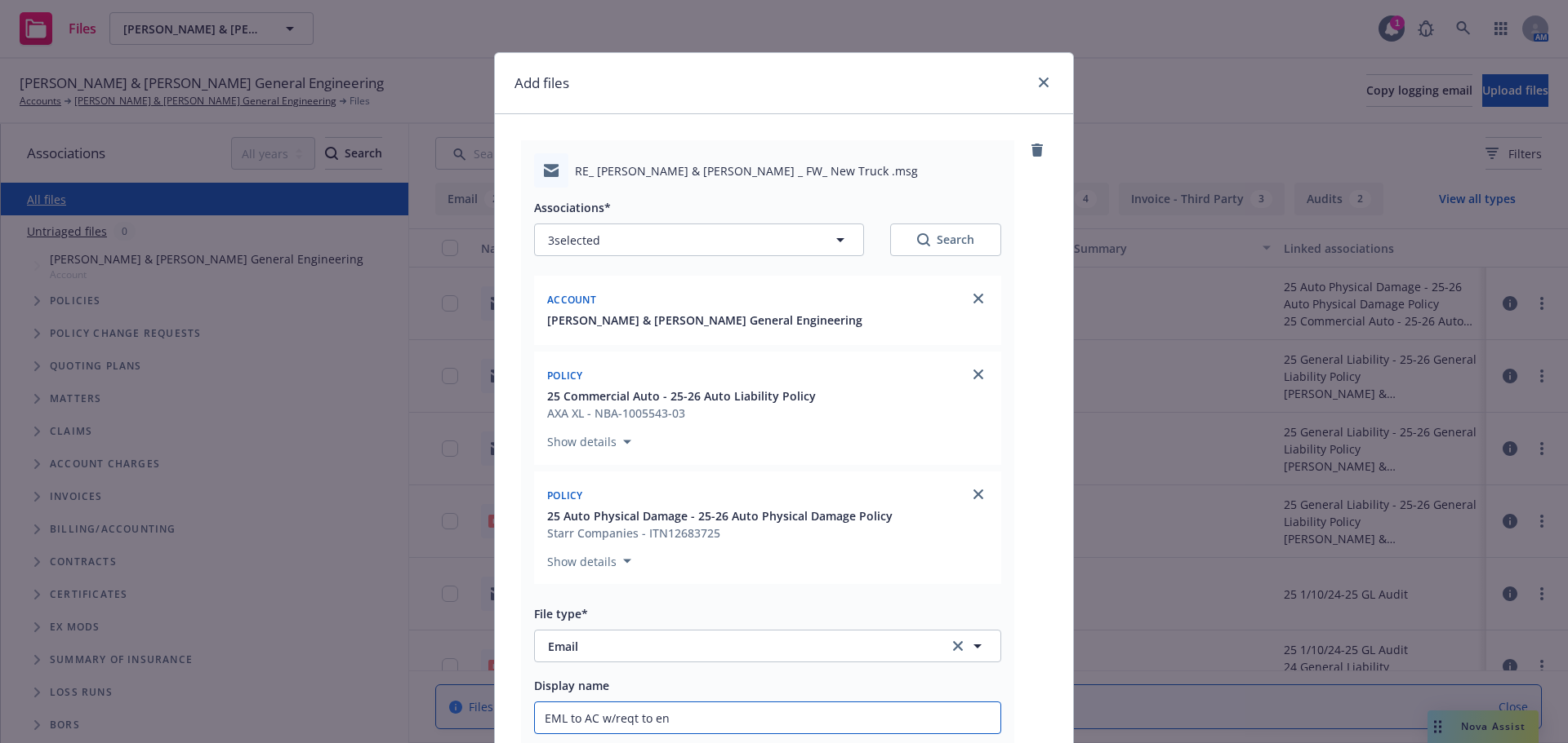
type input "EML to AC w/reqt to end"
type textarea "x"
type input "EML to AC w/reqt to endo"
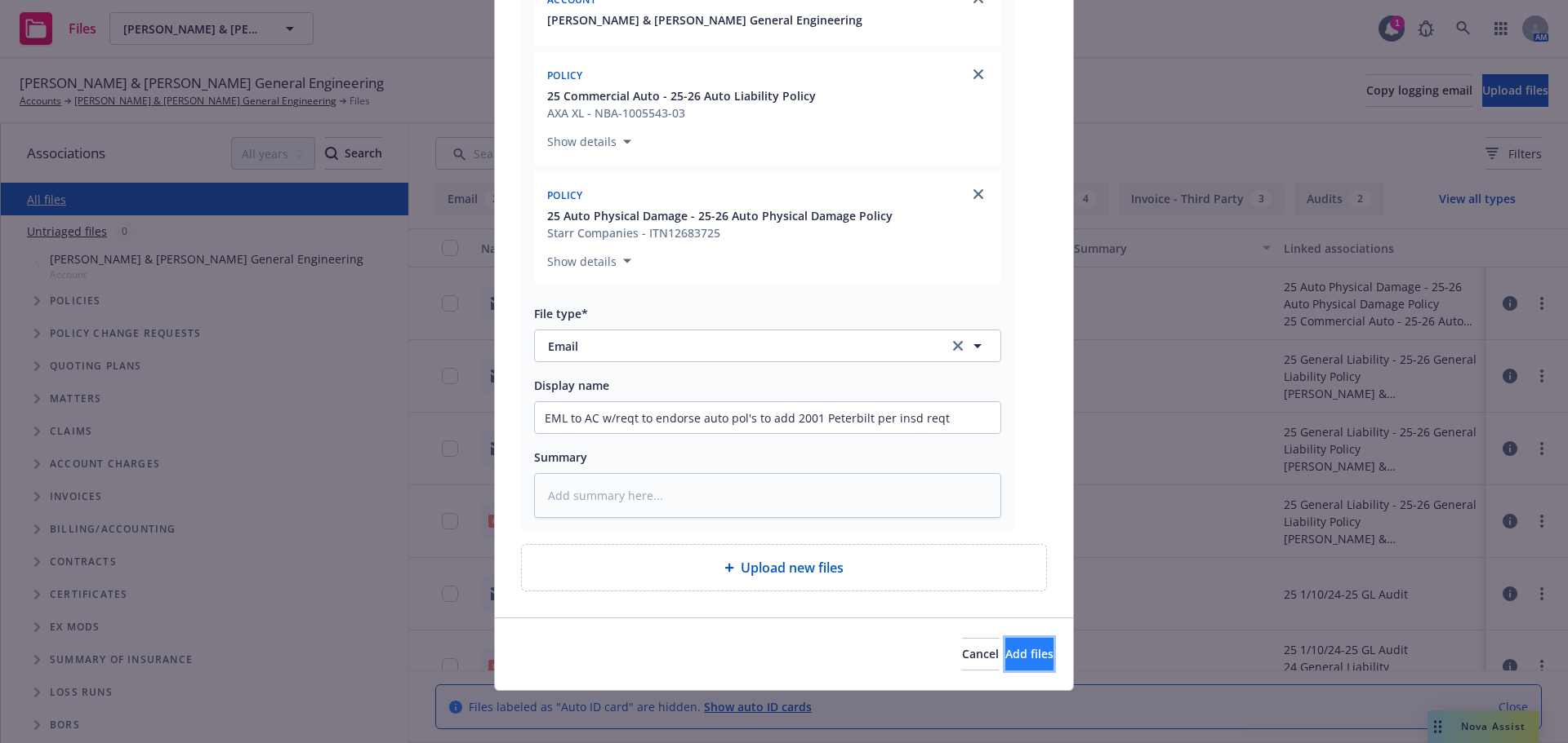
click at [1016, 669] on button "Add files" at bounding box center [1029, 654] width 48 height 32
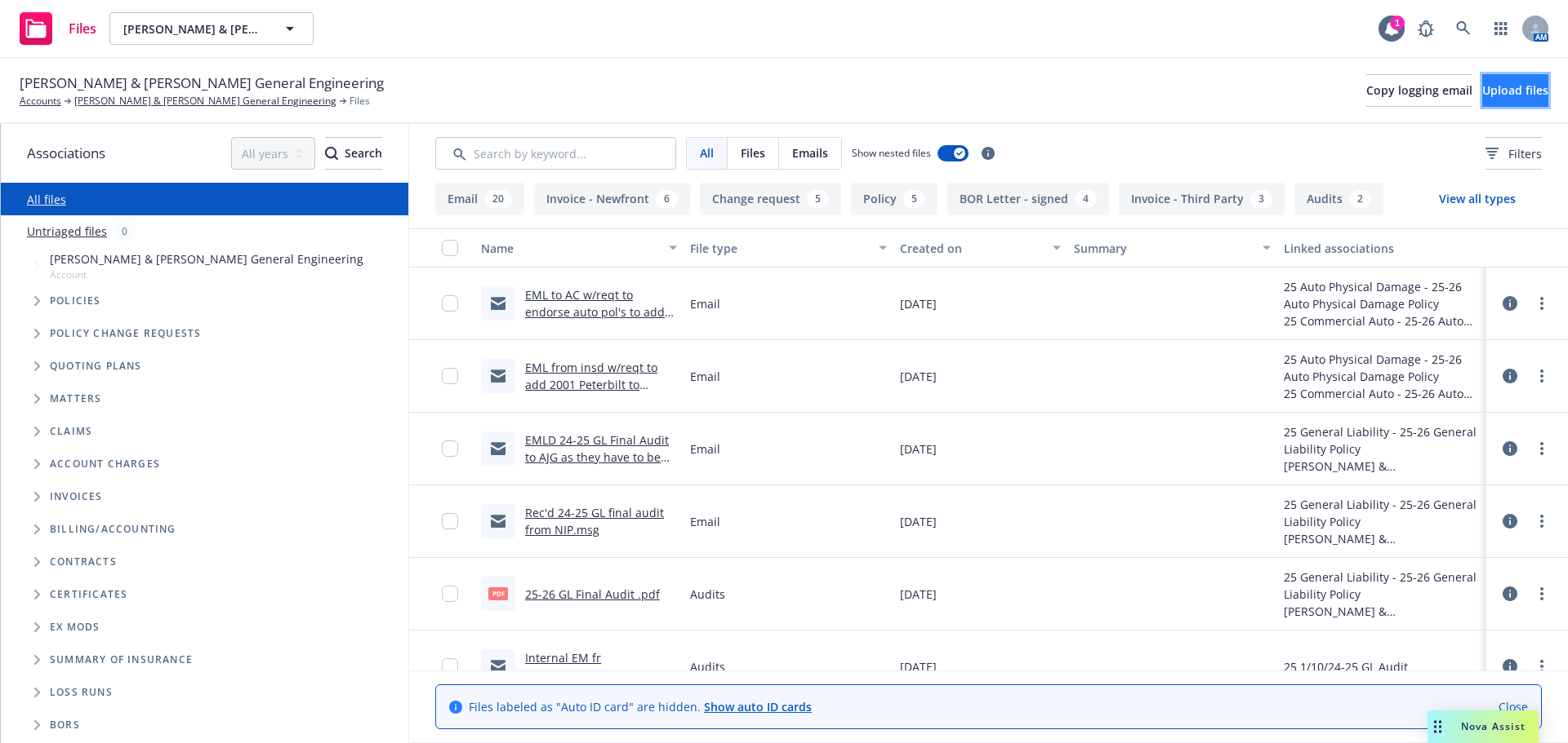
click at [1524, 93] on button "Upload files" at bounding box center [1515, 90] width 66 height 32
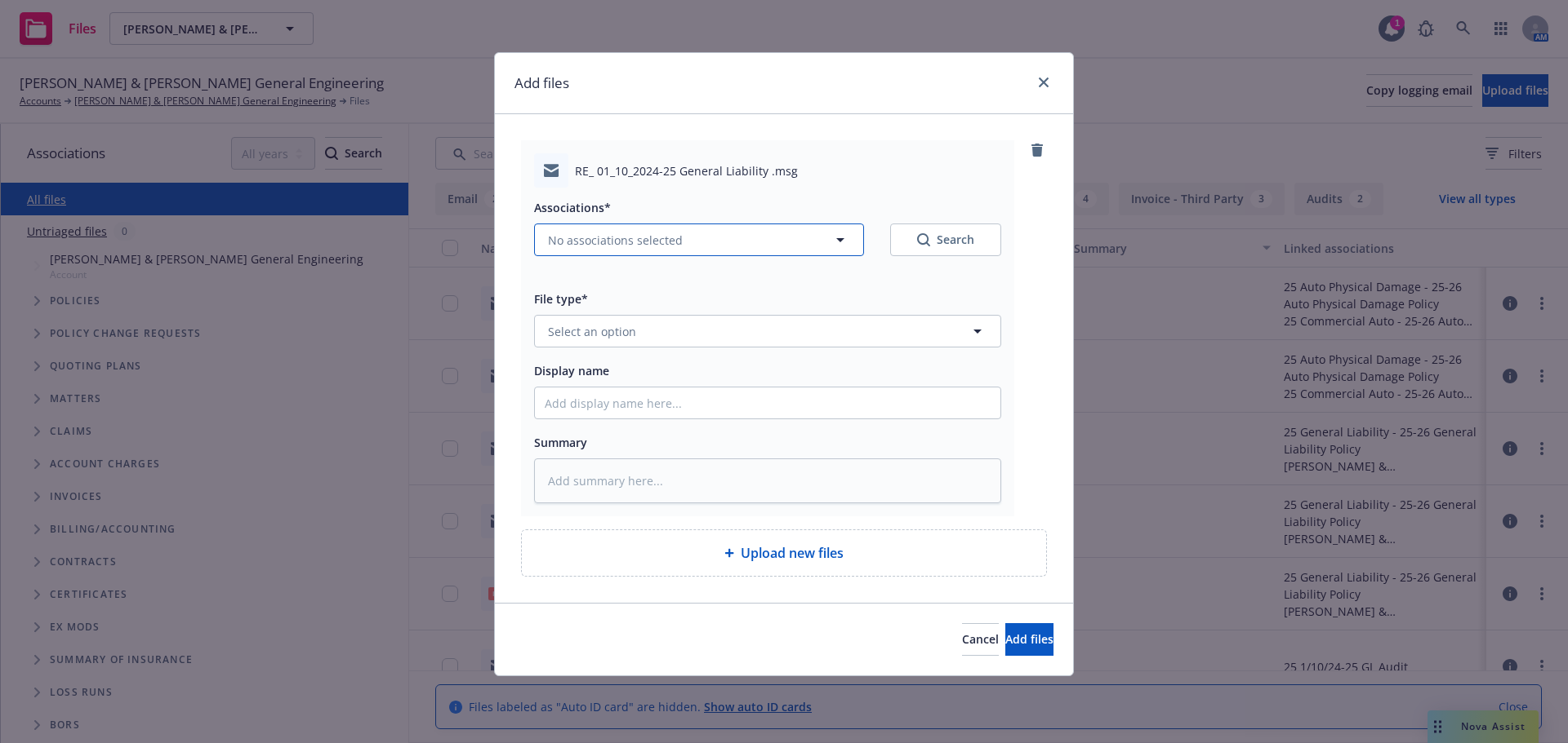
click at [621, 249] on button "No associations selected" at bounding box center [699, 239] width 330 height 32
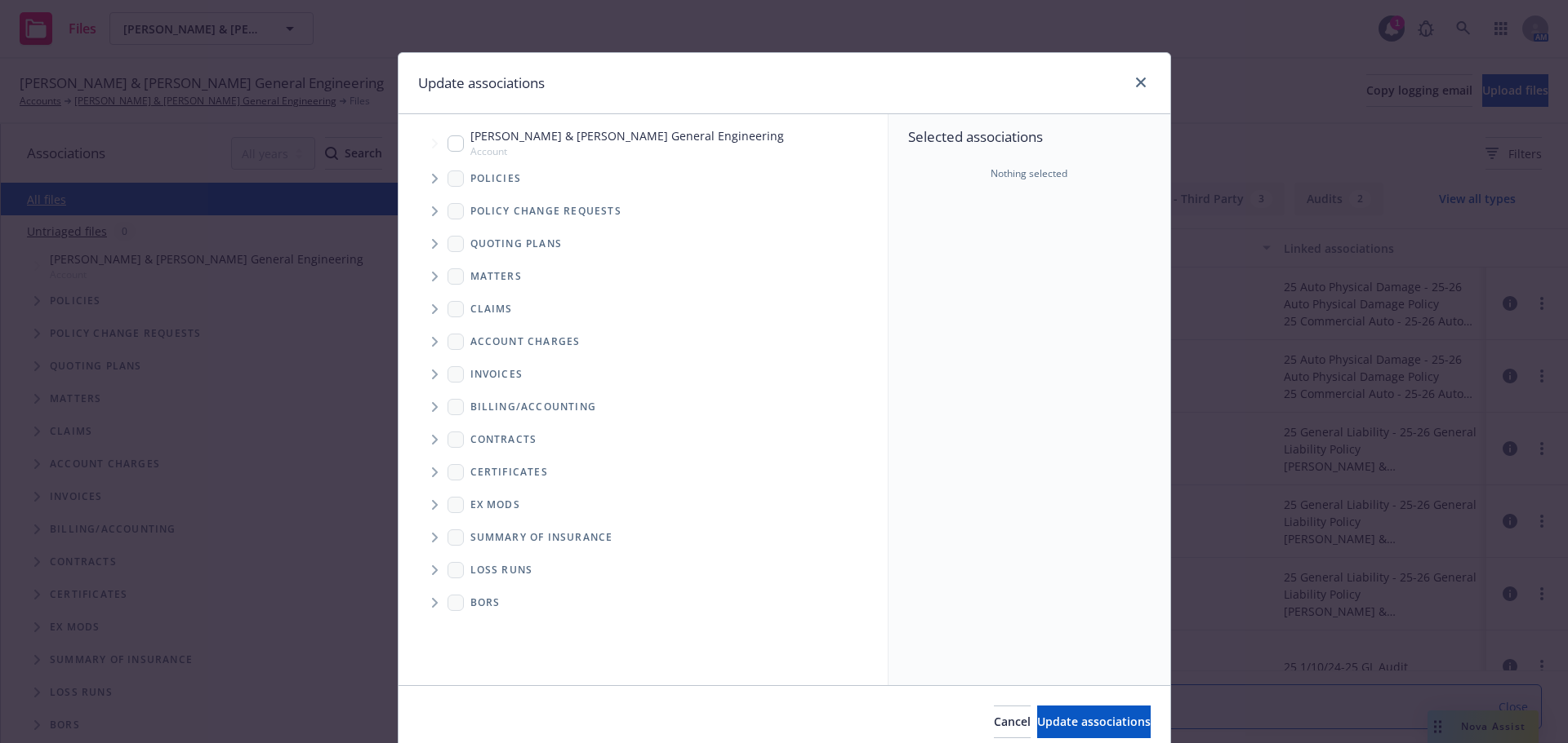
click at [448, 147] on input "Tree Example" at bounding box center [455, 143] width 17 height 17
click at [424, 176] on span "Tree Example" at bounding box center [435, 179] width 26 height 26
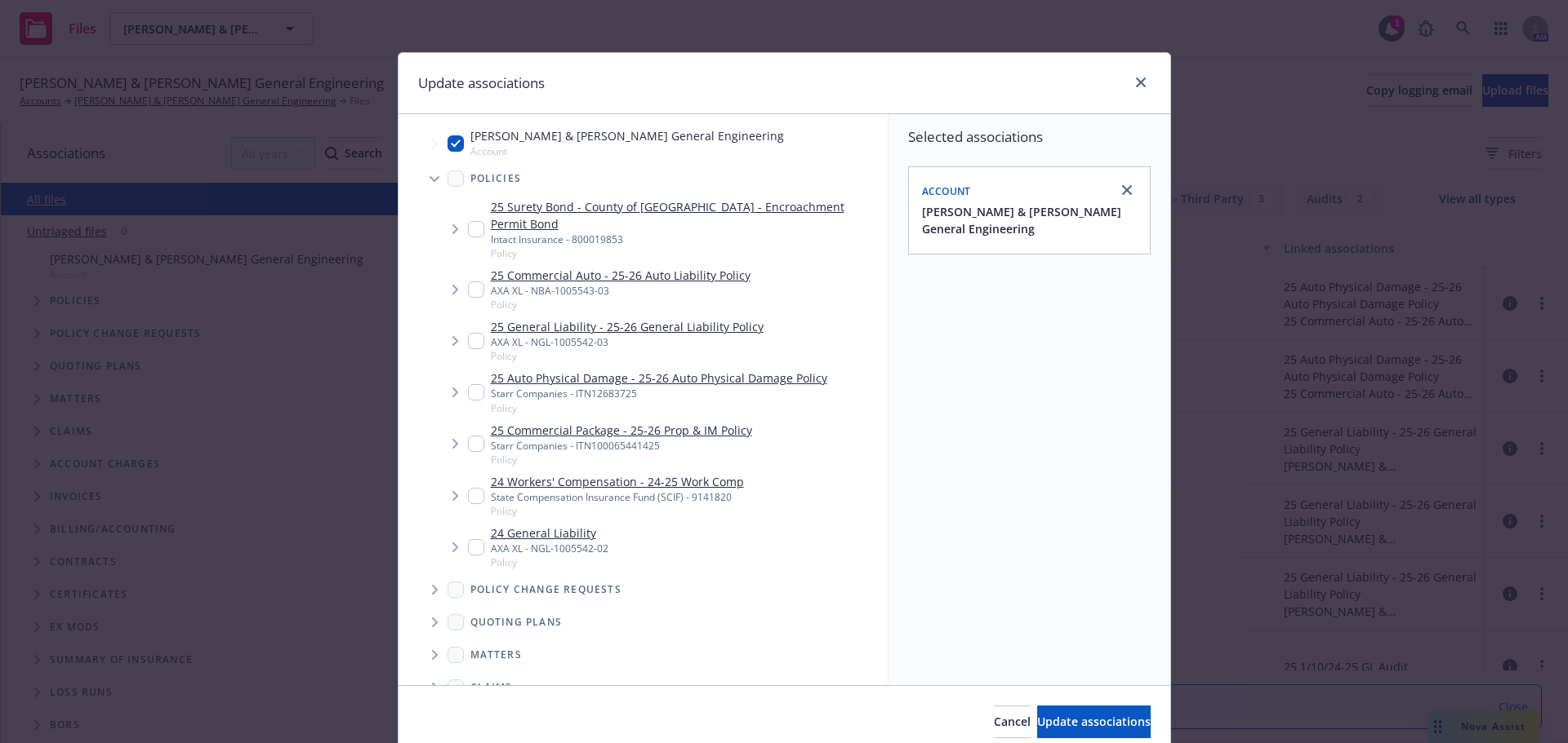
click at [468, 333] on input "Tree Example" at bounding box center [476, 341] width 17 height 17
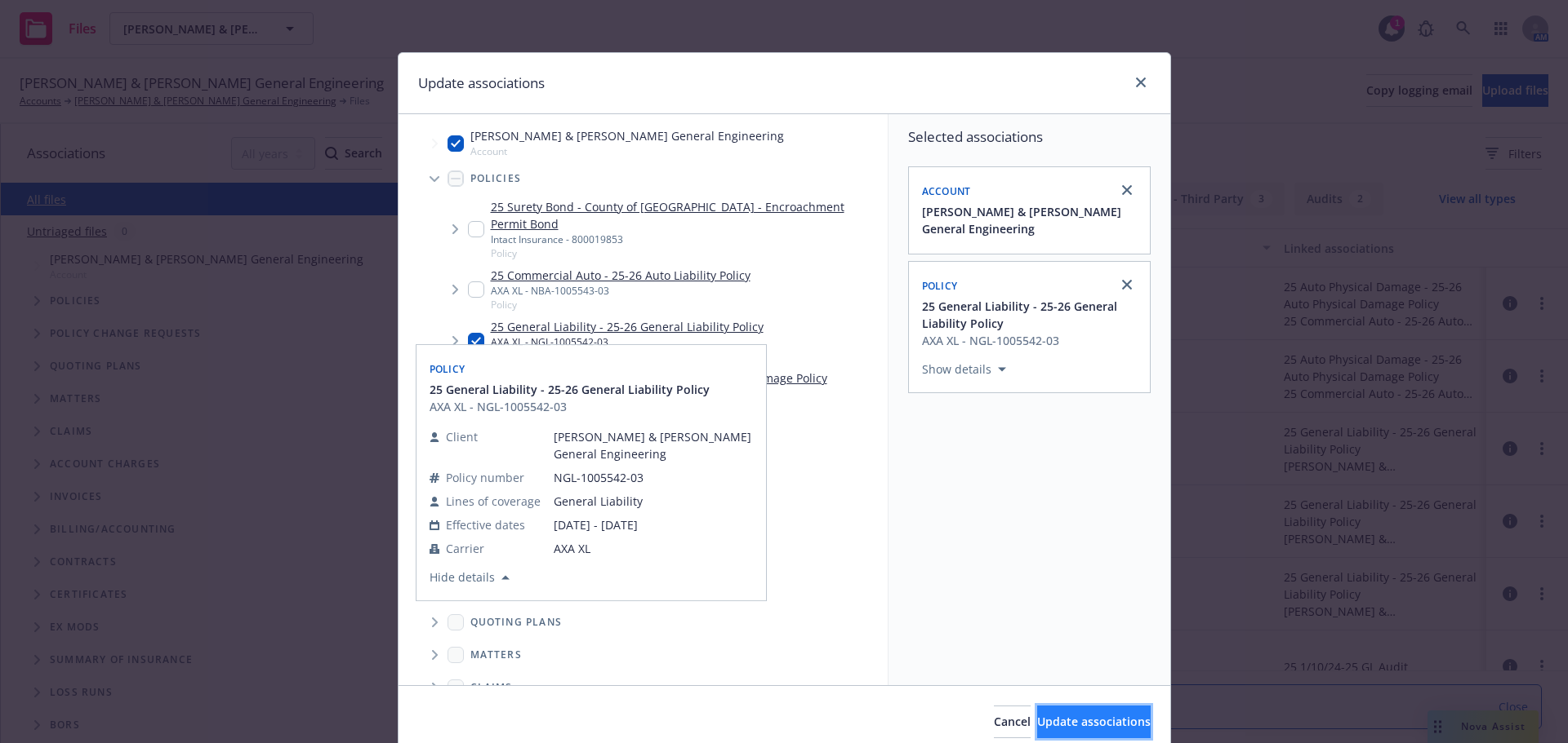
click at [1041, 715] on span "Update associations" at bounding box center [1093, 722] width 113 height 16
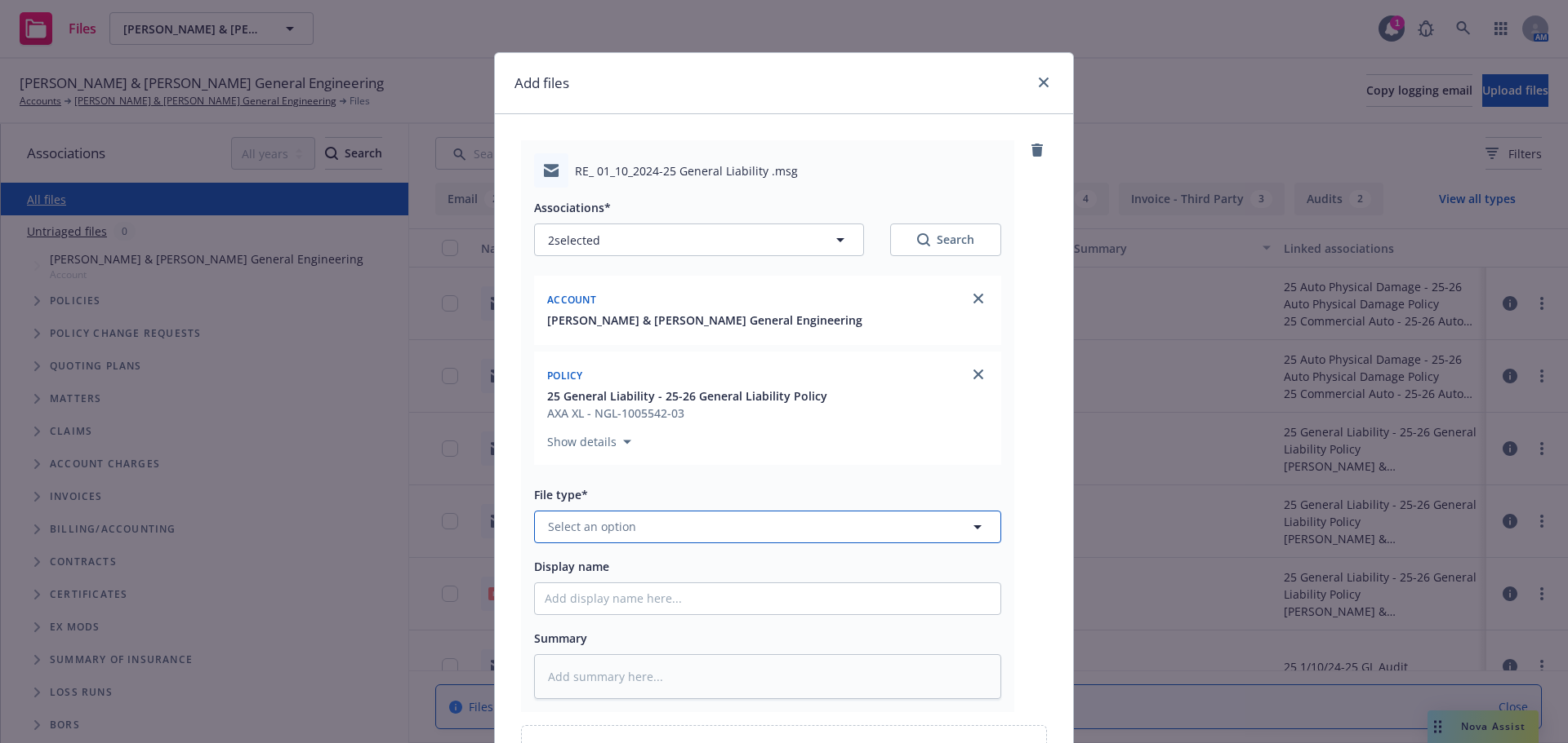
click at [606, 520] on span "Select an option" at bounding box center [592, 527] width 88 height 17
click at [605, 482] on div "Email" at bounding box center [767, 481] width 446 height 24
click at [602, 604] on input "Display name" at bounding box center [767, 599] width 465 height 31
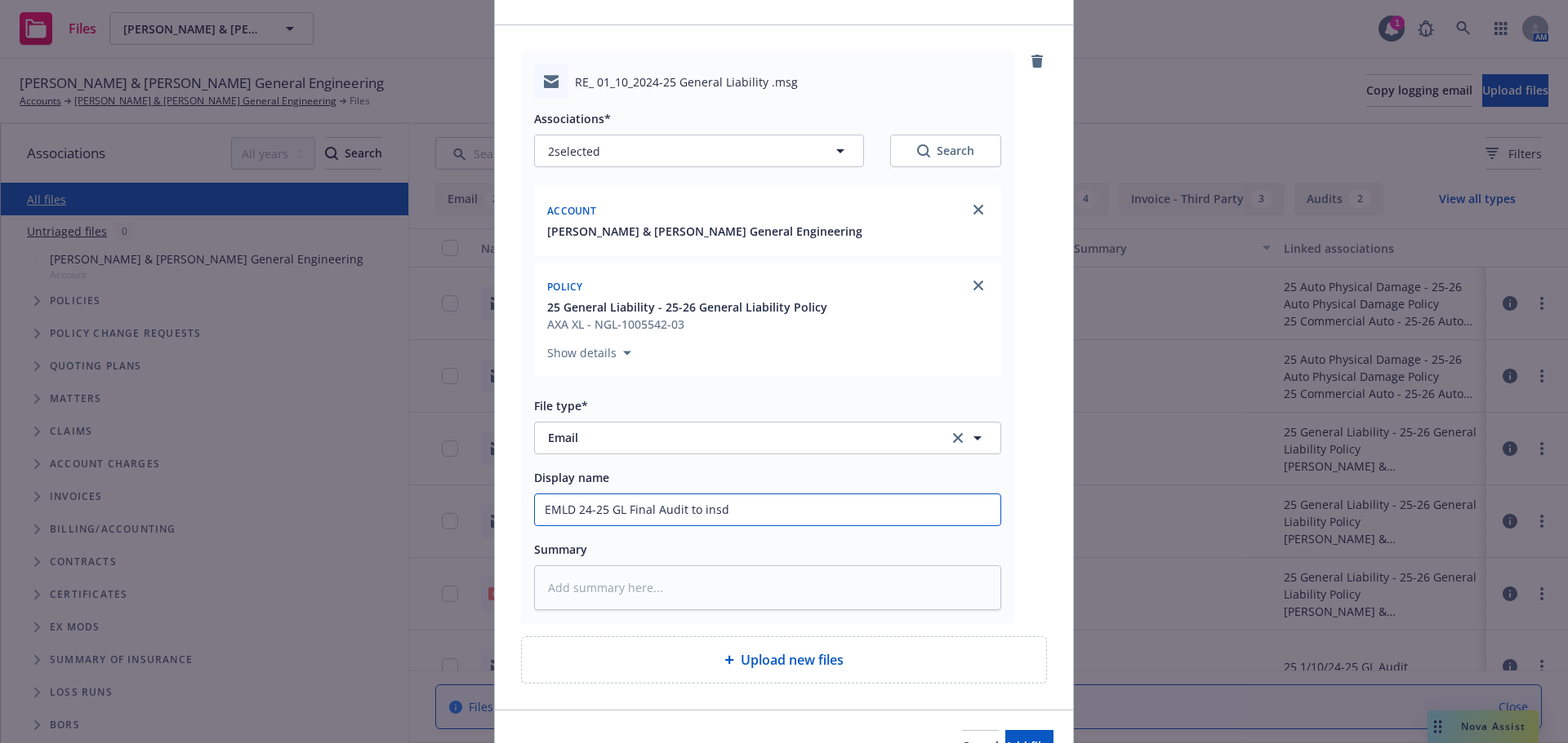
scroll to position [181, 0]
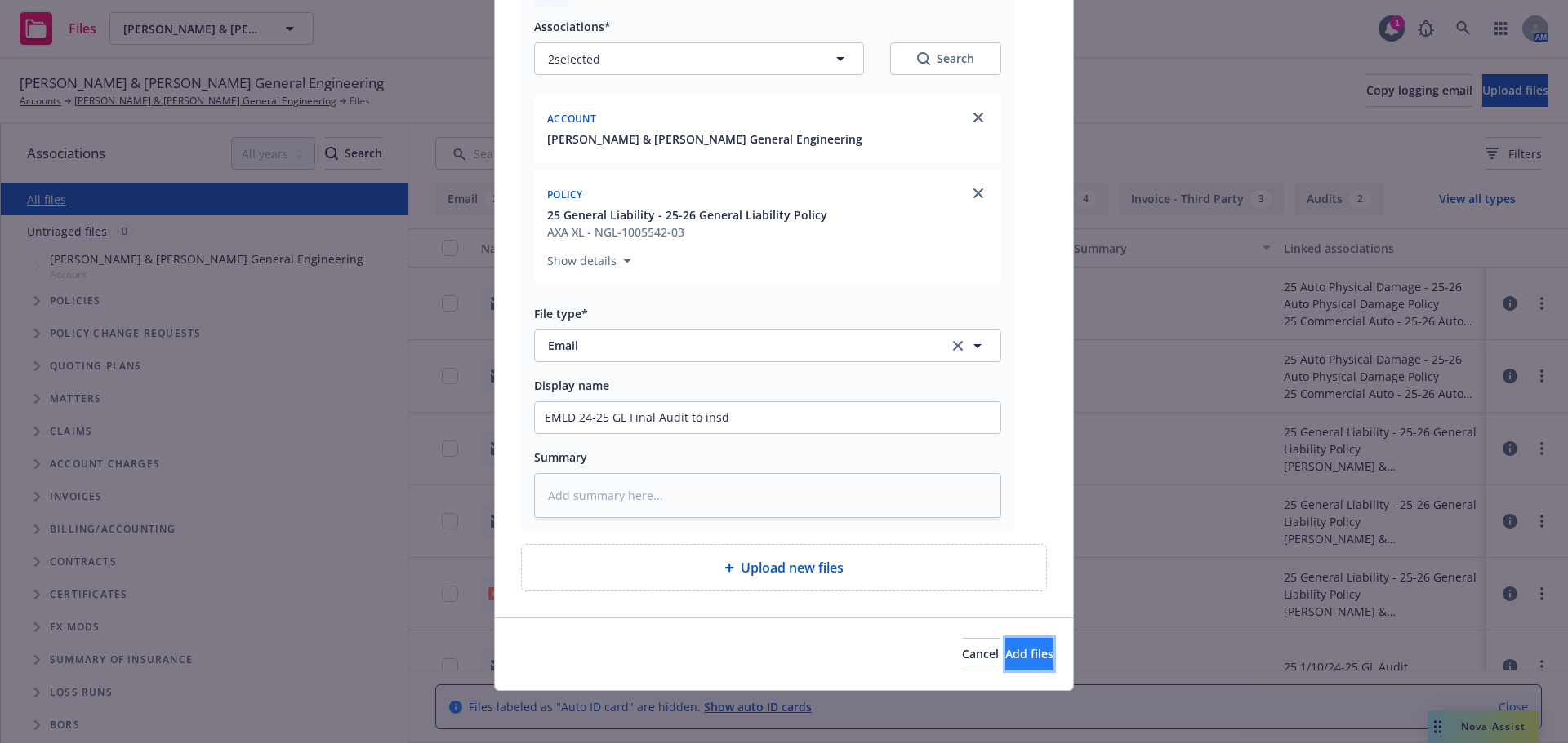
click at [1005, 653] on span "Add files" at bounding box center [1029, 654] width 48 height 16
